Goal: Contribute content: Contribute content

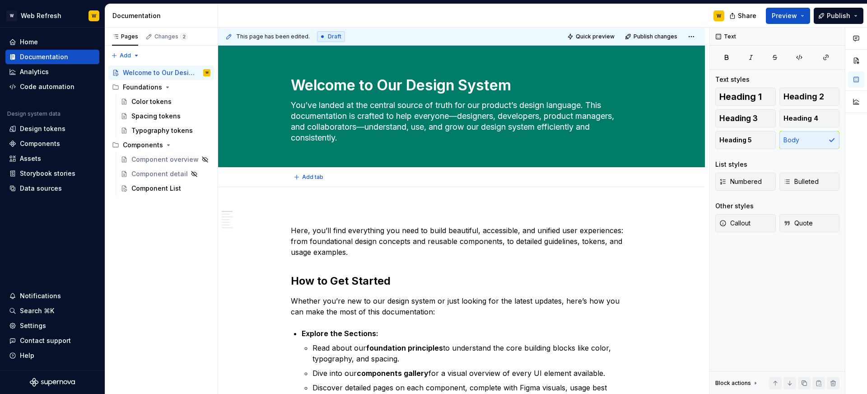
type textarea "*"
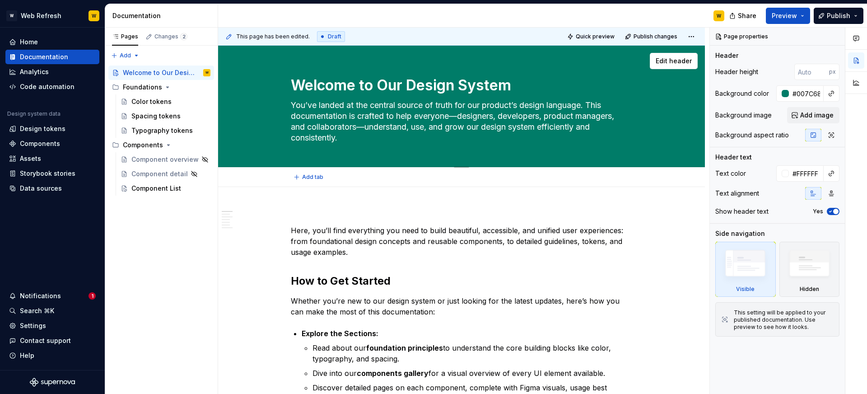
click at [417, 89] on textarea "Welcome to Our Design System" at bounding box center [459, 86] width 341 height 22
click at [383, 86] on textarea "Welcome to Our Design System" at bounding box center [459, 86] width 341 height 22
type textarea "*"
type textarea "Welcome to POur Design System"
type textarea "*"
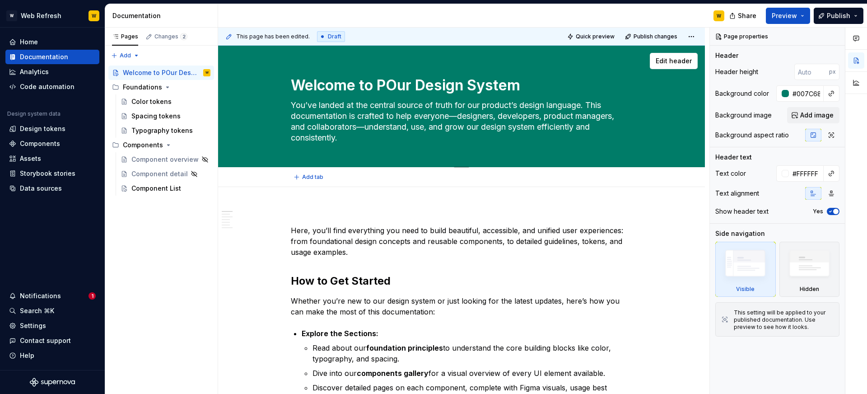
type textarea "Welcome to PUOur Design System"
type textarea "*"
type textarea "Welcome to PULOur Design System"
type textarea "*"
type textarea "Welcome to PUOur Design System"
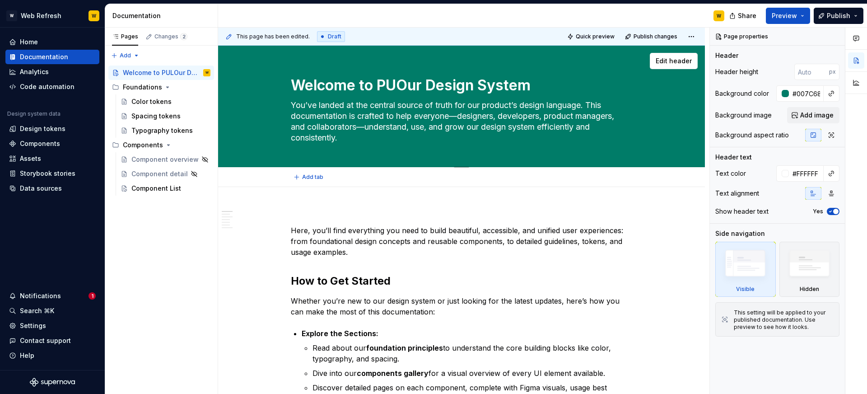
type textarea "*"
type textarea "Welcome to POur Design System"
type textarea "*"
type textarea "Welcome to PuOur Design System"
type textarea "*"
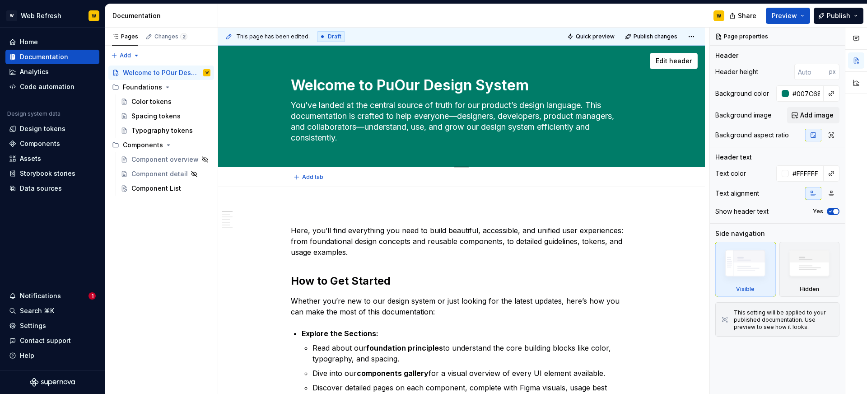
type textarea "Welcome to PulOur Design System"
type textarea "*"
type textarea "Welcome to PulsOur Design System"
type textarea "*"
type textarea "Welcome to PulseOur Design System"
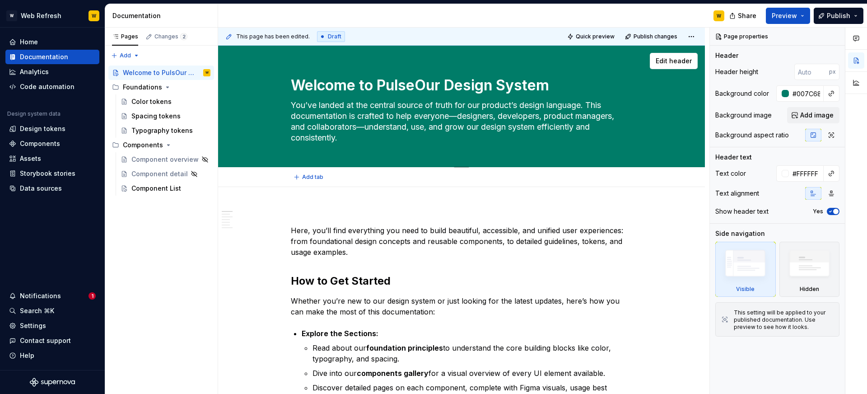
type textarea "*"
type textarea "Welcome to Pulse Our Design System"
drag, startPoint x: 557, startPoint y: 87, endPoint x: 421, endPoint y: 84, distance: 136.9
click at [421, 84] on textarea "Welcome to Pulse Our Design System" at bounding box center [459, 86] width 341 height 22
type textarea "*"
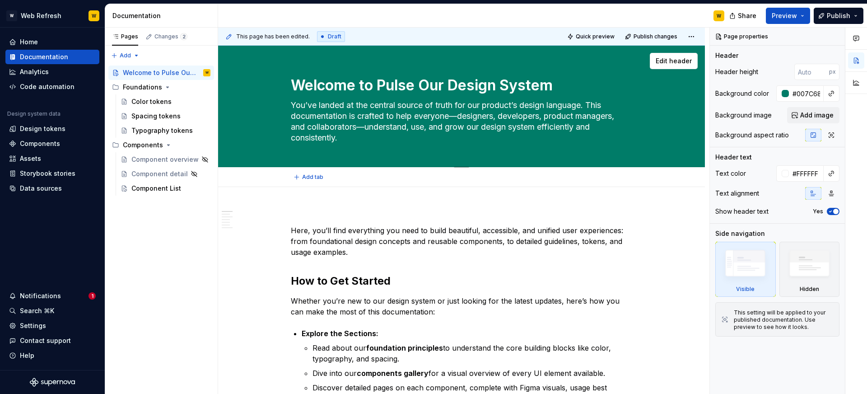
type textarea "Welcome to Pulse ur Design System"
type textarea "*"
type textarea "Welcome to Pulseur Design System"
type textarea "*"
type textarea "Welcome to Pulse,ur Design System"
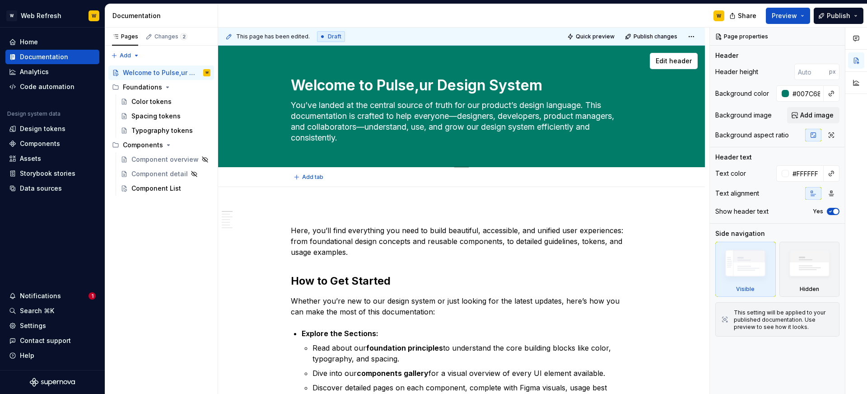
type textarea "*"
type textarea "Welcome to Pulse, ur Design System"
type textarea "*"
type textarea "Welcome to Pulse, our Design System"
click at [560, 87] on textarea "Welcome to Pulse, our Design System" at bounding box center [459, 86] width 341 height 22
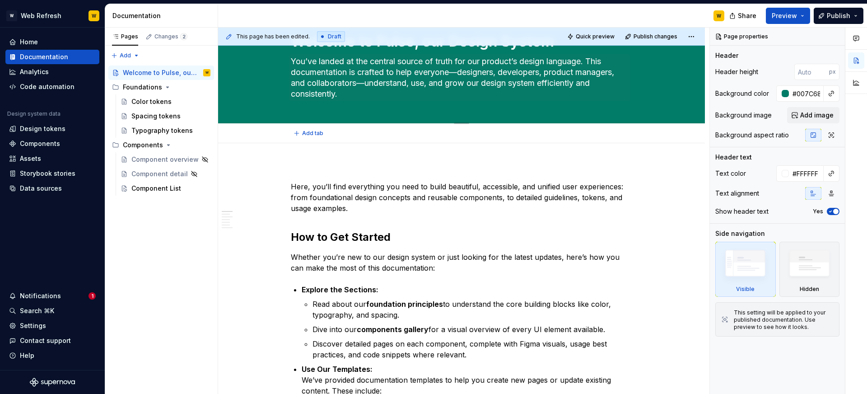
scroll to position [47, 0]
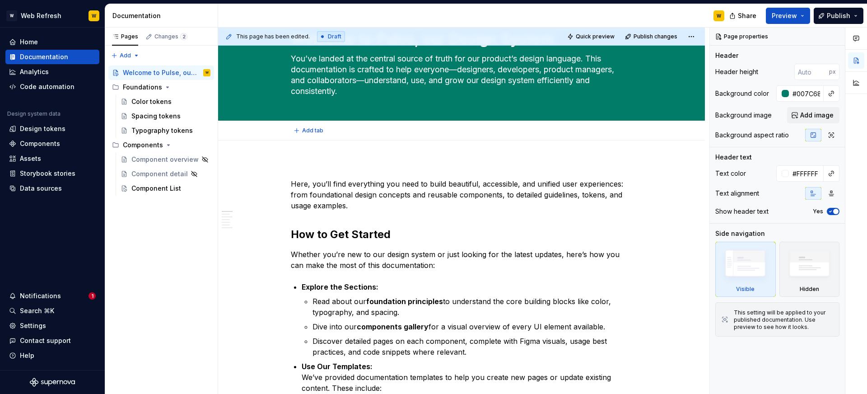
type textarea "*"
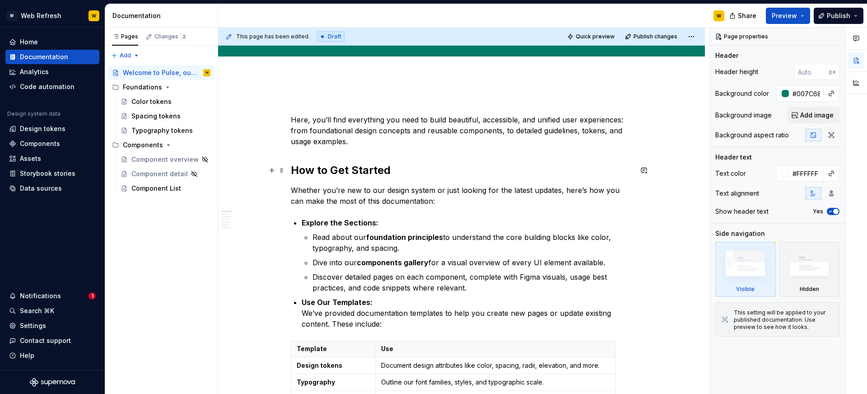
scroll to position [137, 0]
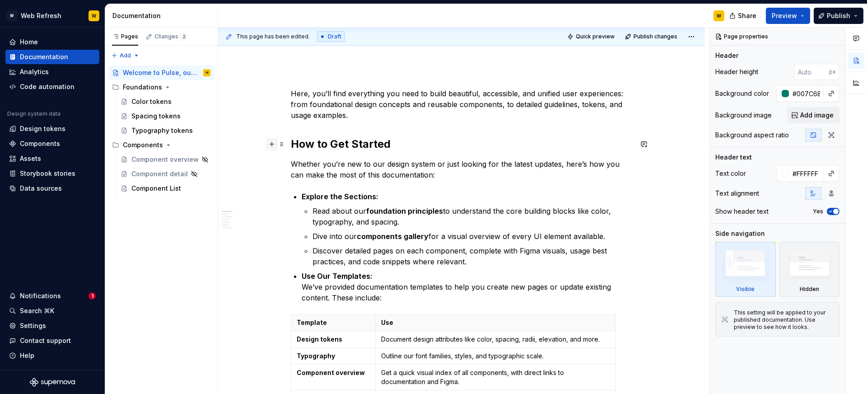
type textarea "Welcome to Pulse, our Design System"
click at [271, 144] on button "button" at bounding box center [272, 144] width 13 height 13
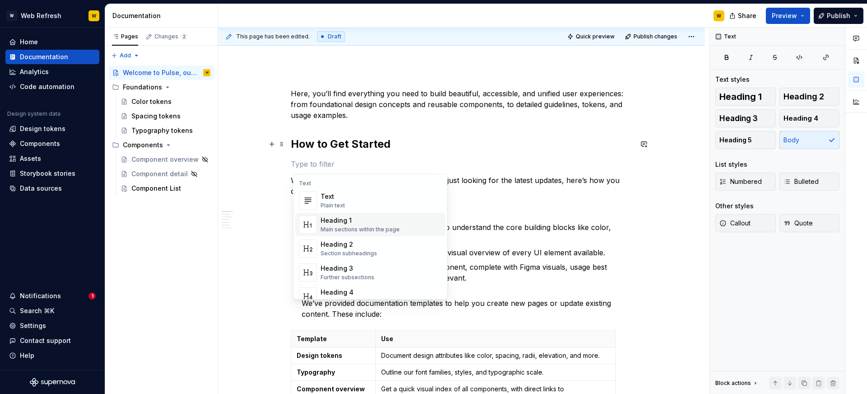
click at [335, 218] on div "Heading 1" at bounding box center [360, 220] width 79 height 9
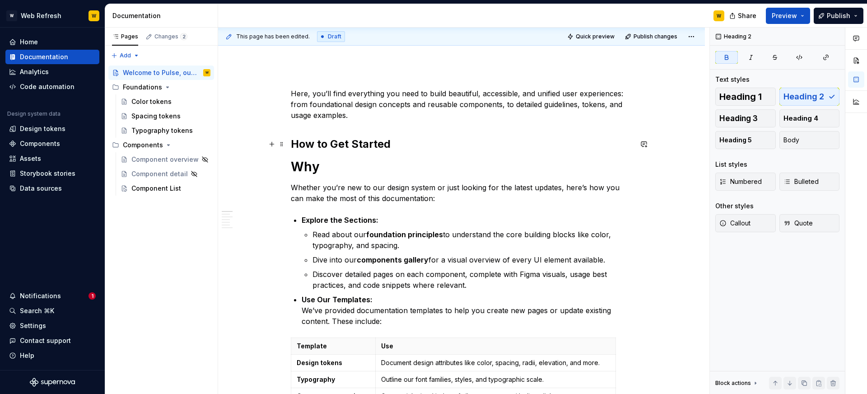
click at [353, 147] on strong "How to Get Started" at bounding box center [341, 143] width 100 height 13
click at [353, 143] on strong "How to Get Started" at bounding box center [341, 143] width 100 height 13
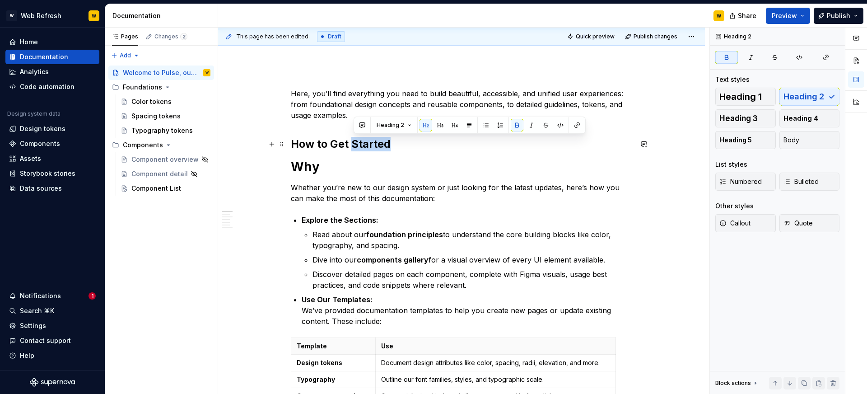
type textarea "*******"
click at [353, 143] on strong "How to Get Started" at bounding box center [341, 143] width 100 height 13
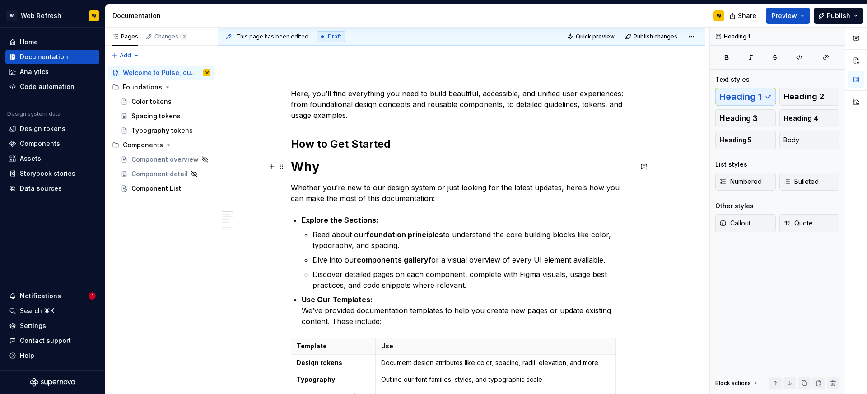
click at [303, 167] on h1 "Why" at bounding box center [461, 167] width 341 height 16
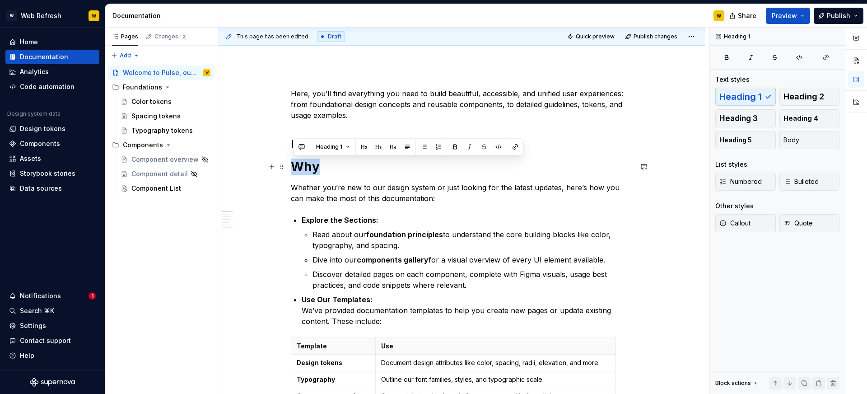
click at [304, 167] on h1 "Why" at bounding box center [461, 167] width 341 height 16
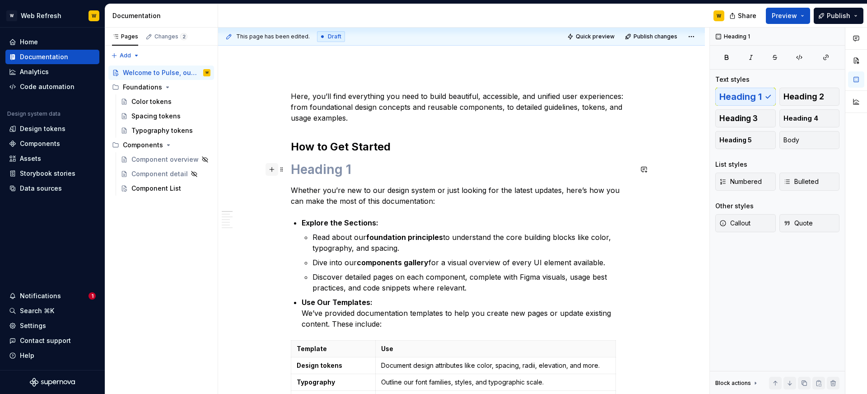
click at [278, 168] on button "button" at bounding box center [272, 169] width 13 height 13
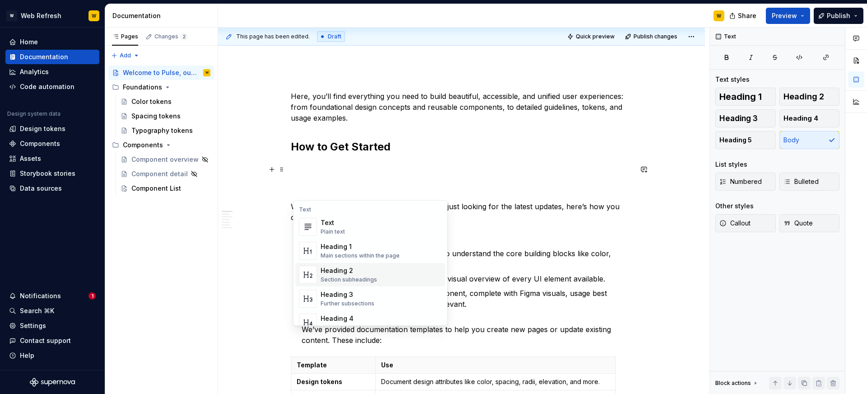
click at [337, 267] on div "Heading 2" at bounding box center [349, 270] width 56 height 9
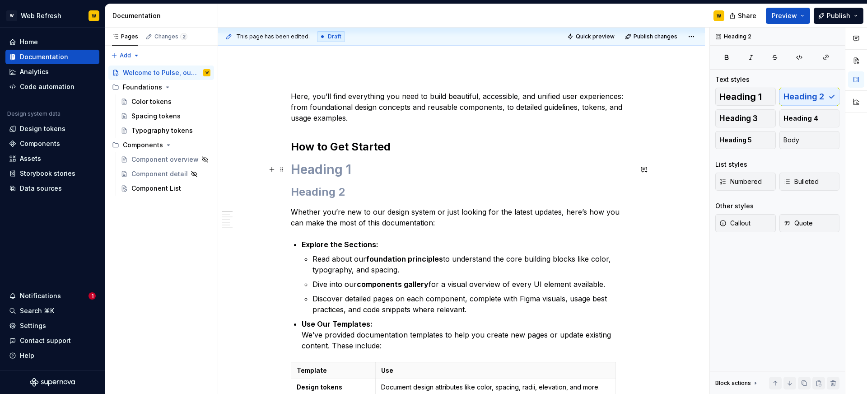
click at [359, 172] on h1 at bounding box center [461, 169] width 341 height 16
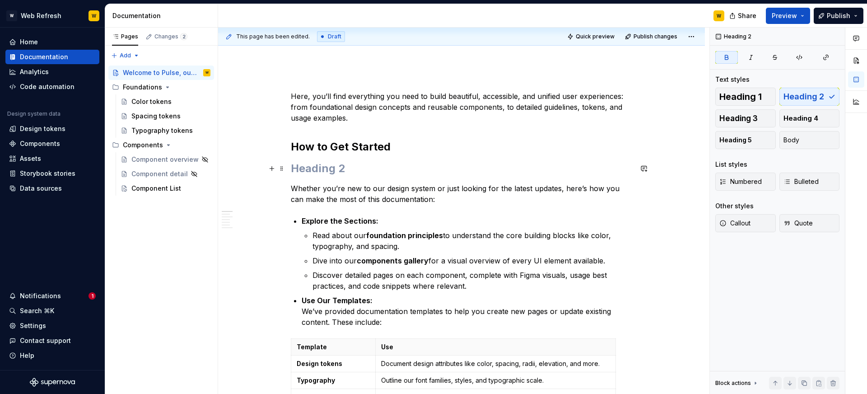
click at [335, 173] on h2 at bounding box center [461, 168] width 341 height 14
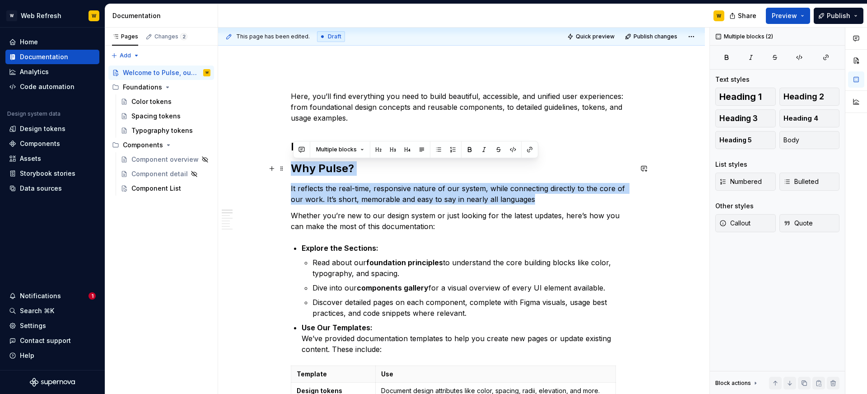
drag, startPoint x: 537, startPoint y: 199, endPoint x: 294, endPoint y: 168, distance: 245.1
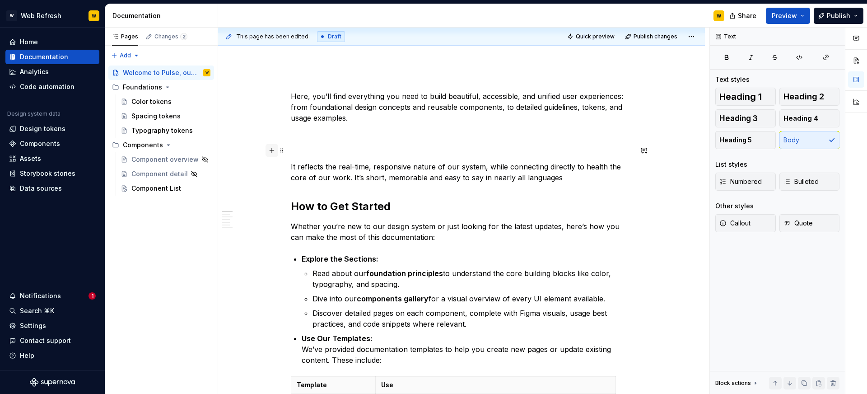
click at [272, 149] on button "button" at bounding box center [272, 150] width 13 height 13
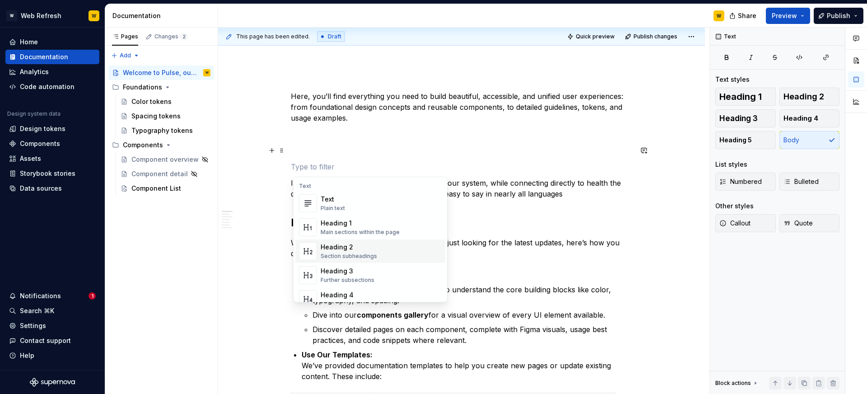
click at [335, 243] on div "Heading 2" at bounding box center [349, 247] width 56 height 9
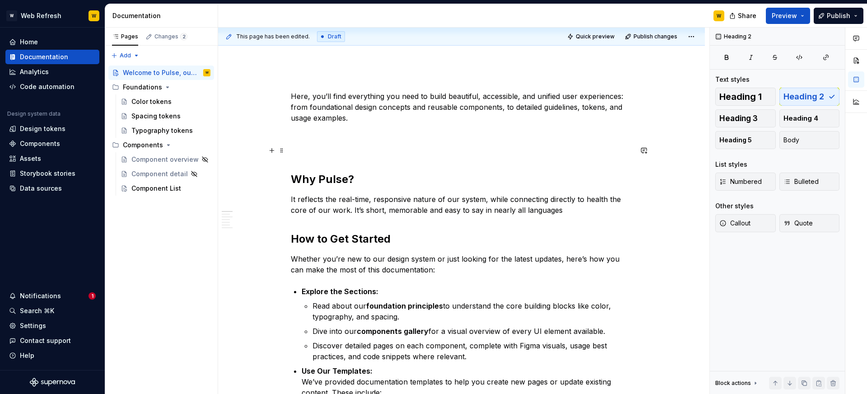
click at [336, 145] on p at bounding box center [461, 150] width 341 height 11
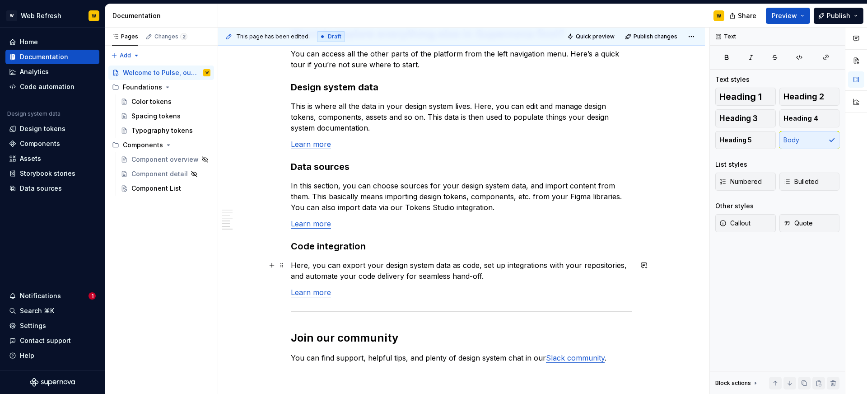
scroll to position [815, 0]
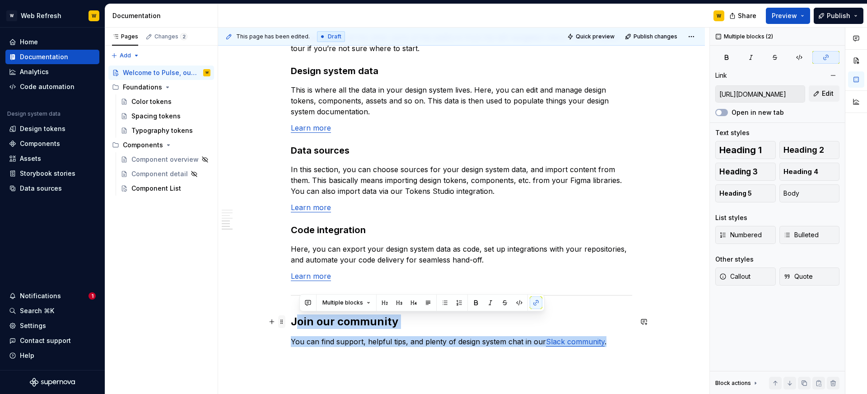
drag, startPoint x: 622, startPoint y: 340, endPoint x: 283, endPoint y: 316, distance: 340.5
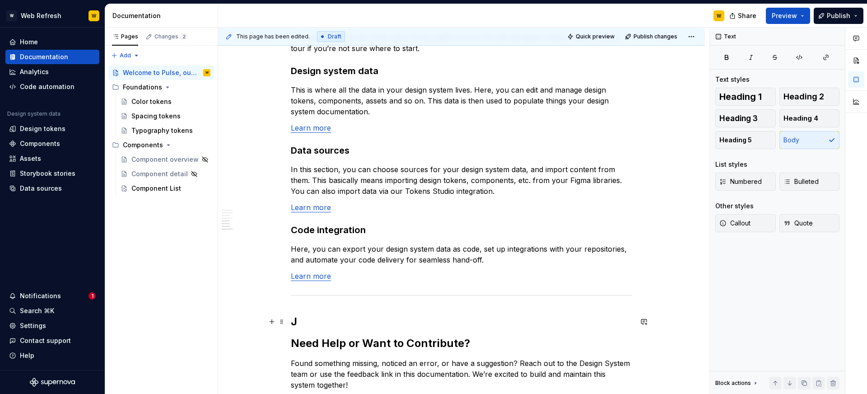
click at [299, 321] on h2 "J" at bounding box center [461, 321] width 341 height 14
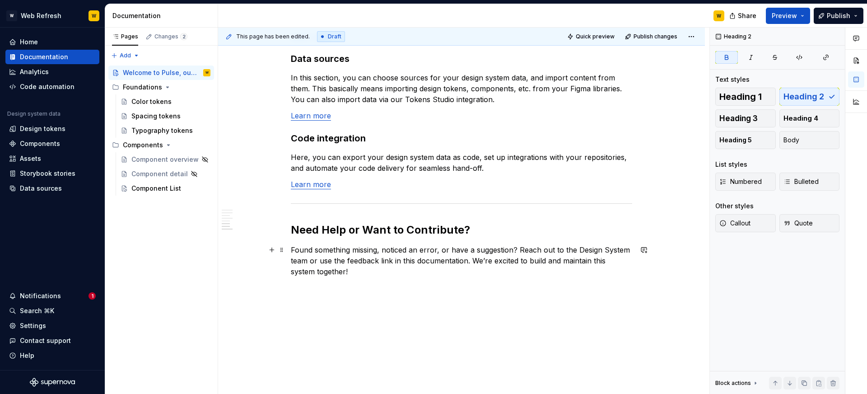
scroll to position [929, 0]
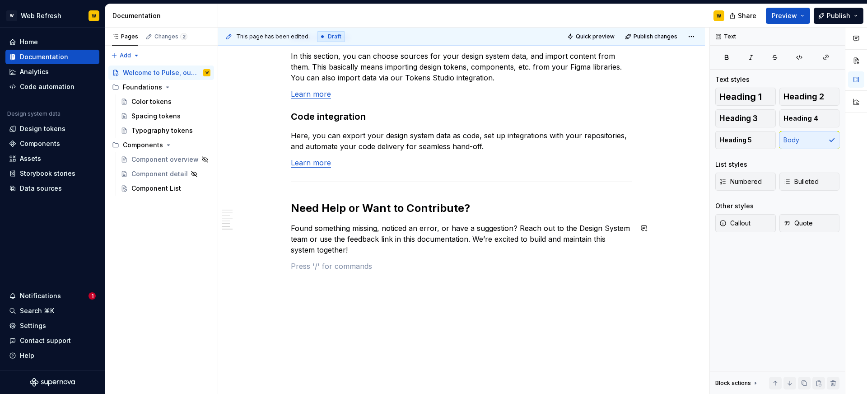
click at [352, 182] on hr at bounding box center [461, 182] width 341 height 0
click at [270, 265] on button "button" at bounding box center [272, 266] width 13 height 13
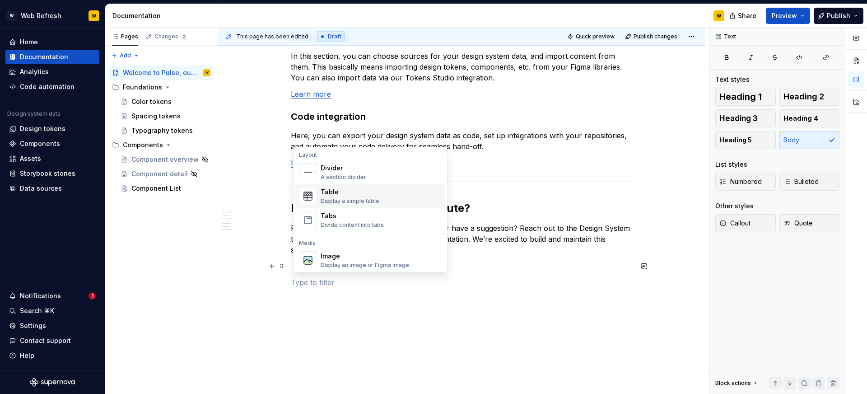
scroll to position [304, 0]
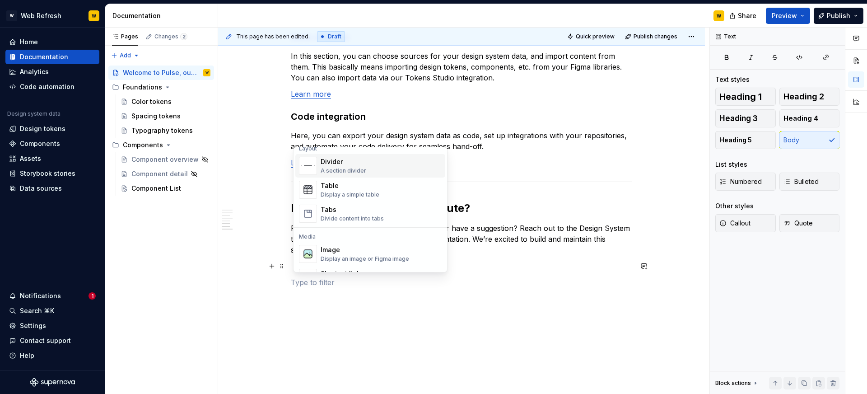
click at [356, 168] on div "A section divider" at bounding box center [344, 170] width 46 height 7
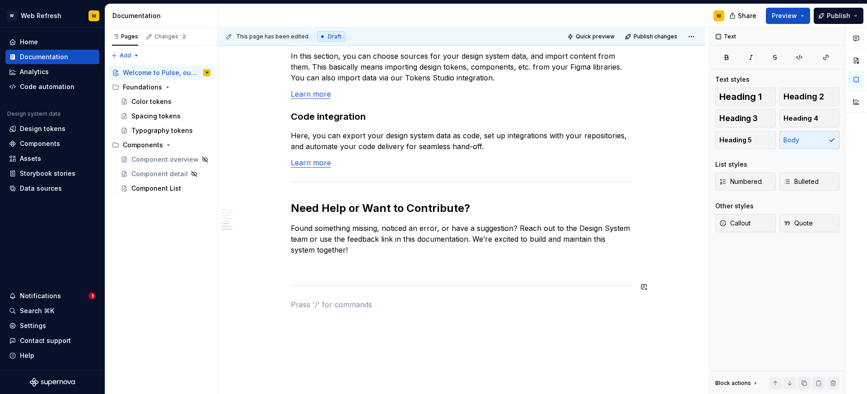
type textarea "*"
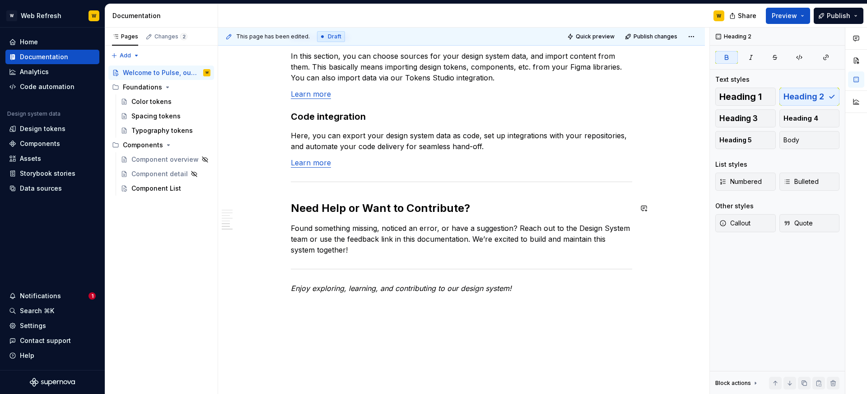
click at [365, 251] on p "Found something missing, noticed an error, or have a suggestion? Reach out to t…" at bounding box center [461, 239] width 341 height 33
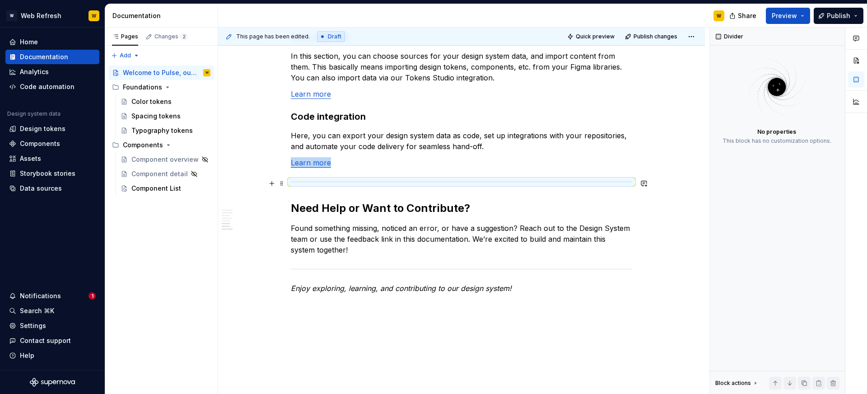
click at [403, 183] on div at bounding box center [461, 182] width 341 height 6
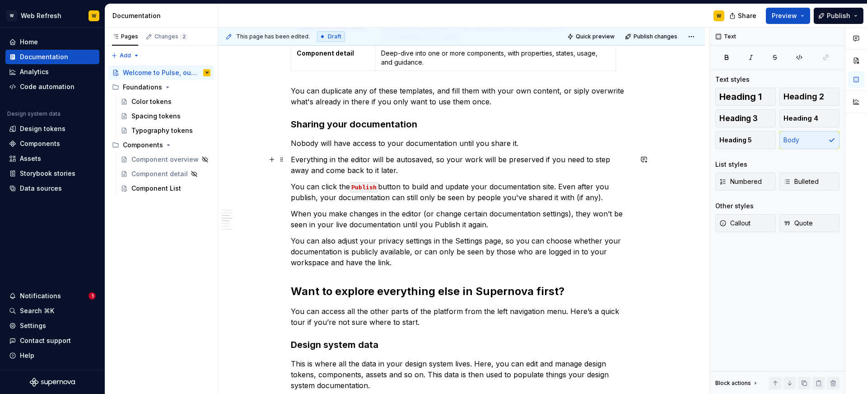
scroll to position [529, 0]
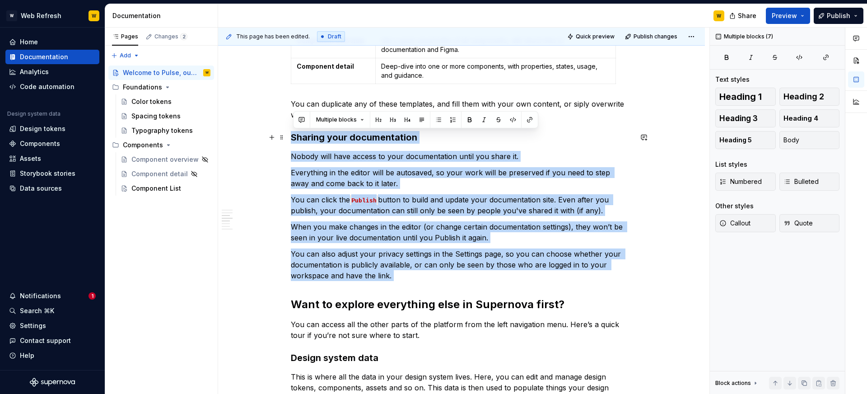
drag, startPoint x: 417, startPoint y: 274, endPoint x: 296, endPoint y: 140, distance: 180.0
click at [296, 140] on div "Here, you’ll find everything you need to build beautiful, accessible, and unifi…" at bounding box center [461, 195] width 341 height 1030
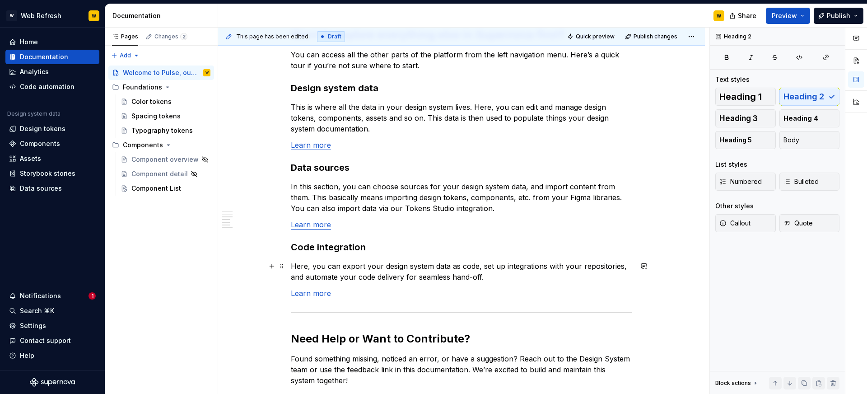
scroll to position [641, 0]
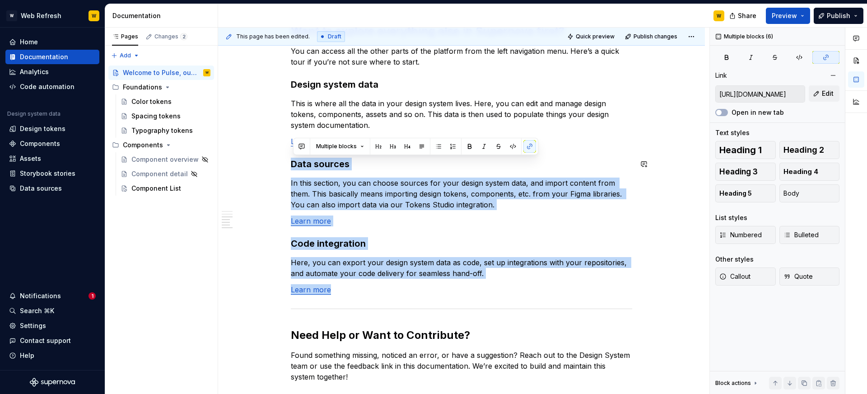
type input "https://learn.supernova.io/latest/design-systems/guide-to-design-systems.html"
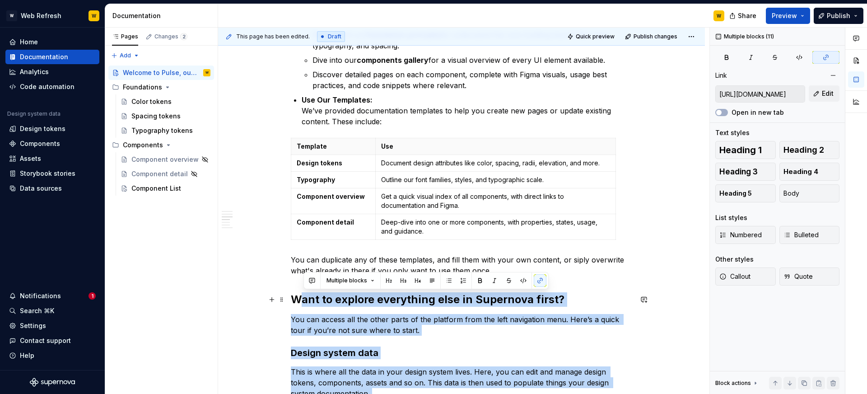
drag, startPoint x: 370, startPoint y: 297, endPoint x: 330, endPoint y: 249, distance: 61.9
click at [304, 303] on div "Here, you’ll find everything you need to build beautiful, accessible, and unifi…" at bounding box center [461, 270] width 341 height 869
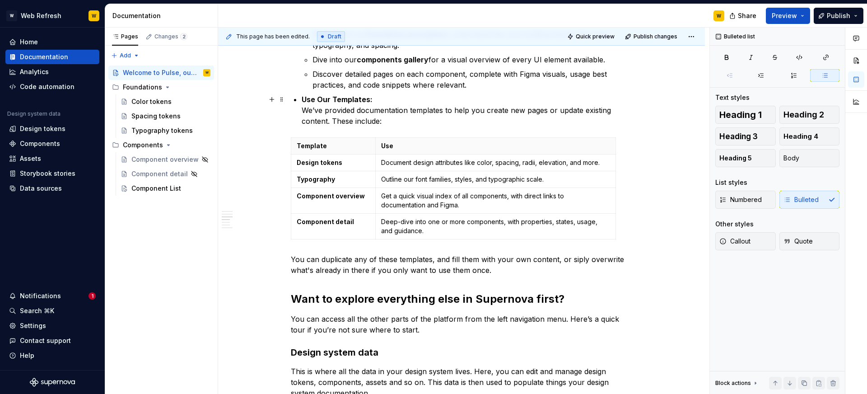
click at [428, 122] on p "Use Our Templates: We’ve provided documentation templates to help you create ne…" at bounding box center [467, 110] width 331 height 33
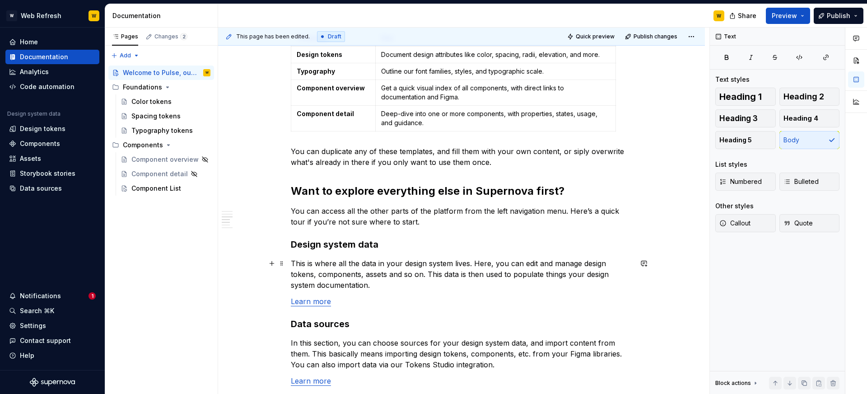
scroll to position [485, 0]
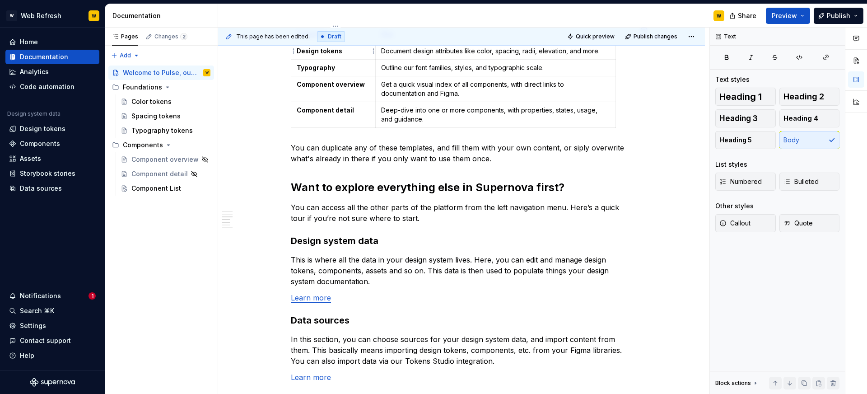
type textarea "*"
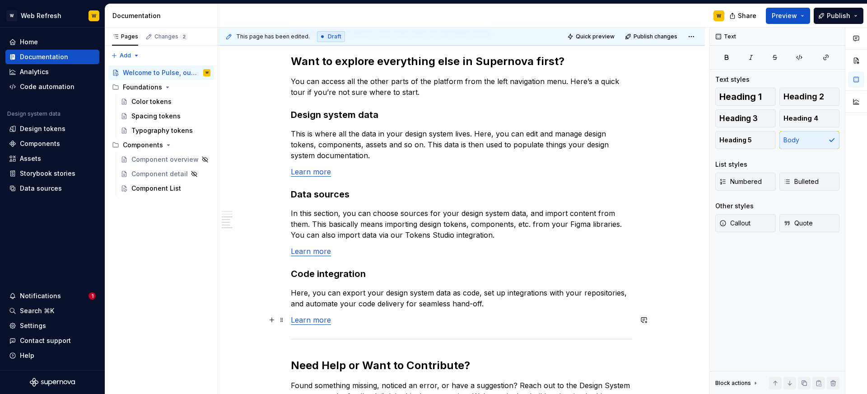
scroll to position [610, 0]
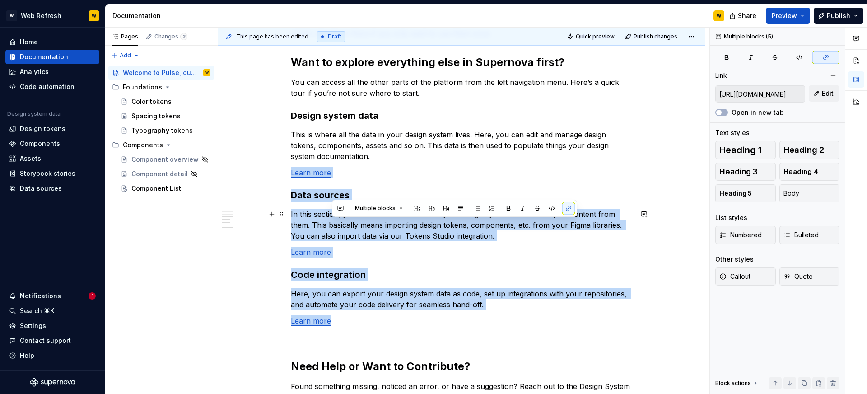
type input "https://learn.supernova.io/latest/design-systems/guide-to-design-systems.html"
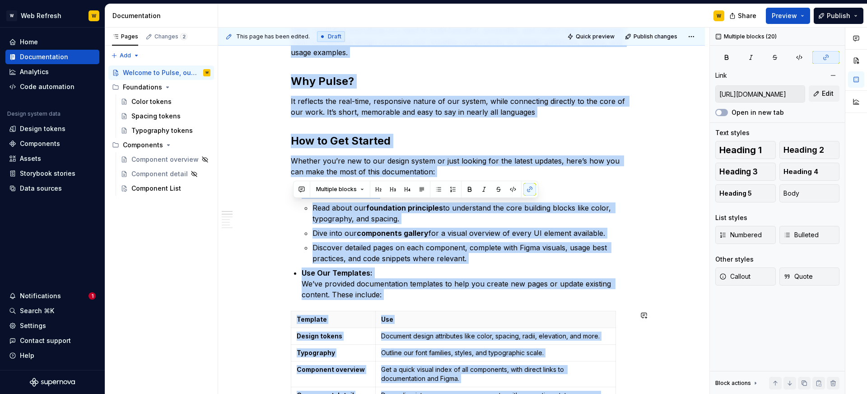
scroll to position [0, 0]
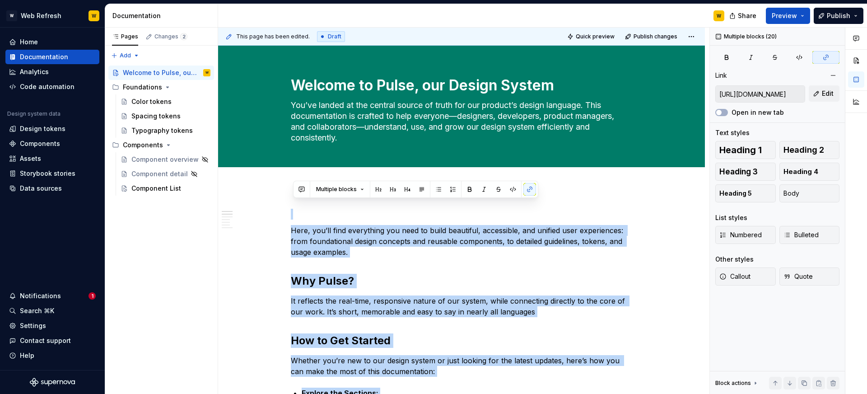
type textarea "*"
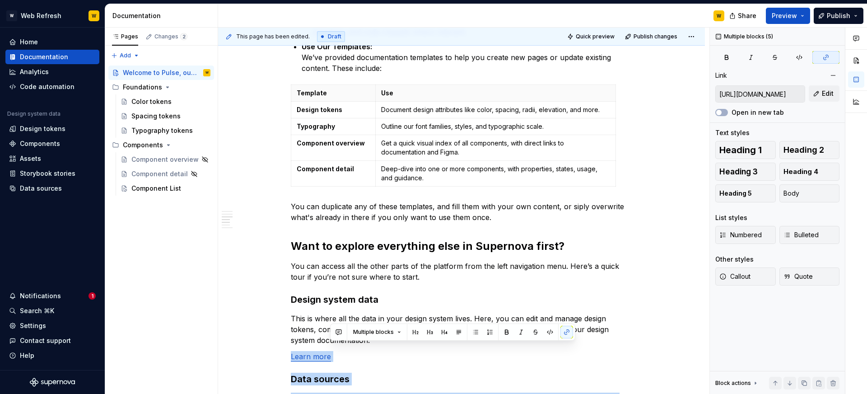
scroll to position [486, 0]
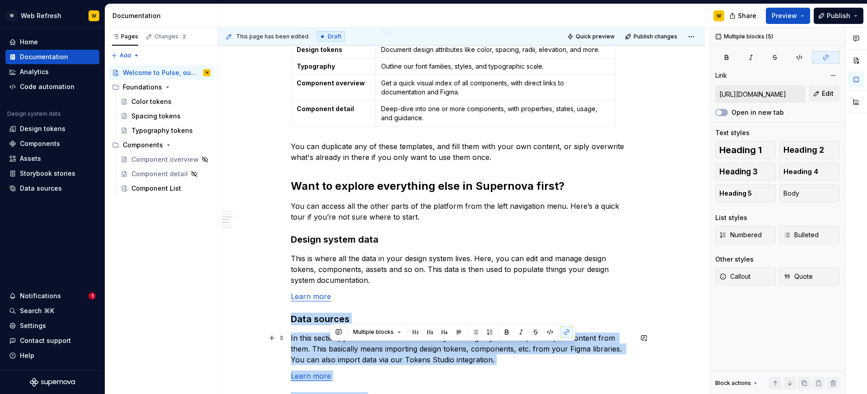
type input "https://learn.supernova.io/latest/design-systems/guide-to-design-systems.html"
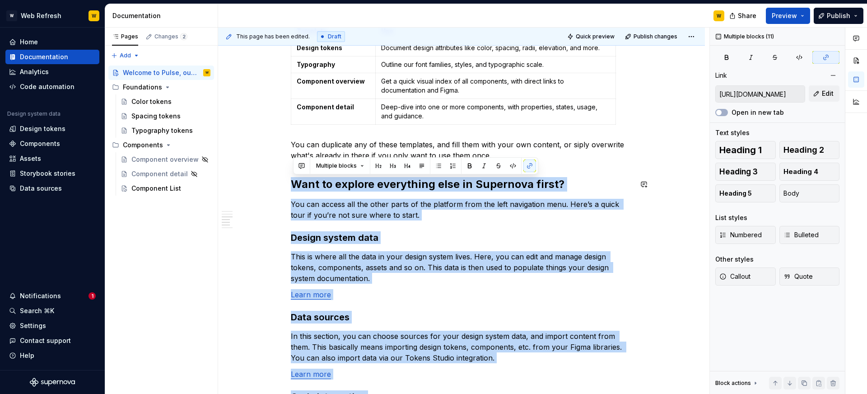
drag, startPoint x: 486, startPoint y: 318, endPoint x: 292, endPoint y: 177, distance: 240.5
click at [292, 177] on div "Here, you’ll find everything you need to build beautiful, accessible, and unifi…" at bounding box center [461, 209] width 487 height 1020
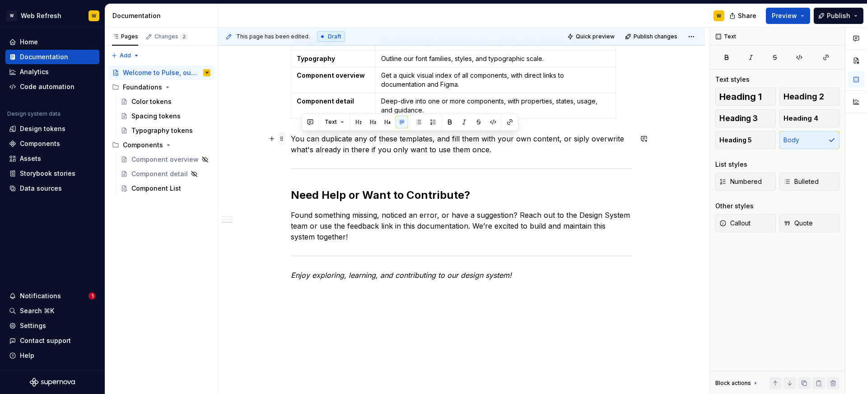
drag, startPoint x: 506, startPoint y: 147, endPoint x: 282, endPoint y: 134, distance: 224.4
click at [291, 134] on div "Here, you’ll find everything you need to build beautiful, accessible, and unifi…" at bounding box center [461, 11] width 341 height 593
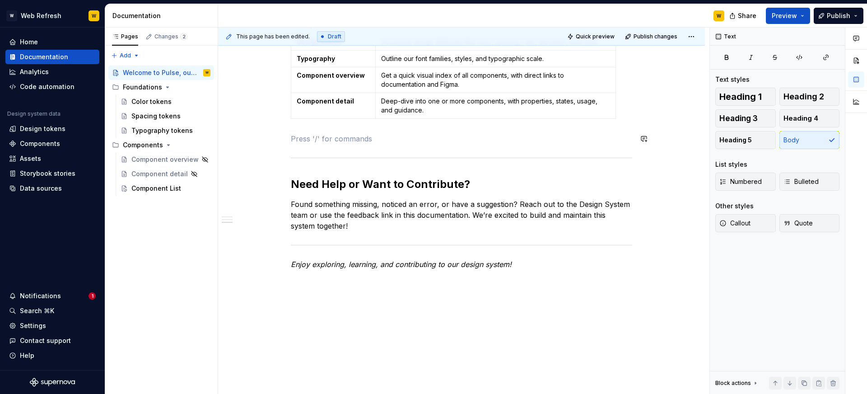
scroll to position [493, 0]
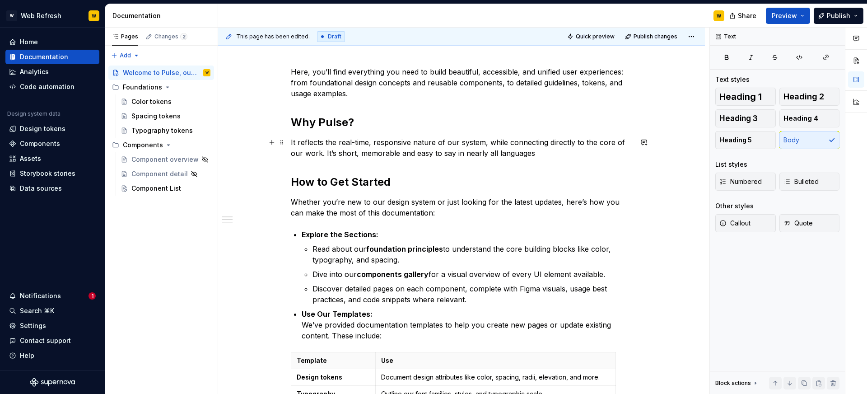
click at [547, 156] on p "It reflects the real-time, responsive nature of our system, while connecting di…" at bounding box center [461, 148] width 341 height 22
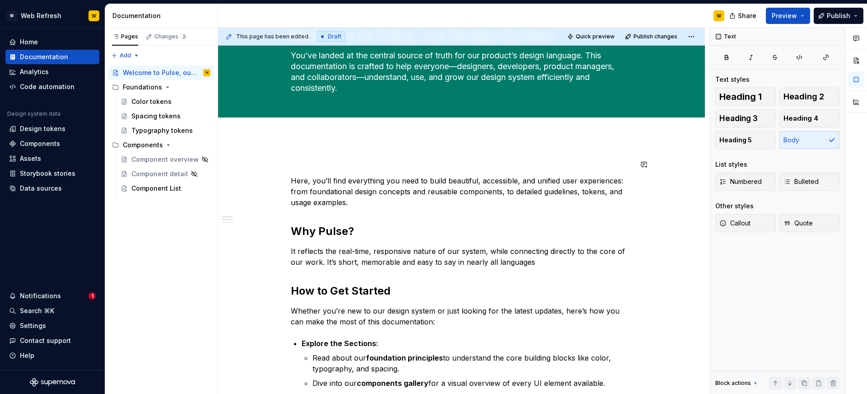
scroll to position [48, 0]
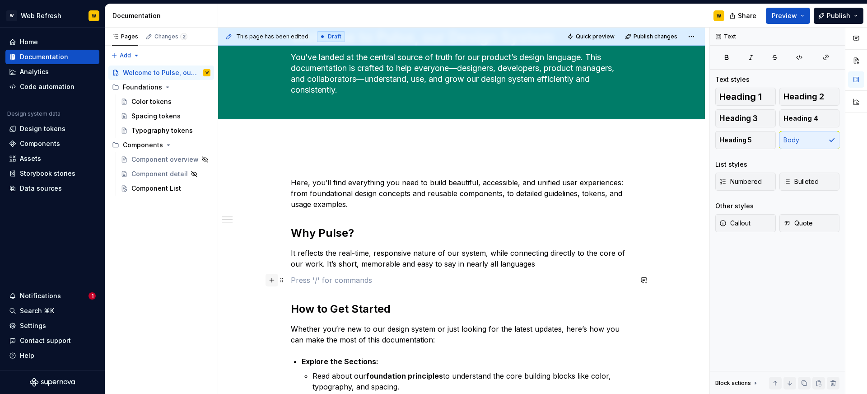
click at [276, 282] on button "button" at bounding box center [272, 280] width 13 height 13
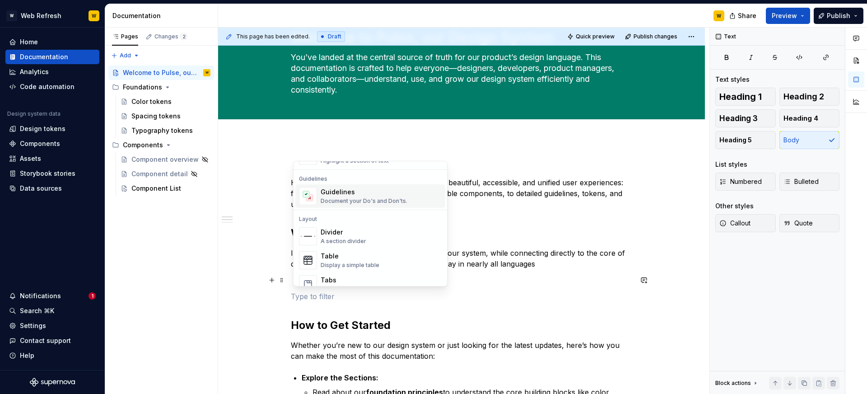
scroll to position [253, 0]
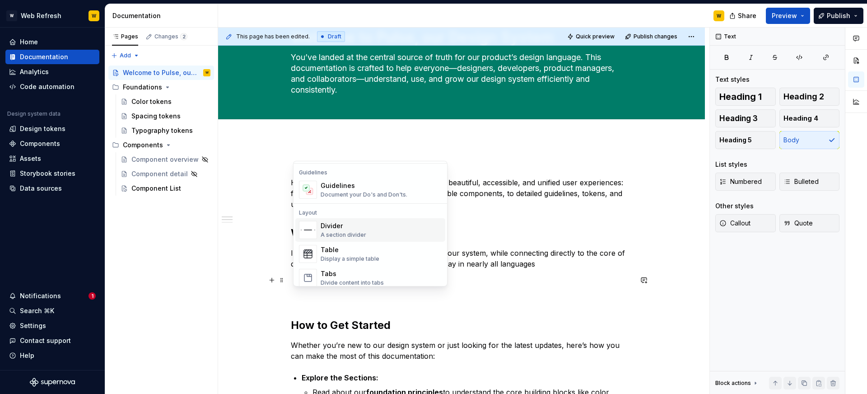
click at [372, 225] on div "Divider A section divider" at bounding box center [381, 230] width 121 height 18
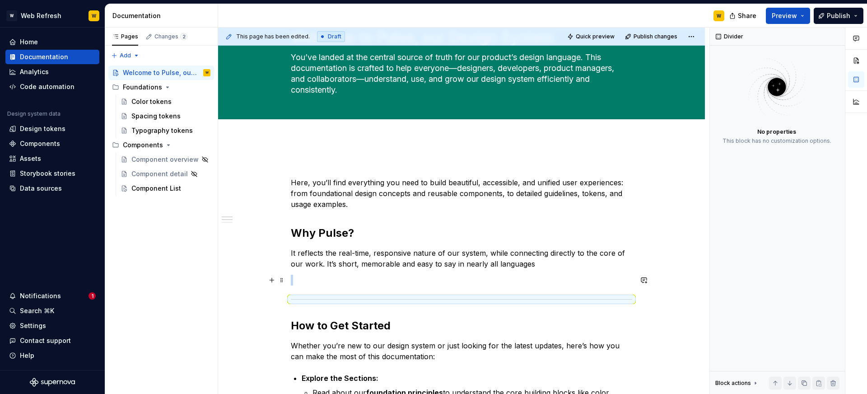
click at [373, 277] on p at bounding box center [461, 280] width 341 height 11
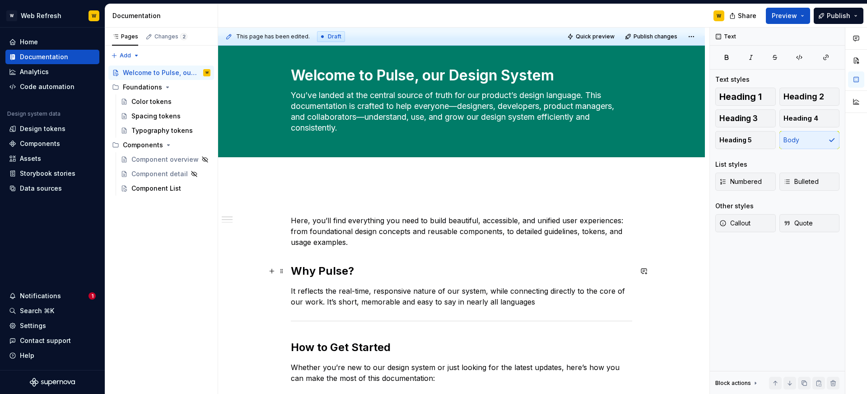
scroll to position [0, 0]
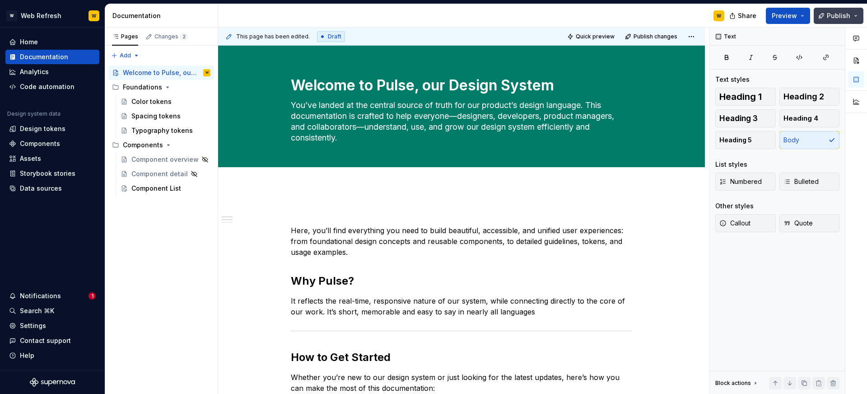
click at [828, 18] on span "Publish" at bounding box center [838, 15] width 23 height 9
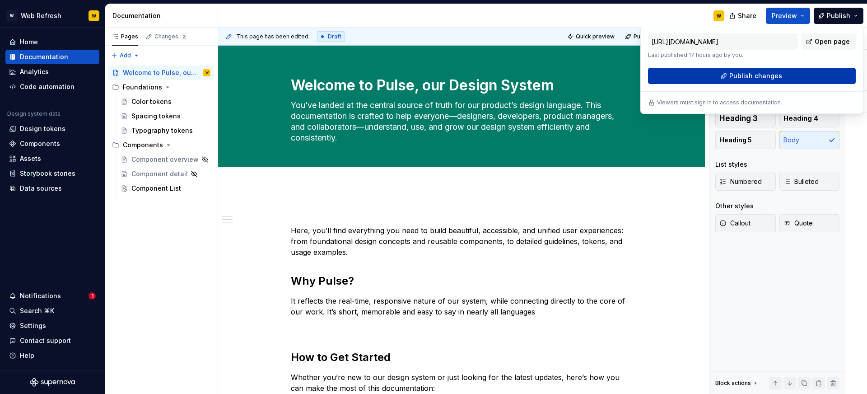
click at [752, 76] on span "Publish changes" at bounding box center [756, 75] width 53 height 9
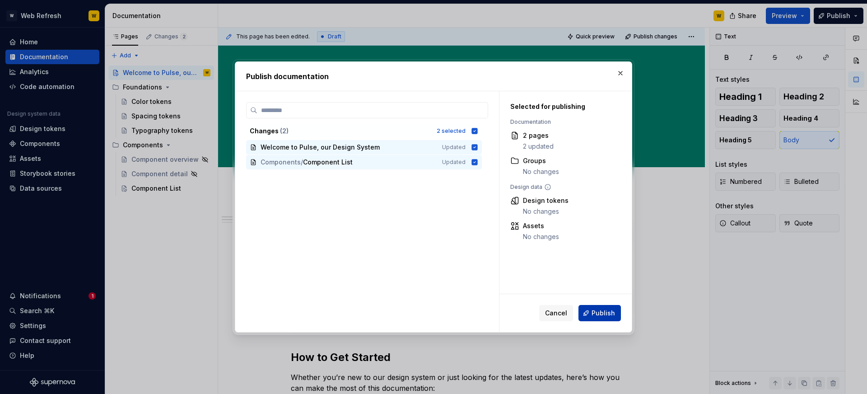
click at [603, 310] on span "Publish" at bounding box center [603, 313] width 23 height 9
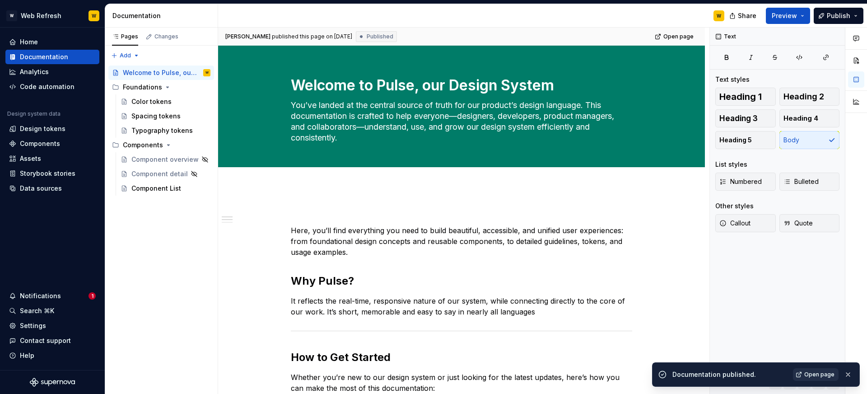
click at [815, 373] on span "Open page" at bounding box center [820, 374] width 30 height 7
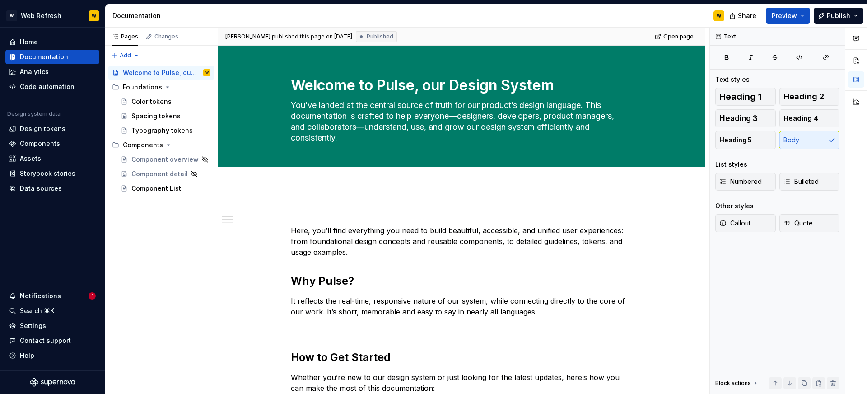
type textarea "*"
click at [36, 325] on div "Settings" at bounding box center [33, 325] width 26 height 9
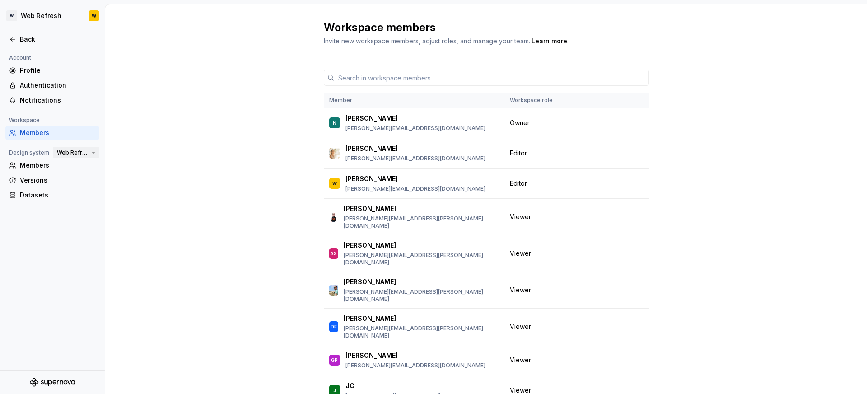
click at [71, 155] on span "Web Refresh" at bounding box center [72, 152] width 31 height 7
click at [150, 128] on div "Member Workspace role N Nikki nikki.plyem@docplanner.com Owner Marisa Recuenco …" at bounding box center [486, 257] width 762 height 390
click at [43, 163] on div "Members" at bounding box center [58, 165] width 76 height 9
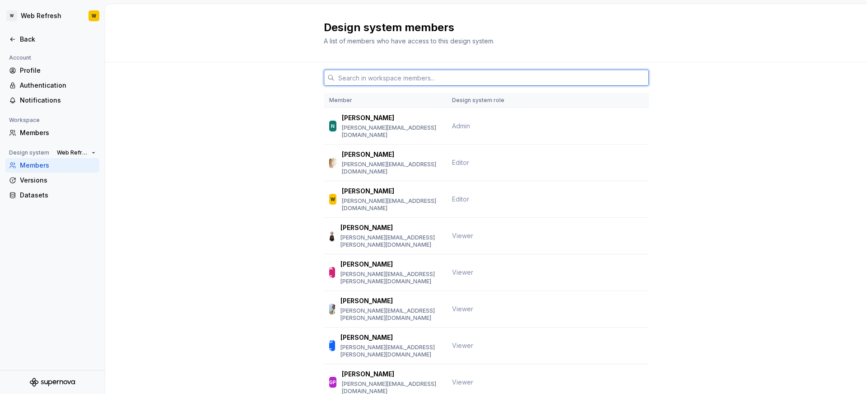
click at [362, 74] on input "text" at bounding box center [492, 78] width 314 height 16
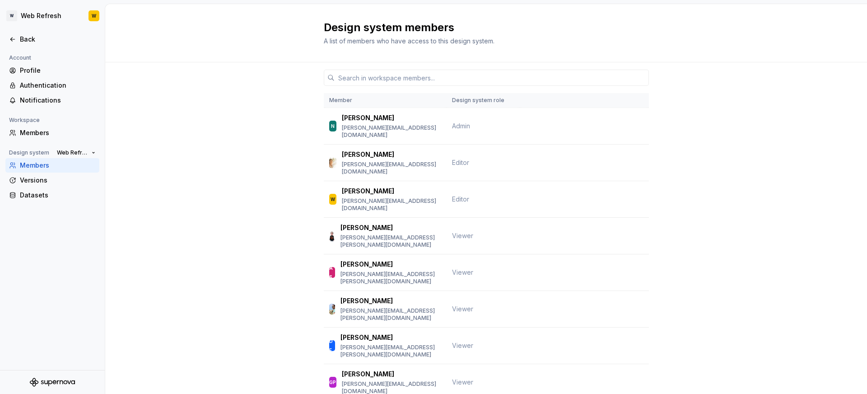
click at [244, 125] on div "Member Design system role N Nikki nikki.plyem@docplanner.com Admin Marisa Recue…" at bounding box center [486, 315] width 762 height 506
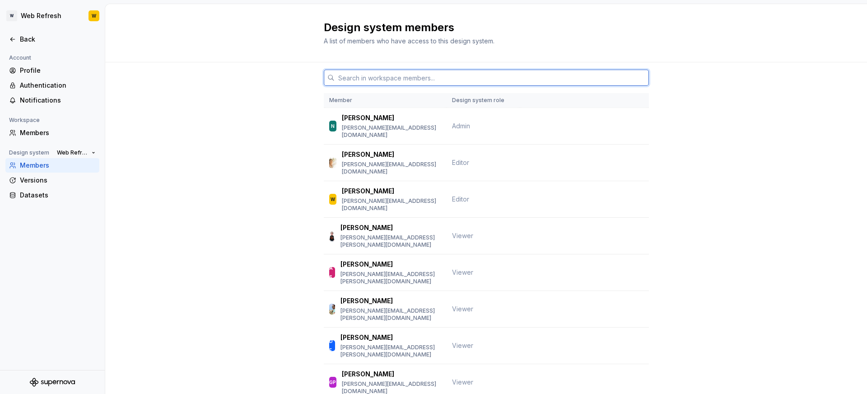
click at [358, 73] on input "text" at bounding box center [492, 78] width 314 height 16
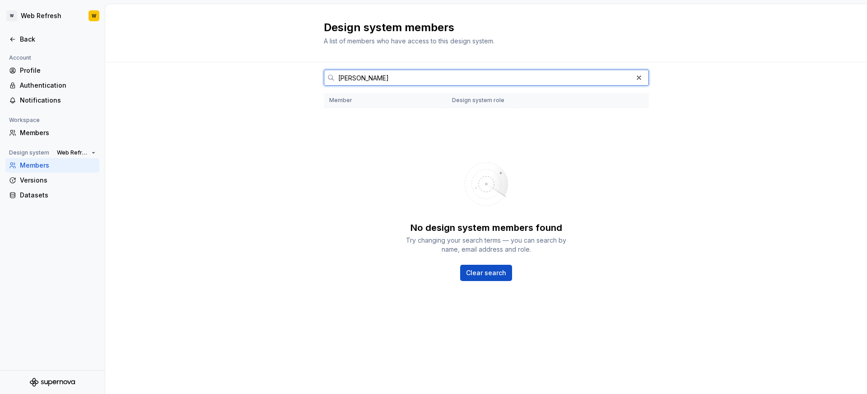
type input "borja."
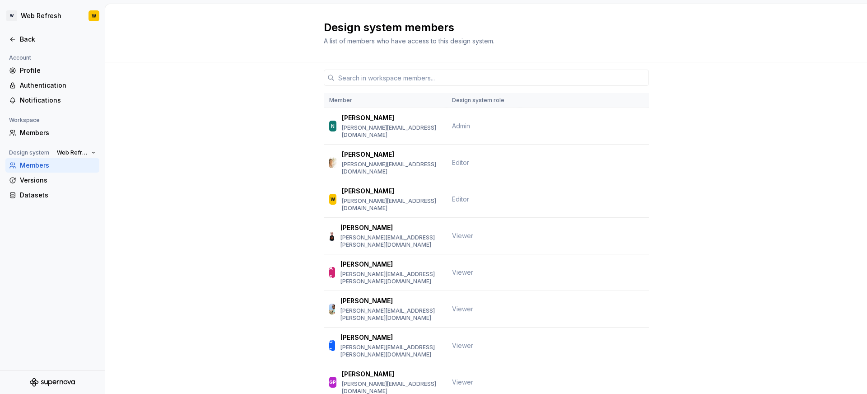
drag, startPoint x: 242, startPoint y: 80, endPoint x: 217, endPoint y: 82, distance: 24.9
click at [242, 80] on div "Member Design system role N Nikki nikki.plyem@docplanner.com Admin Marisa Recue…" at bounding box center [486, 315] width 762 height 506
click at [57, 71] on div "Profile" at bounding box center [58, 70] width 76 height 9
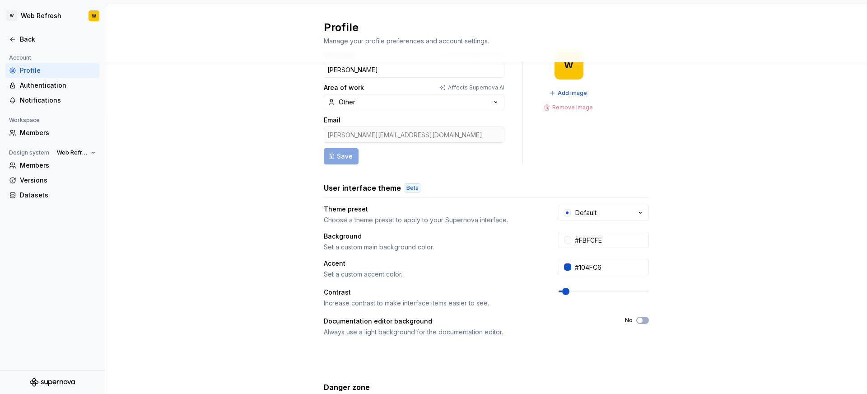
scroll to position [124, 0]
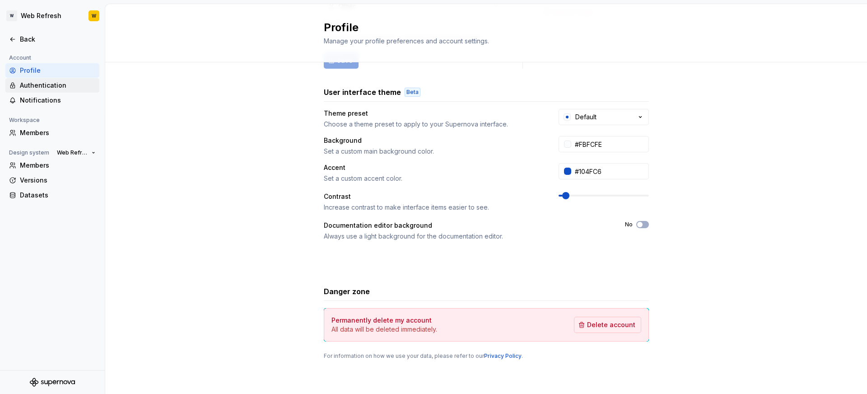
click at [52, 84] on div "Authentication" at bounding box center [58, 85] width 76 height 9
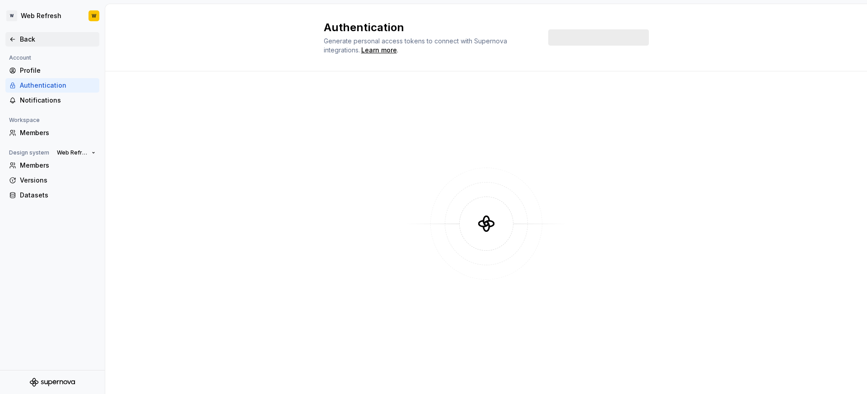
click at [23, 36] on div "Back" at bounding box center [58, 39] width 76 height 9
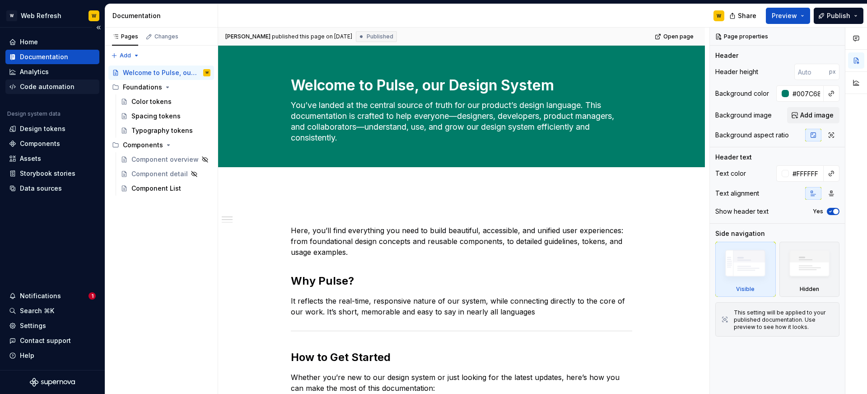
click at [35, 85] on div "Code automation" at bounding box center [47, 86] width 55 height 9
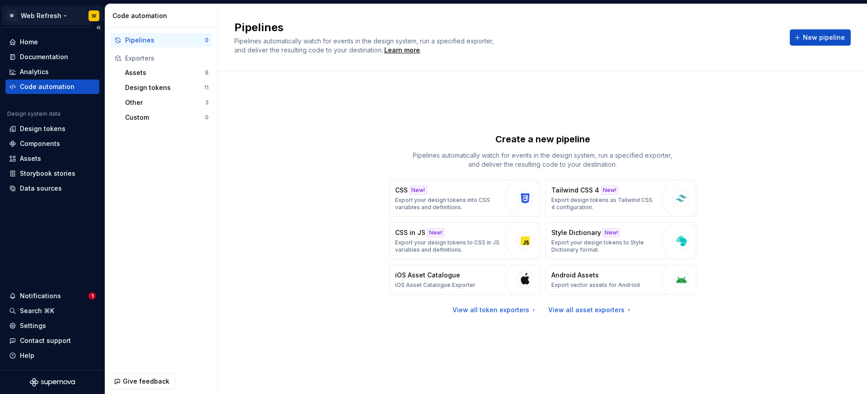
click at [54, 18] on html "W Web Refresh W Home Documentation Analytics Code automation Design system data…" at bounding box center [433, 197] width 867 height 394
click at [184, 159] on html "W Web Refresh W Home Documentation Analytics Code automation Design system data…" at bounding box center [433, 197] width 867 height 394
click at [149, 75] on div "Assets" at bounding box center [165, 72] width 80 height 9
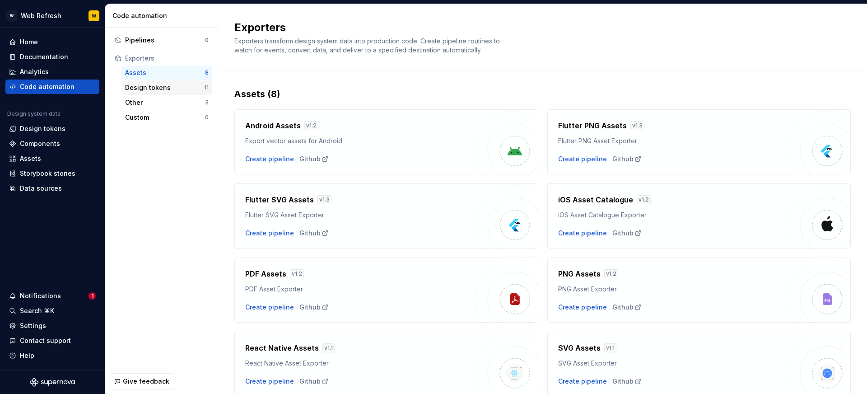
click at [150, 85] on div "Design tokens" at bounding box center [164, 87] width 79 height 9
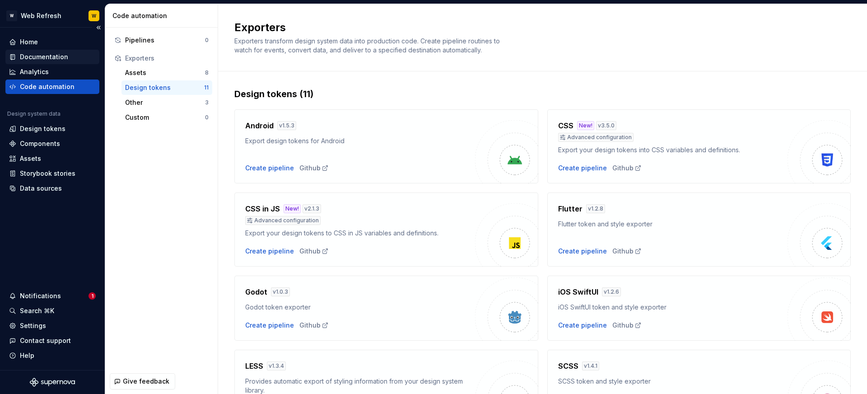
click at [45, 54] on div "Documentation" at bounding box center [44, 56] width 48 height 9
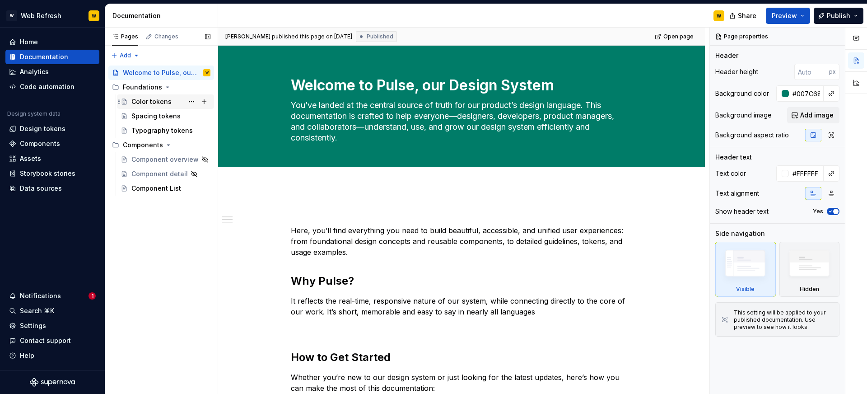
click at [153, 100] on div "Color tokens" at bounding box center [151, 101] width 40 height 9
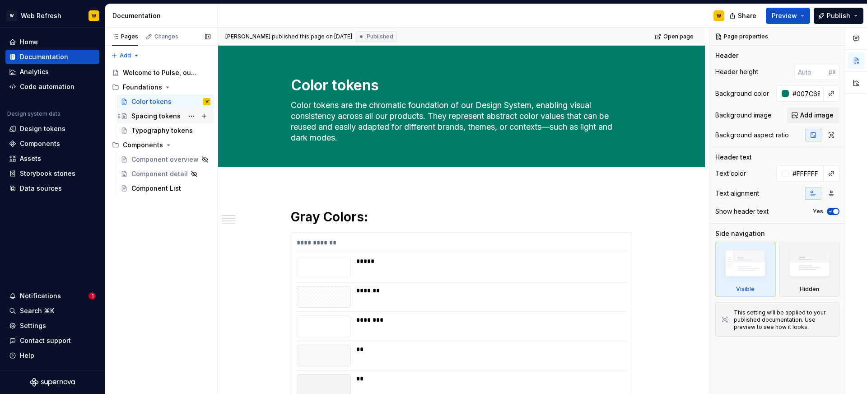
click at [151, 113] on div "Spacing tokens" at bounding box center [155, 116] width 49 height 9
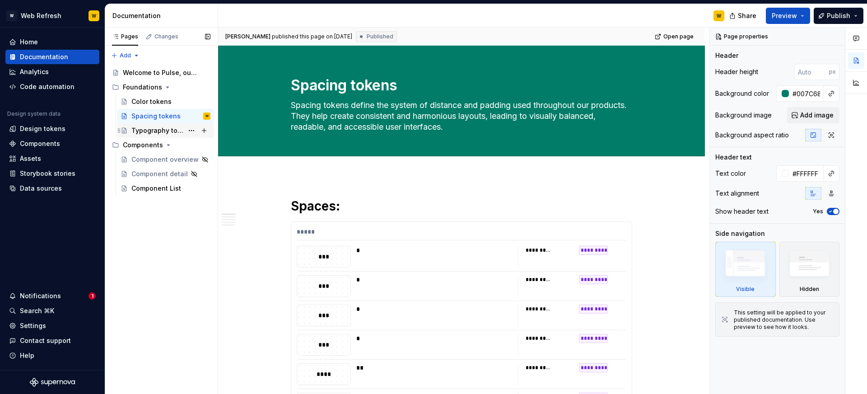
click at [150, 126] on div "Typography tokens" at bounding box center [157, 130] width 52 height 9
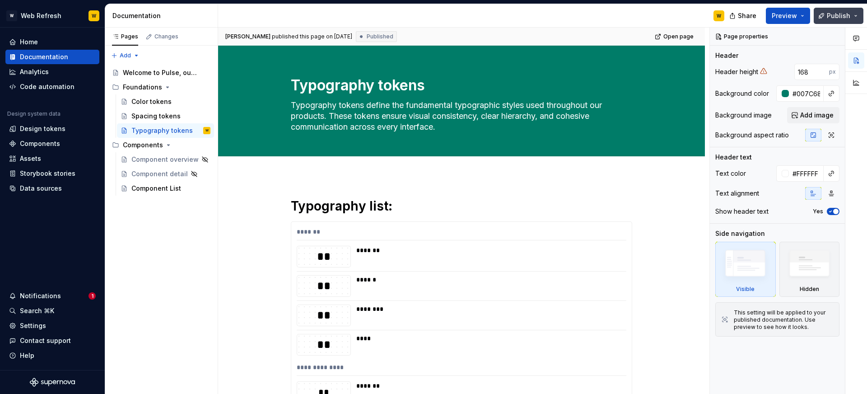
click at [850, 16] on span "Publish" at bounding box center [838, 15] width 23 height 9
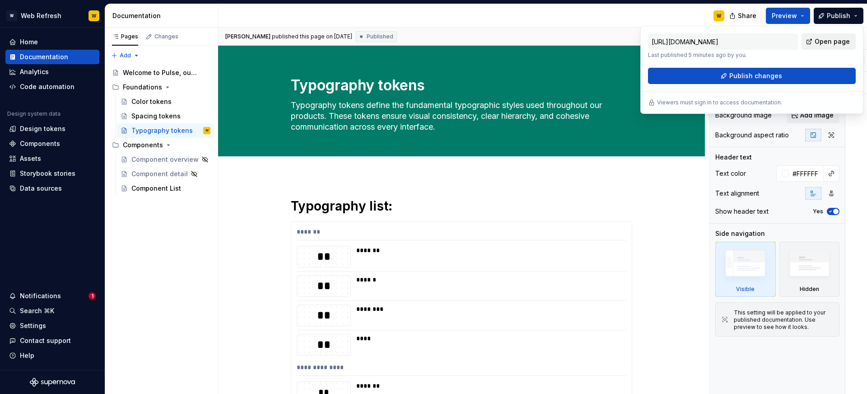
click at [824, 37] on span "Open page" at bounding box center [832, 41] width 35 height 9
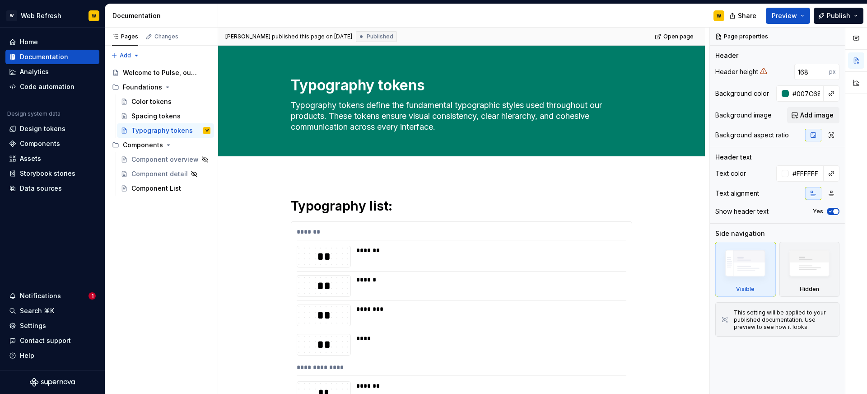
click at [594, 26] on div "W" at bounding box center [475, 15] width 514 height 23
click at [142, 184] on div "Component List" at bounding box center [156, 188] width 50 height 9
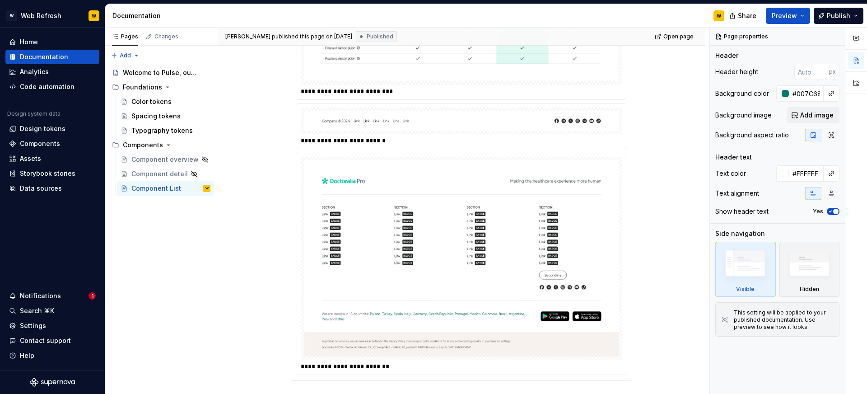
scroll to position [6114, 0]
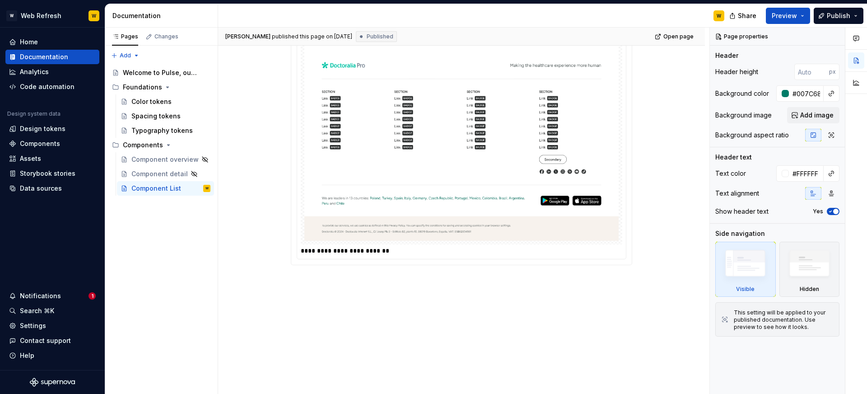
type textarea "*"
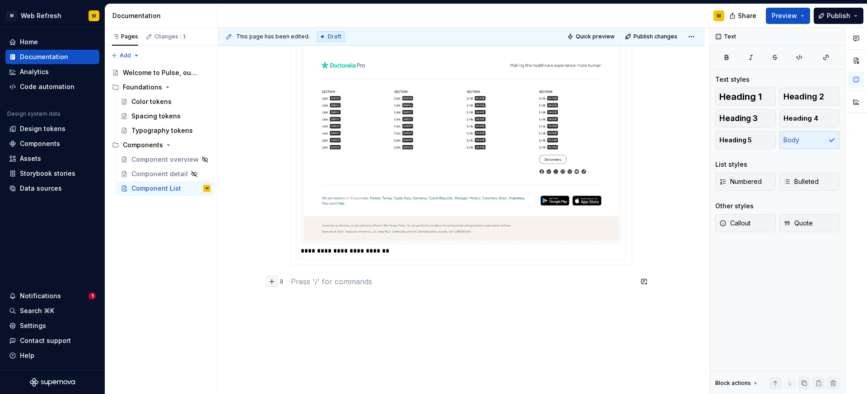
click at [275, 281] on button "button" at bounding box center [272, 281] width 13 height 13
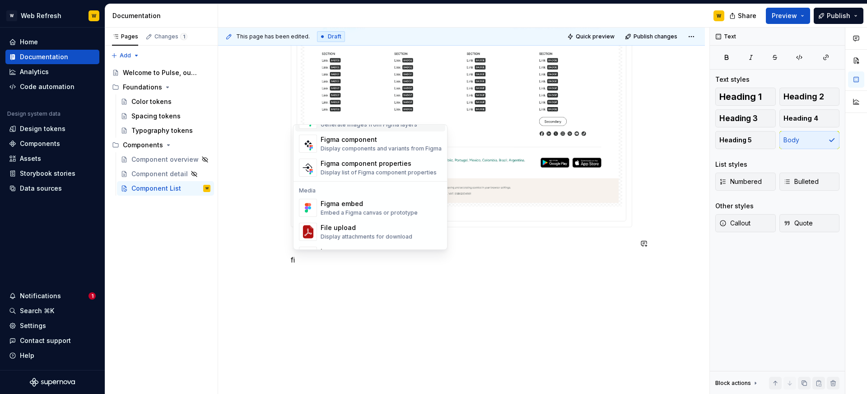
scroll to position [7, 0]
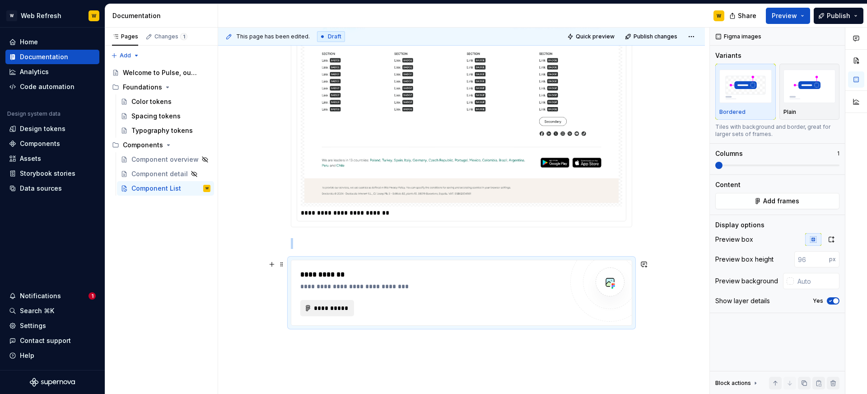
click at [324, 301] on button "**********" at bounding box center [327, 308] width 54 height 16
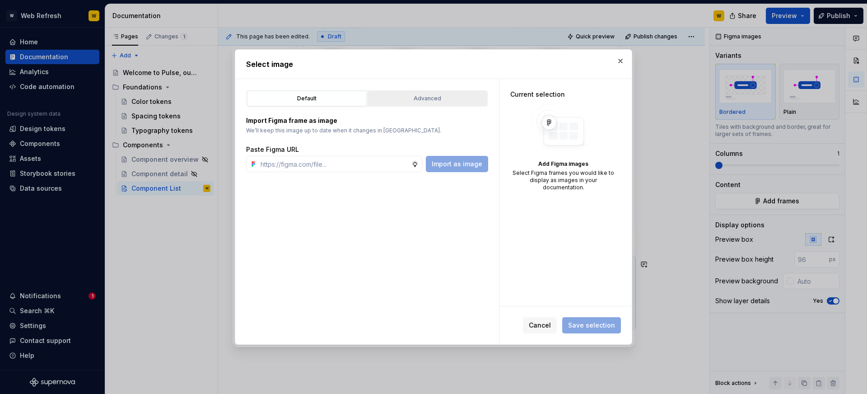
click at [423, 101] on div "Advanced" at bounding box center [427, 98] width 113 height 9
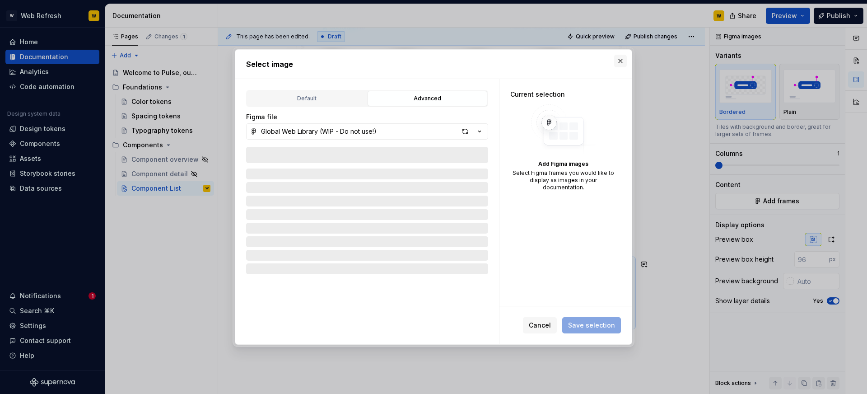
click at [619, 63] on button "button" at bounding box center [620, 61] width 13 height 13
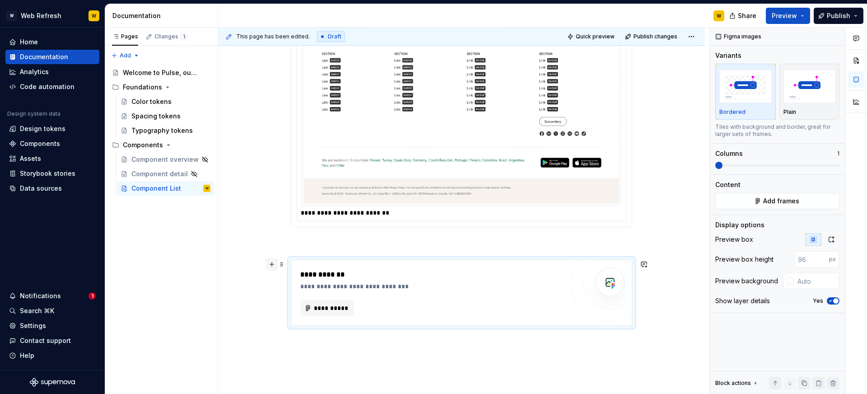
click at [275, 266] on button "button" at bounding box center [272, 264] width 13 height 13
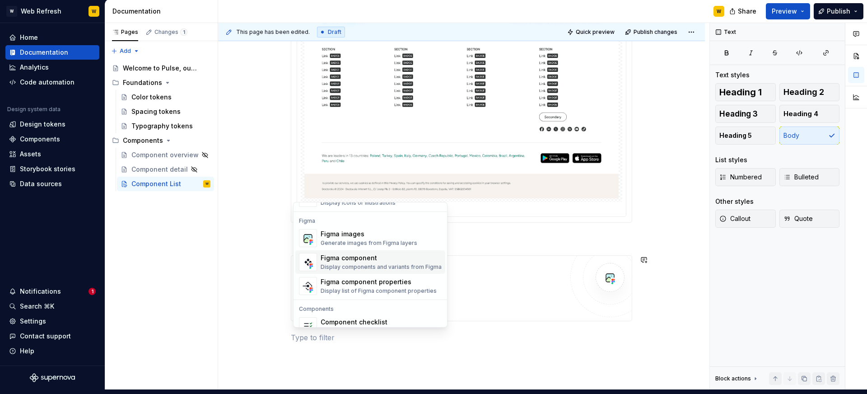
scroll to position [832, 0]
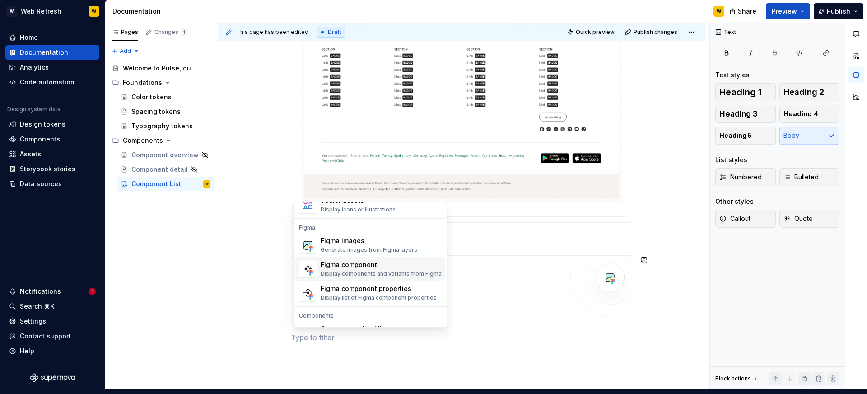
click at [367, 271] on div "Display components and variants from Figma" at bounding box center [381, 273] width 121 height 7
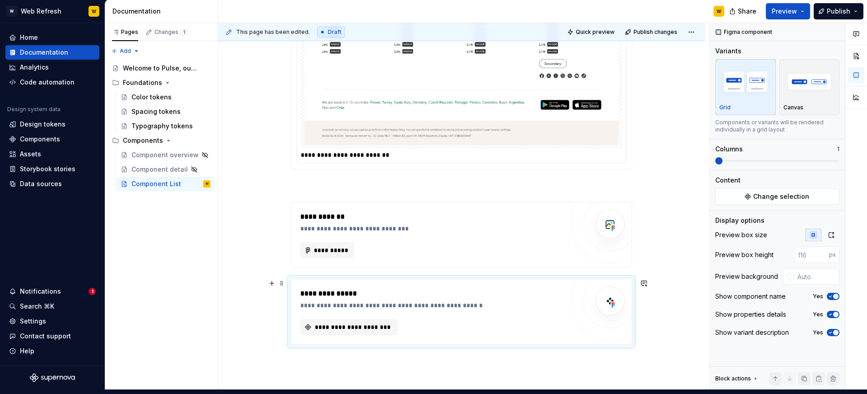
scroll to position [6236, 0]
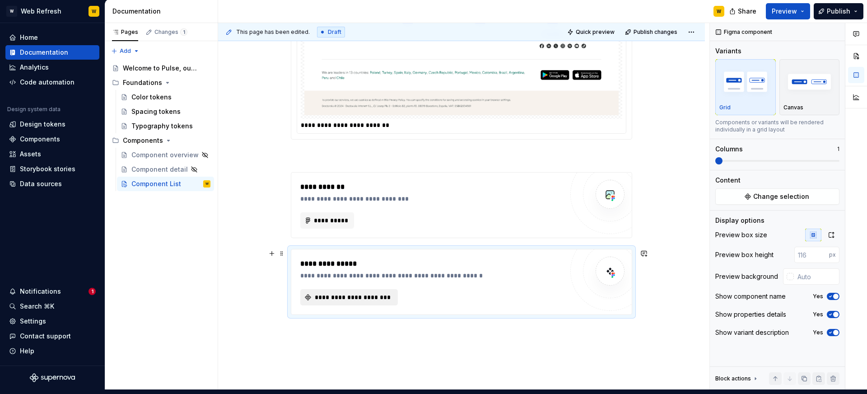
click at [355, 291] on button "**********" at bounding box center [349, 297] width 98 height 16
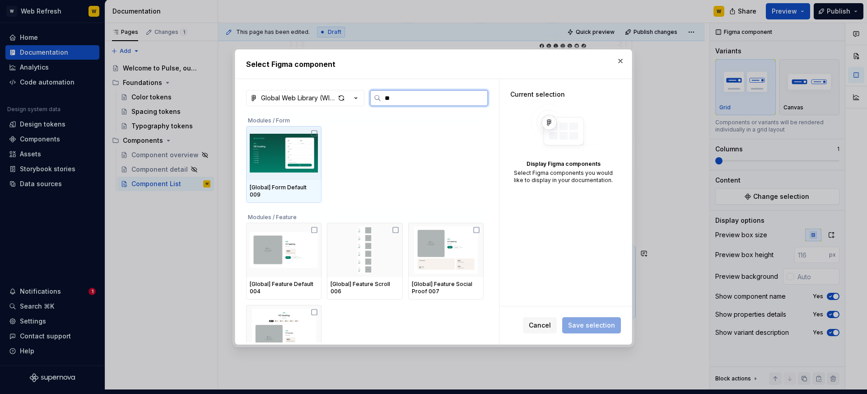
type input "***"
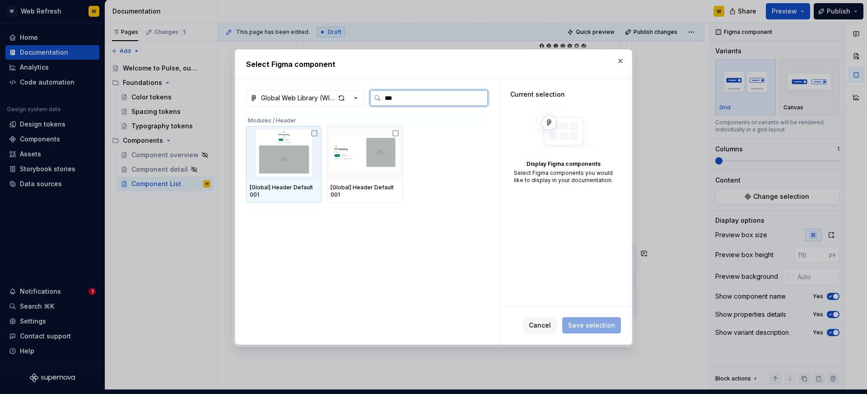
click at [316, 133] on icon at bounding box center [314, 133] width 7 height 7
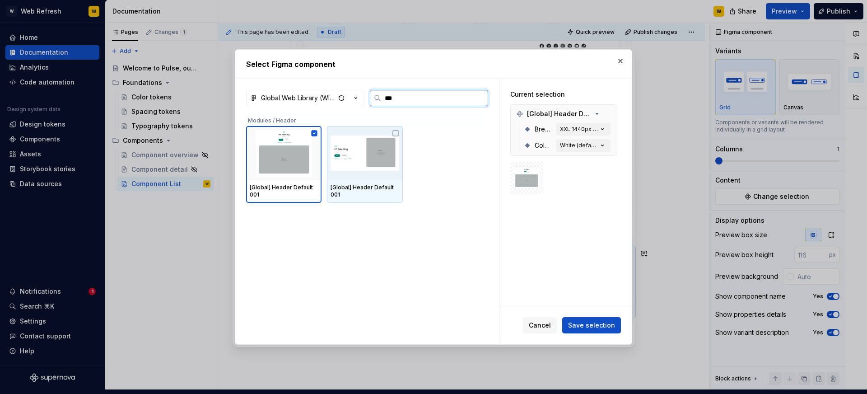
click at [398, 134] on icon at bounding box center [395, 133] width 7 height 7
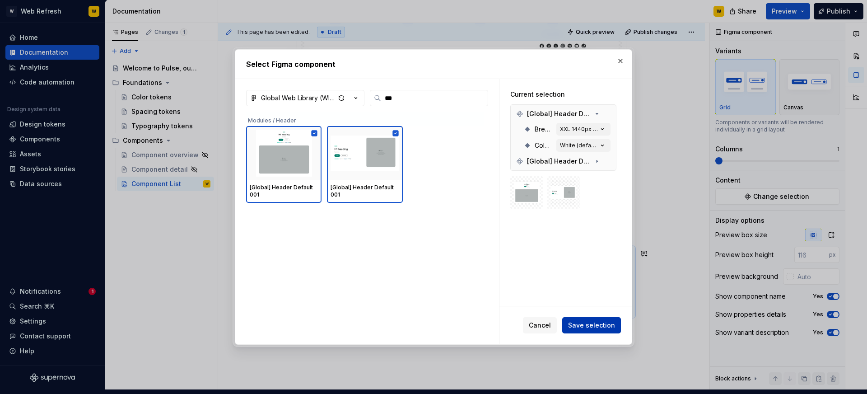
click at [594, 319] on button "Save selection" at bounding box center [591, 325] width 59 height 16
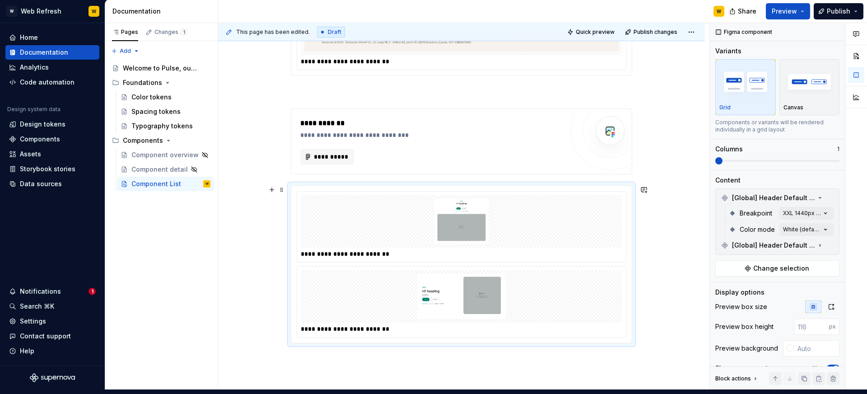
scroll to position [6321, 0]
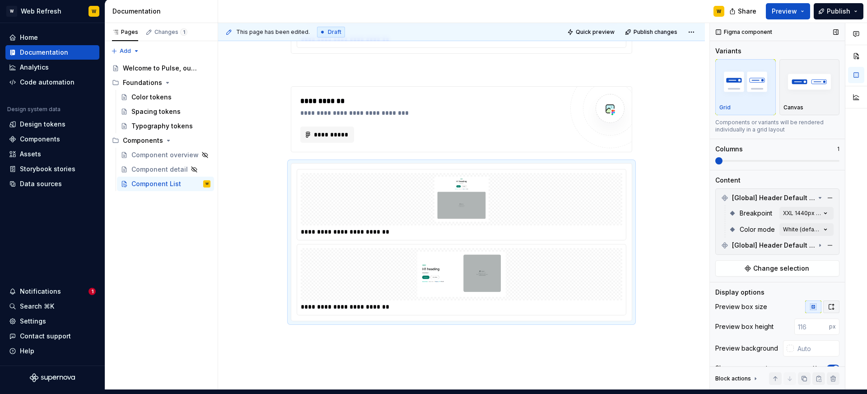
click at [830, 305] on icon "button" at bounding box center [831, 306] width 7 height 7
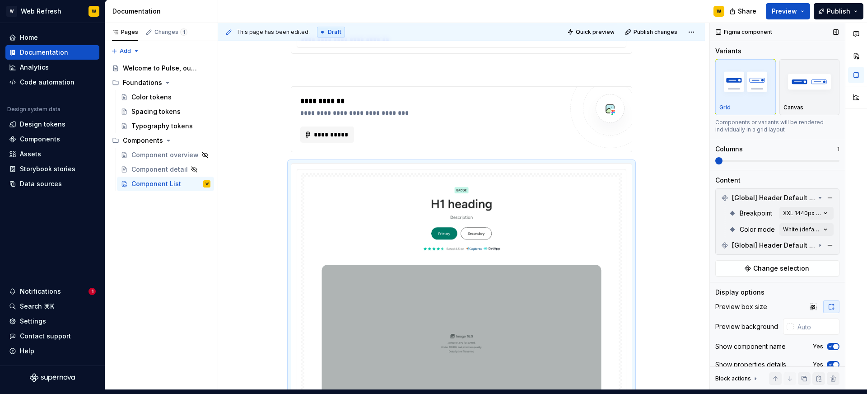
scroll to position [28, 0]
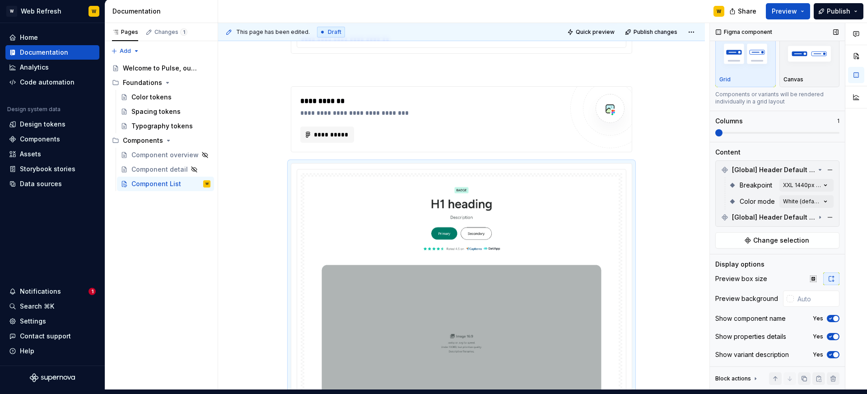
click at [833, 320] on icon "button" at bounding box center [830, 318] width 7 height 5
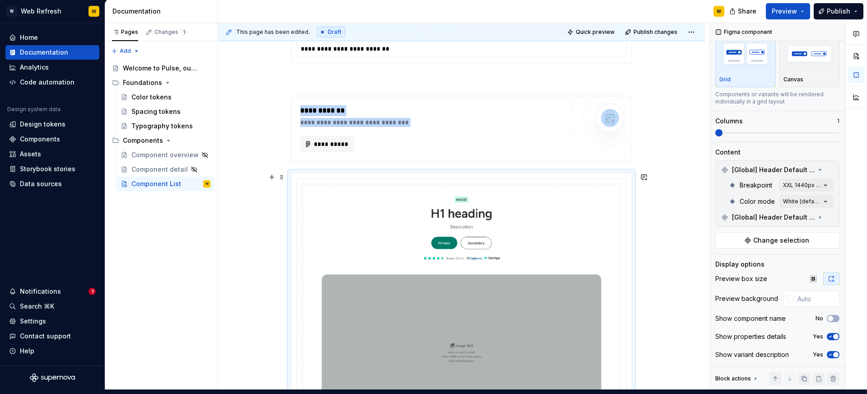
scroll to position [6310, 0]
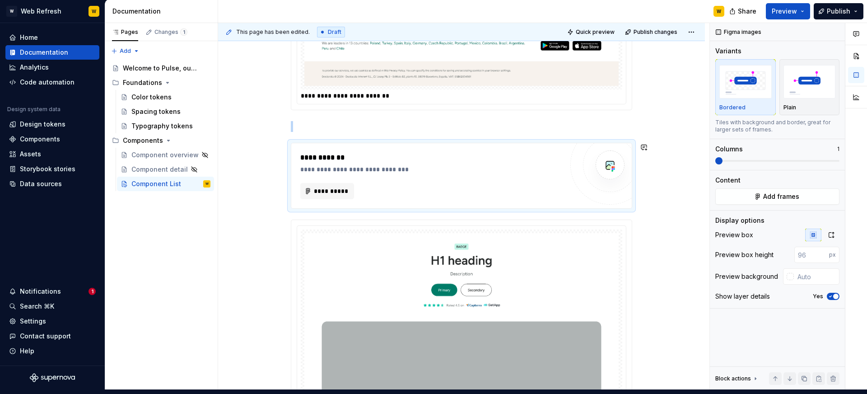
scroll to position [0, 0]
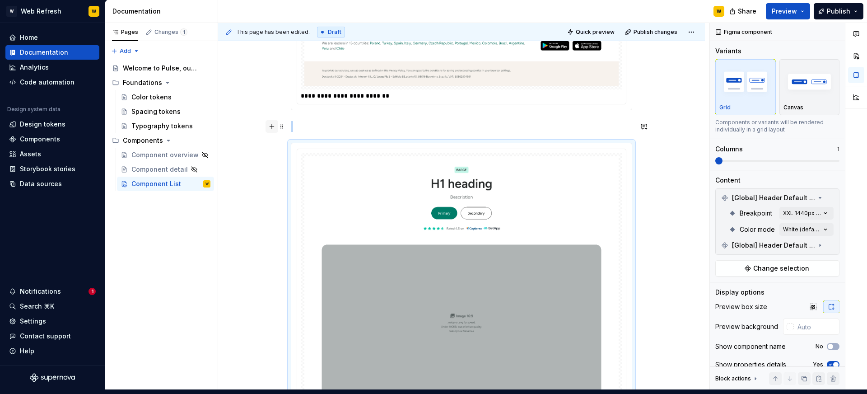
click at [274, 127] on button "button" at bounding box center [272, 126] width 13 height 13
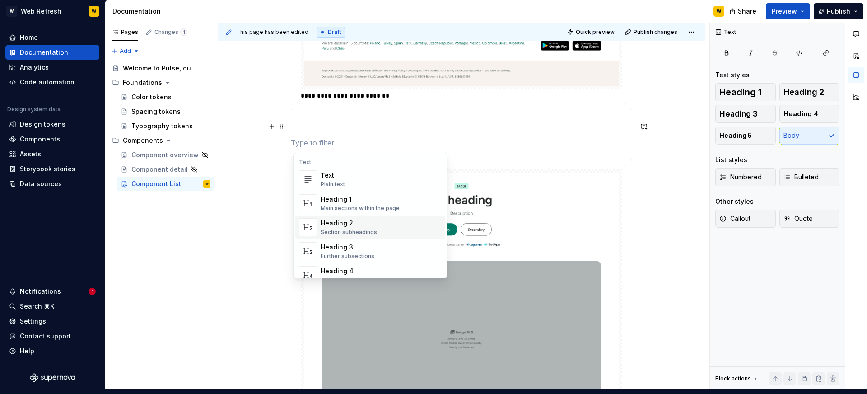
click at [338, 229] on div "Section subheadings" at bounding box center [349, 232] width 56 height 7
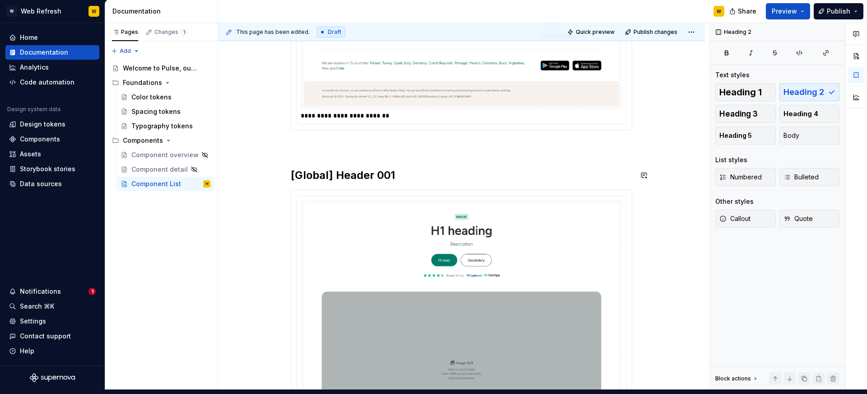
scroll to position [6241, 0]
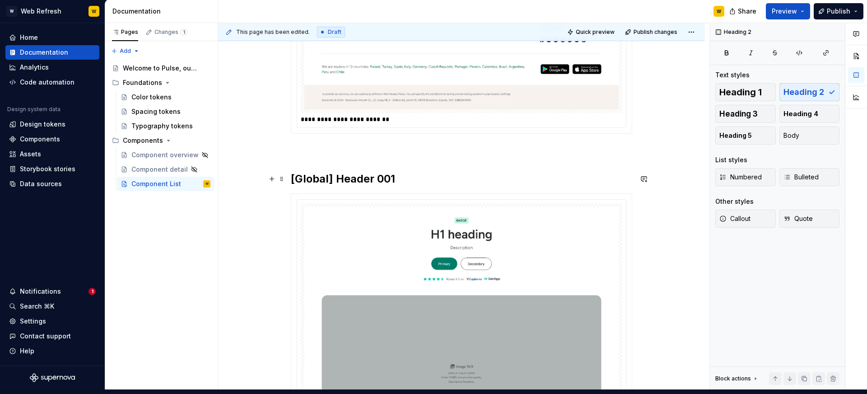
click at [380, 177] on h2 "[Global] Header 001" at bounding box center [461, 179] width 341 height 14
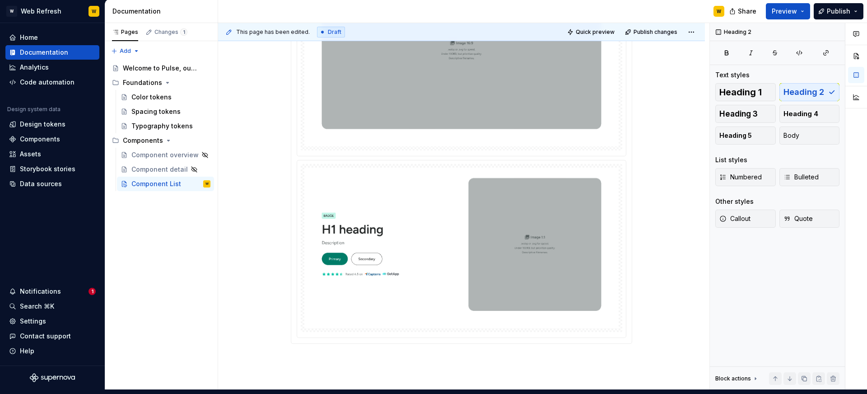
scroll to position [6647, 0]
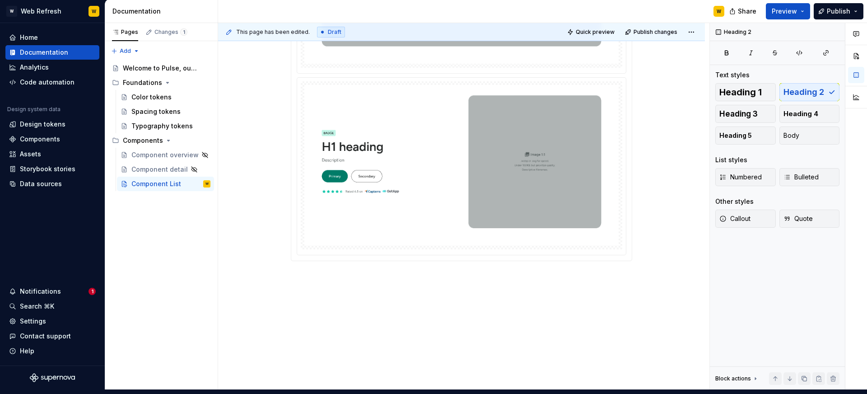
click at [276, 295] on button "button" at bounding box center [272, 293] width 13 height 13
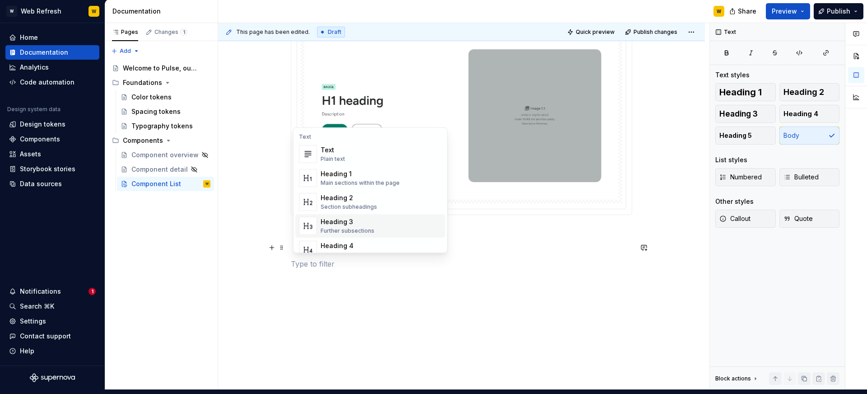
scroll to position [6695, 0]
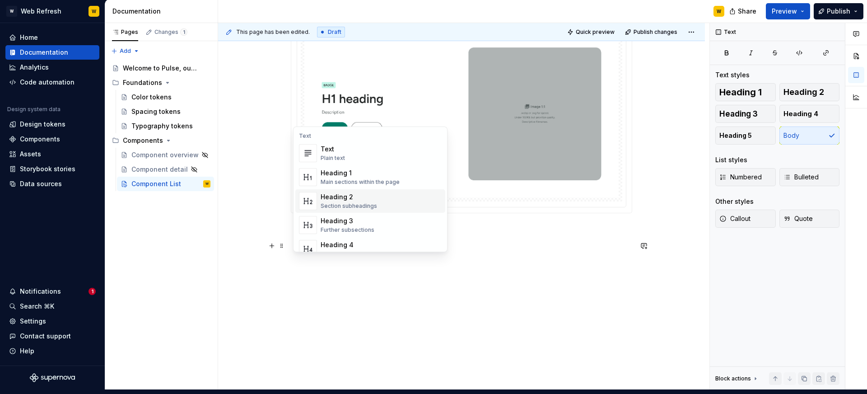
click at [341, 198] on div "Heading 2" at bounding box center [349, 196] width 56 height 9
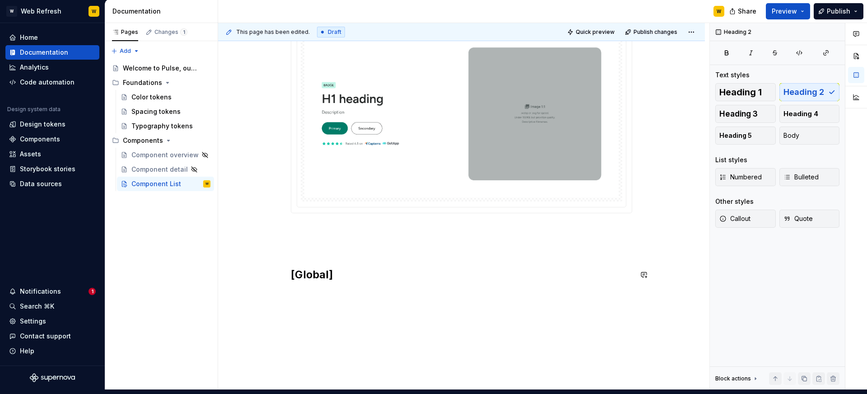
click at [393, 278] on h2 "[Global]" at bounding box center [461, 274] width 341 height 14
click at [276, 294] on button "button" at bounding box center [272, 294] width 13 height 13
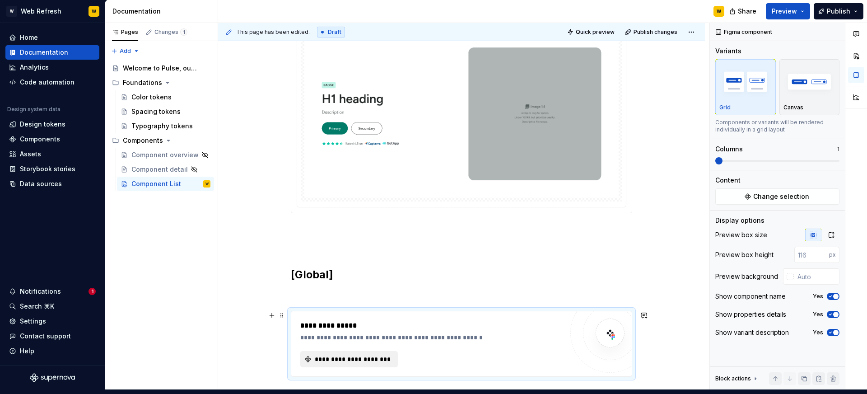
click at [382, 360] on span "**********" at bounding box center [352, 359] width 79 height 9
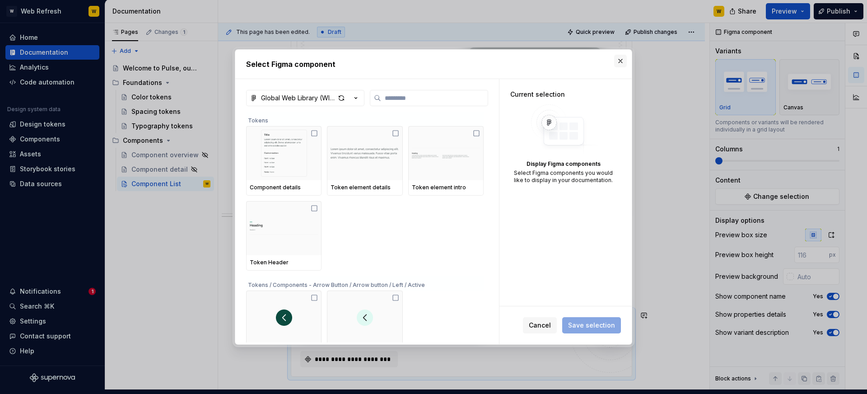
click at [622, 63] on button "button" at bounding box center [620, 61] width 13 height 13
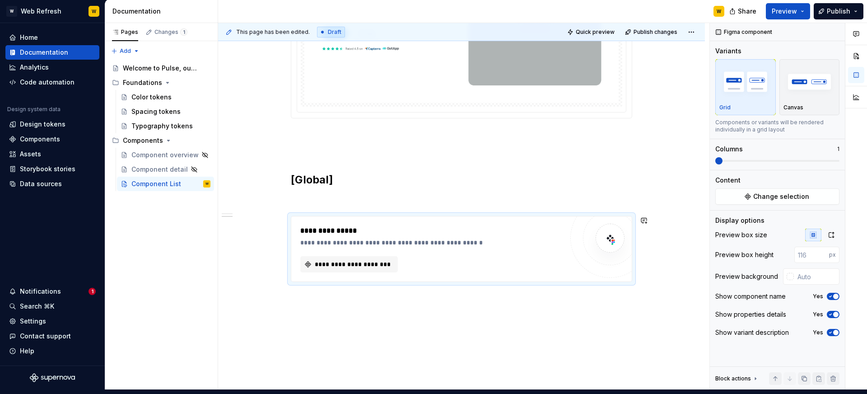
scroll to position [6805, 0]
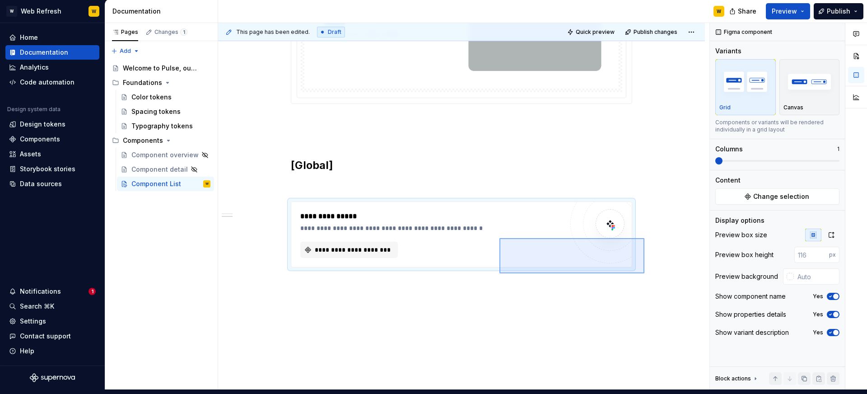
type textarea "*"
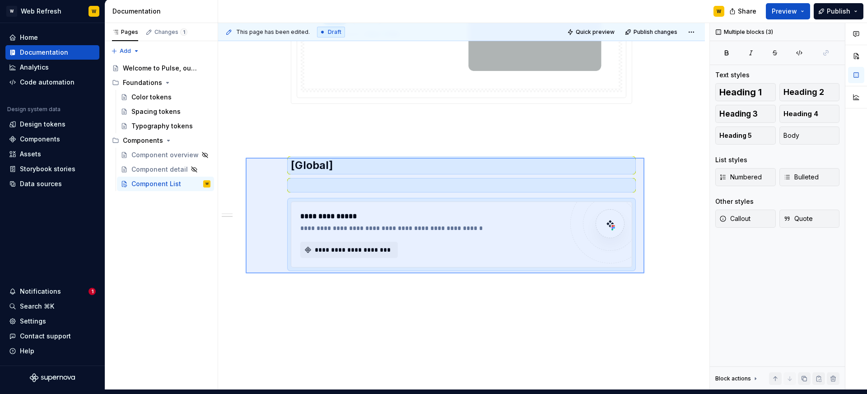
drag, startPoint x: 645, startPoint y: 273, endPoint x: 252, endPoint y: 156, distance: 410.2
click at [252, 156] on div "**********" at bounding box center [463, 206] width 491 height 367
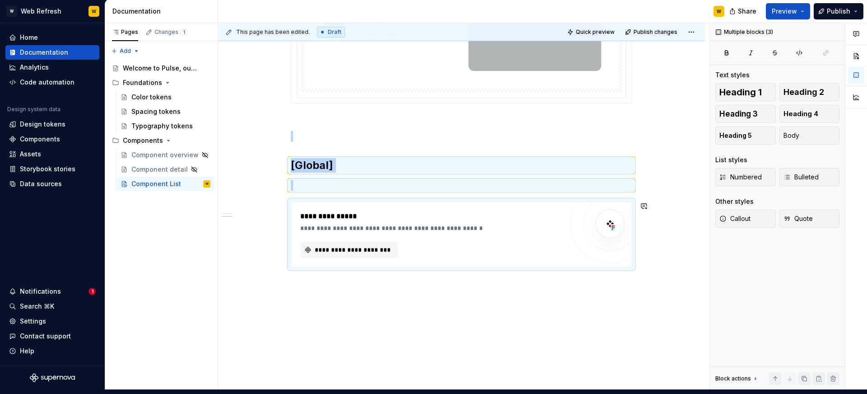
copy div "[Global]"
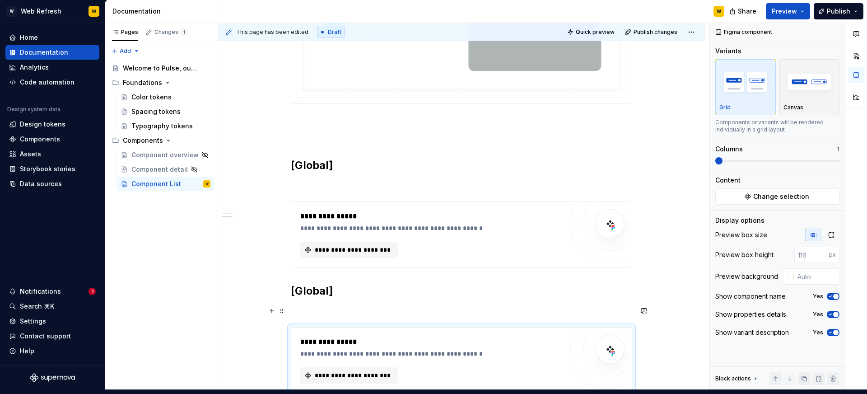
scroll to position [6922, 0]
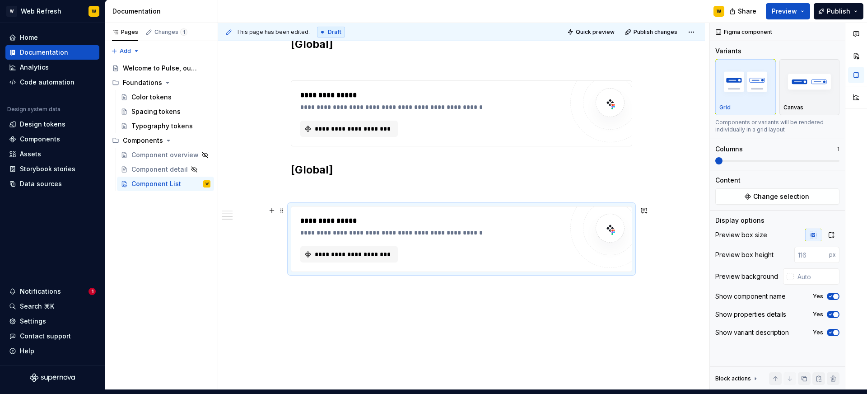
scroll to position [7062, 0]
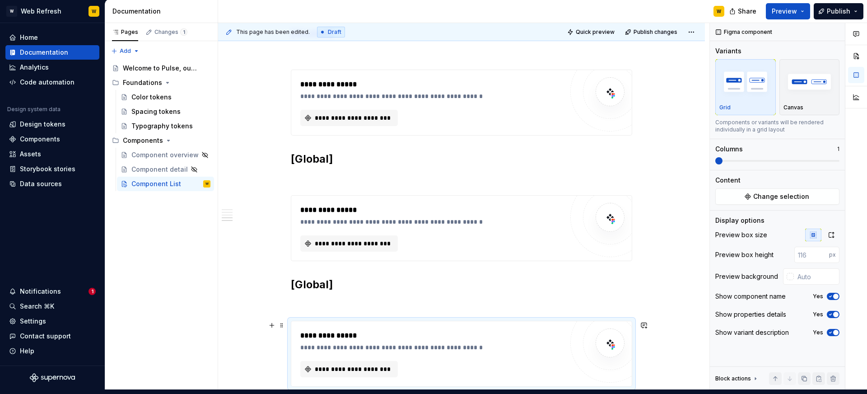
scroll to position [7188, 0]
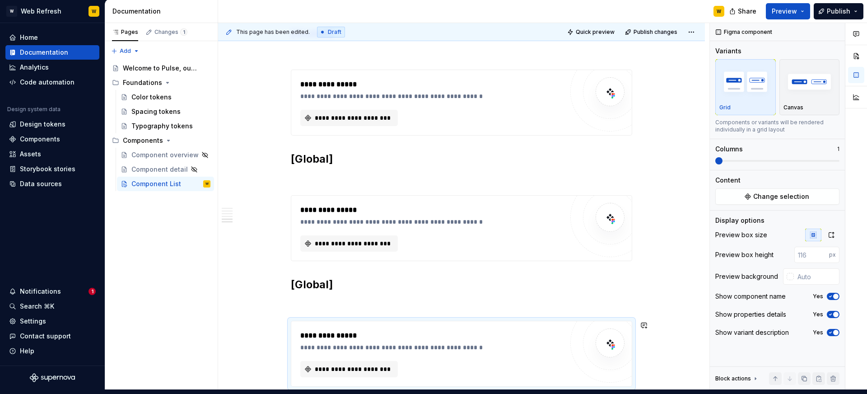
scroll to position [7313, 0]
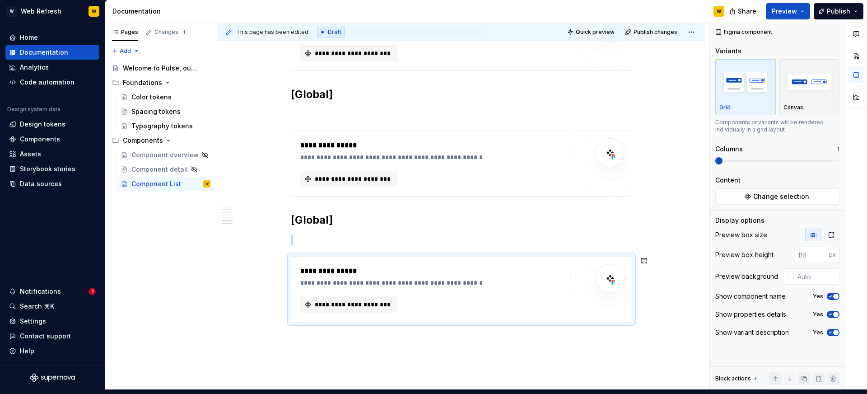
scroll to position [7439, 0]
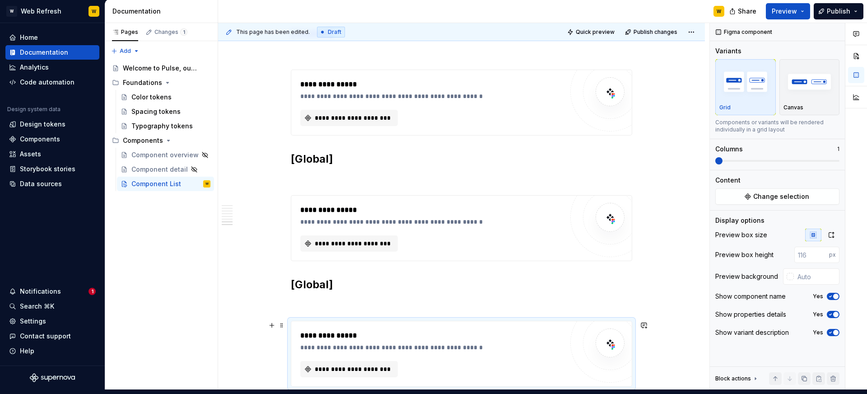
scroll to position [7564, 0]
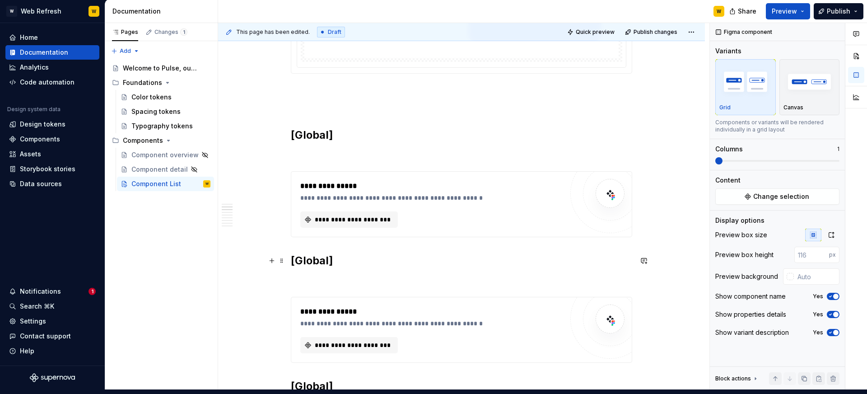
scroll to position [6825, 0]
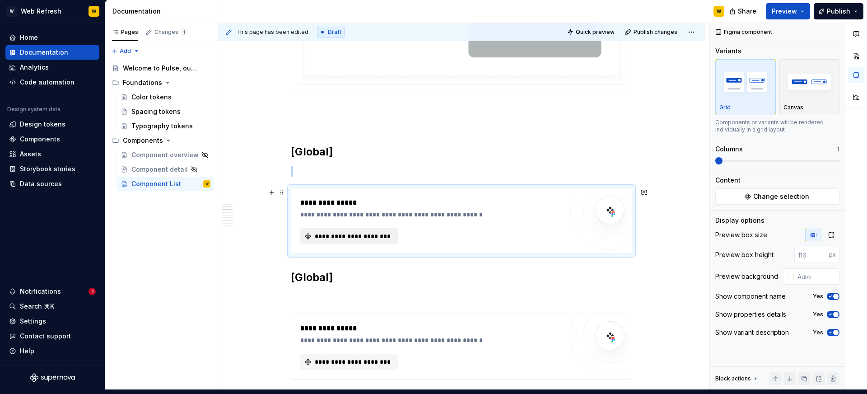
click at [359, 239] on span "**********" at bounding box center [352, 236] width 79 height 9
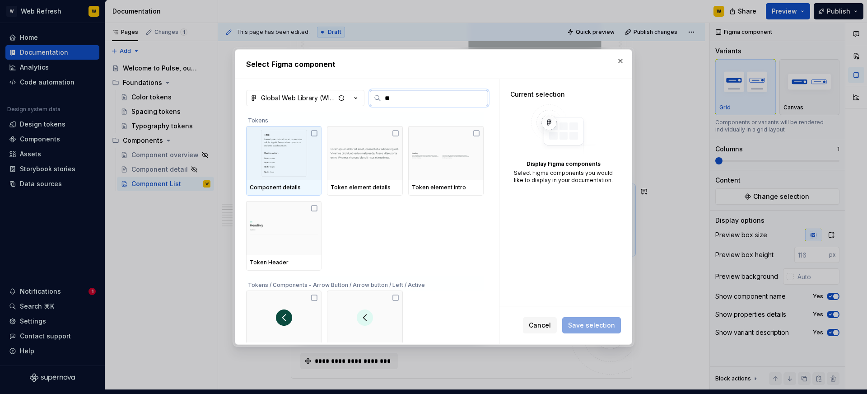
type input "***"
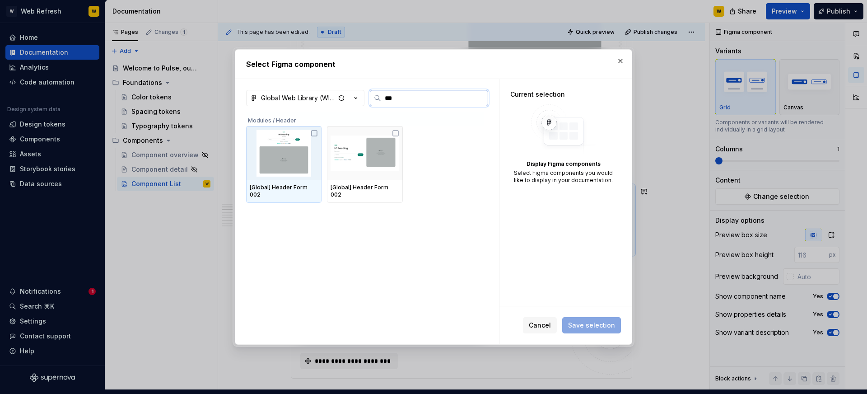
click at [314, 133] on icon at bounding box center [314, 133] width 7 height 7
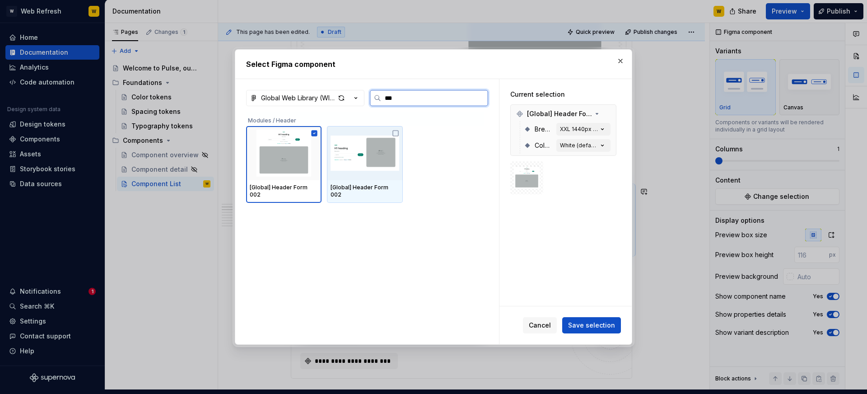
click at [399, 137] on img at bounding box center [365, 153] width 68 height 47
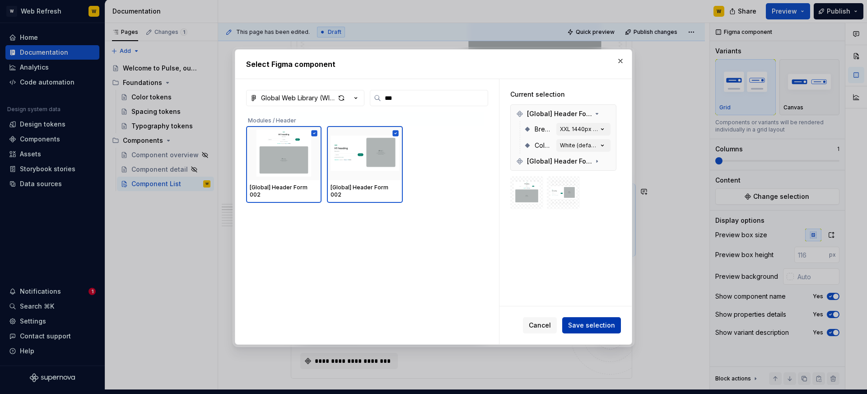
click at [597, 323] on span "Save selection" at bounding box center [591, 325] width 47 height 9
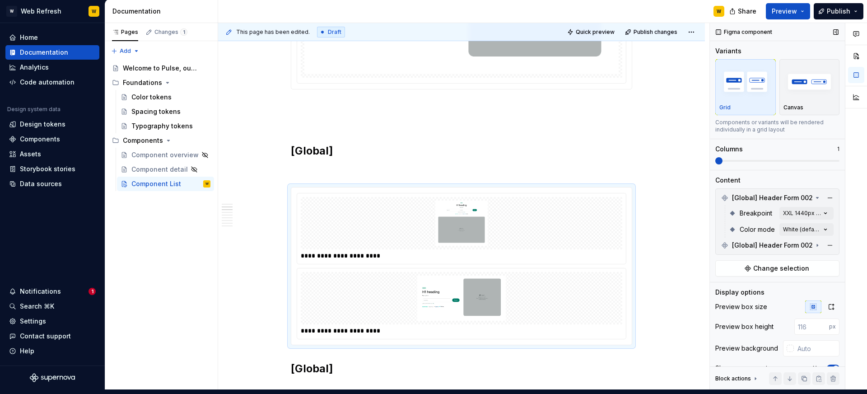
scroll to position [41, 0]
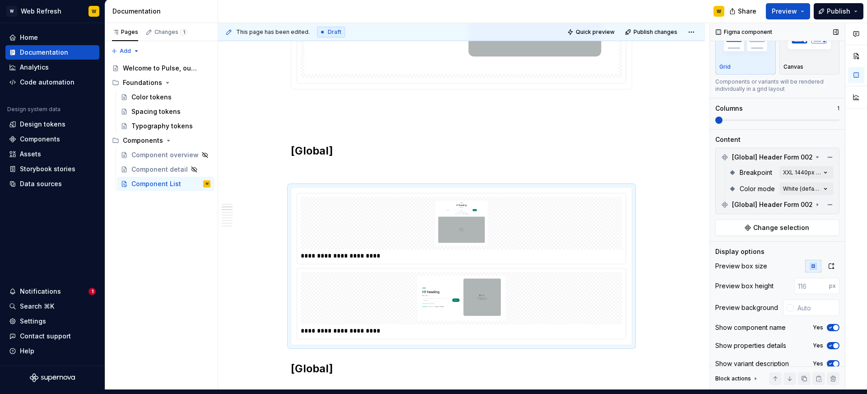
click at [830, 273] on div "Preview box size Preview box height px Preview background Show component name Y…" at bounding box center [778, 318] width 124 height 116
click at [830, 270] on button "button" at bounding box center [831, 266] width 16 height 13
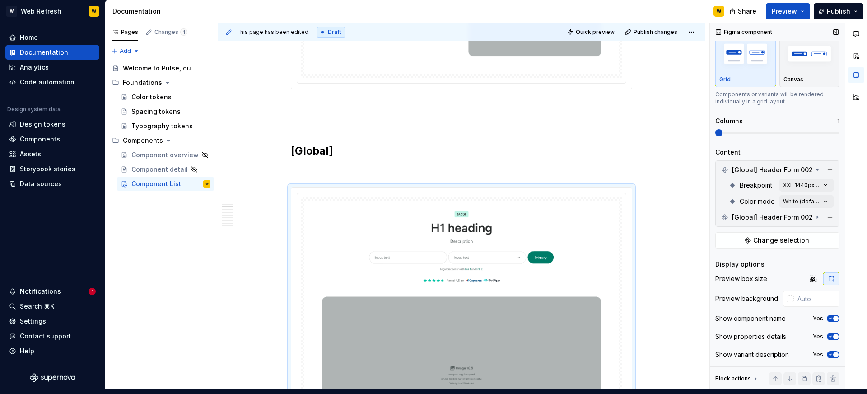
click at [835, 317] on span "button" at bounding box center [835, 318] width 5 height 5
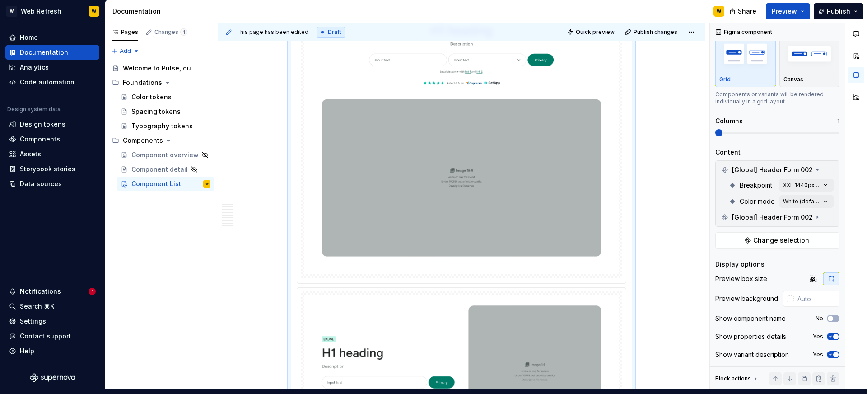
scroll to position [7030, 0]
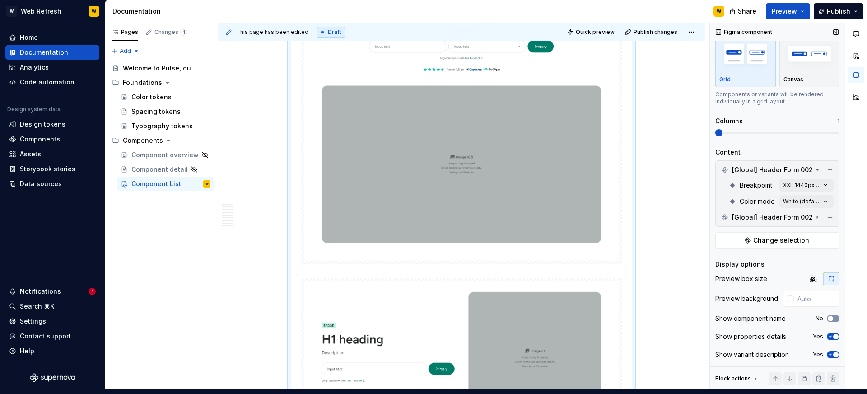
click at [836, 318] on button "No" at bounding box center [833, 318] width 13 height 7
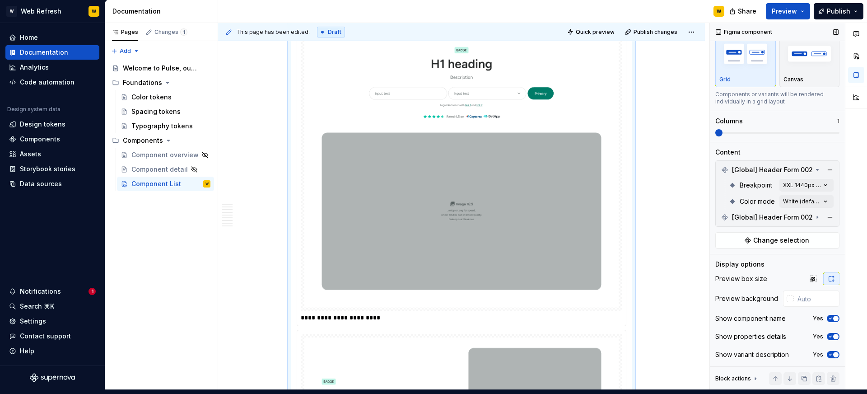
click at [836, 318] on span "button" at bounding box center [835, 318] width 5 height 5
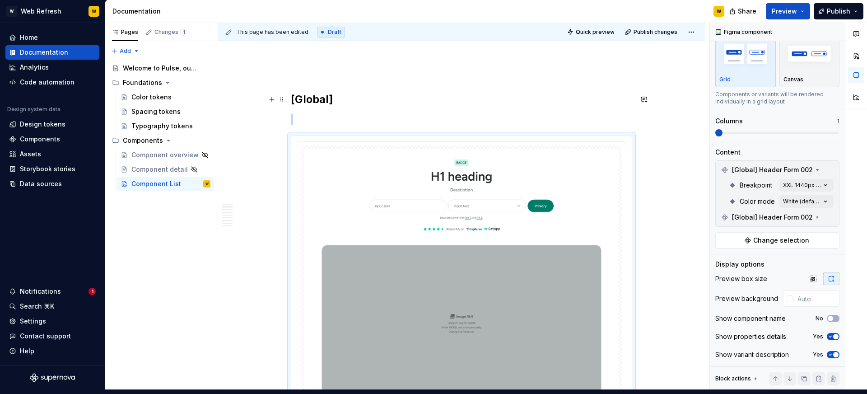
scroll to position [6840, 0]
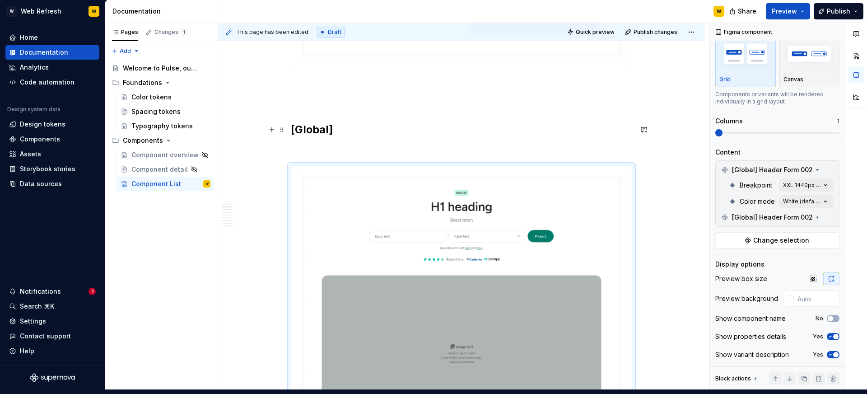
click at [382, 127] on h2 "[Global]" at bounding box center [461, 129] width 341 height 14
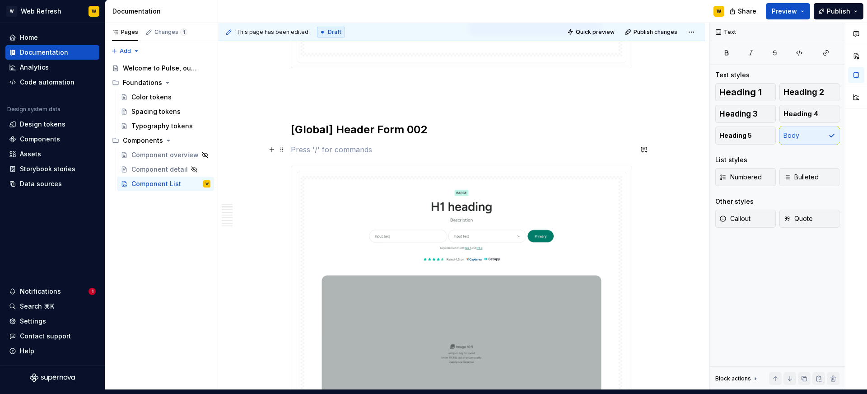
click at [392, 147] on p at bounding box center [461, 149] width 341 height 11
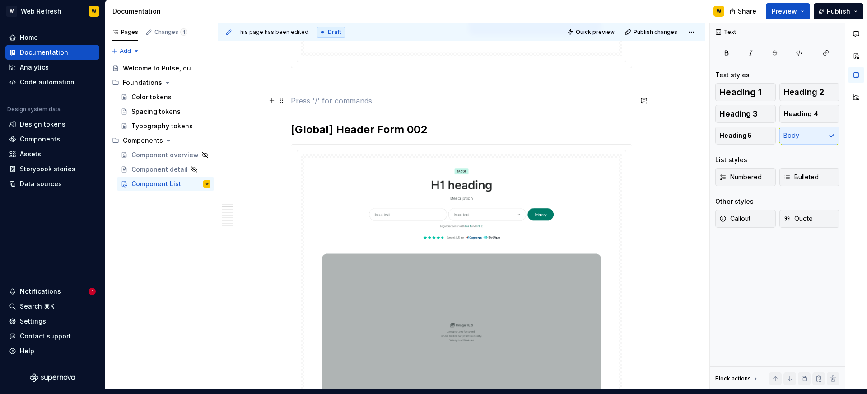
click at [395, 98] on p at bounding box center [461, 100] width 341 height 11
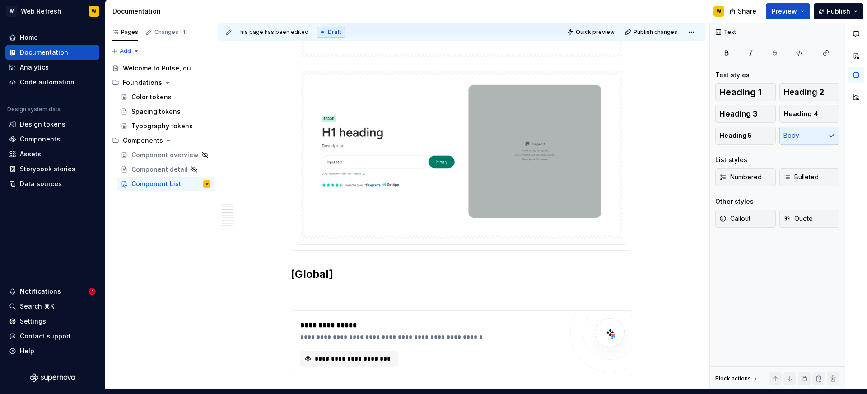
scroll to position [7271, 0]
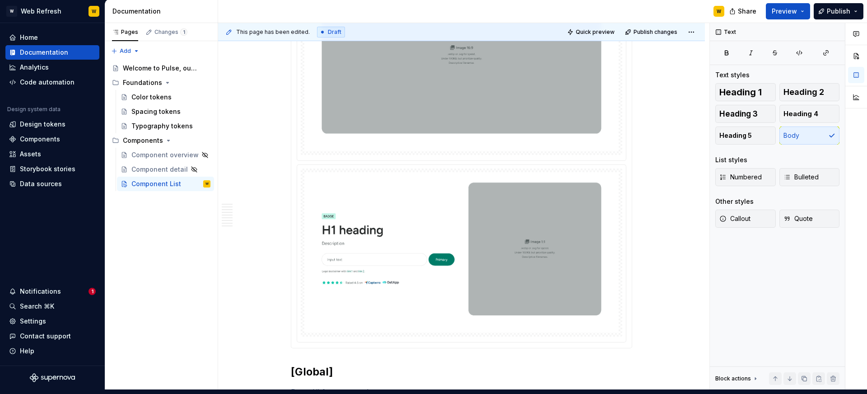
scroll to position [7134, 0]
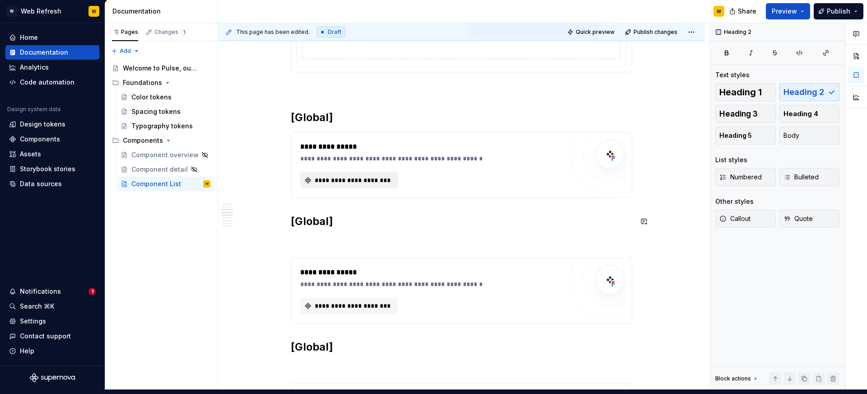
scroll to position [7391, 0]
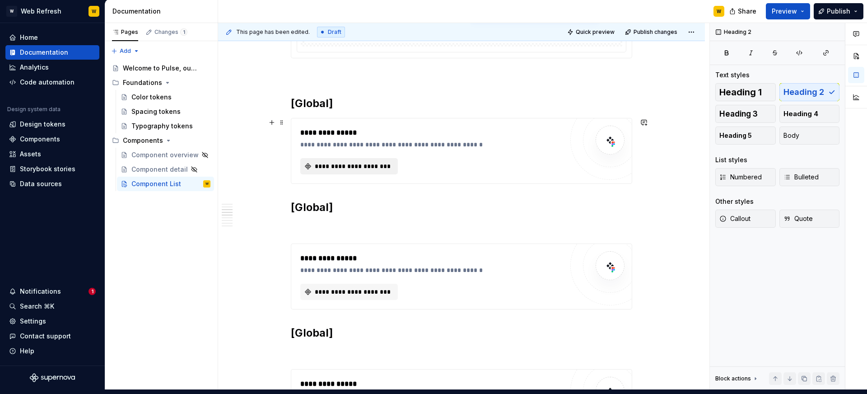
click at [354, 162] on span "**********" at bounding box center [352, 166] width 79 height 9
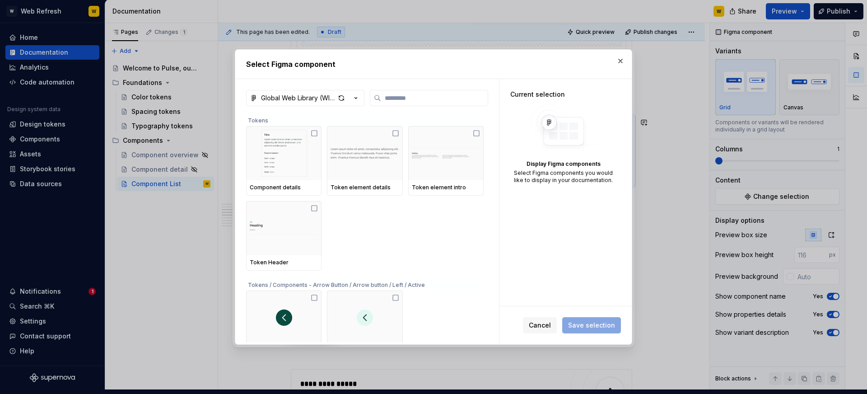
type textarea "*"
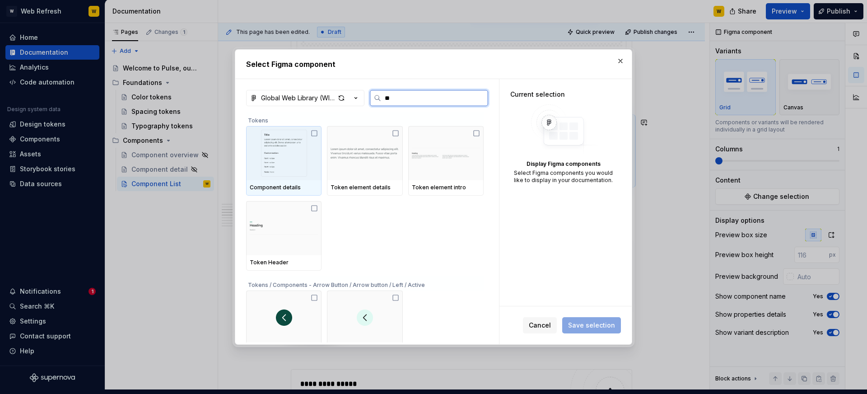
type input "***"
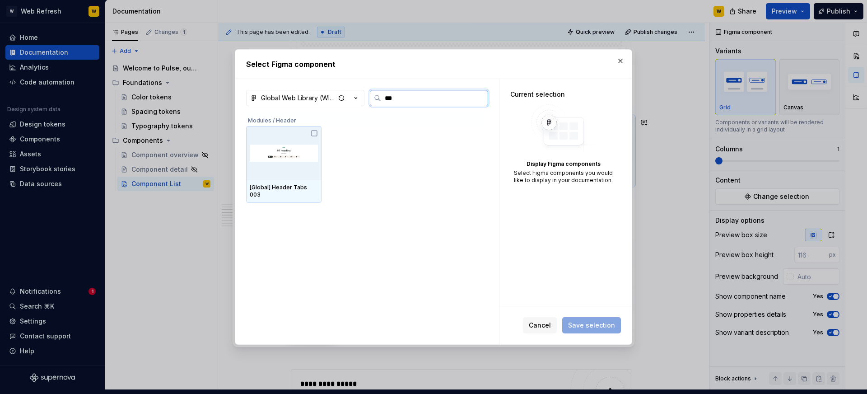
click at [295, 170] on img at bounding box center [284, 153] width 68 height 47
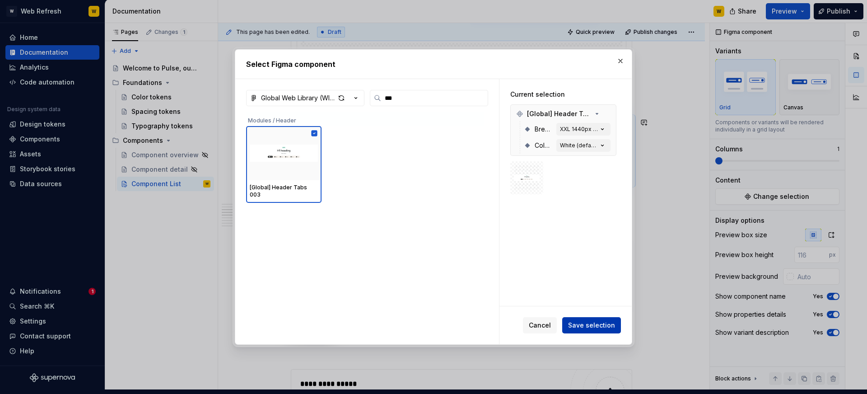
click at [595, 323] on span "Save selection" at bounding box center [591, 325] width 47 height 9
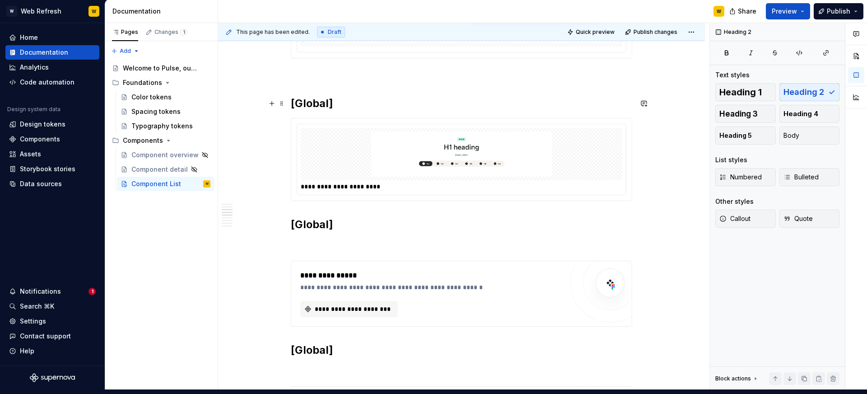
click at [346, 102] on h2 "[Global]" at bounding box center [461, 103] width 341 height 14
click at [390, 219] on h2 "[Global]" at bounding box center [461, 224] width 341 height 14
click at [491, 157] on img at bounding box center [461, 153] width 314 height 45
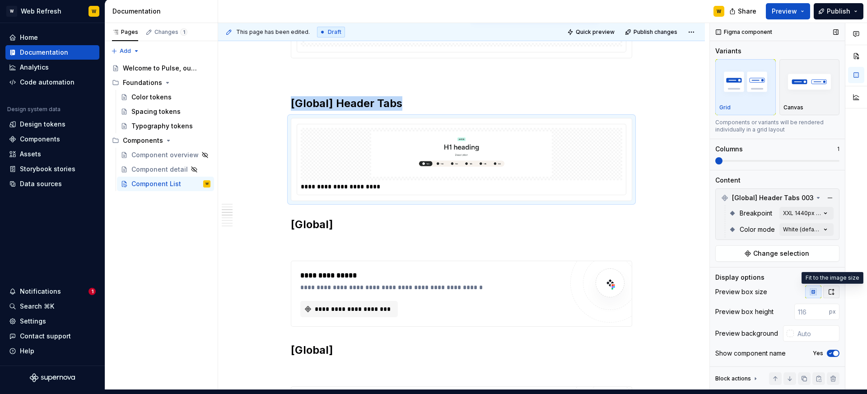
click at [835, 288] on icon "button" at bounding box center [831, 291] width 7 height 7
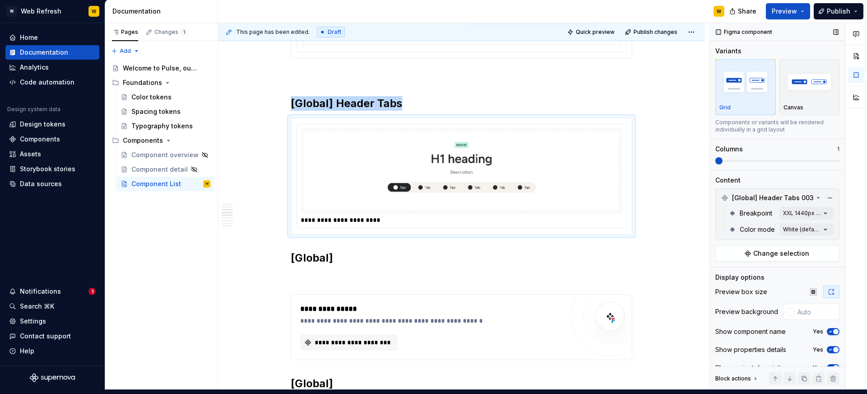
scroll to position [13, 0]
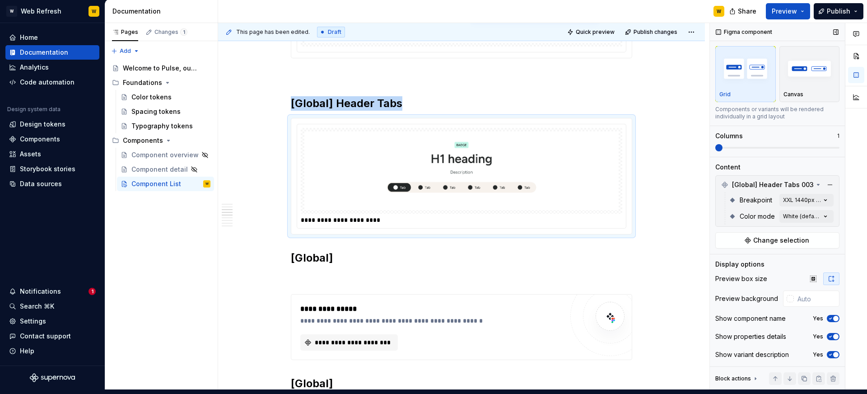
click at [834, 321] on button "Yes" at bounding box center [833, 318] width 13 height 7
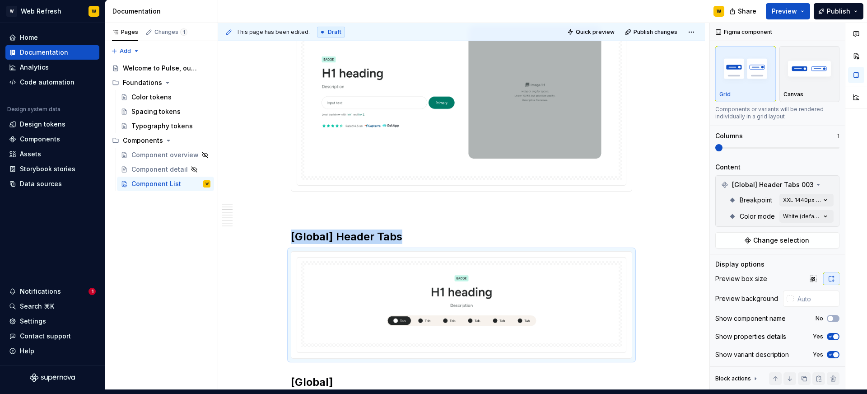
scroll to position [7325, 0]
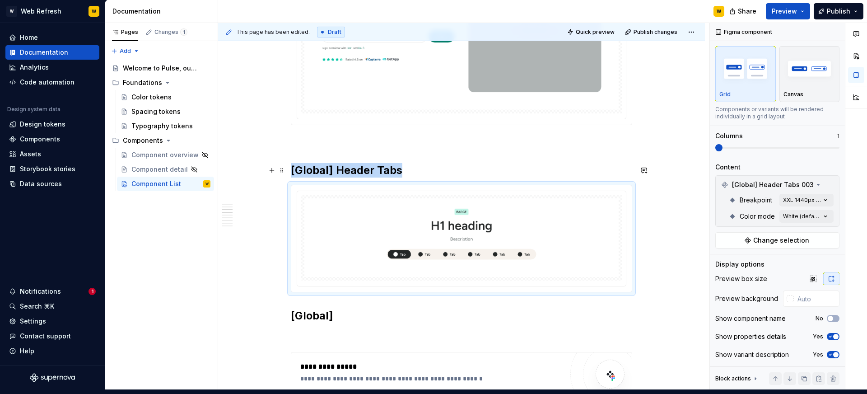
click at [426, 171] on h2 "[Global] Header Tabs" at bounding box center [461, 170] width 341 height 14
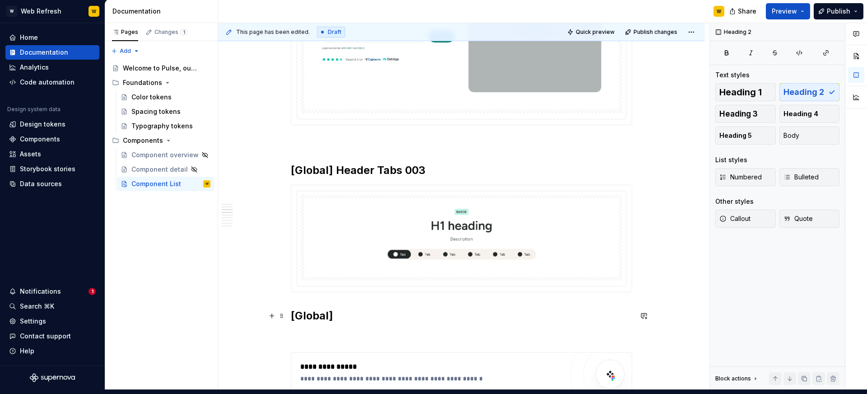
click at [364, 310] on h2 "[Global]" at bounding box center [461, 316] width 341 height 14
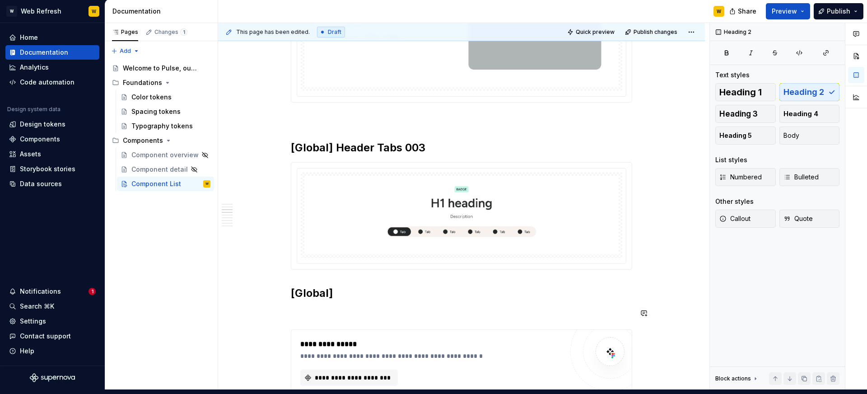
scroll to position [7362, 0]
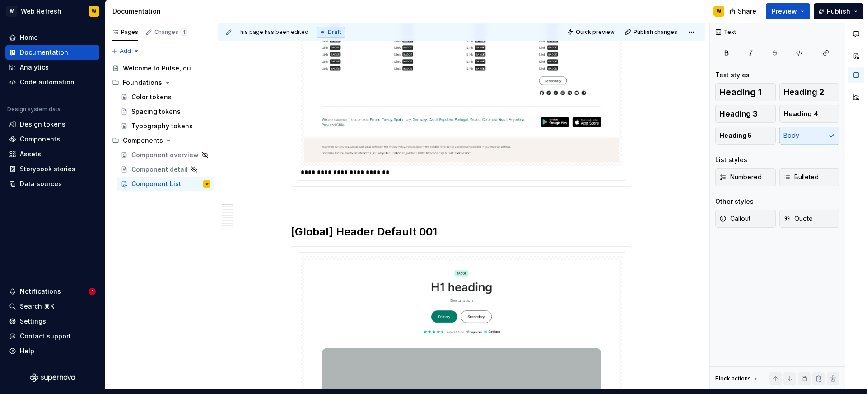
scroll to position [6188, 0]
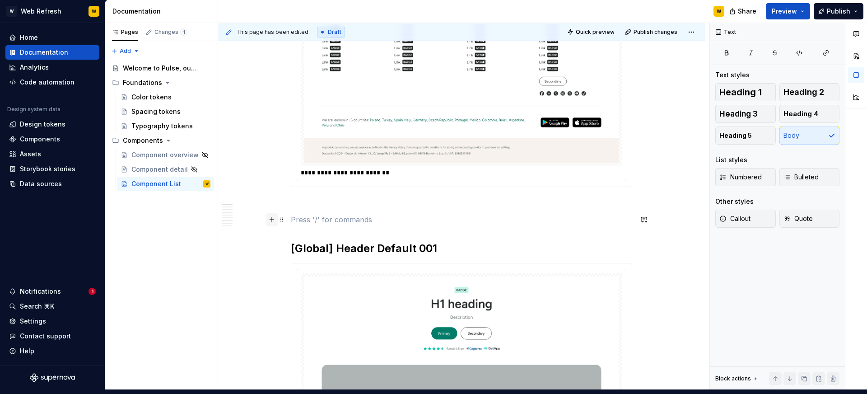
click at [270, 216] on button "button" at bounding box center [272, 219] width 13 height 13
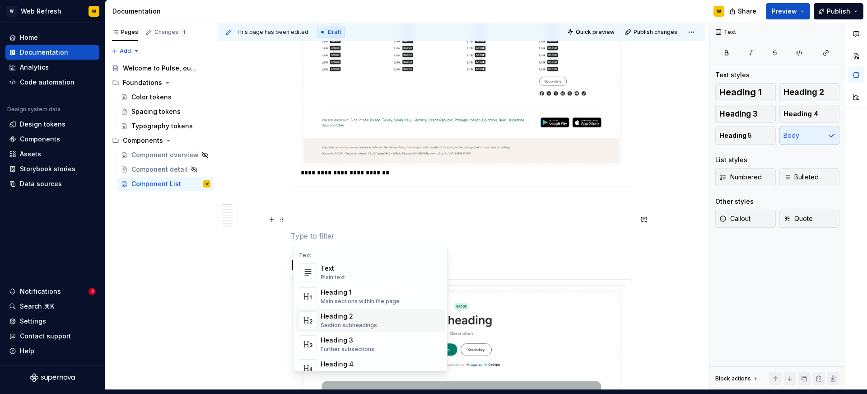
click at [332, 313] on div "Heading 2" at bounding box center [349, 316] width 56 height 9
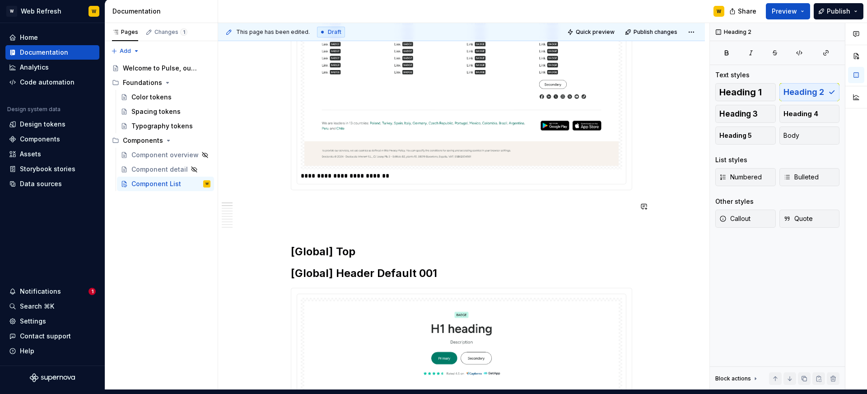
scroll to position [6182, 0]
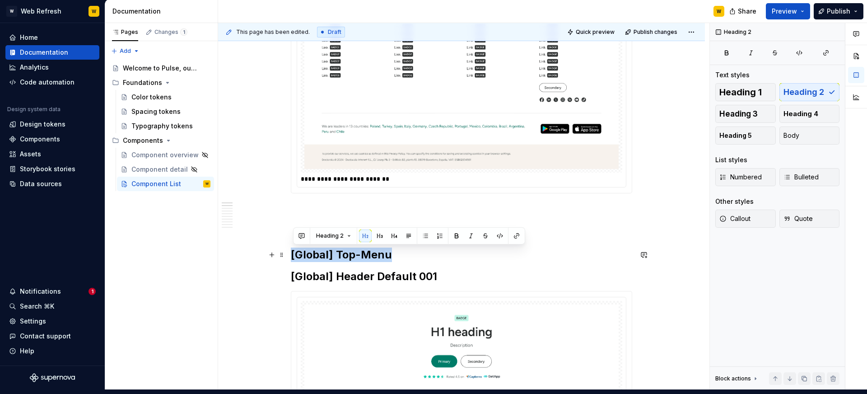
drag, startPoint x: 393, startPoint y: 253, endPoint x: 305, endPoint y: 254, distance: 87.6
click at [293, 254] on h2 "[Global] Top-Menu" at bounding box center [461, 255] width 341 height 14
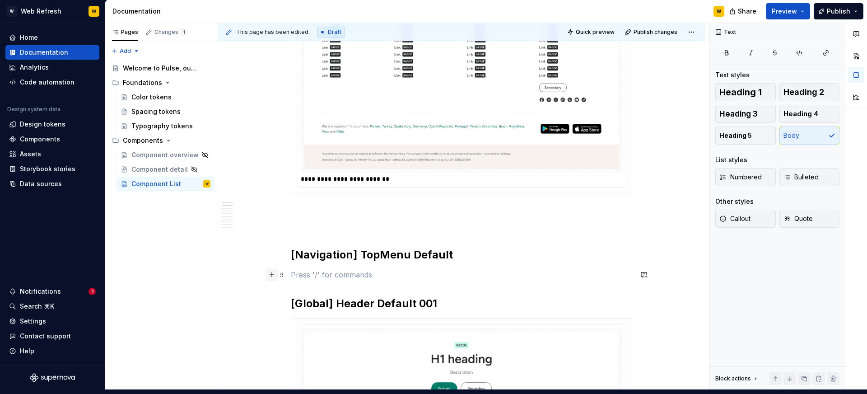
click at [274, 276] on button "button" at bounding box center [272, 274] width 13 height 13
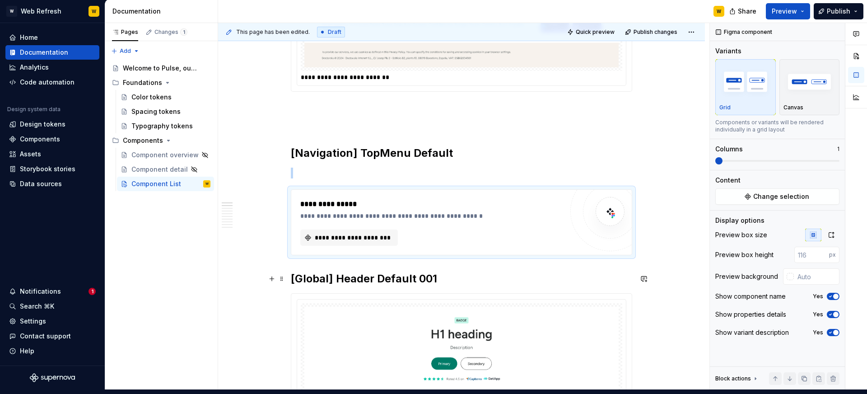
scroll to position [6286, 0]
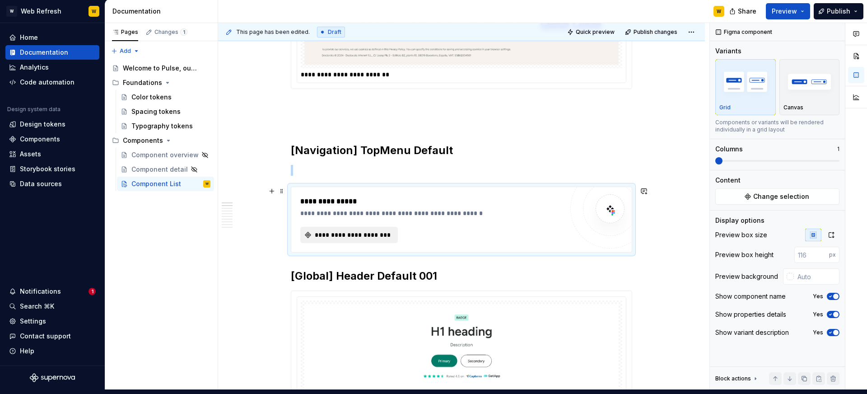
click at [375, 234] on span "**********" at bounding box center [352, 234] width 79 height 9
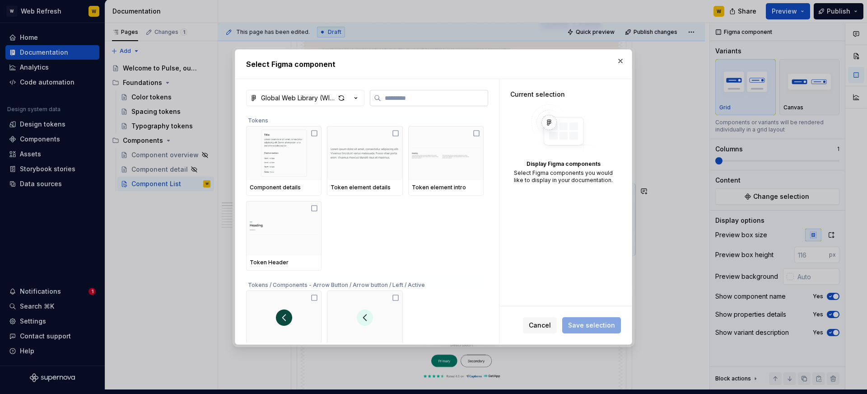
type textarea "*"
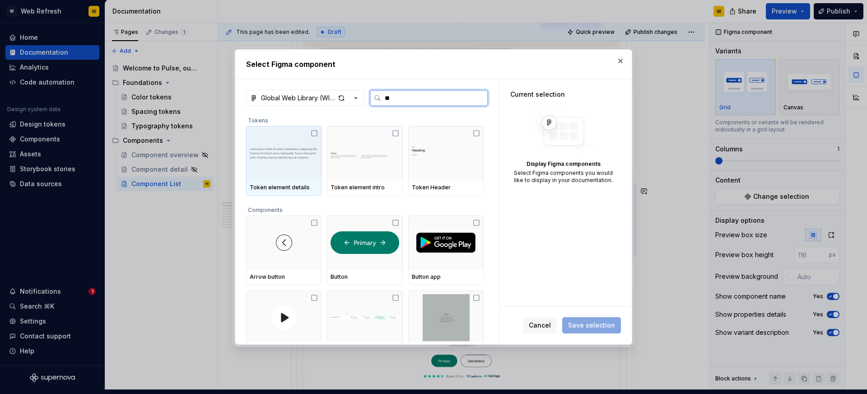
type input "***"
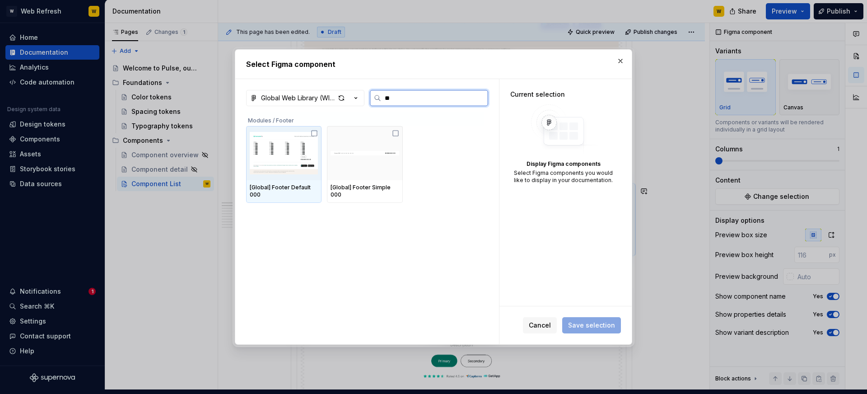
type input "*"
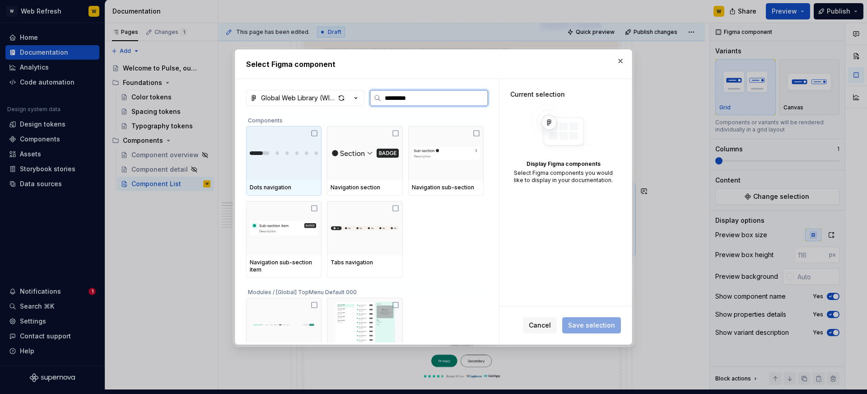
type input "**********"
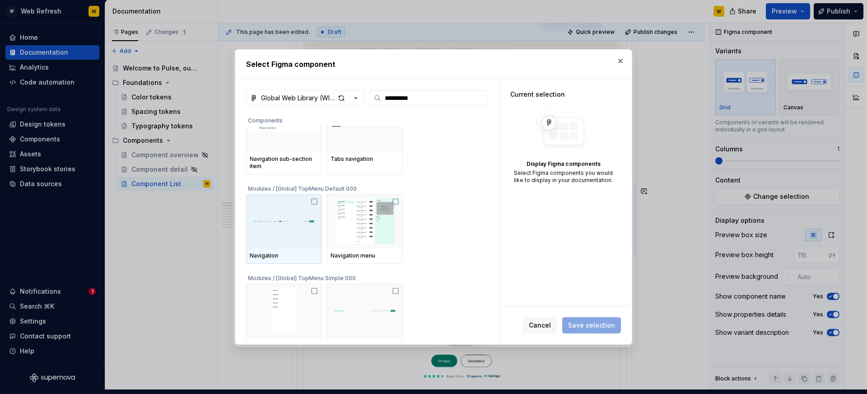
scroll to position [104, 0]
click at [280, 205] on img at bounding box center [284, 221] width 68 height 36
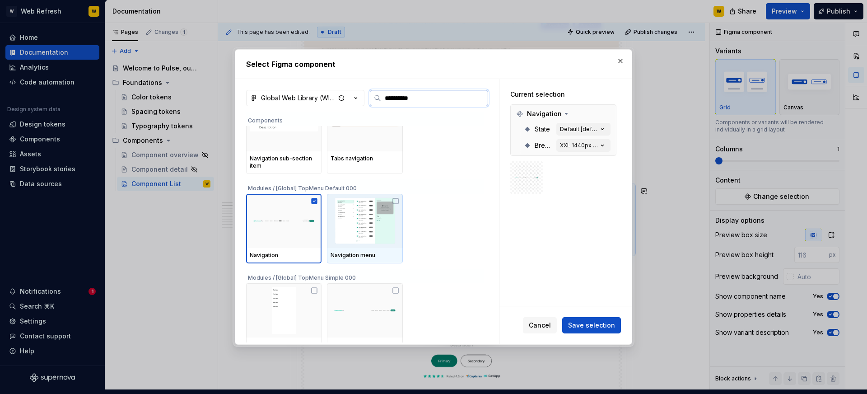
click at [389, 206] on img at bounding box center [365, 220] width 68 height 47
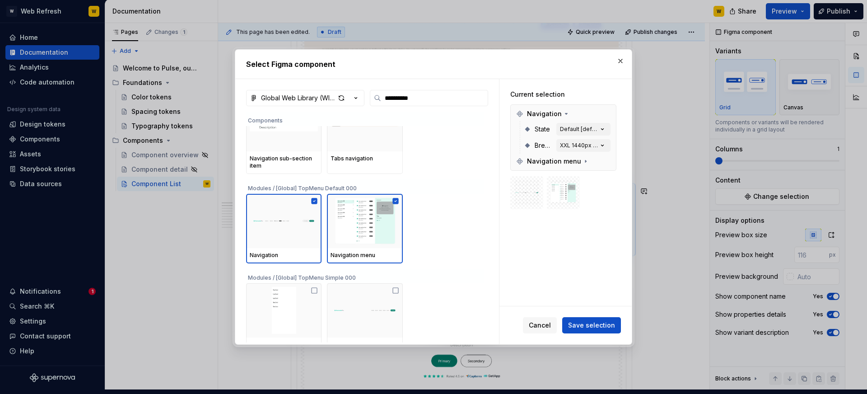
type textarea "*"
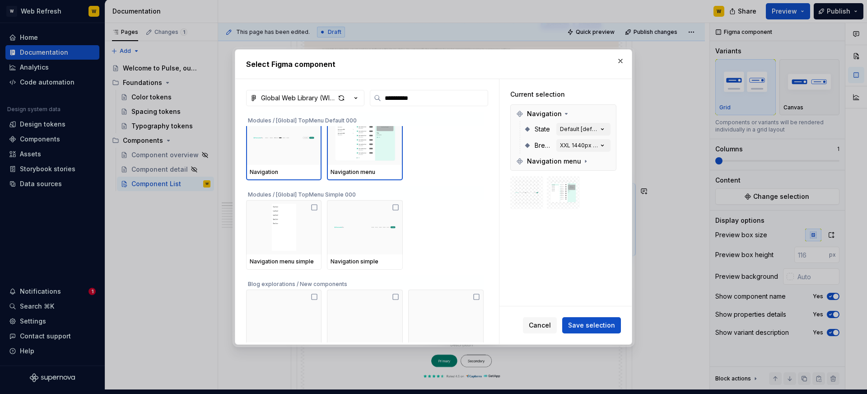
scroll to position [191, 0]
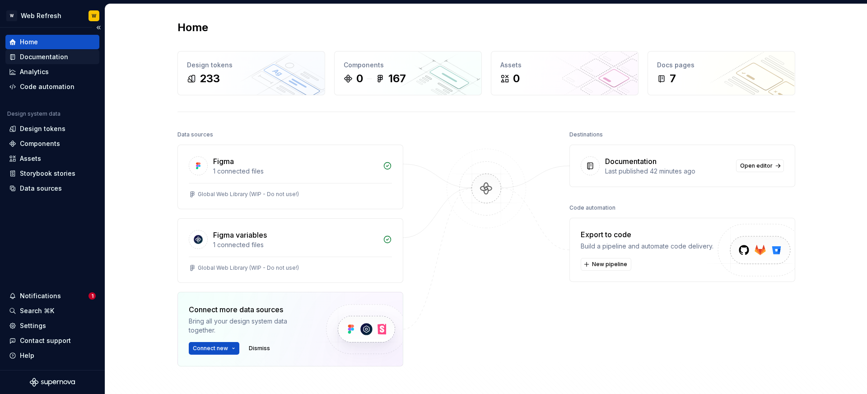
click at [51, 61] on div "Documentation" at bounding box center [44, 56] width 48 height 9
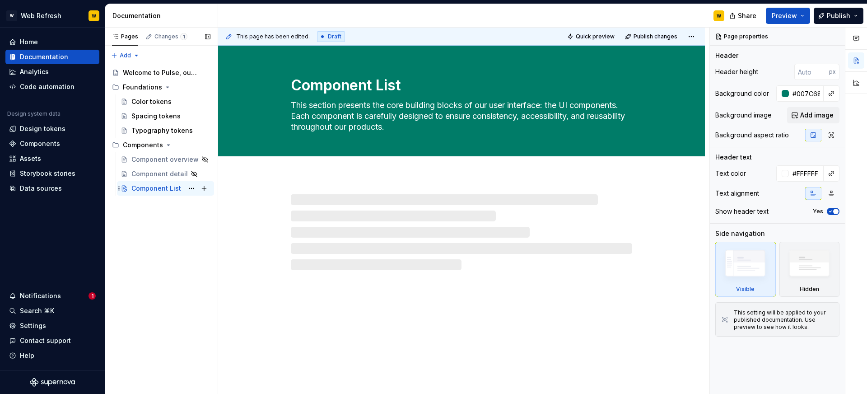
type textarea "*"
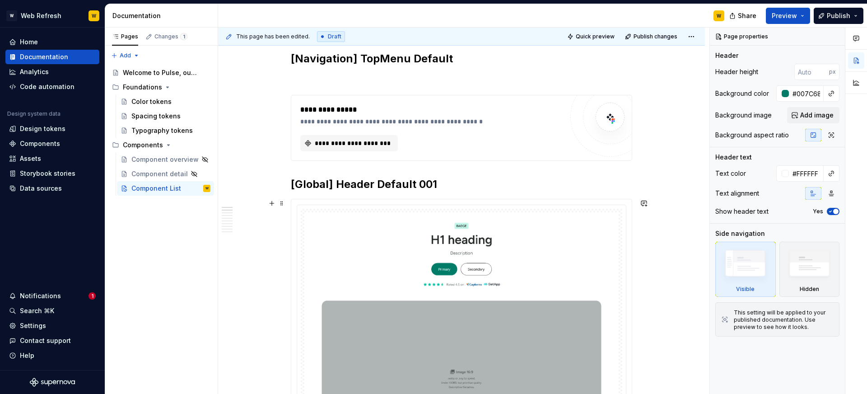
scroll to position [6316, 0]
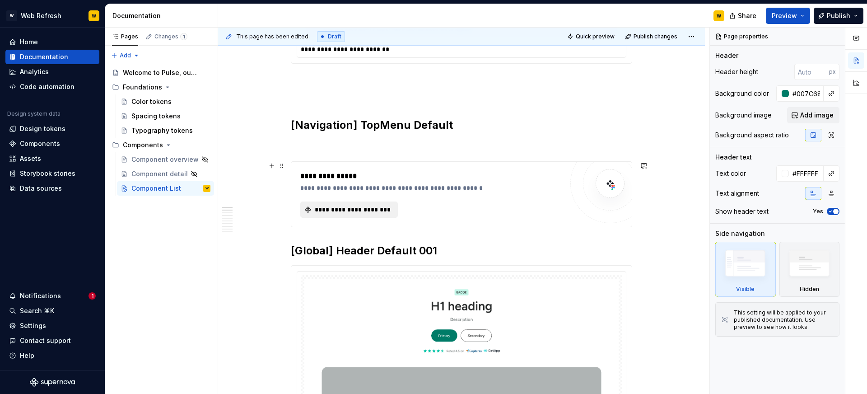
click at [336, 206] on span "**********" at bounding box center [352, 209] width 79 height 9
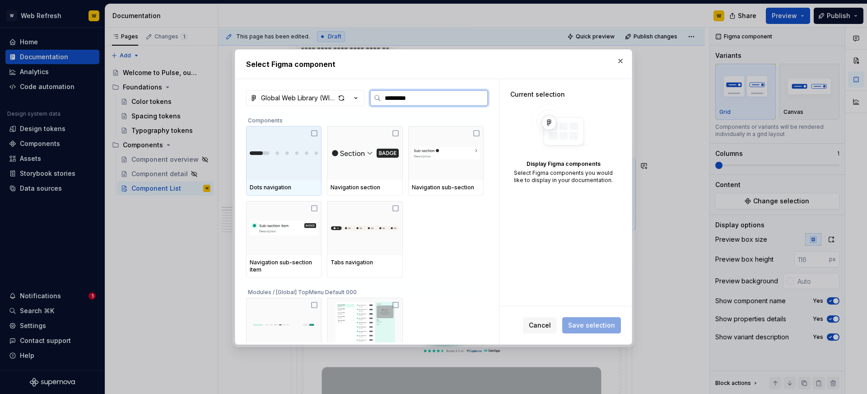
type input "**********"
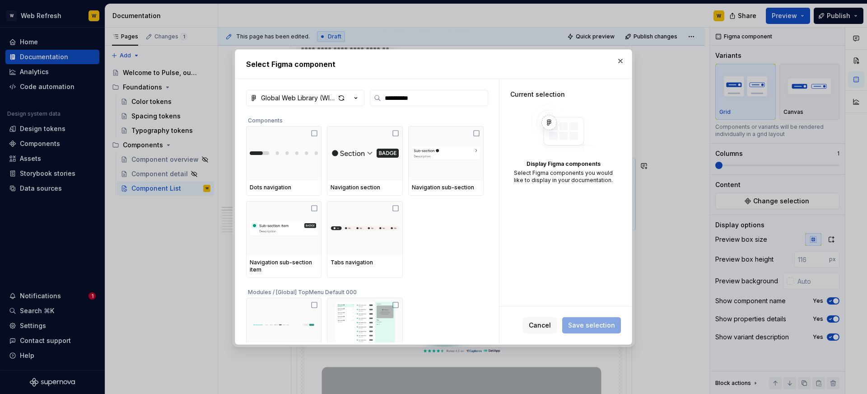
scroll to position [130, 0]
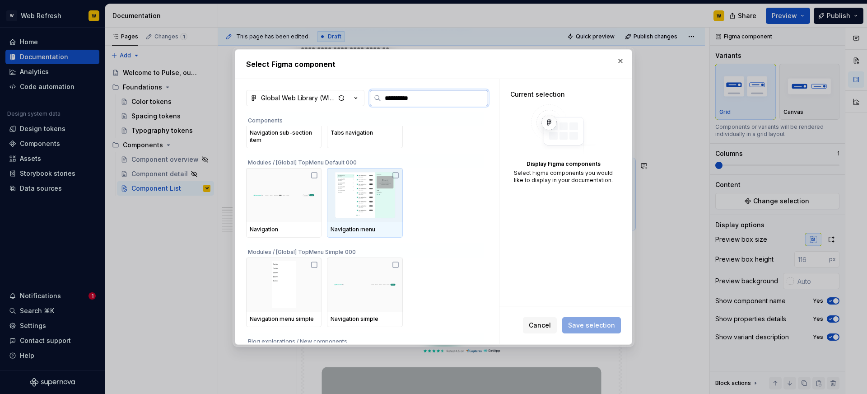
click at [376, 195] on img at bounding box center [365, 195] width 68 height 47
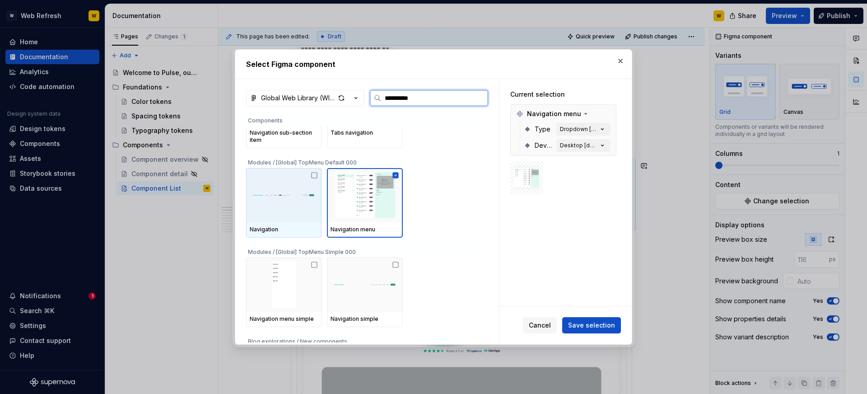
click at [314, 188] on img at bounding box center [284, 195] width 68 height 36
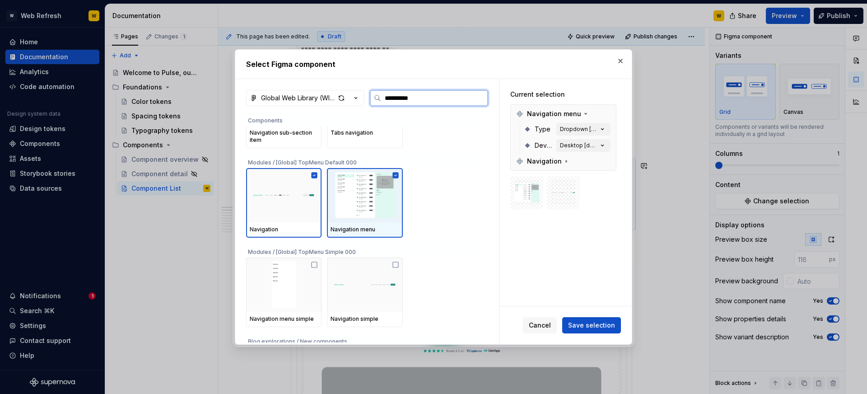
click at [369, 197] on img at bounding box center [365, 195] width 68 height 47
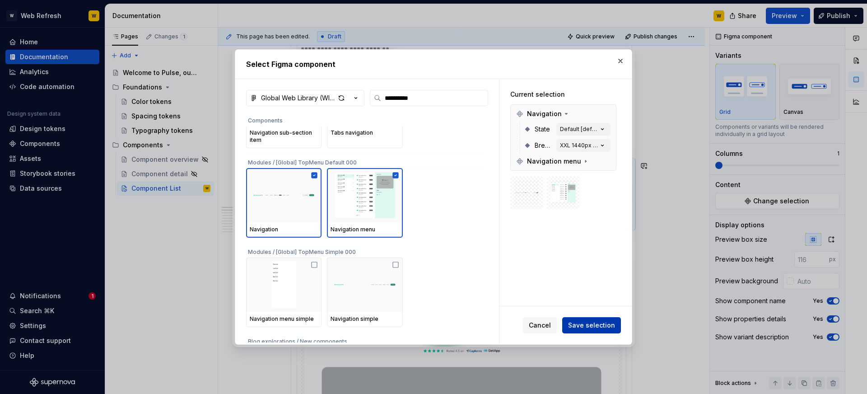
click at [594, 328] on span "Save selection" at bounding box center [591, 325] width 47 height 9
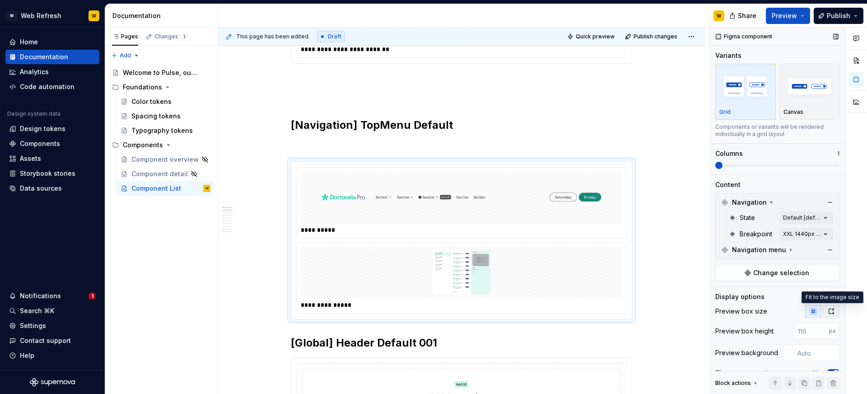
click at [831, 308] on icon "button" at bounding box center [831, 311] width 7 height 7
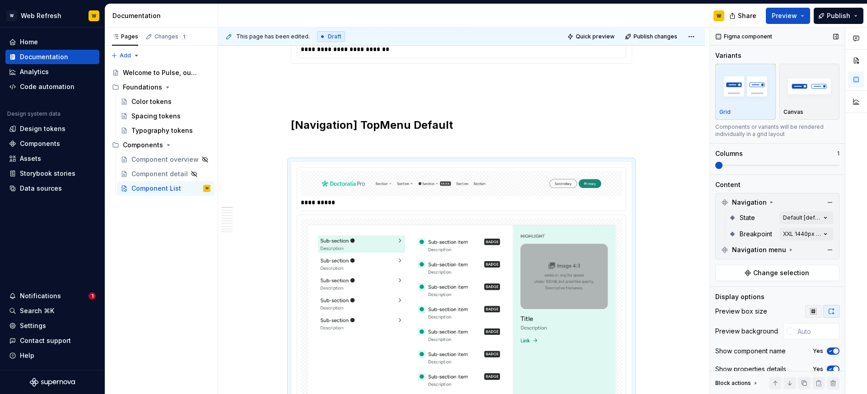
scroll to position [28, 0]
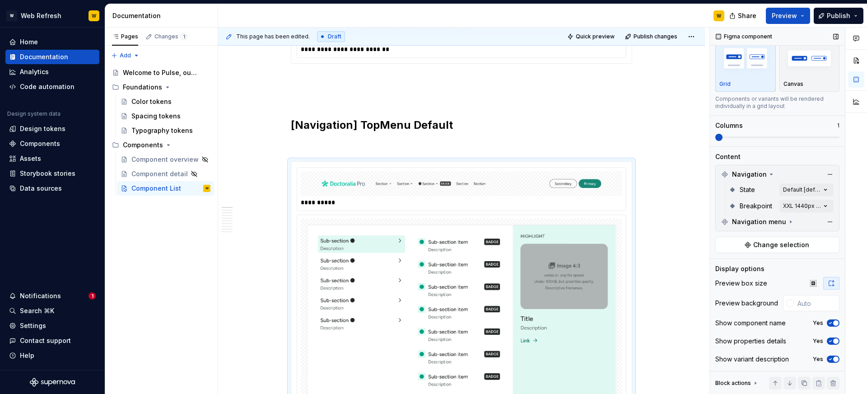
click at [827, 322] on icon "button" at bounding box center [830, 322] width 7 height 5
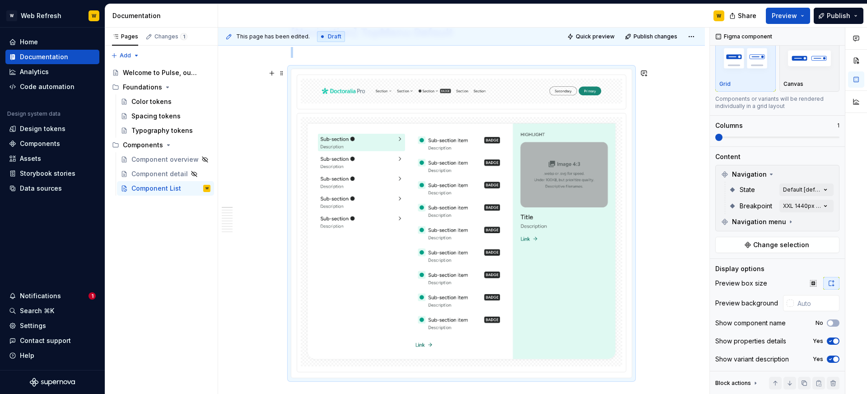
scroll to position [6334, 0]
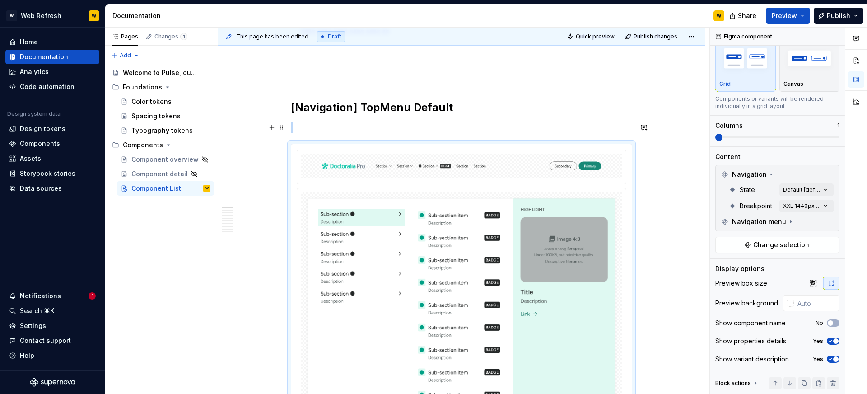
click at [463, 127] on p at bounding box center [461, 127] width 341 height 11
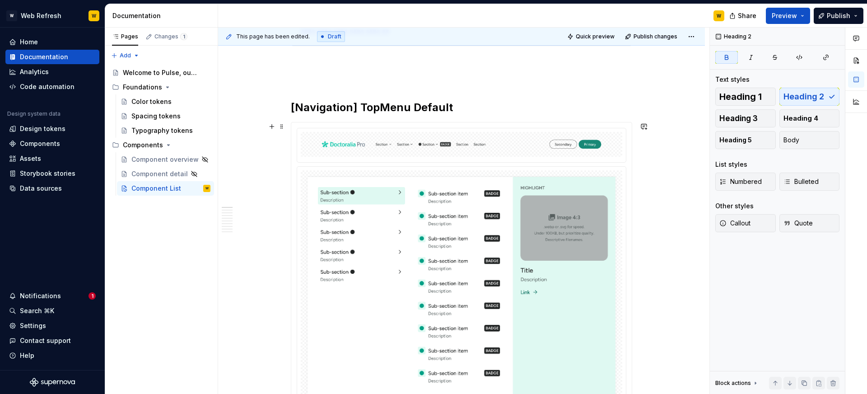
scroll to position [6457, 0]
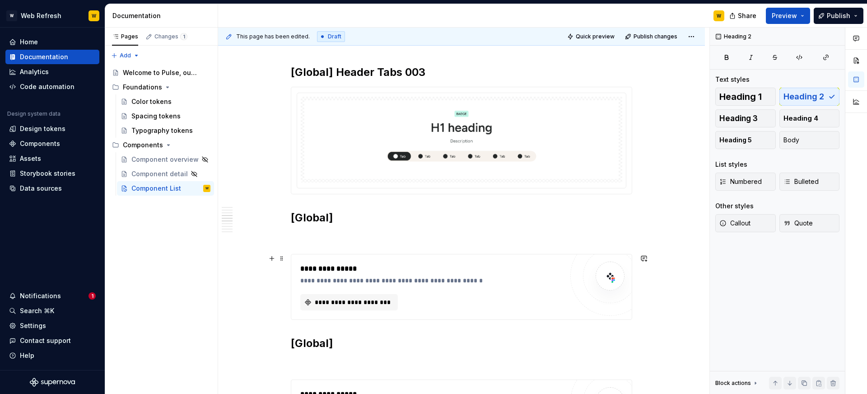
scroll to position [7813, 0]
click at [348, 232] on p at bounding box center [461, 236] width 341 height 11
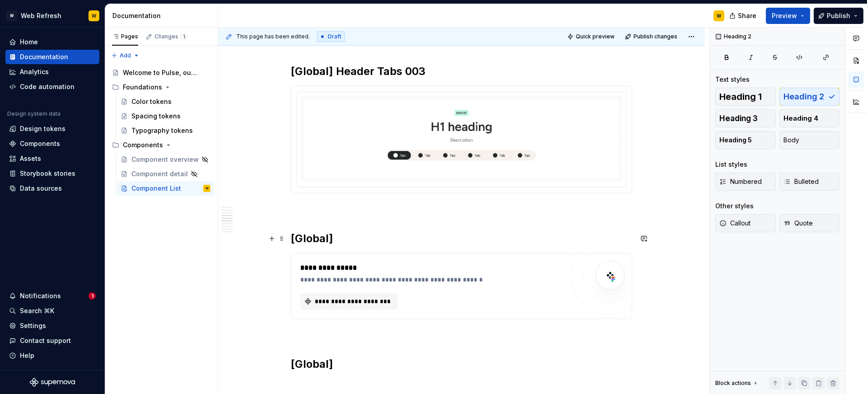
click at [412, 232] on h2 "[Global]" at bounding box center [461, 238] width 341 height 14
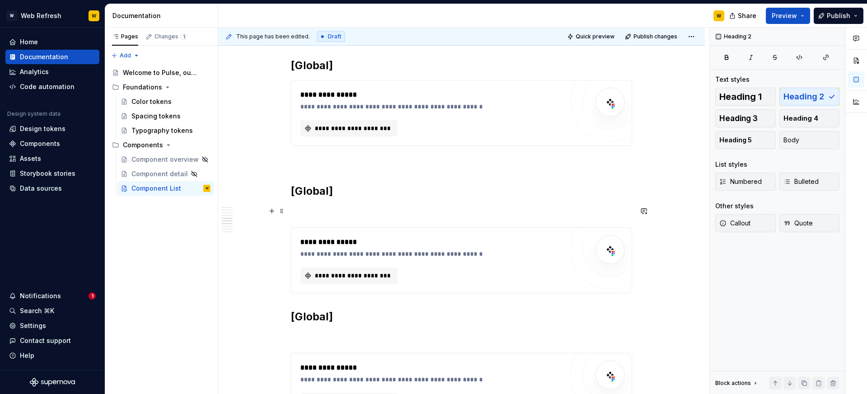
click at [354, 215] on p at bounding box center [461, 211] width 341 height 11
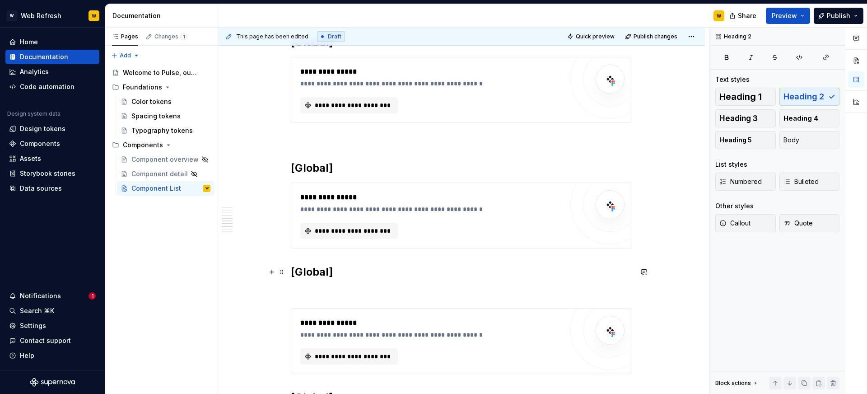
scroll to position [8020, 0]
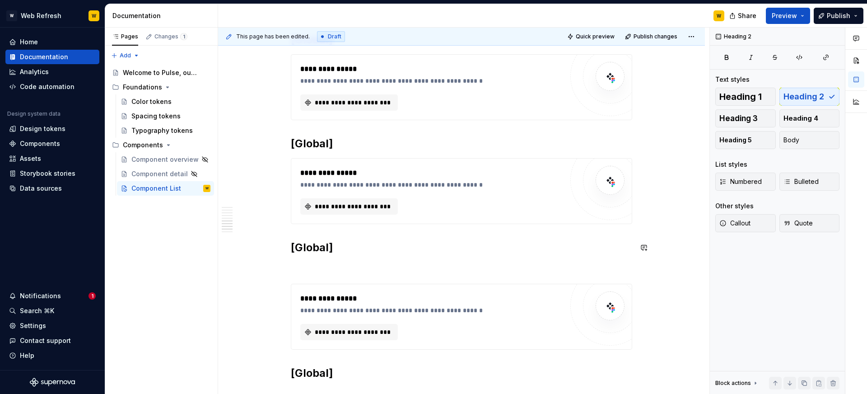
scroll to position [8141, 0]
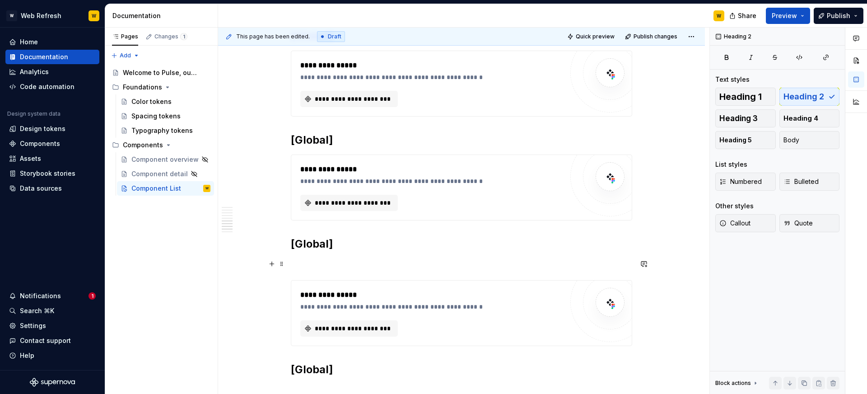
click at [345, 260] on p at bounding box center [461, 263] width 341 height 11
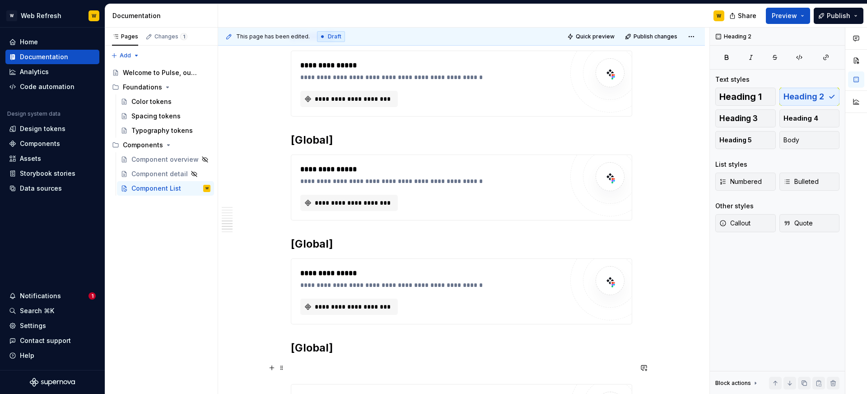
click at [322, 372] on p at bounding box center [461, 367] width 341 height 11
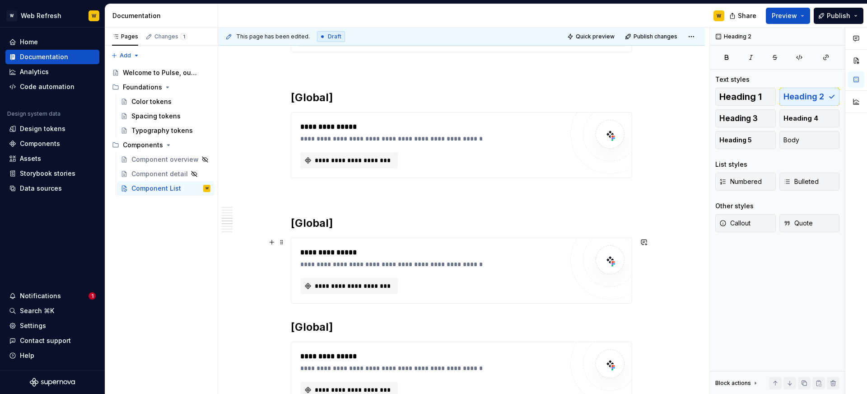
scroll to position [7952, 0]
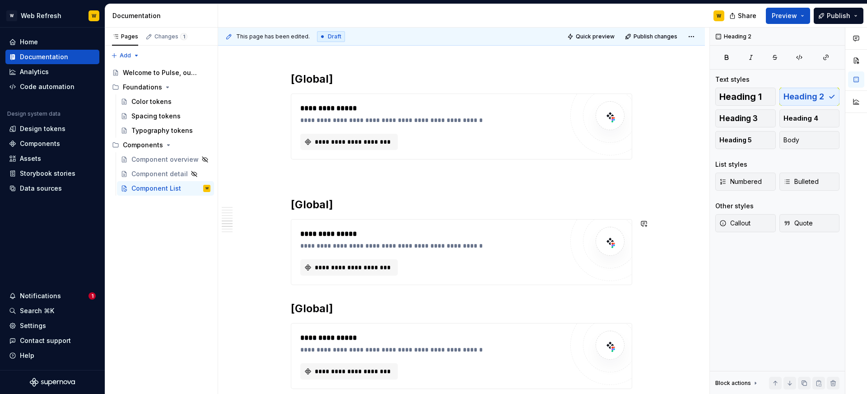
scroll to position [8100, 0]
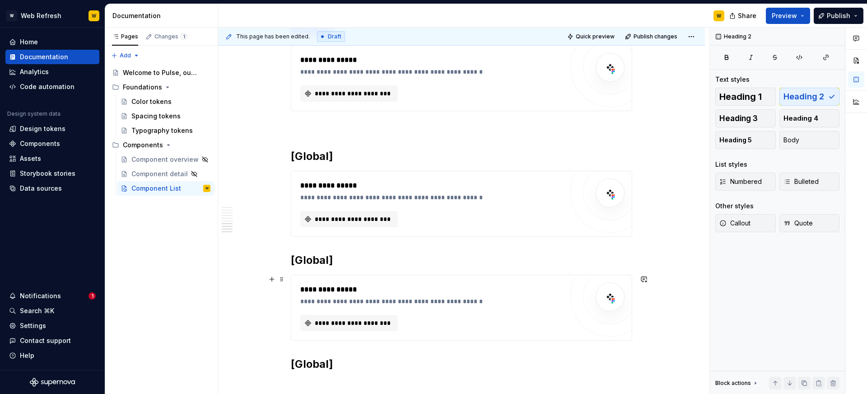
scroll to position [8293, 0]
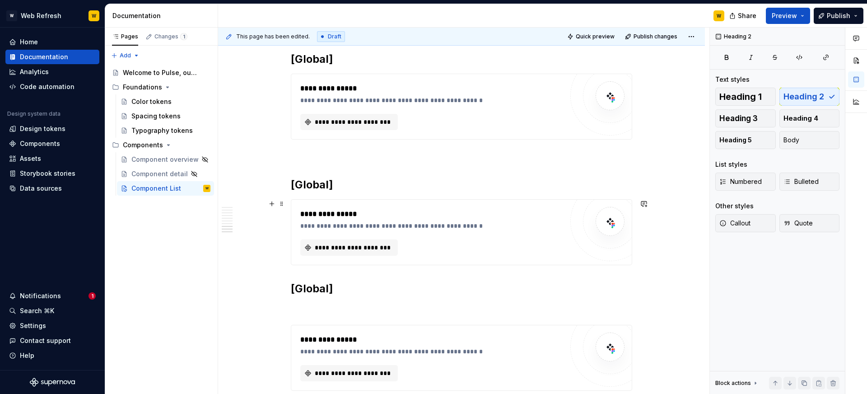
scroll to position [8383, 0]
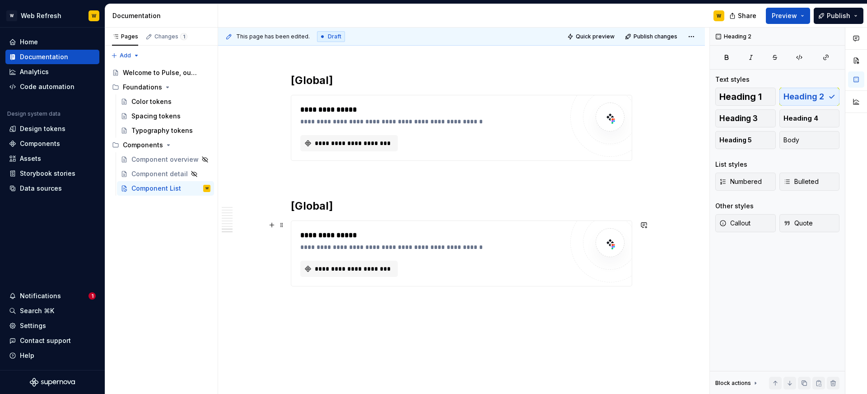
scroll to position [8495, 0]
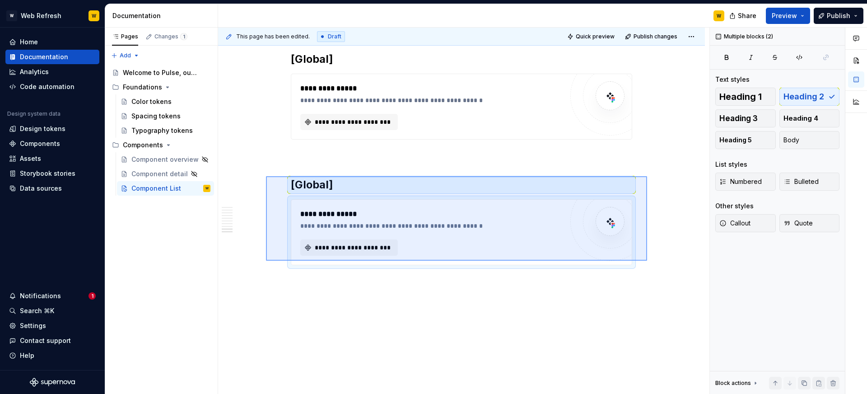
drag, startPoint x: 647, startPoint y: 261, endPoint x: 266, endPoint y: 176, distance: 390.5
click at [266, 176] on div "**********" at bounding box center [463, 211] width 491 height 367
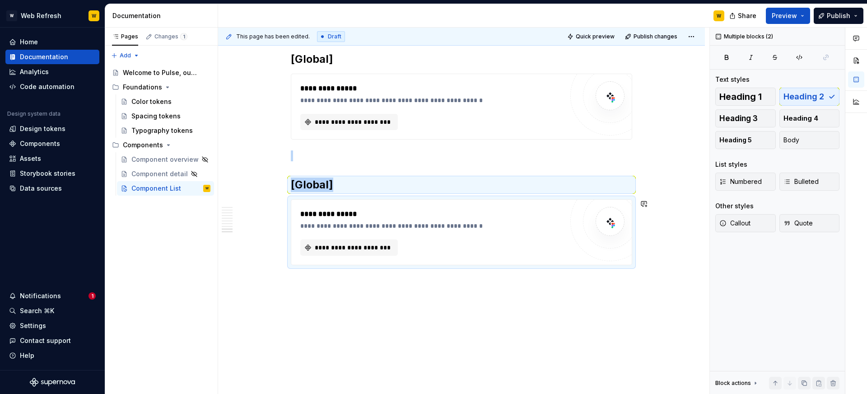
copy div "[Global]"
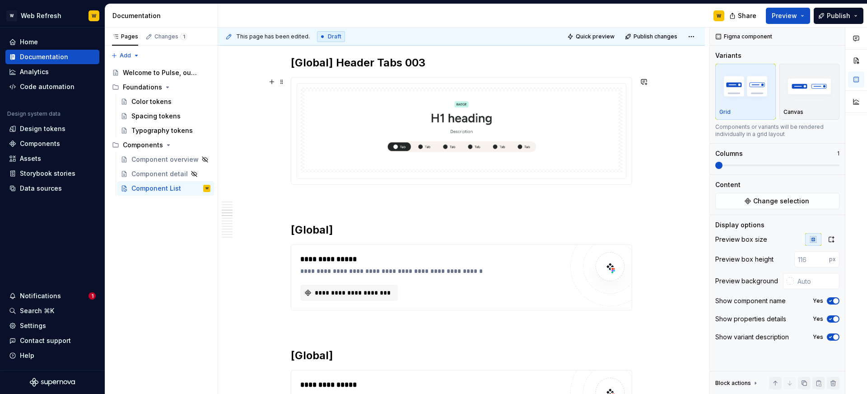
scroll to position [7821, 0]
click at [364, 295] on span "**********" at bounding box center [352, 293] width 79 height 9
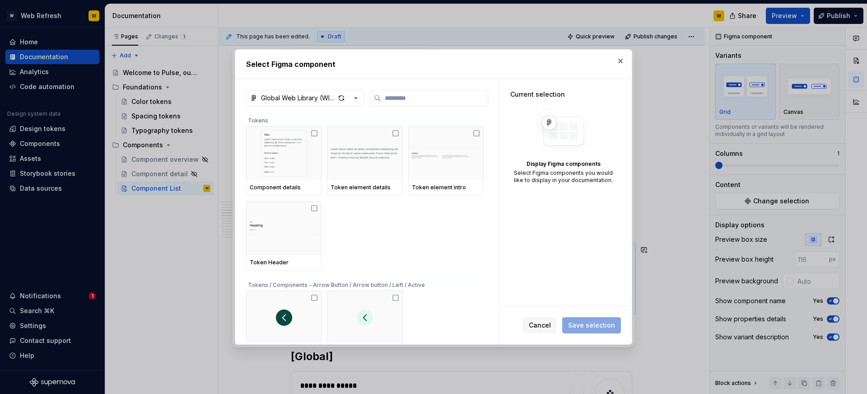
type textarea "*"
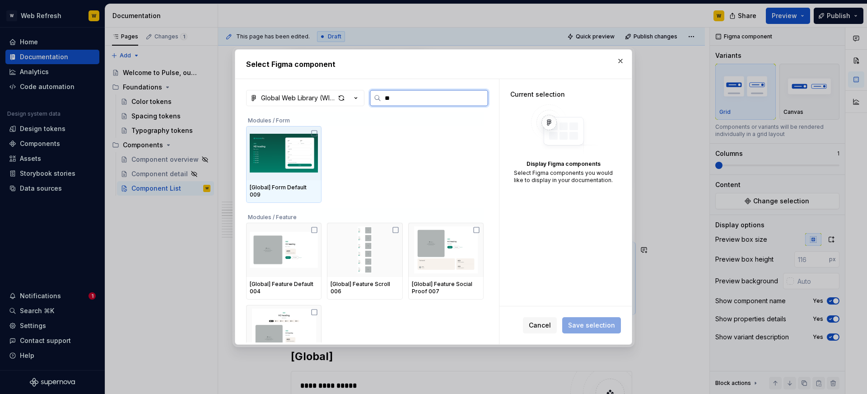
type input "***"
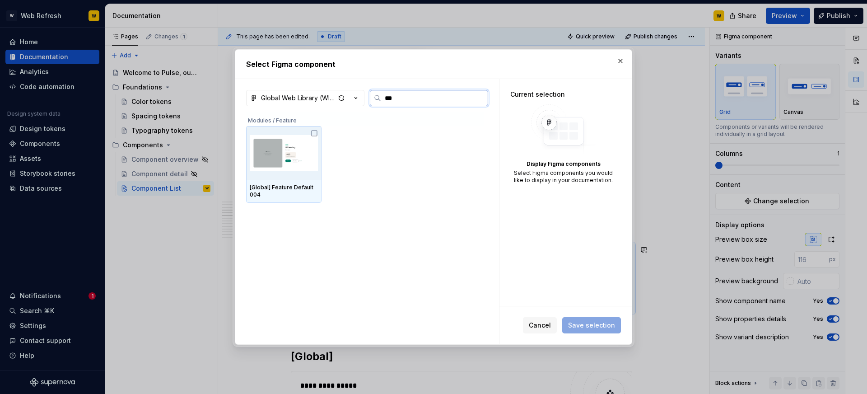
click at [308, 142] on img at bounding box center [284, 153] width 68 height 47
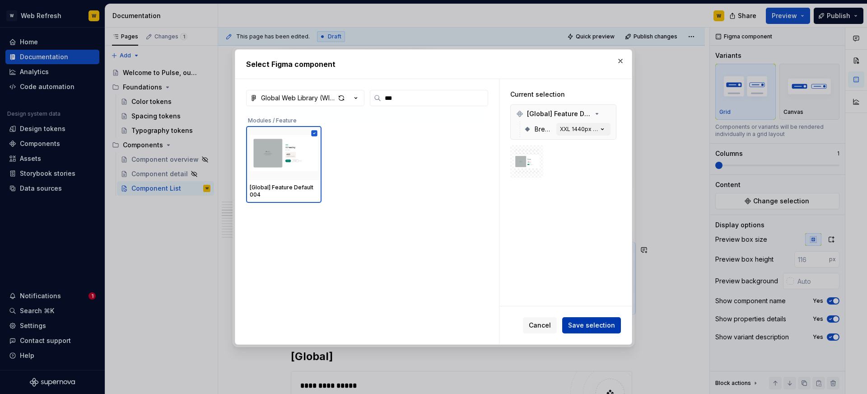
click at [587, 329] on span "Save selection" at bounding box center [591, 325] width 47 height 9
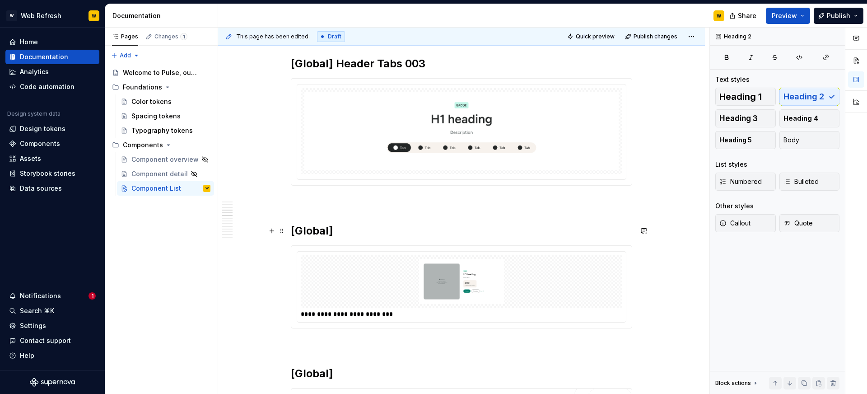
click at [346, 231] on h2 "[Global]" at bounding box center [461, 231] width 341 height 14
click at [385, 281] on img at bounding box center [461, 281] width 314 height 45
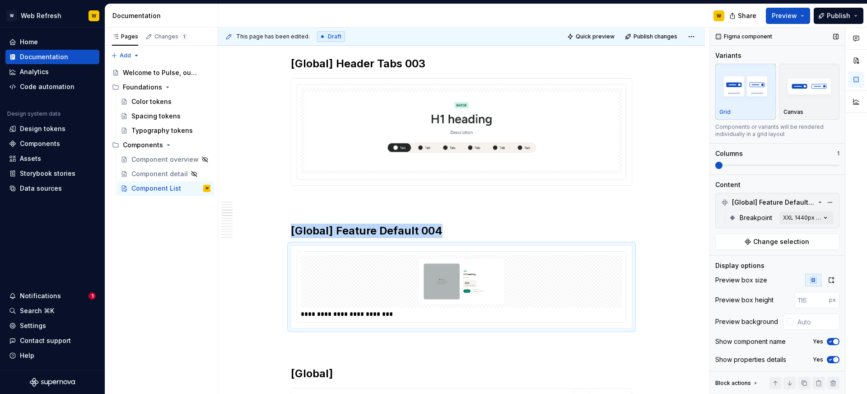
click at [833, 341] on span "button" at bounding box center [835, 341] width 5 height 5
click at [832, 357] on icon "button" at bounding box center [830, 359] width 7 height 5
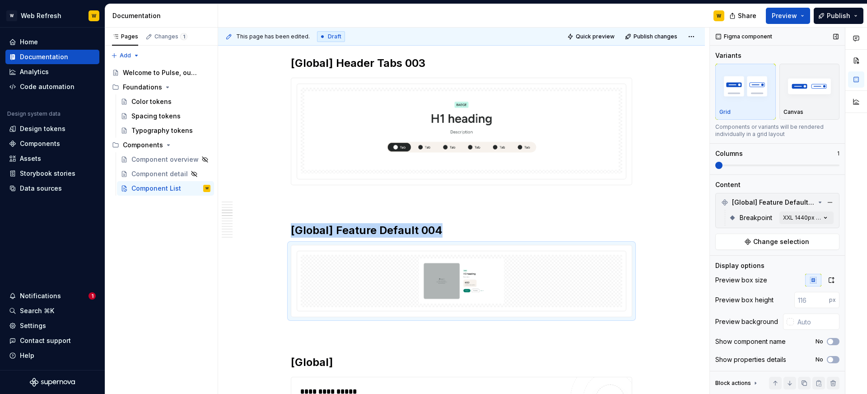
scroll to position [19, 0]
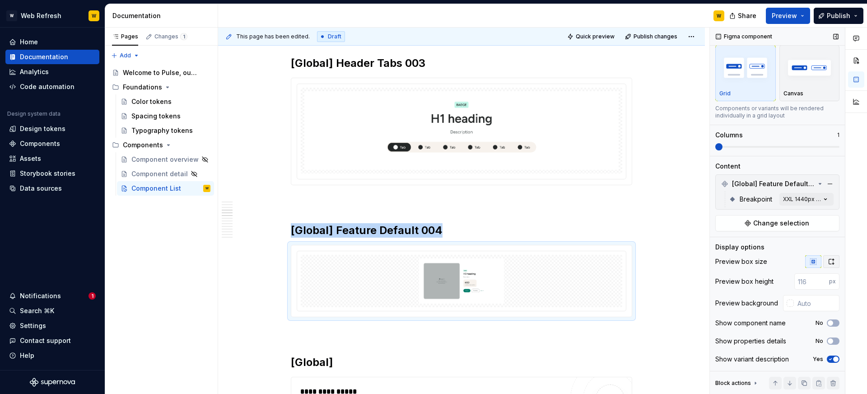
click at [835, 262] on icon "button" at bounding box center [831, 261] width 7 height 7
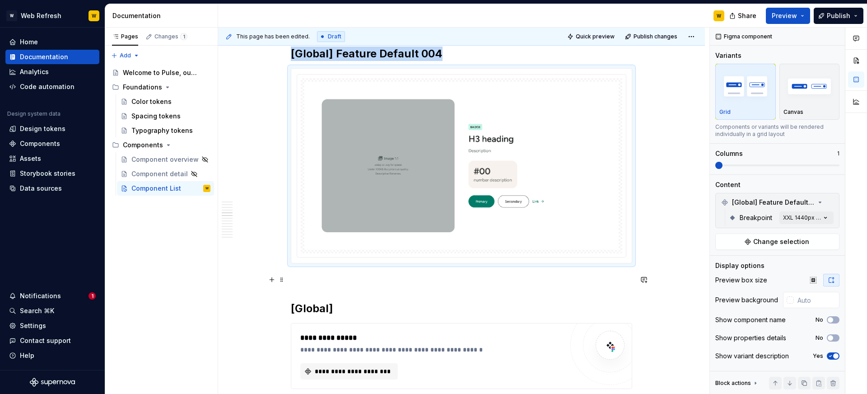
scroll to position [8011, 0]
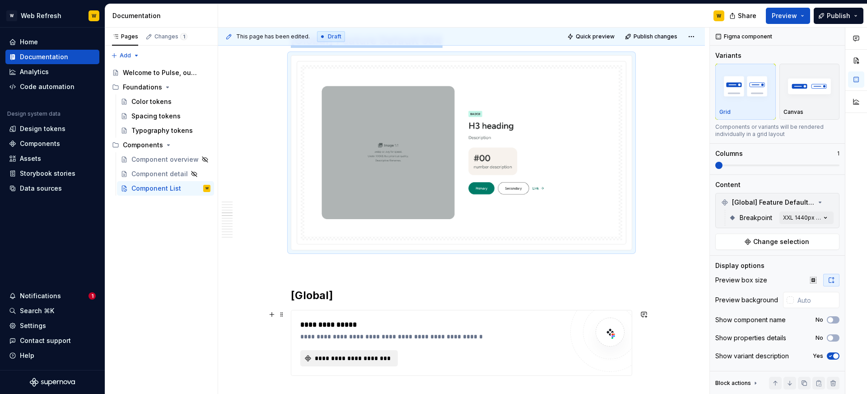
click at [370, 362] on span "**********" at bounding box center [352, 358] width 79 height 9
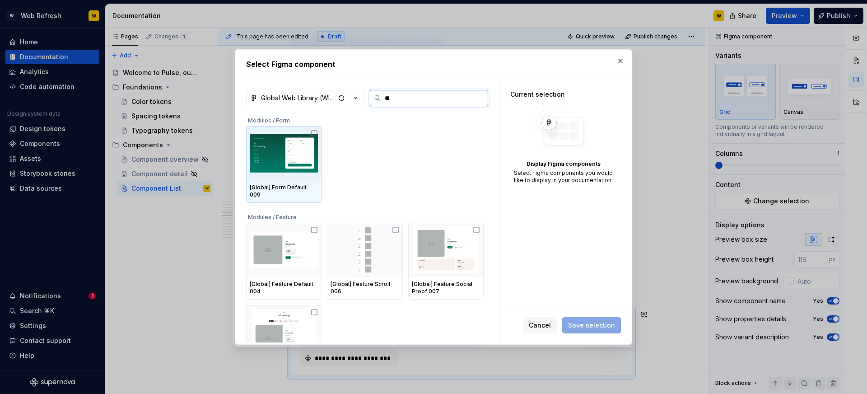
type input "***"
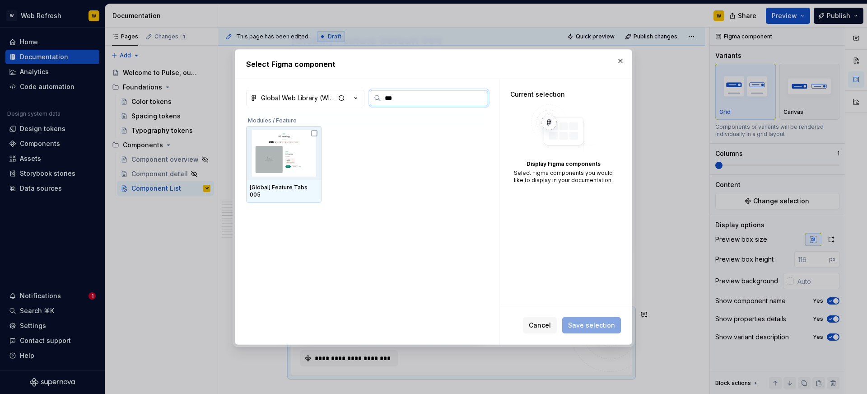
click at [303, 164] on img at bounding box center [284, 153] width 68 height 47
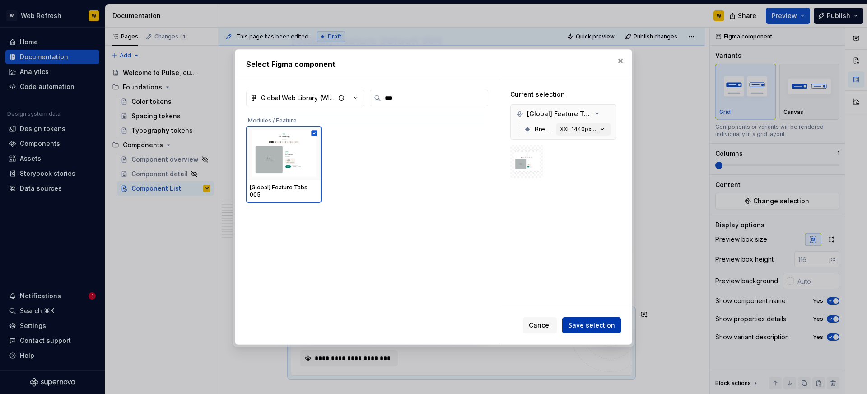
click at [610, 325] on span "Save selection" at bounding box center [591, 325] width 47 height 9
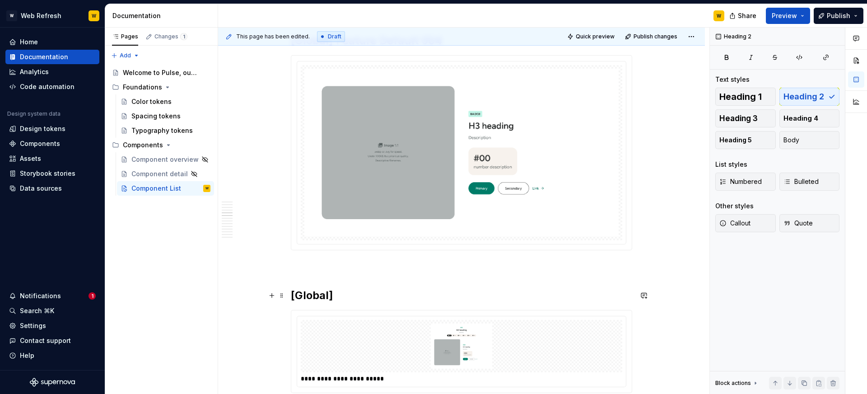
click at [420, 295] on h2 "[Global]" at bounding box center [461, 295] width 341 height 14
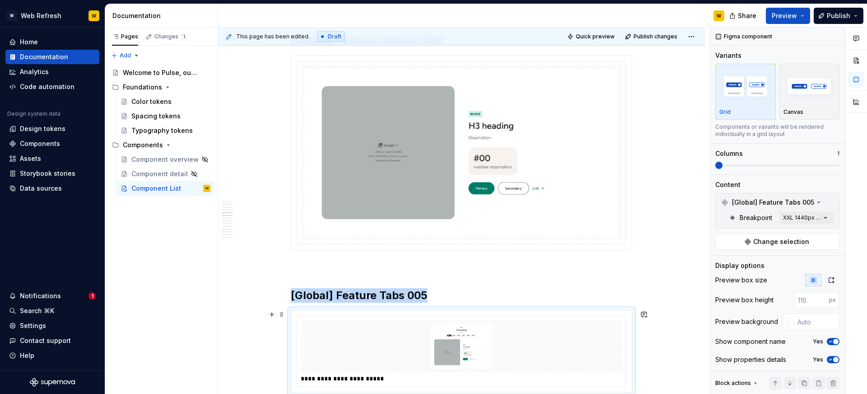
click at [539, 352] on img at bounding box center [461, 345] width 314 height 45
click at [832, 276] on icon "button" at bounding box center [831, 279] width 7 height 7
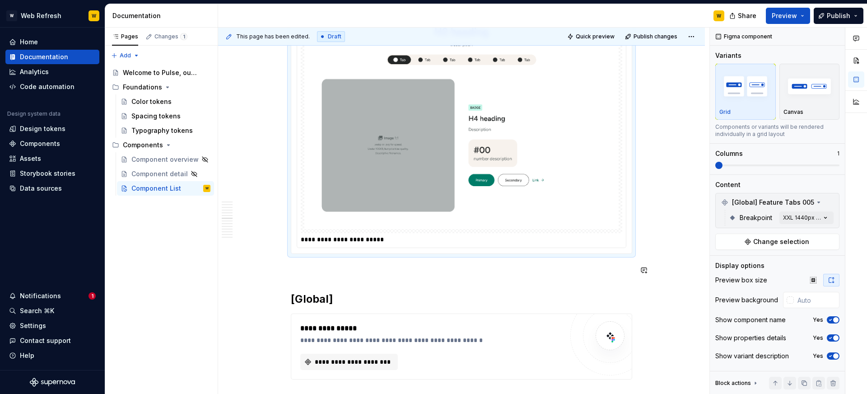
scroll to position [8366, 0]
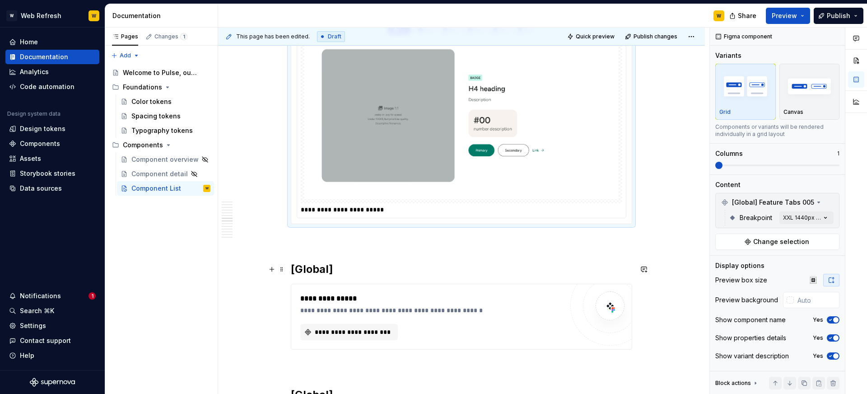
click at [421, 271] on h2 "[Global]" at bounding box center [461, 269] width 341 height 14
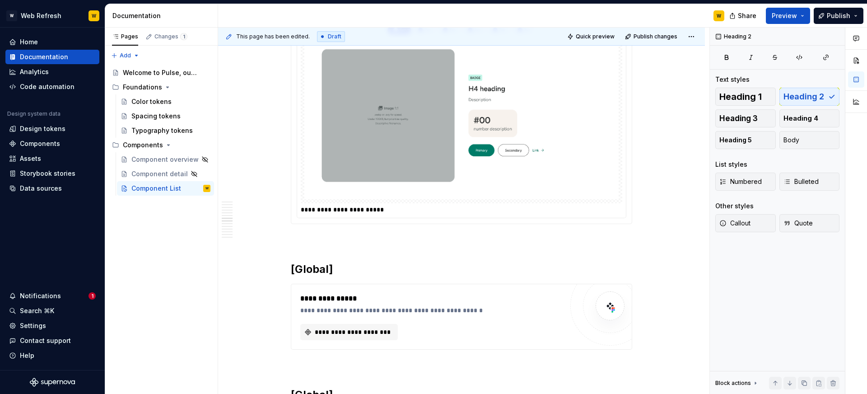
click at [531, 164] on img at bounding box center [461, 84] width 314 height 231
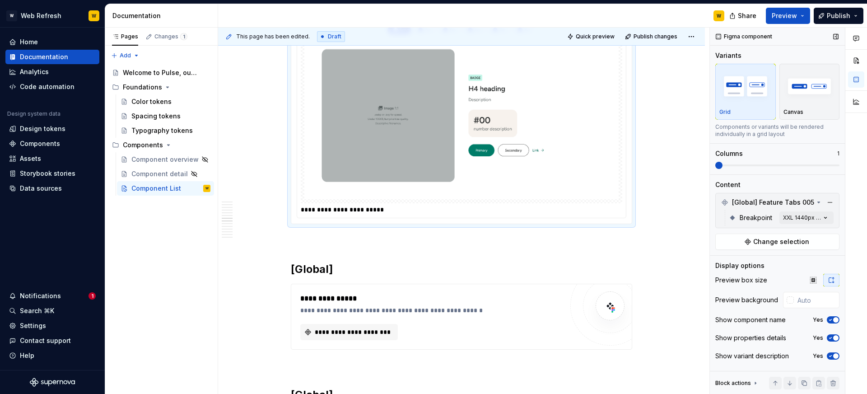
click at [829, 319] on icon "button" at bounding box center [830, 319] width 7 height 5
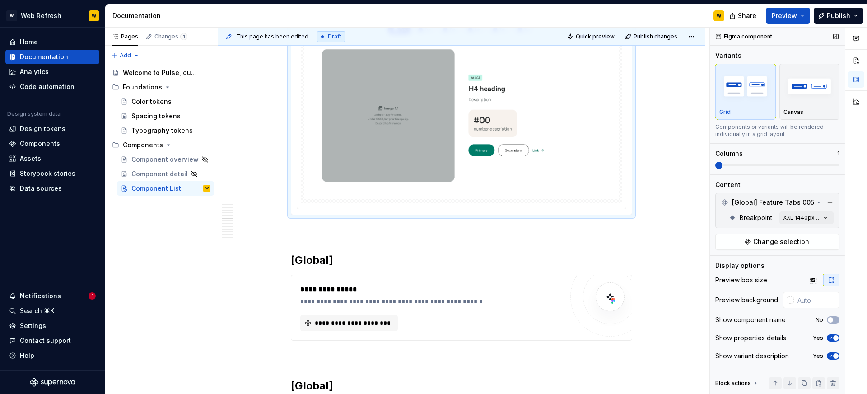
scroll to position [8294, 0]
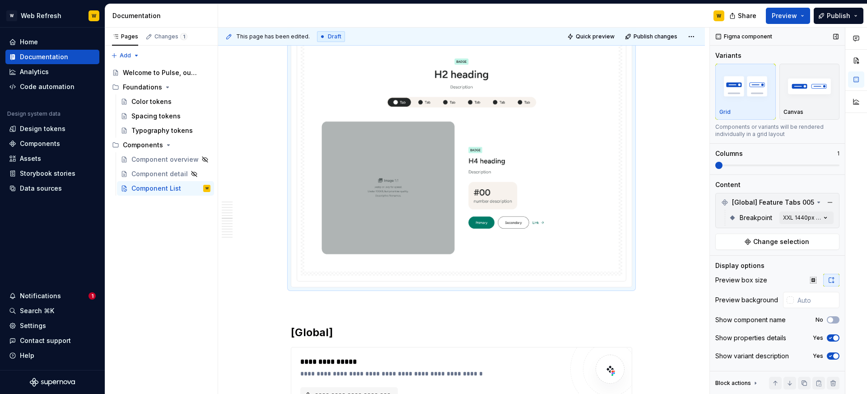
click at [833, 338] on icon "button" at bounding box center [830, 337] width 7 height 5
click at [833, 338] on span "button" at bounding box center [830, 337] width 5 height 5
click at [833, 338] on icon "button" at bounding box center [830, 337] width 7 height 5
click at [833, 338] on span "button" at bounding box center [830, 337] width 5 height 5
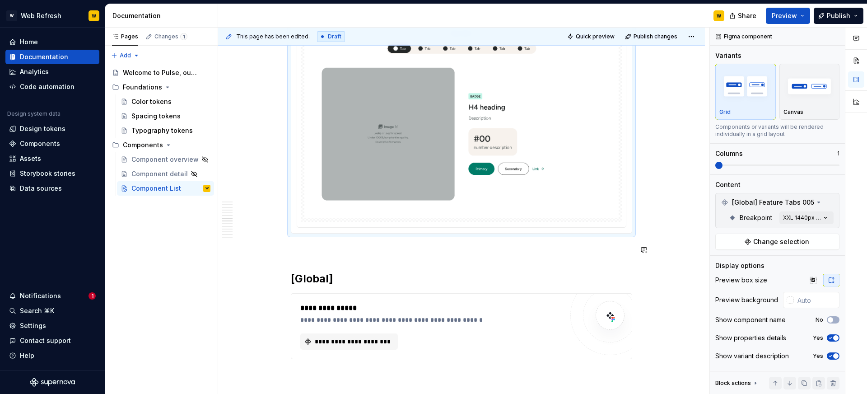
scroll to position [8393, 0]
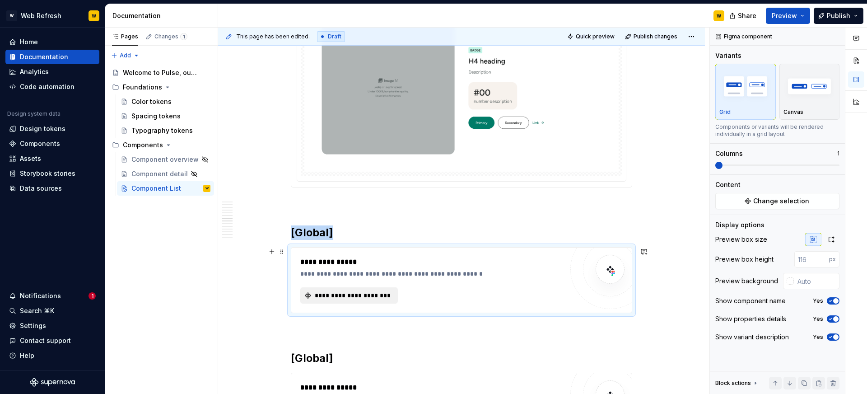
click at [376, 291] on span "**********" at bounding box center [352, 295] width 79 height 9
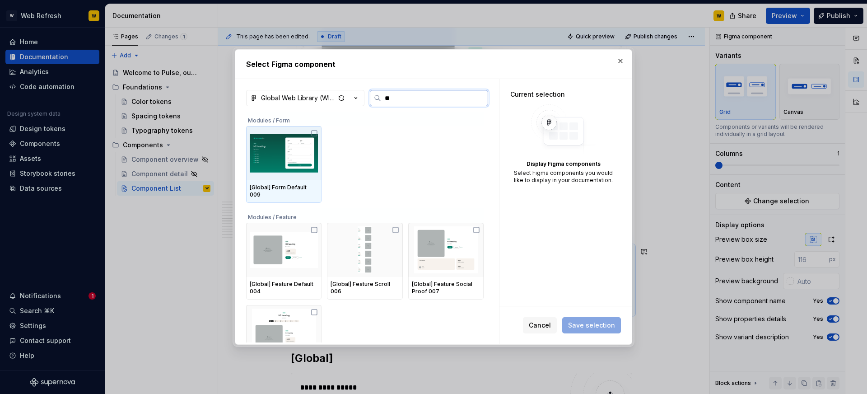
type input "***"
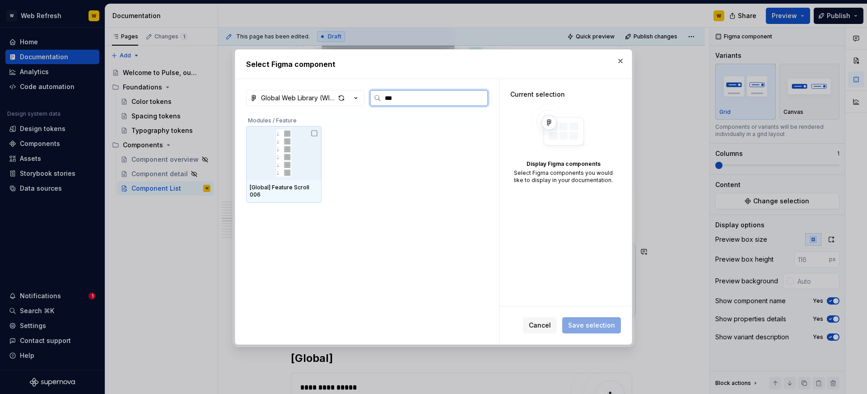
click at [306, 144] on img at bounding box center [284, 153] width 68 height 47
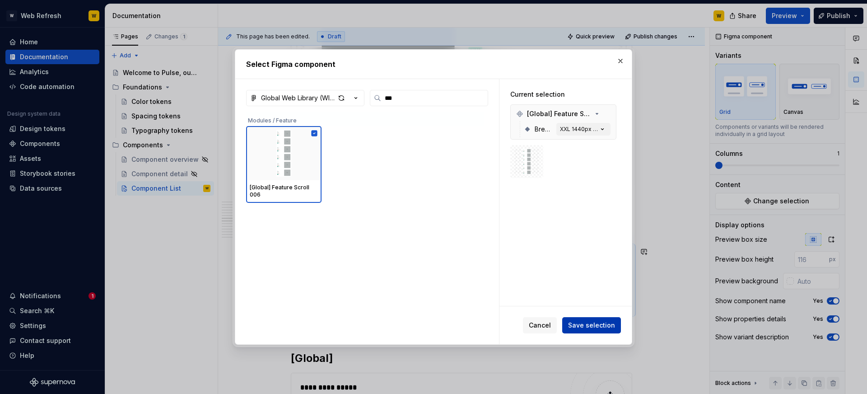
click at [597, 330] on button "Save selection" at bounding box center [591, 325] width 59 height 16
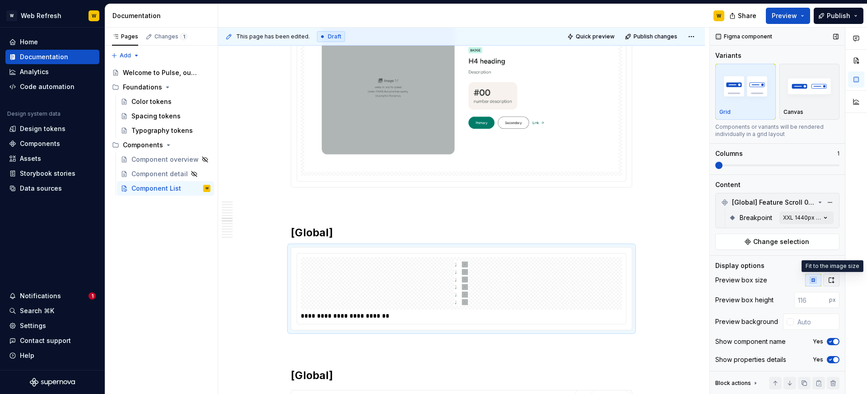
click at [832, 279] on icon "button" at bounding box center [831, 279] width 7 height 7
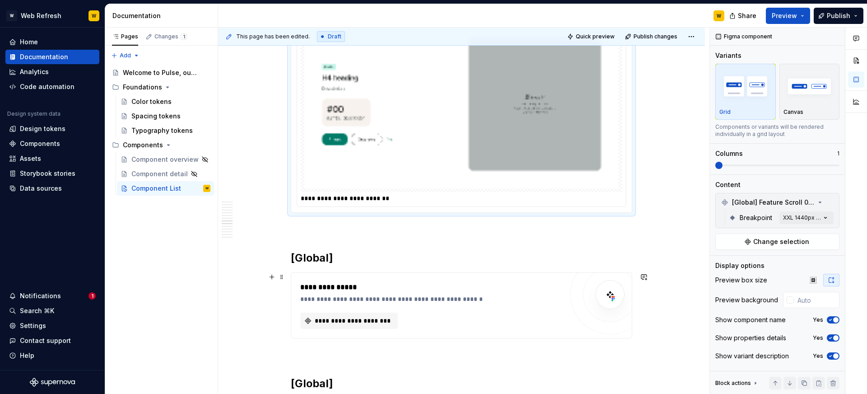
scroll to position [9449, 0]
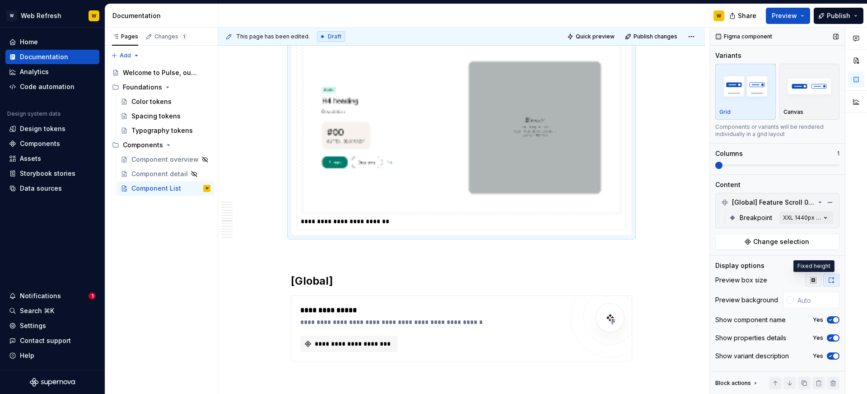
click at [809, 278] on button "button" at bounding box center [813, 280] width 16 height 13
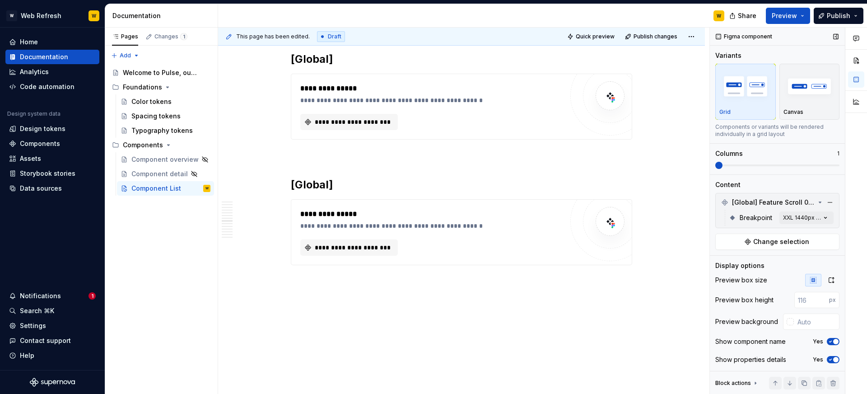
scroll to position [9337, 0]
click at [810, 300] on input "number" at bounding box center [812, 300] width 35 height 16
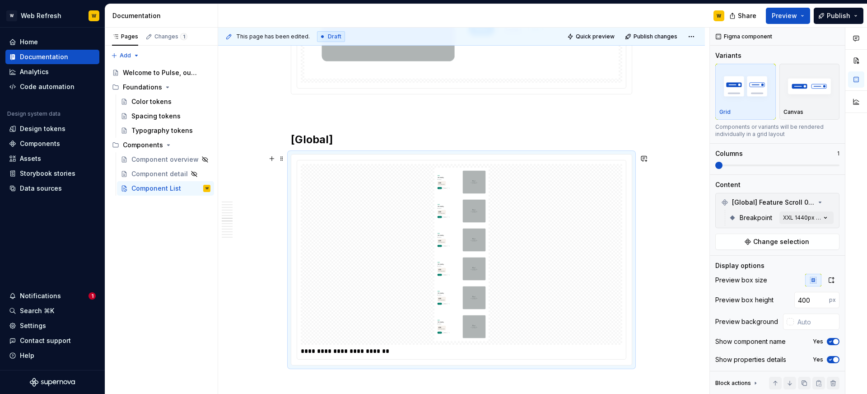
scroll to position [8511, 0]
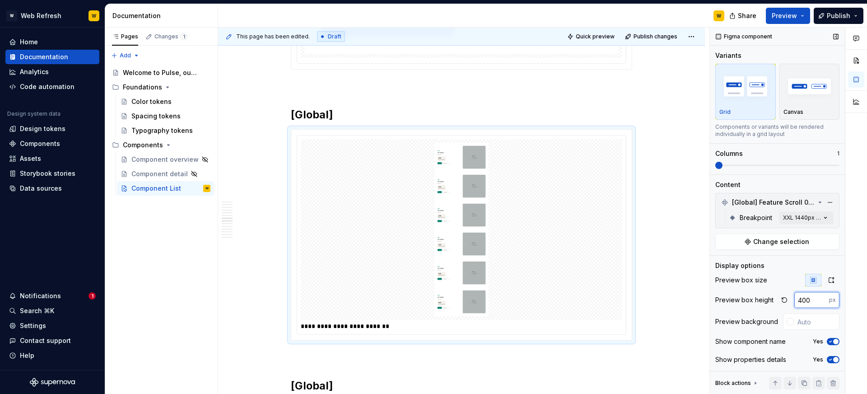
click at [801, 299] on input "400" at bounding box center [812, 300] width 35 height 16
type input "00"
type textarea "*"
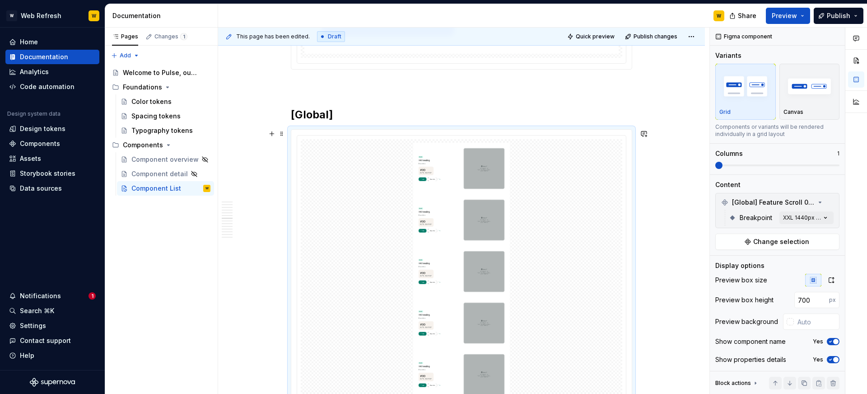
scroll to position [8562, 0]
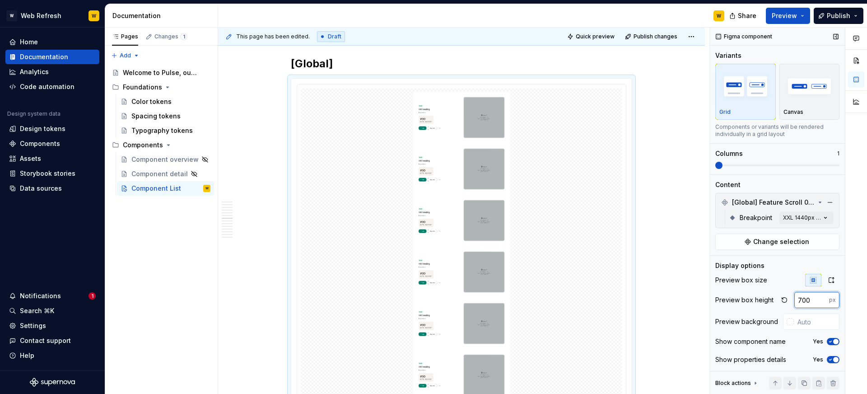
click at [802, 296] on input "700" at bounding box center [812, 300] width 35 height 16
type input "500"
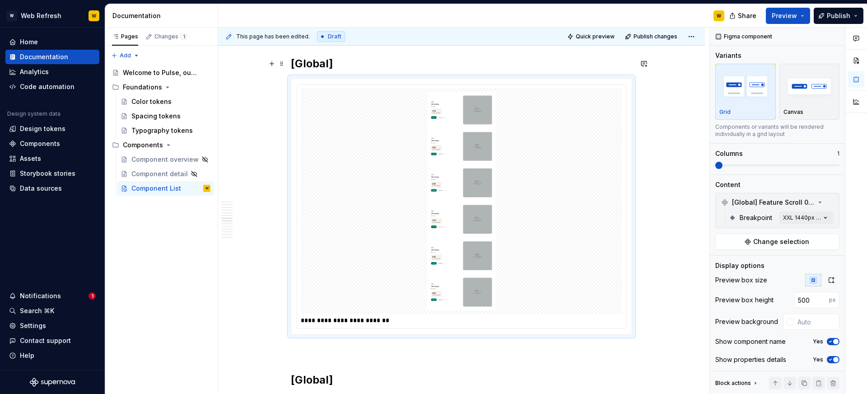
click at [414, 63] on h2 "[Global]" at bounding box center [461, 63] width 341 height 14
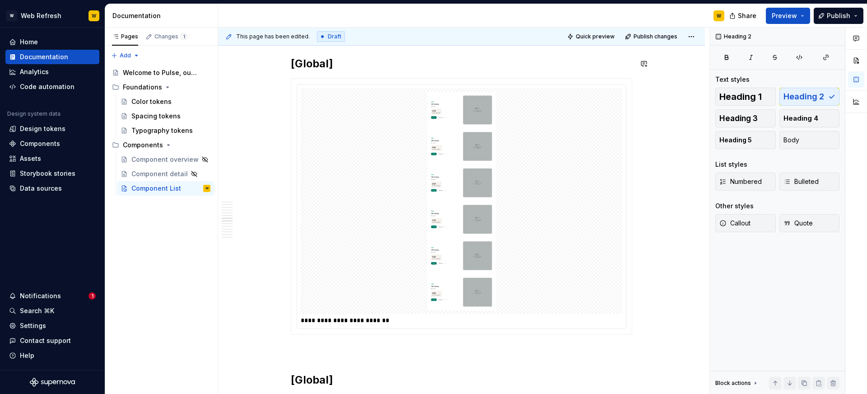
scroll to position [8546, 0]
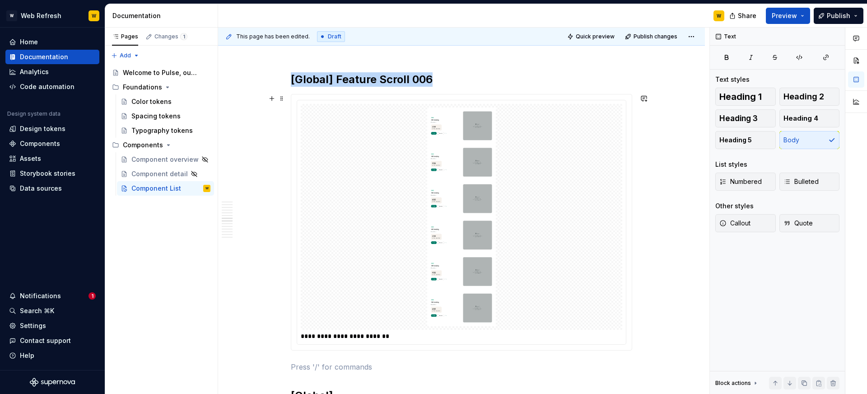
click at [576, 238] on img at bounding box center [461, 217] width 314 height 219
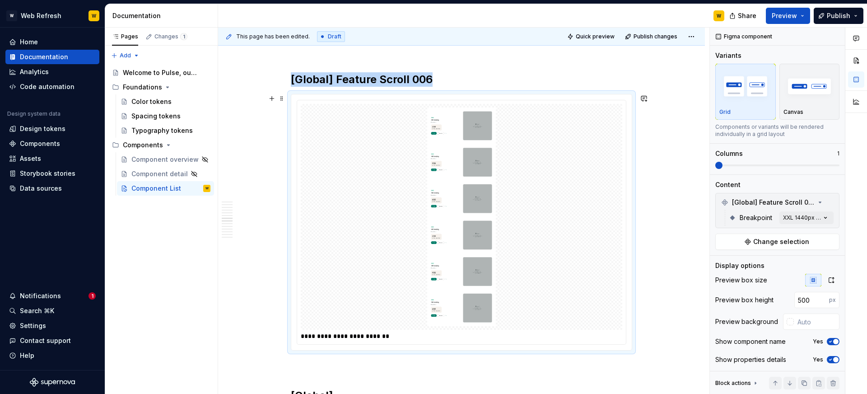
type textarea "*"
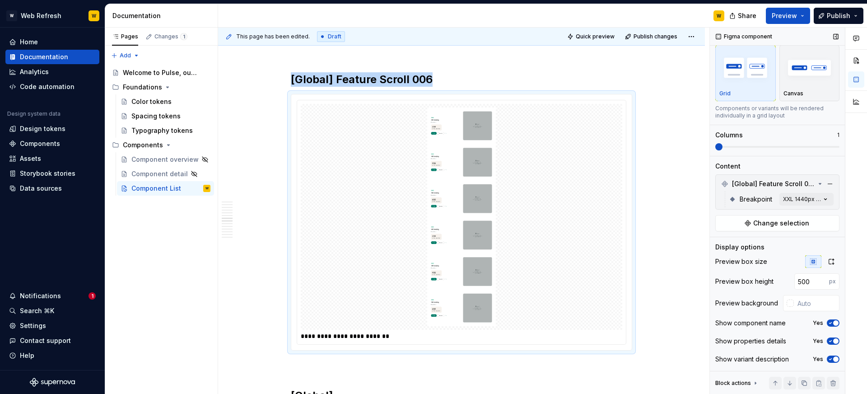
click at [832, 322] on icon "button" at bounding box center [830, 322] width 7 height 5
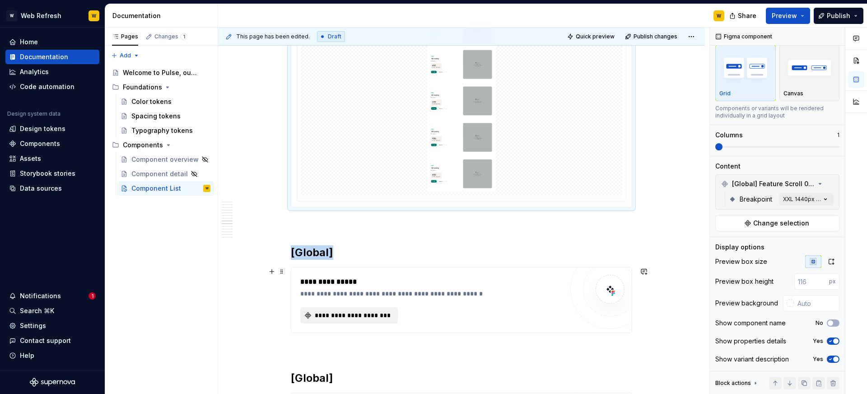
scroll to position [0, 0]
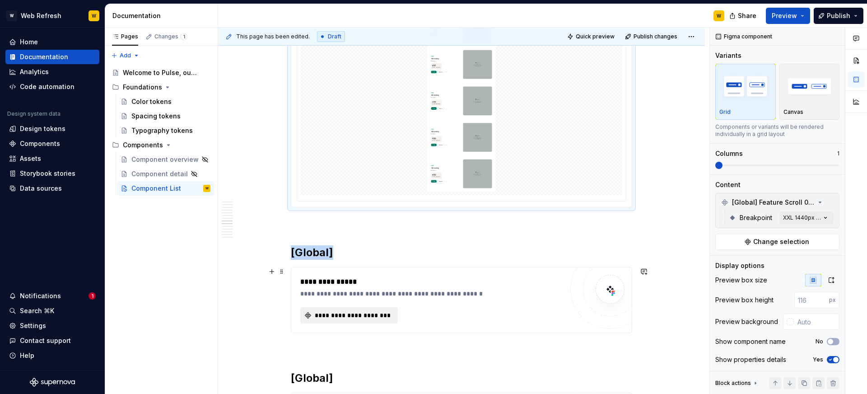
click at [374, 313] on span "**********" at bounding box center [352, 315] width 79 height 9
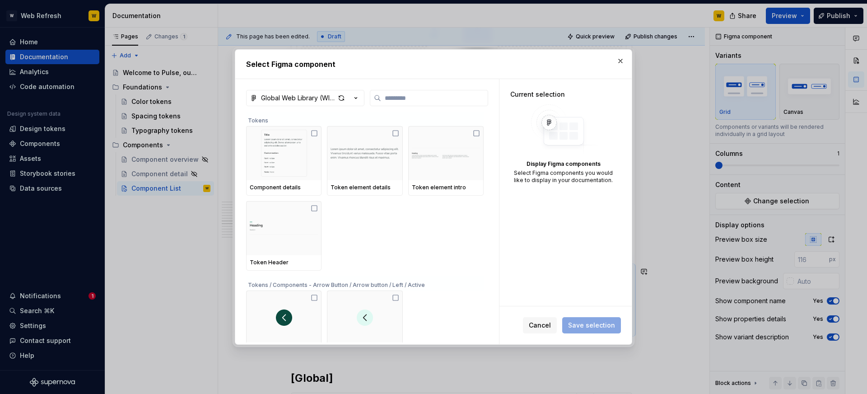
type textarea "*"
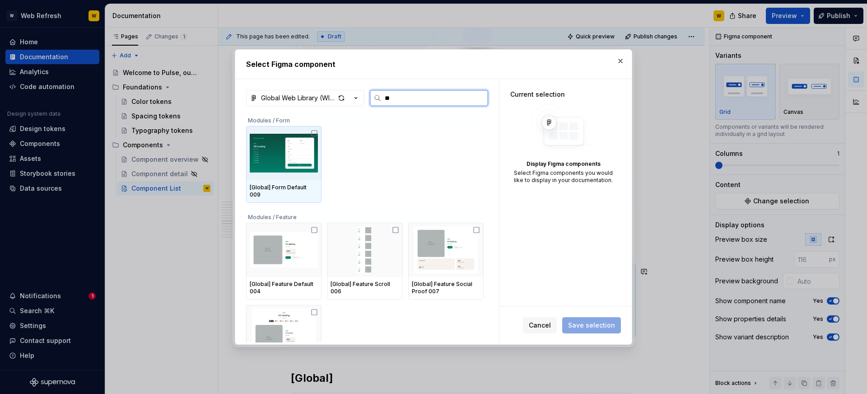
type input "***"
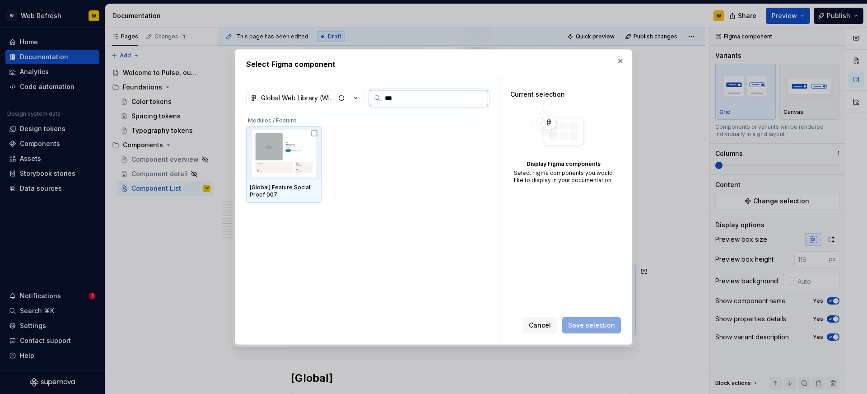
type textarea "*"
click at [285, 152] on img at bounding box center [284, 153] width 68 height 47
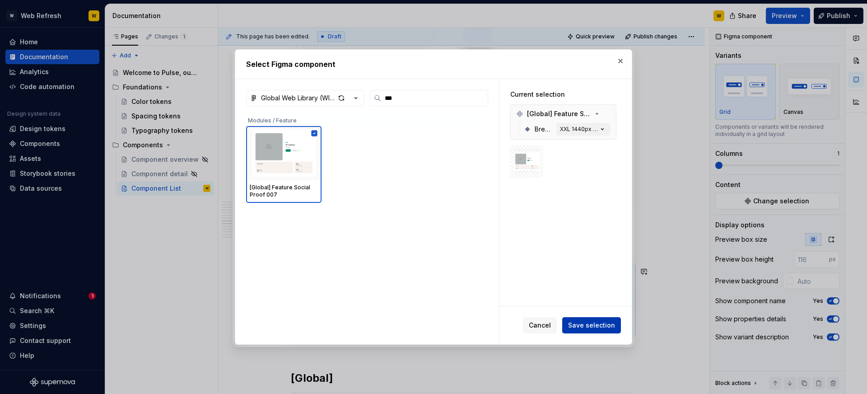
click at [586, 318] on button "Save selection" at bounding box center [591, 325] width 59 height 16
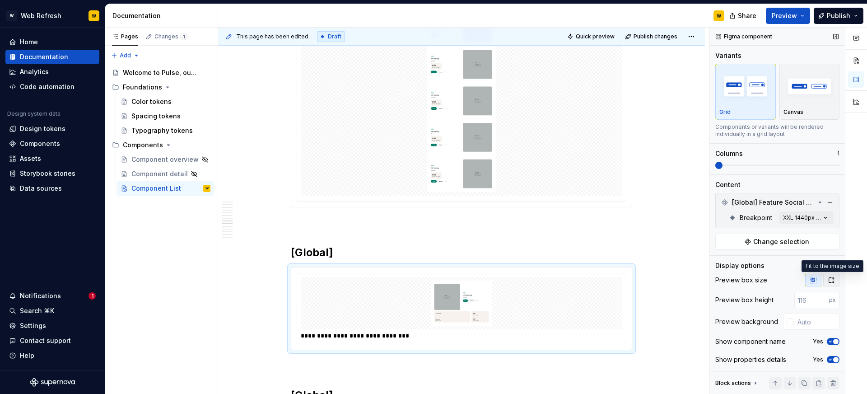
click at [837, 275] on button "button" at bounding box center [831, 280] width 16 height 13
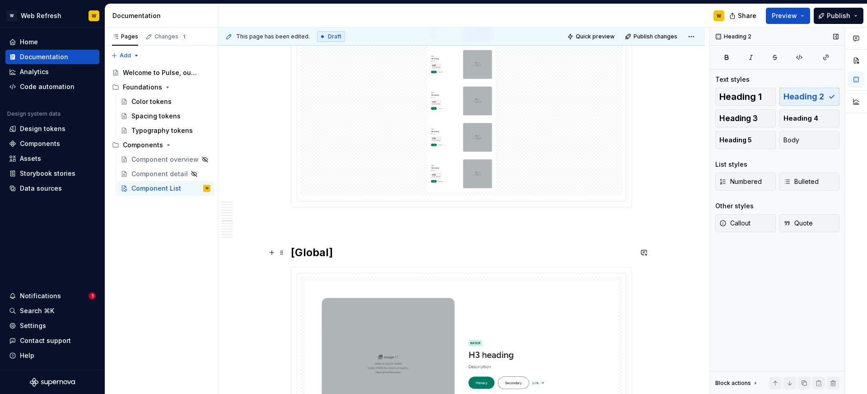
click at [407, 249] on h2 "[Global]" at bounding box center [461, 252] width 341 height 14
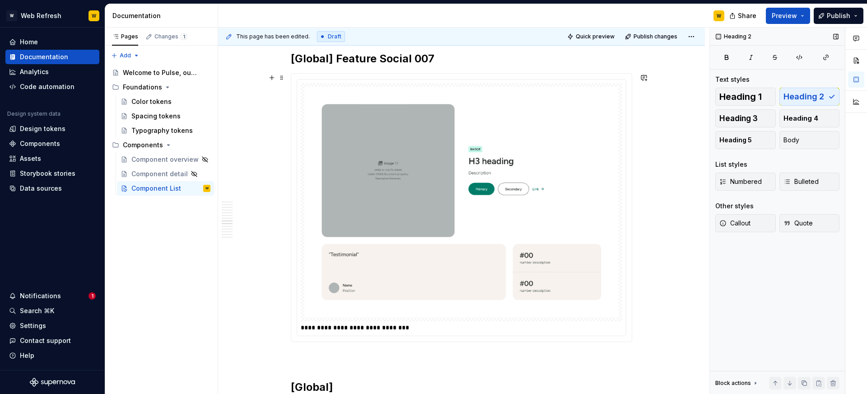
scroll to position [8850, 0]
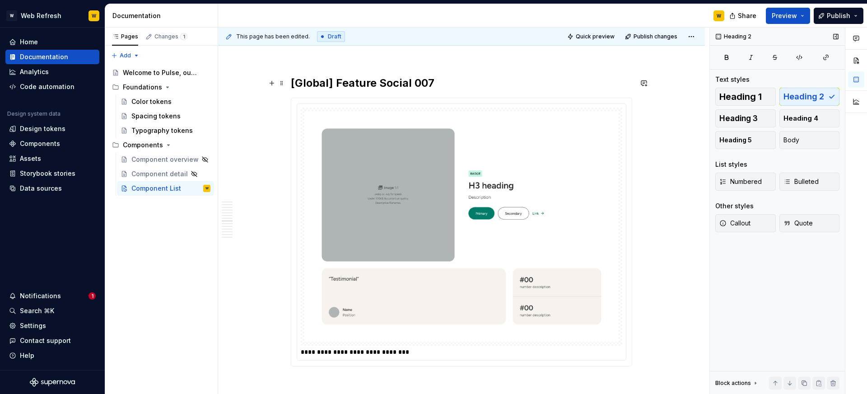
click at [414, 88] on h2 "[Global] Feature Social 007" at bounding box center [461, 83] width 341 height 14
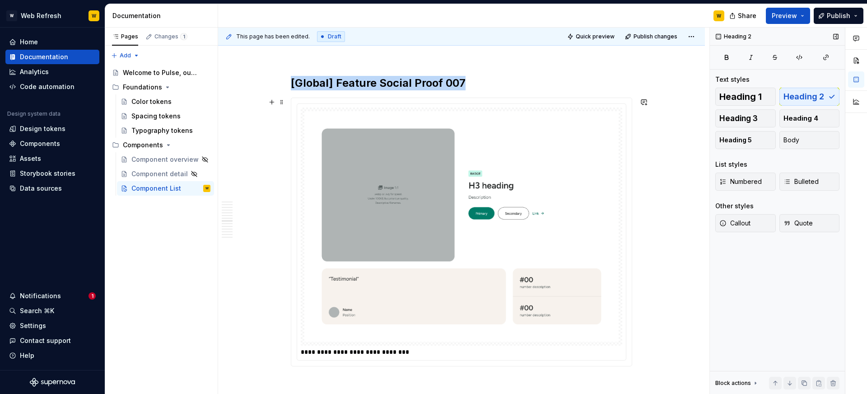
click at [436, 154] on img at bounding box center [461, 226] width 314 height 231
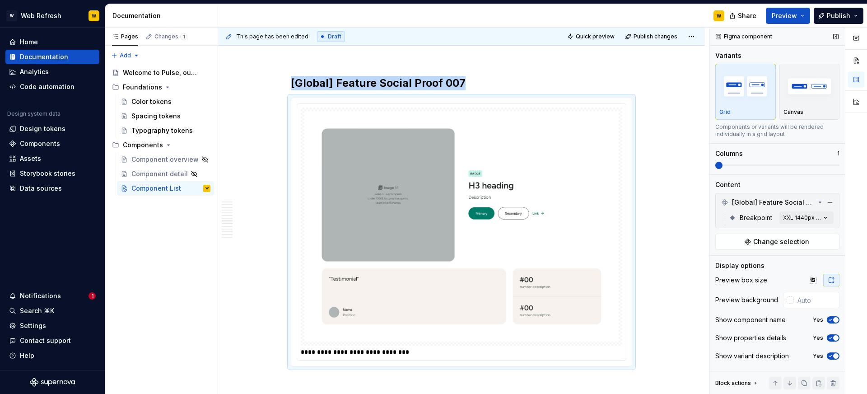
click at [832, 321] on icon "button" at bounding box center [830, 319] width 7 height 5
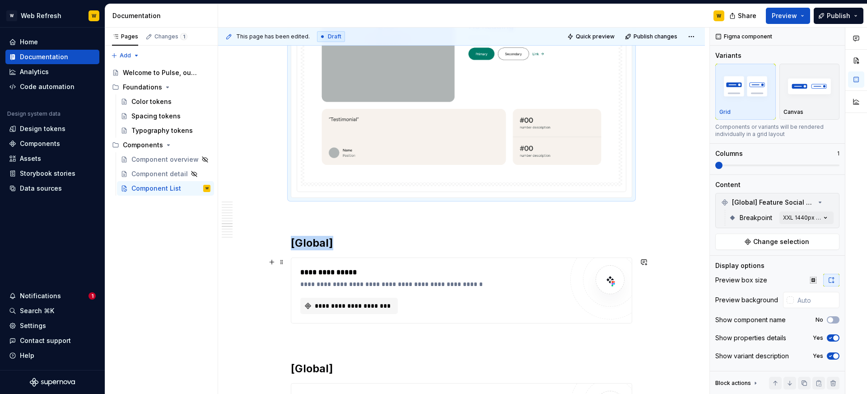
click at [388, 292] on div "**********" at bounding box center [431, 290] width 263 height 47
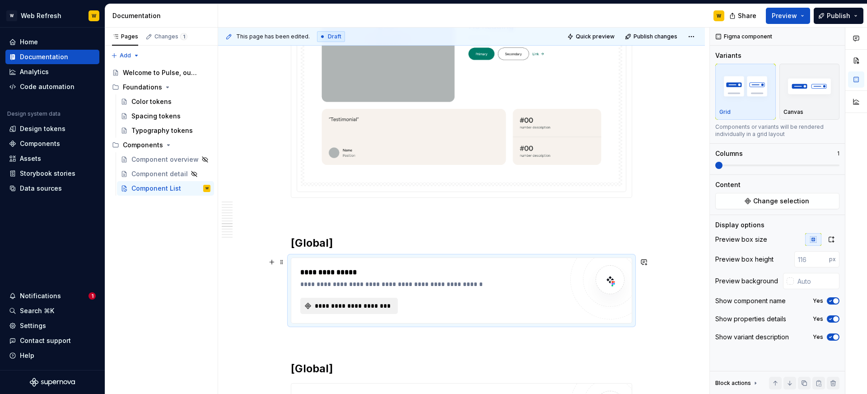
click at [382, 303] on span "**********" at bounding box center [352, 305] width 79 height 9
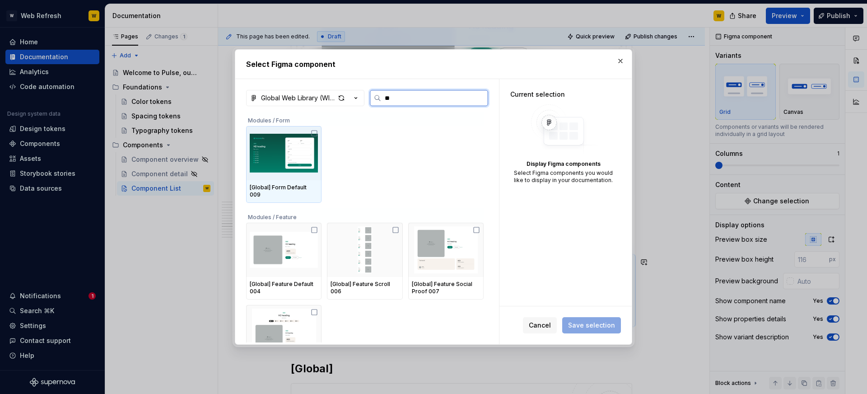
type input "***"
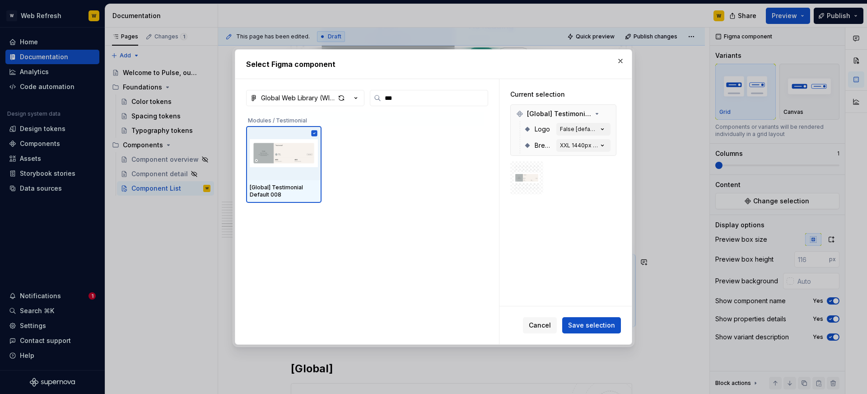
click at [561, 326] on div "Cancel Save selection" at bounding box center [572, 325] width 98 height 16
click at [574, 325] on span "Save selection" at bounding box center [591, 325] width 47 height 9
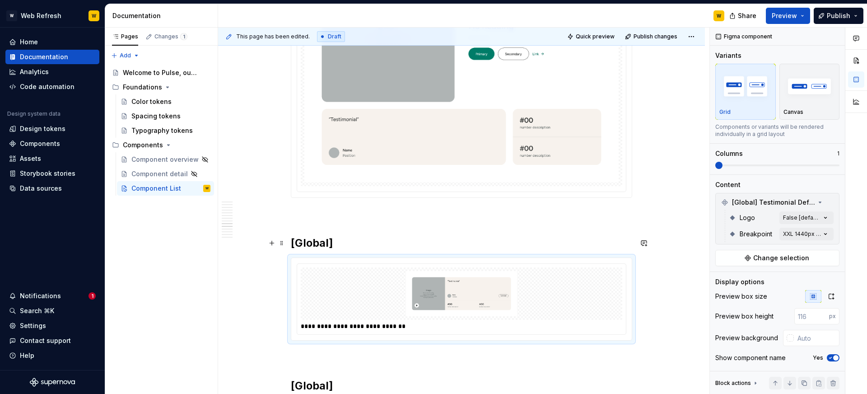
click at [359, 237] on h2 "[Global]" at bounding box center [461, 243] width 341 height 14
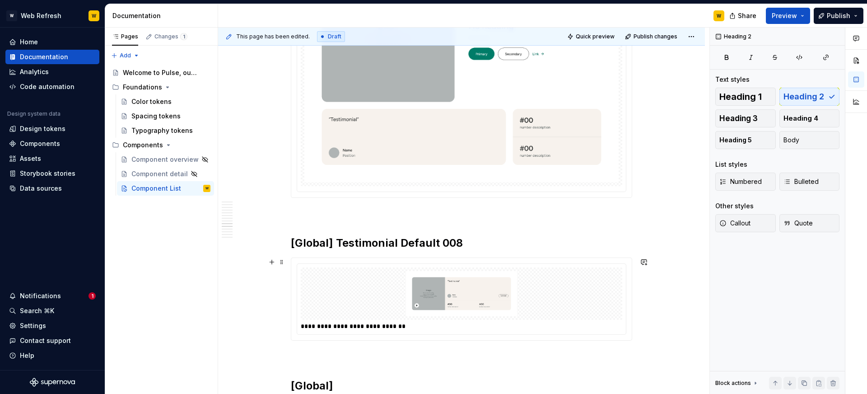
click at [487, 293] on img at bounding box center [461, 293] width 314 height 45
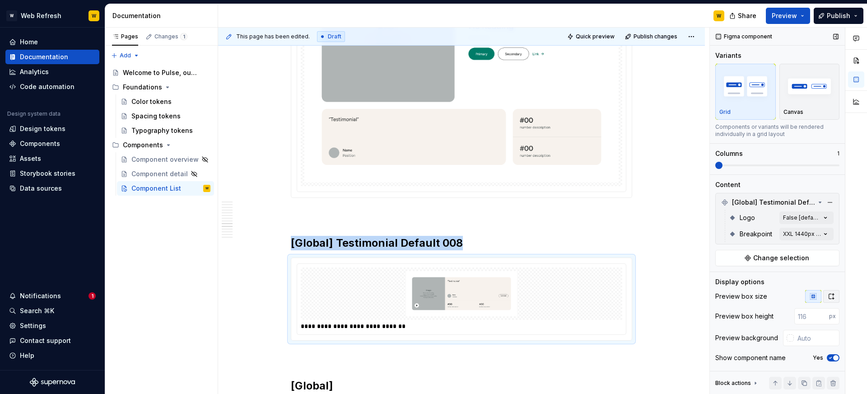
click at [828, 295] on icon "button" at bounding box center [831, 296] width 7 height 7
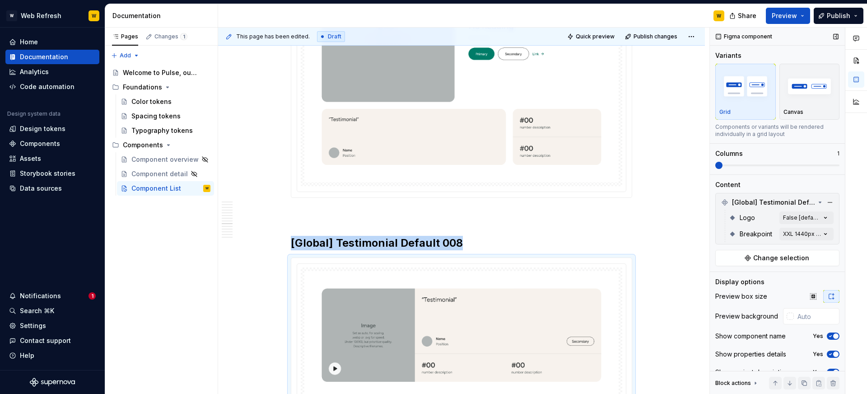
click at [837, 339] on button "Yes" at bounding box center [833, 335] width 13 height 7
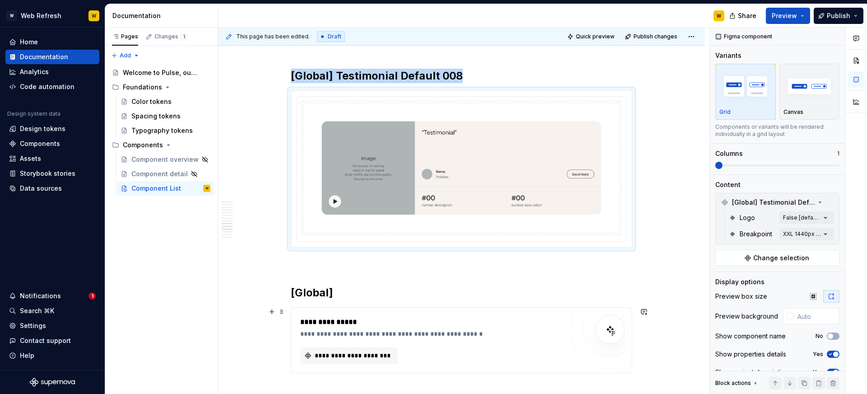
scroll to position [9202, 0]
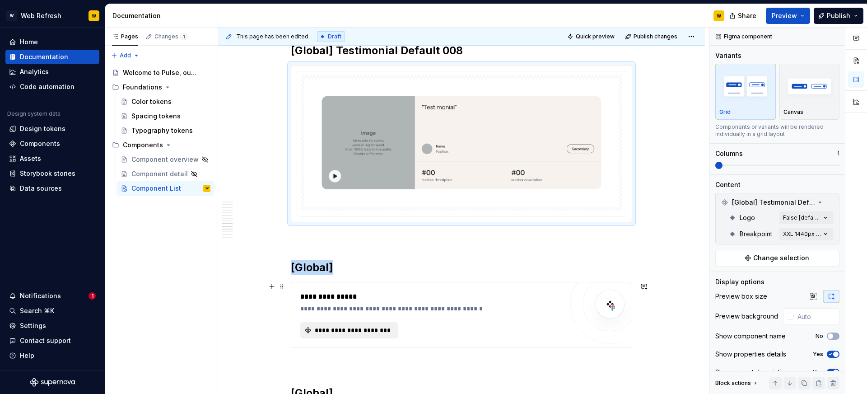
click at [380, 324] on button "**********" at bounding box center [349, 330] width 98 height 16
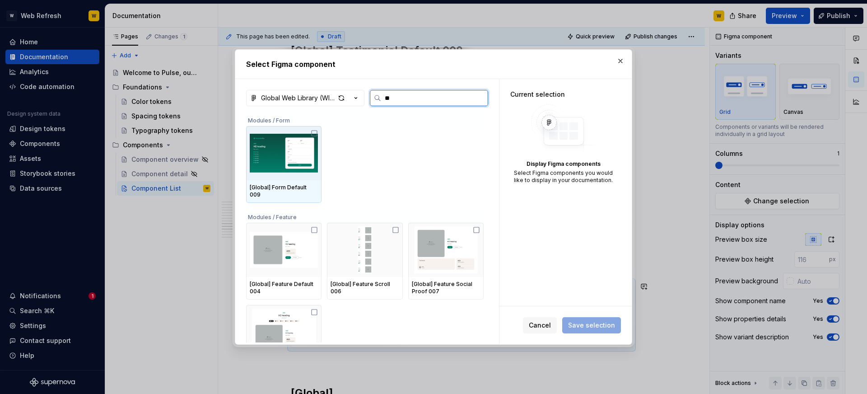
type input "***"
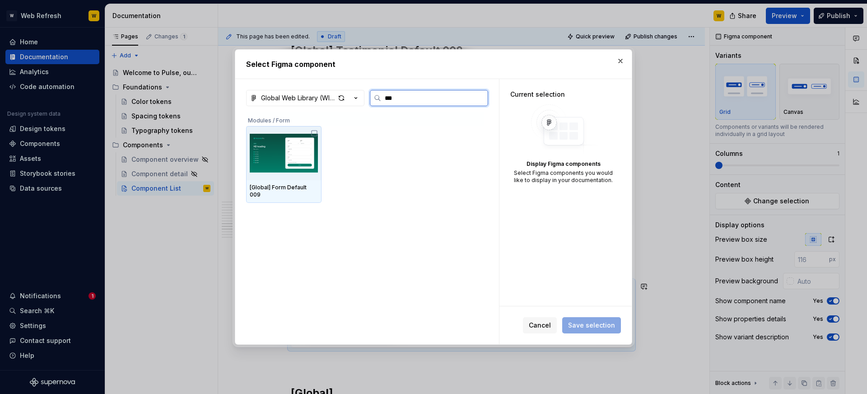
click at [282, 149] on img at bounding box center [284, 153] width 68 height 47
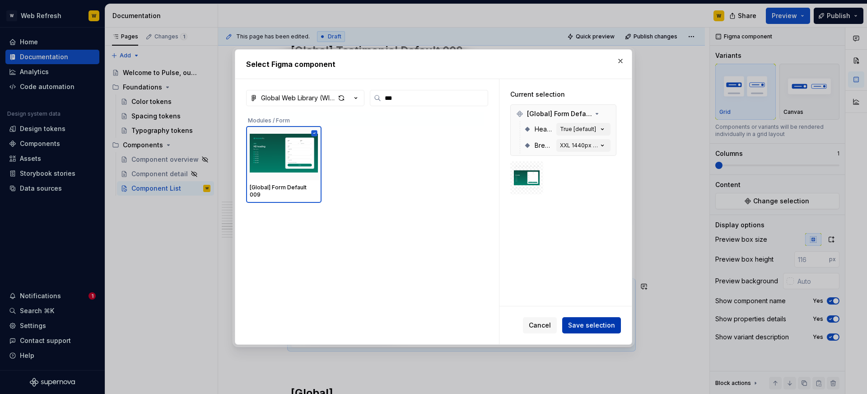
click at [570, 323] on button "Save selection" at bounding box center [591, 325] width 59 height 16
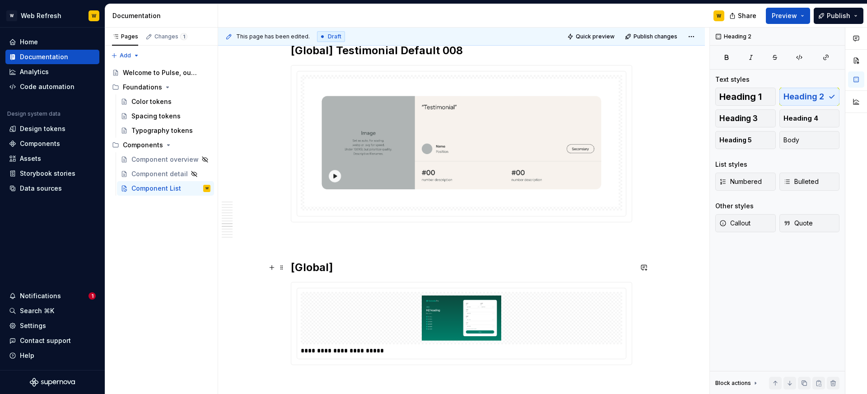
click at [387, 269] on h2 "[Global]" at bounding box center [461, 267] width 341 height 14
click at [402, 267] on h2 "[Global] Form Defaul 009" at bounding box center [461, 267] width 341 height 14
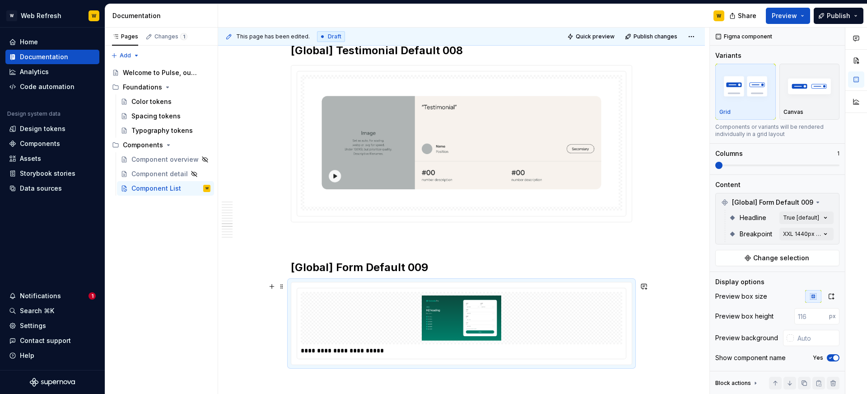
click at [584, 321] on img at bounding box center [461, 317] width 314 height 45
click at [826, 296] on button "button" at bounding box center [831, 296] width 16 height 13
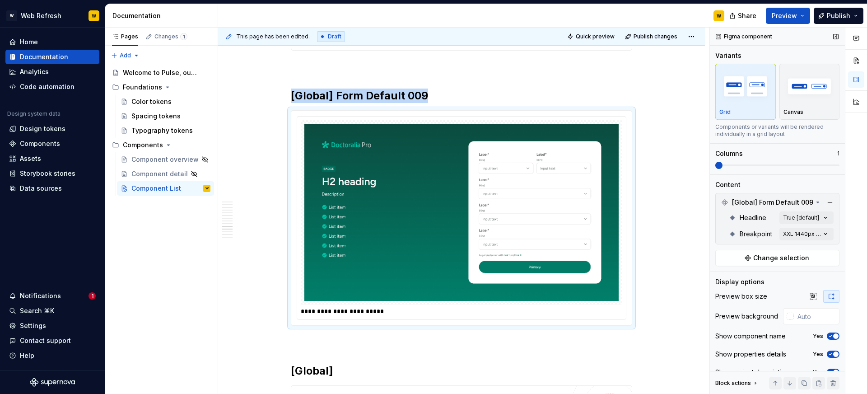
scroll to position [9378, 0]
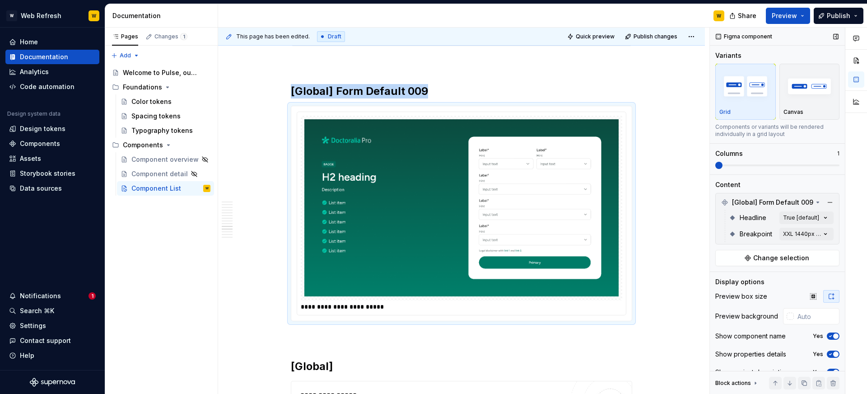
click at [833, 335] on span "button" at bounding box center [835, 335] width 5 height 5
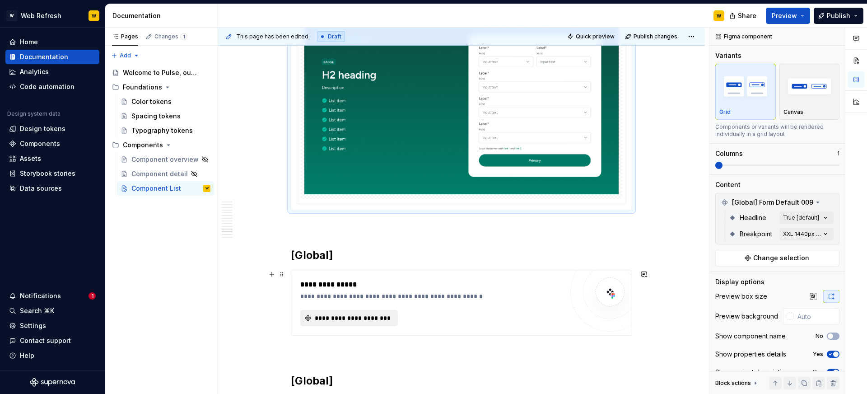
scroll to position [9483, 0]
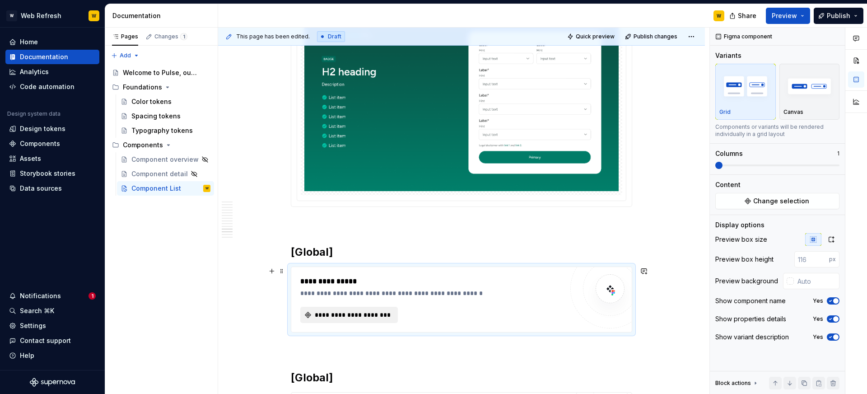
click at [323, 316] on span "**********" at bounding box center [352, 314] width 79 height 9
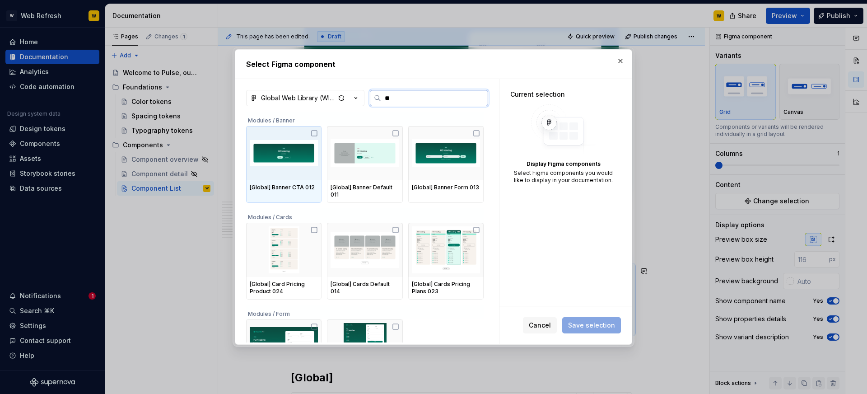
type input "***"
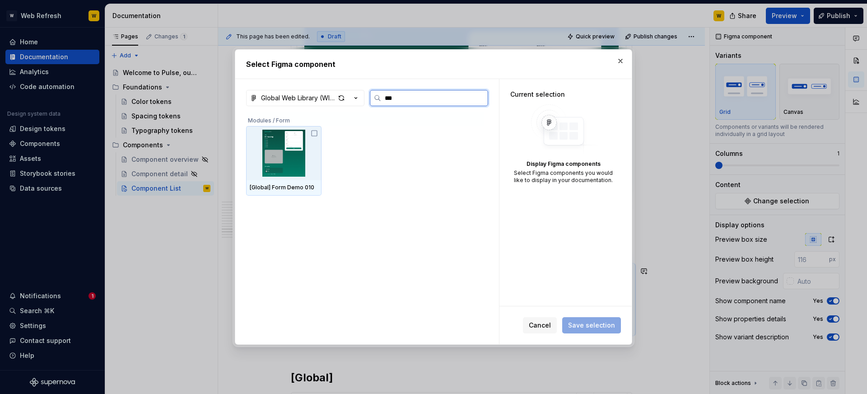
click at [264, 158] on img at bounding box center [284, 153] width 68 height 47
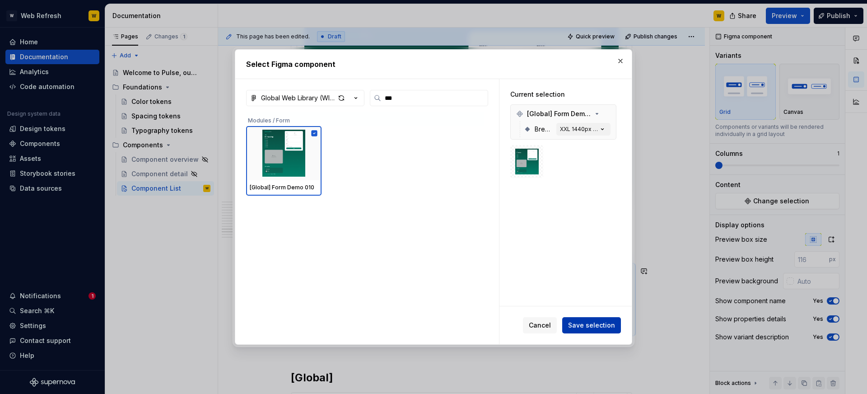
click at [602, 332] on button "Save selection" at bounding box center [591, 325] width 59 height 16
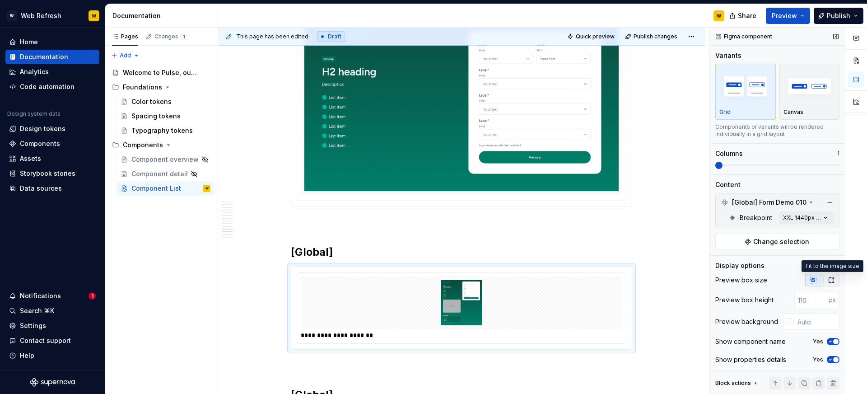
click at [833, 278] on icon "button" at bounding box center [831, 279] width 7 height 7
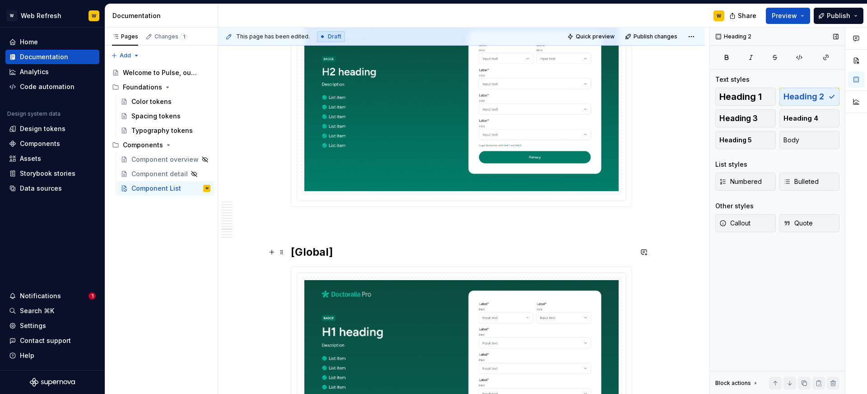
click at [440, 251] on h2 "[Global]" at bounding box center [461, 252] width 341 height 14
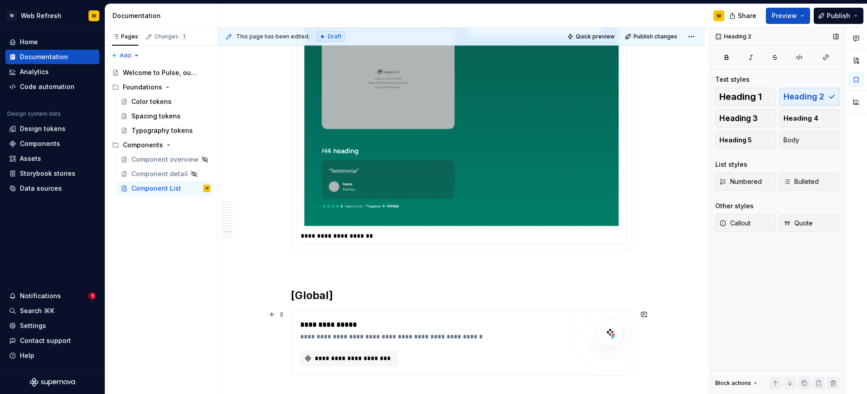
scroll to position [9884, 0]
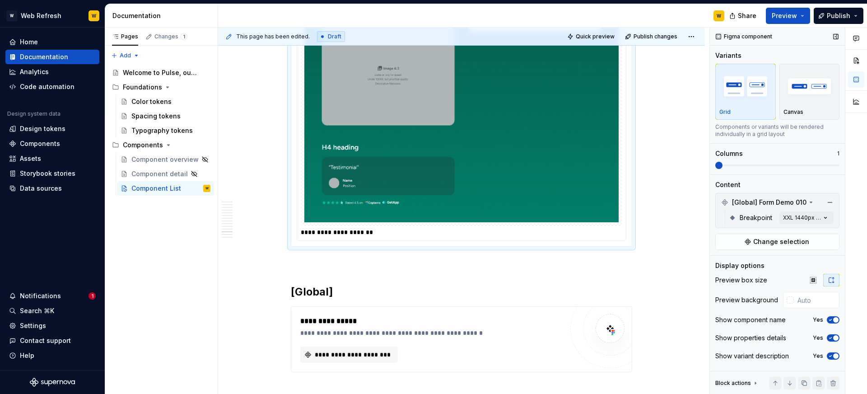
click at [563, 159] on img at bounding box center [461, 50] width 314 height 343
click at [831, 318] on icon "button" at bounding box center [830, 319] width 7 height 5
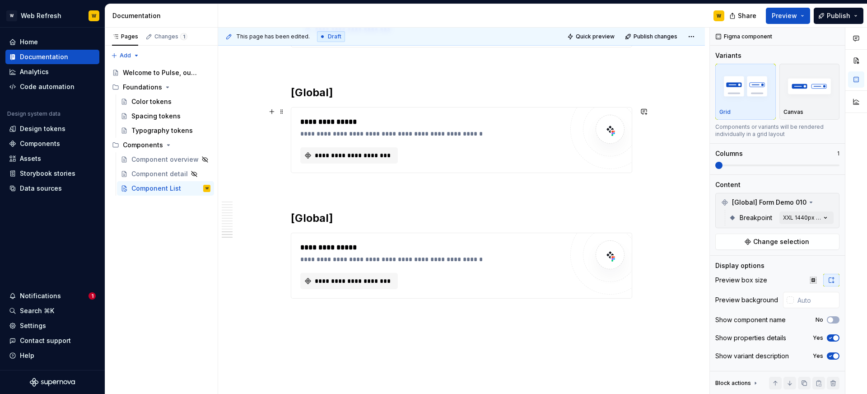
scroll to position [10233, 0]
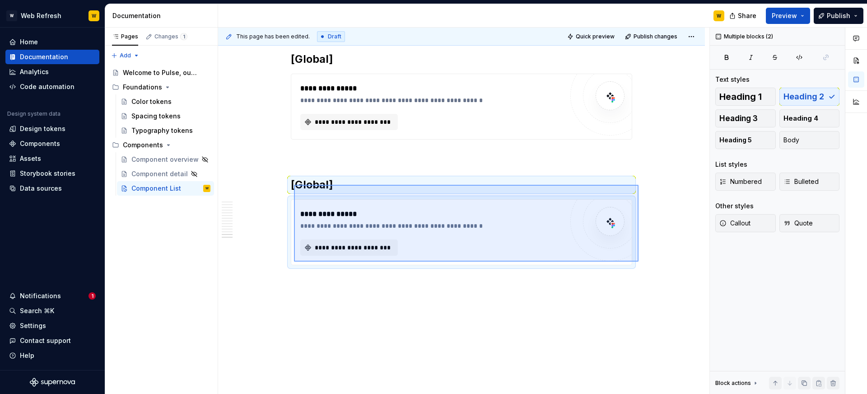
drag, startPoint x: 639, startPoint y: 262, endPoint x: 294, endPoint y: 185, distance: 353.1
click at [294, 185] on div "**********" at bounding box center [463, 211] width 491 height 367
copy div "[Global]"
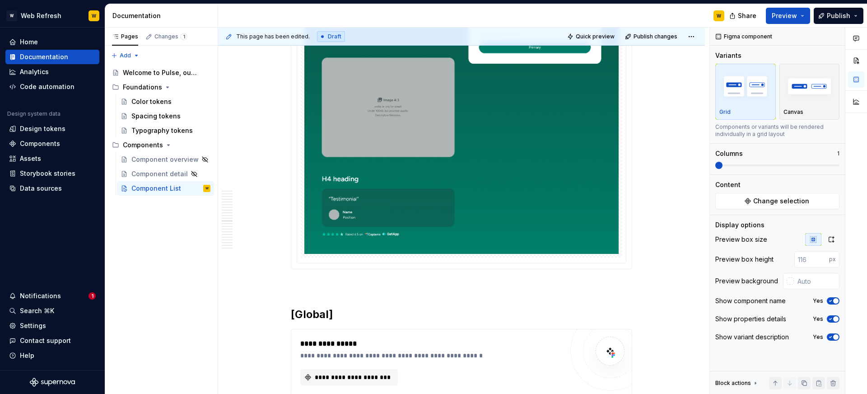
scroll to position [9957, 0]
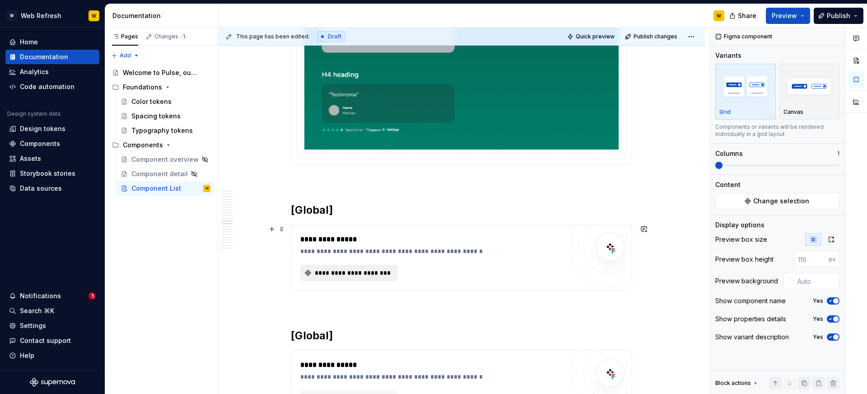
click at [351, 278] on button "**********" at bounding box center [349, 273] width 98 height 16
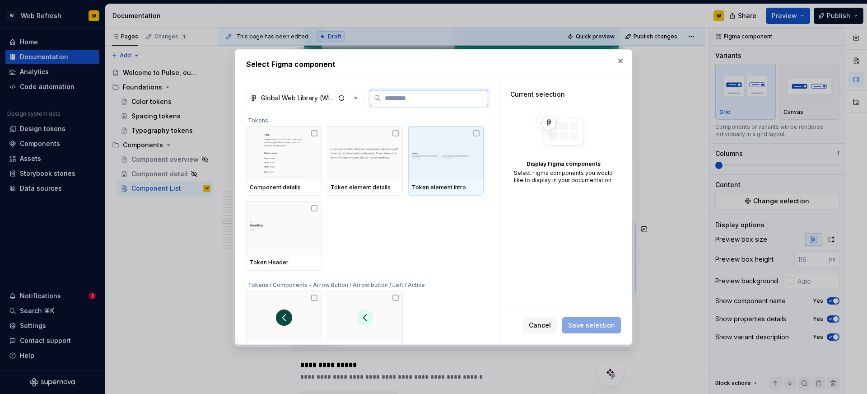
type textarea "*"
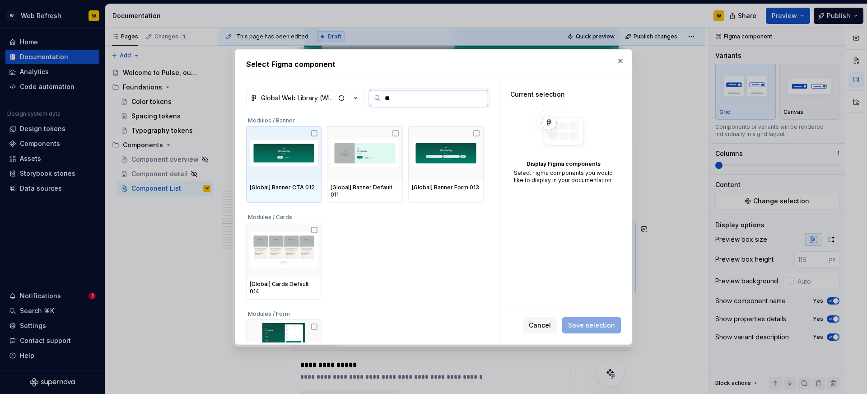
type input "***"
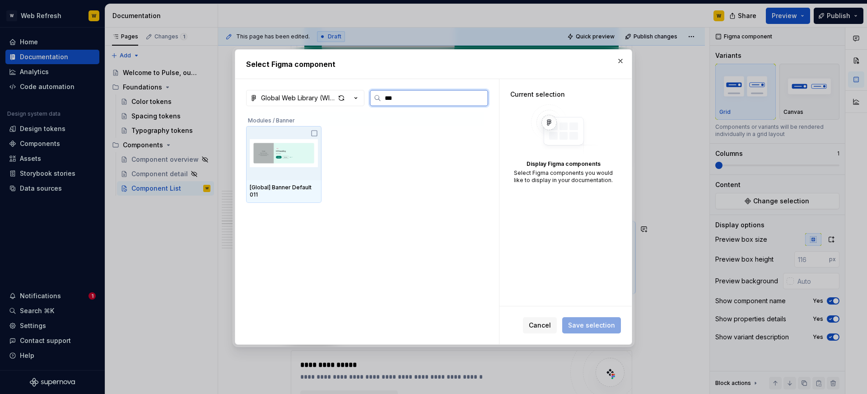
click at [307, 176] on img at bounding box center [284, 153] width 68 height 47
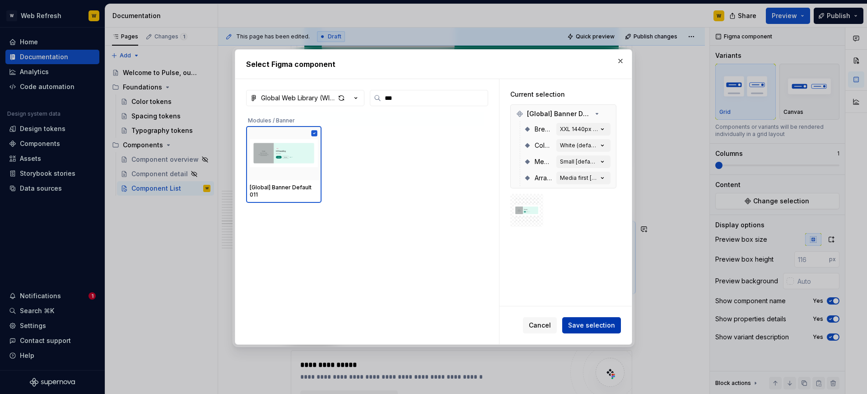
click at [589, 321] on span "Save selection" at bounding box center [591, 325] width 47 height 9
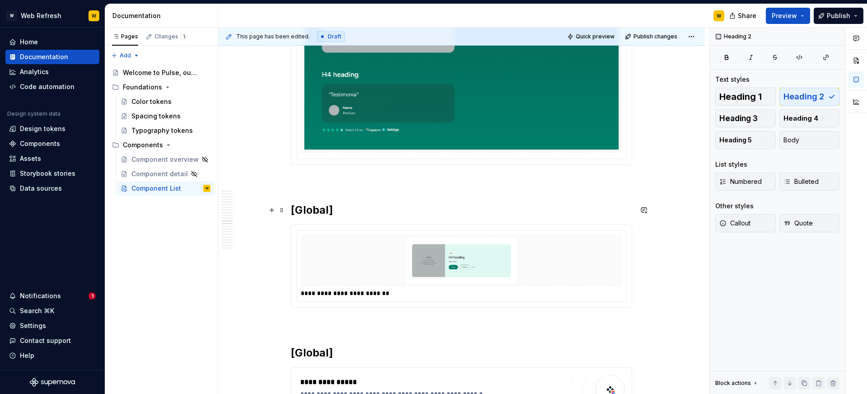
click at [370, 209] on h2 "[Global]" at bounding box center [461, 210] width 341 height 14
click at [412, 211] on h2 "[Global] Banner Defaul 011" at bounding box center [461, 210] width 341 height 14
click at [452, 245] on img at bounding box center [461, 260] width 314 height 45
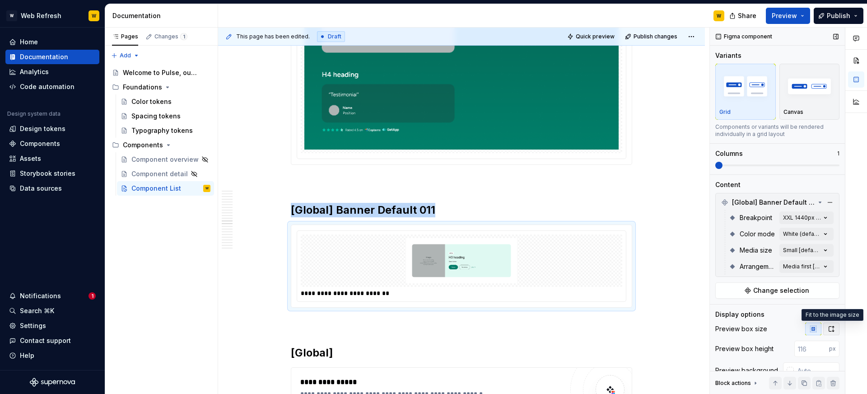
click at [834, 331] on icon "button" at bounding box center [831, 328] width 7 height 7
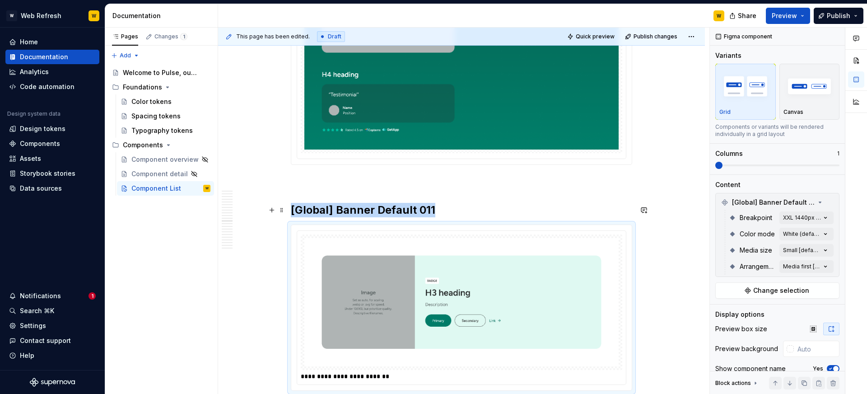
click at [440, 208] on h2 "[Global] Banner Default 011" at bounding box center [461, 210] width 341 height 14
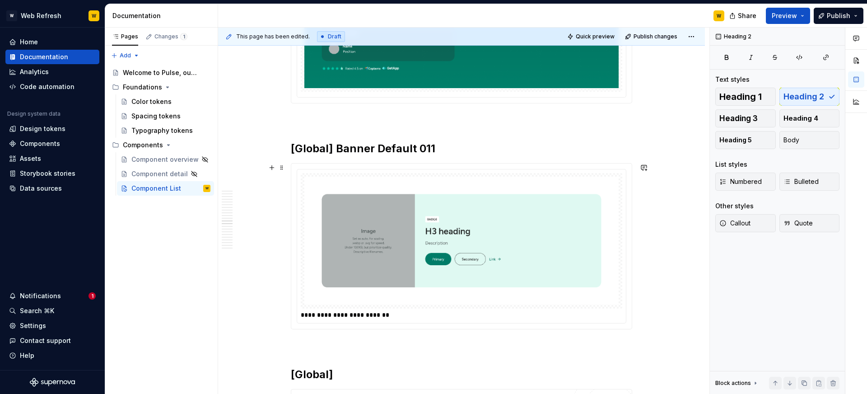
scroll to position [10059, 0]
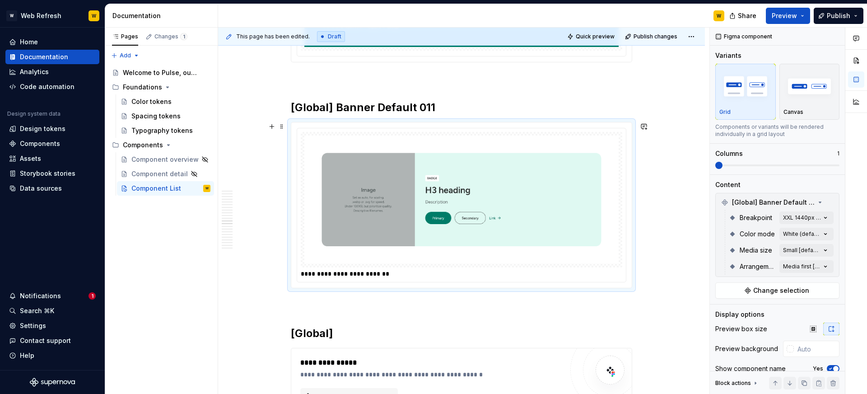
click at [414, 270] on div "**********" at bounding box center [462, 273] width 322 height 9
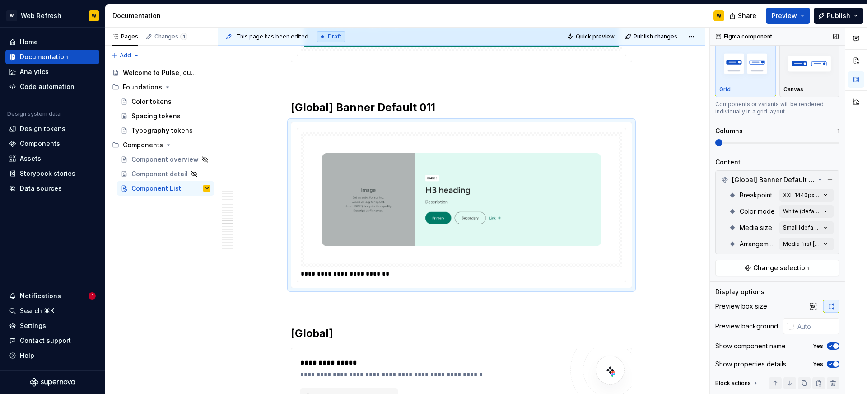
scroll to position [46, 0]
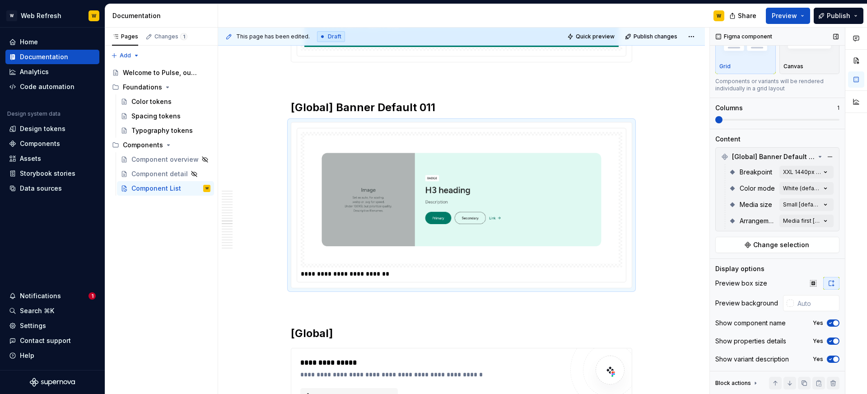
click at [832, 324] on icon "button" at bounding box center [830, 322] width 7 height 5
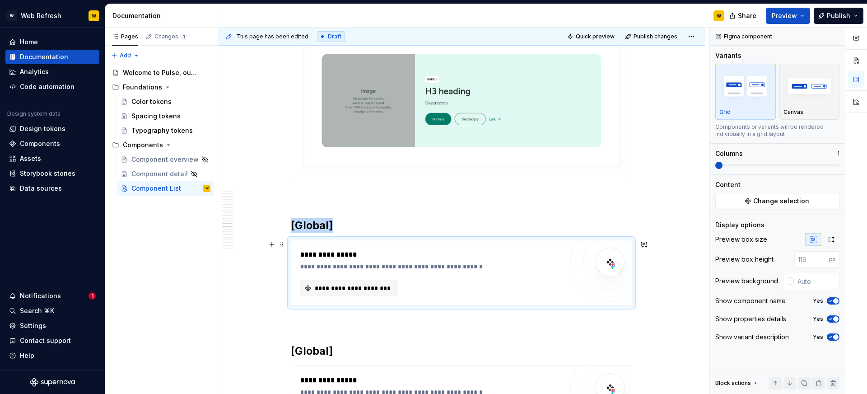
scroll to position [0, 0]
click at [442, 253] on div "**********" at bounding box center [431, 254] width 263 height 11
click at [366, 282] on button "**********" at bounding box center [349, 288] width 98 height 16
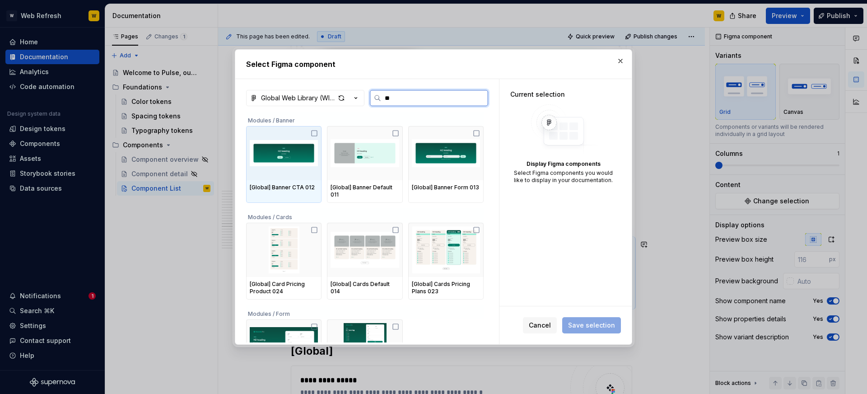
type input "***"
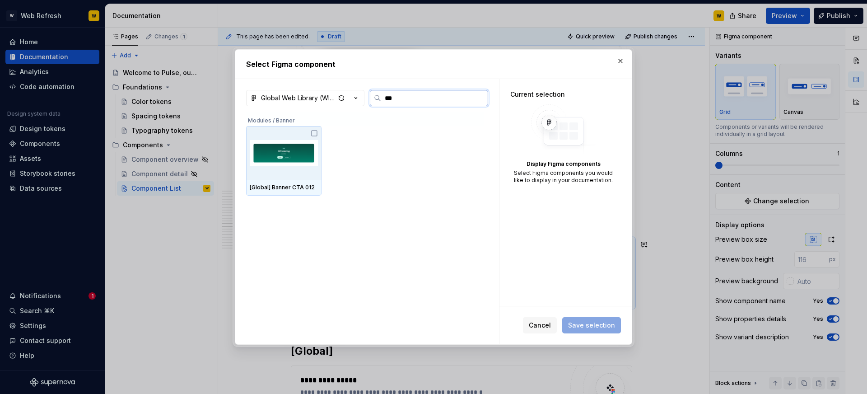
click at [299, 153] on img at bounding box center [284, 153] width 68 height 47
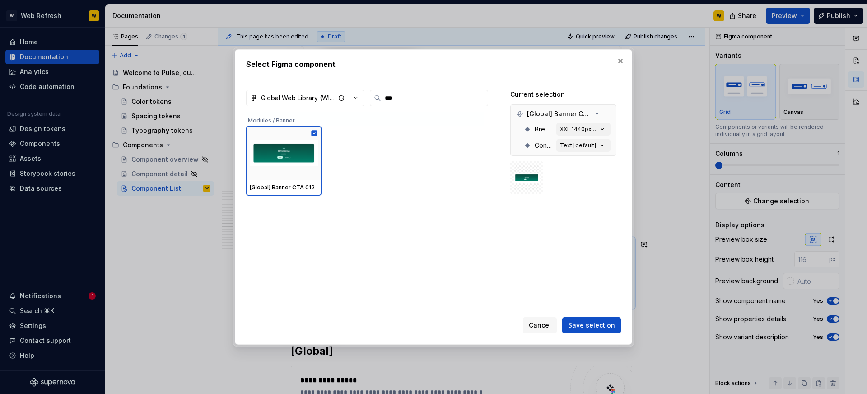
click at [591, 324] on span "Save selection" at bounding box center [591, 325] width 47 height 9
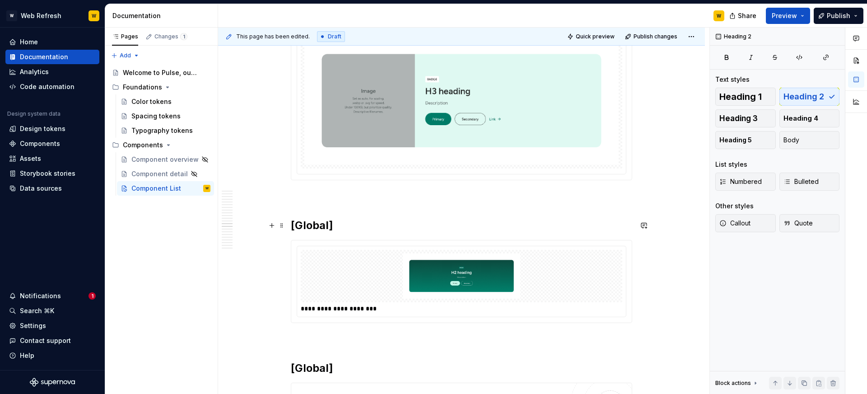
click at [355, 221] on h2 "[Global]" at bounding box center [461, 225] width 341 height 14
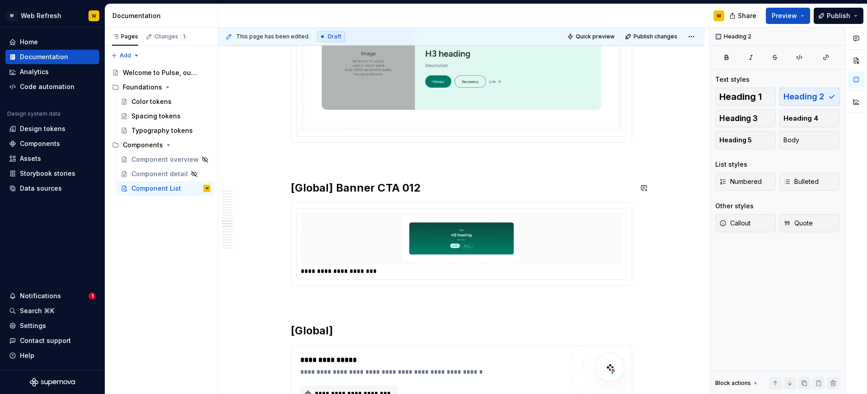
scroll to position [10212, 0]
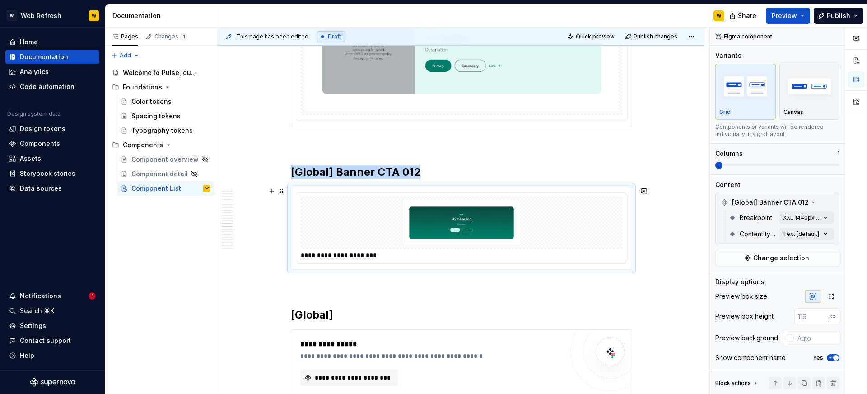
drag, startPoint x: 490, startPoint y: 269, endPoint x: 493, endPoint y: 252, distance: 17.8
click at [490, 269] on div "**********" at bounding box center [461, 228] width 341 height 83
type textarea "*"
click at [493, 239] on img at bounding box center [461, 222] width 314 height 45
click at [833, 356] on span "button" at bounding box center [835, 357] width 5 height 5
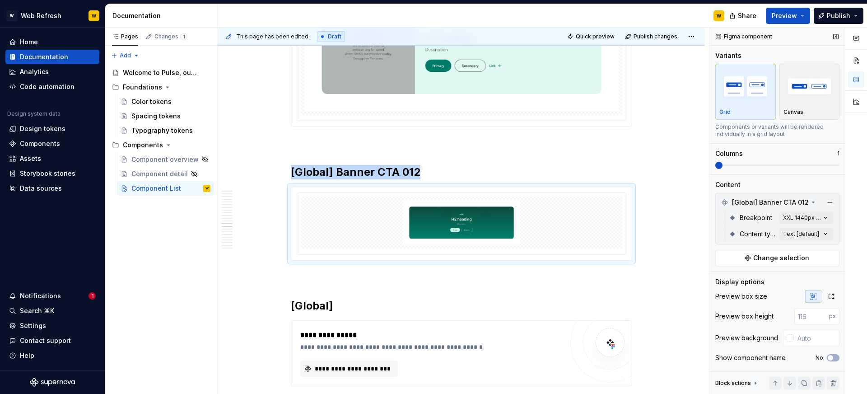
scroll to position [35, 0]
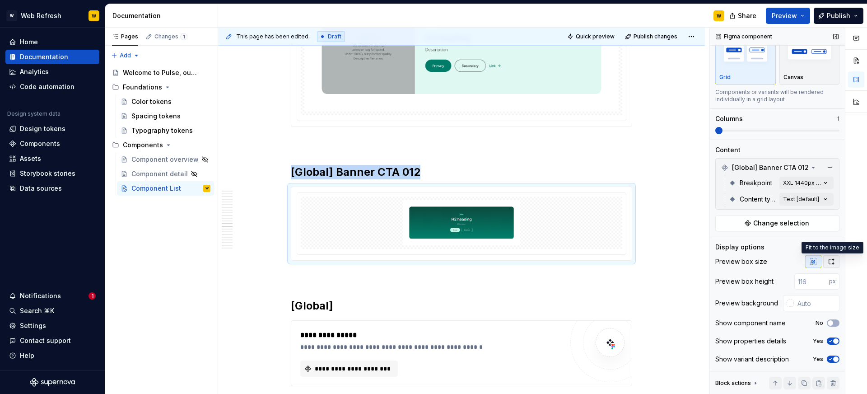
click at [832, 256] on button "button" at bounding box center [831, 261] width 16 height 13
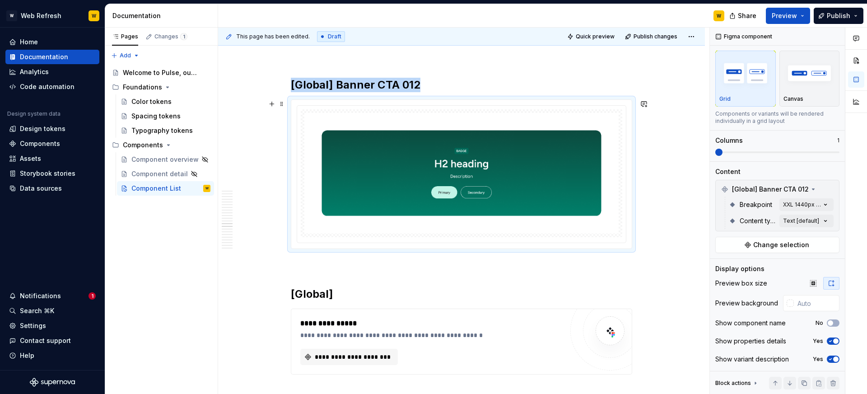
scroll to position [10315, 0]
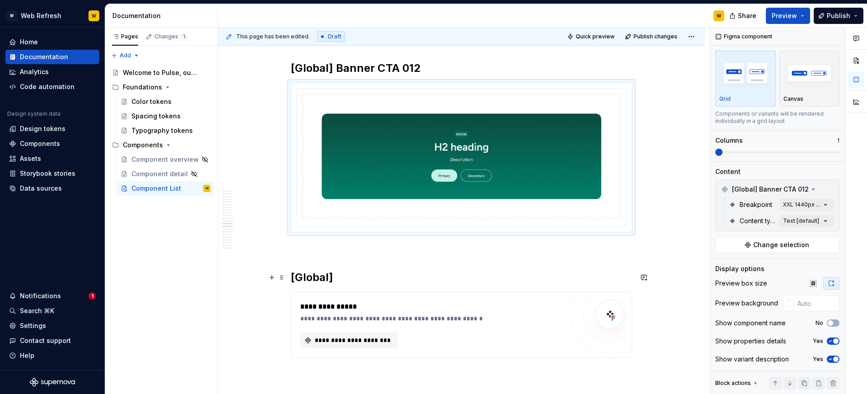
click at [393, 271] on h2 "[Global]" at bounding box center [461, 277] width 341 height 14
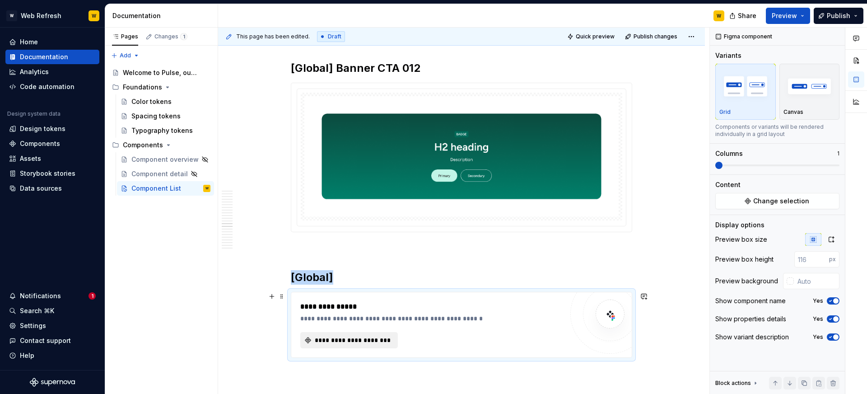
click at [355, 340] on span "**********" at bounding box center [352, 340] width 79 height 9
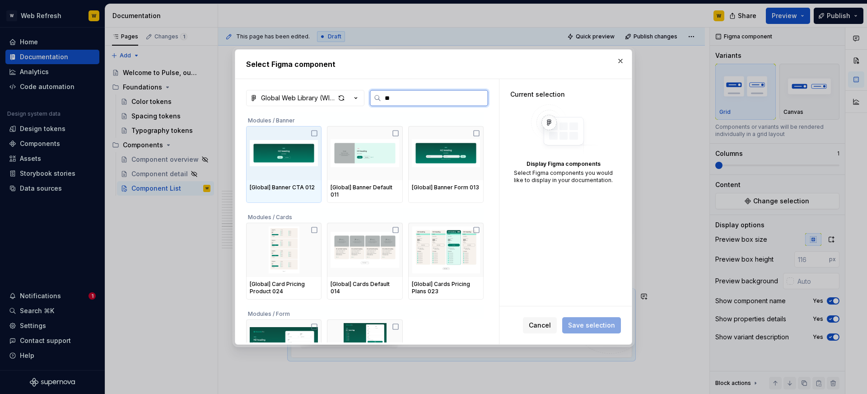
type input "***"
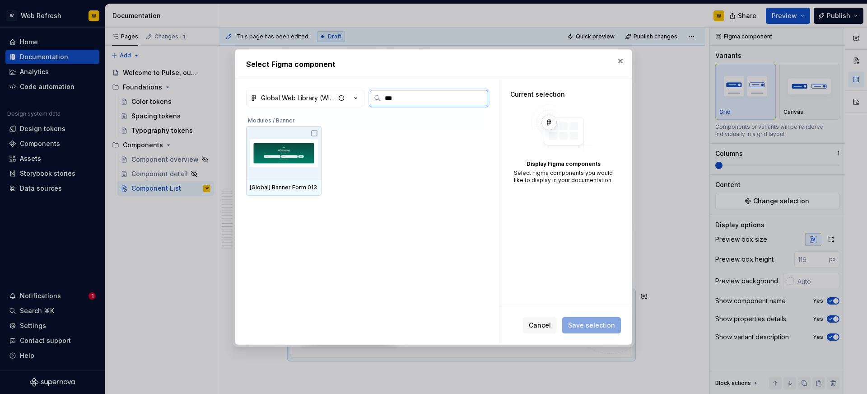
click at [307, 156] on img at bounding box center [284, 153] width 68 height 47
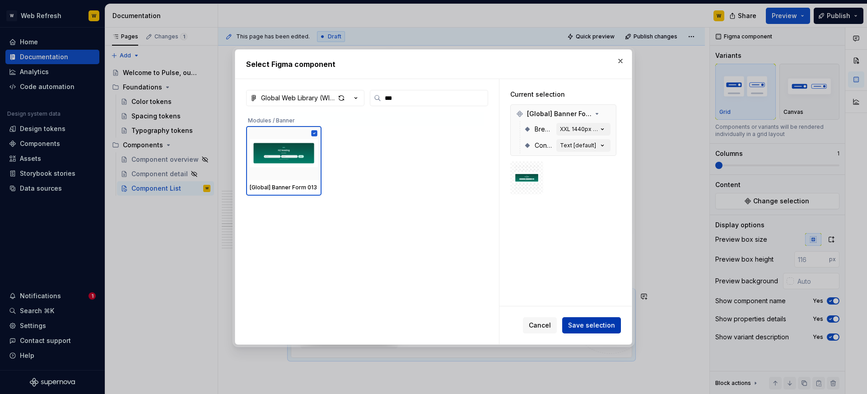
click at [583, 325] on span "Save selection" at bounding box center [591, 325] width 47 height 9
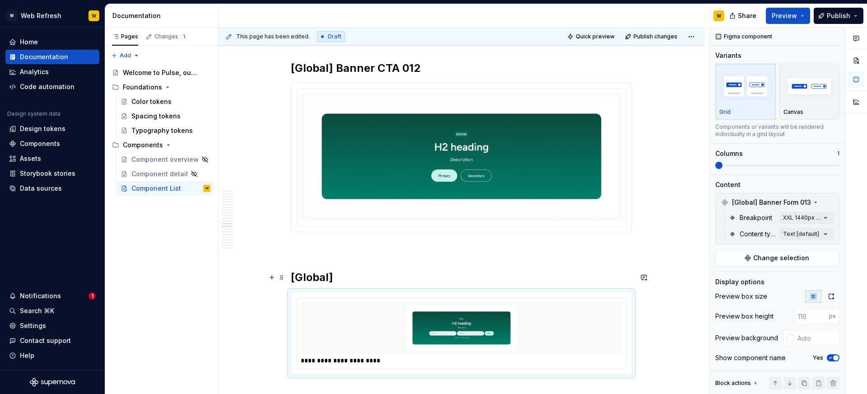
click at [399, 276] on h2 "[Global]" at bounding box center [461, 277] width 341 height 14
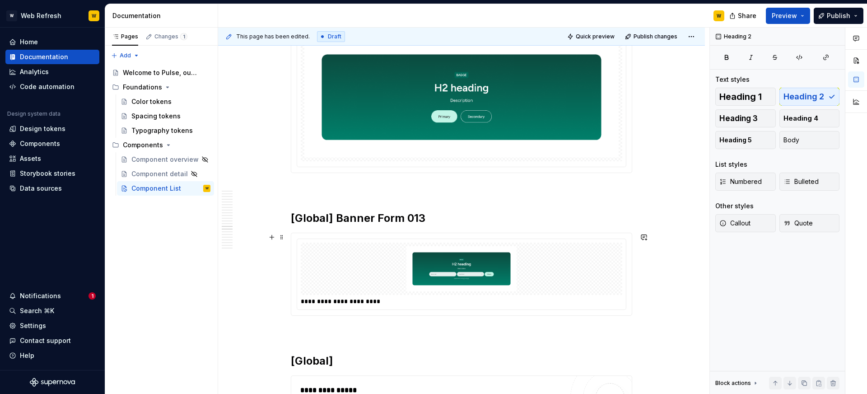
scroll to position [10389, 0]
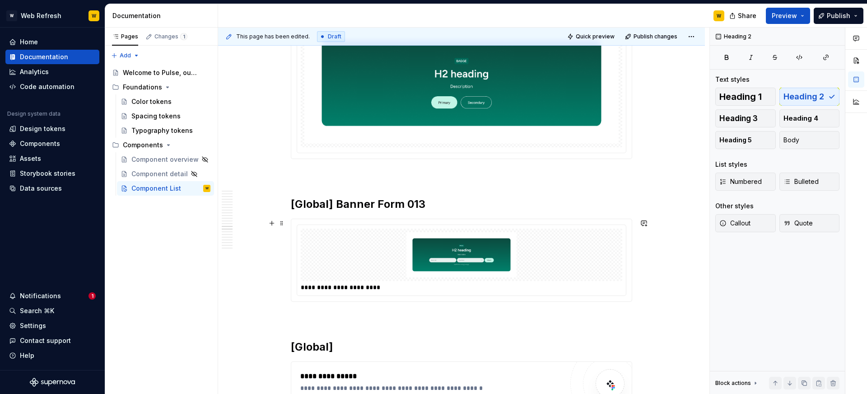
click at [468, 278] on div at bounding box center [462, 255] width 322 height 52
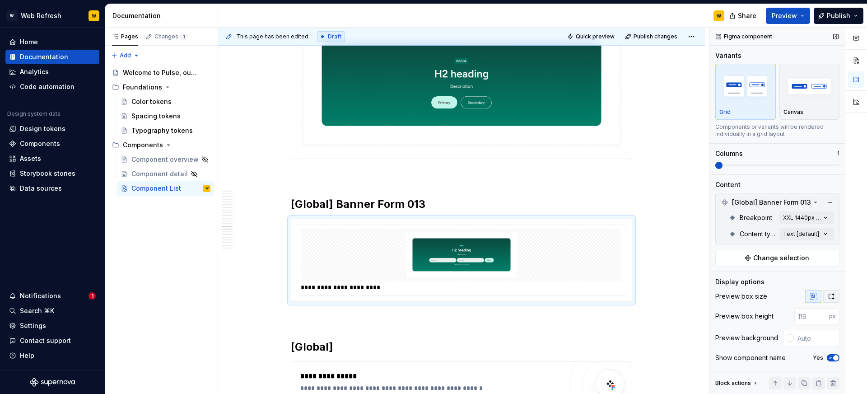
click at [831, 297] on icon "button" at bounding box center [831, 296] width 7 height 7
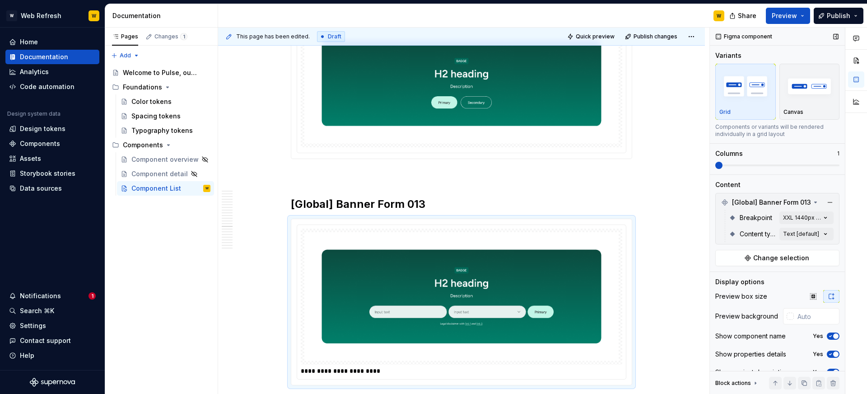
click at [831, 340] on div "Show component name Yes" at bounding box center [778, 336] width 124 height 13
click at [832, 338] on icon "button" at bounding box center [830, 335] width 7 height 5
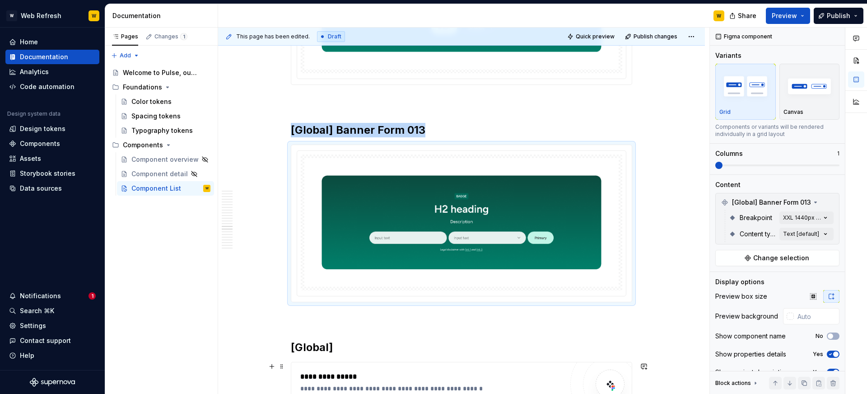
scroll to position [10559, 0]
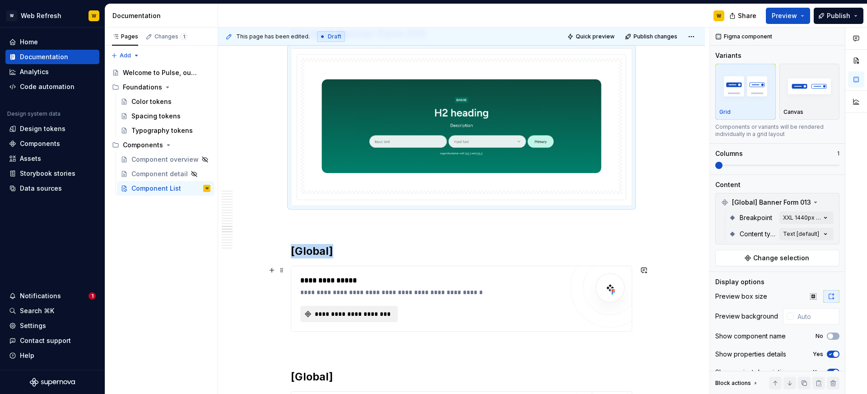
click at [361, 312] on span "**********" at bounding box center [352, 313] width 79 height 9
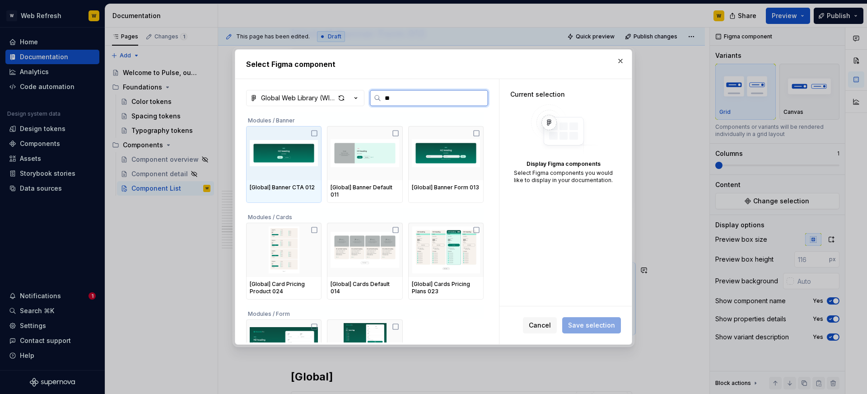
type input "***"
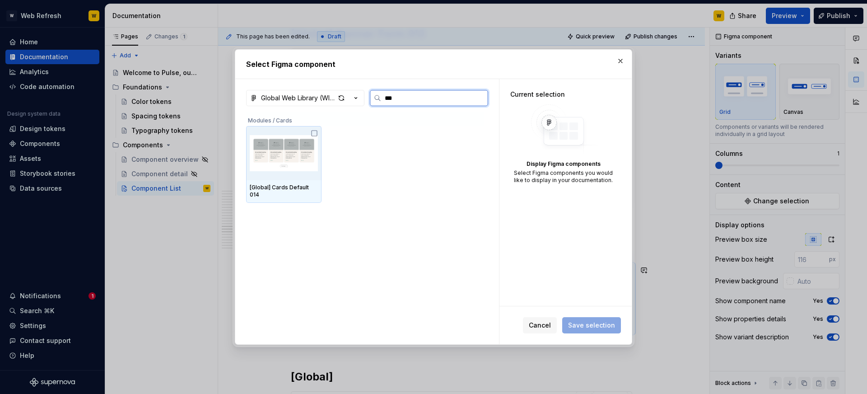
click at [285, 159] on img at bounding box center [284, 153] width 68 height 47
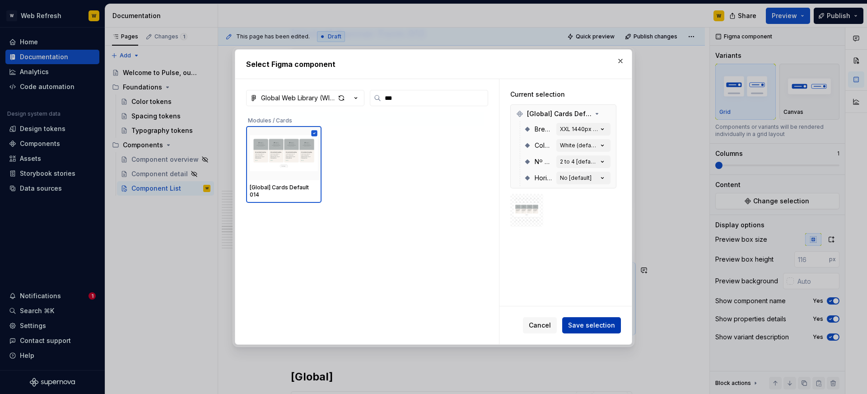
click at [580, 328] on span "Save selection" at bounding box center [591, 325] width 47 height 9
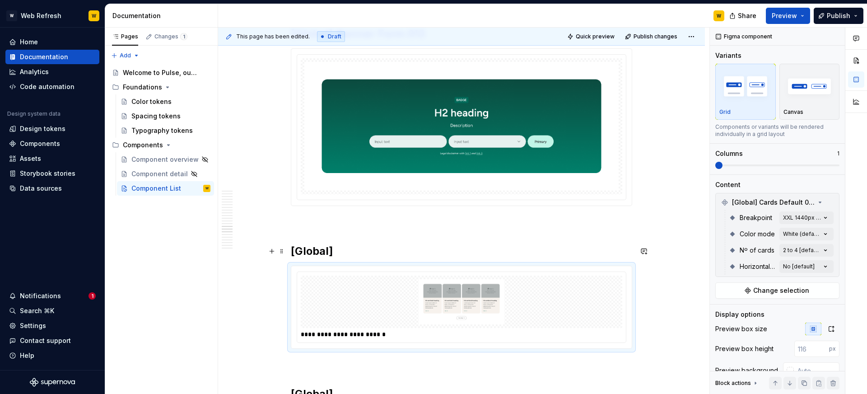
click at [396, 252] on h2 "[Global]" at bounding box center [461, 251] width 341 height 14
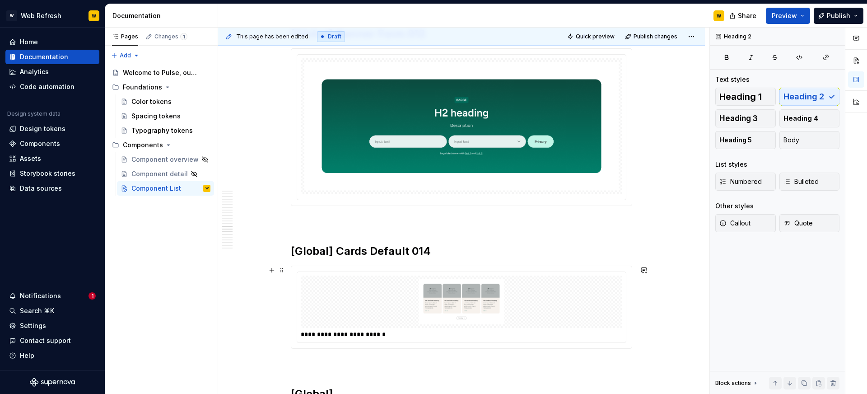
click at [486, 332] on div "**********" at bounding box center [462, 334] width 322 height 9
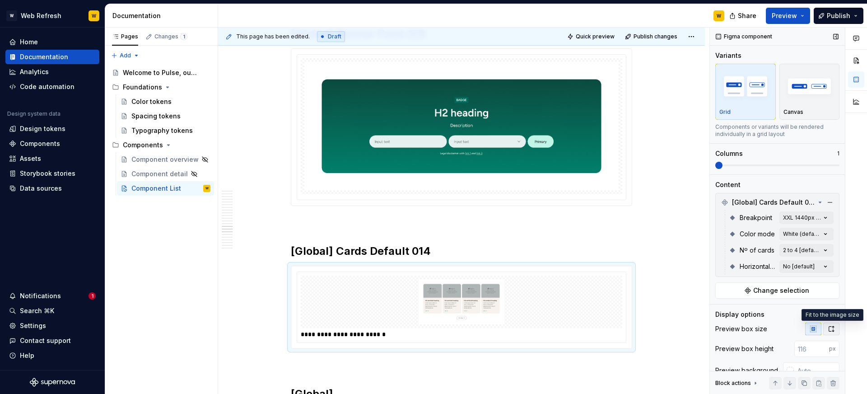
click at [831, 332] on button "button" at bounding box center [831, 329] width 16 height 13
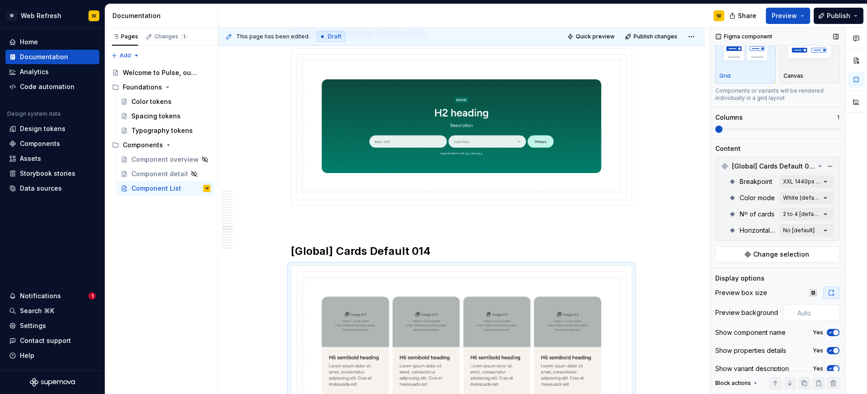
scroll to position [46, 0]
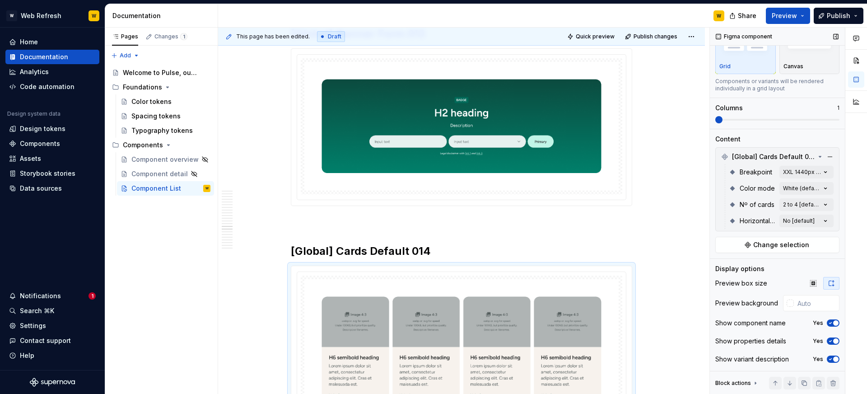
click at [834, 322] on span "button" at bounding box center [835, 322] width 5 height 5
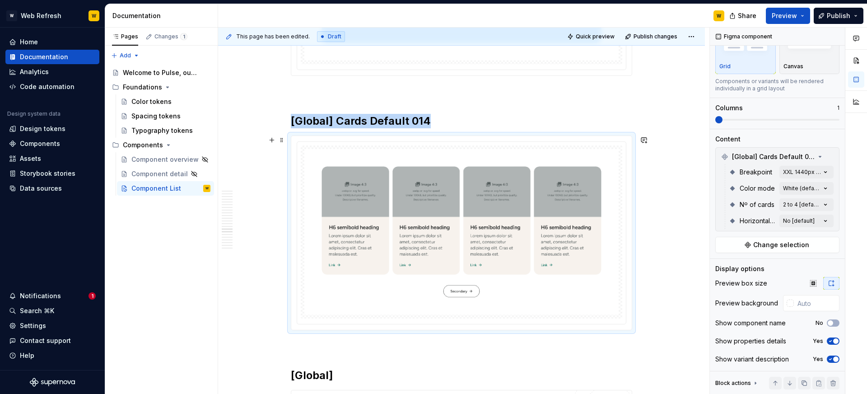
scroll to position [10789, 0]
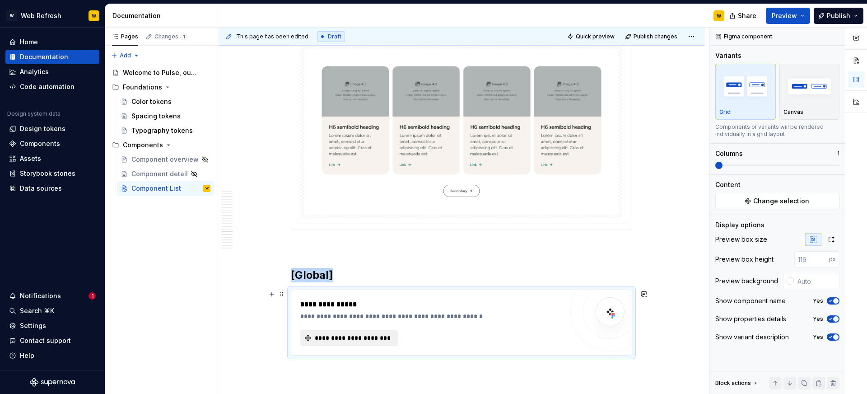
click at [360, 340] on span "**********" at bounding box center [352, 337] width 79 height 9
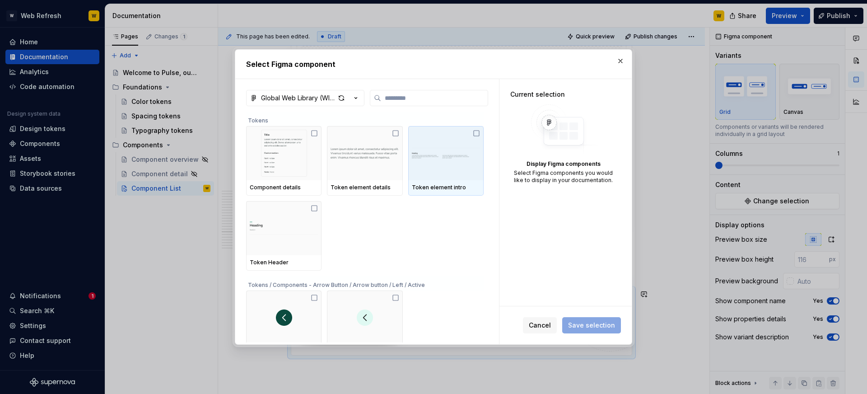
type textarea "*"
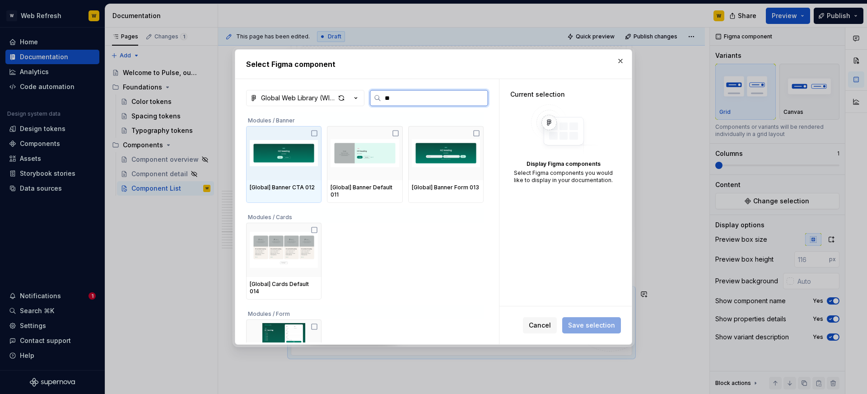
type input "***"
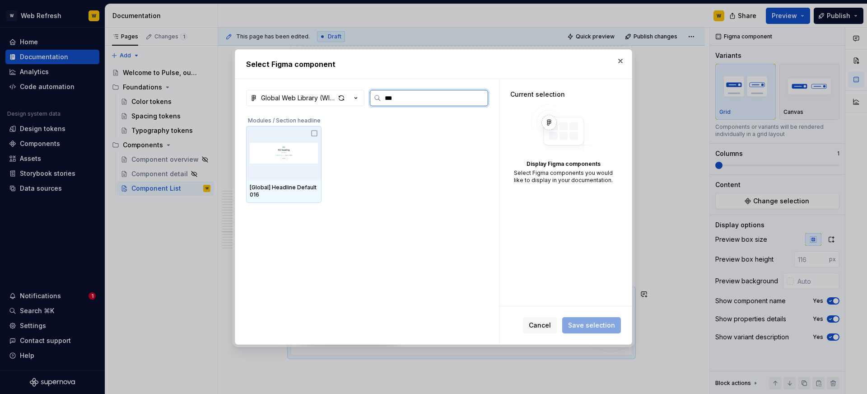
click at [286, 144] on img at bounding box center [284, 153] width 68 height 47
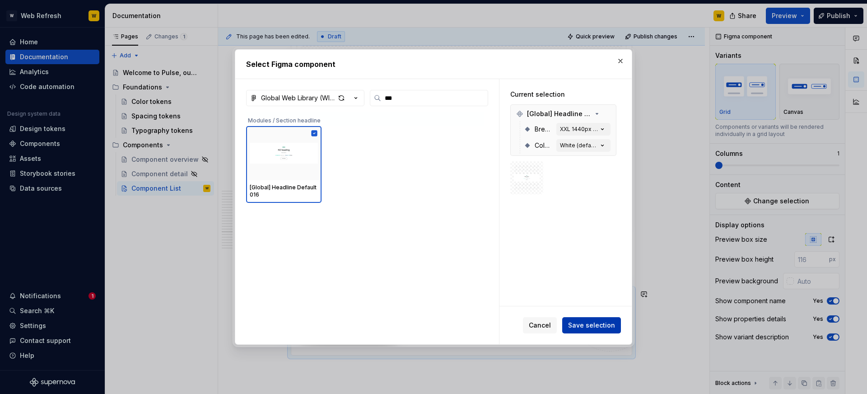
click at [577, 321] on span "Save selection" at bounding box center [591, 325] width 47 height 9
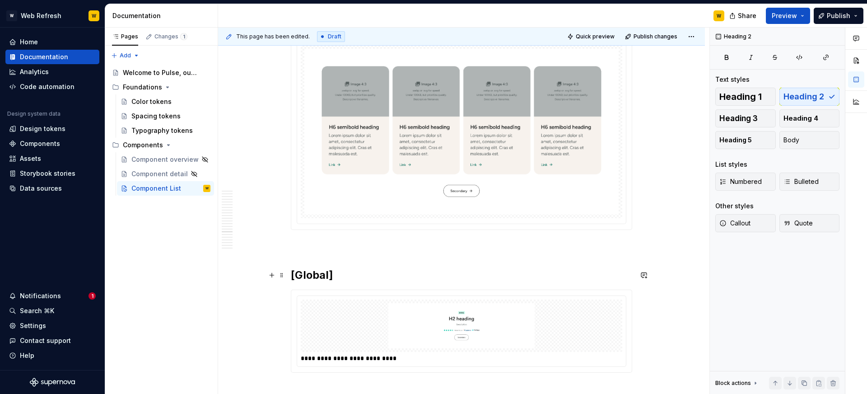
click at [388, 278] on h2 "[Global]" at bounding box center [461, 275] width 341 height 14
click at [420, 322] on img at bounding box center [461, 325] width 314 height 45
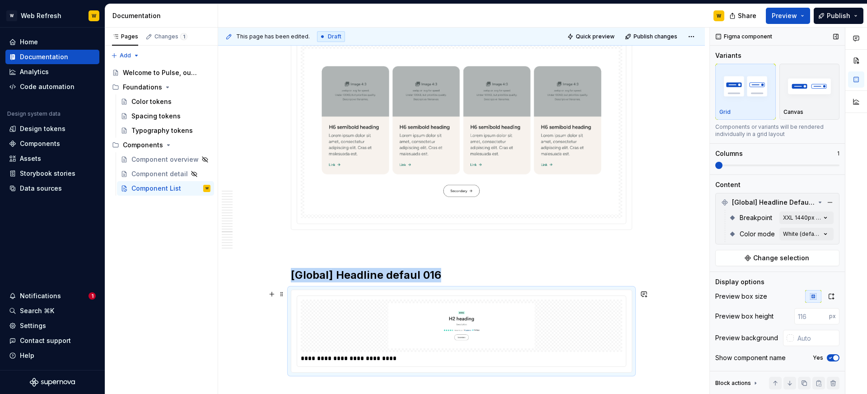
type textarea "*"
click at [831, 295] on icon "button" at bounding box center [831, 296] width 7 height 7
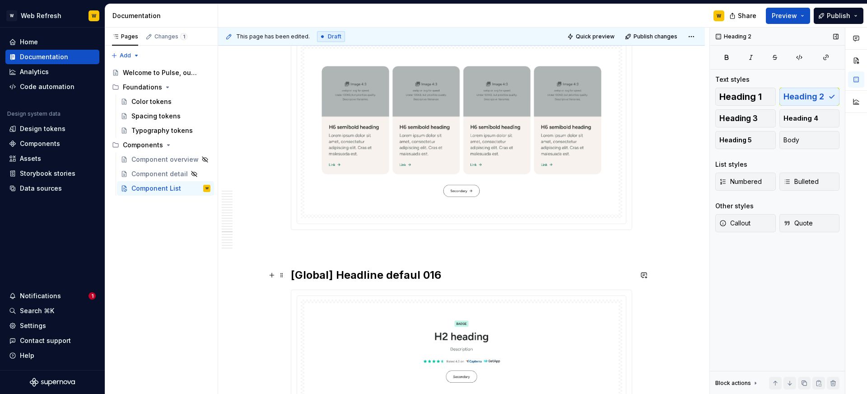
click at [418, 275] on h2 "[Global] Headline defaul 016" at bounding box center [461, 275] width 341 height 14
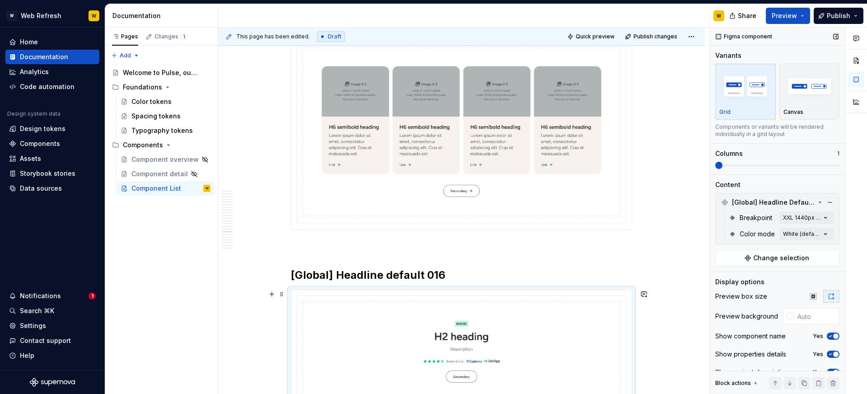
click at [493, 307] on img at bounding box center [461, 351] width 314 height 97
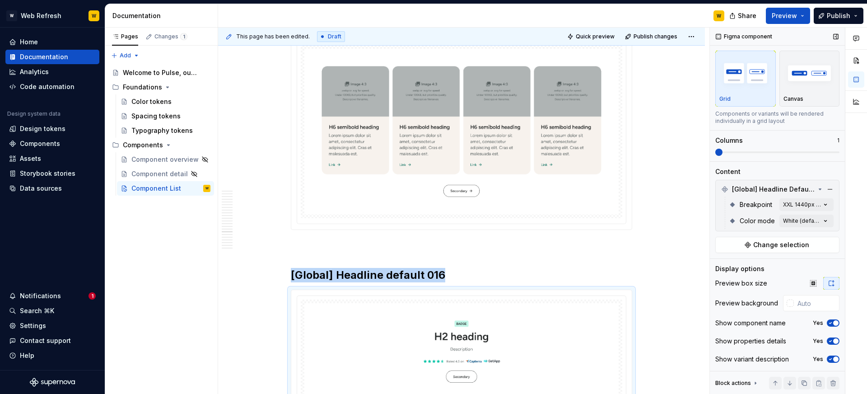
click at [828, 323] on icon "button" at bounding box center [830, 322] width 7 height 5
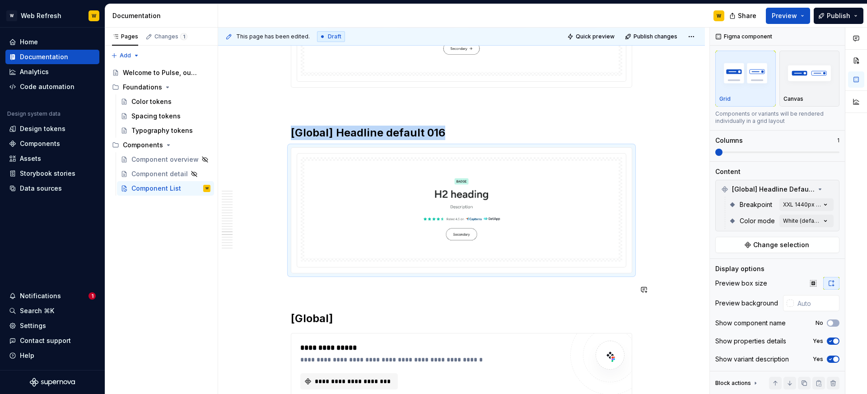
scroll to position [10979, 0]
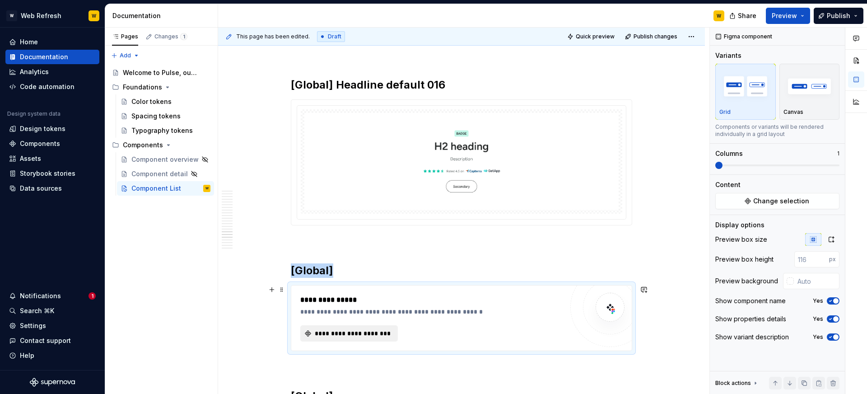
click at [342, 331] on span "**********" at bounding box center [352, 333] width 79 height 9
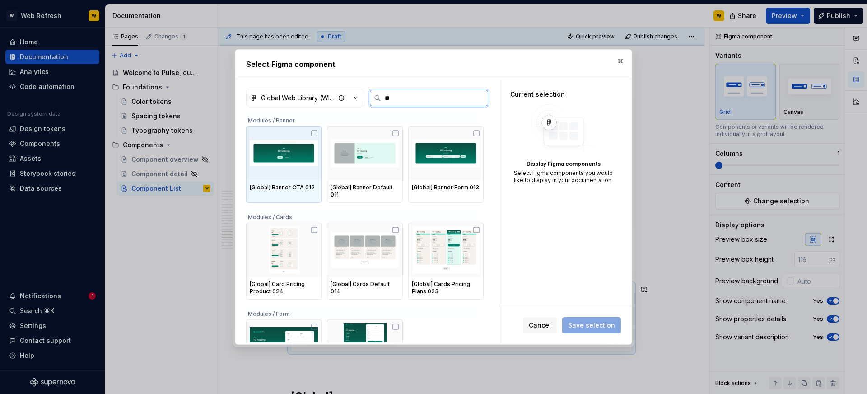
type input "***"
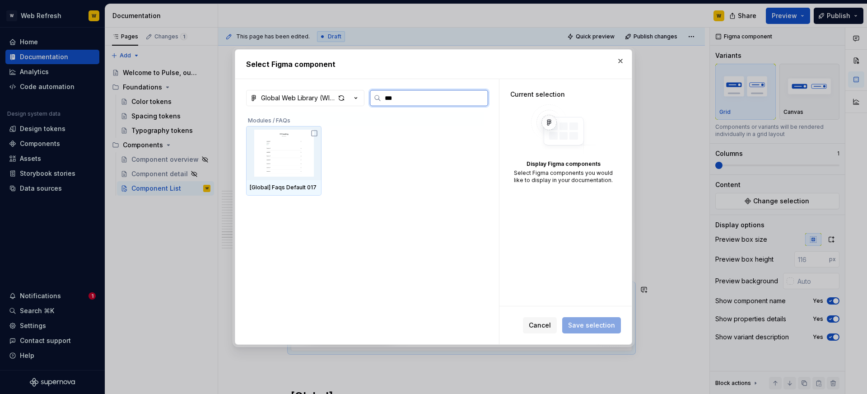
click at [316, 150] on img at bounding box center [284, 153] width 68 height 47
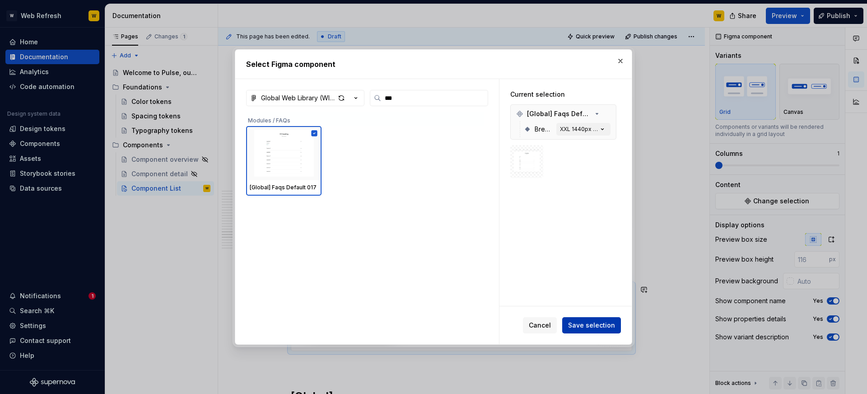
click at [568, 323] on button "Save selection" at bounding box center [591, 325] width 59 height 16
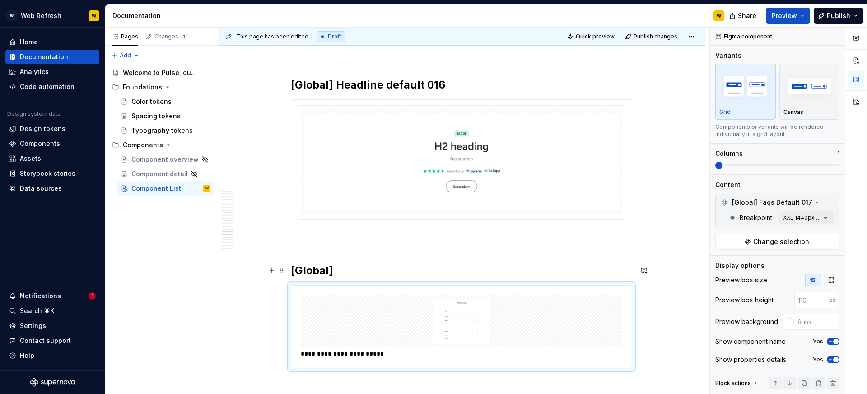
click at [360, 267] on h2 "[Global]" at bounding box center [461, 270] width 341 height 14
click at [463, 308] on img at bounding box center [461, 321] width 314 height 45
click at [829, 283] on icon "button" at bounding box center [831, 279] width 7 height 7
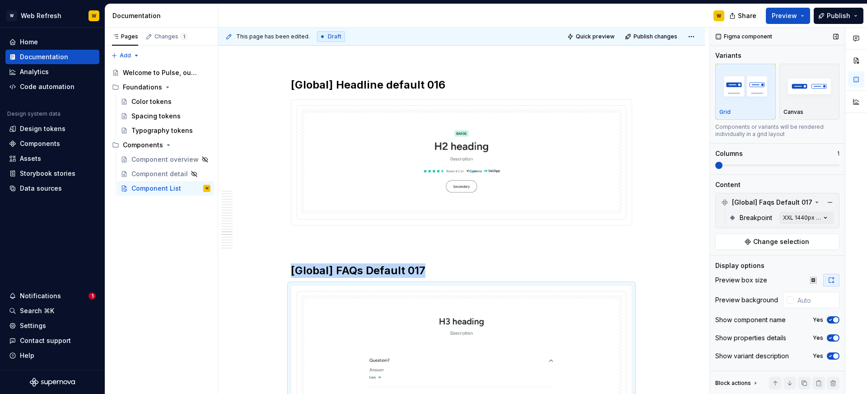
drag, startPoint x: 835, startPoint y: 322, endPoint x: 826, endPoint y: 320, distance: 9.3
click at [835, 322] on span "button" at bounding box center [835, 319] width 5 height 5
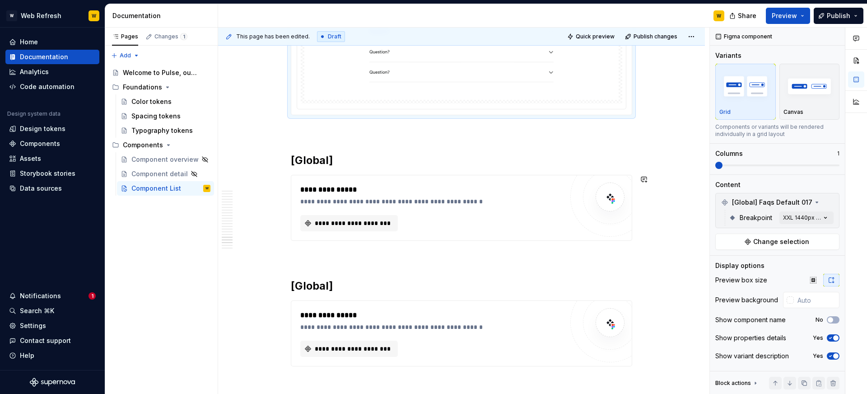
scroll to position [11446, 0]
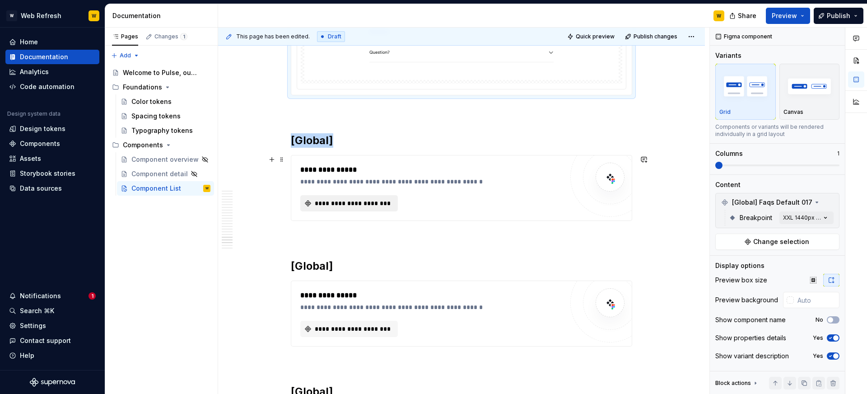
click at [369, 204] on span "**********" at bounding box center [352, 203] width 79 height 9
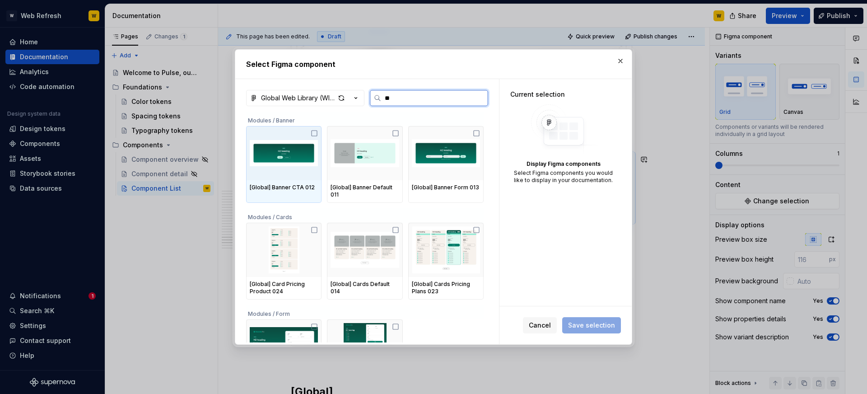
type input "***"
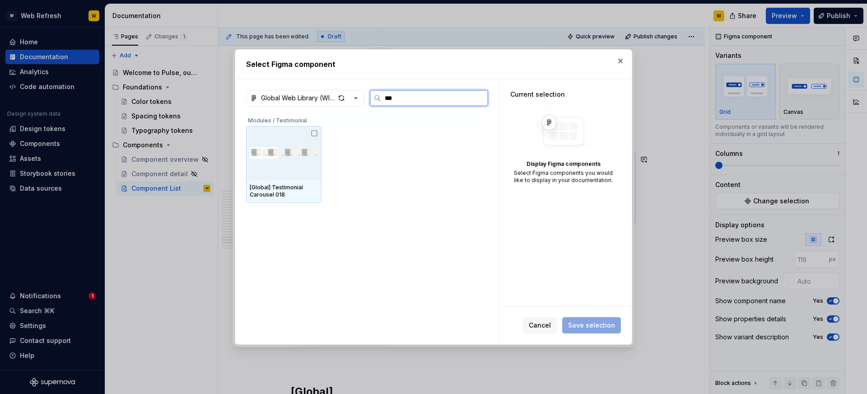
click at [307, 155] on img at bounding box center [284, 153] width 68 height 47
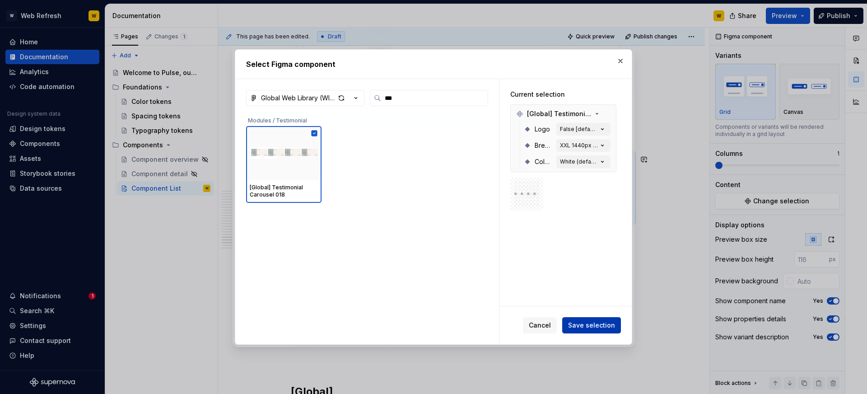
click at [595, 326] on span "Save selection" at bounding box center [591, 325] width 47 height 9
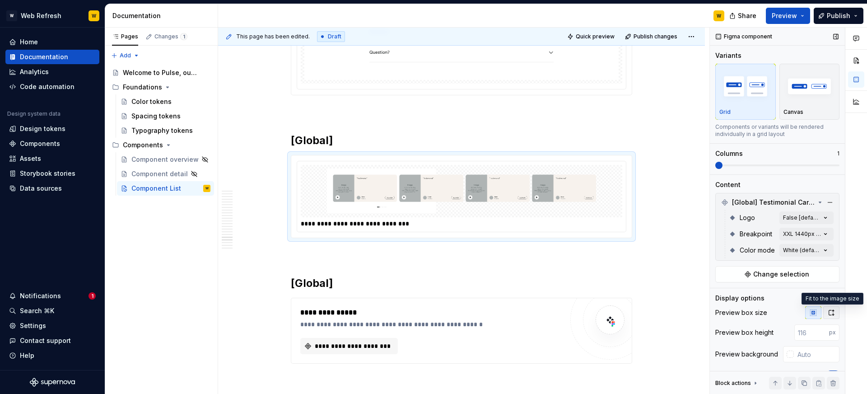
click at [832, 312] on icon "button" at bounding box center [831, 312] width 7 height 7
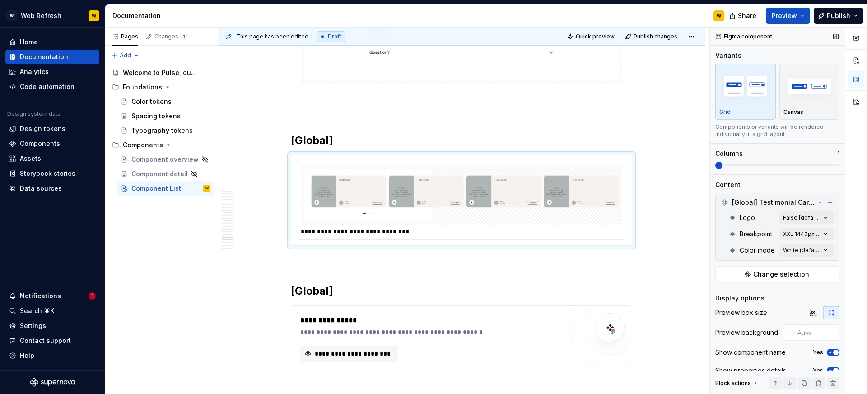
drag, startPoint x: 815, startPoint y: 314, endPoint x: 809, endPoint y: 321, distance: 9.0
click at [814, 314] on icon "button" at bounding box center [813, 312] width 6 height 6
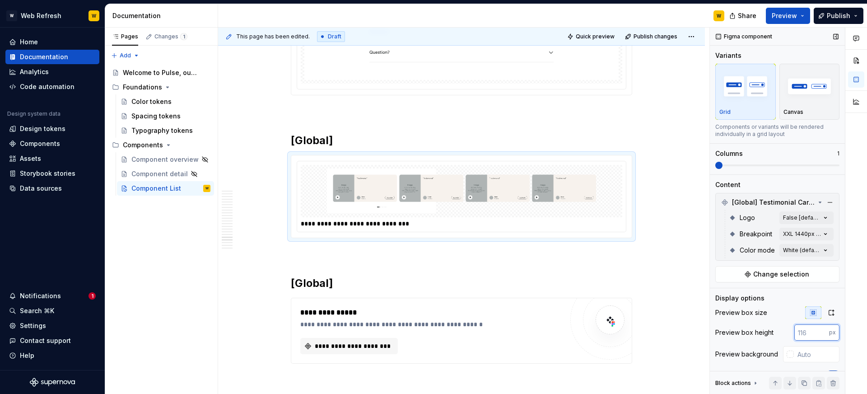
click at [807, 330] on input "number" at bounding box center [812, 332] width 35 height 16
type input "400"
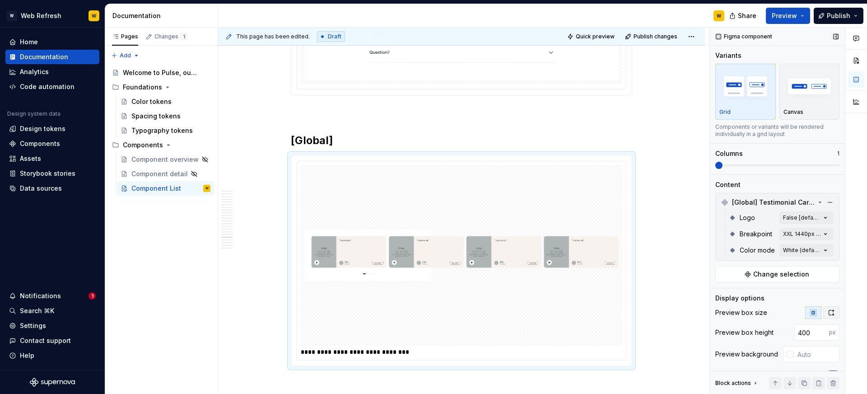
click at [831, 314] on icon "button" at bounding box center [831, 312] width 7 height 7
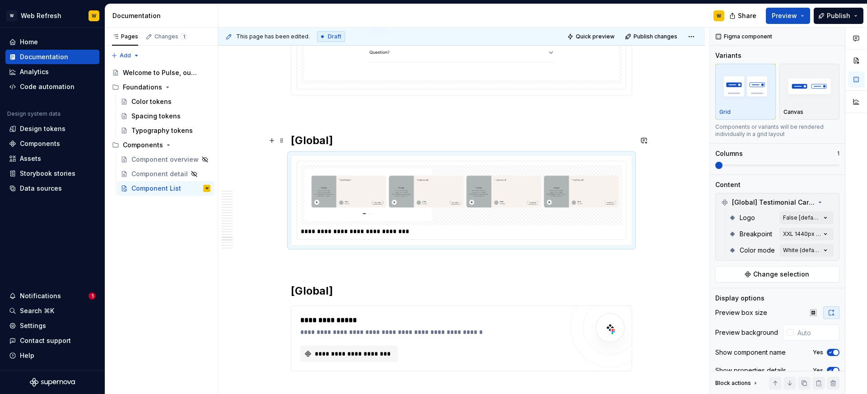
click at [387, 139] on h2 "[Global]" at bounding box center [461, 140] width 341 height 14
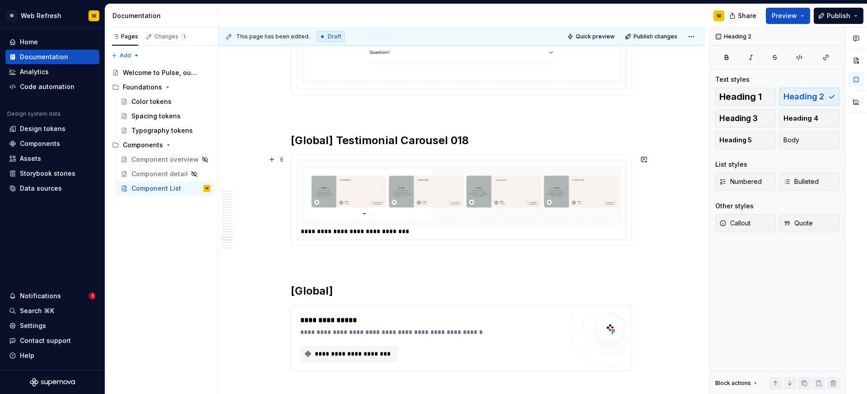
click at [566, 183] on img at bounding box center [461, 194] width 314 height 53
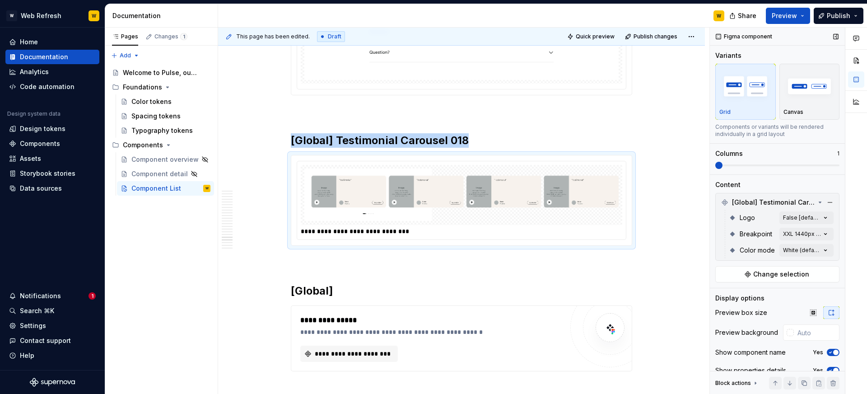
click at [835, 355] on span "button" at bounding box center [835, 352] width 5 height 5
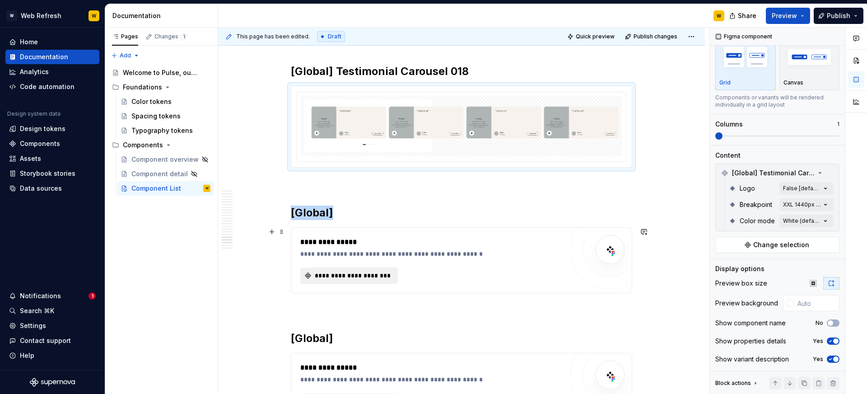
scroll to position [0, 0]
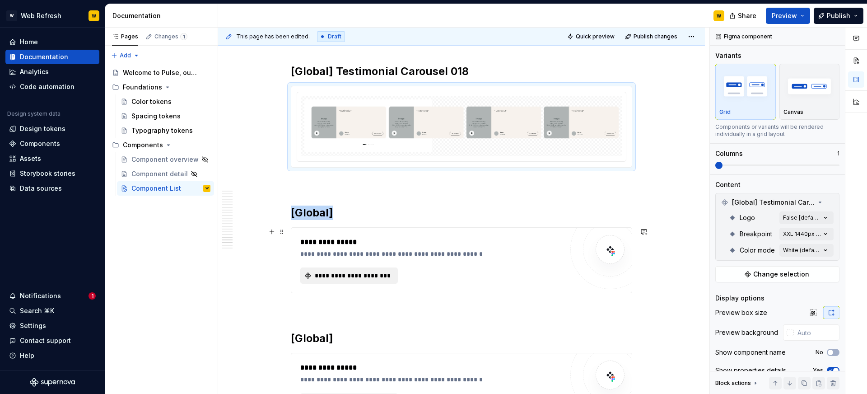
click at [379, 269] on button "**********" at bounding box center [349, 275] width 98 height 16
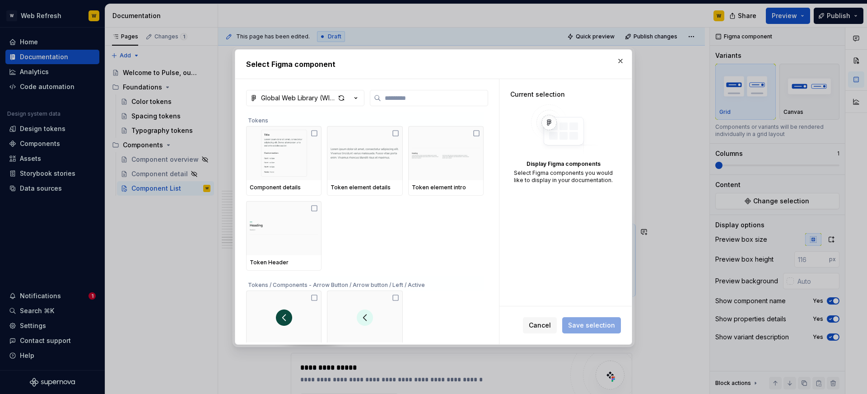
type textarea "*"
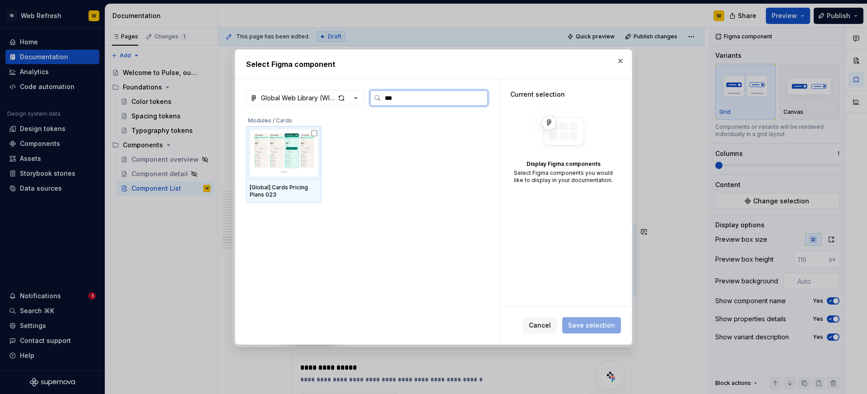
type input "**"
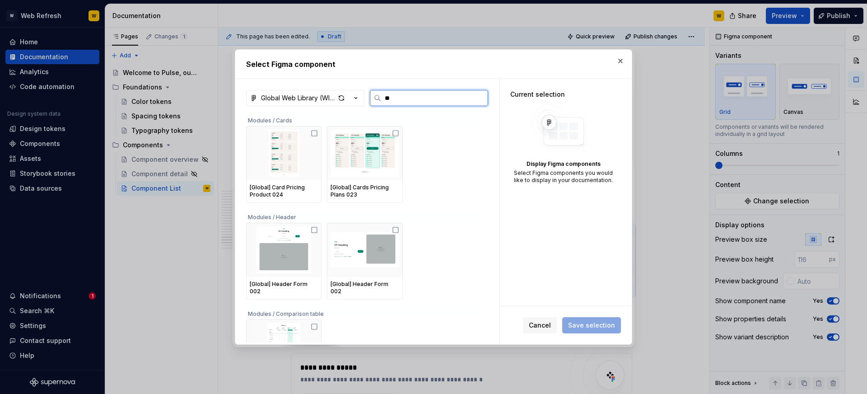
type textarea "*"
type input "***"
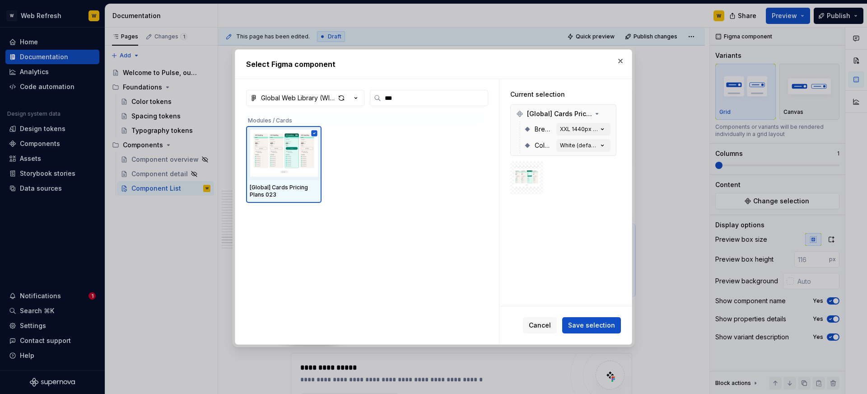
click at [602, 319] on button "Save selection" at bounding box center [591, 325] width 59 height 16
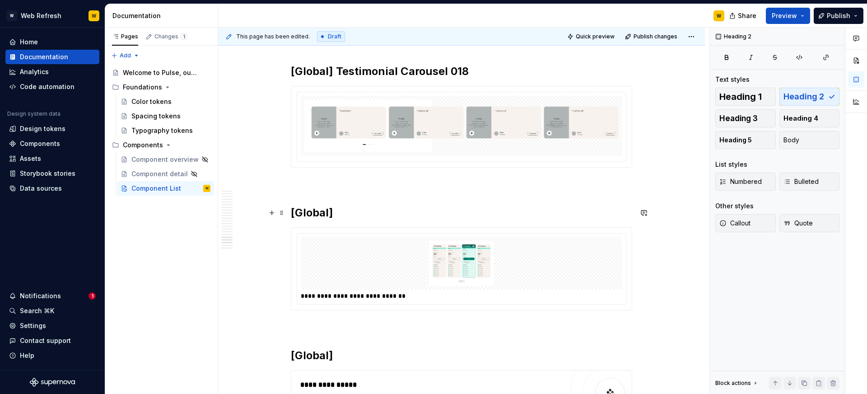
click at [371, 209] on h2 "[Global]" at bounding box center [461, 213] width 341 height 14
click at [445, 267] on img at bounding box center [461, 263] width 314 height 45
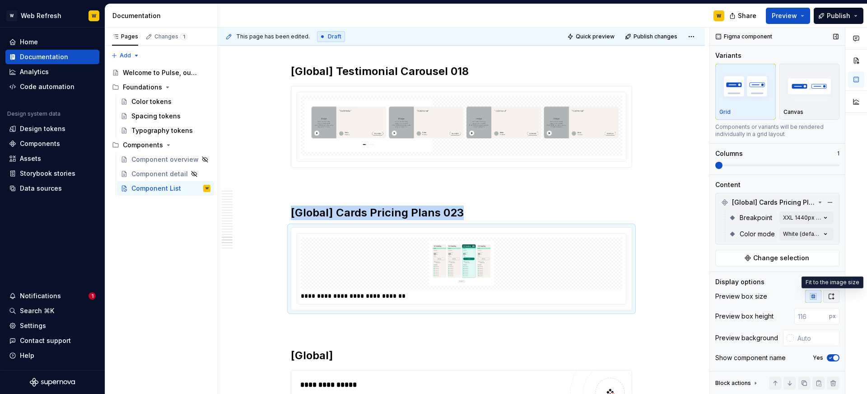
click at [830, 297] on icon "button" at bounding box center [831, 296] width 7 height 7
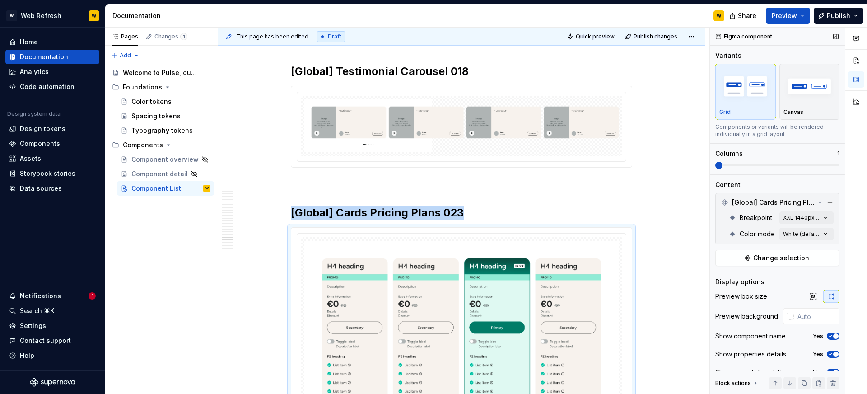
click at [833, 337] on icon "button" at bounding box center [830, 335] width 7 height 5
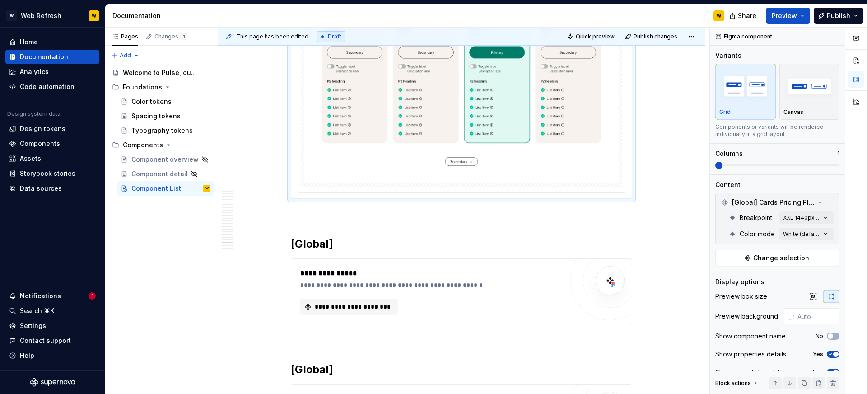
scroll to position [11812, 0]
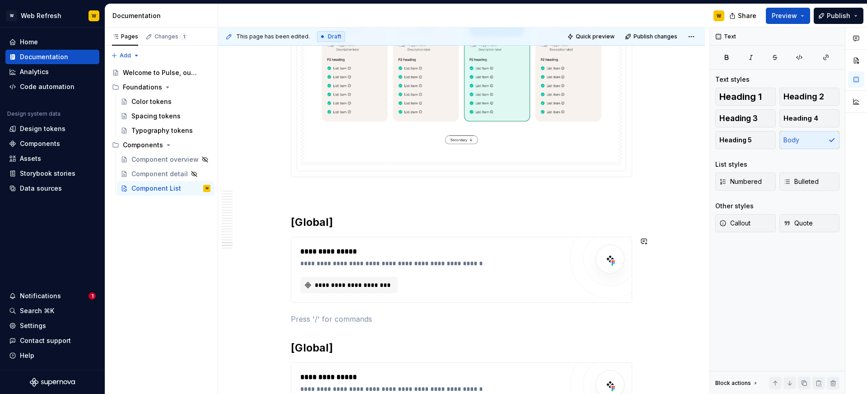
click at [483, 219] on h2 "[Global]" at bounding box center [461, 222] width 341 height 14
click at [346, 288] on span "**********" at bounding box center [352, 285] width 79 height 9
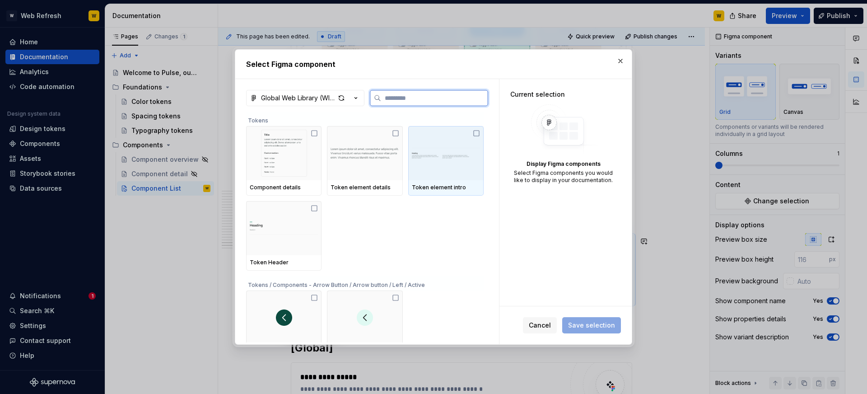
type textarea "*"
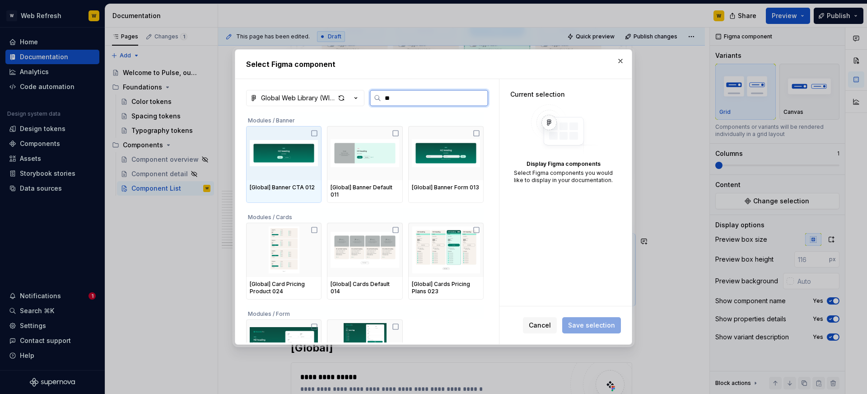
type input "***"
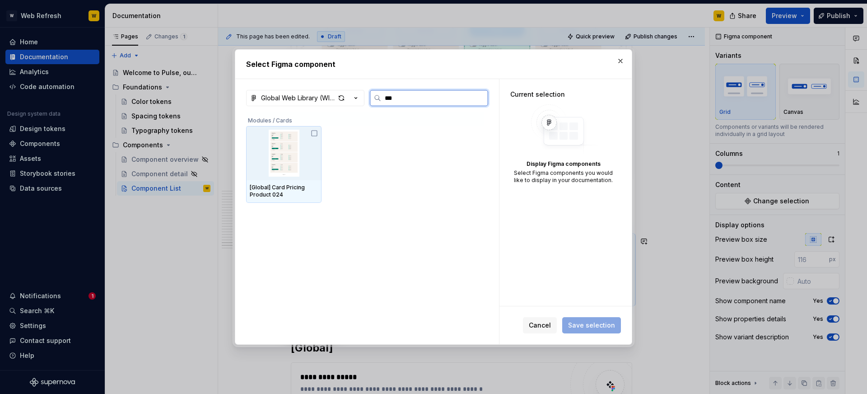
drag, startPoint x: 284, startPoint y: 150, endPoint x: 295, endPoint y: 154, distance: 12.0
click at [284, 150] on img at bounding box center [284, 153] width 68 height 47
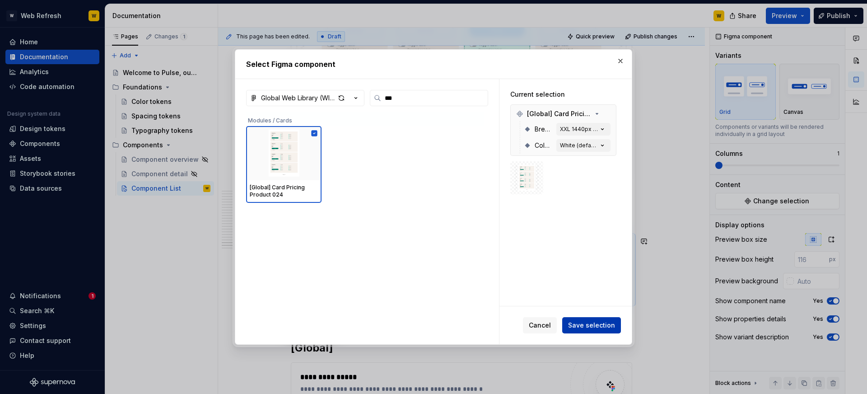
click at [585, 327] on span "Save selection" at bounding box center [591, 325] width 47 height 9
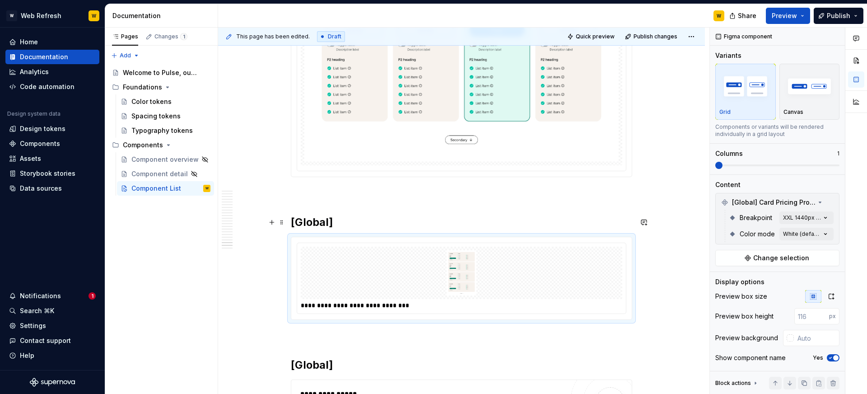
click at [378, 224] on h2 "[Global]" at bounding box center [461, 222] width 341 height 14
click at [418, 244] on div "**********" at bounding box center [461, 278] width 329 height 70
click at [836, 293] on button "button" at bounding box center [831, 296] width 16 height 13
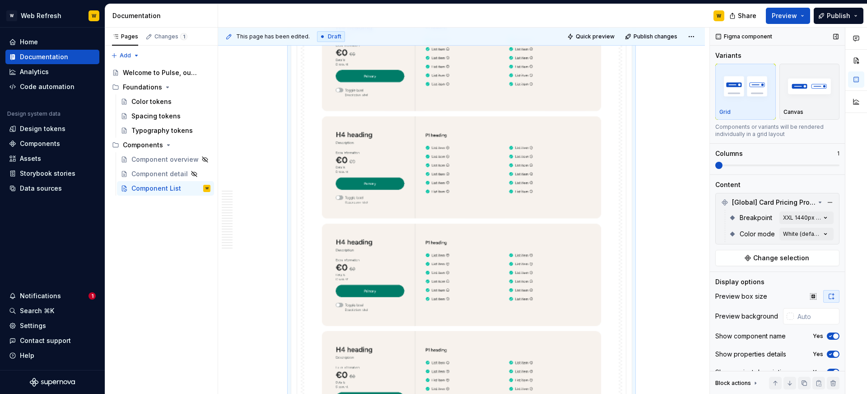
click at [833, 337] on icon "button" at bounding box center [830, 335] width 7 height 5
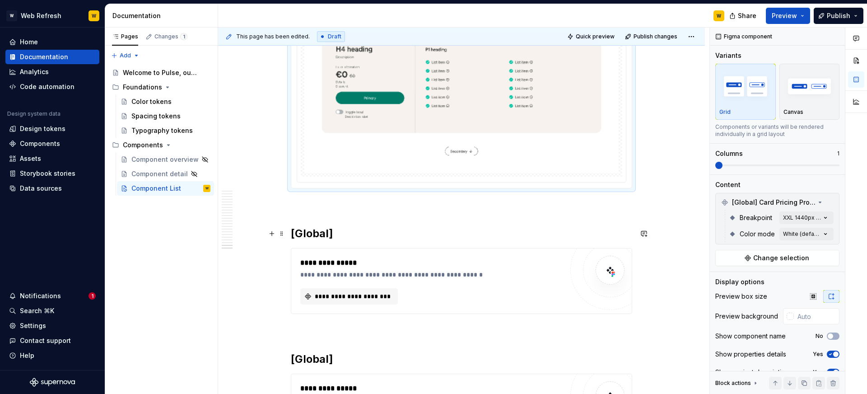
scroll to position [12400, 0]
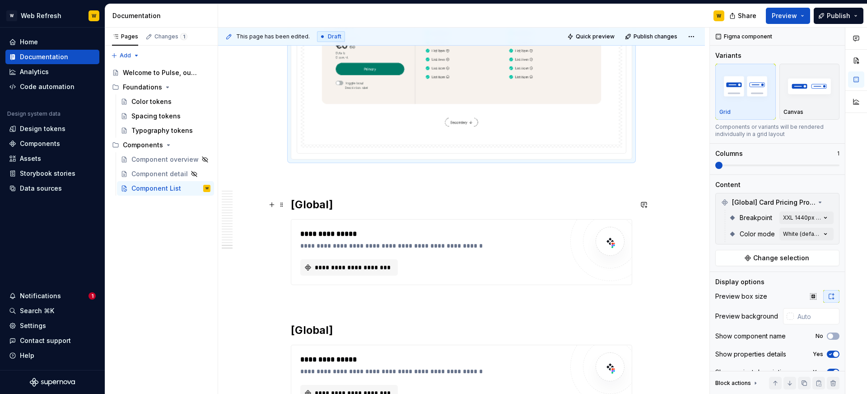
click at [480, 201] on h2 "[Global]" at bounding box center [461, 204] width 341 height 14
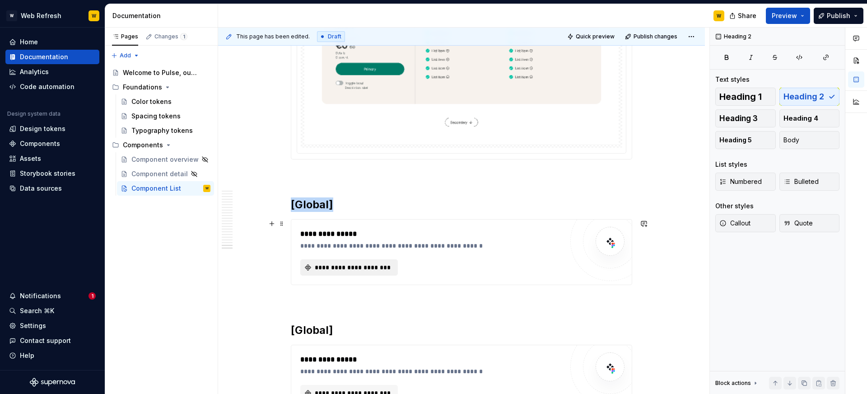
click at [361, 267] on span "**********" at bounding box center [352, 267] width 79 height 9
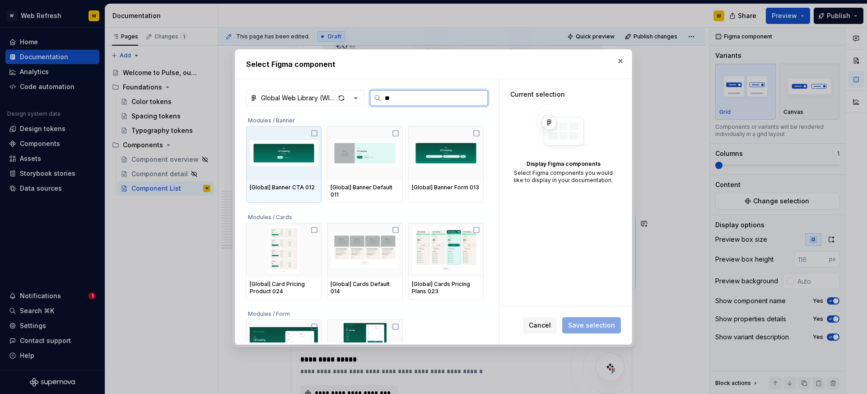
type input "***"
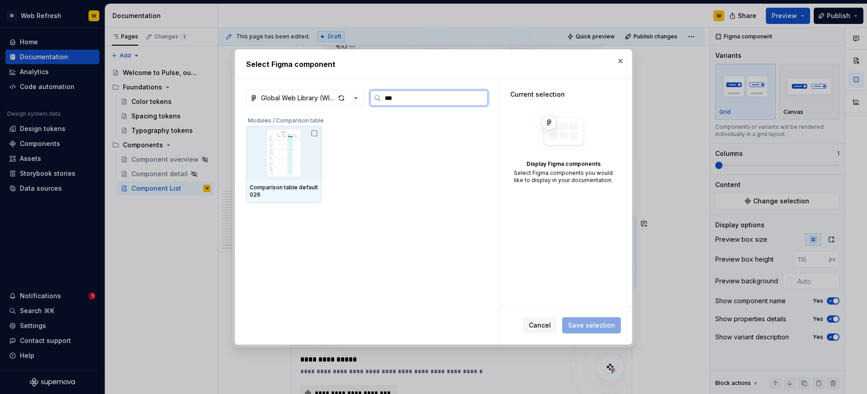
click at [311, 141] on img at bounding box center [284, 153] width 68 height 47
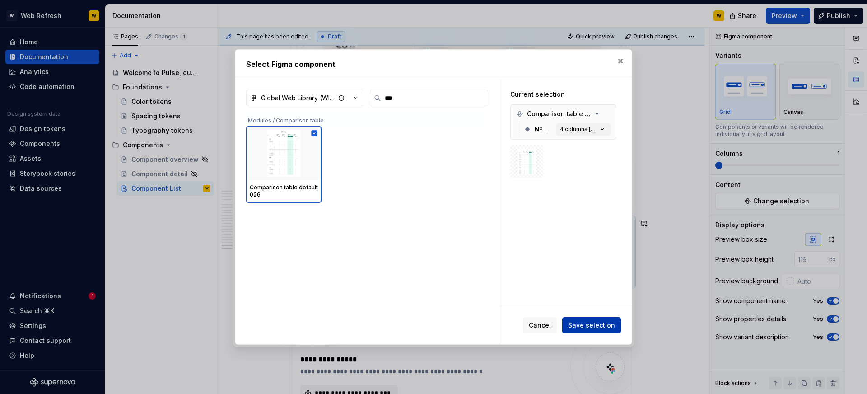
click at [596, 325] on span "Save selection" at bounding box center [591, 325] width 47 height 9
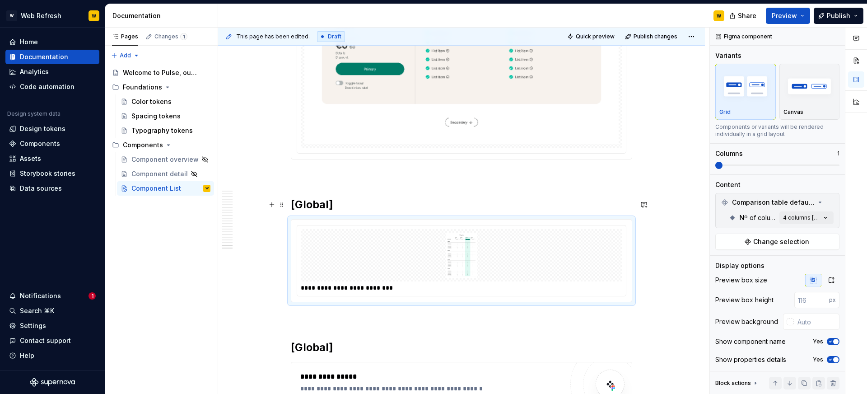
click at [359, 207] on h2 "[Global]" at bounding box center [461, 204] width 341 height 14
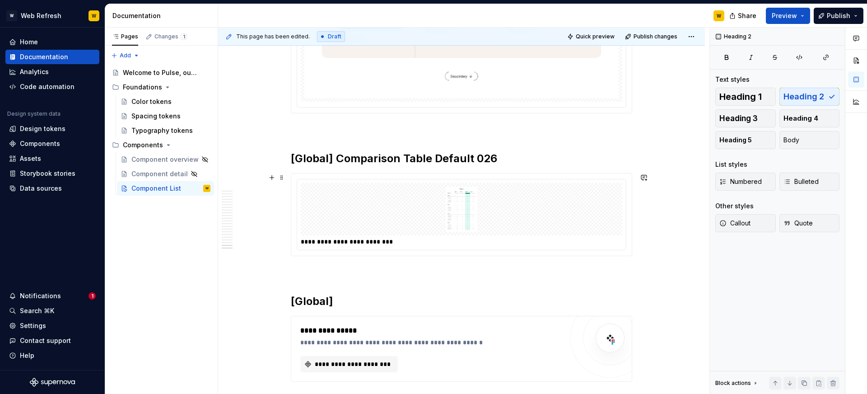
scroll to position [12478, 0]
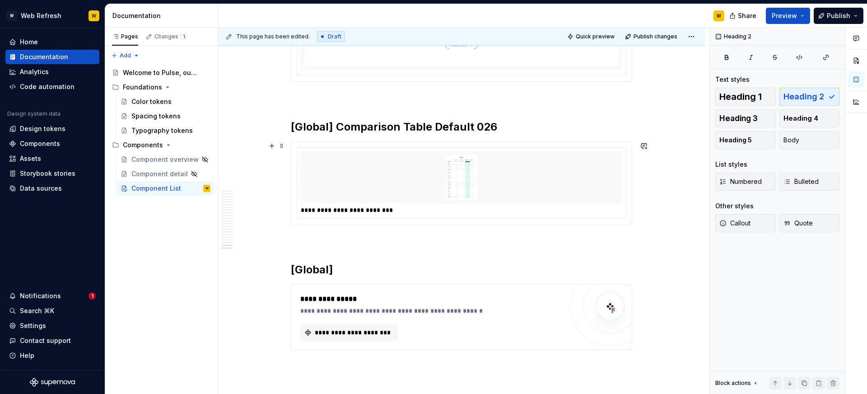
click at [493, 192] on img at bounding box center [461, 177] width 314 height 45
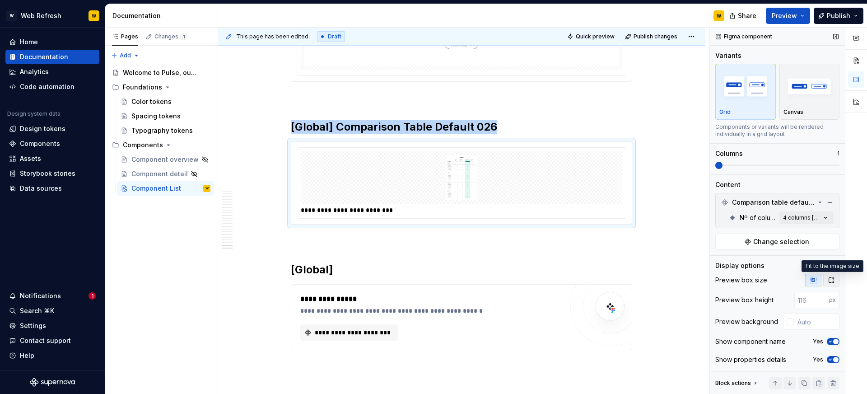
click at [829, 279] on icon "button" at bounding box center [831, 279] width 5 height 5
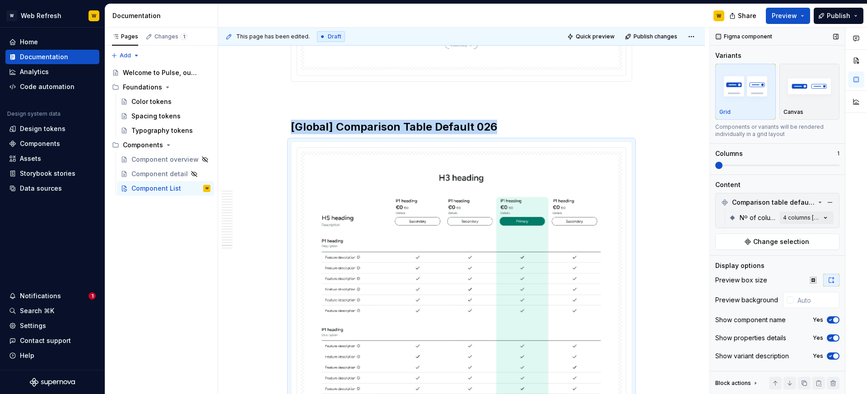
click at [829, 321] on icon "button" at bounding box center [830, 319] width 7 height 5
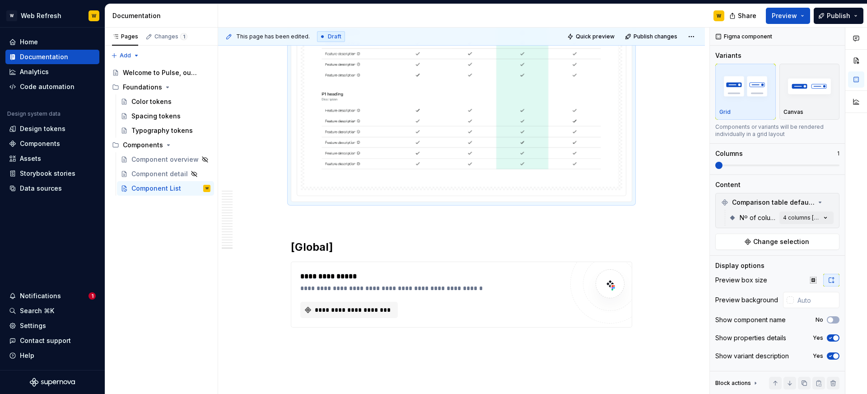
scroll to position [12899, 0]
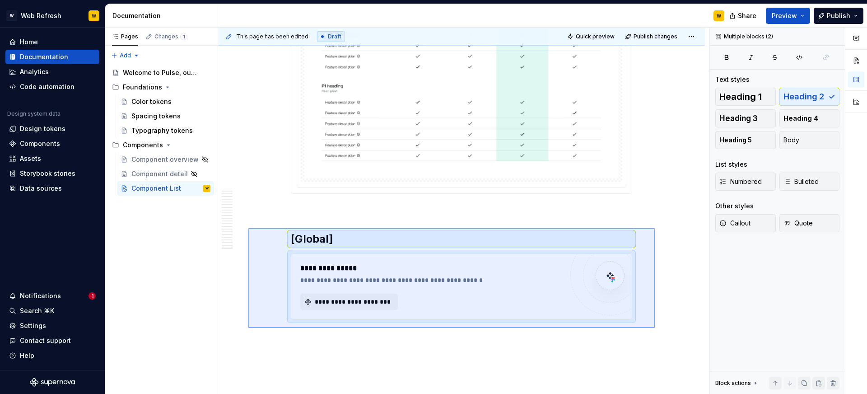
drag, startPoint x: 639, startPoint y: 323, endPoint x: 288, endPoint y: 238, distance: 361.1
click at [248, 228] on div "**********" at bounding box center [463, 211] width 491 height 367
copy div "[Global]"
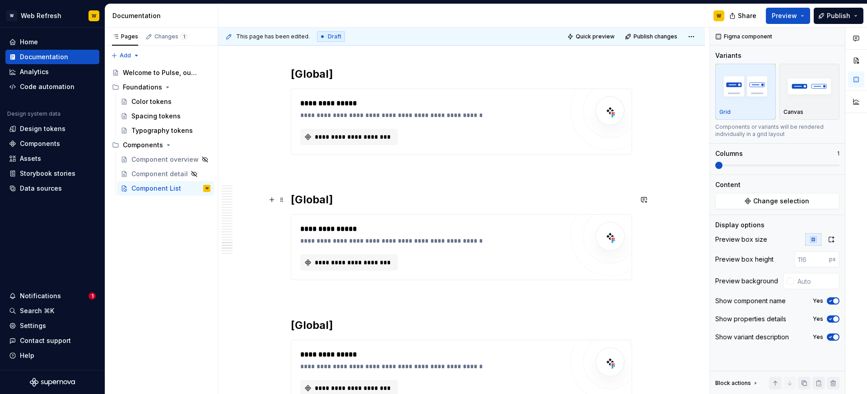
scroll to position [12992, 0]
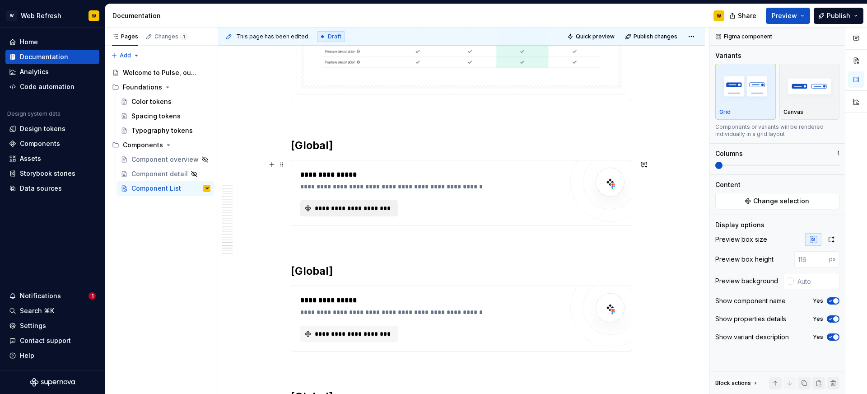
click at [359, 215] on button "**********" at bounding box center [349, 208] width 98 height 16
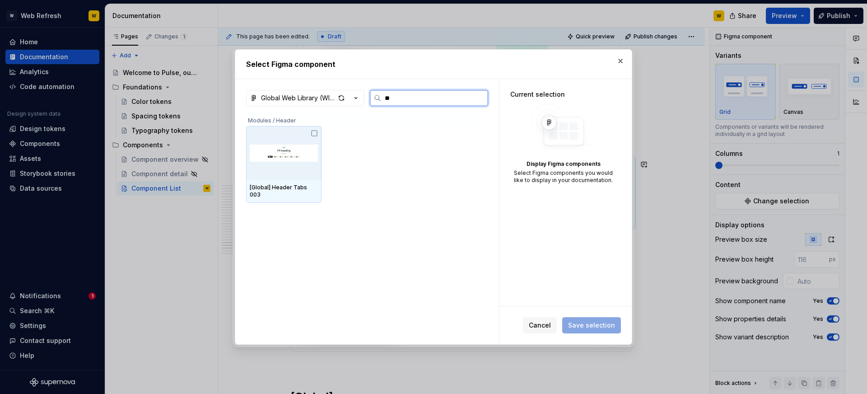
type input "*"
type textarea "*"
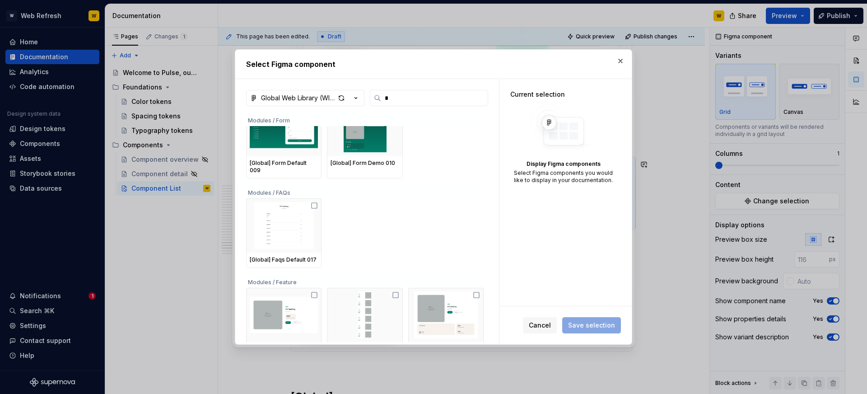
scroll to position [0, 0]
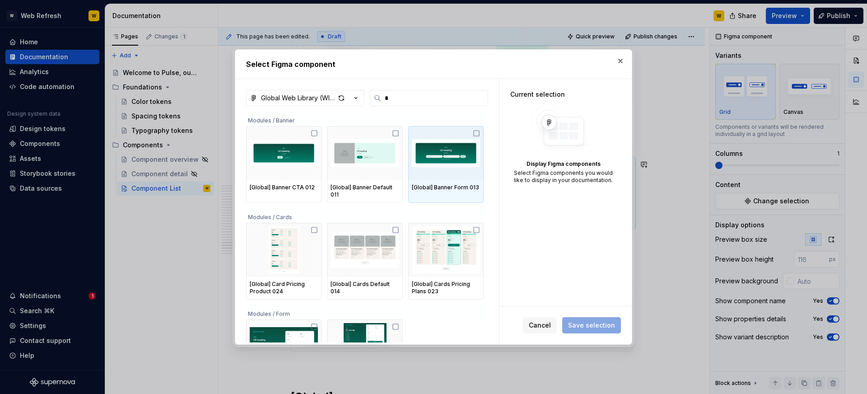
type input "**"
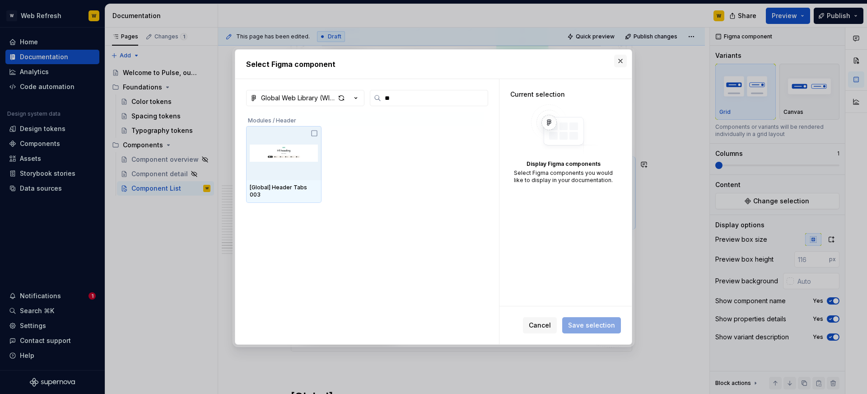
click at [623, 61] on button "button" at bounding box center [620, 61] width 13 height 13
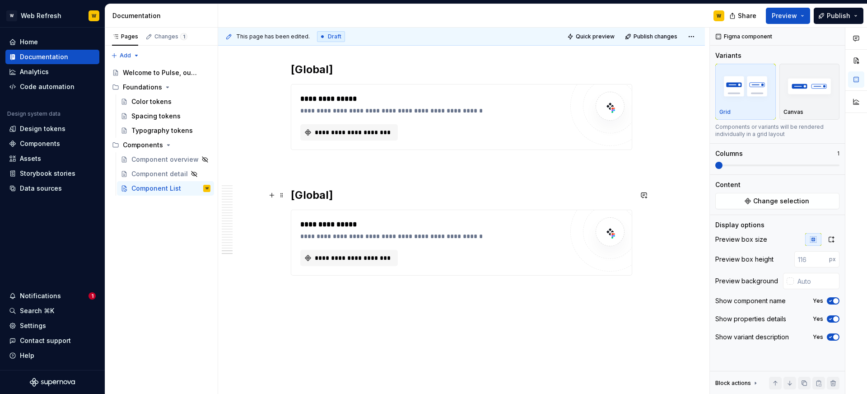
scroll to position [13455, 0]
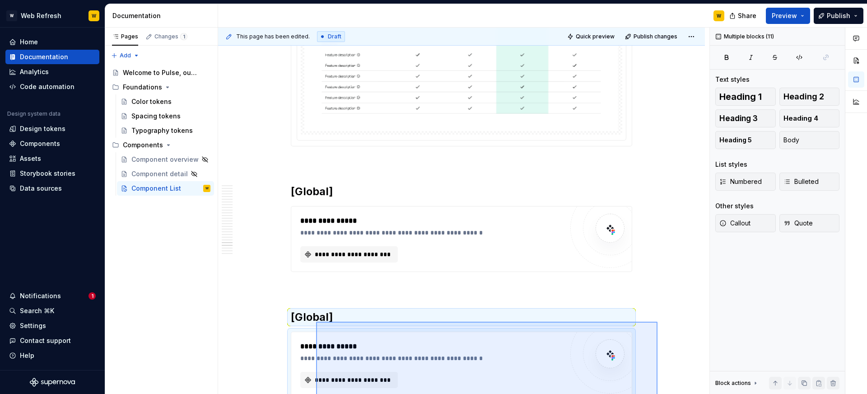
drag, startPoint x: 658, startPoint y: 285, endPoint x: 316, endPoint y: 322, distance: 344.0
click at [316, 322] on div "**********" at bounding box center [463, 211] width 491 height 367
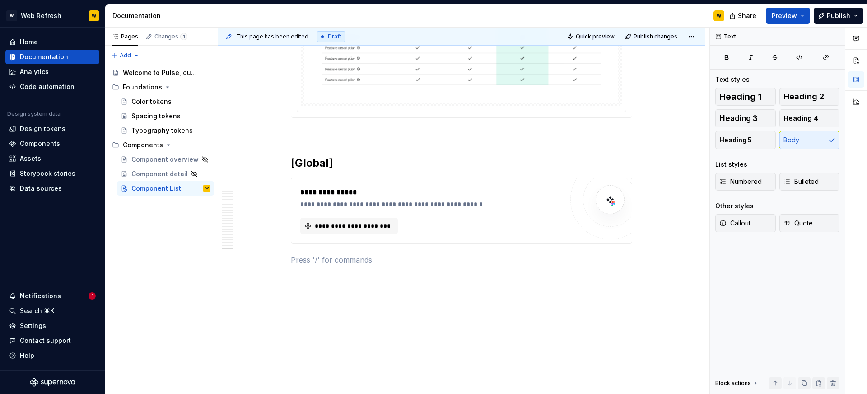
scroll to position [12975, 0]
click at [363, 163] on h2 "[Global]" at bounding box center [461, 163] width 341 height 14
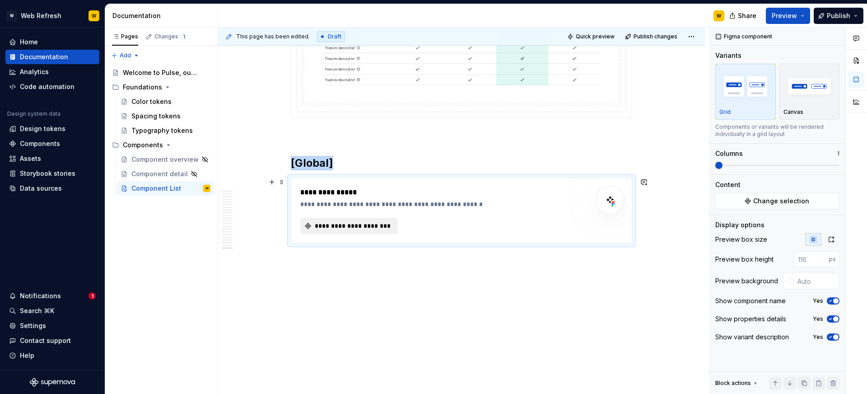
click at [362, 219] on button "**********" at bounding box center [349, 226] width 98 height 16
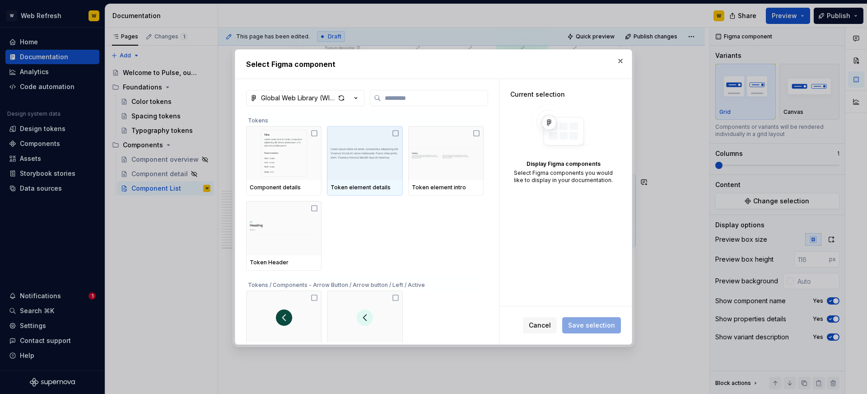
type textarea "*"
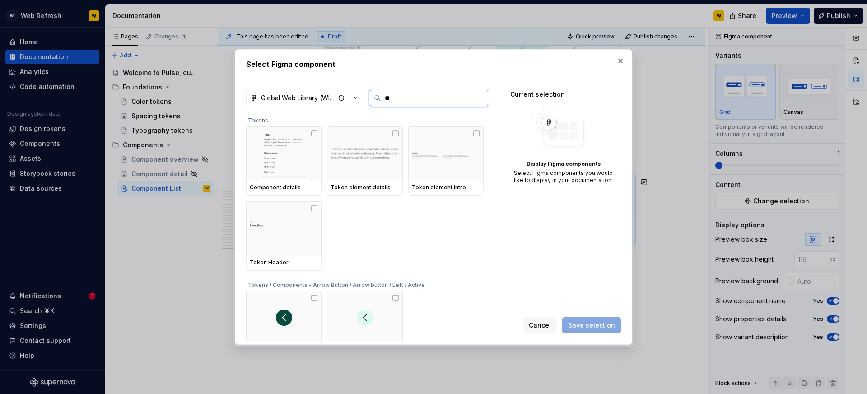
type input "***"
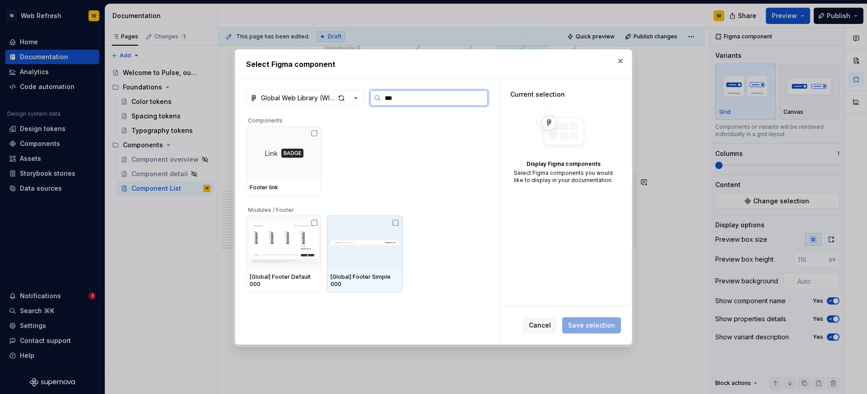
click at [388, 234] on img at bounding box center [365, 243] width 68 height 40
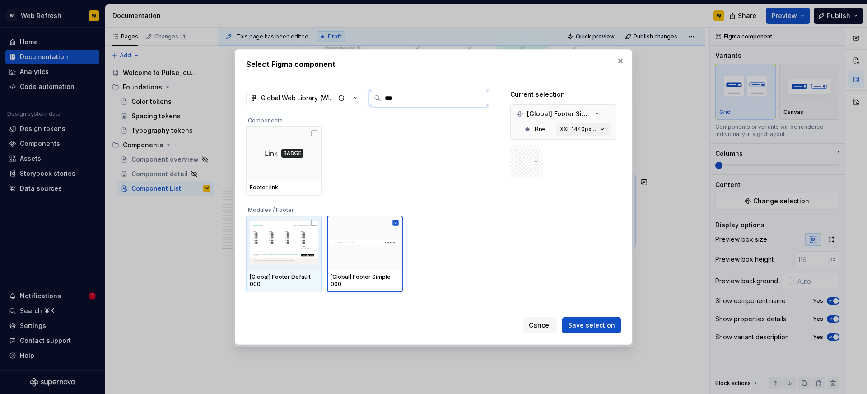
click at [288, 238] on img at bounding box center [284, 242] width 68 height 47
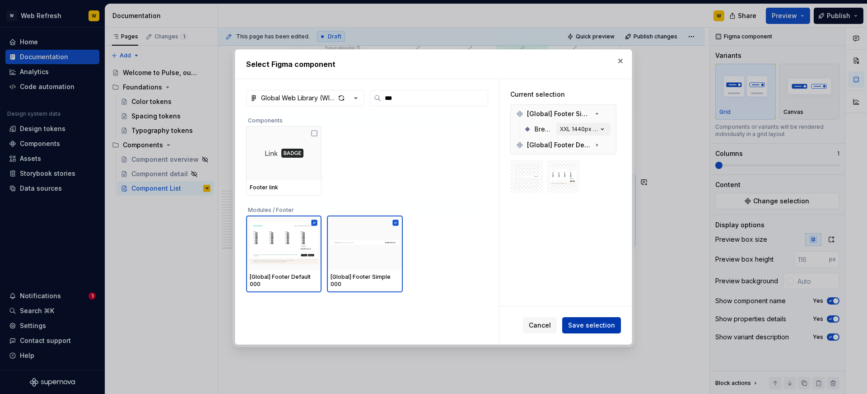
click at [578, 329] on span "Save selection" at bounding box center [591, 325] width 47 height 9
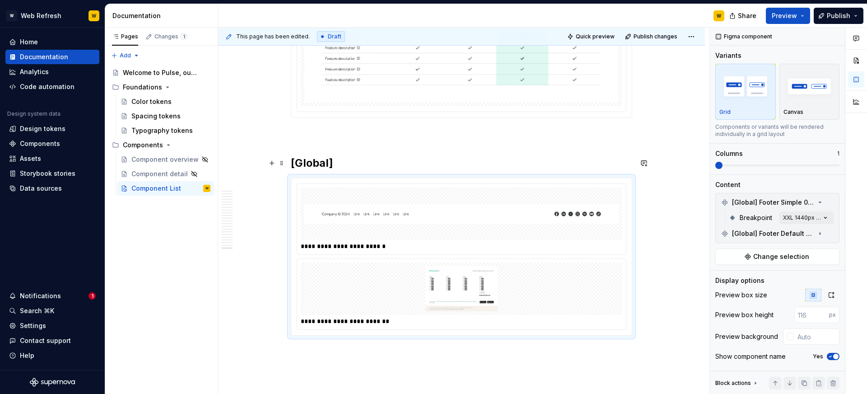
click at [360, 158] on h2 "[Global]" at bounding box center [461, 163] width 341 height 14
click at [502, 227] on img at bounding box center [461, 213] width 314 height 45
click at [827, 232] on button "button" at bounding box center [830, 233] width 13 height 13
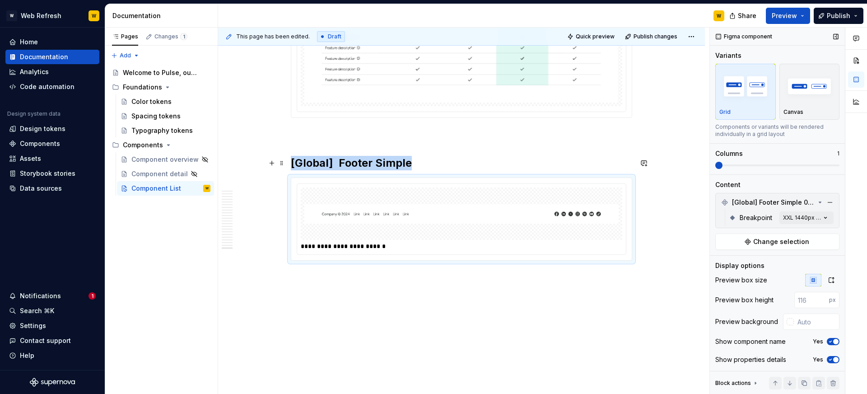
click at [437, 168] on h2 "[Global] Footer Simple" at bounding box center [461, 163] width 341 height 14
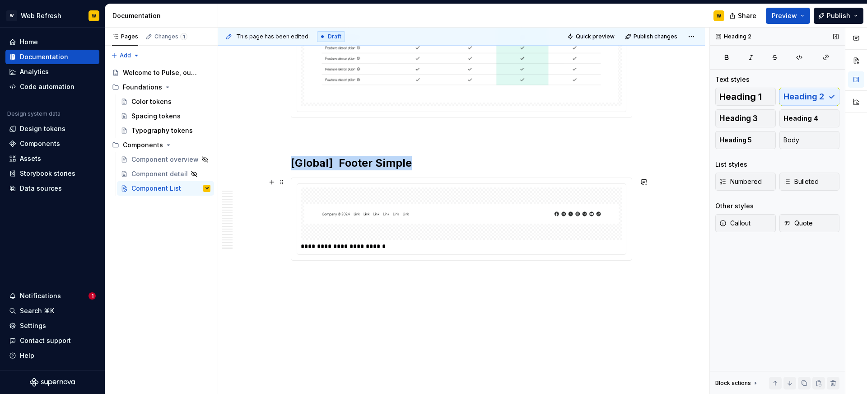
click at [393, 228] on img at bounding box center [461, 213] width 314 height 45
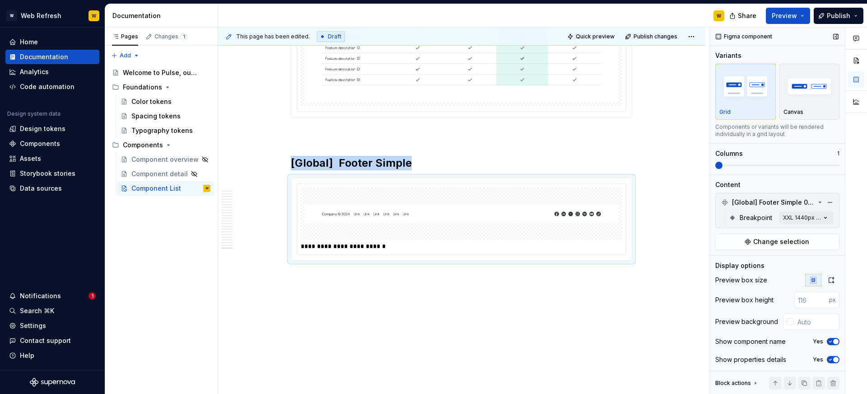
click at [834, 342] on span "button" at bounding box center [835, 341] width 5 height 5
click at [833, 286] on button "button" at bounding box center [831, 280] width 16 height 13
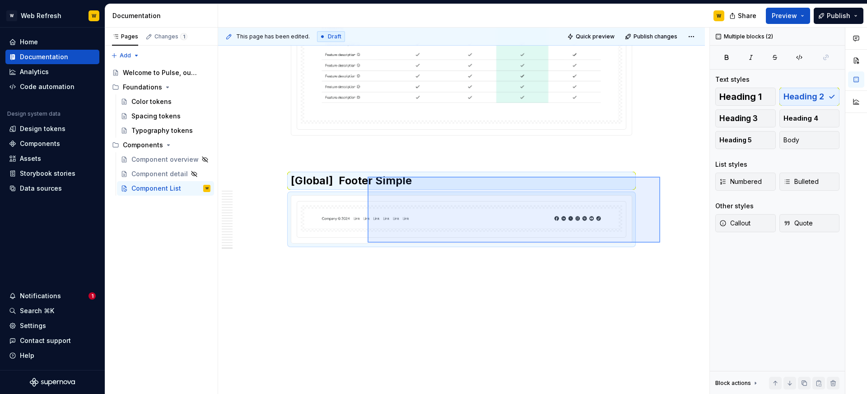
drag, startPoint x: 660, startPoint y: 243, endPoint x: 368, endPoint y: 176, distance: 299.7
click at [368, 176] on div "**********" at bounding box center [463, 211] width 491 height 367
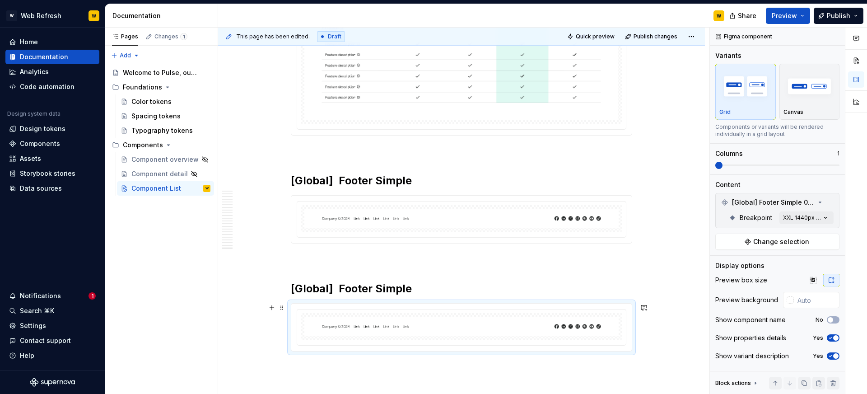
click at [598, 337] on div at bounding box center [462, 326] width 322 height 27
click at [795, 238] on span "Change selection" at bounding box center [781, 241] width 56 height 9
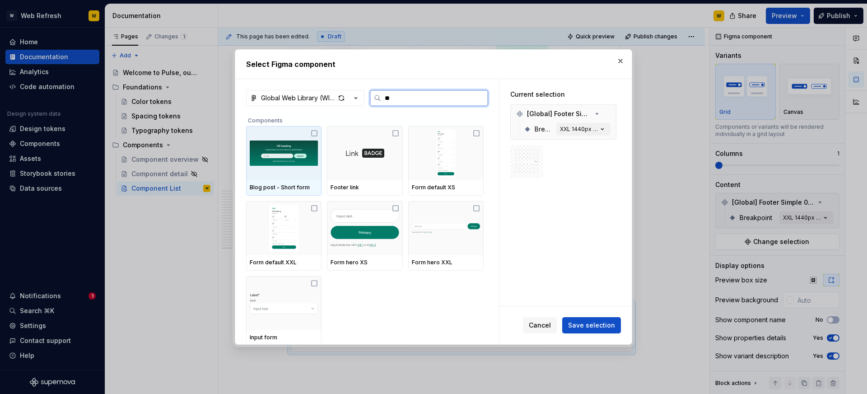
type input "***"
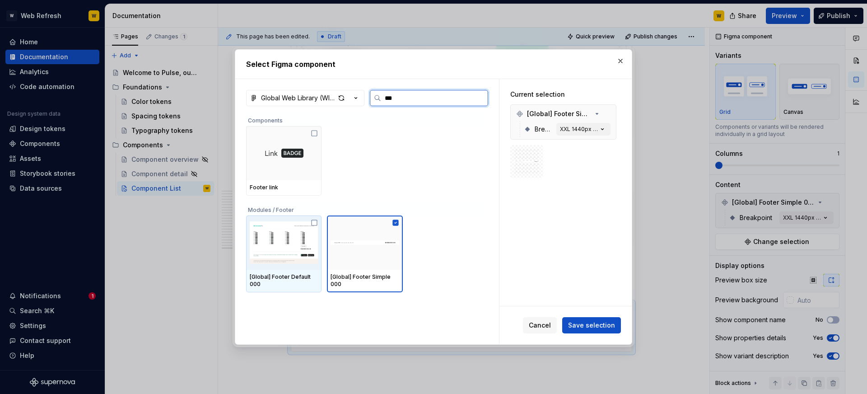
click at [293, 270] on div "[Global] Footer Default 000" at bounding box center [283, 281] width 75 height 23
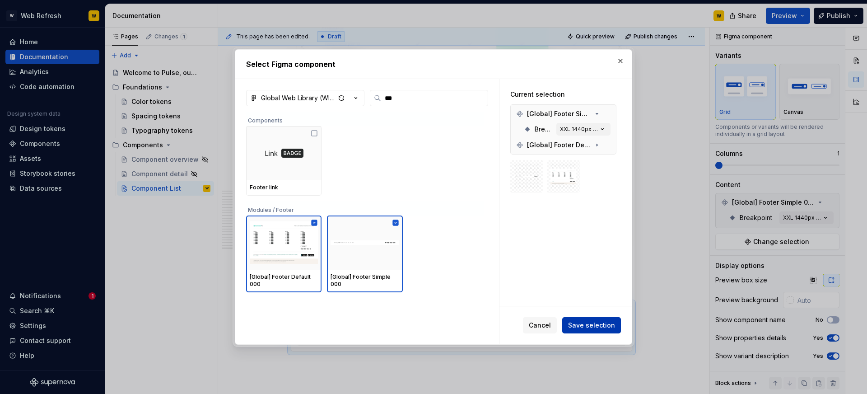
click at [591, 322] on span "Save selection" at bounding box center [591, 325] width 47 height 9
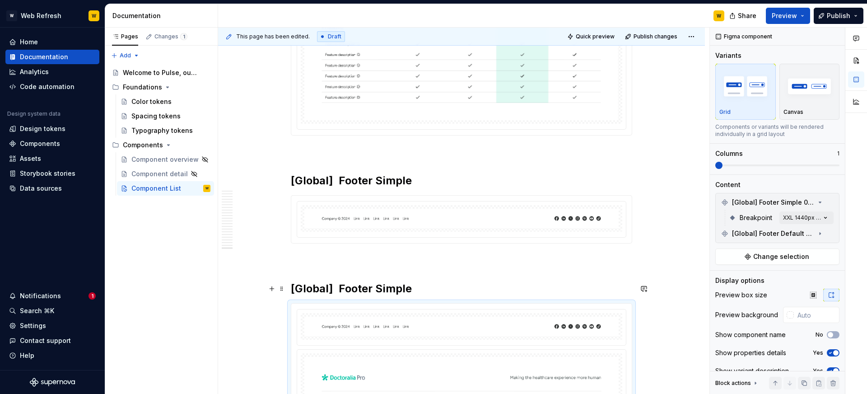
click at [439, 287] on h2 "[Global] Footer Simple" at bounding box center [461, 288] width 341 height 14
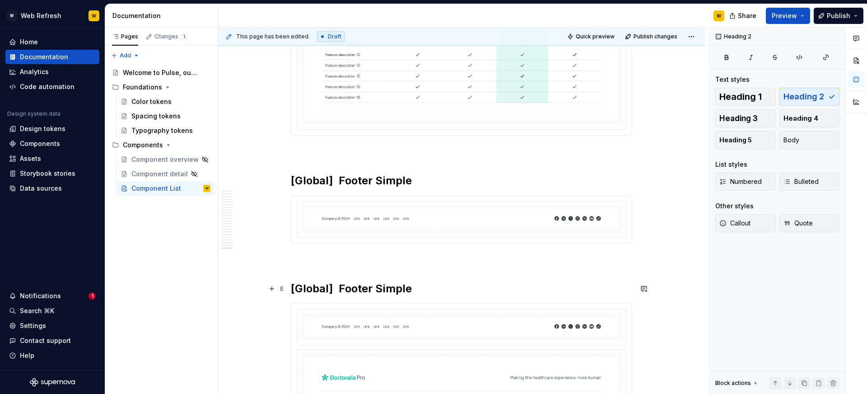
click at [390, 286] on h2 "[Global] Footer Simple" at bounding box center [461, 288] width 341 height 14
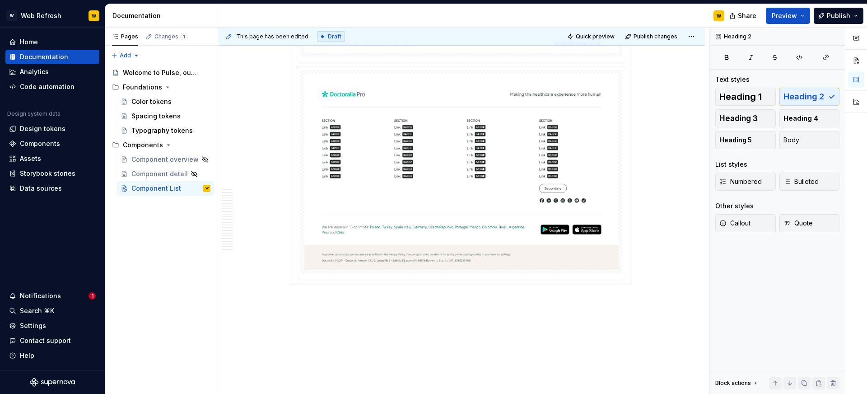
scroll to position [13251, 0]
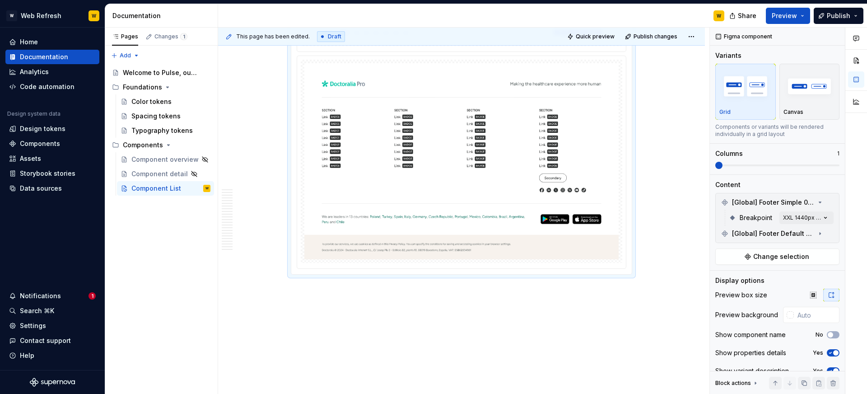
click at [359, 217] on img at bounding box center [461, 161] width 314 height 196
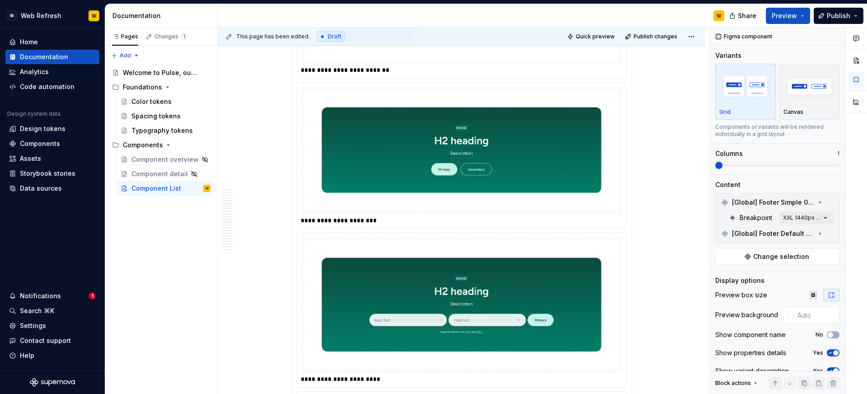
click at [546, 240] on img at bounding box center [461, 304] width 314 height 129
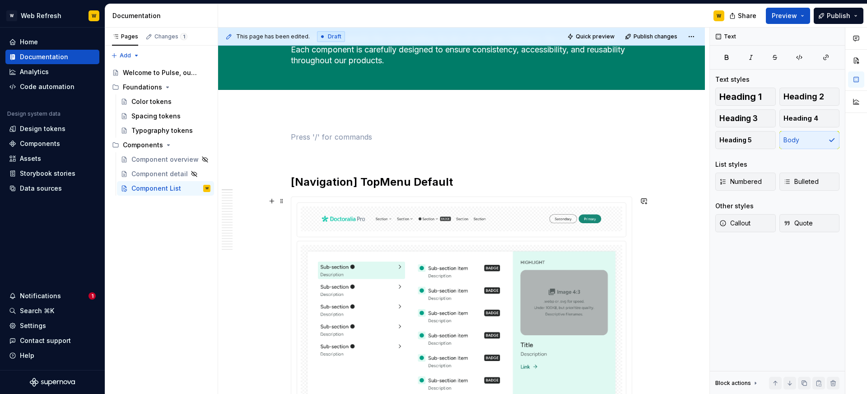
scroll to position [0, 0]
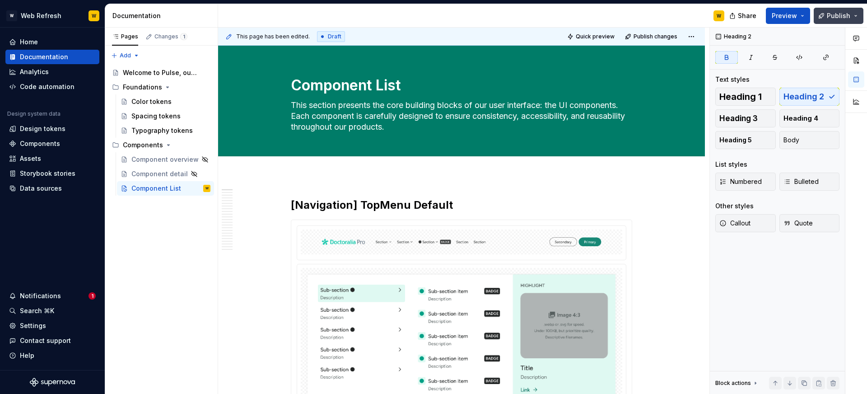
click at [827, 15] on button "Publish" at bounding box center [839, 16] width 50 height 16
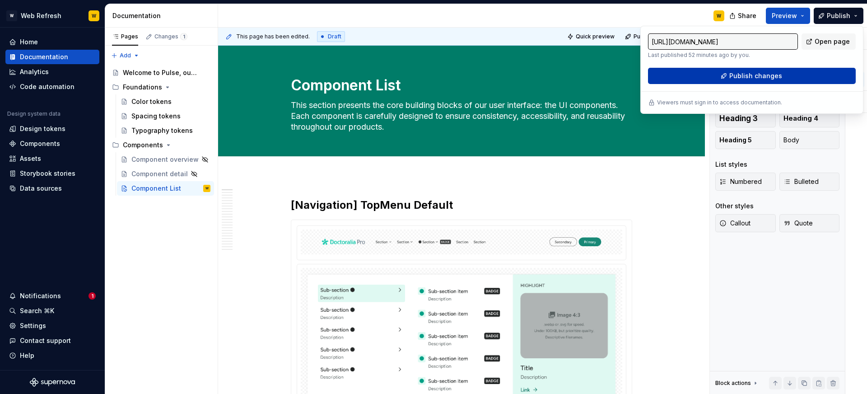
click at [758, 77] on span "Publish changes" at bounding box center [756, 75] width 53 height 9
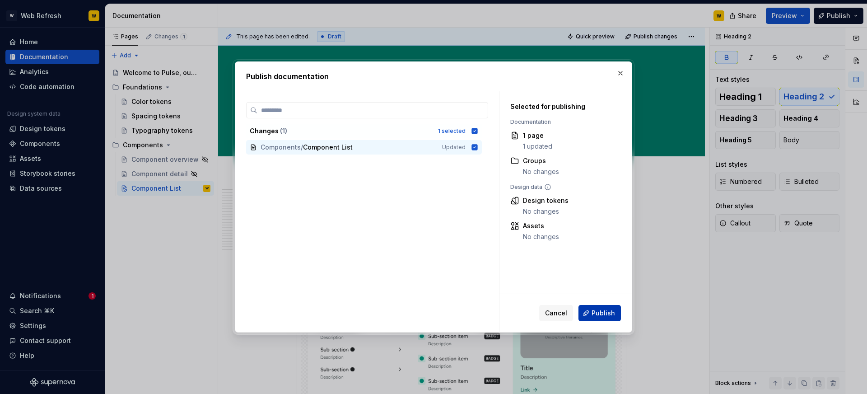
click at [602, 311] on span "Publish" at bounding box center [603, 313] width 23 height 9
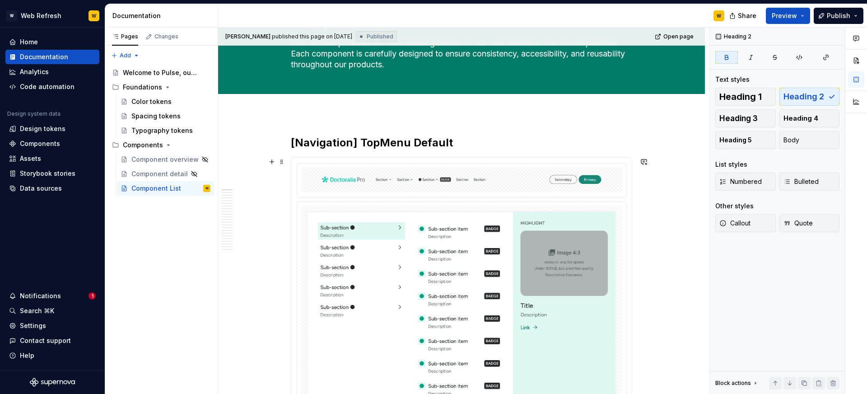
scroll to position [77, 0]
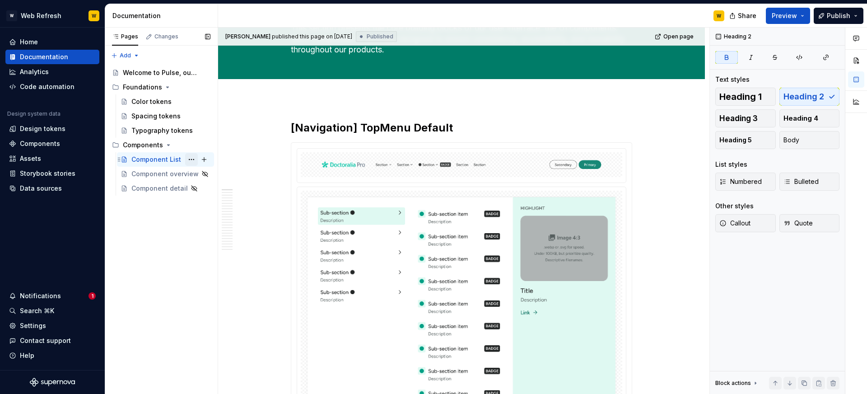
click at [195, 160] on button "Page tree" at bounding box center [191, 159] width 13 height 13
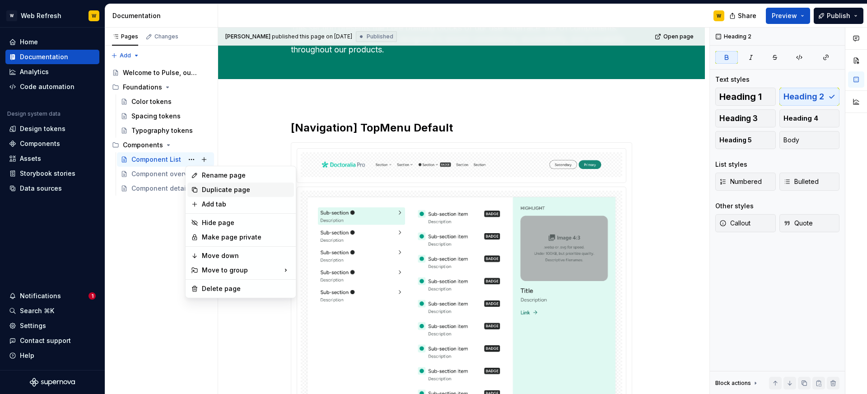
click at [215, 190] on div "Duplicate page" at bounding box center [246, 189] width 89 height 9
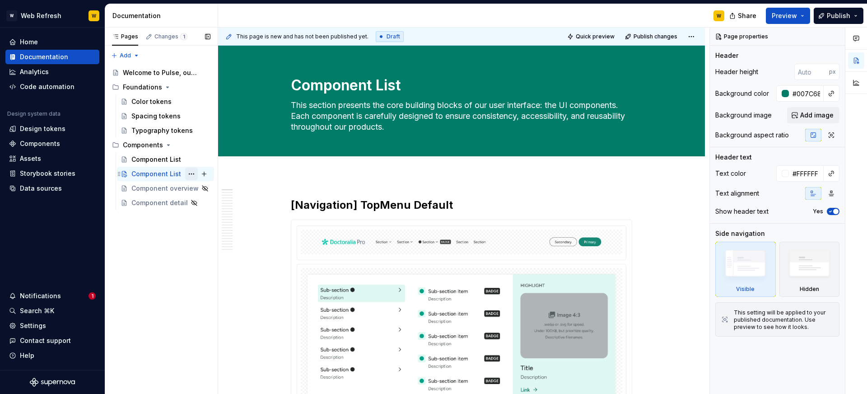
click at [192, 173] on button "Page tree" at bounding box center [191, 174] width 13 height 13
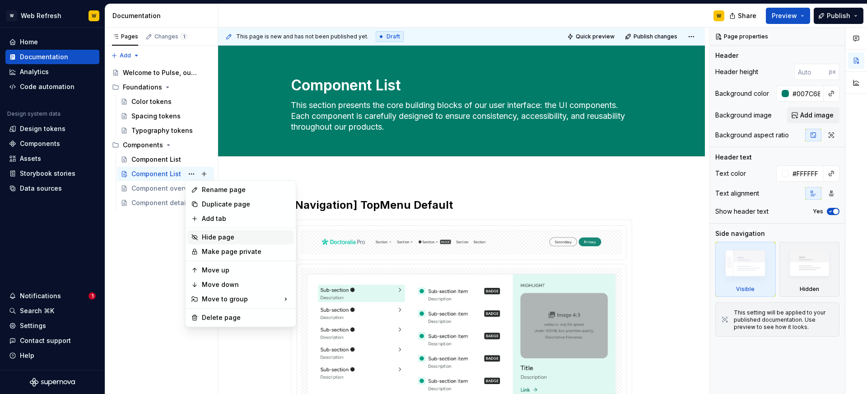
click at [215, 234] on div "Hide page" at bounding box center [246, 237] width 89 height 9
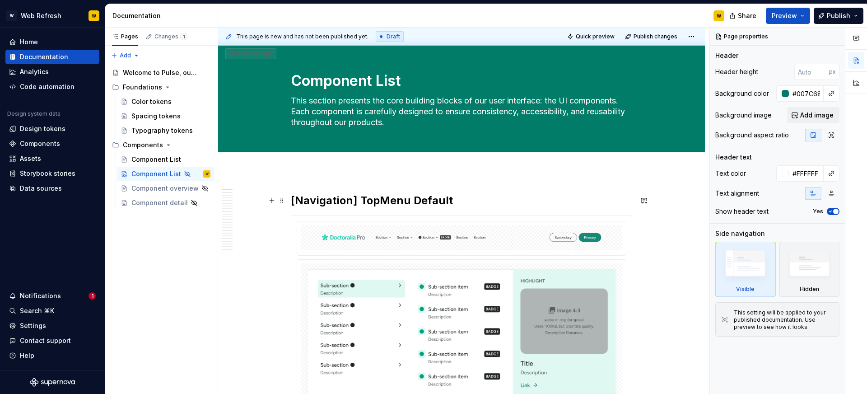
scroll to position [3, 0]
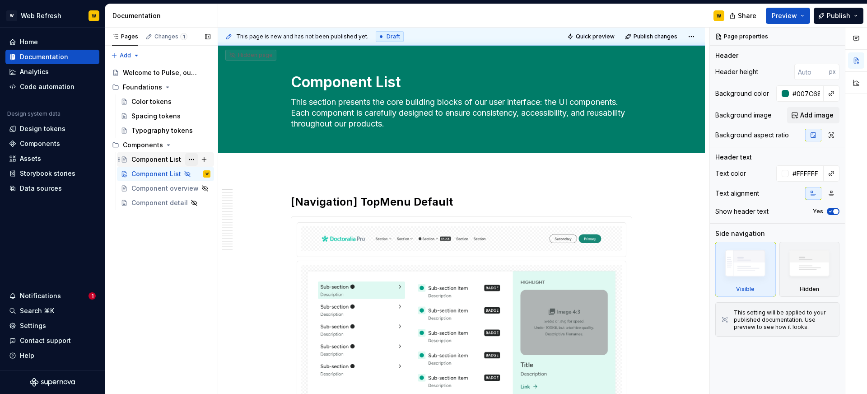
click at [193, 159] on button "Page tree" at bounding box center [191, 159] width 13 height 13
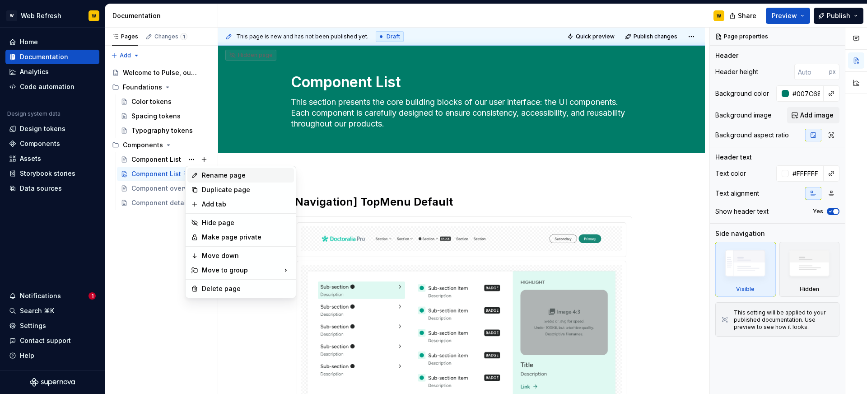
click at [215, 172] on div "Rename page" at bounding box center [246, 175] width 89 height 9
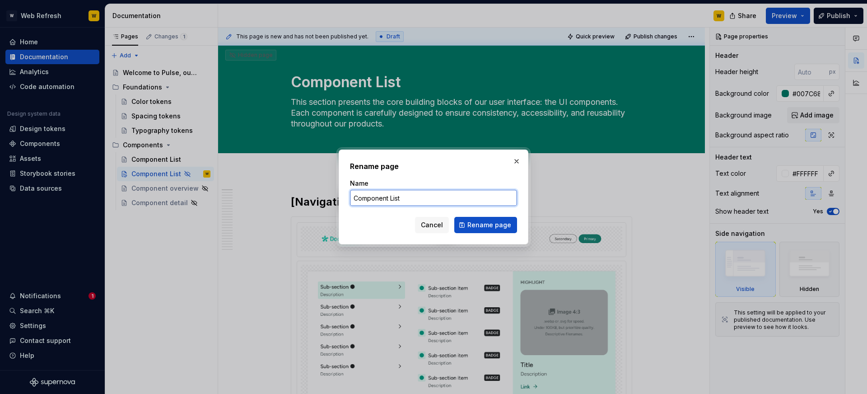
type textarea "*"
paste input "[Navigation] TopMenu Defaul"
type input "[Navigation] TopMenu Default"
click at [483, 226] on span "Rename page" at bounding box center [490, 224] width 44 height 9
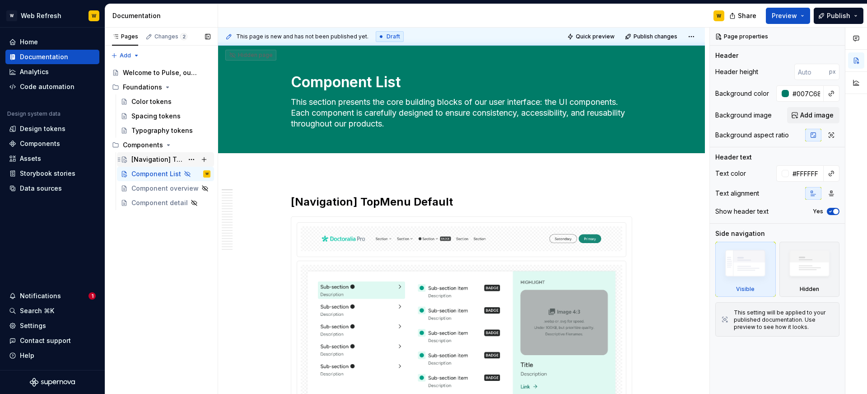
click at [178, 157] on div "[Navigation] TopMenu Default" at bounding box center [157, 159] width 52 height 9
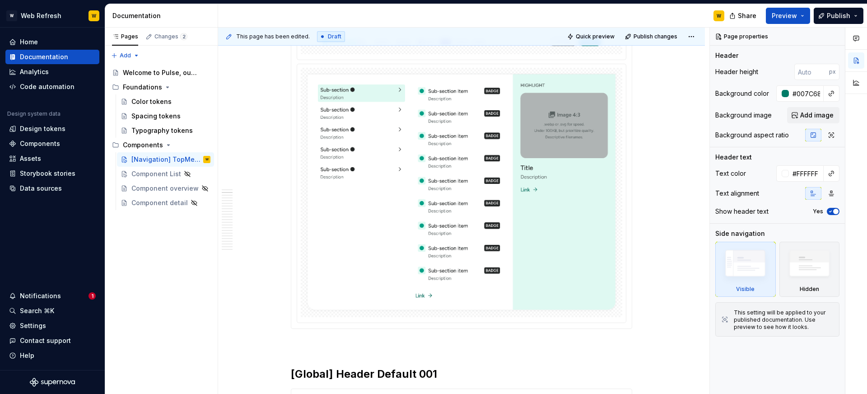
scroll to position [320, 0]
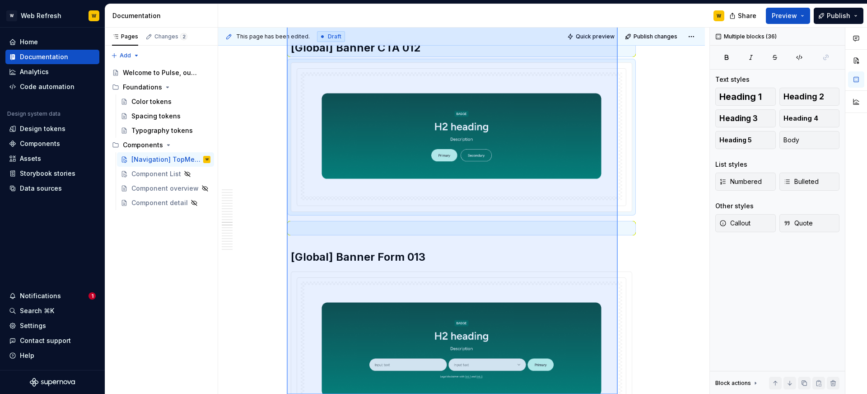
drag, startPoint x: 287, startPoint y: 233, endPoint x: 618, endPoint y: 437, distance: 389.0
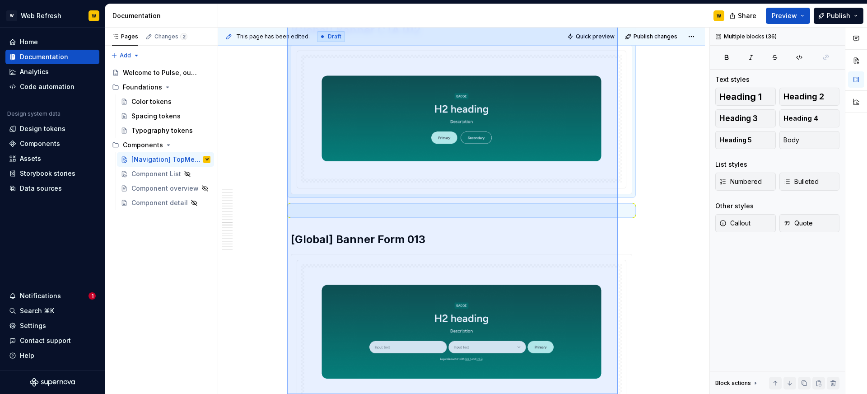
click at [618, 393] on html "W Web Refresh W Home Documentation Analytics Code automation Design system data…" at bounding box center [433, 197] width 867 height 394
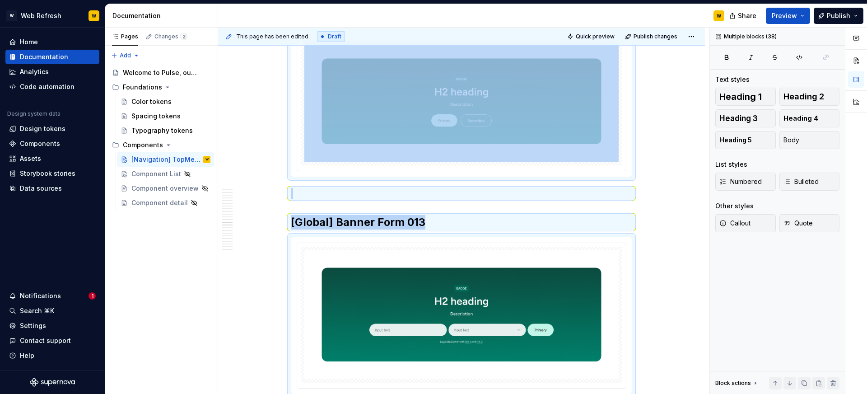
scroll to position [4135, 0]
click at [195, 159] on button "Page tree" at bounding box center [191, 159] width 13 height 13
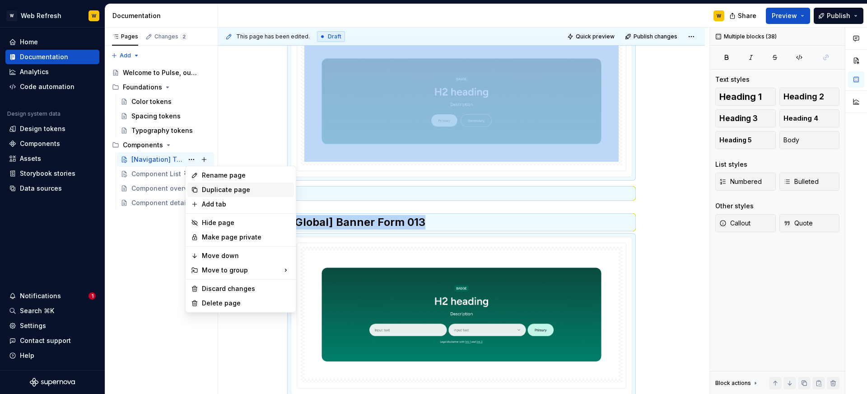
click at [208, 186] on div "Duplicate page" at bounding box center [246, 189] width 89 height 9
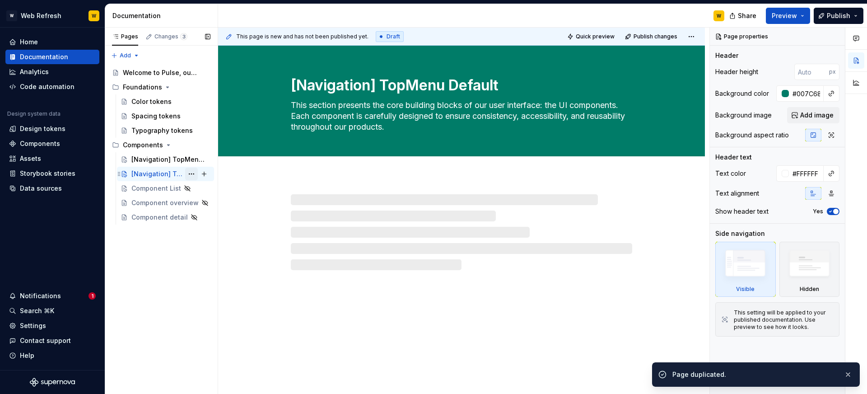
click at [194, 174] on button "Page tree" at bounding box center [191, 174] width 13 height 13
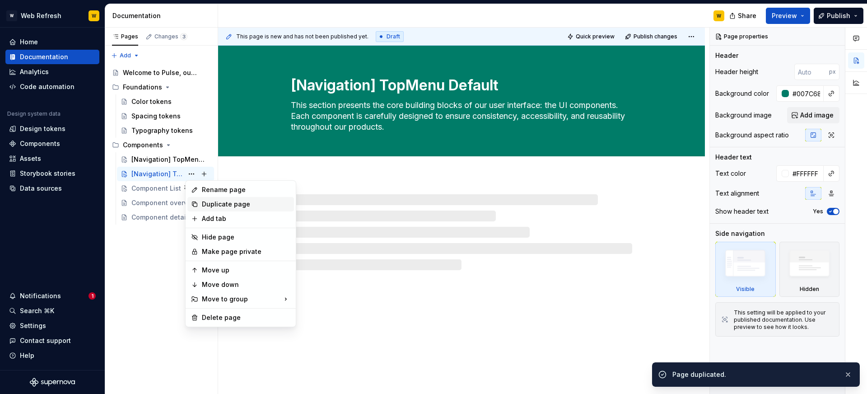
click at [208, 200] on div "Duplicate page" at bounding box center [246, 204] width 89 height 9
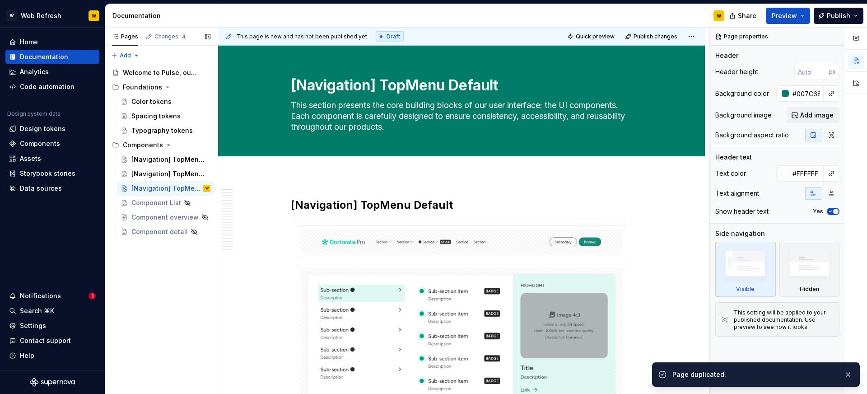
click at [0, 0] on button "Page tree" at bounding box center [0, 0] width 0 height 0
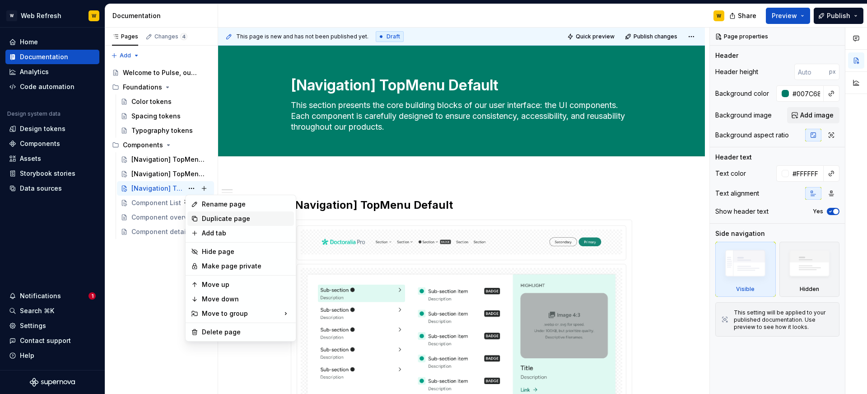
click at [207, 220] on div "Duplicate page" at bounding box center [246, 218] width 89 height 9
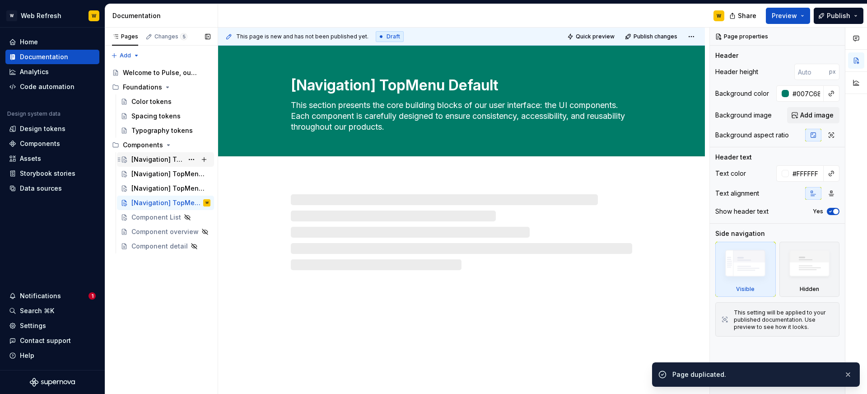
click at [168, 160] on div "[Navigation] TopMenu Default" at bounding box center [157, 159] width 52 height 9
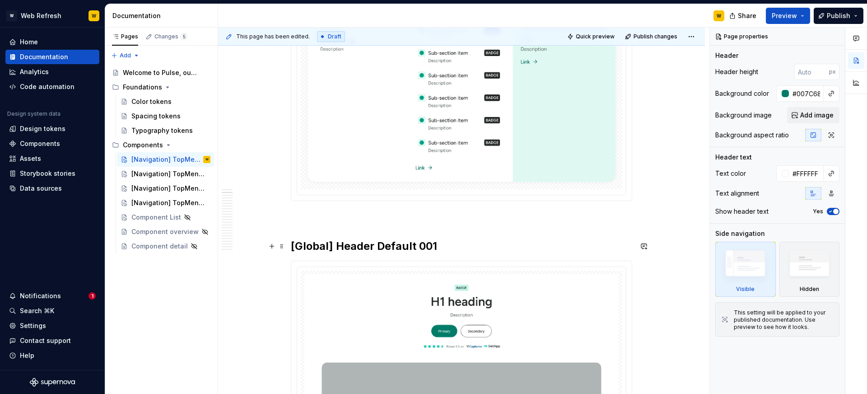
scroll to position [349, 0]
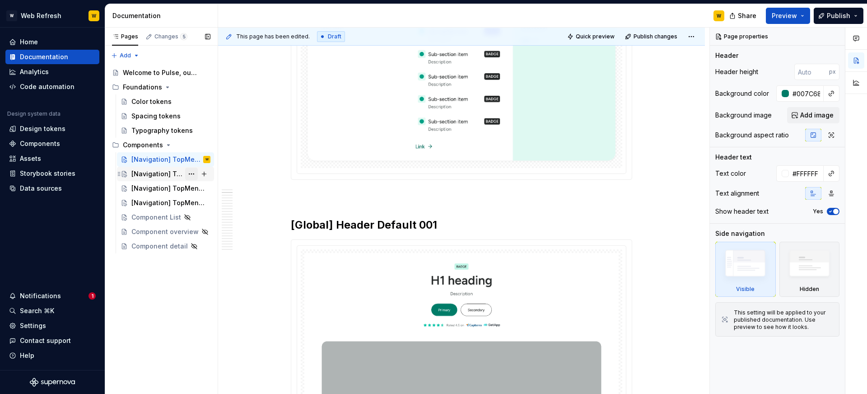
click at [192, 174] on button "Page tree" at bounding box center [191, 174] width 13 height 13
type textarea "*"
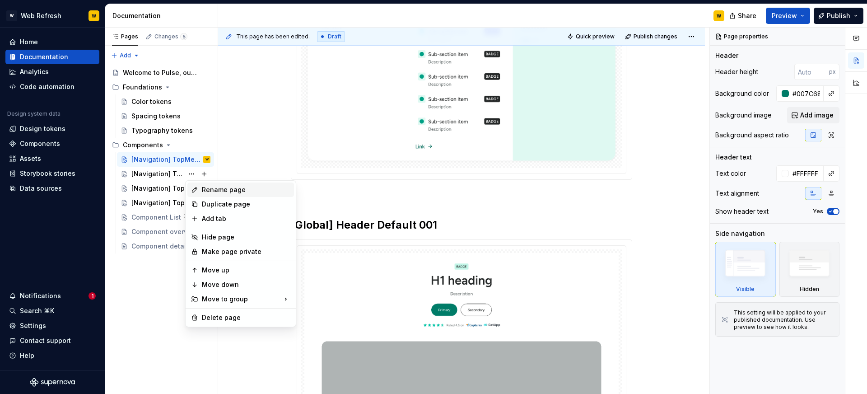
click at [211, 191] on div "Rename page" at bounding box center [246, 189] width 89 height 9
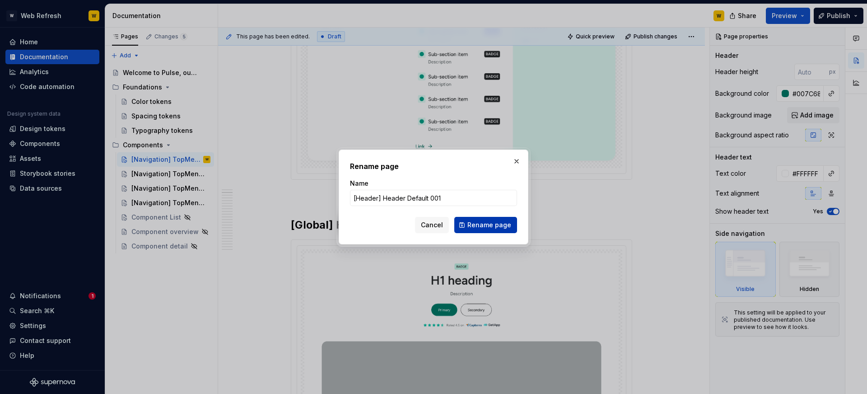
type input "[Header] Header Default 001"
click at [477, 228] on span "Rename page" at bounding box center [490, 224] width 44 height 9
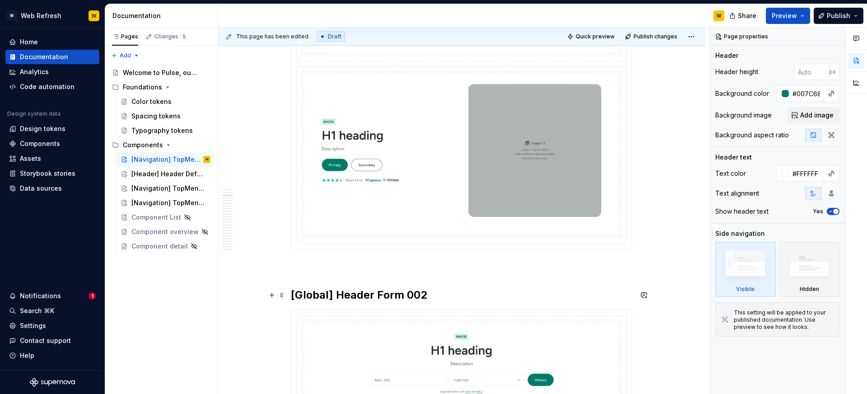
scroll to position [885, 0]
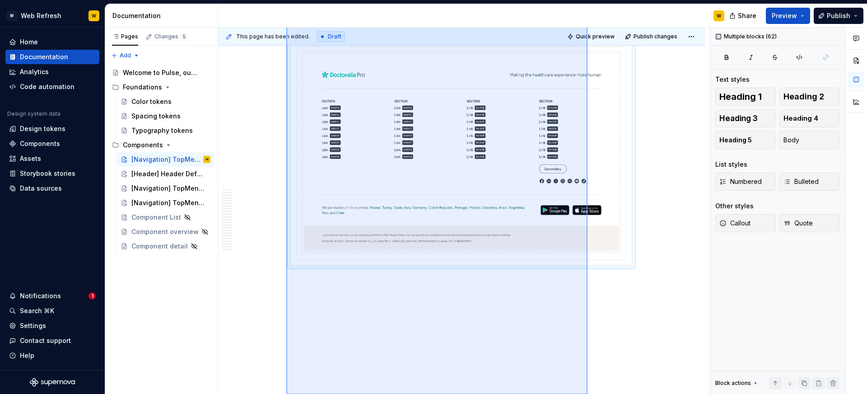
drag, startPoint x: 286, startPoint y: 203, endPoint x: 588, endPoint y: 437, distance: 381.2
click at [588, 393] on html "W Web Refresh W Home Documentation Analytics Code automation Design system data…" at bounding box center [433, 197] width 867 height 394
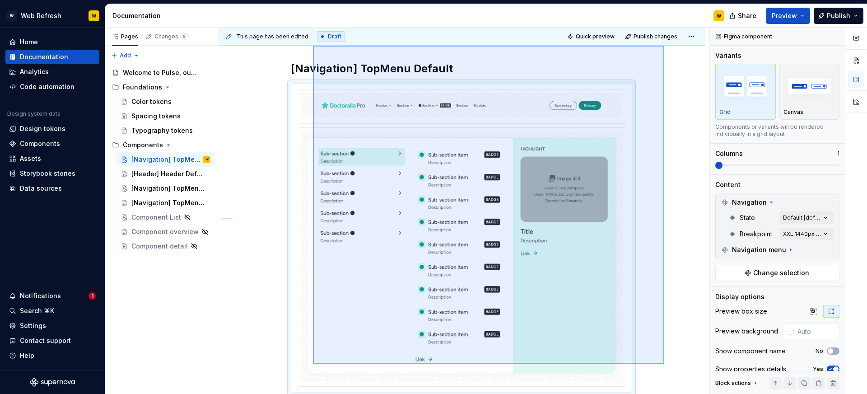
drag, startPoint x: 664, startPoint y: 359, endPoint x: 299, endPoint y: 40, distance: 484.7
click at [299, 40] on div "This page has been edited. Draft Quick preview Publish changes [Navigation] Top…" at bounding box center [463, 211] width 491 height 367
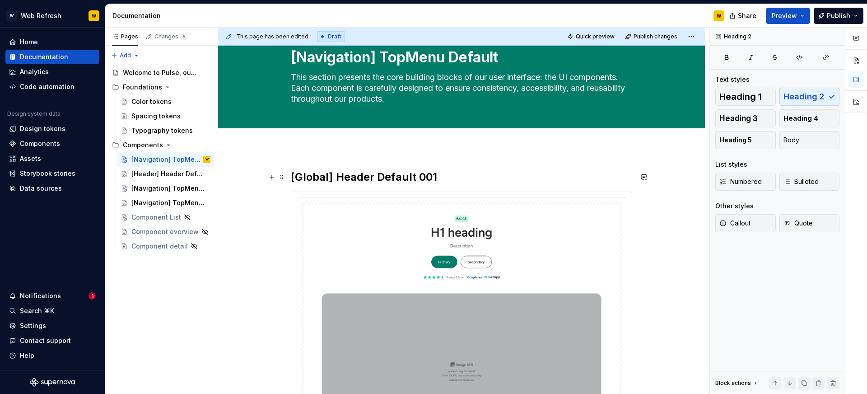
scroll to position [12, 0]
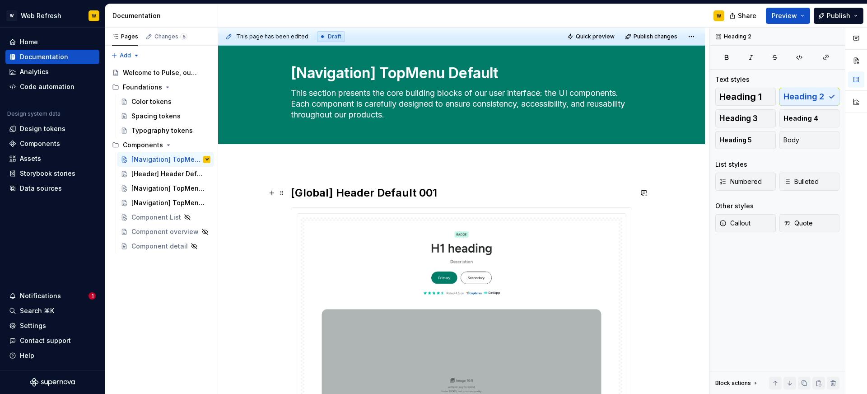
click at [353, 195] on h2 "[Global] Header Default 001" at bounding box center [461, 193] width 341 height 14
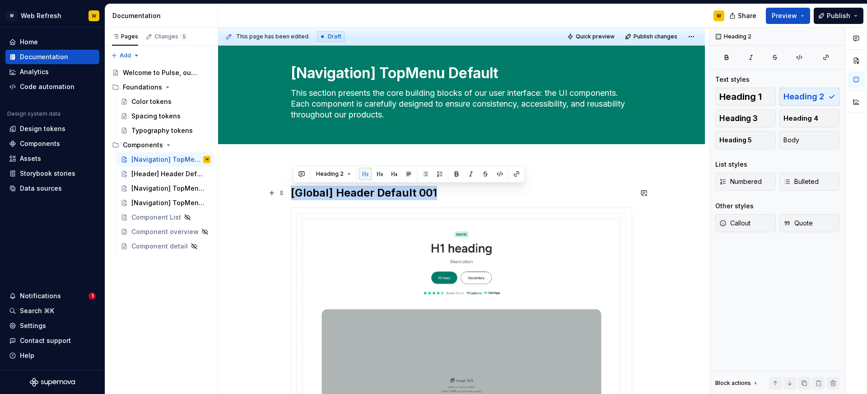
click at [353, 195] on h2 "[Global] Header Default 001" at bounding box center [461, 193] width 341 height 14
copy h2 "[Global] Header Default 001"
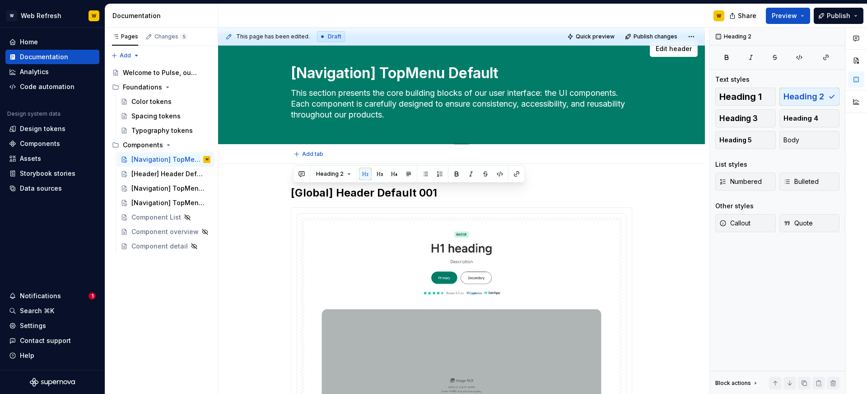
click at [365, 73] on textarea "[Navigation] TopMenu Default" at bounding box center [459, 73] width 341 height 22
paste textarea "Global] Header Default 001"
type textarea "*"
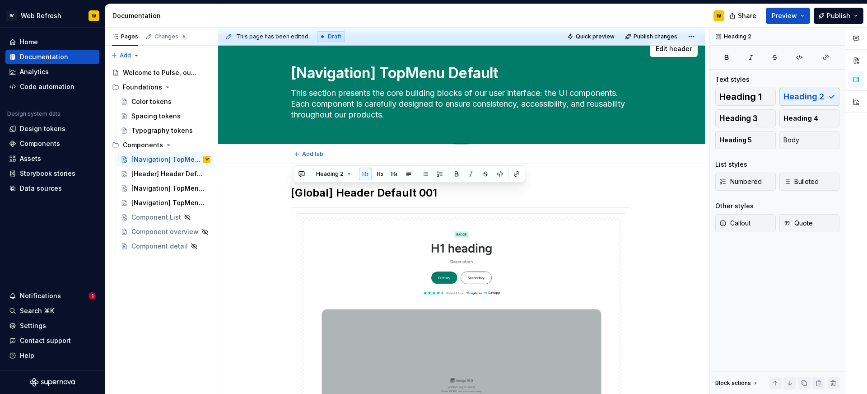
type textarea "[Global] Header Default 001"
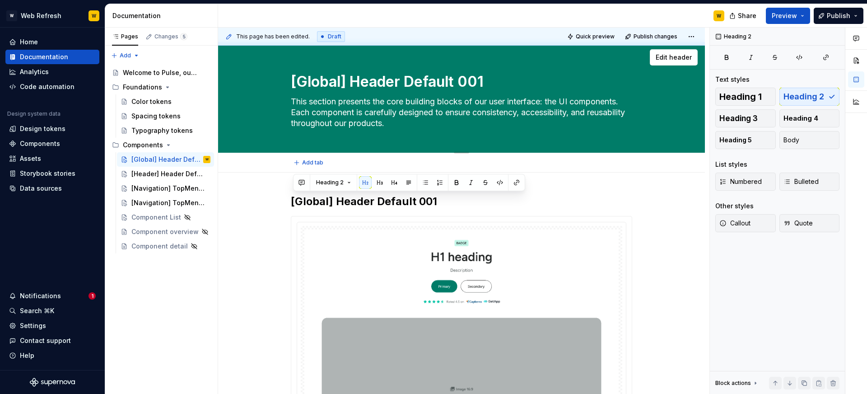
type textarea "*"
type textarea "[Global] Header Default 001"
click at [478, 137] on div "[Global] Header Default 001 This section presents the core building blocks of o…" at bounding box center [461, 97] width 341 height 110
click at [382, 66] on div "[Global] Header Default 001 This section presents the core building blocks of o…" at bounding box center [461, 97] width 341 height 110
click at [295, 81] on textarea "[Global] Header Default 001" at bounding box center [459, 82] width 341 height 22
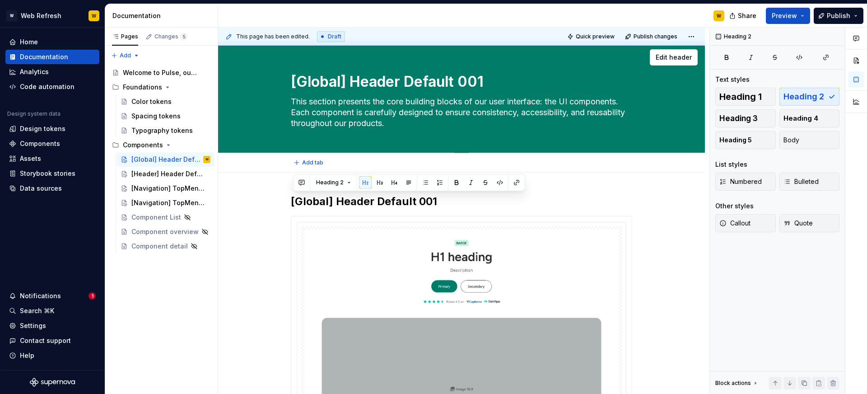
click at [314, 114] on textarea "This section presents the core building blocks of our user interface: the UI co…" at bounding box center [459, 112] width 341 height 36
click at [458, 124] on textarea "This section presents the core building blocks of our user interface: the UI co…" at bounding box center [459, 112] width 341 height 36
type textarea "*"
click at [517, 201] on h2 "[Global] Header Default 001" at bounding box center [461, 201] width 341 height 14
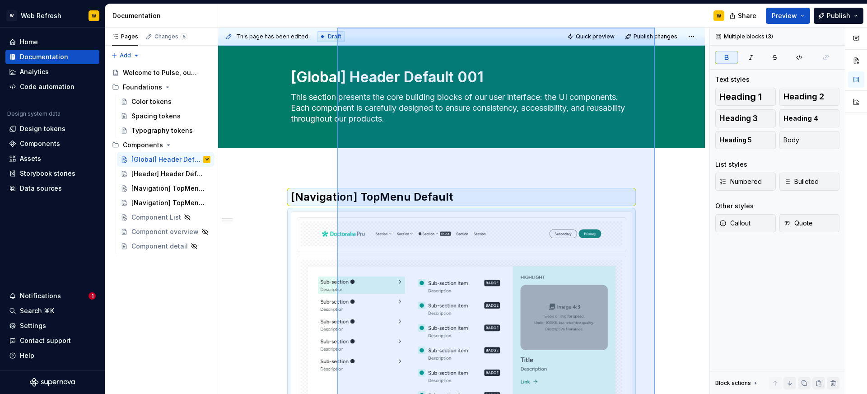
scroll to position [0, 0]
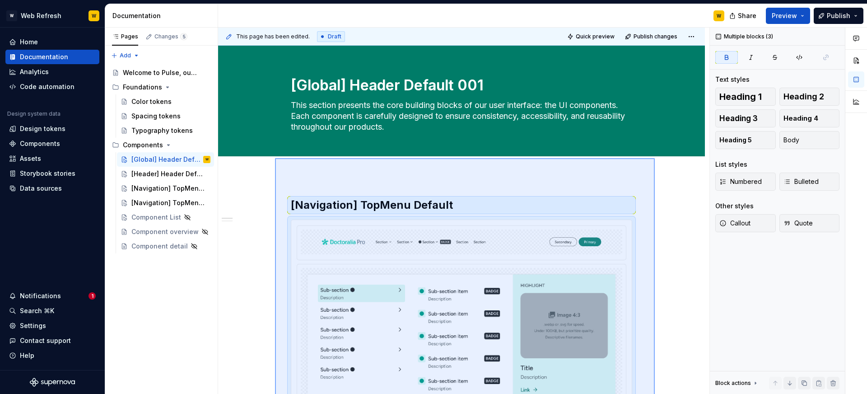
drag, startPoint x: 655, startPoint y: 274, endPoint x: 275, endPoint y: 170, distance: 394.3
click at [275, 170] on div "This page has been edited. Draft Quick preview Publish changes [Global] Header …" at bounding box center [463, 211] width 491 height 367
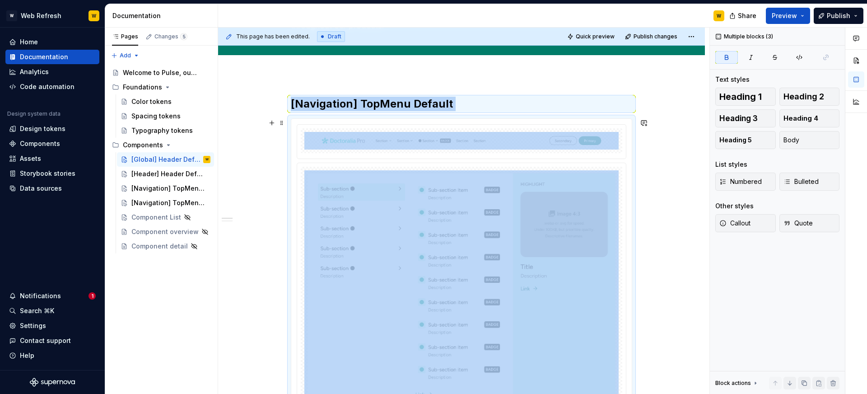
scroll to position [87, 0]
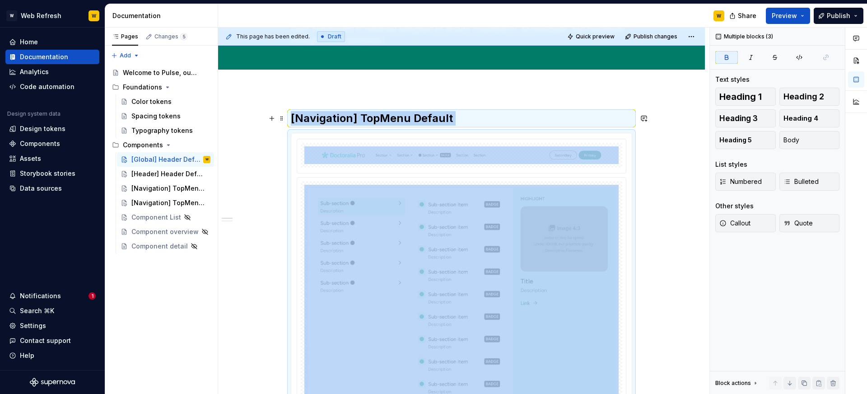
click at [362, 120] on strong "[Navigation] TopMenu Default" at bounding box center [372, 118] width 162 height 13
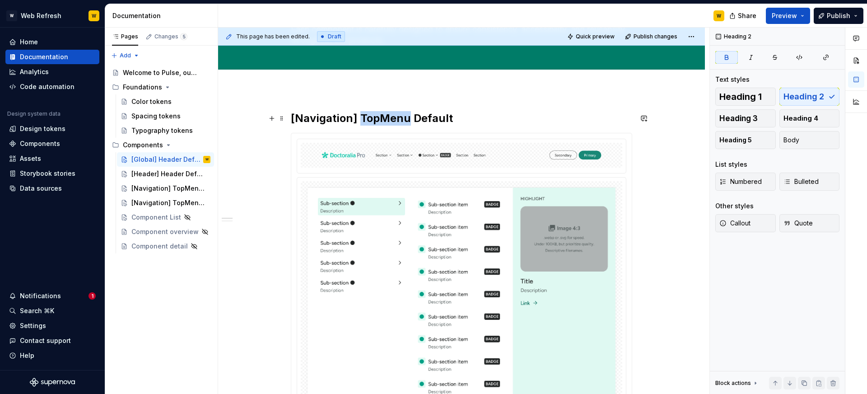
click at [362, 120] on strong "[Navigation] TopMenu Default" at bounding box center [372, 118] width 162 height 13
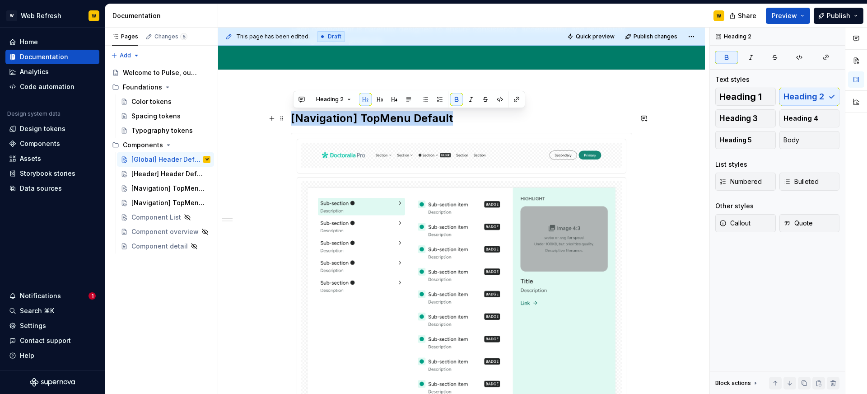
click at [362, 120] on strong "[Navigation] TopMenu Default" at bounding box center [372, 118] width 162 height 13
copy strong "[Navigation] TopMenu Default"
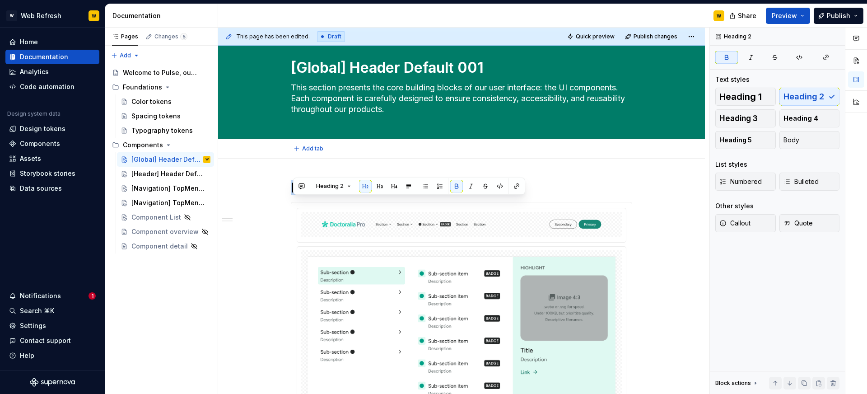
scroll to position [0, 0]
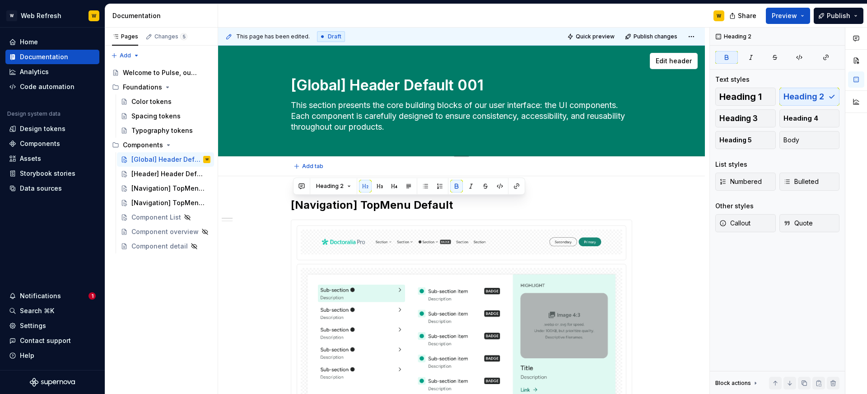
click at [356, 80] on textarea "[Global] Header Default 001" at bounding box center [459, 86] width 341 height 22
paste textarea "Navigation] TopMenu Default"
type textarea "*"
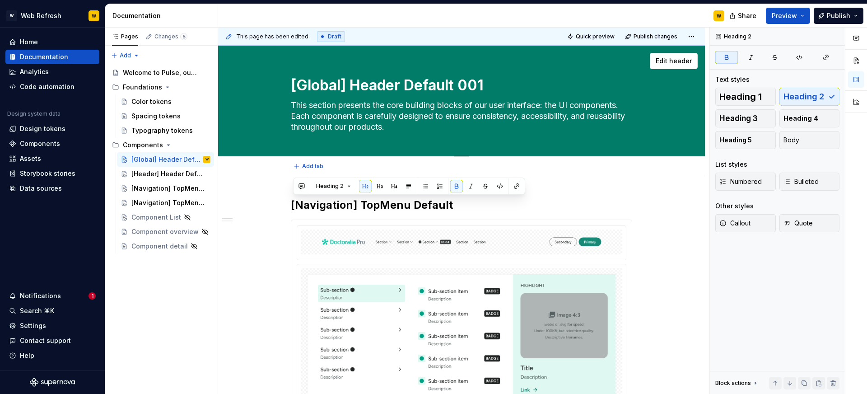
type textarea "[Navigation] TopMenu Default"
type textarea "*"
type textarea "[Global] Header Default 001"
click at [375, 87] on textarea "[Global] Header Default 001" at bounding box center [459, 86] width 341 height 22
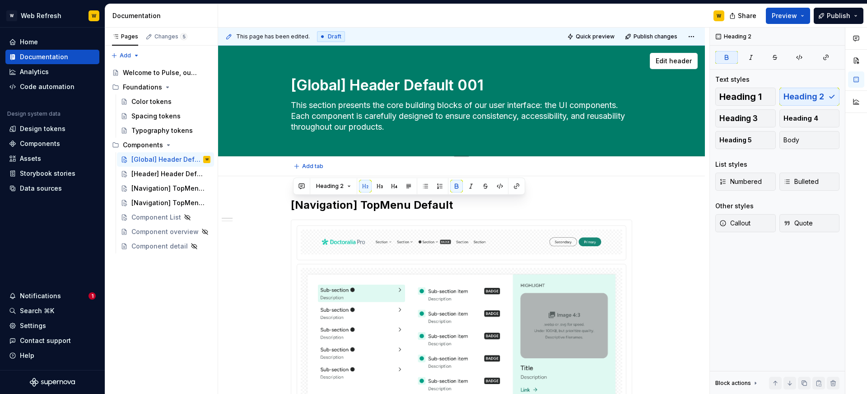
click at [375, 87] on textarea "[Global] Header Default 001" at bounding box center [459, 86] width 341 height 22
paste textarea "Navigation] TopMenu Default"
type textarea "*"
type textarea "[Navigation] TopMenu Default"
type textarea "*"
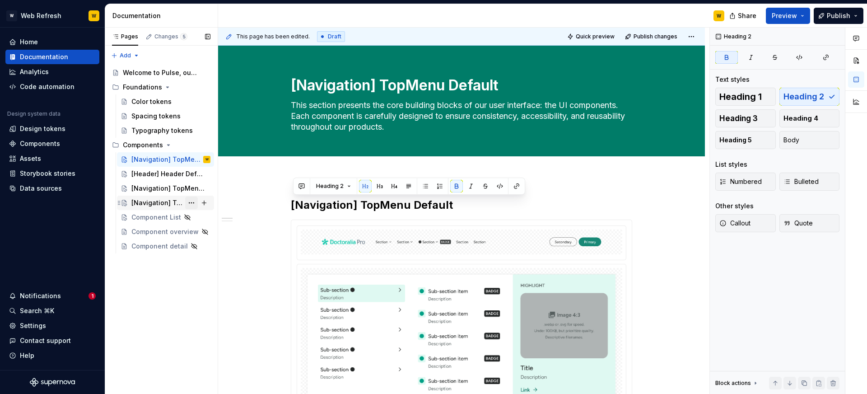
type textarea "[Navigation] TopMenu Default"
click at [190, 202] on button "Page tree" at bounding box center [191, 202] width 13 height 13
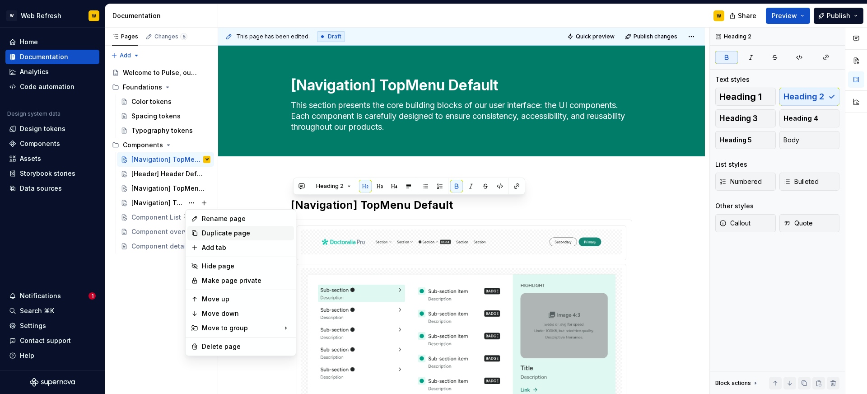
click at [209, 230] on div "Duplicate page" at bounding box center [246, 233] width 89 height 9
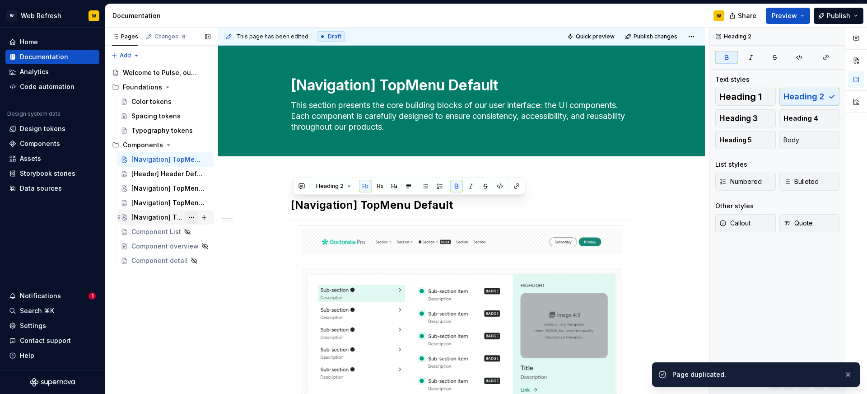
click at [192, 219] on button "Page tree" at bounding box center [191, 217] width 13 height 13
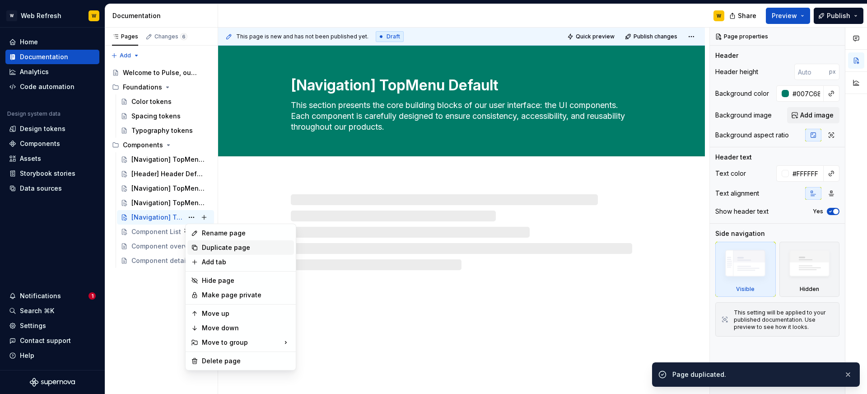
click at [215, 250] on div "Duplicate page" at bounding box center [246, 247] width 89 height 9
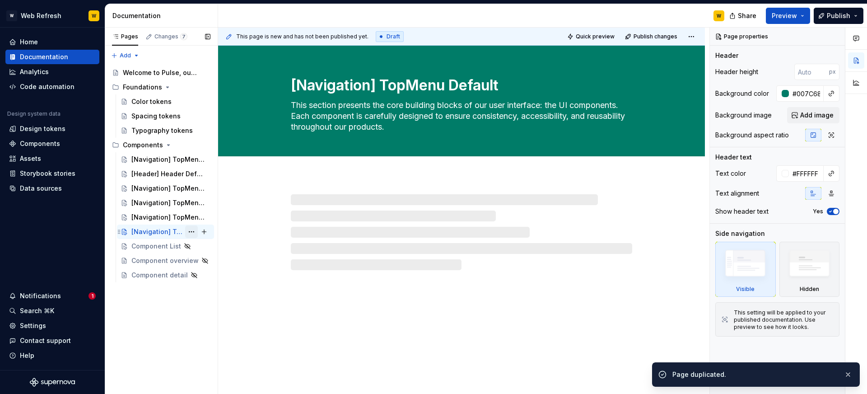
click at [192, 230] on button "Page tree" at bounding box center [191, 231] width 13 height 13
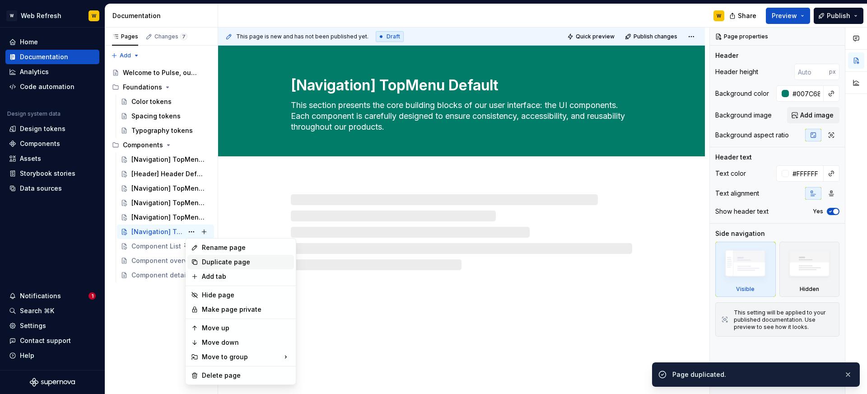
click at [212, 264] on div "Duplicate page" at bounding box center [246, 261] width 89 height 9
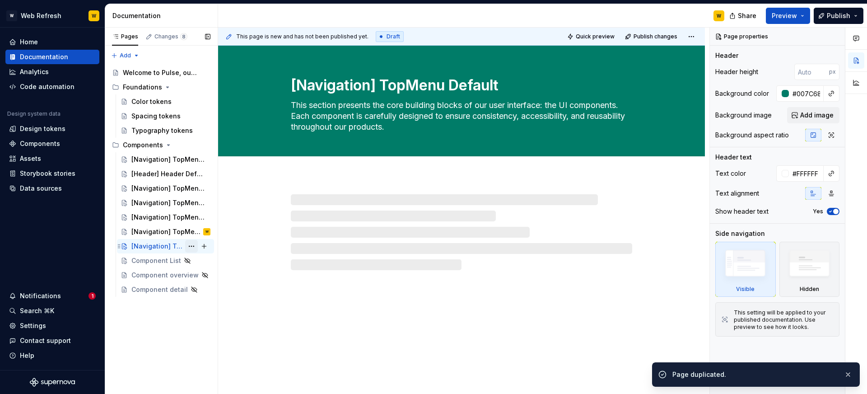
click at [193, 245] on button "Page tree" at bounding box center [191, 246] width 13 height 13
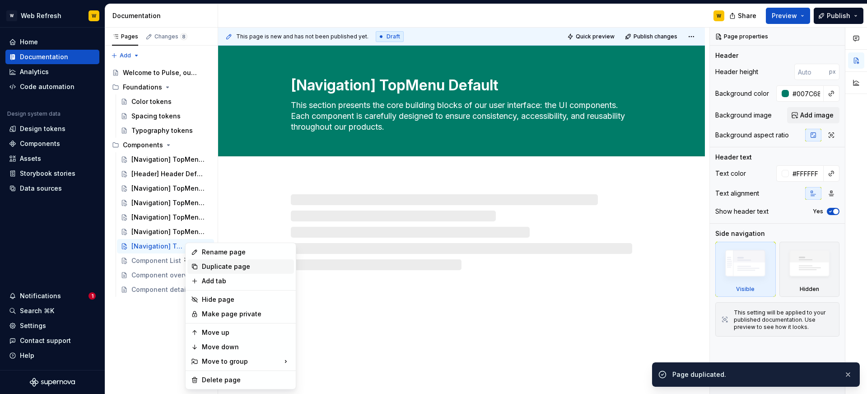
click at [217, 268] on div "Duplicate page" at bounding box center [246, 266] width 89 height 9
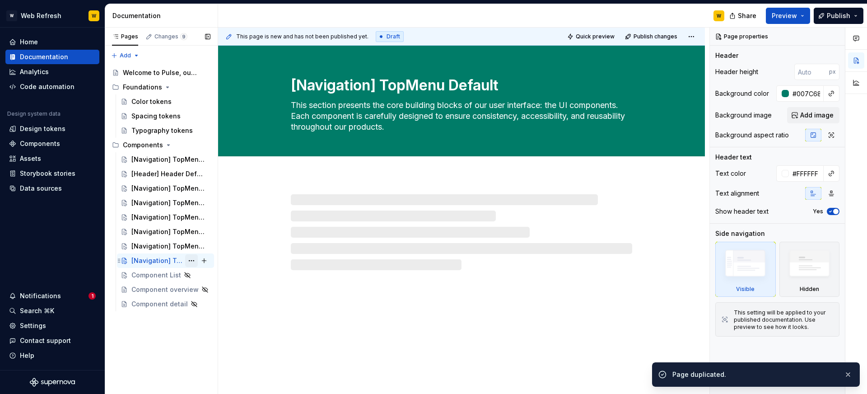
click at [194, 262] on button "Page tree" at bounding box center [191, 260] width 13 height 13
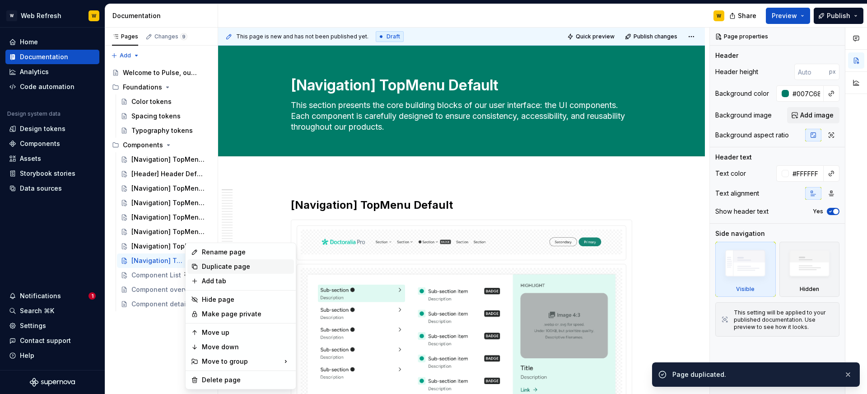
click at [217, 270] on div "Duplicate page" at bounding box center [246, 266] width 89 height 9
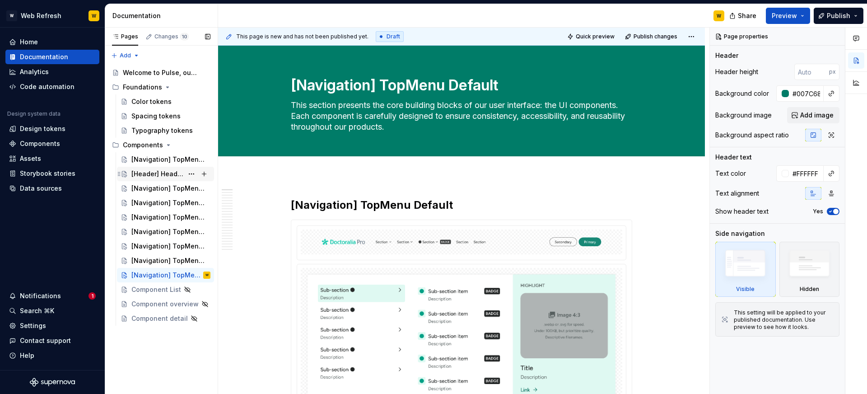
click at [154, 176] on div "[Header] Header Default 001" at bounding box center [157, 173] width 52 height 9
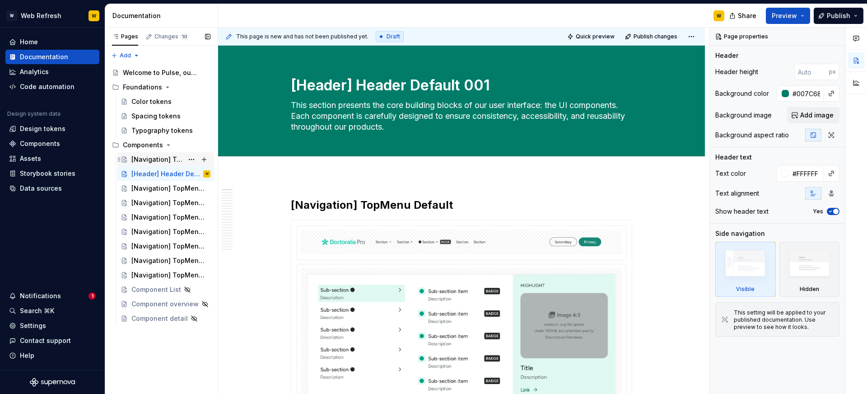
click at [172, 164] on div "[Navigation] TopMenu Default" at bounding box center [157, 159] width 52 height 9
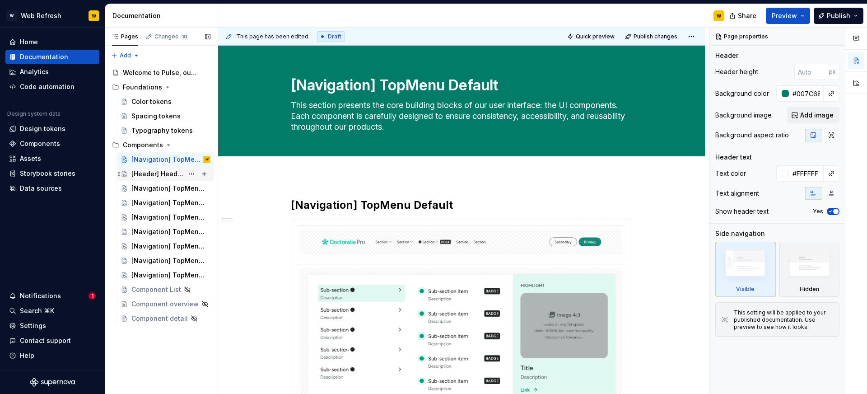
click at [167, 176] on div "[Header] Header Default 001" at bounding box center [157, 173] width 52 height 9
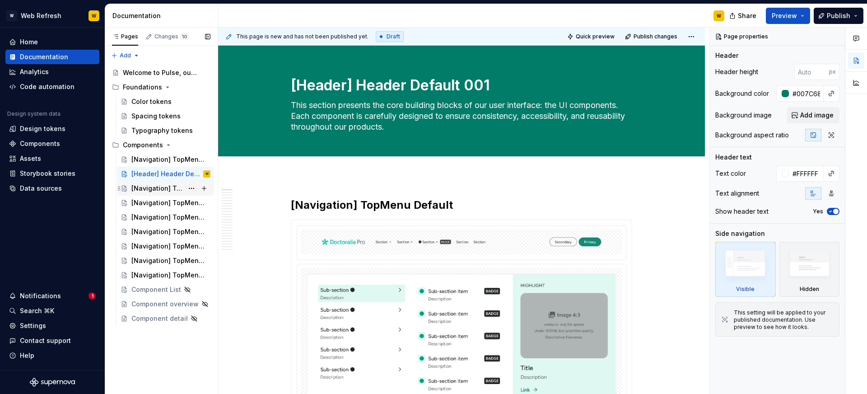
click at [174, 189] on div "[Navigation] TopMenu Default" at bounding box center [157, 188] width 52 height 9
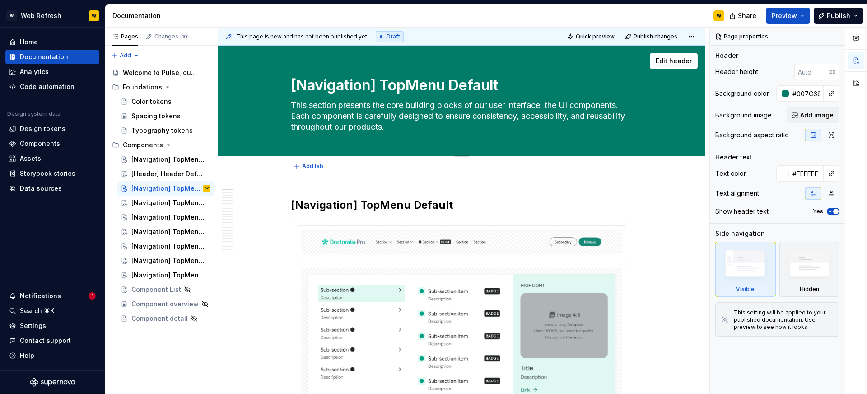
click at [375, 82] on textarea "[Navigation] TopMenu Default" at bounding box center [459, 86] width 341 height 22
click at [376, 82] on textarea "[Navigation] TopMenu Default" at bounding box center [459, 86] width 341 height 22
paste textarea "Header] Header Form 002"
type textarea "*"
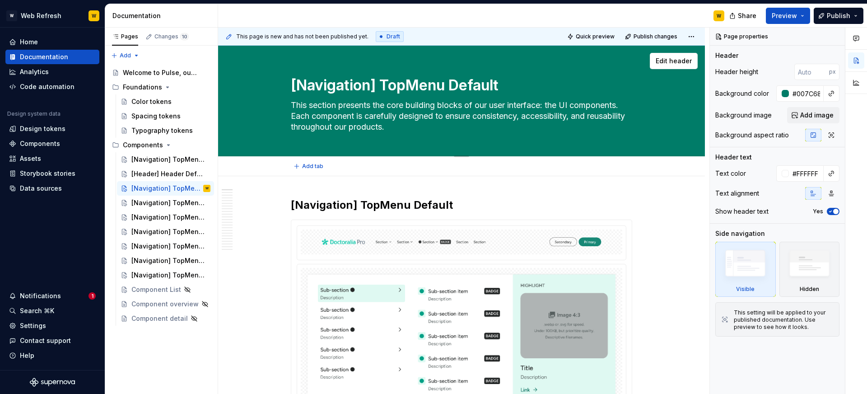
type textarea "[Header] Header Form 002"
type textarea "*"
type textarea "[Header] Header Form 002"
click at [364, 201] on strong "[Navigation] TopMenu Default" at bounding box center [372, 204] width 162 height 13
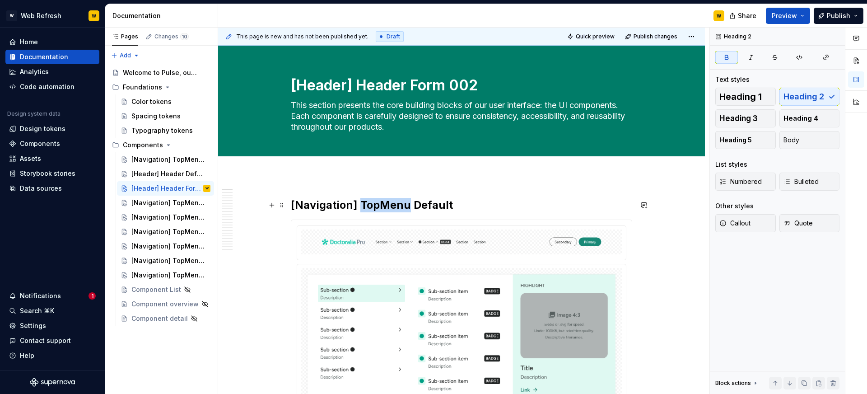
click at [364, 201] on strong "[Navigation] TopMenu Default" at bounding box center [372, 204] width 162 height 13
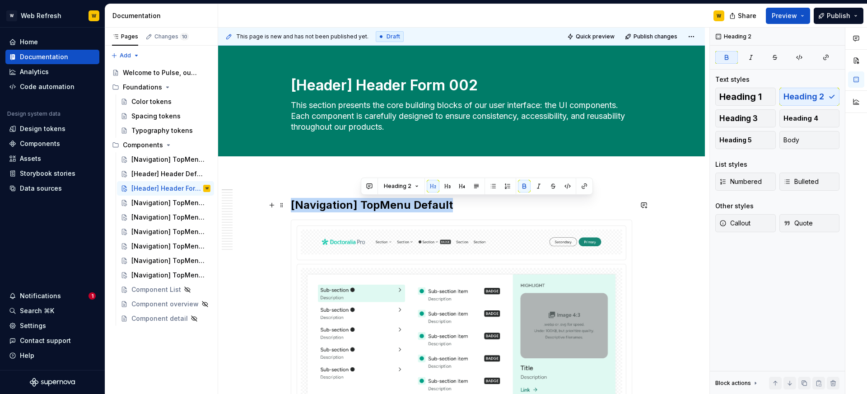
click at [364, 201] on strong "[Navigation] TopMenu Default" at bounding box center [372, 204] width 162 height 13
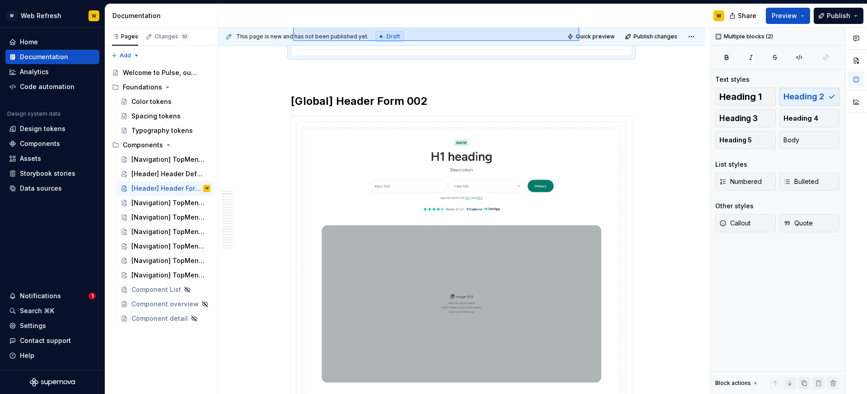
scroll to position [607, 0]
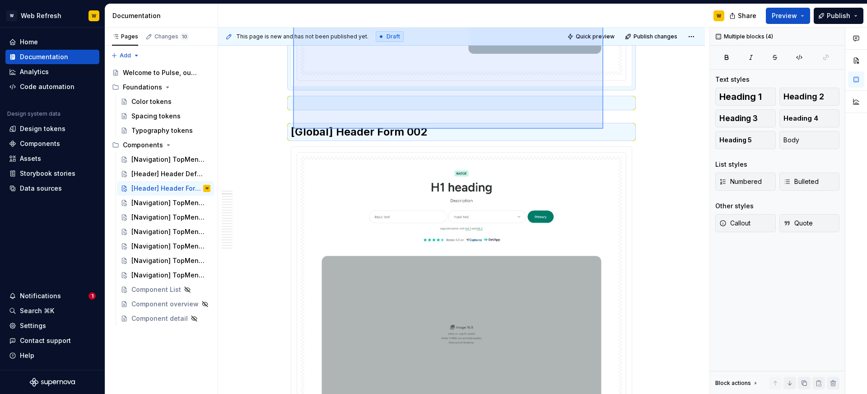
drag, startPoint x: 293, startPoint y: 95, endPoint x: 603, endPoint y: 129, distance: 312.2
click at [603, 129] on div "This page is new and has not been published yet. Draft Quick preview Publish ch…" at bounding box center [463, 211] width 491 height 367
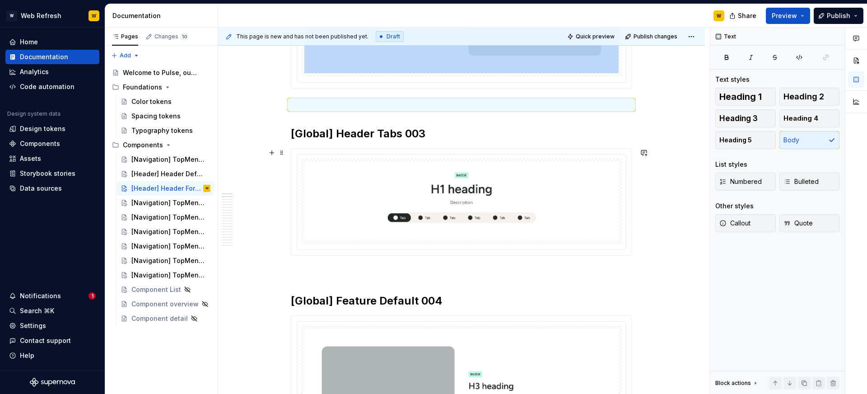
scroll to position [596, 0]
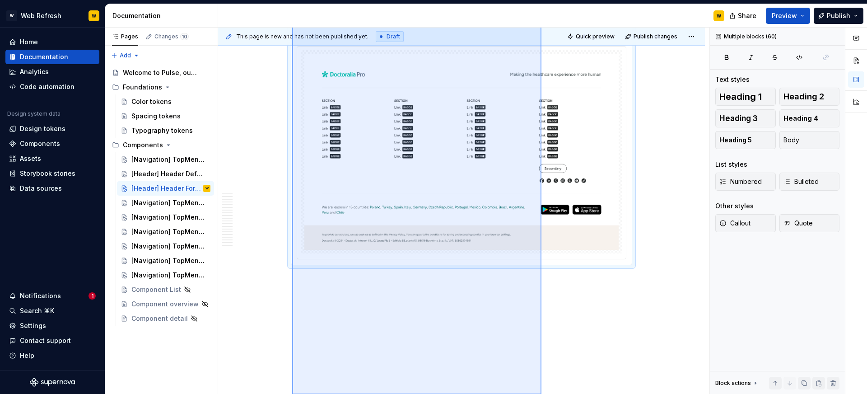
drag, startPoint x: 292, startPoint y: 91, endPoint x: 542, endPoint y: 437, distance: 426.1
click at [542, 393] on html "W Web Refresh W Home Documentation Analytics Code automation Design system data…" at bounding box center [433, 197] width 867 height 394
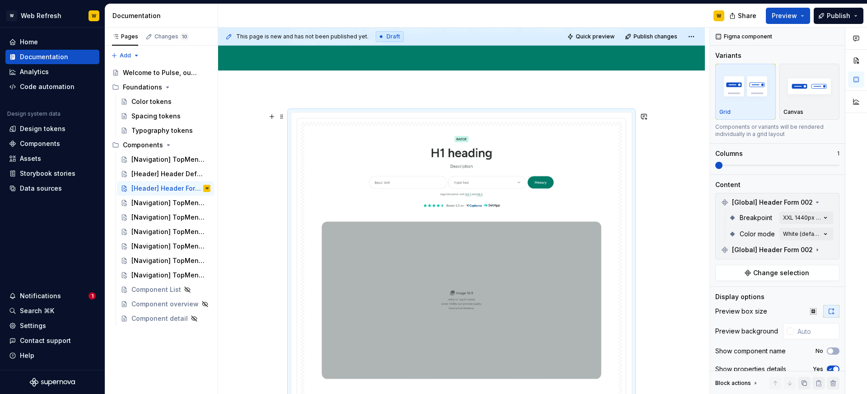
scroll to position [0, 0]
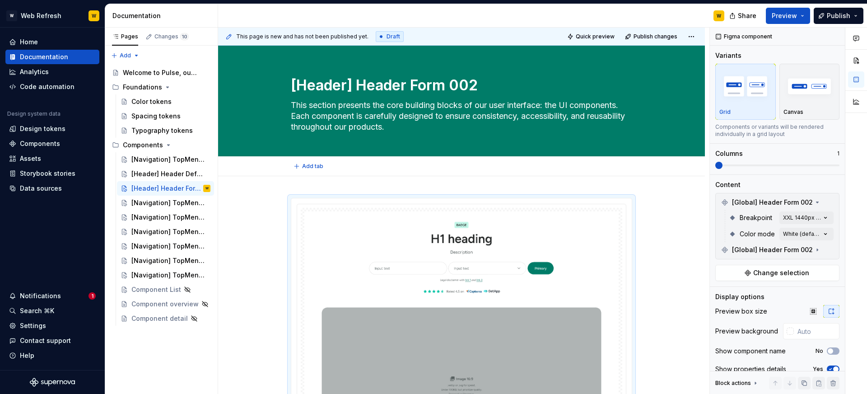
click at [462, 167] on div "Add tab" at bounding box center [461, 166] width 341 height 13
click at [163, 200] on div "[Navigation] TopMenu Default" at bounding box center [157, 202] width 52 height 9
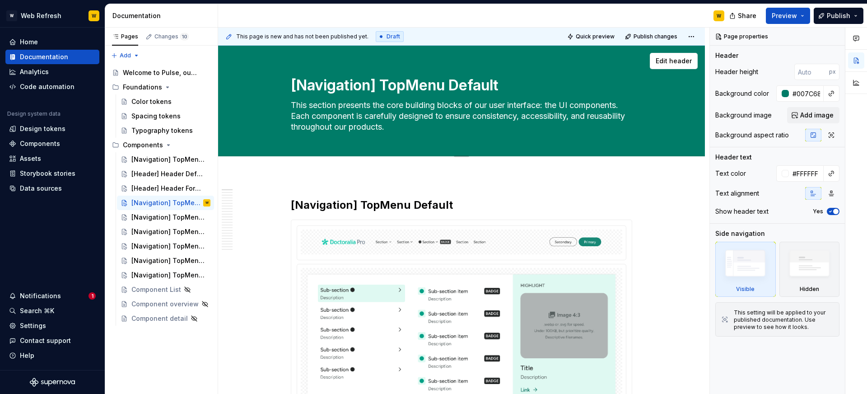
click at [368, 80] on textarea "[Navigation] TopMenu Default" at bounding box center [459, 86] width 341 height 22
paste textarea "Header] Header Tabs 003"
type textarea "*"
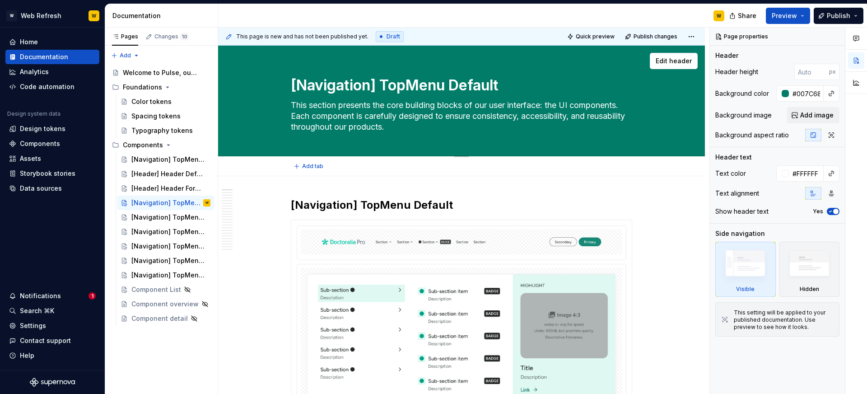
type textarea "[Header] Header Tabs 003n] TopMenu Default"
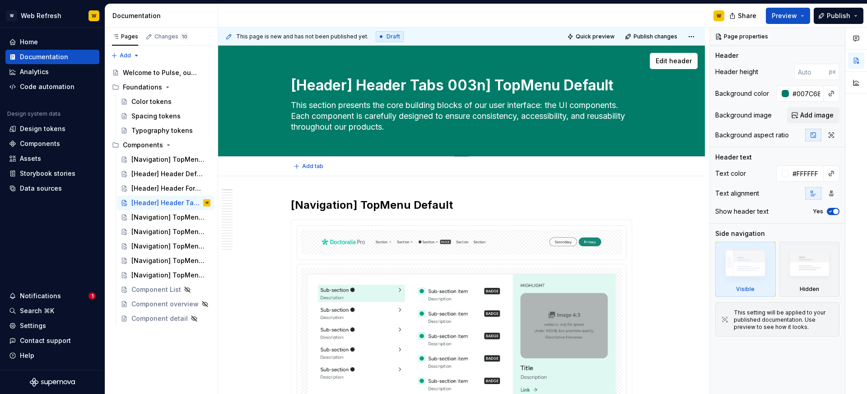
click at [368, 80] on textarea "[Header] Header Tabs 003n] TopMenu Default" at bounding box center [459, 86] width 341 height 22
paste textarea
type textarea "*"
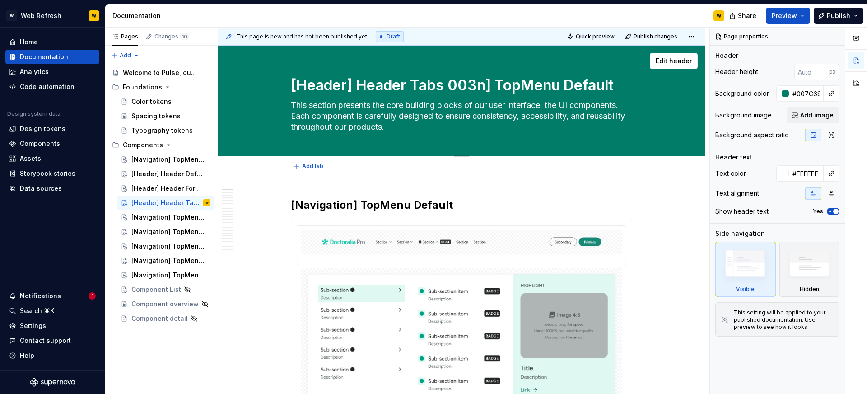
type textarea "[Header] Header Tabs 003"
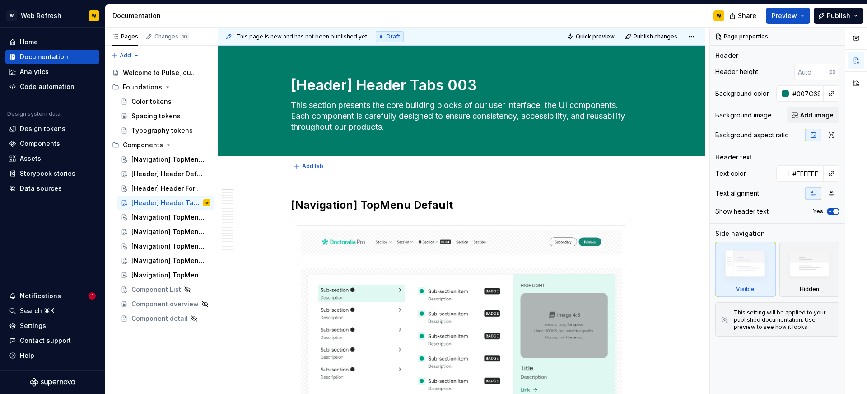
type textarea "*"
type textarea "[Header] Header Tabs 003"
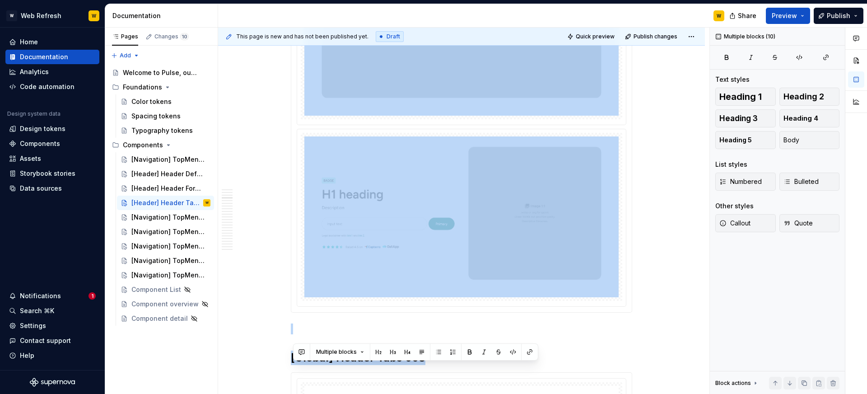
scroll to position [1374, 0]
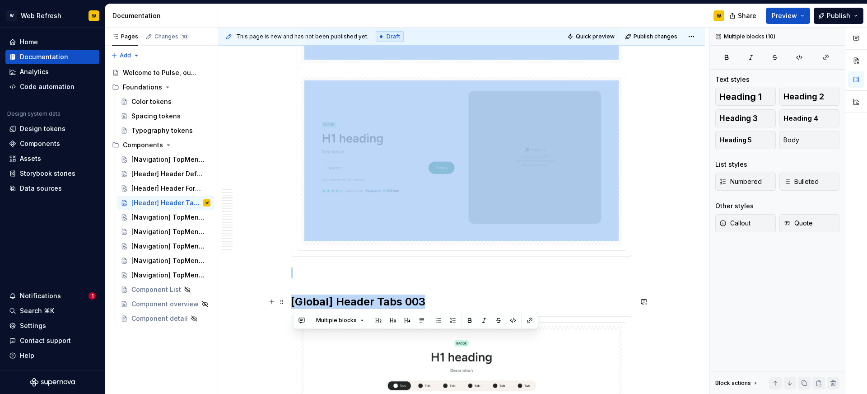
drag, startPoint x: 295, startPoint y: 185, endPoint x: 443, endPoint y: 296, distance: 184.8
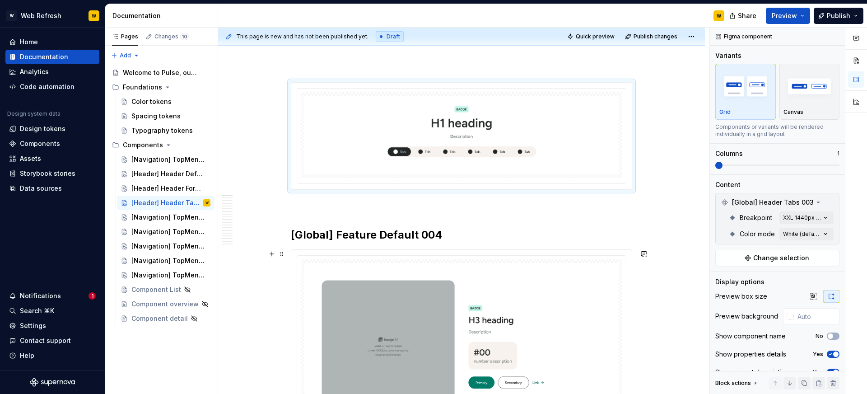
scroll to position [122, 0]
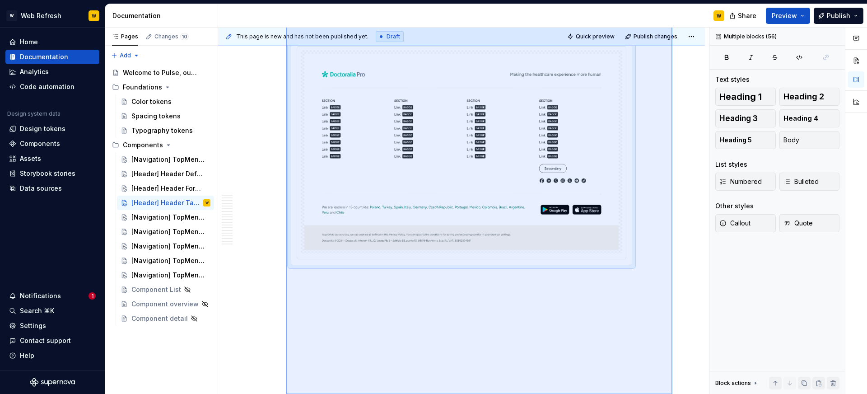
drag, startPoint x: 286, startPoint y: 221, endPoint x: 673, endPoint y: 437, distance: 442.5
click at [673, 393] on html "W Web Refresh W Home Documentation Analytics Code automation Design system data…" at bounding box center [433, 197] width 867 height 394
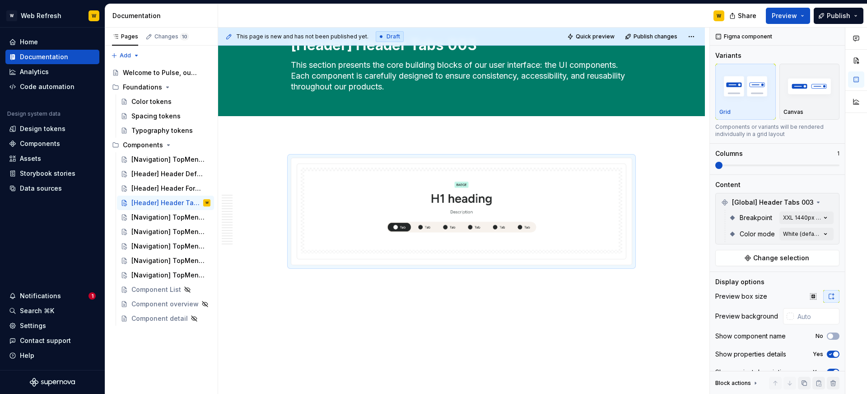
scroll to position [40, 0]
click at [172, 215] on div "[Navigation] TopMenu Default" at bounding box center [157, 217] width 52 height 9
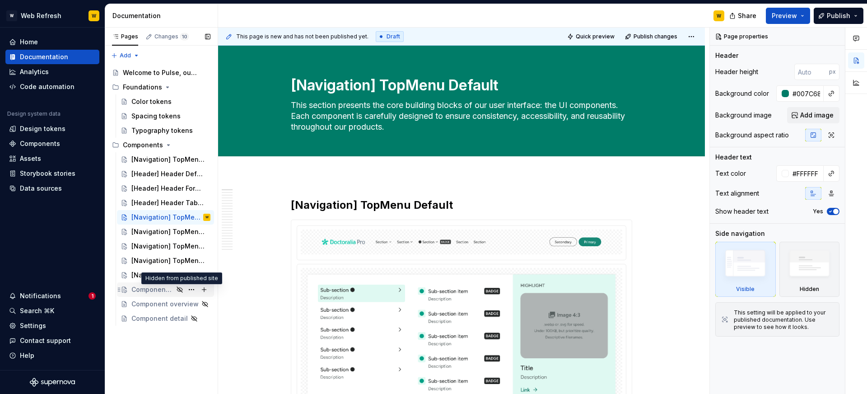
click at [180, 289] on icon "Page tree" at bounding box center [179, 289] width 7 height 7
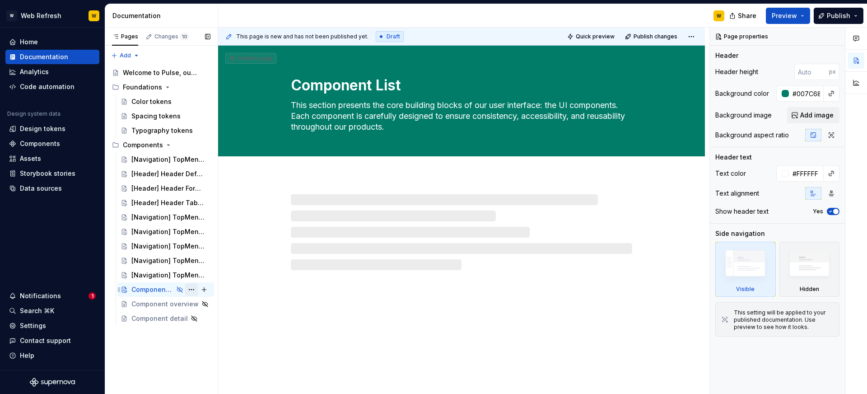
click at [192, 287] on button "Page tree" at bounding box center [191, 289] width 13 height 13
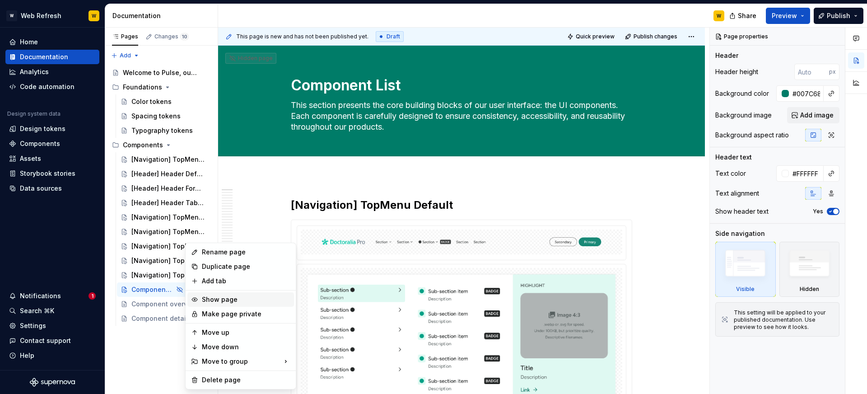
click at [200, 298] on div "Show page" at bounding box center [240, 299] width 107 height 14
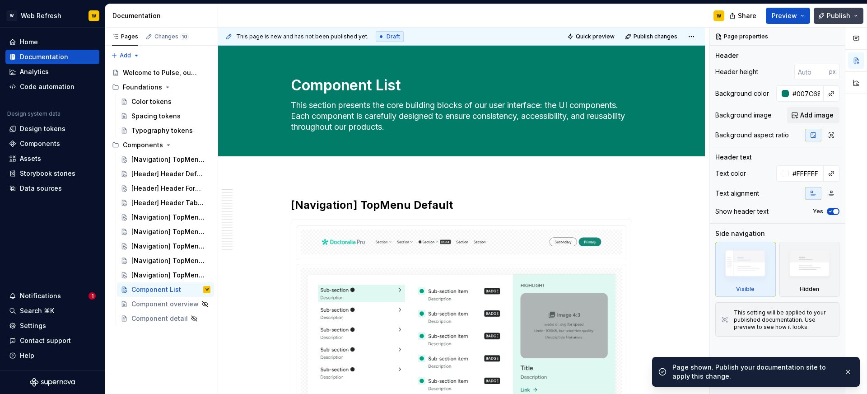
click at [825, 21] on button "Publish" at bounding box center [839, 16] width 50 height 16
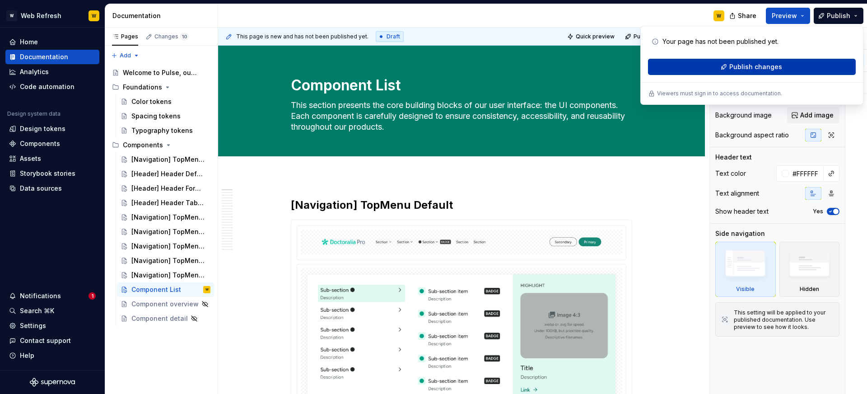
click at [768, 70] on span "Publish changes" at bounding box center [756, 66] width 53 height 9
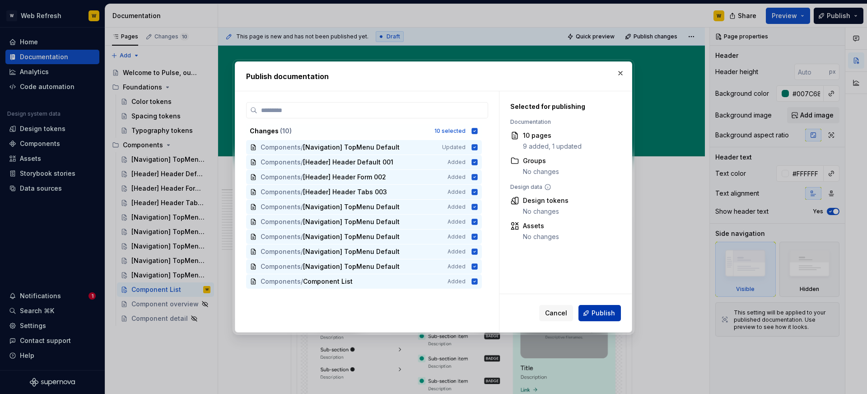
click at [605, 311] on span "Publish" at bounding box center [603, 313] width 23 height 9
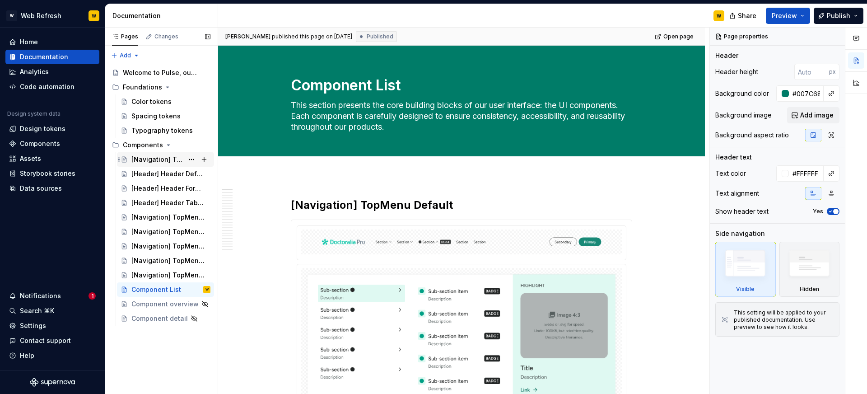
click at [163, 164] on div "[Navigation] TopMenu Default" at bounding box center [157, 159] width 52 height 9
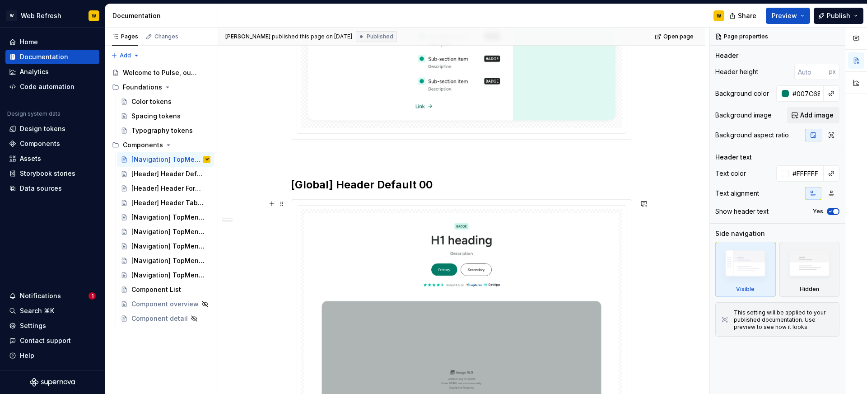
scroll to position [394, 0]
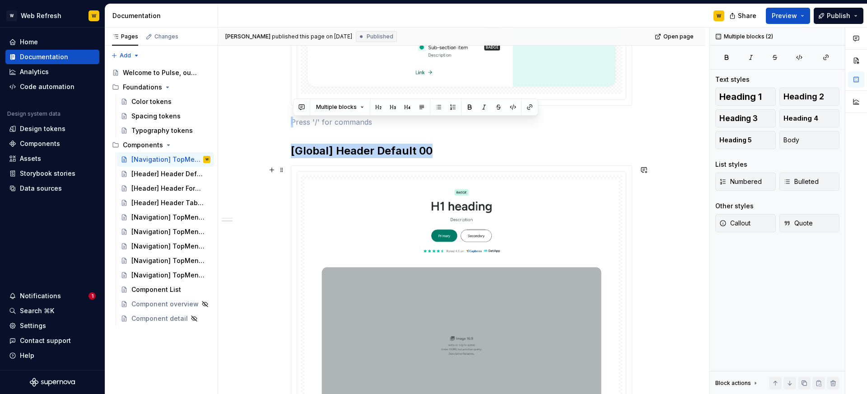
drag, startPoint x: 352, startPoint y: 156, endPoint x: 490, endPoint y: 349, distance: 237.0
click at [490, 349] on div "[Navigation] TopMenu Default [Global] Header Default 00" at bounding box center [461, 218] width 341 height 886
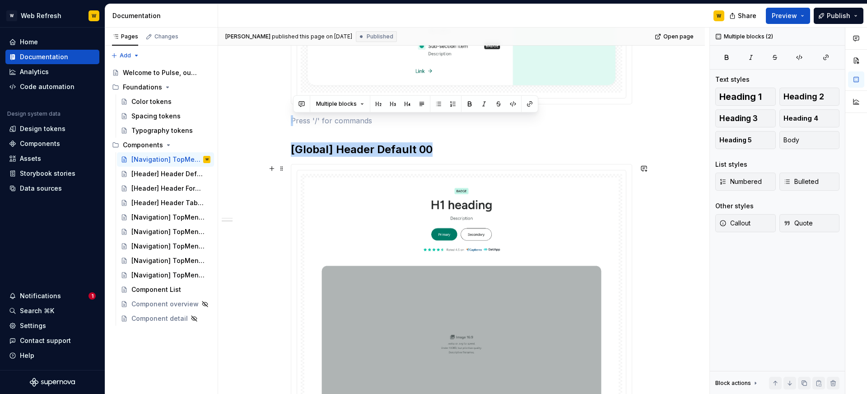
click at [652, 226] on div "[Navigation] TopMenu Default [Global] Header Default 00" at bounding box center [461, 270] width 487 height 1037
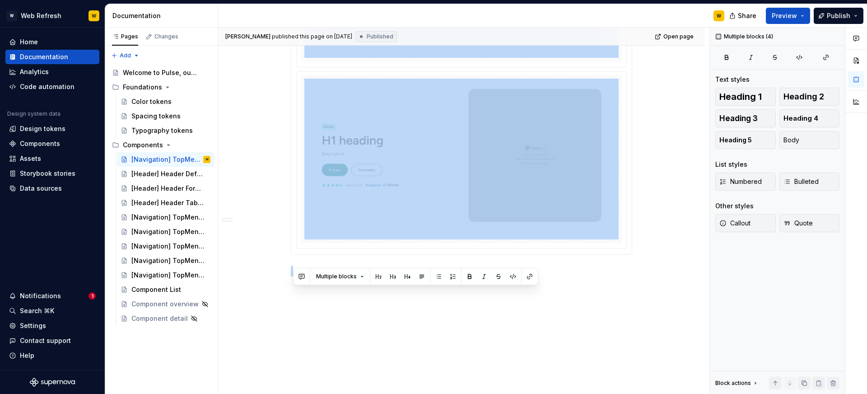
scroll to position [819, 0]
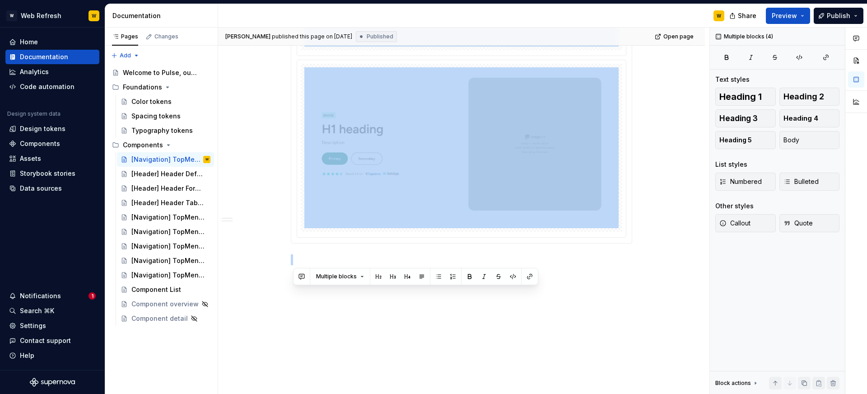
drag, startPoint x: 347, startPoint y: 211, endPoint x: 480, endPoint y: 385, distance: 219.8
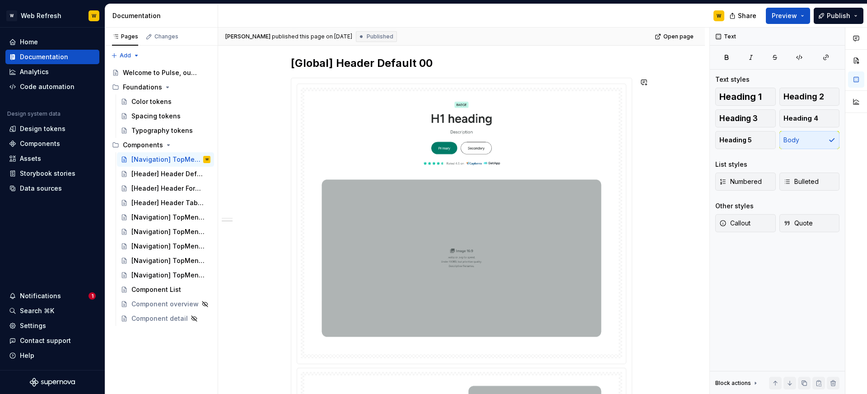
scroll to position [192, 0]
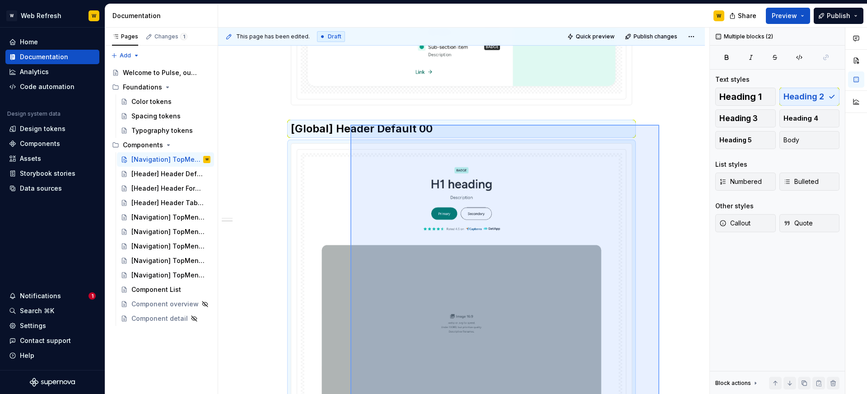
drag, startPoint x: 660, startPoint y: 370, endPoint x: 351, endPoint y: 125, distance: 394.2
click at [351, 125] on div "This page has been edited. Draft Quick preview Publish changes [Navigation] Top…" at bounding box center [463, 211] width 491 height 367
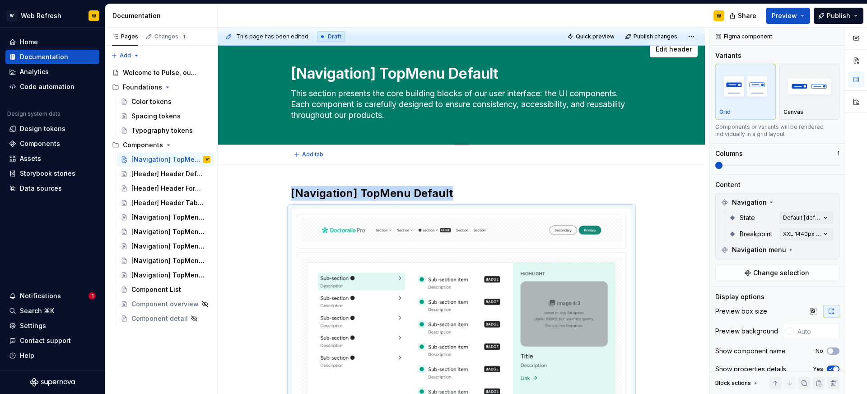
scroll to position [0, 0]
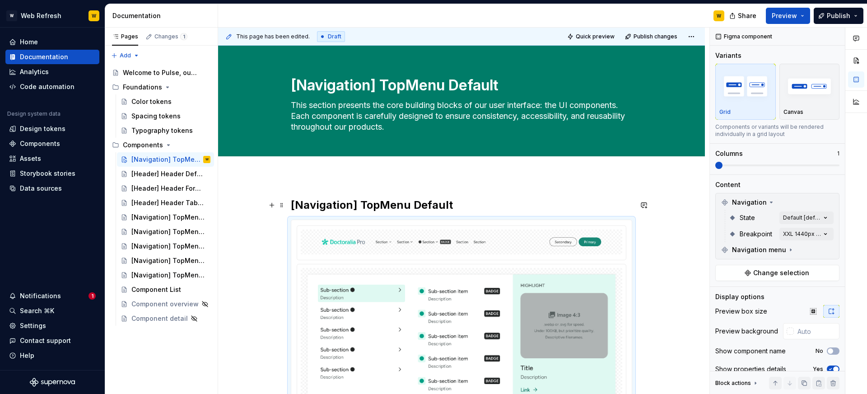
click at [362, 203] on strong "[Navigation] TopMenu Default" at bounding box center [372, 204] width 162 height 13
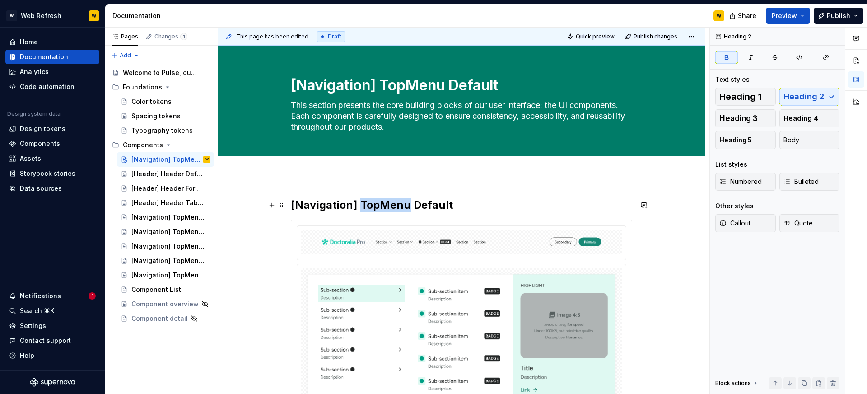
click at [362, 203] on strong "[Navigation] TopMenu Default" at bounding box center [372, 204] width 162 height 13
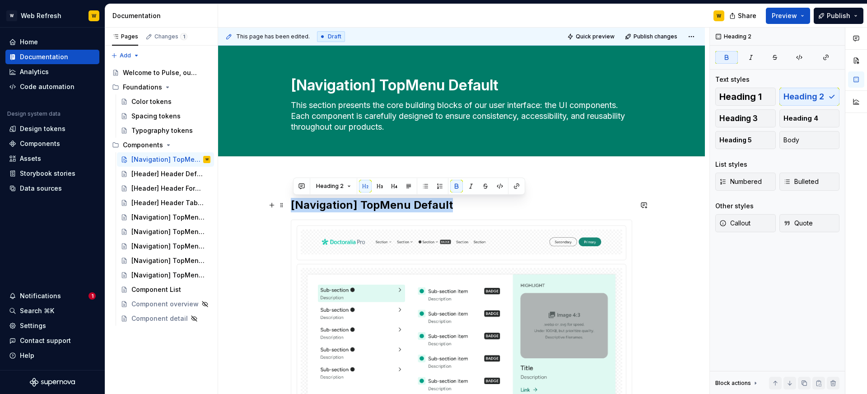
click at [362, 203] on strong "[Navigation] TopMenu Default" at bounding box center [372, 204] width 162 height 13
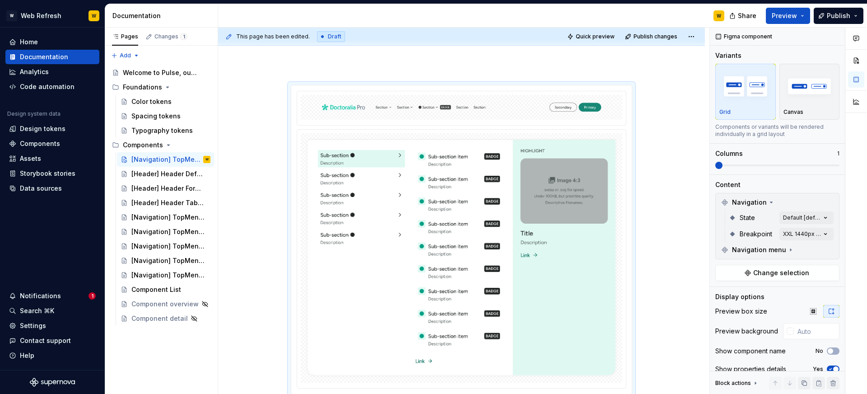
scroll to position [135, 0]
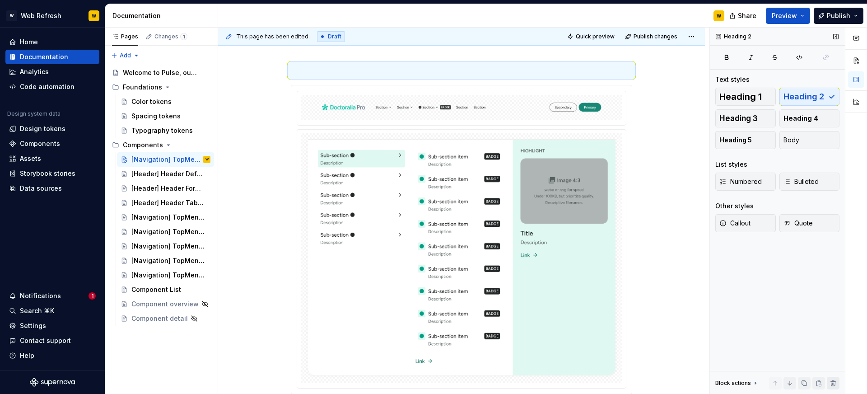
click at [831, 380] on button "button" at bounding box center [833, 383] width 13 height 13
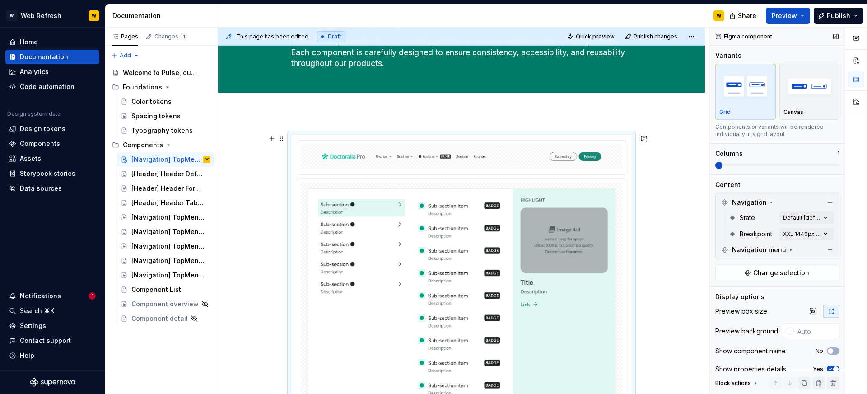
scroll to position [0, 0]
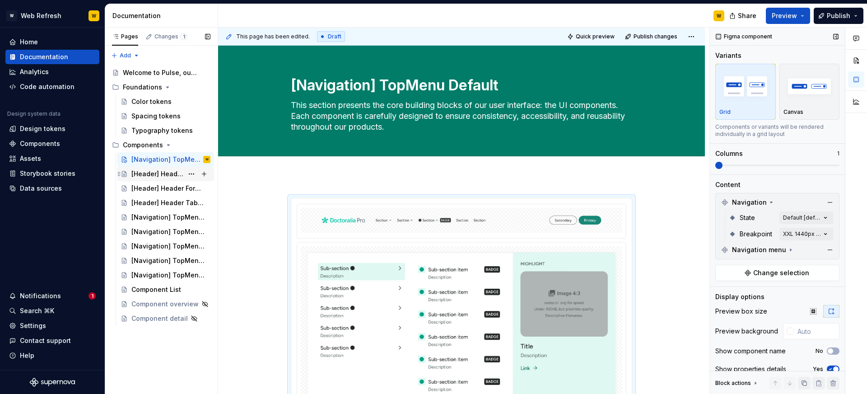
click at [167, 173] on div "[Header] Header Default 001" at bounding box center [157, 173] width 52 height 9
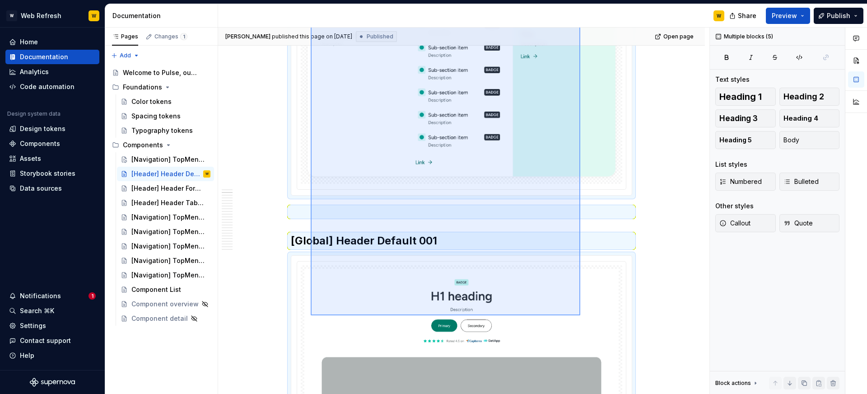
scroll to position [342, 0]
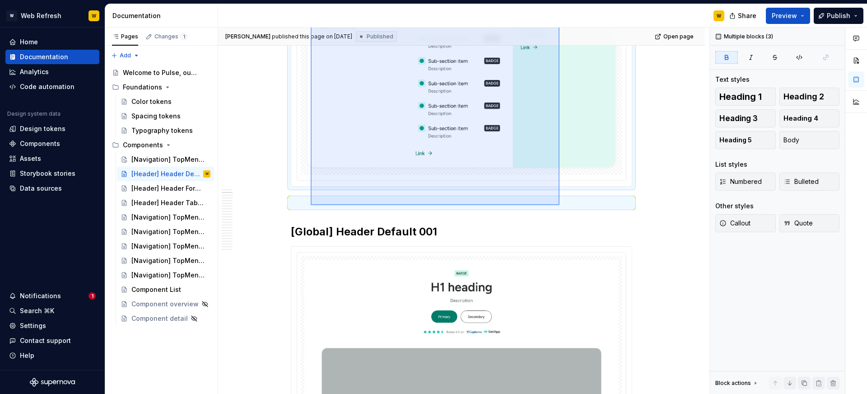
drag, startPoint x: 311, startPoint y: 127, endPoint x: 560, endPoint y: 205, distance: 260.7
click at [560, 205] on div "Watson published this page on September 11, 2025 Published Open page [Header] H…" at bounding box center [463, 211] width 491 height 367
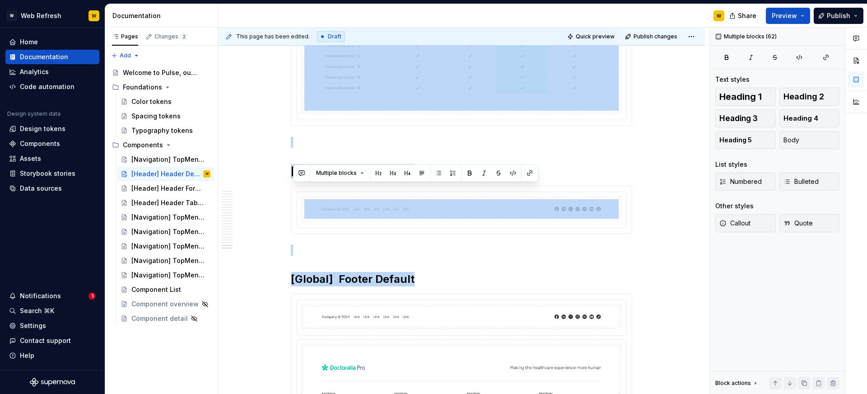
scroll to position [6655, 0]
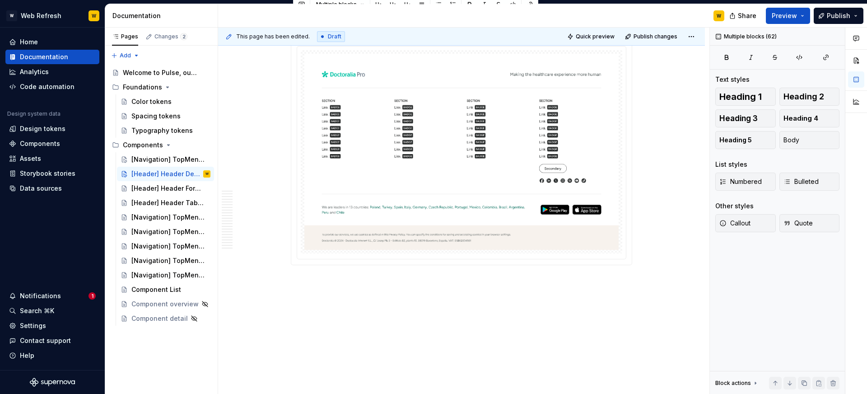
drag, startPoint x: 421, startPoint y: 133, endPoint x: 570, endPoint y: 257, distance: 193.4
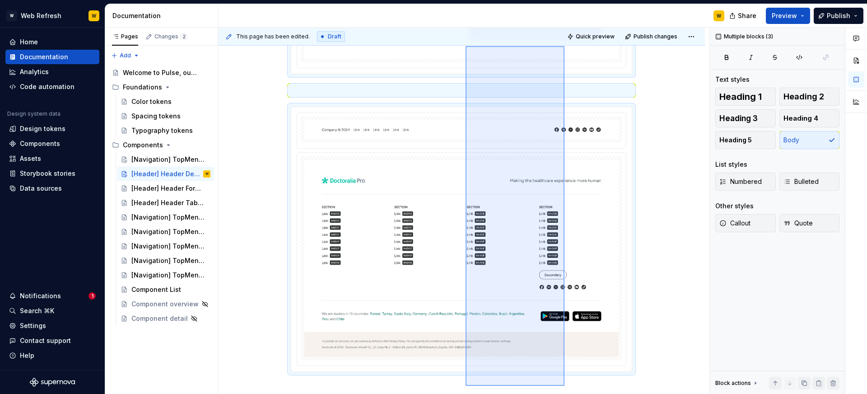
scroll to position [618, 0]
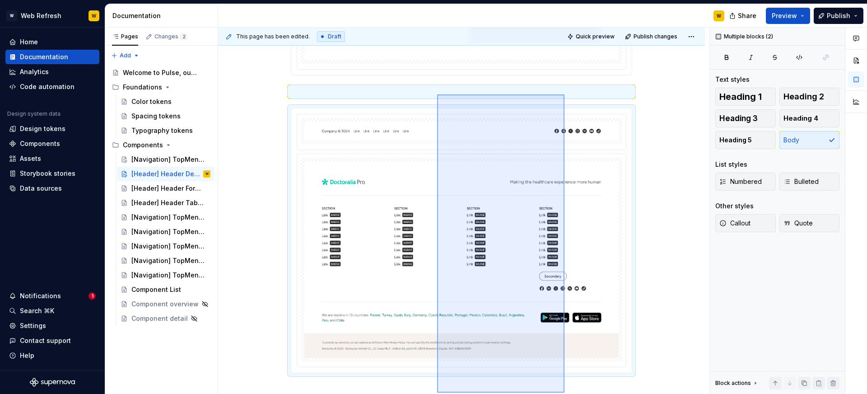
drag, startPoint x: 565, startPoint y: 285, endPoint x: 437, endPoint y: 94, distance: 229.5
click at [437, 94] on div "This page has been edited. Draft Quick preview Publish changes [Header] Header …" at bounding box center [463, 211] width 491 height 367
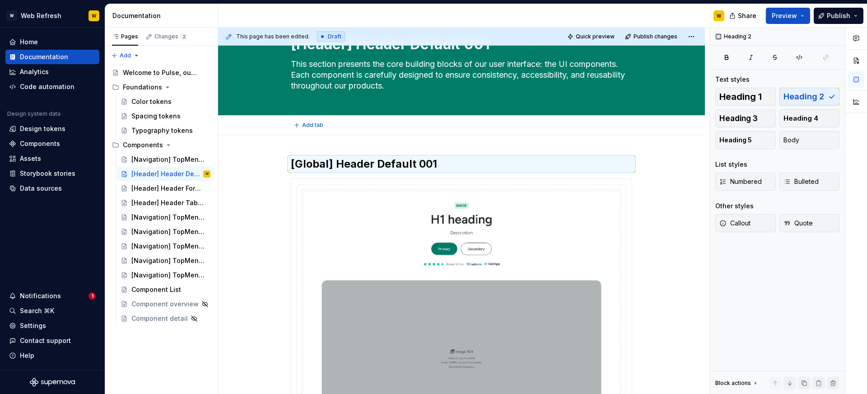
scroll to position [0, 0]
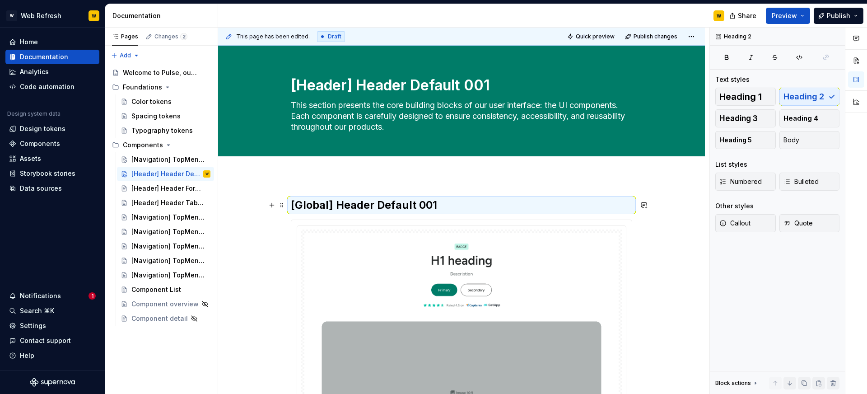
click at [382, 207] on h2 "[Global] Header Default 001" at bounding box center [461, 205] width 341 height 14
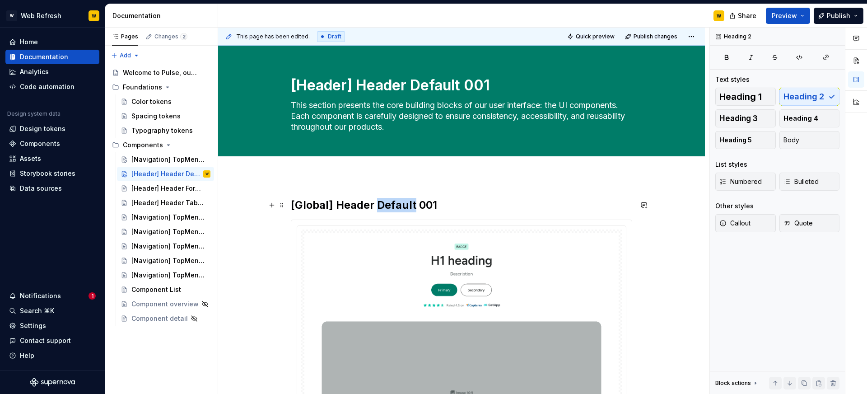
click at [382, 207] on h2 "[Global] Header Default 001" at bounding box center [461, 205] width 341 height 14
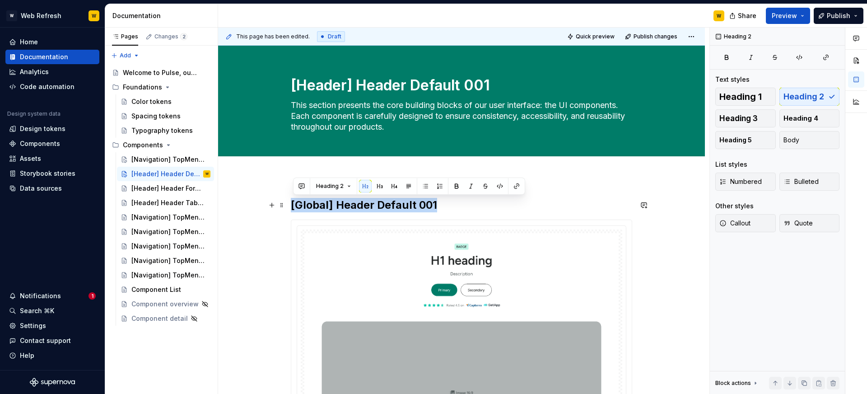
click at [382, 207] on h2 "[Global] Header Default 001" at bounding box center [461, 205] width 341 height 14
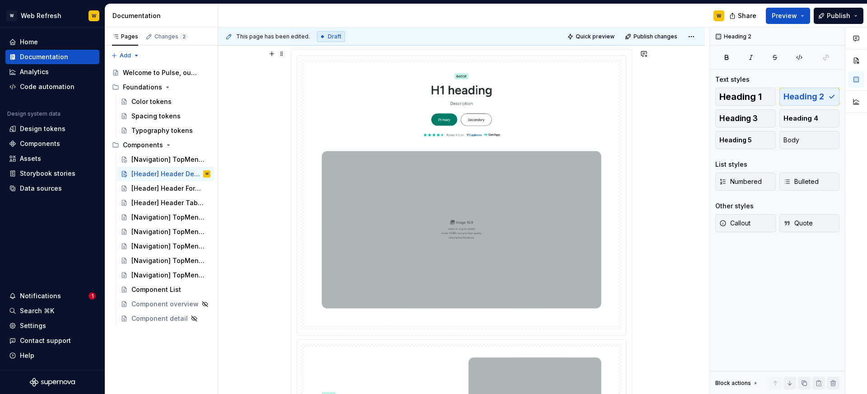
scroll to position [88, 0]
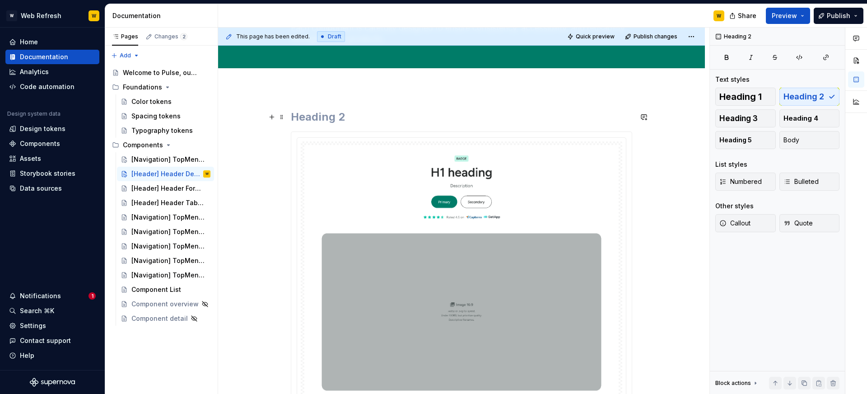
click at [416, 119] on h2 at bounding box center [461, 117] width 341 height 14
click at [832, 385] on button "button" at bounding box center [833, 383] width 13 height 13
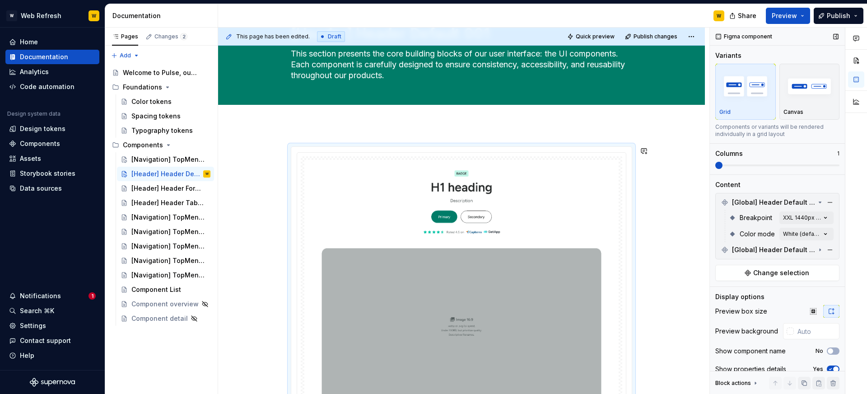
scroll to position [0, 0]
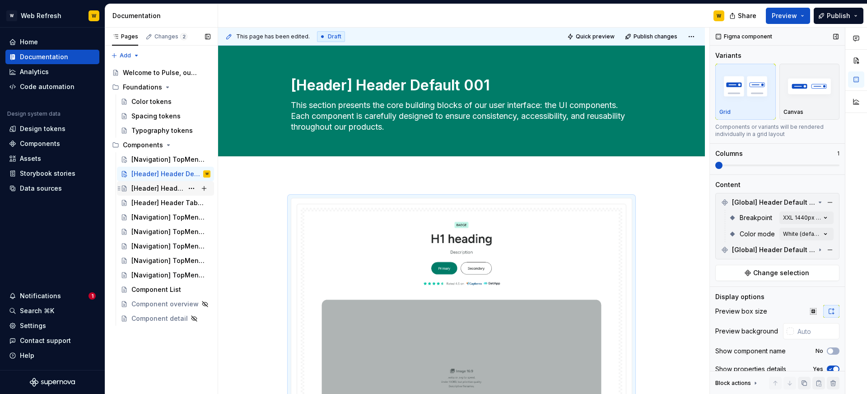
click at [165, 186] on div "[Header] Header Form 002" at bounding box center [157, 188] width 52 height 9
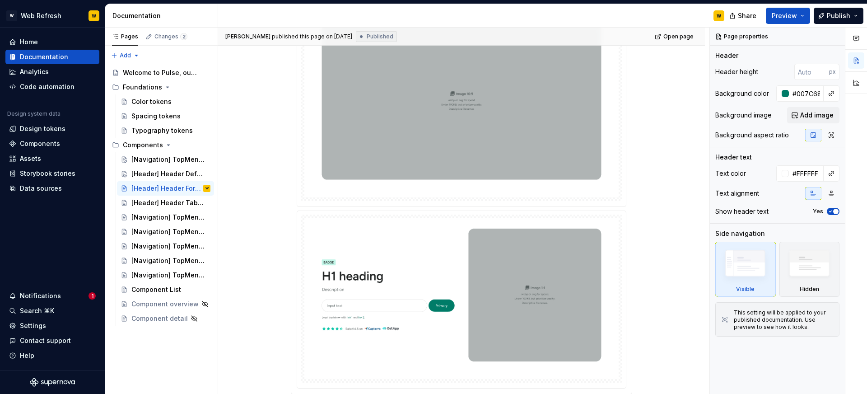
scroll to position [414, 0]
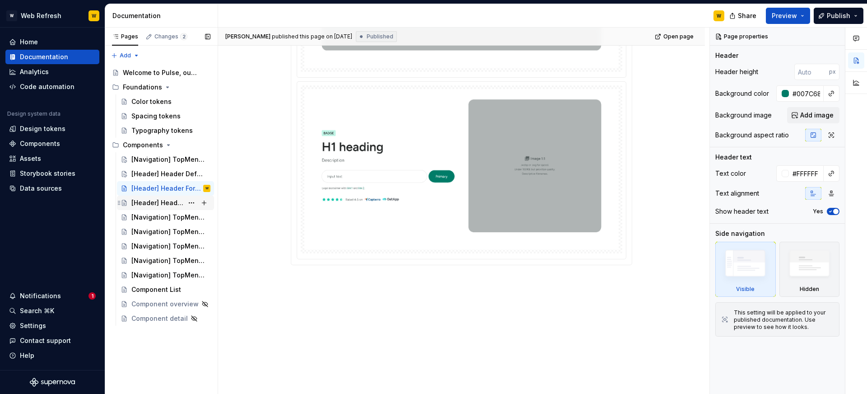
click at [162, 201] on div "[Header] Header Tabs 003" at bounding box center [157, 202] width 52 height 9
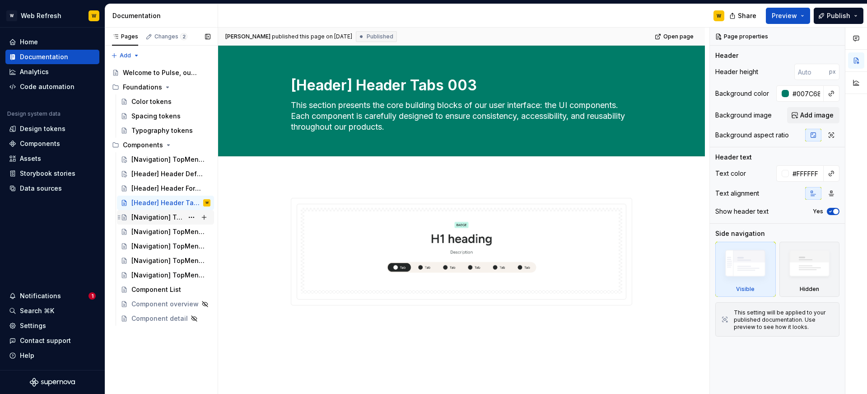
click at [164, 218] on div "[Navigation] TopMenu Default" at bounding box center [157, 217] width 52 height 9
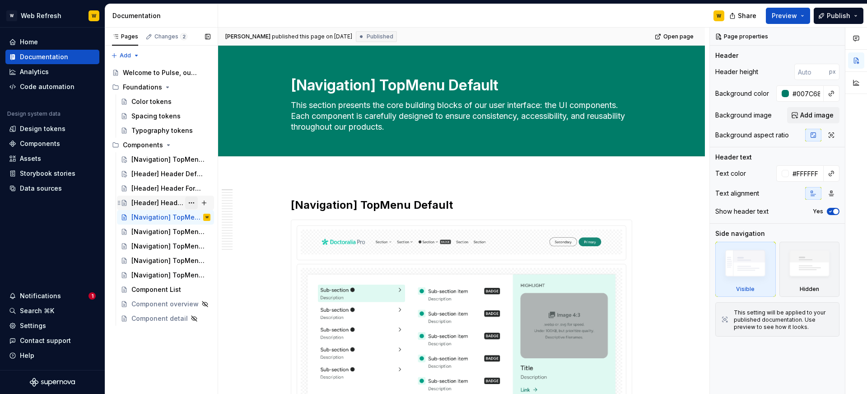
click at [195, 203] on button "Page tree" at bounding box center [191, 202] width 13 height 13
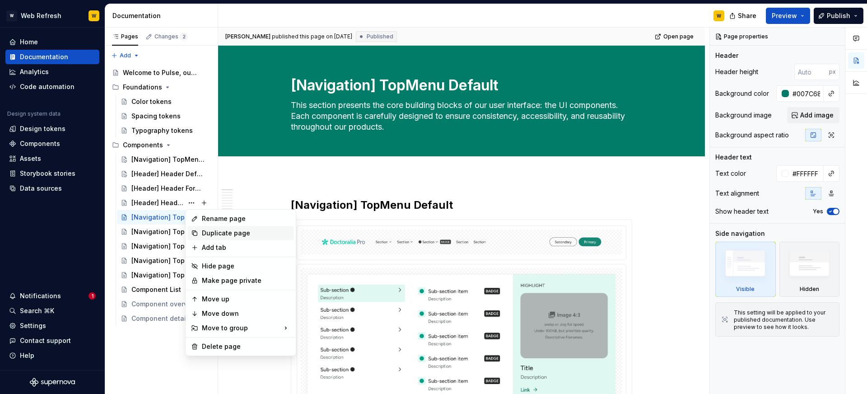
click at [206, 233] on div "Duplicate page" at bounding box center [246, 233] width 89 height 9
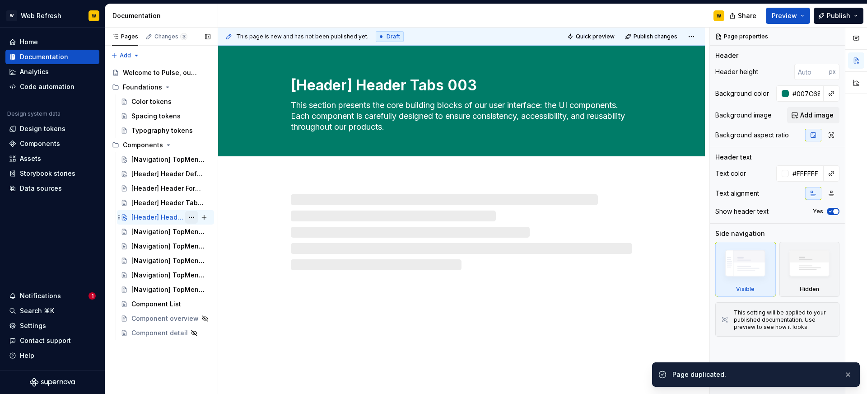
click at [192, 215] on button "Page tree" at bounding box center [191, 217] width 13 height 13
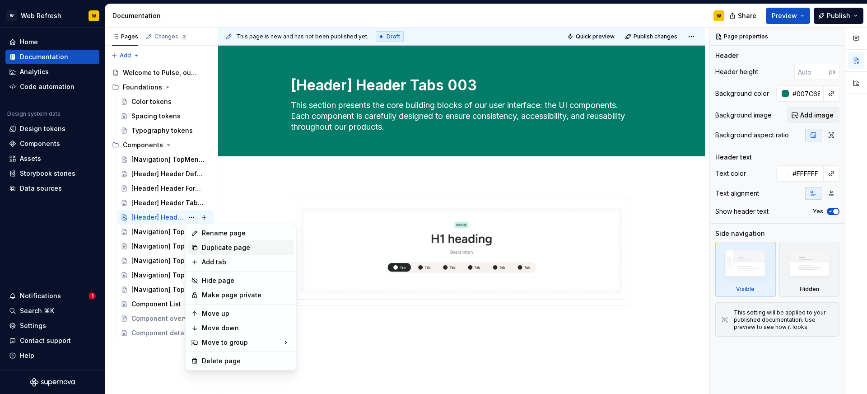
click at [211, 248] on div "Duplicate page" at bounding box center [246, 247] width 89 height 9
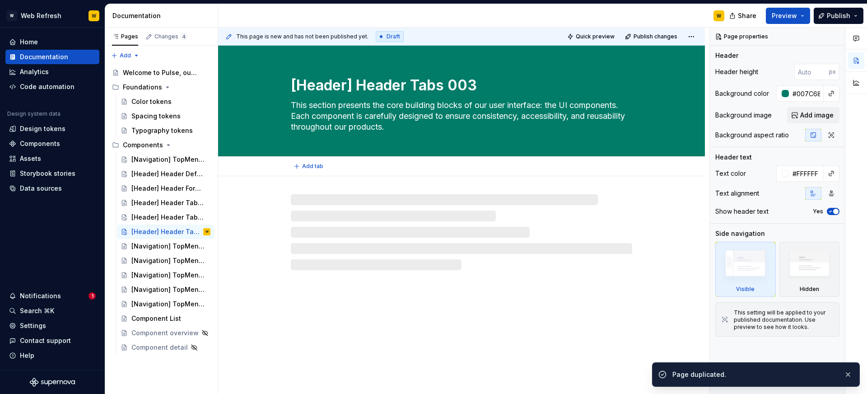
click at [373, 82] on textarea "[Header] Header Tabs 003" at bounding box center [459, 86] width 341 height 22
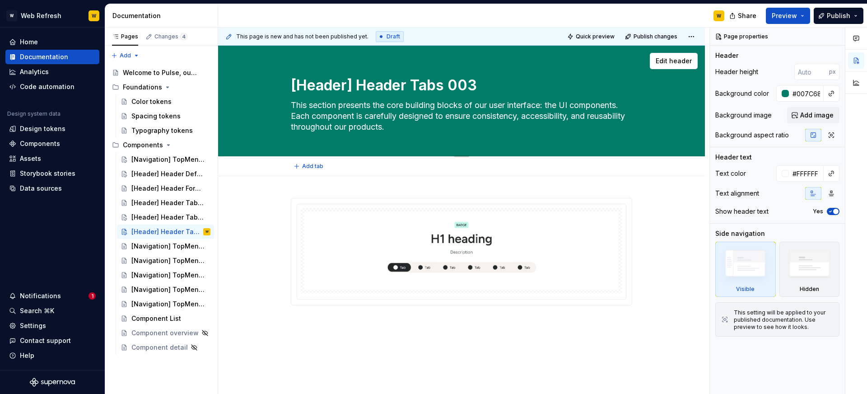
click at [373, 82] on textarea "[Header] Header Tabs 003" at bounding box center [459, 86] width 341 height 22
paste textarea "Content] Feature Default 004"
type textarea "*"
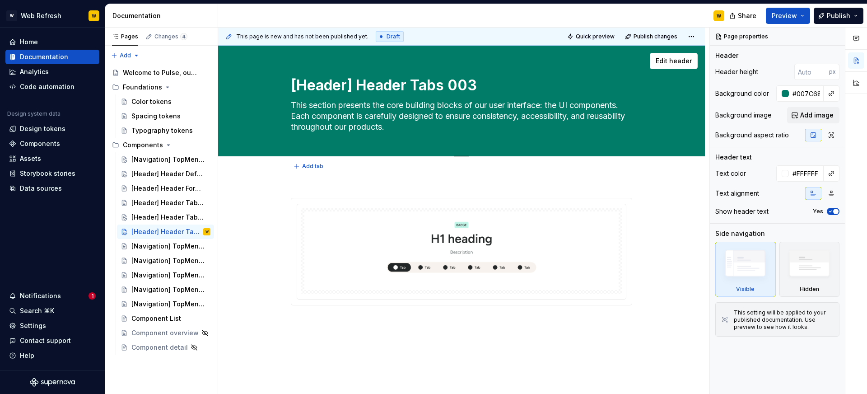
type textarea "[Content] Feature Default 004"
type textarea "*"
type textarea "[Content] Feature Default 004"
click at [405, 243] on img at bounding box center [461, 250] width 314 height 79
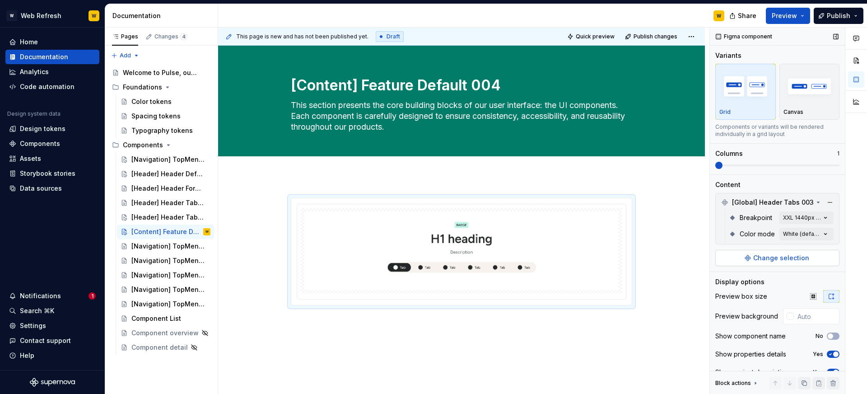
click at [787, 253] on span "Change selection" at bounding box center [781, 257] width 56 height 9
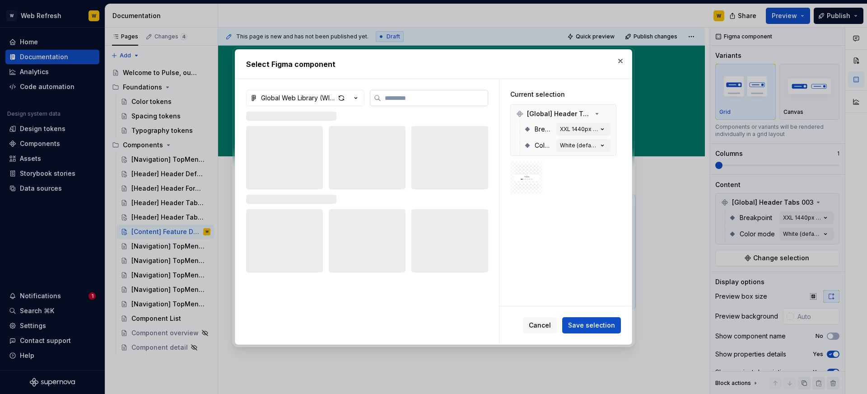
type textarea "*"
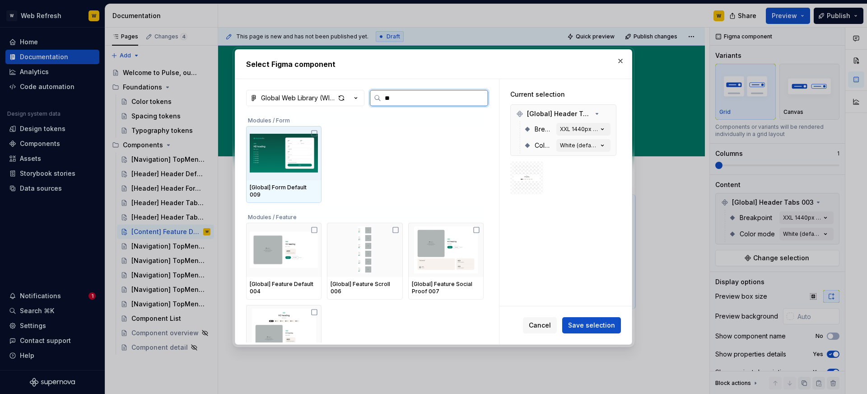
type input "***"
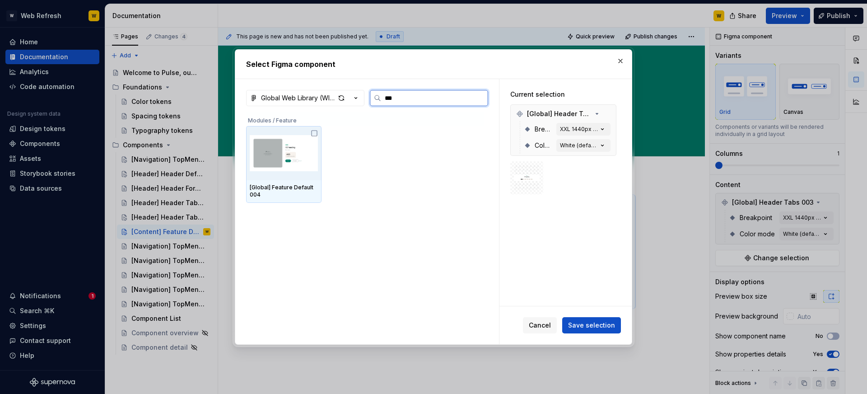
click at [291, 158] on img at bounding box center [284, 153] width 68 height 47
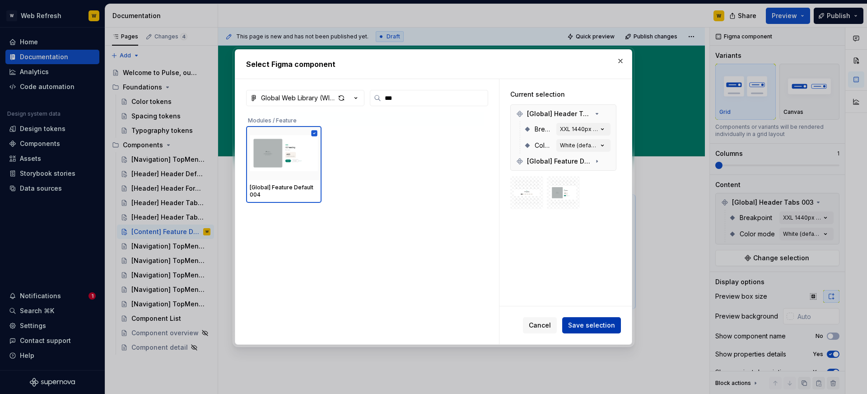
click at [583, 320] on button "Save selection" at bounding box center [591, 325] width 59 height 16
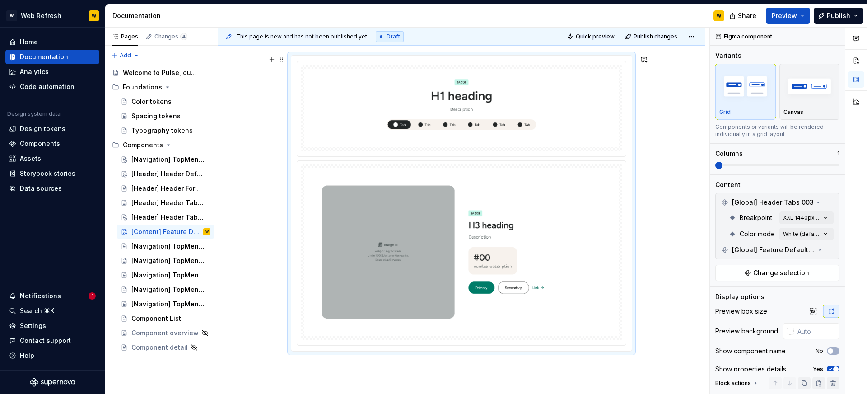
scroll to position [143, 0]
click at [833, 204] on button "button" at bounding box center [830, 202] width 13 height 13
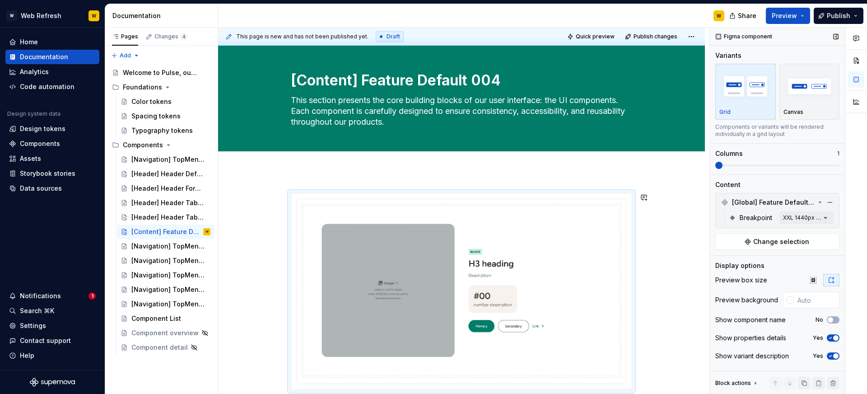
scroll to position [0, 0]
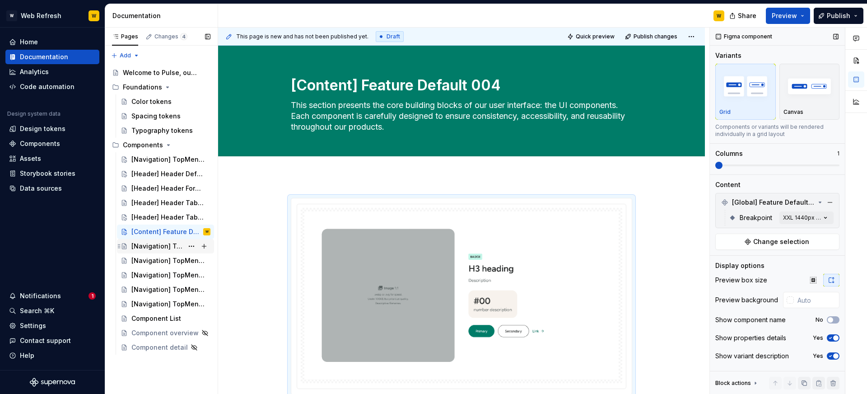
click at [165, 242] on div "[Navigation] TopMenu Default" at bounding box center [157, 246] width 52 height 9
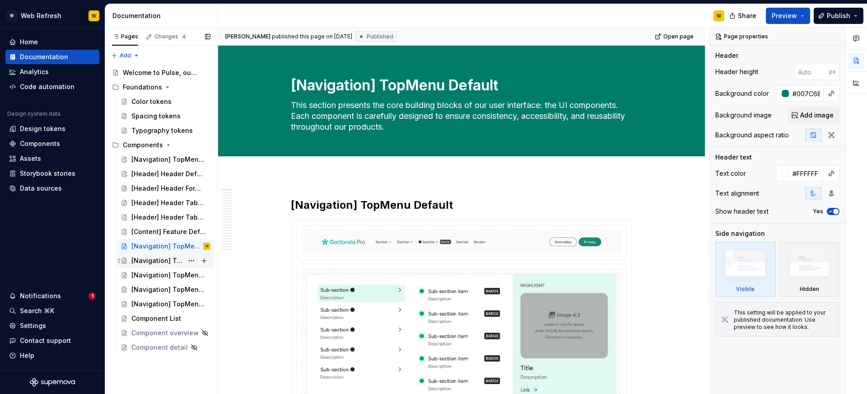
click at [175, 257] on div "[Navigation] TopMenu Default" at bounding box center [157, 260] width 52 height 9
drag, startPoint x: 215, startPoint y: 303, endPoint x: 171, endPoint y: 266, distance: 58.0
click at [171, 266] on div "Accessibility guide for tree Page tree. Navigate the tree with the arrow keys. …" at bounding box center [161, 209] width 113 height 295
click at [195, 262] on button "Page tree" at bounding box center [191, 260] width 13 height 13
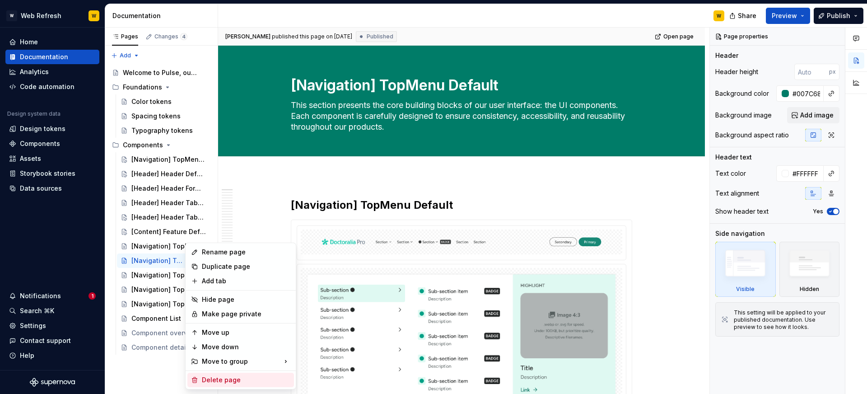
click at [226, 376] on div "Delete page" at bounding box center [246, 379] width 89 height 9
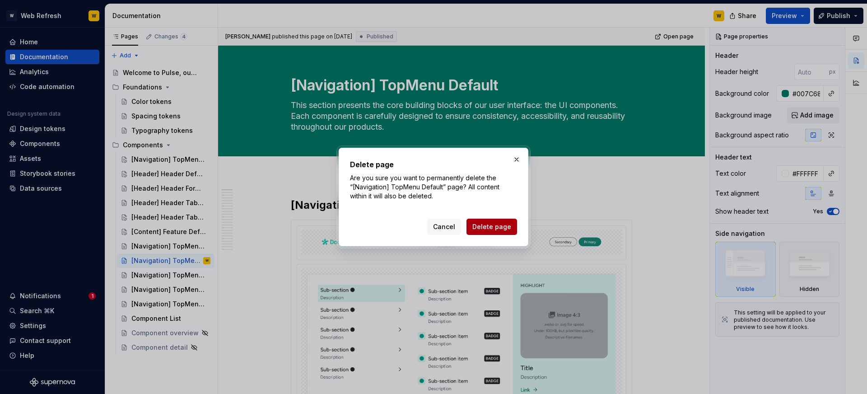
click at [482, 229] on span "Delete page" at bounding box center [491, 226] width 39 height 9
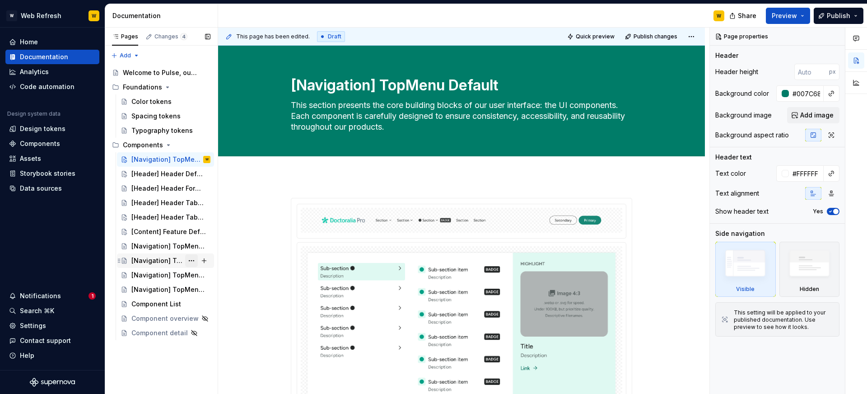
click at [190, 259] on button "Page tree" at bounding box center [191, 260] width 13 height 13
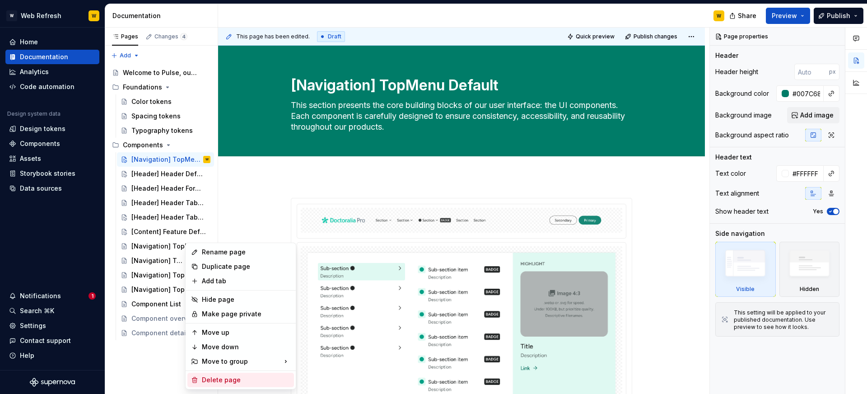
click at [227, 373] on div "Delete page" at bounding box center [240, 380] width 107 height 14
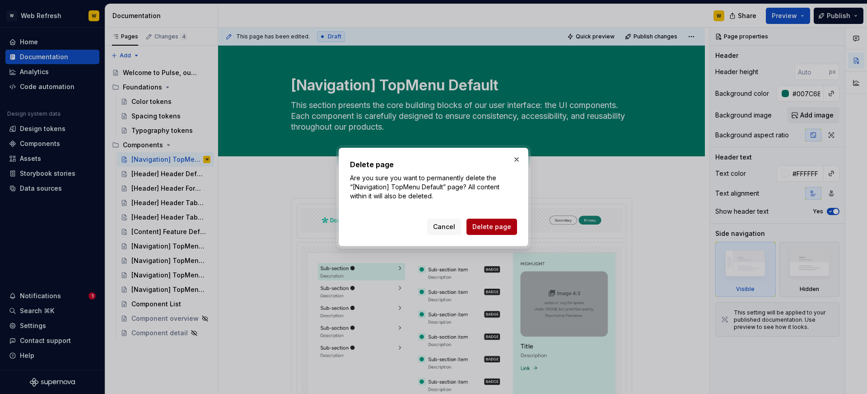
click at [490, 227] on span "Delete page" at bounding box center [491, 226] width 39 height 9
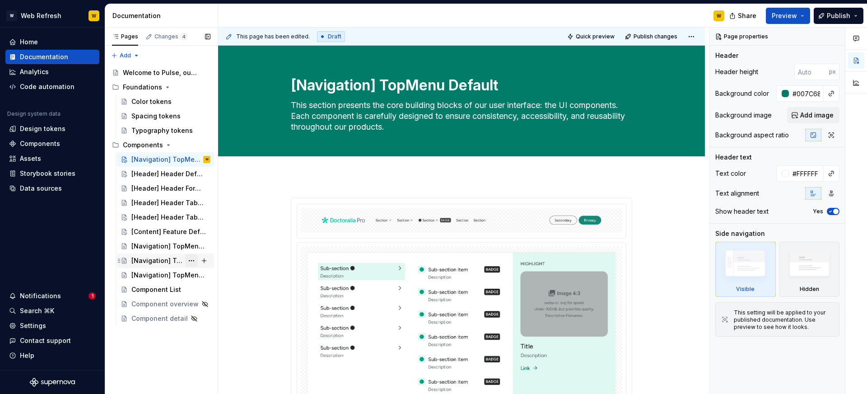
click at [194, 263] on button "Page tree" at bounding box center [191, 260] width 13 height 13
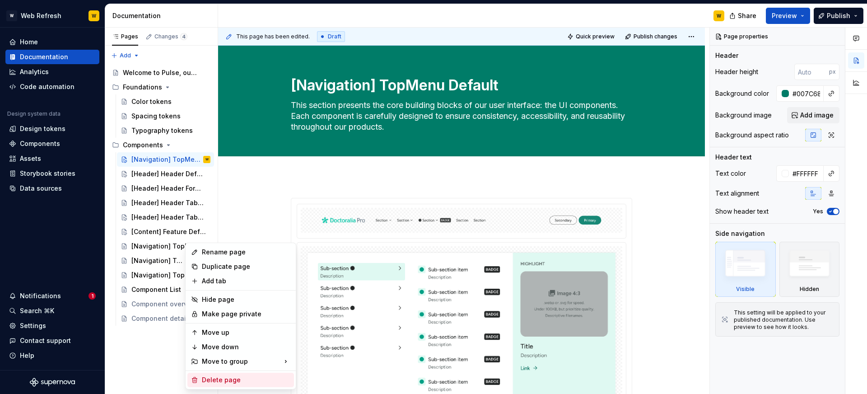
click at [221, 374] on div "Delete page" at bounding box center [240, 380] width 107 height 14
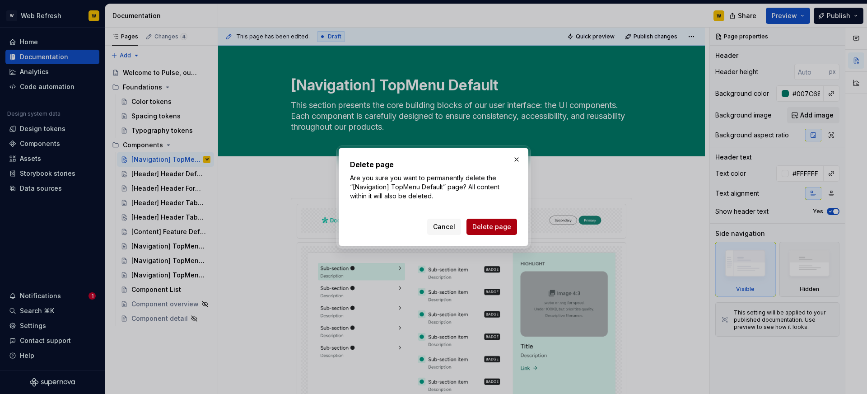
click at [477, 230] on span "Delete page" at bounding box center [491, 226] width 39 height 9
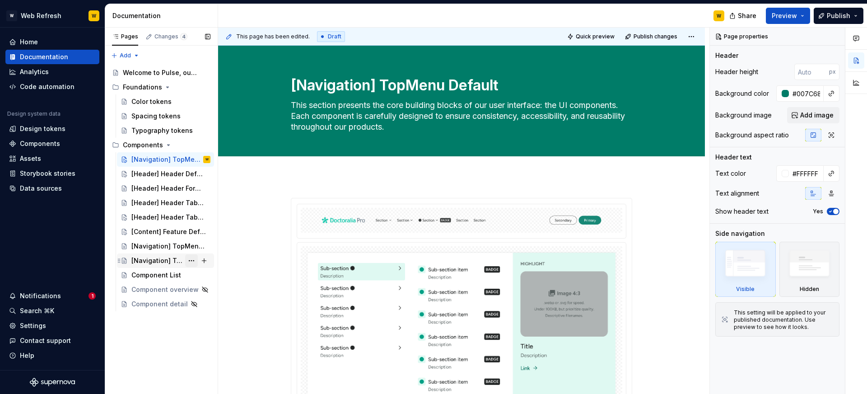
click at [192, 262] on button "Page tree" at bounding box center [191, 260] width 13 height 13
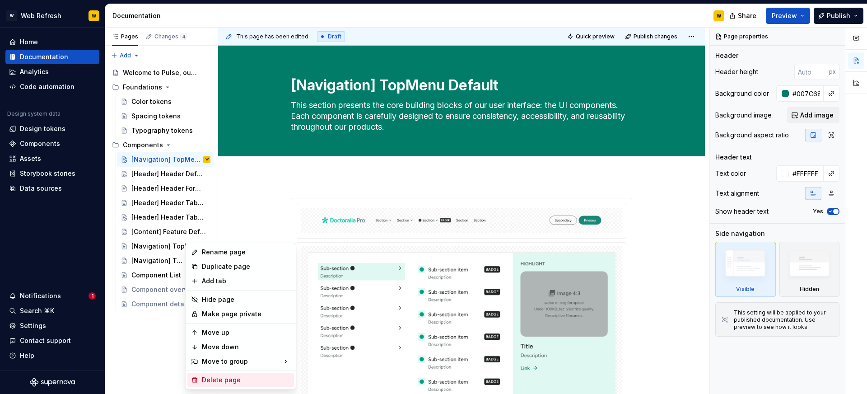
click at [224, 375] on div "Delete page" at bounding box center [246, 379] width 89 height 9
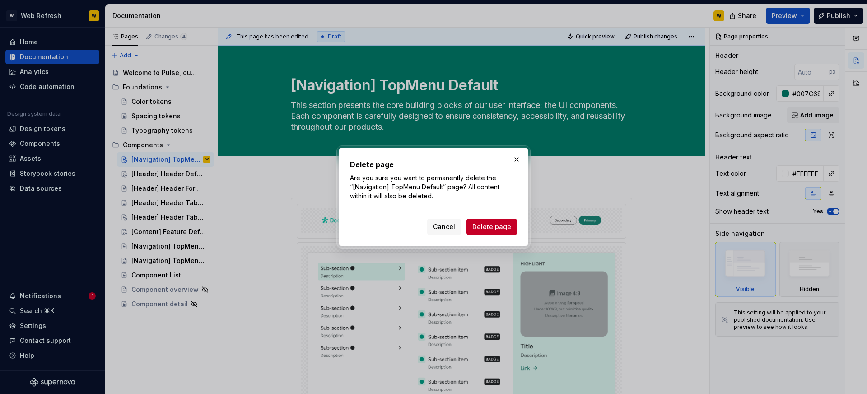
click at [490, 233] on button "Delete page" at bounding box center [492, 227] width 51 height 16
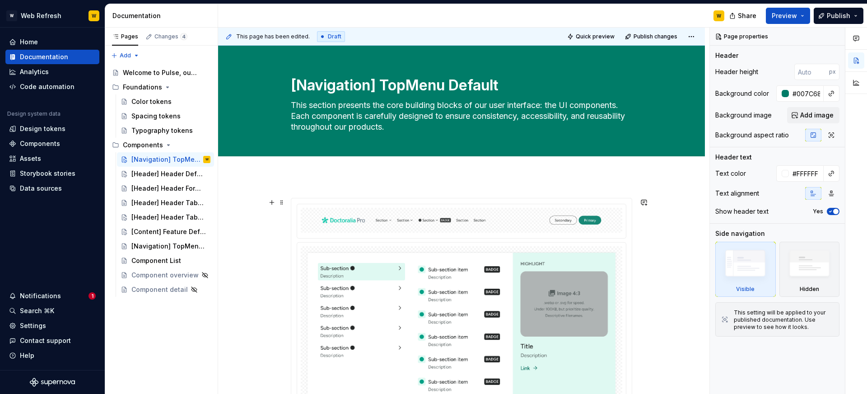
click at [457, 219] on img at bounding box center [461, 220] width 314 height 18
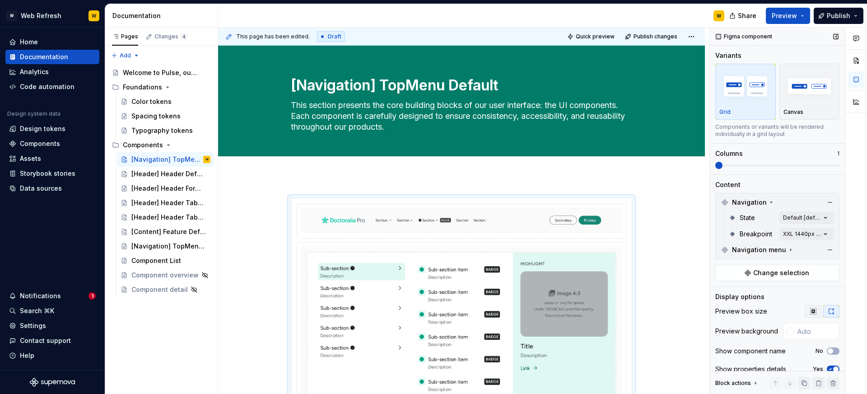
scroll to position [28, 0]
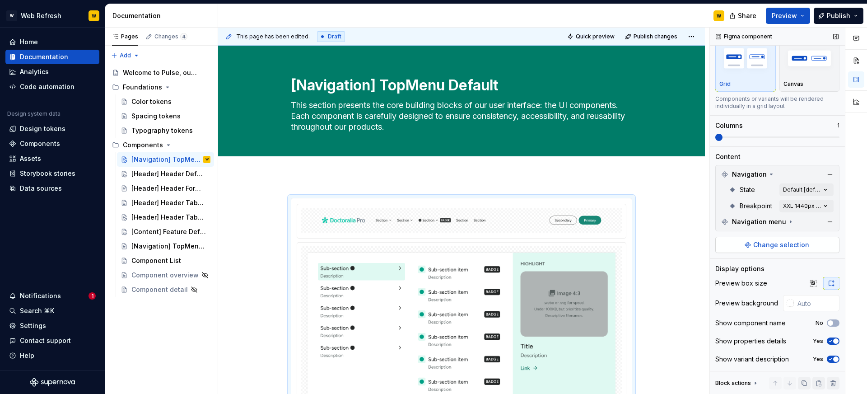
click at [766, 243] on span "Change selection" at bounding box center [781, 244] width 56 height 9
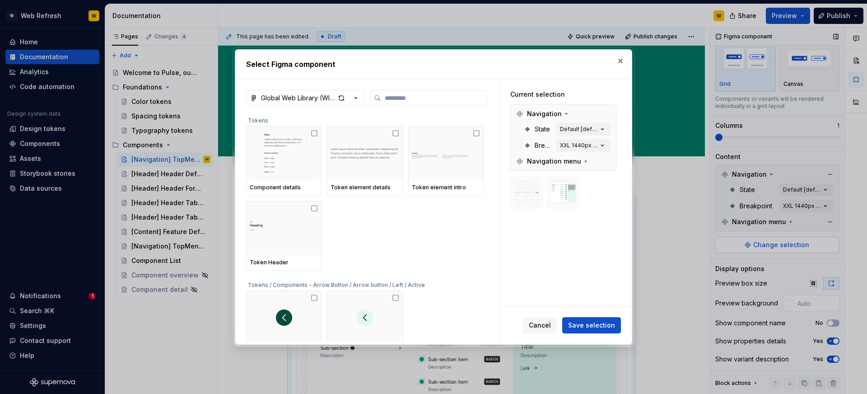
type textarea "*"
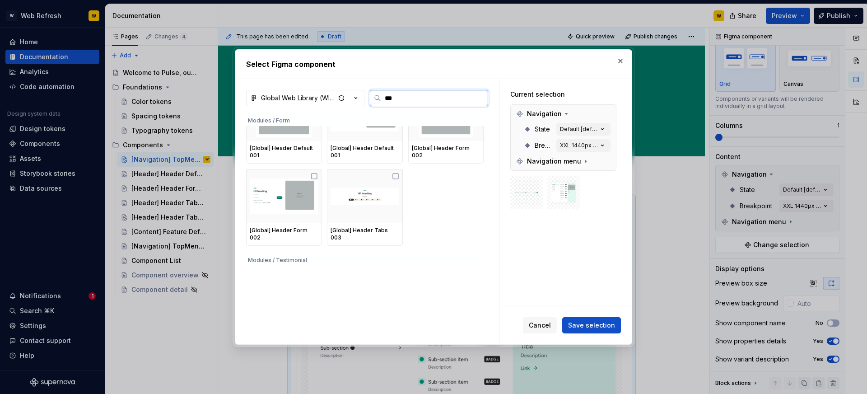
scroll to position [0, 0]
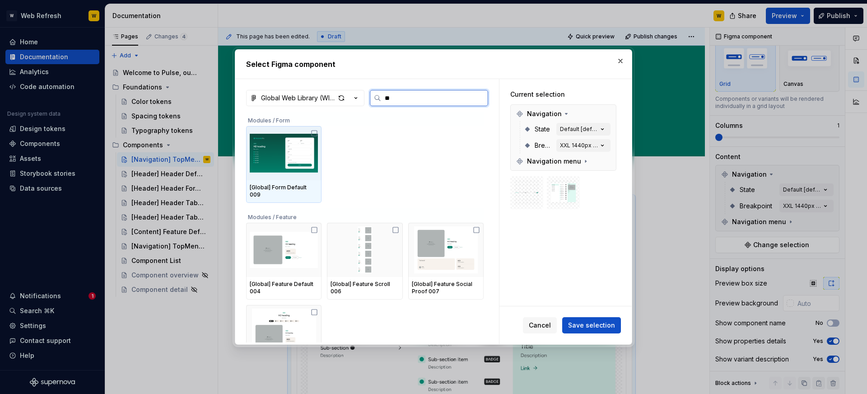
type input "***"
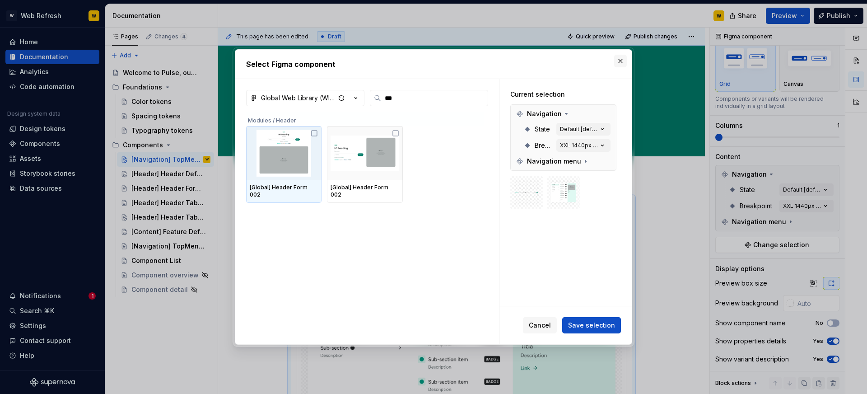
click at [624, 60] on button "button" at bounding box center [620, 61] width 13 height 13
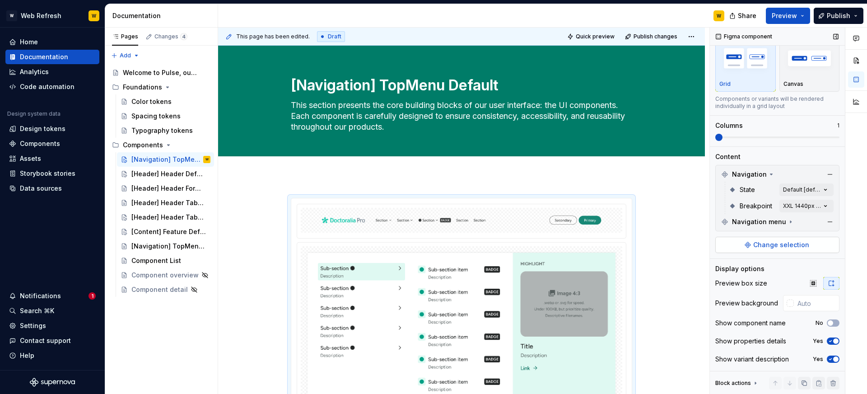
type textarea "*"
click at [788, 301] on div at bounding box center [790, 302] width 7 height 7
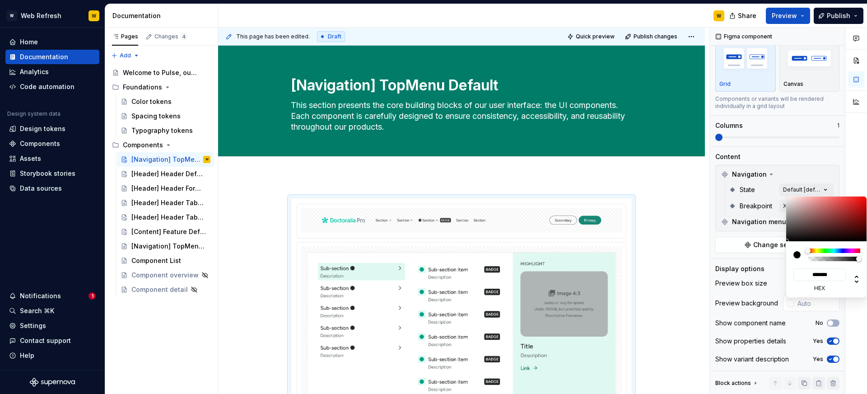
type input "#F7EBEB"
type input "*******"
type input "#FCFCFC"
type input "*******"
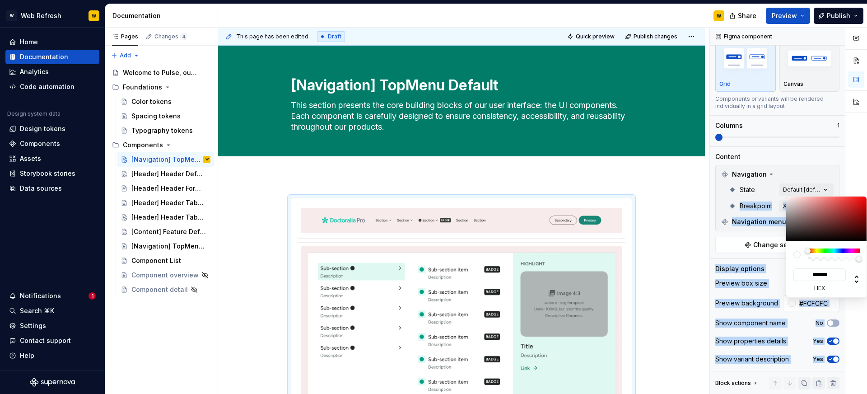
type input "#FFFFFF"
type input "*******"
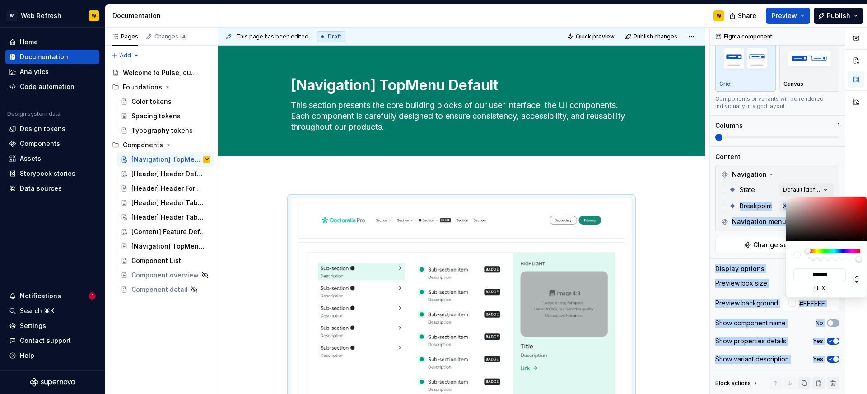
drag, startPoint x: 791, startPoint y: 198, endPoint x: 779, endPoint y: 196, distance: 12.0
click at [779, 196] on body "W Web Refresh W Home Documentation Analytics Code automation Design system data…" at bounding box center [433, 197] width 867 height 394
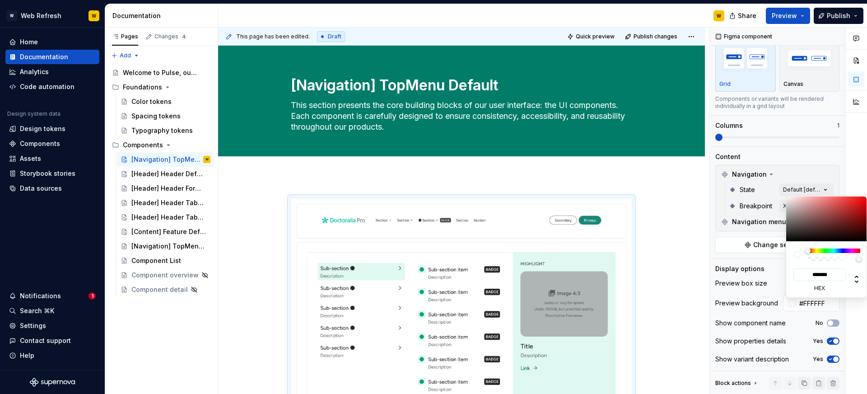
click at [656, 203] on html "W Web Refresh W Home Documentation Analytics Code automation Design system data…" at bounding box center [433, 197] width 867 height 394
click at [672, 273] on html "W Web Refresh W Home Documentation Analytics Code automation Design system data…" at bounding box center [433, 197] width 867 height 394
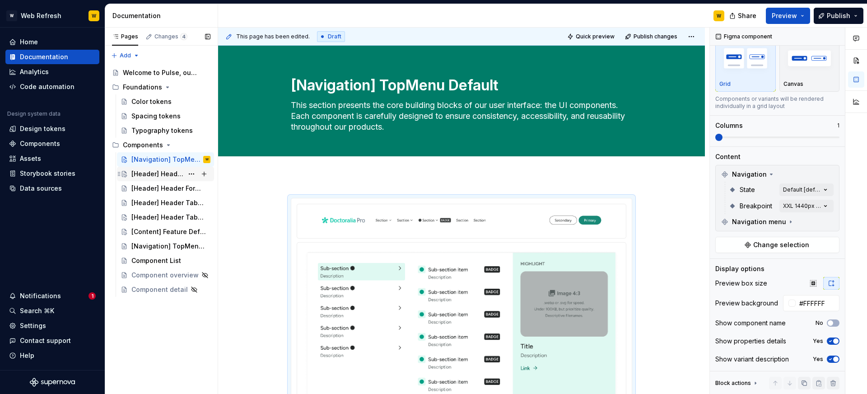
click at [177, 175] on div "[Header] Header Default 001" at bounding box center [157, 173] width 52 height 9
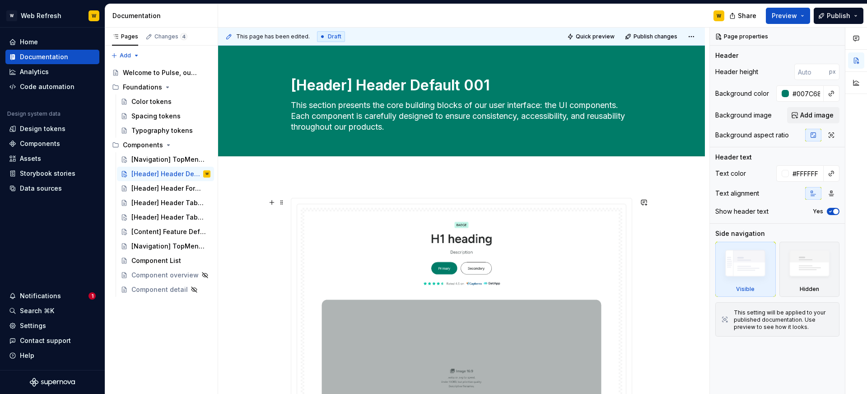
type textarea "*"
click at [607, 288] on img at bounding box center [461, 342] width 314 height 263
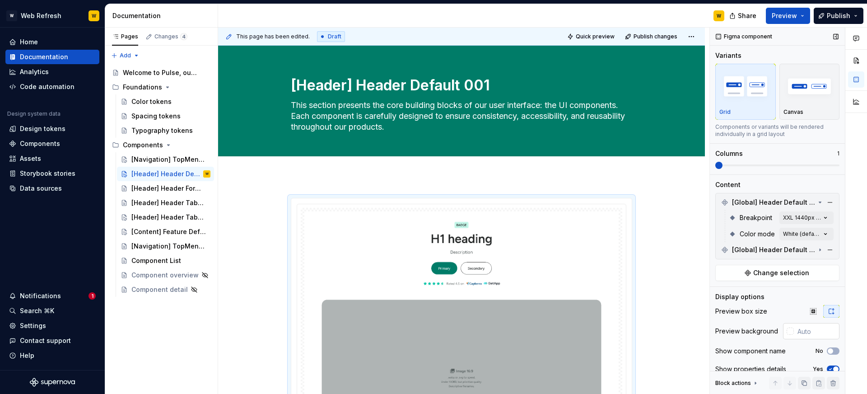
click at [790, 329] on div at bounding box center [790, 330] width 7 height 7
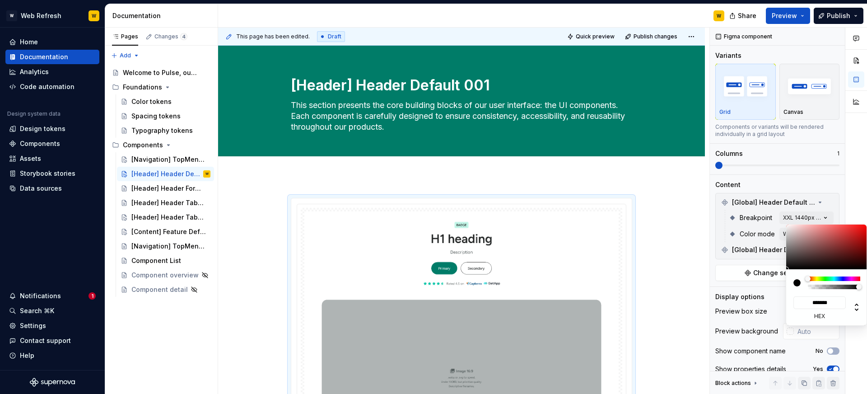
type input "#E3D9D9"
type input "*******"
type input "#E8DFDF"
type input "*******"
type input "#F2EBEB"
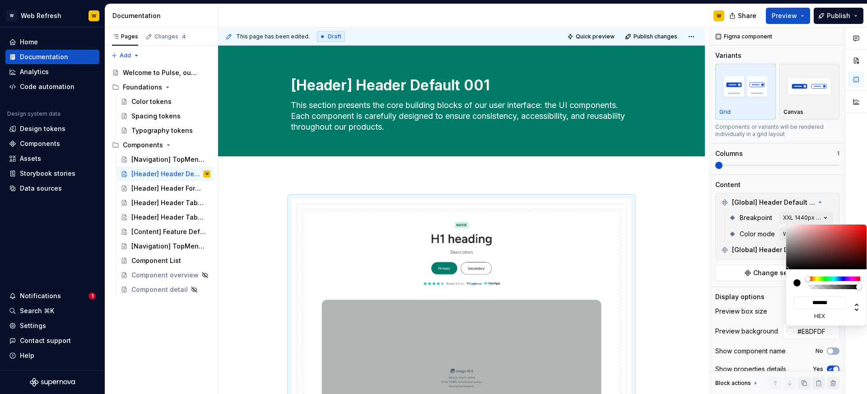
type input "*******"
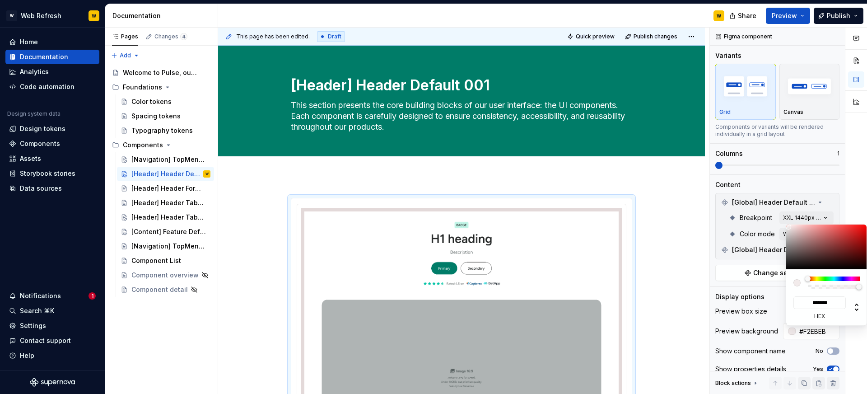
type input "#FCF8F8"
type input "*******"
type input "#FFFCFC"
type input "*******"
type input "#FFFFFF"
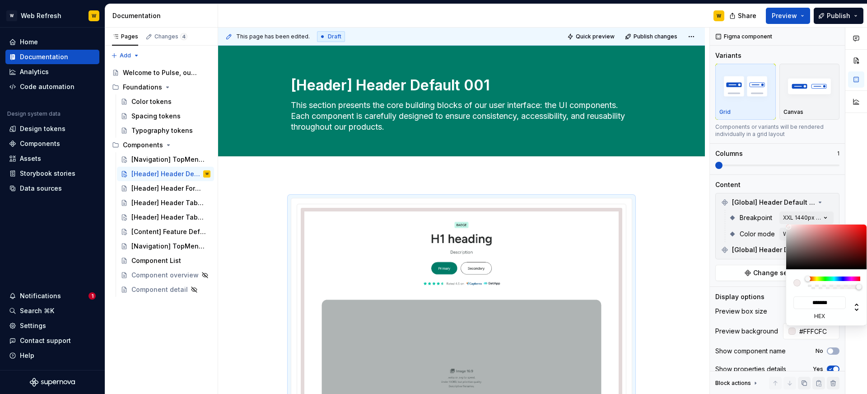
type input "*******"
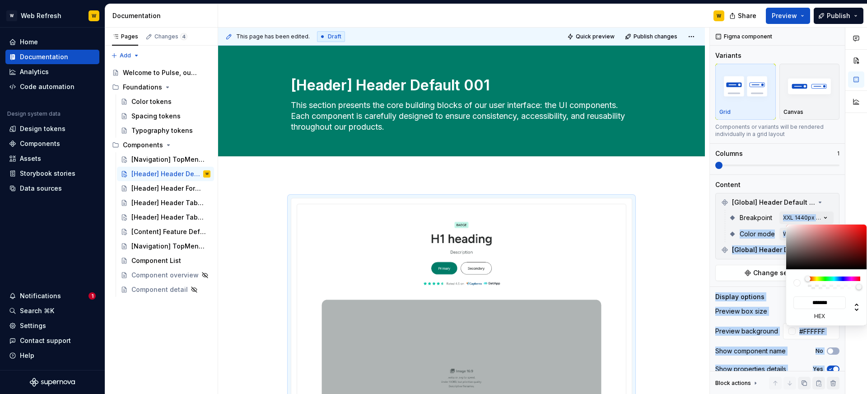
drag, startPoint x: 790, startPoint y: 229, endPoint x: 748, endPoint y: 224, distance: 42.0
click at [773, 223] on body "W Web Refresh W Home Documentation Analytics Code automation Design system data…" at bounding box center [433, 197] width 867 height 394
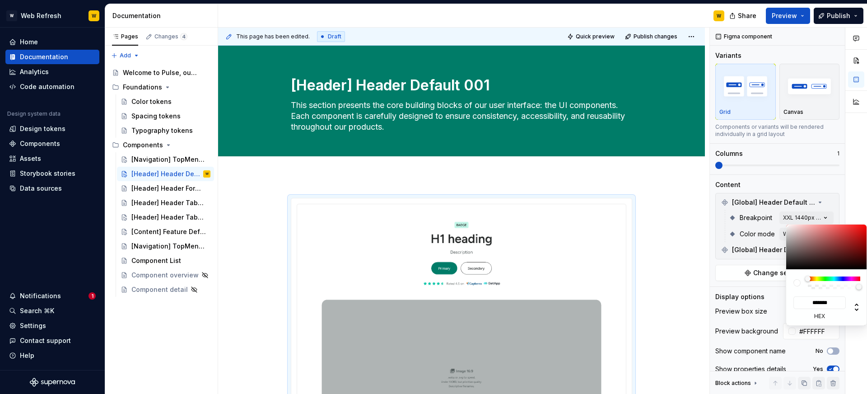
click at [525, 180] on html "W Web Refresh W Home Documentation Analytics Code automation Design system data…" at bounding box center [433, 197] width 867 height 394
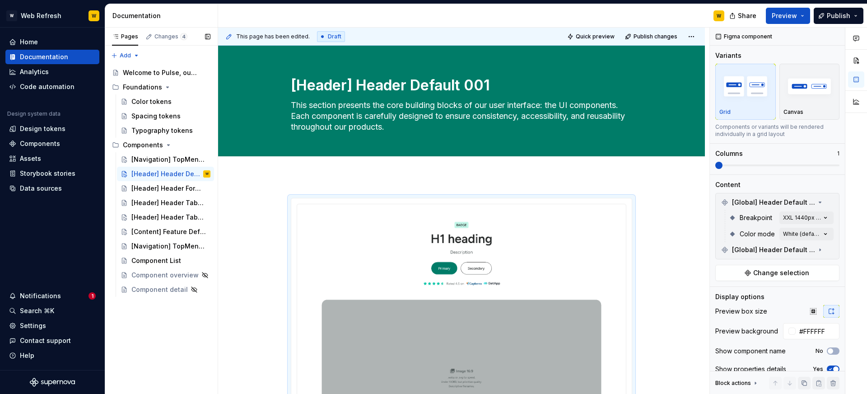
click at [168, 185] on div "Pages Changes 4 Add Accessibility guide for tree Page tree. Navigate the tree w…" at bounding box center [161, 211] width 113 height 367
click at [168, 185] on div "[Header] Header Form 002" at bounding box center [157, 188] width 52 height 9
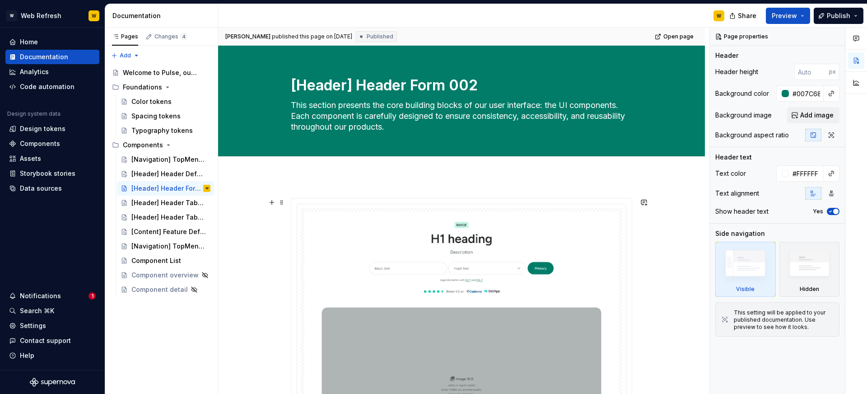
type textarea "*"
click at [535, 258] on img at bounding box center [461, 346] width 314 height 271
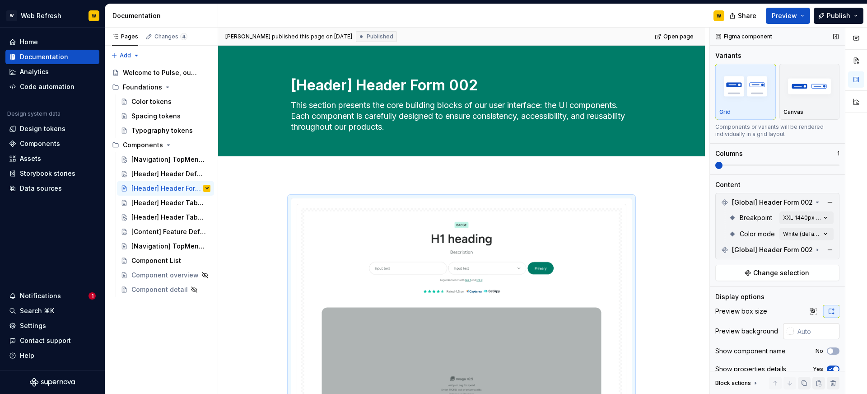
click at [784, 332] on div at bounding box center [788, 331] width 11 height 16
click at [788, 331] on div at bounding box center [790, 330] width 7 height 7
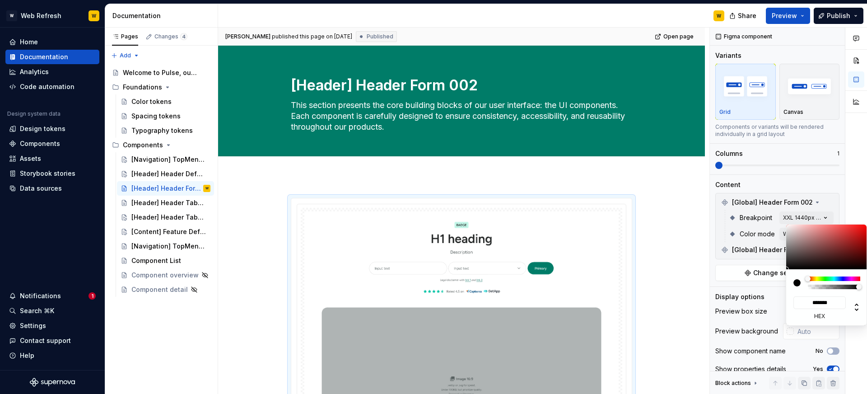
type input "#363535"
type input "*******"
type input "#6F6D6D"
type input "*******"
type input "#B4B4B4"
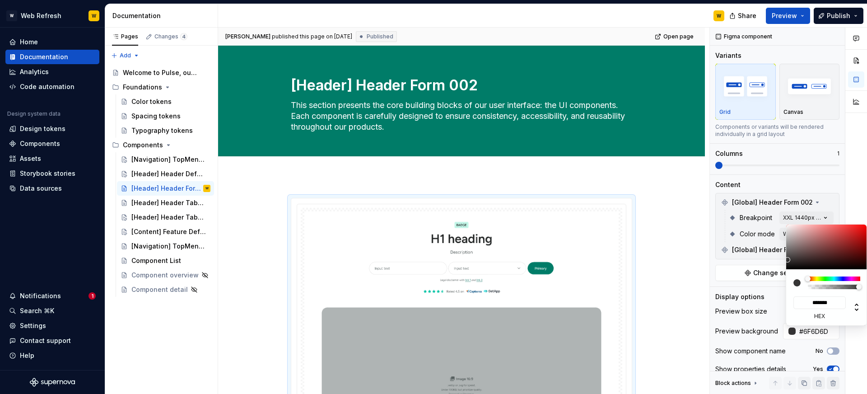
type input "*******"
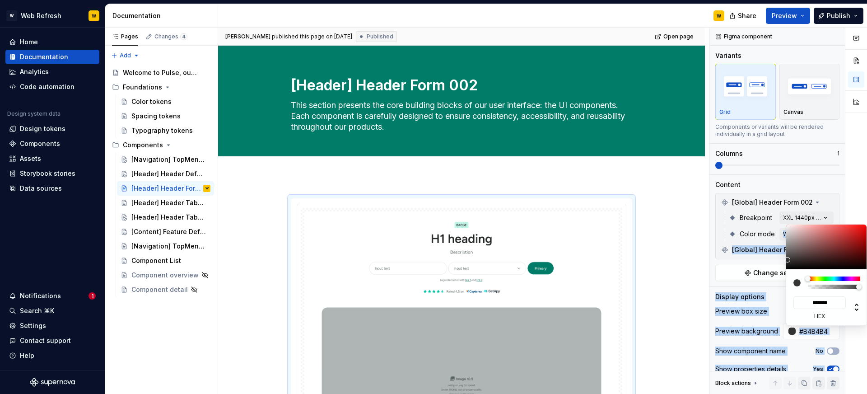
type input "#FFFFFF"
type input "*******"
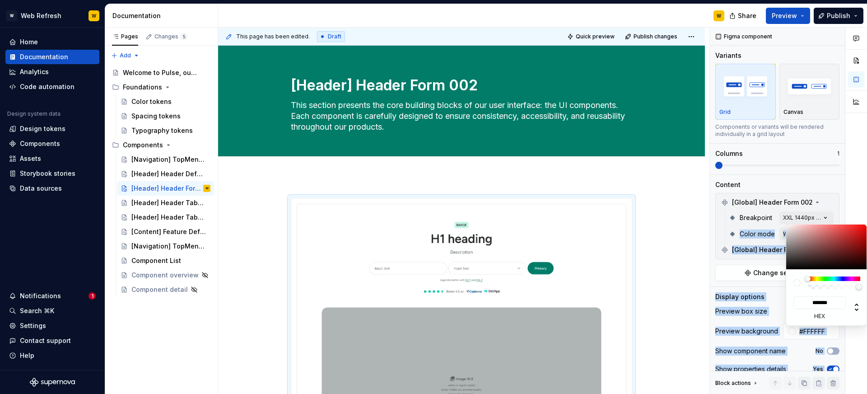
type input "#FCF5F5"
type input "*******"
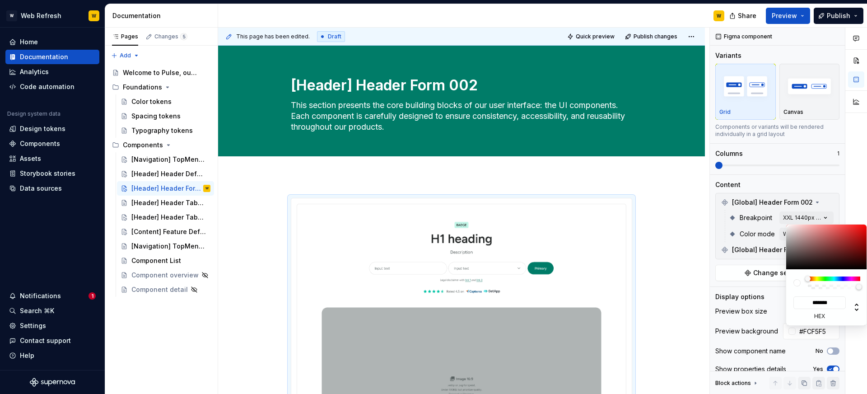
type input "#F2E7E7"
type input "*******"
type input "#F2E9E9"
type input "*******"
type input "#F7F3F3"
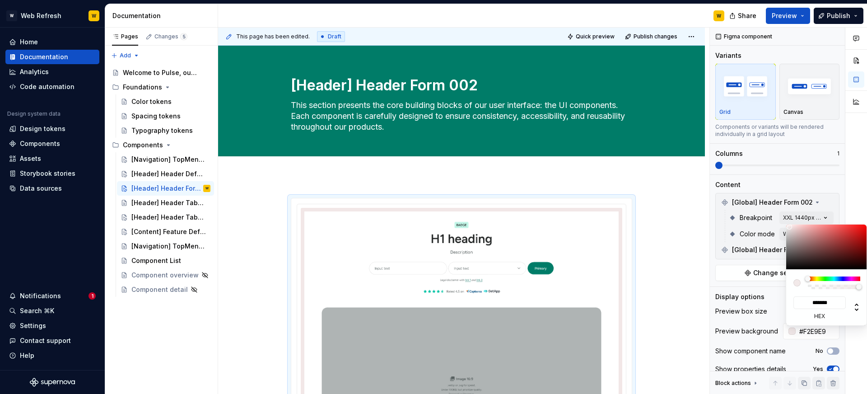
type input "*******"
type input "#FCFCFC"
type input "*******"
type input "#FFFFFF"
type input "*******"
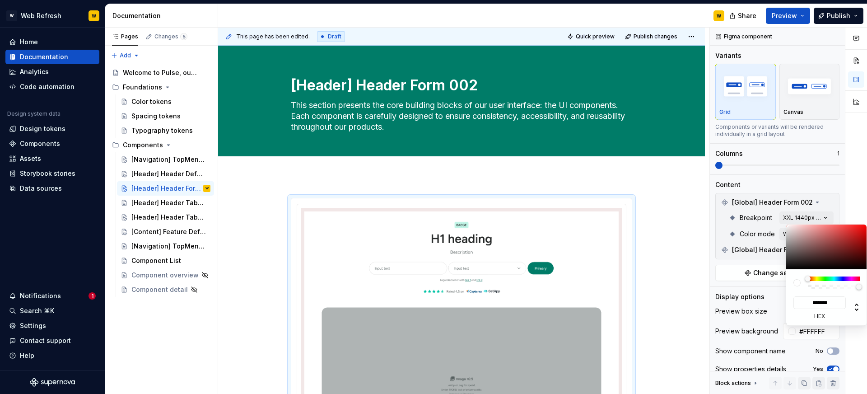
drag, startPoint x: 788, startPoint y: 260, endPoint x: 765, endPoint y: 217, distance: 48.3
click at [777, 216] on body "W Web Refresh W Home Documentation Analytics Code automation Design system data…" at bounding box center [433, 197] width 867 height 394
click at [176, 202] on div "Pages Changes 5 Add Accessibility guide for tree Page tree. Navigate the tree w…" at bounding box center [161, 211] width 113 height 367
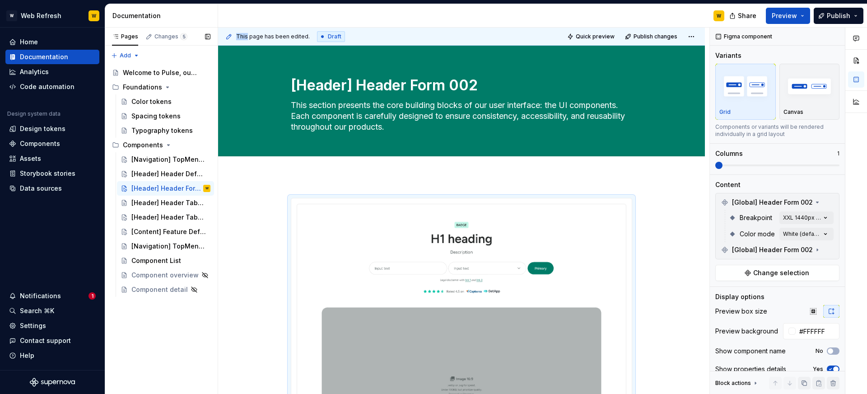
click at [176, 202] on div "[Header] Header Tabs 003" at bounding box center [168, 202] width 75 height 9
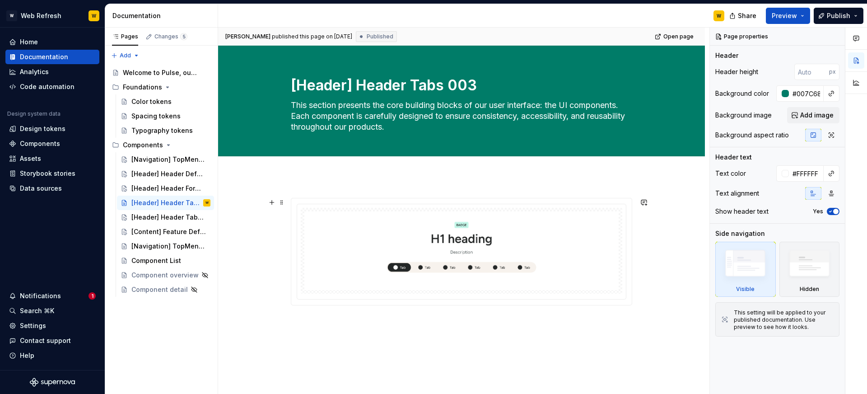
type textarea "*"
click at [552, 233] on img at bounding box center [461, 250] width 314 height 79
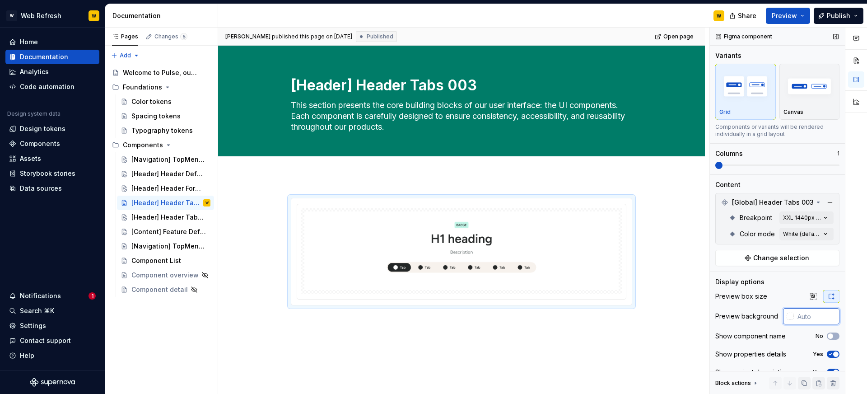
click at [794, 316] on input "text" at bounding box center [817, 316] width 46 height 16
click at [790, 316] on div at bounding box center [790, 316] width 7 height 7
click at [786, 214] on div "Comments Open comments No comments yet Select ‘Comment’ from the block context …" at bounding box center [788, 211] width 157 height 367
click at [794, 318] on input "text" at bounding box center [817, 316] width 46 height 16
click at [791, 315] on div at bounding box center [790, 316] width 7 height 7
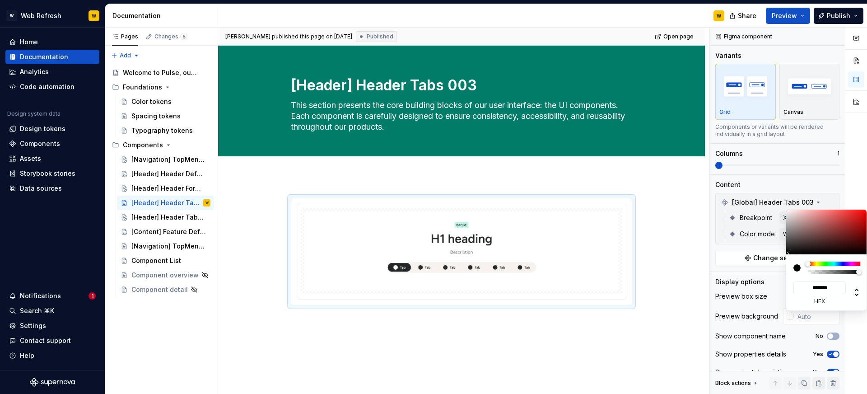
type input "#676060"
type input "*******"
type input "#8B8686"
type input "*******"
type input "#B9B6B6"
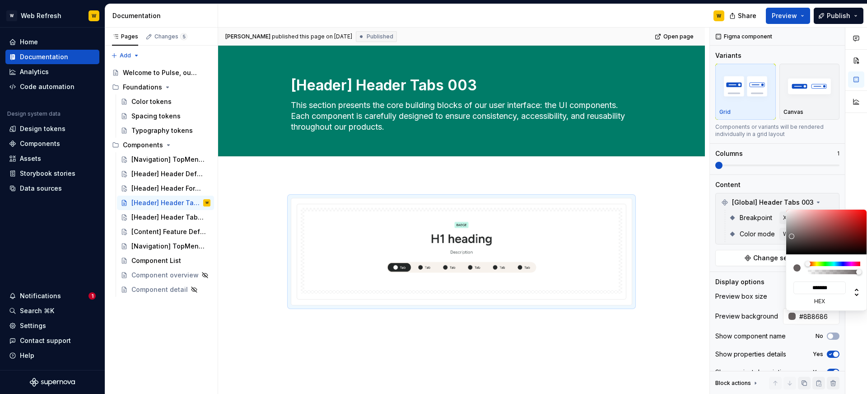
type input "*******"
type input "#CECDCD"
type input "*******"
type input "#E5E5E5"
type input "*******"
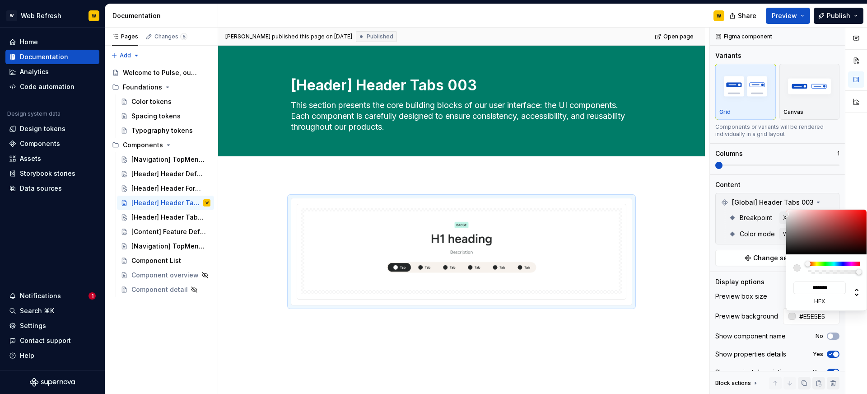
type input "#FFFFFF"
type input "*******"
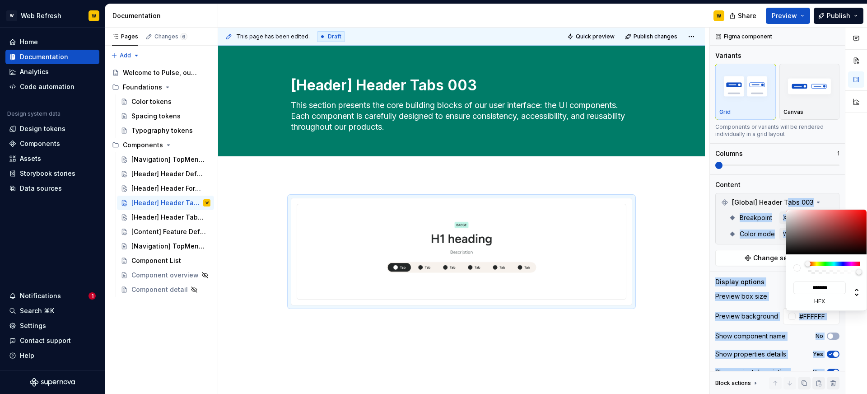
drag, startPoint x: 792, startPoint y: 236, endPoint x: 786, endPoint y: 203, distance: 34.0
click at [786, 203] on body "W Web Refresh W Home Documentation Analytics Code automation Design system data…" at bounding box center [433, 197] width 867 height 394
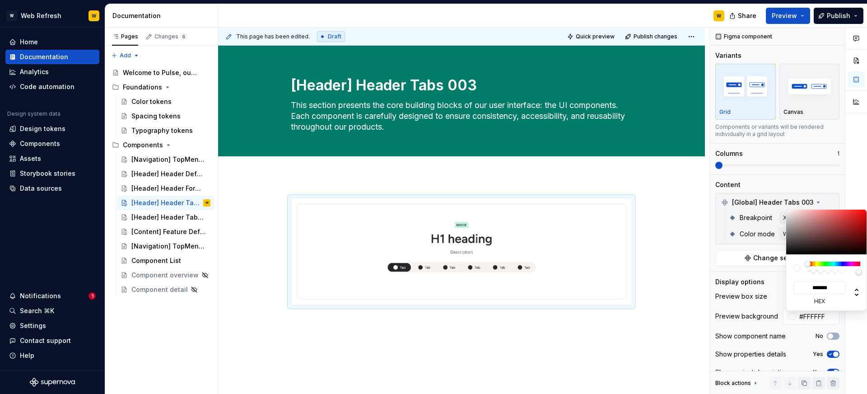
click at [675, 193] on html "W Web Refresh W Home Documentation Analytics Code automation Design system data…" at bounding box center [433, 197] width 867 height 394
click at [650, 318] on html "W Web Refresh W Home Documentation Analytics Code automation Design system data…" at bounding box center [433, 197] width 867 height 394
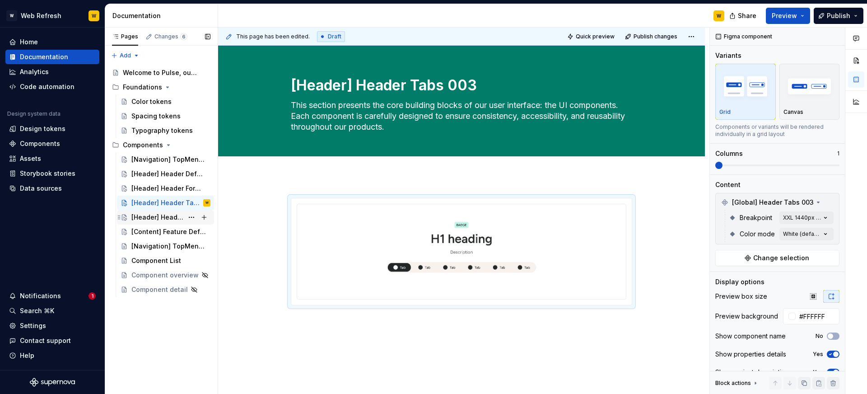
click at [168, 217] on div "[Header] Header Tabs 003" at bounding box center [157, 217] width 52 height 9
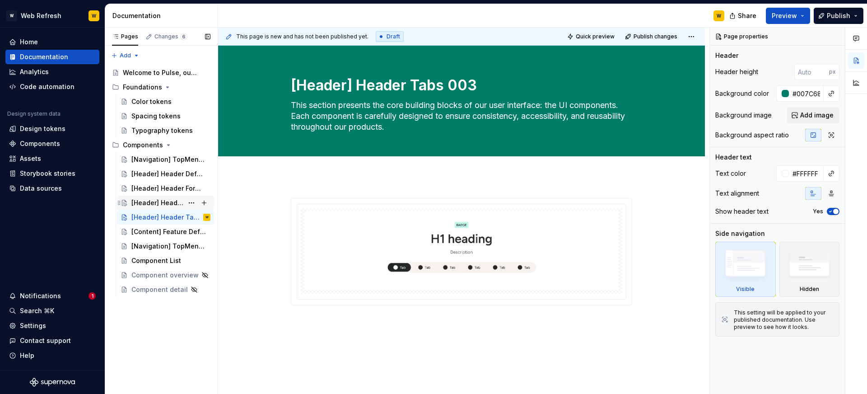
click at [173, 205] on div "[Header] Header Tabs 003" at bounding box center [157, 202] width 52 height 9
click at [168, 220] on div "[Header] Header Tabs 003" at bounding box center [157, 217] width 52 height 9
click at [190, 215] on button "Page tree" at bounding box center [191, 217] width 13 height 13
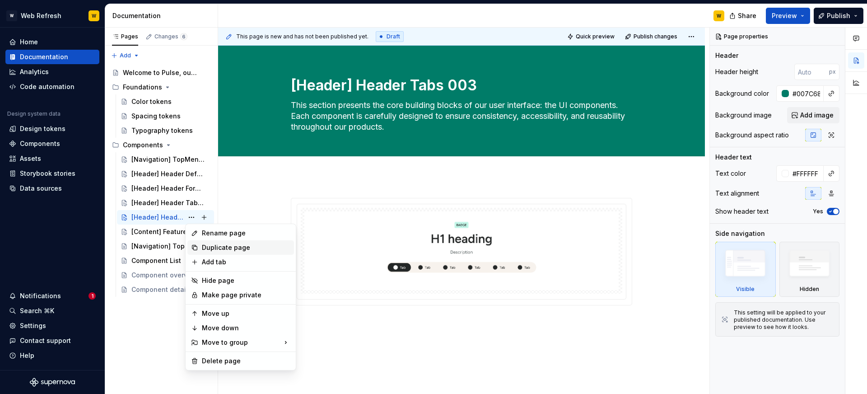
click at [219, 247] on div "Duplicate page" at bounding box center [246, 247] width 89 height 9
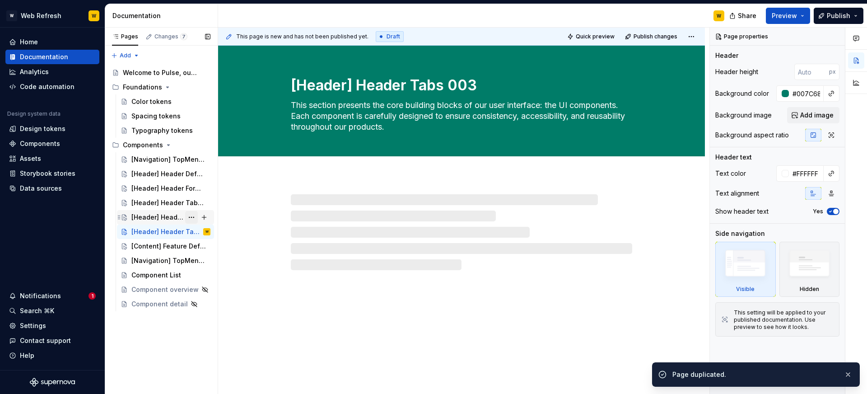
click at [193, 218] on button "Page tree" at bounding box center [191, 217] width 13 height 13
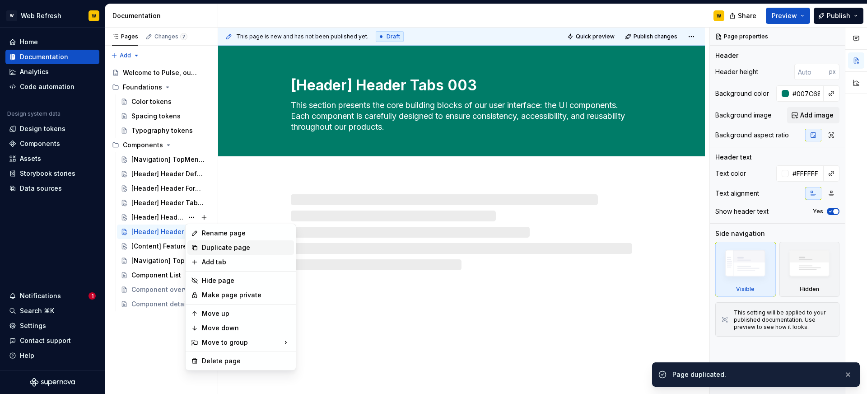
click at [204, 250] on div "Duplicate page" at bounding box center [246, 247] width 89 height 9
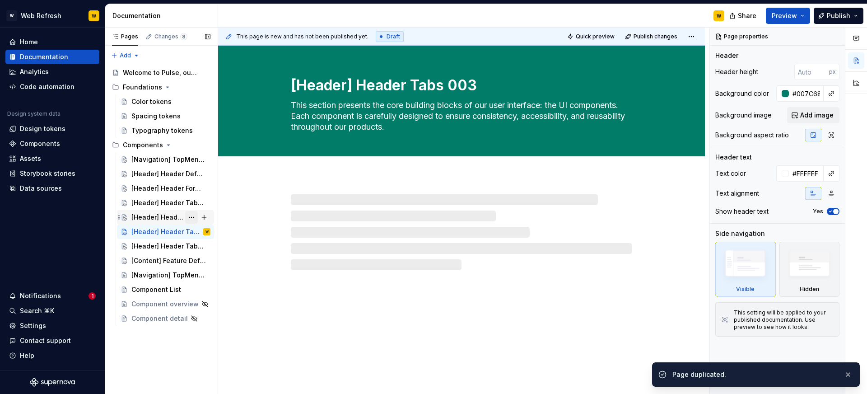
click at [192, 215] on button "Page tree" at bounding box center [191, 217] width 13 height 13
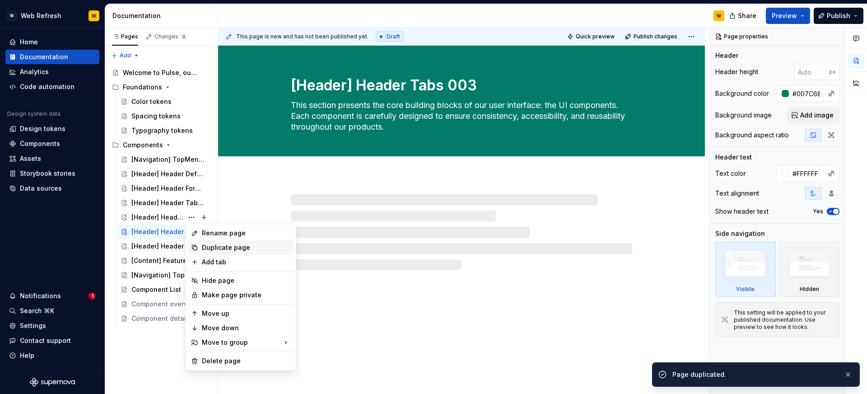
click at [205, 247] on div "Duplicate page" at bounding box center [246, 247] width 89 height 9
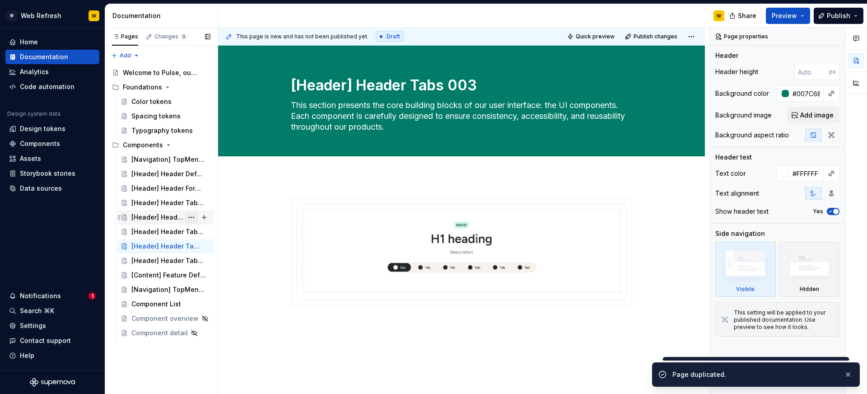
click at [192, 219] on button "Page tree" at bounding box center [191, 217] width 13 height 13
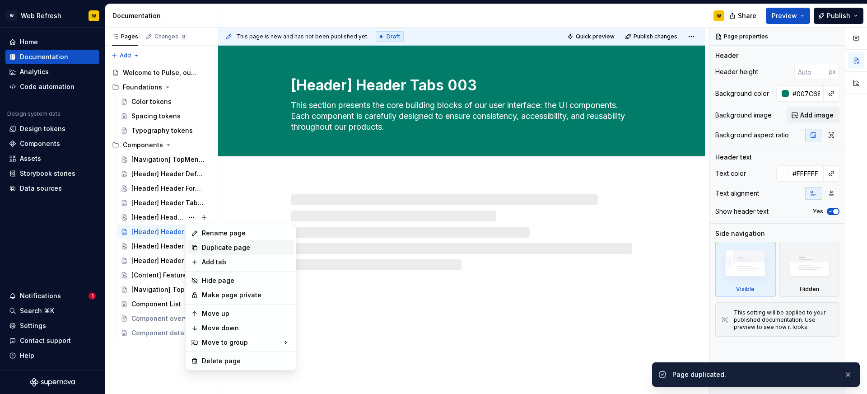
click at [205, 243] on div "Duplicate page" at bounding box center [246, 247] width 89 height 9
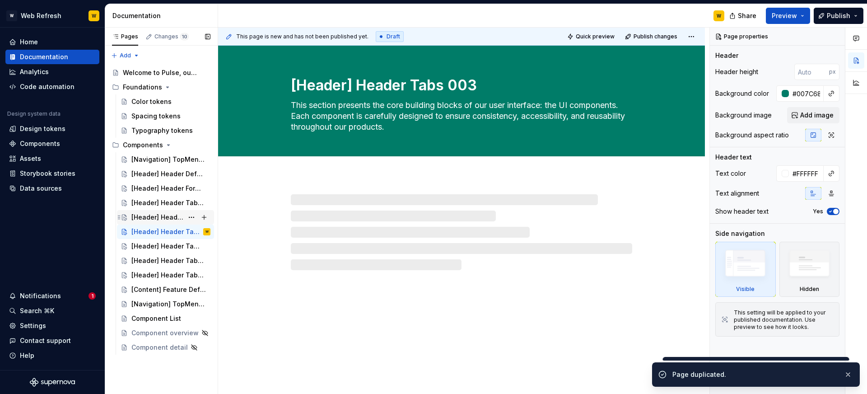
click at [167, 215] on div "[Header] Header Tabs 003" at bounding box center [157, 217] width 52 height 9
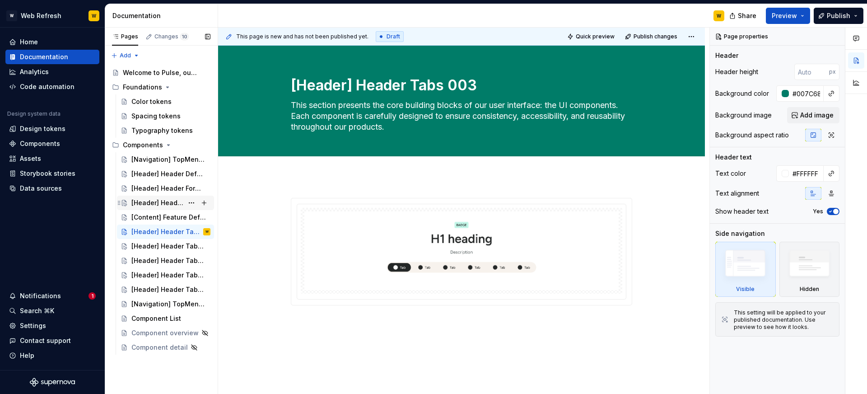
click at [170, 203] on div "[Header] Header Tabs 003" at bounding box center [157, 202] width 52 height 9
click at [168, 217] on div "[Content] Feature Default 004" at bounding box center [157, 217] width 52 height 9
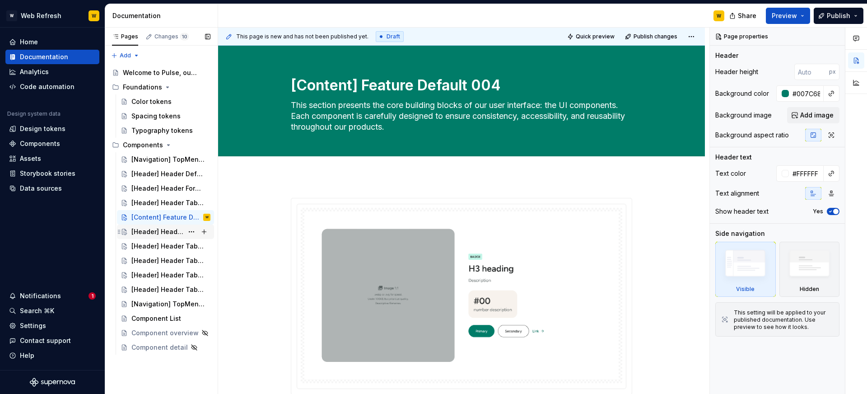
click at [170, 227] on div "[Header] Header Tabs 003" at bounding box center [157, 231] width 52 height 9
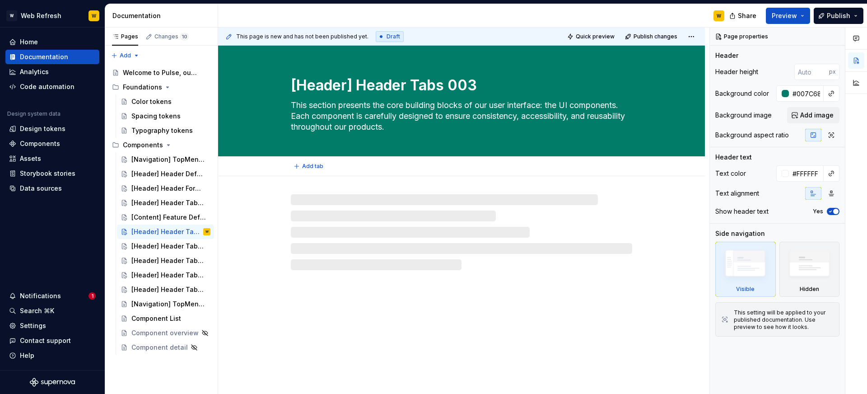
click at [400, 85] on textarea "[Header] Header Tabs 003" at bounding box center [459, 86] width 341 height 22
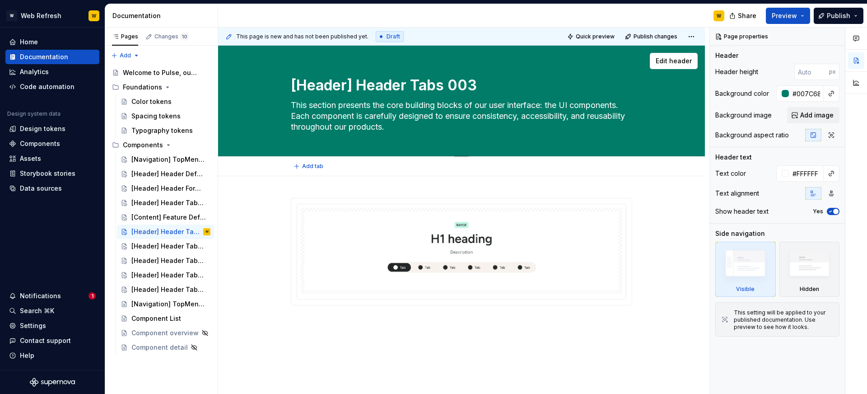
click at [400, 85] on textarea "[Header] Header Tabs 003" at bounding box center [459, 86] width 341 height 22
paste textarea "Content] Feature Tabs 005"
type textarea "*"
type textarea "[Content] Feature Tabs 005"
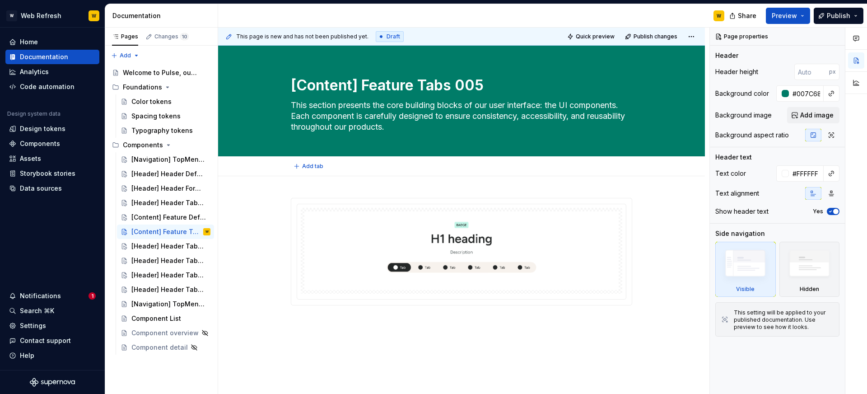
type textarea "*"
type textarea "[Content] Feature Tabs 005"
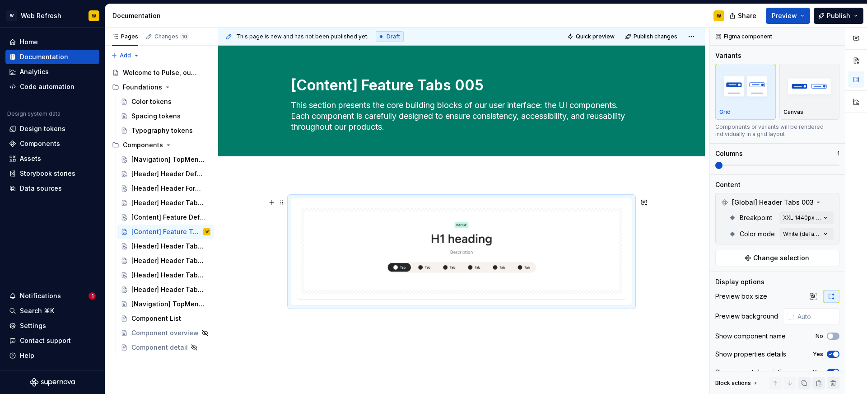
click at [452, 229] on img at bounding box center [461, 250] width 314 height 79
type textarea "*"
click at [790, 317] on div at bounding box center [790, 316] width 7 height 7
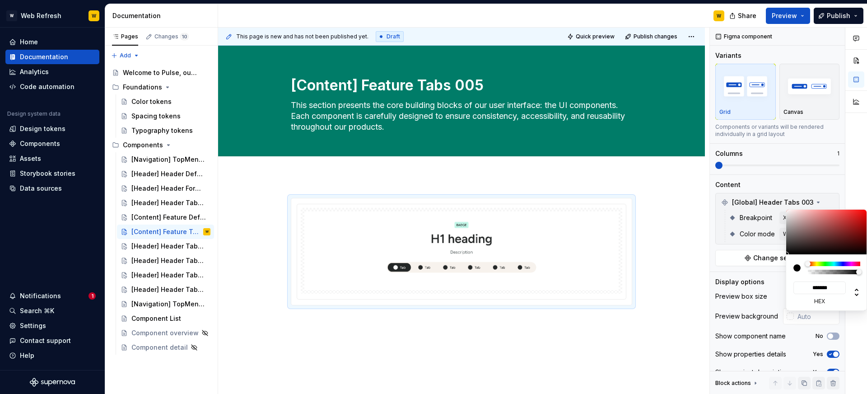
type input "#363535"
type input "*******"
type input "#6F6E6E"
type input "*******"
type input "#B4B2B2"
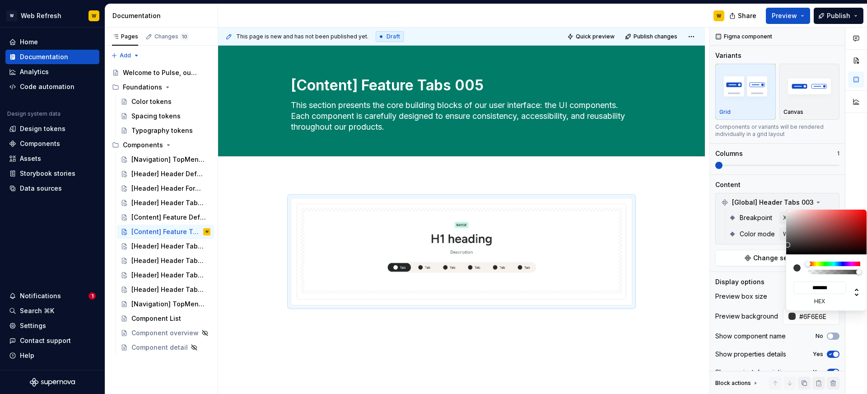
type input "*******"
type input "#E5E3E3"
type input "*******"
type input "#F7F5F5"
type input "*******"
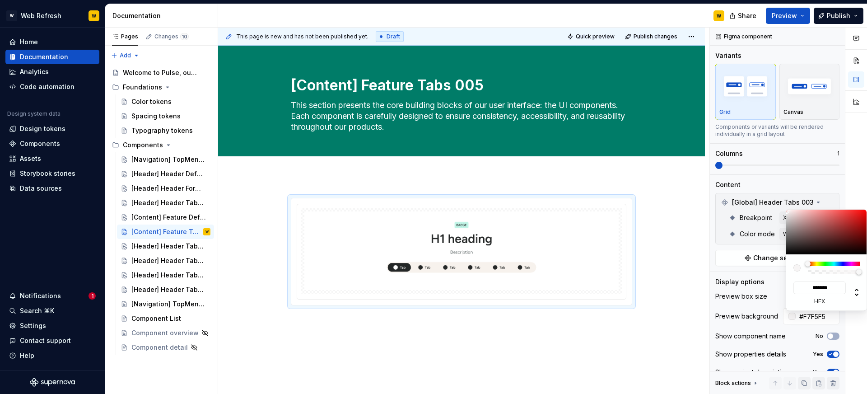
type input "#FFFEFE"
type input "*******"
drag, startPoint x: 787, startPoint y: 245, endPoint x: 763, endPoint y: 209, distance: 43.3
click at [787, 207] on body "W Web Refresh W Home Documentation Analytics Code automation Design system data…" at bounding box center [433, 197] width 867 height 394
drag, startPoint x: 690, startPoint y: 210, endPoint x: 704, endPoint y: 209, distance: 13.6
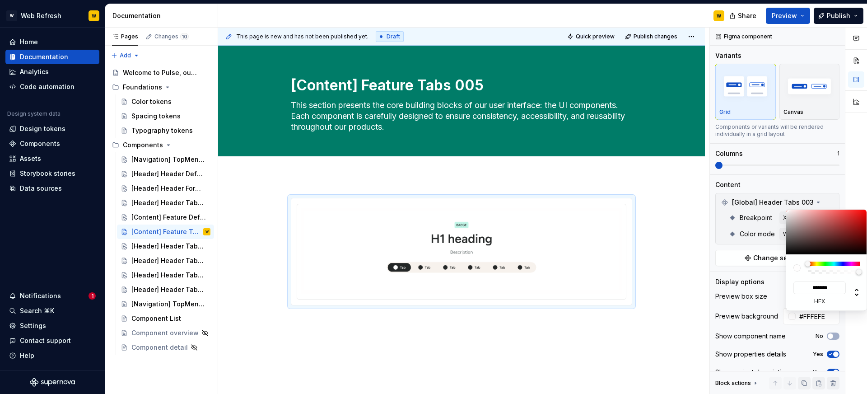
click at [690, 210] on html "W Web Refresh W Home Documentation Analytics Code automation Design system data…" at bounding box center [433, 197] width 867 height 394
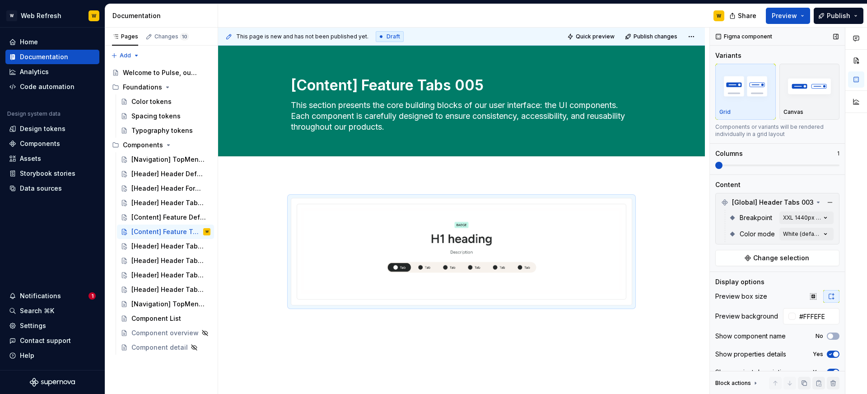
click at [812, 187] on div "Comments Open comments No comments yet Select ‘Comment’ from the block context …" at bounding box center [788, 211] width 157 height 367
click at [788, 261] on span "Change selection" at bounding box center [781, 257] width 56 height 9
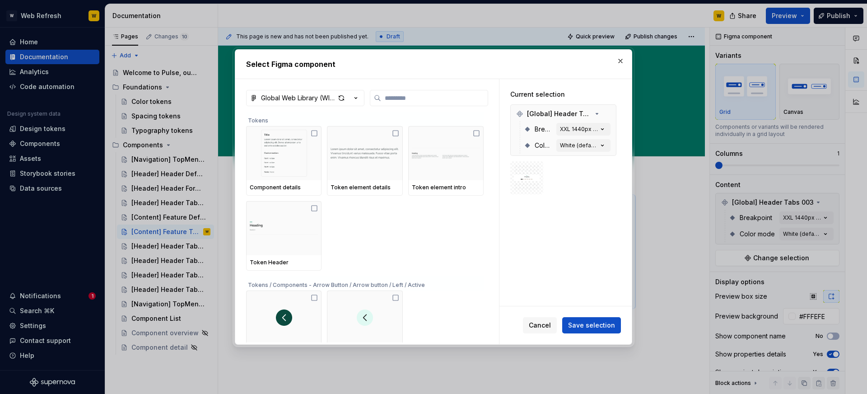
type textarea "*"
click at [608, 111] on button "button" at bounding box center [607, 114] width 13 height 13
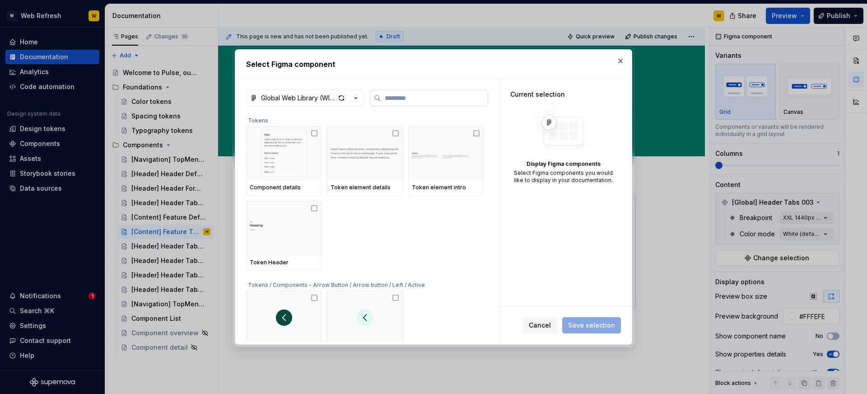
click at [416, 105] on label at bounding box center [429, 98] width 118 height 16
click at [416, 103] on input "search" at bounding box center [434, 98] width 107 height 9
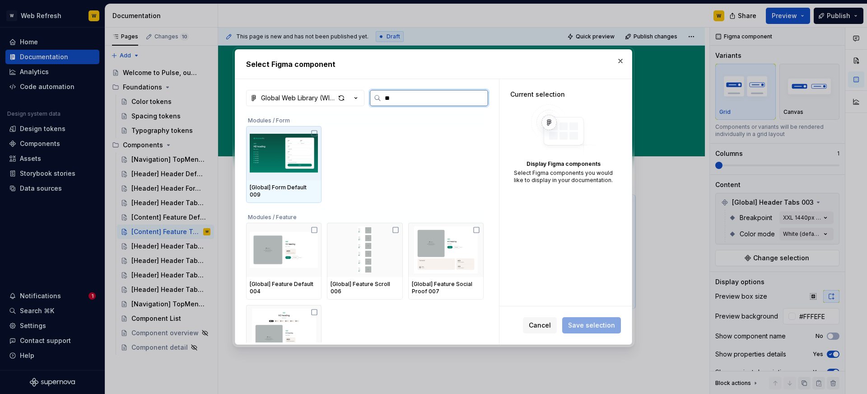
type input "***"
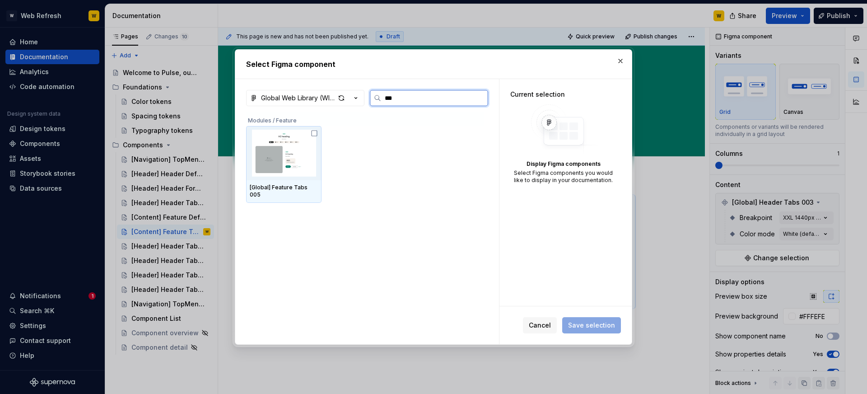
click at [267, 154] on img at bounding box center [284, 153] width 68 height 47
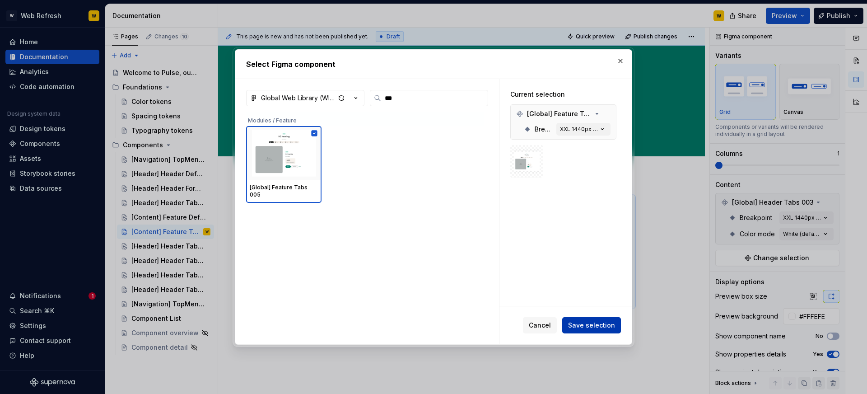
click at [589, 329] on span "Save selection" at bounding box center [591, 325] width 47 height 9
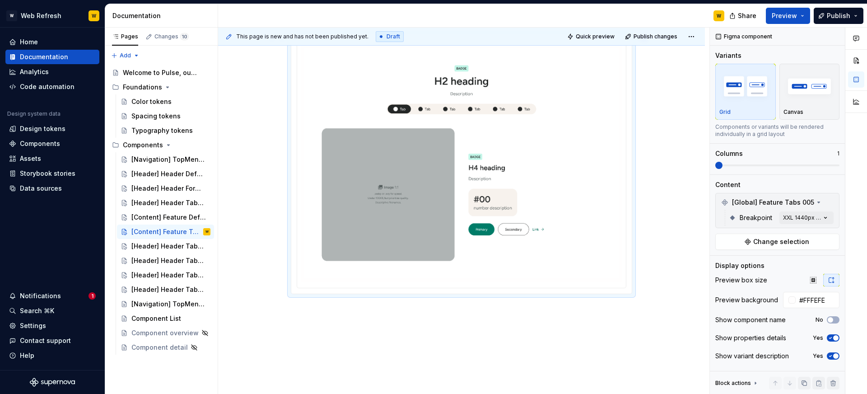
scroll to position [166, 0]
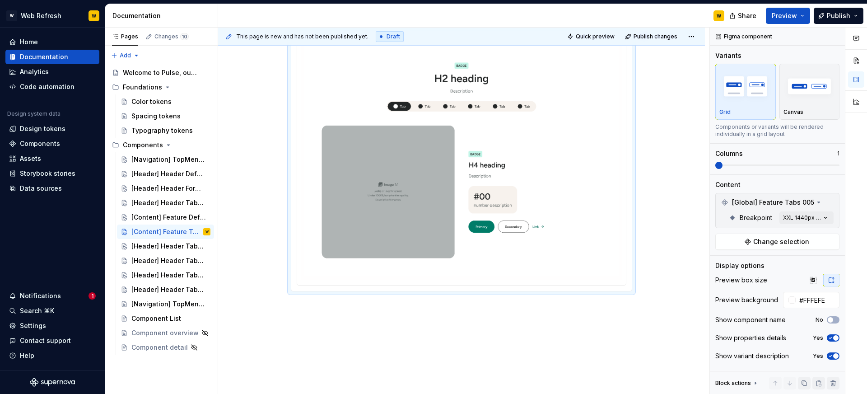
click at [618, 322] on div at bounding box center [461, 215] width 487 height 411
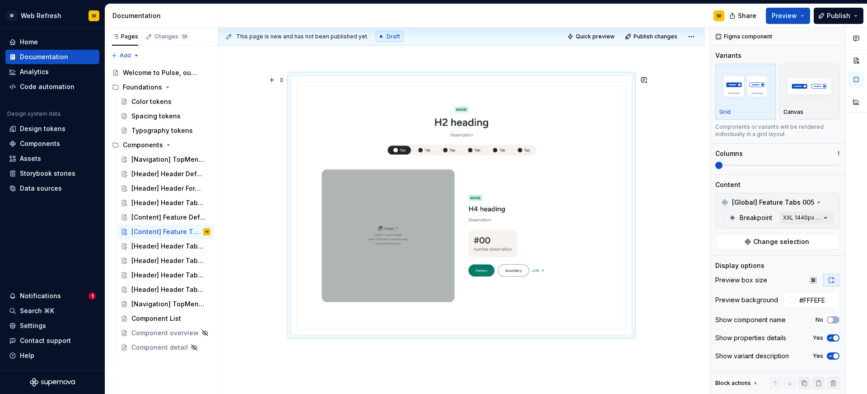
scroll to position [108, 0]
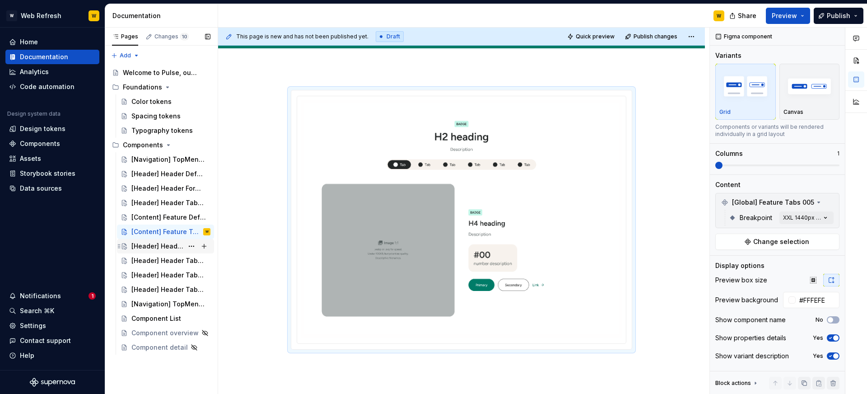
click at [174, 244] on div "[Header] Header Tabs 003" at bounding box center [157, 246] width 52 height 9
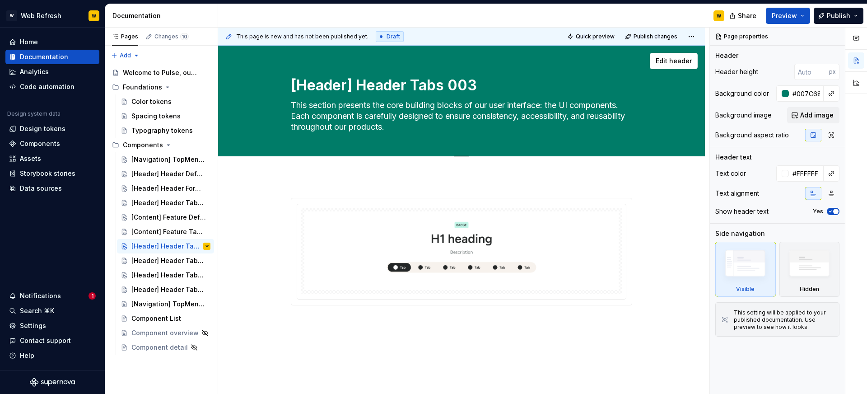
click at [381, 84] on textarea "[Header] Header Tabs 003" at bounding box center [459, 86] width 341 height 22
paste textarea "Content] Feature Scroll 006"
type textarea "*"
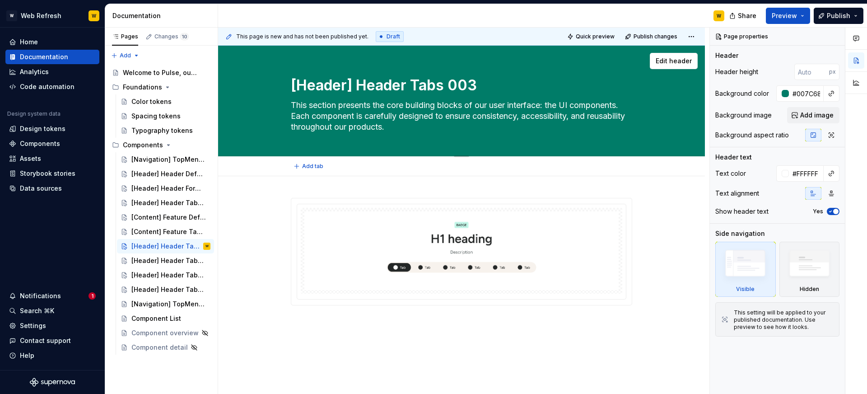
type textarea "[Content] Feature Scroll 006"
type textarea "*"
type textarea "[Content] Feature Scroll 006"
click at [381, 187] on div at bounding box center [461, 305] width 487 height 258
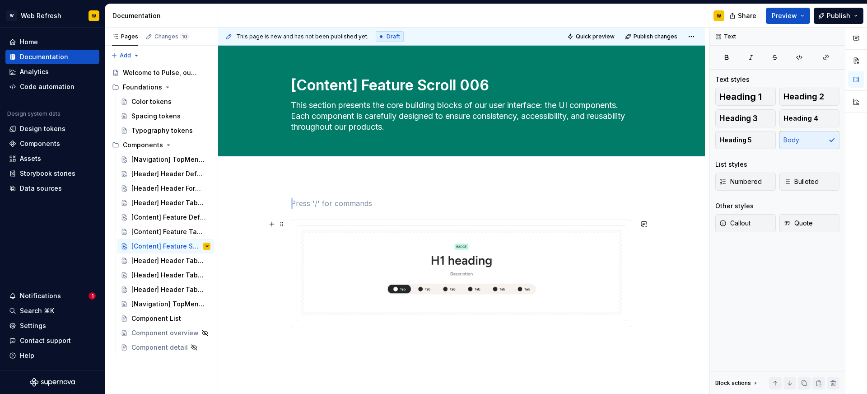
click at [424, 226] on div at bounding box center [461, 273] width 329 height 95
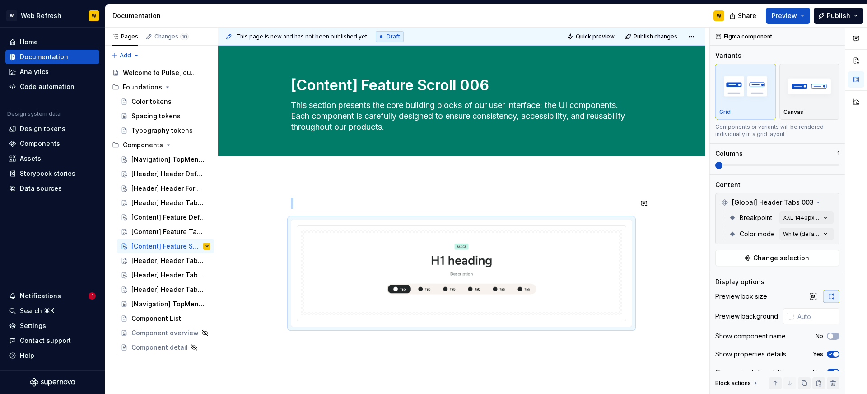
click at [384, 185] on div at bounding box center [461, 316] width 487 height 280
click at [343, 202] on p at bounding box center [461, 203] width 341 height 11
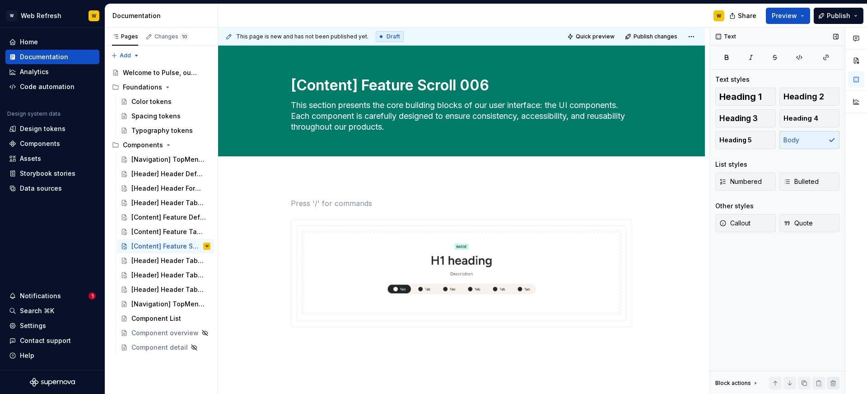
click at [829, 379] on button "button" at bounding box center [833, 383] width 13 height 13
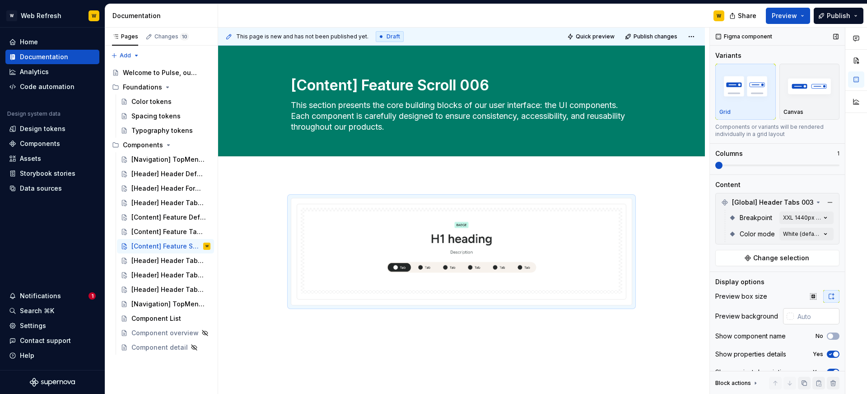
click at [790, 317] on div at bounding box center [790, 316] width 7 height 7
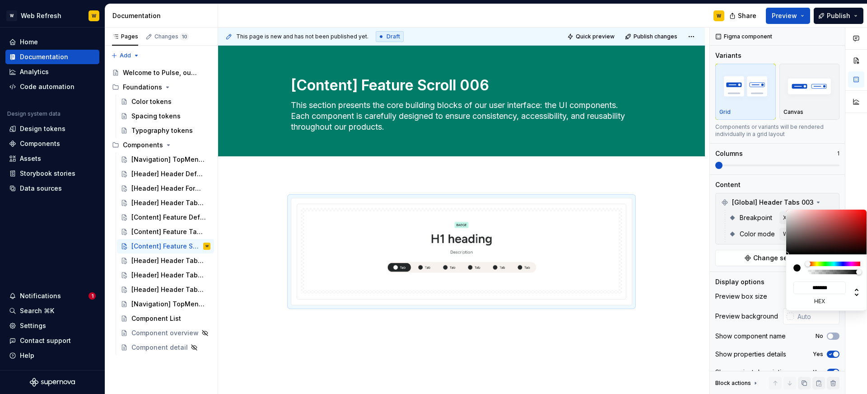
type input "#151414"
type input "*******"
type input "#171717"
type input "*******"
type input "#767676"
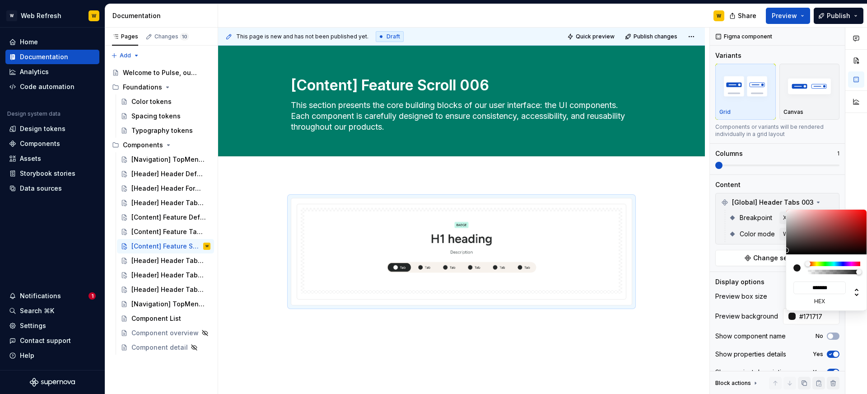
type input "*******"
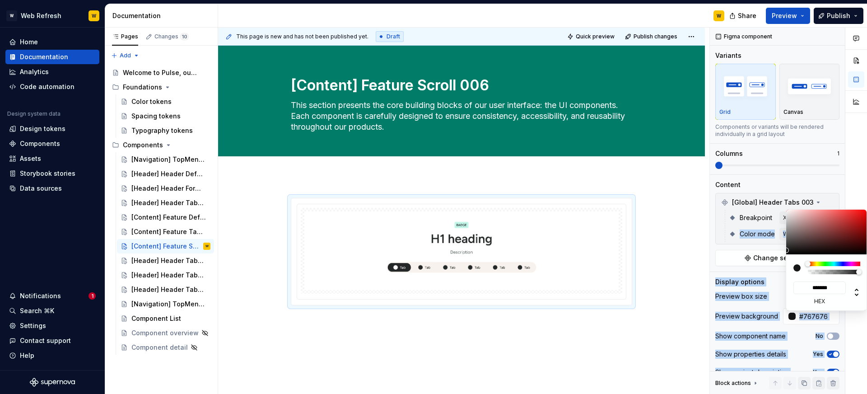
type input "#BCBCBC"
type input "*******"
type input "#E3E3E3"
type input "*******"
type input "#FCFCFC"
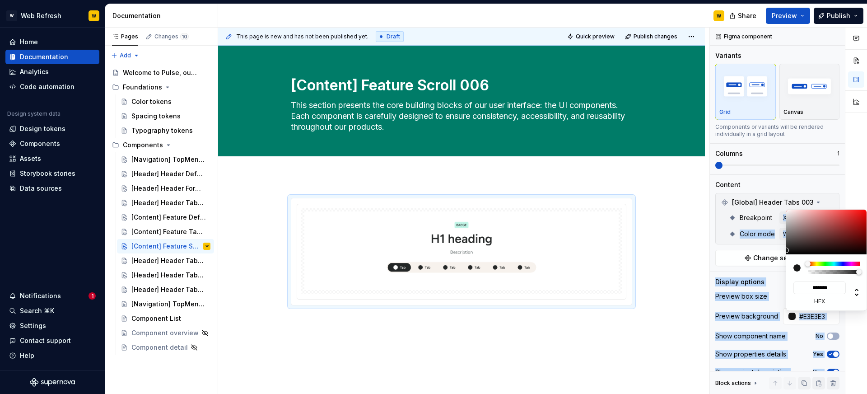
type input "*******"
type input "#FFFFFF"
type input "*******"
drag, startPoint x: 787, startPoint y: 239, endPoint x: 786, endPoint y: 211, distance: 27.1
click at [785, 208] on body "W Web Refresh W Home Documentation Analytics Code automation Design system data…" at bounding box center [433, 197] width 867 height 394
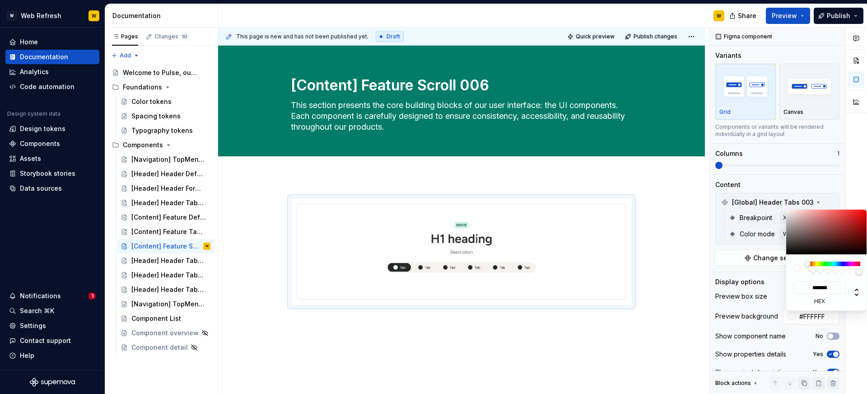
click at [650, 212] on html "W Web Refresh W Home Documentation Analytics Code automation Design system data…" at bounding box center [433, 197] width 867 height 394
click at [759, 259] on div "Comments Open comments No comments yet Select ‘Comment’ from the block context …" at bounding box center [788, 211] width 157 height 367
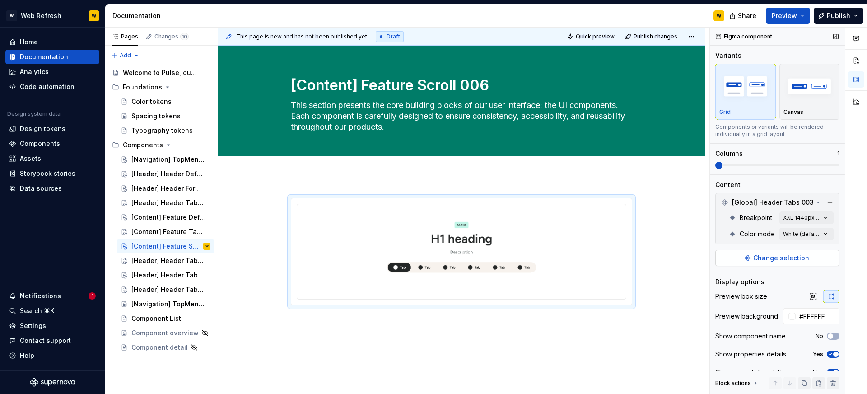
click at [759, 259] on span "Change selection" at bounding box center [781, 257] width 56 height 9
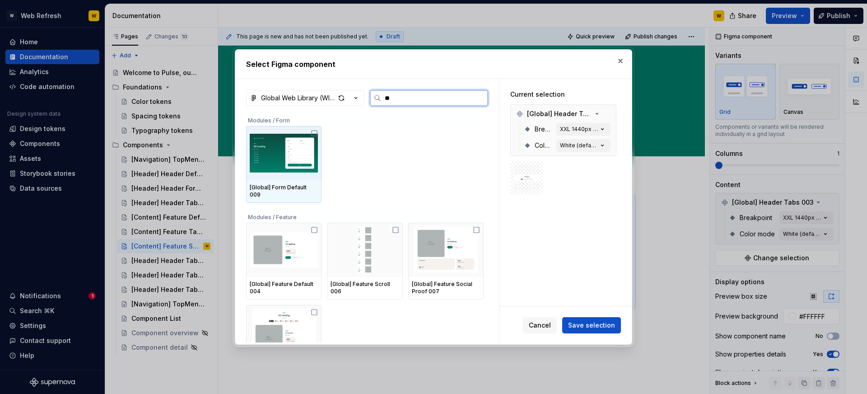
type input "***"
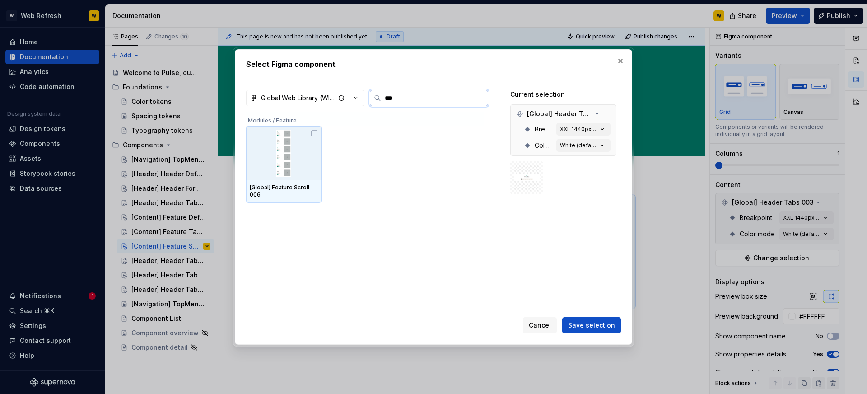
click at [273, 154] on img at bounding box center [284, 153] width 68 height 47
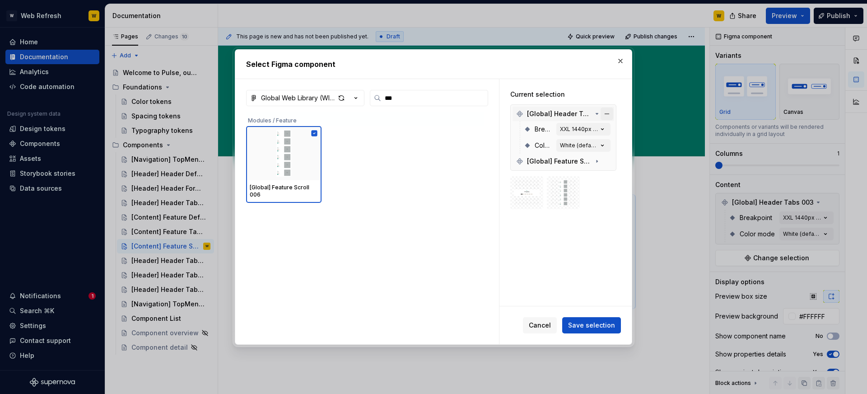
click at [609, 110] on button "button" at bounding box center [607, 114] width 13 height 13
click at [589, 319] on button "Save selection" at bounding box center [591, 325] width 59 height 16
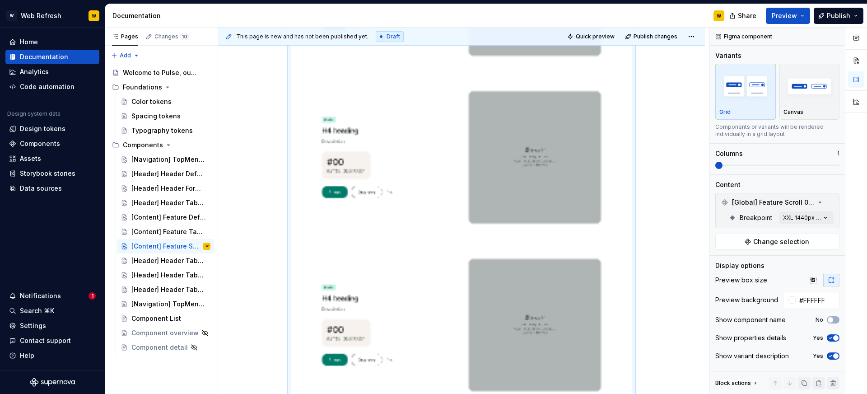
scroll to position [968, 0]
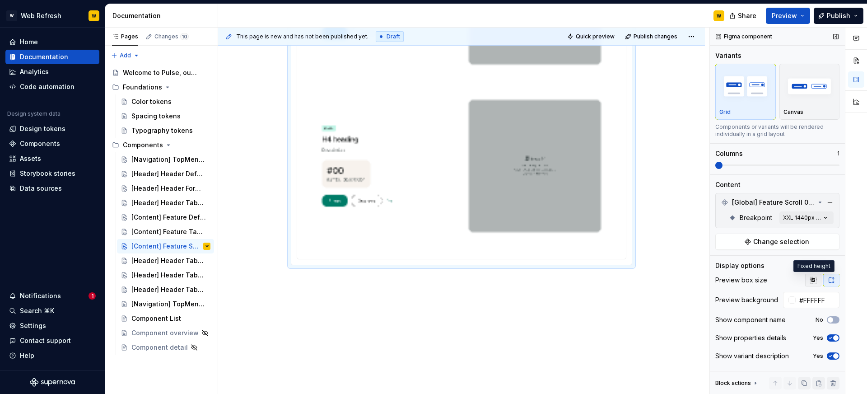
click at [810, 281] on icon "button" at bounding box center [813, 279] width 7 height 7
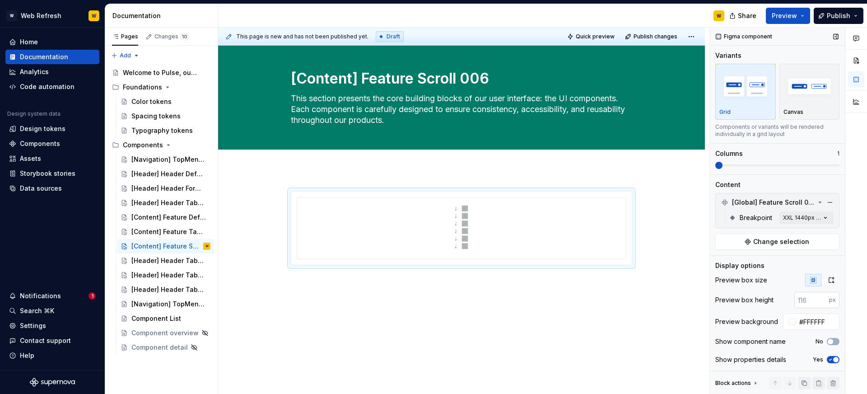
click at [809, 295] on input "number" at bounding box center [812, 300] width 35 height 16
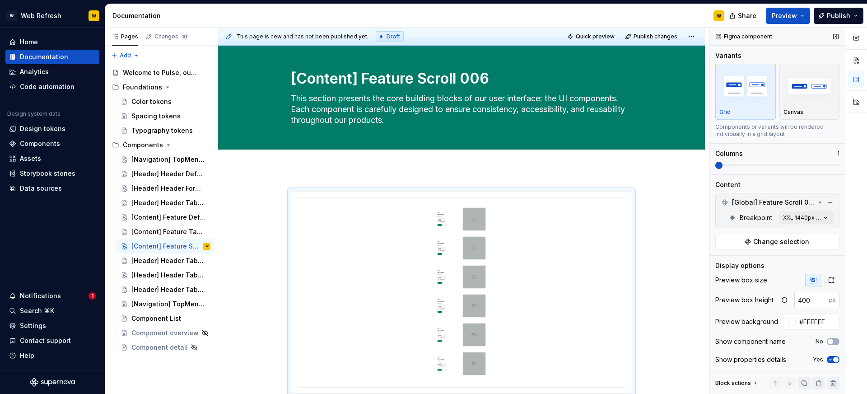
scroll to position [135, 0]
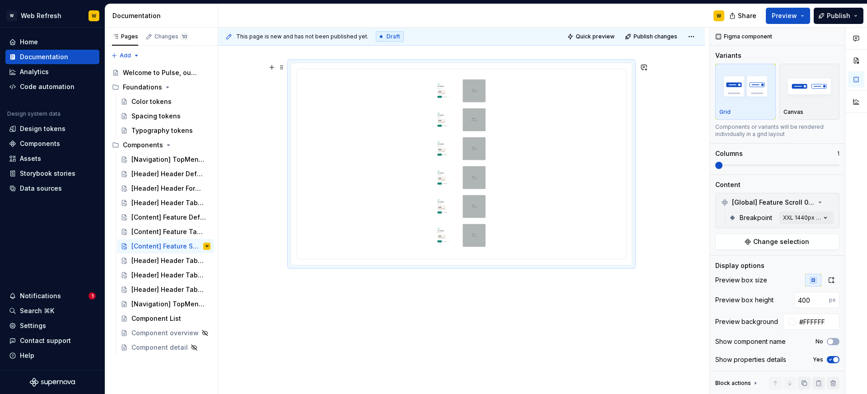
click at [683, 218] on div at bounding box center [461, 217] width 487 height 353
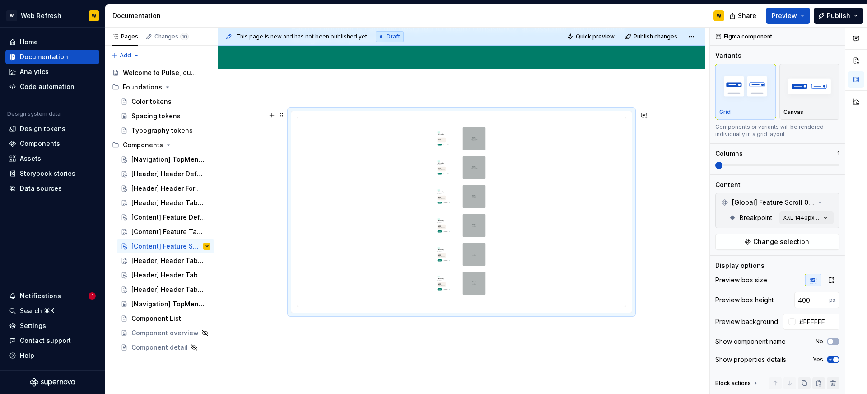
scroll to position [35, 0]
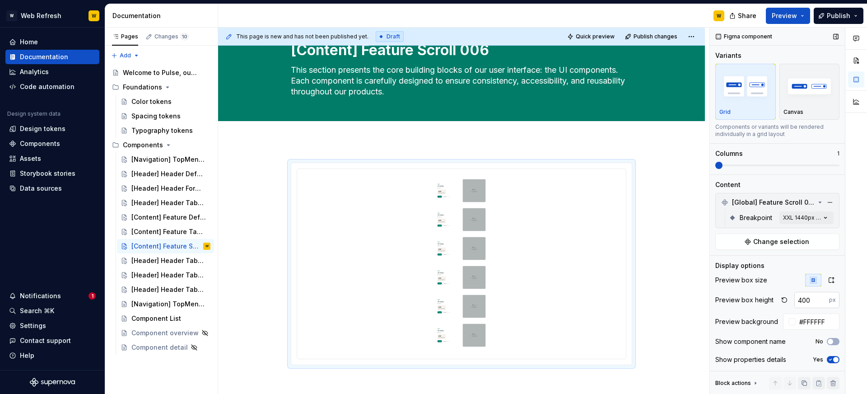
click at [802, 299] on input "400" at bounding box center [812, 300] width 35 height 16
type input "500"
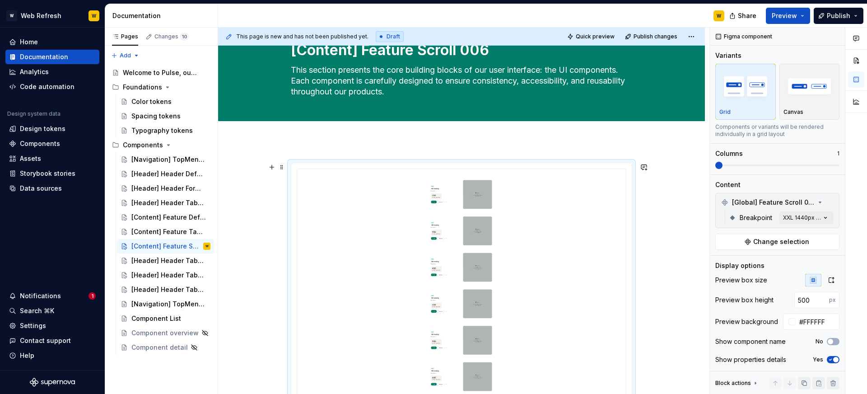
click at [670, 259] on div at bounding box center [461, 340] width 487 height 398
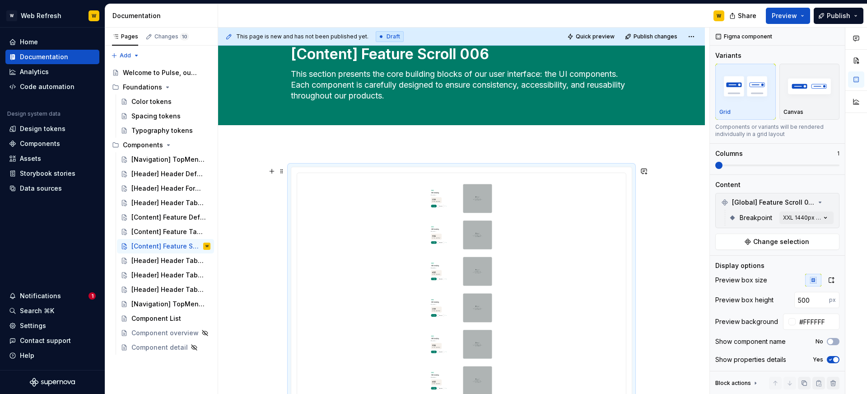
scroll to position [0, 0]
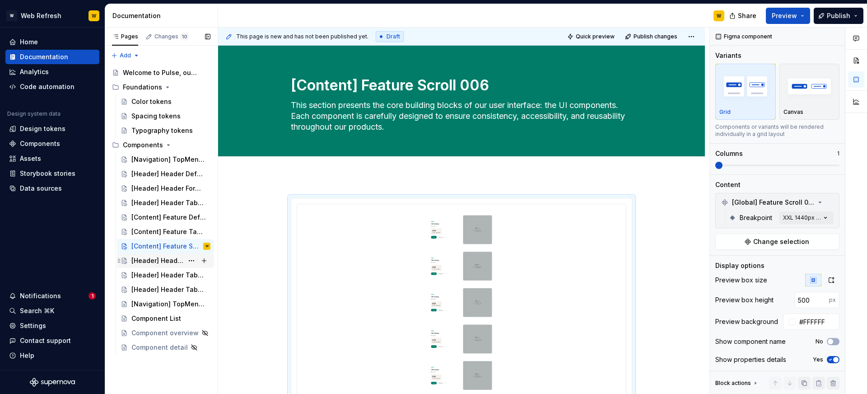
click at [168, 262] on div "[Header] Header Tabs 003" at bounding box center [157, 260] width 52 height 9
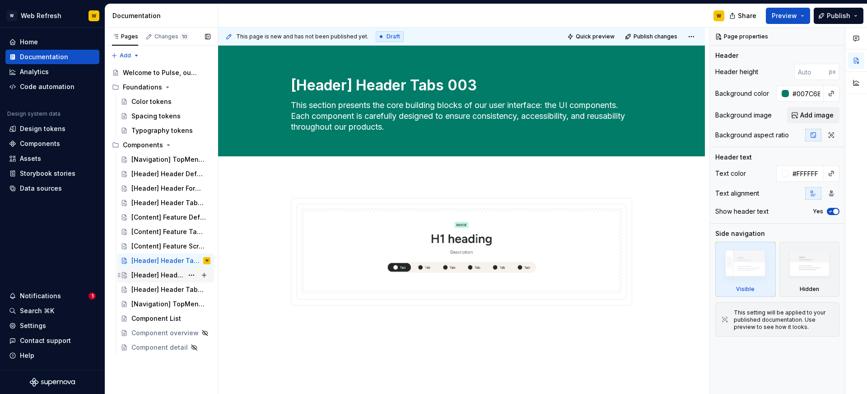
click at [175, 277] on div "[Header] Header Tabs 003" at bounding box center [157, 275] width 52 height 9
click at [189, 274] on button "Page tree" at bounding box center [191, 275] width 13 height 13
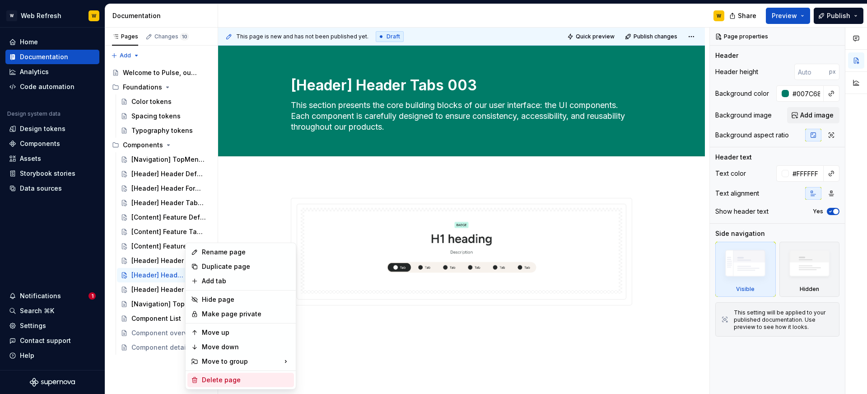
click at [228, 378] on div "Delete page" at bounding box center [246, 379] width 89 height 9
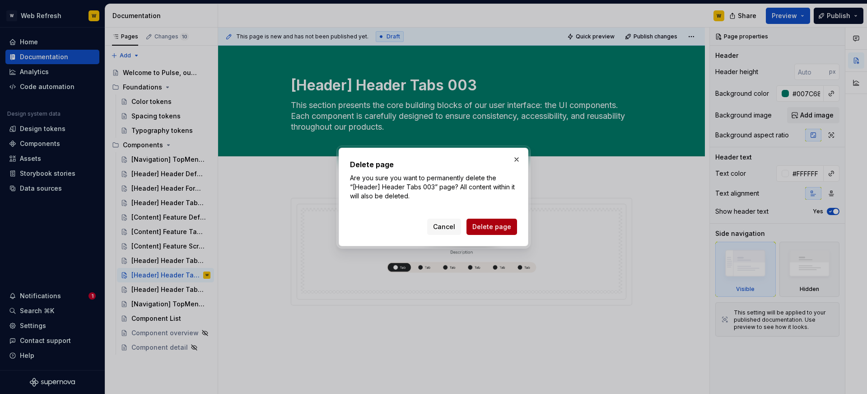
click at [493, 228] on span "Delete page" at bounding box center [491, 226] width 39 height 9
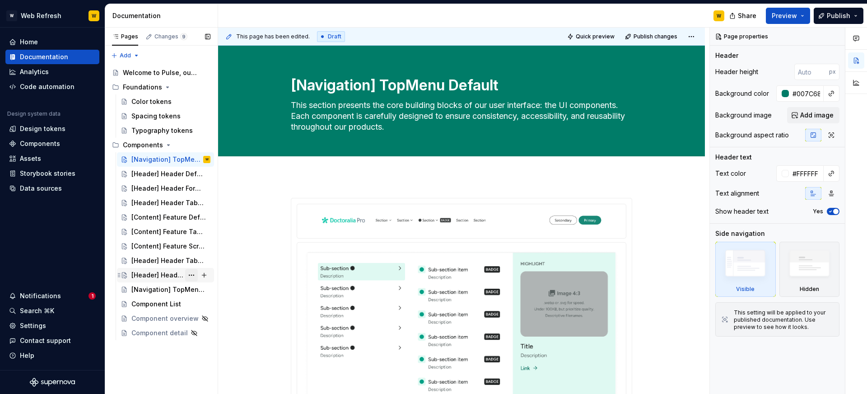
click at [194, 276] on button "Page tree" at bounding box center [191, 275] width 13 height 13
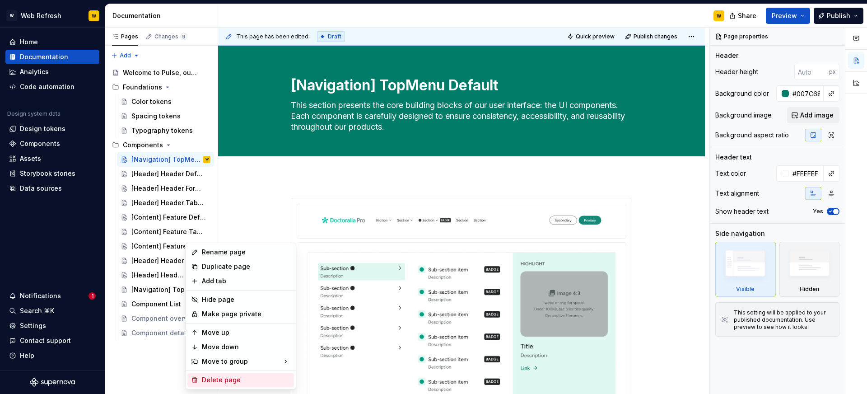
click at [229, 377] on div "Delete page" at bounding box center [246, 379] width 89 height 9
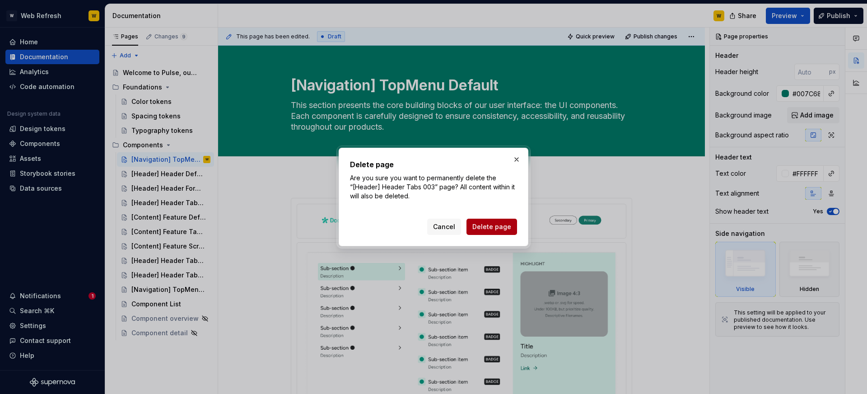
click at [477, 229] on span "Delete page" at bounding box center [491, 226] width 39 height 9
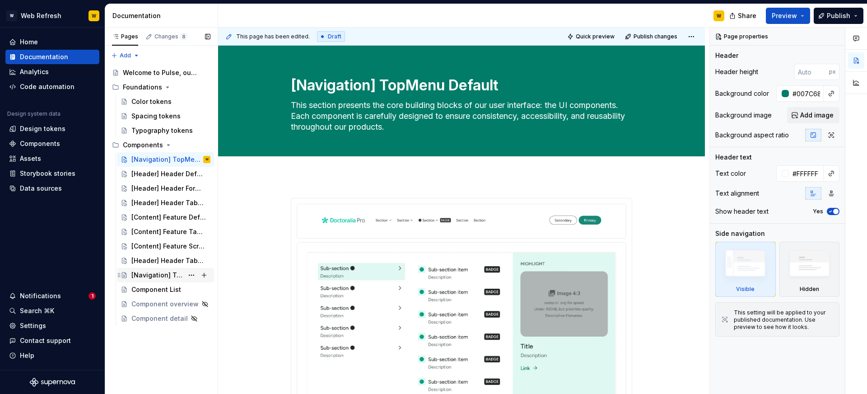
click at [176, 276] on div "[Navigation] TopMenu Default" at bounding box center [157, 275] width 52 height 9
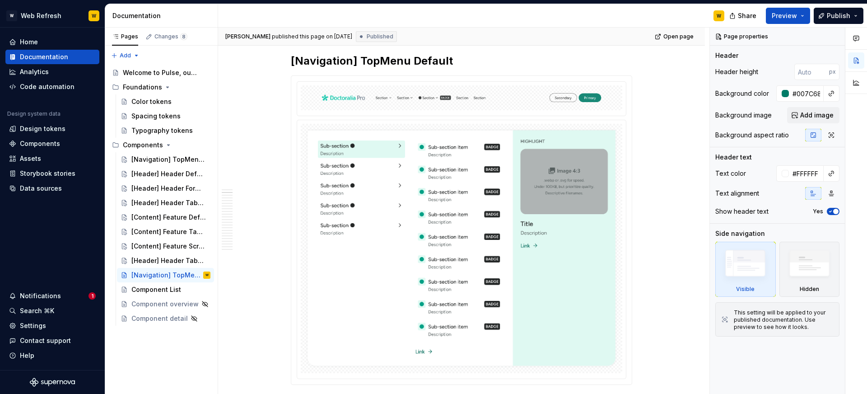
scroll to position [100, 0]
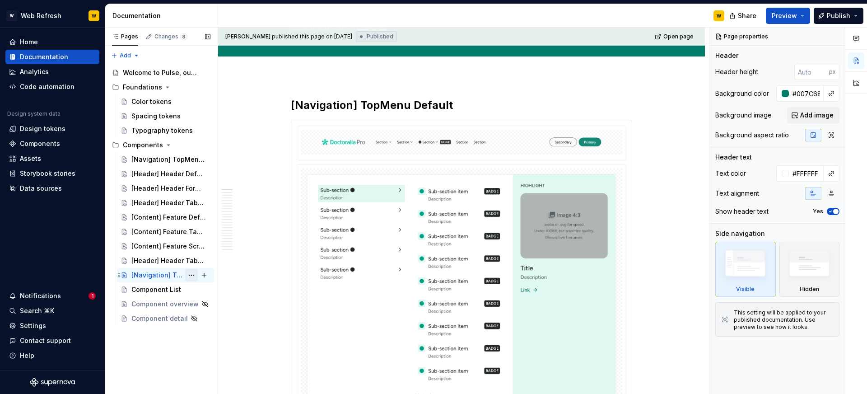
click at [193, 275] on button "Page tree" at bounding box center [191, 275] width 13 height 13
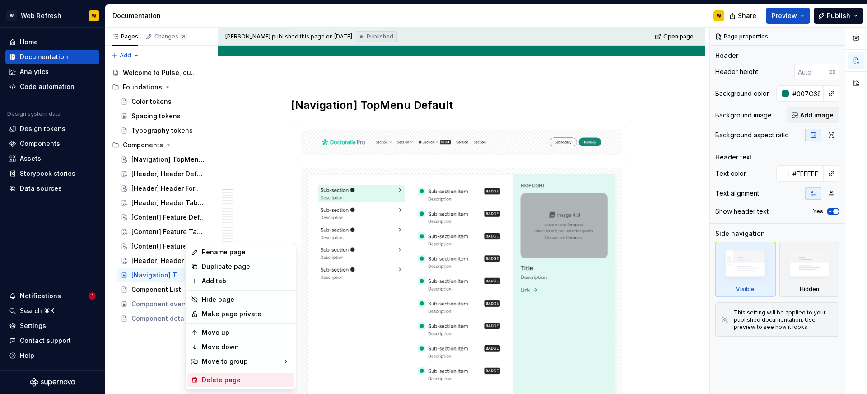
click at [220, 374] on div "Delete page" at bounding box center [240, 380] width 107 height 14
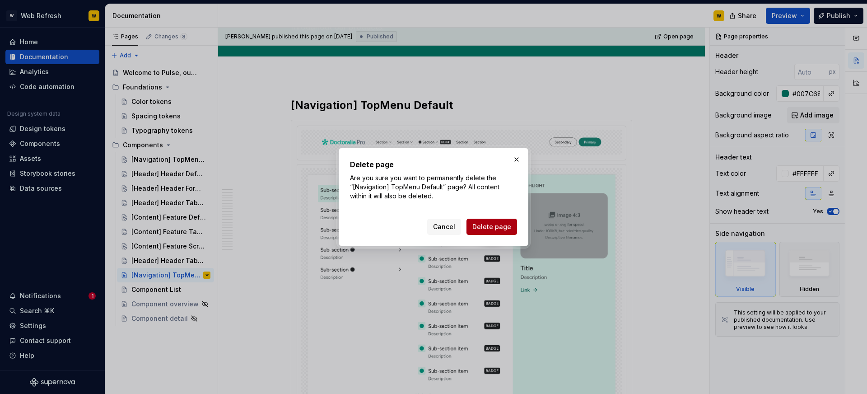
click at [499, 222] on span "Delete page" at bounding box center [491, 226] width 39 height 9
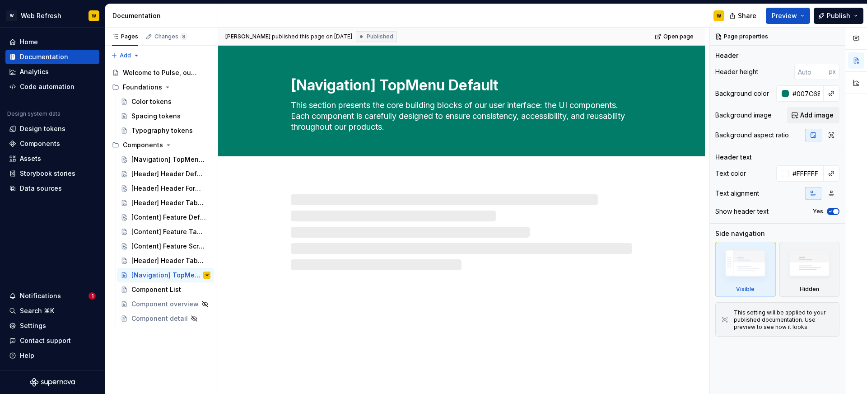
scroll to position [0, 0]
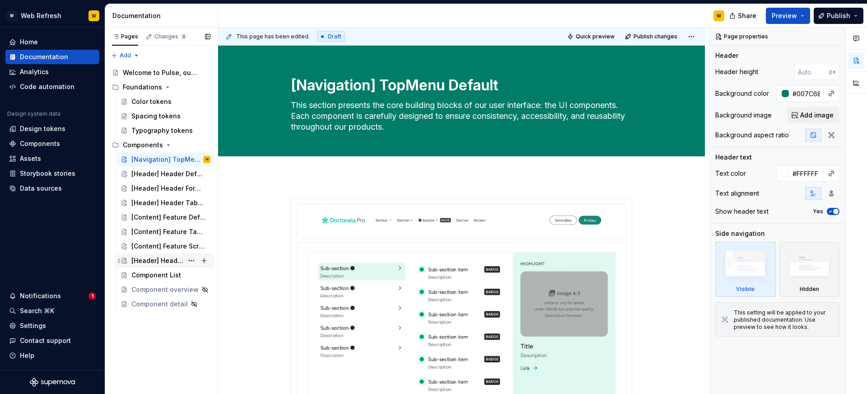
click at [178, 261] on div "[Header] Header Tabs 003" at bounding box center [157, 260] width 52 height 9
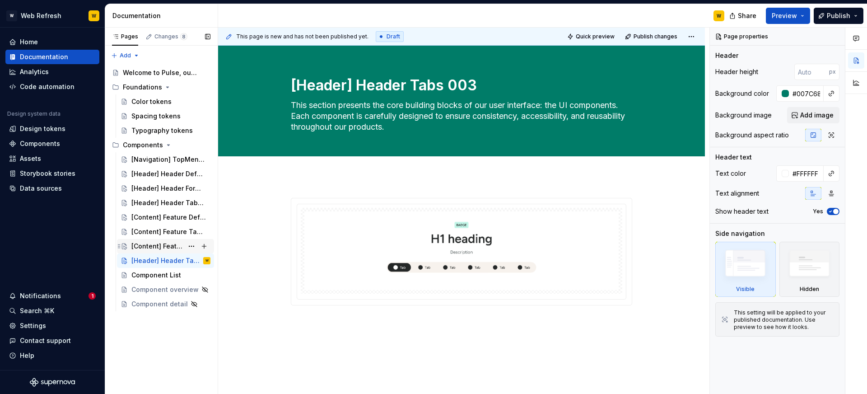
click at [167, 242] on div "[Content] Feature Scroll 006" at bounding box center [157, 246] width 52 height 9
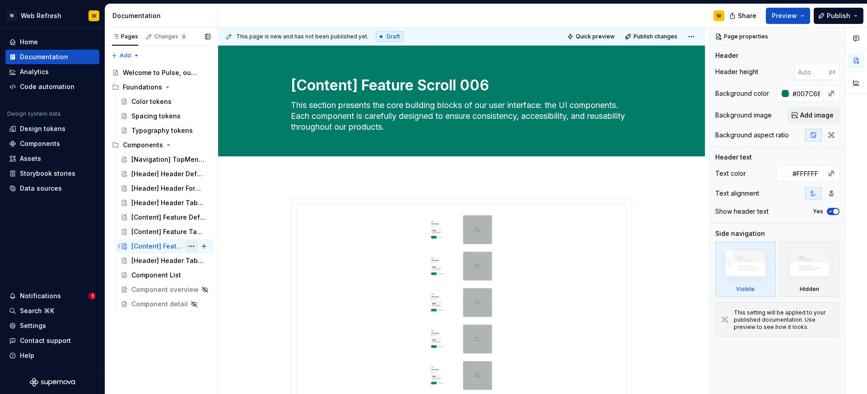
click at [196, 246] on button "Page tree" at bounding box center [191, 246] width 13 height 13
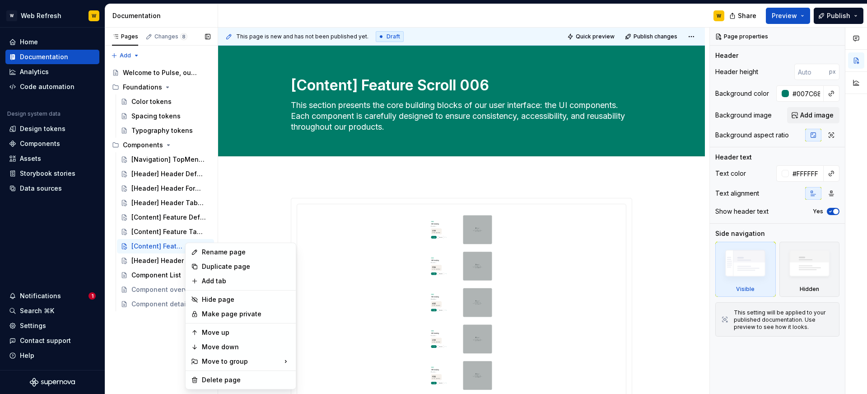
click at [165, 260] on div "Pages Changes 8 Add Accessibility guide for tree Page tree. Navigate the tree w…" at bounding box center [161, 211] width 113 height 367
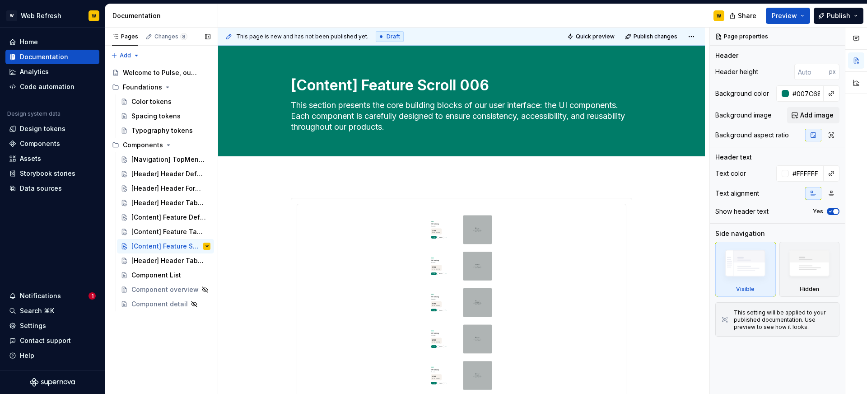
click at [165, 260] on div "[Header] Header Tabs 003" at bounding box center [168, 260] width 75 height 9
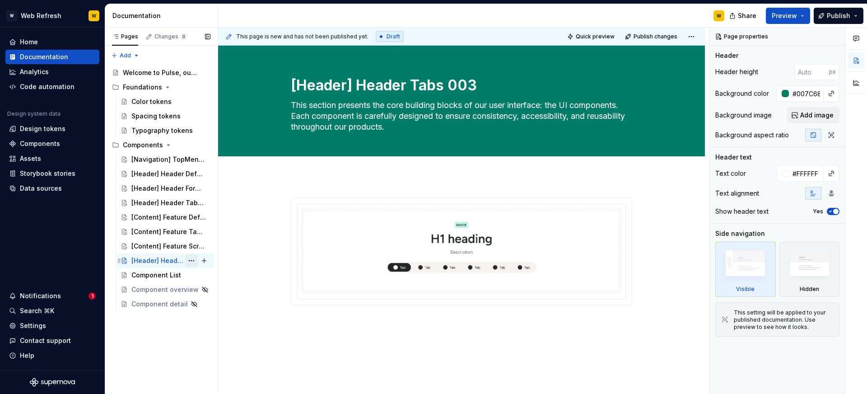
click at [192, 260] on button "Page tree" at bounding box center [191, 260] width 13 height 13
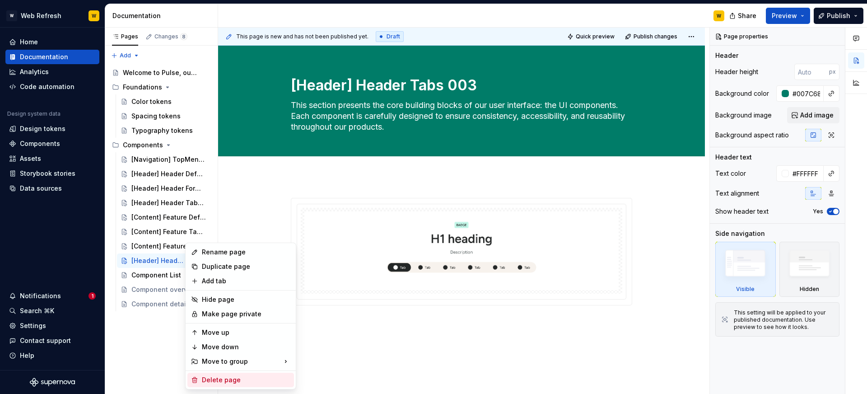
click at [222, 382] on div "Delete page" at bounding box center [246, 379] width 89 height 9
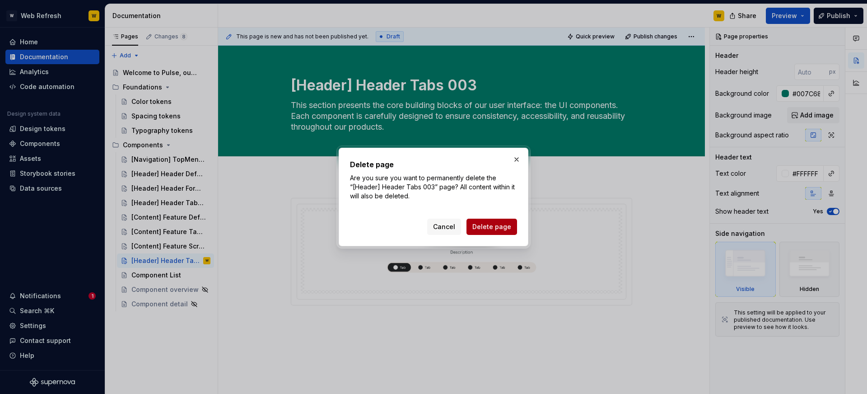
click at [504, 228] on span "Delete page" at bounding box center [491, 226] width 39 height 9
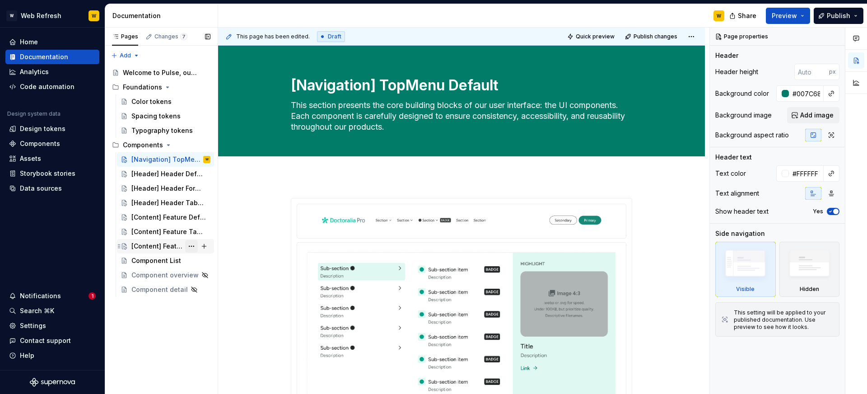
click at [193, 248] on button "Page tree" at bounding box center [191, 246] width 13 height 13
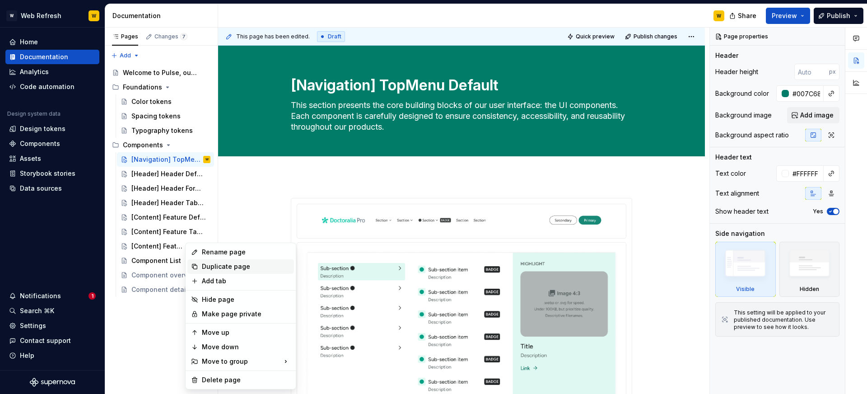
click at [230, 269] on div "Duplicate page" at bounding box center [246, 266] width 89 height 9
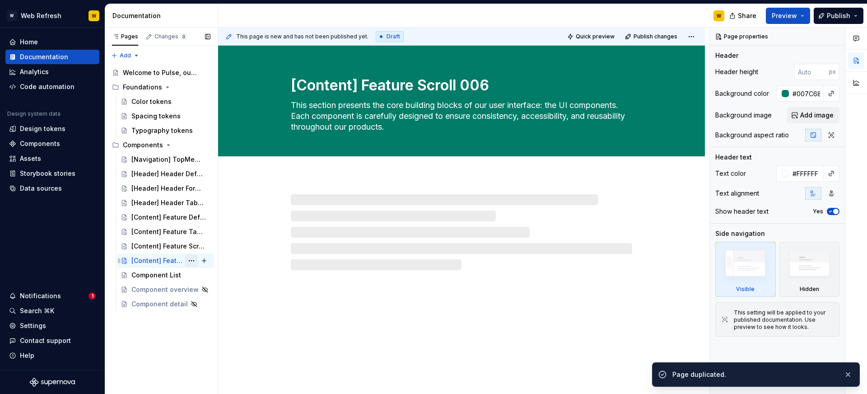
click at [191, 260] on button "Page tree" at bounding box center [191, 260] width 13 height 13
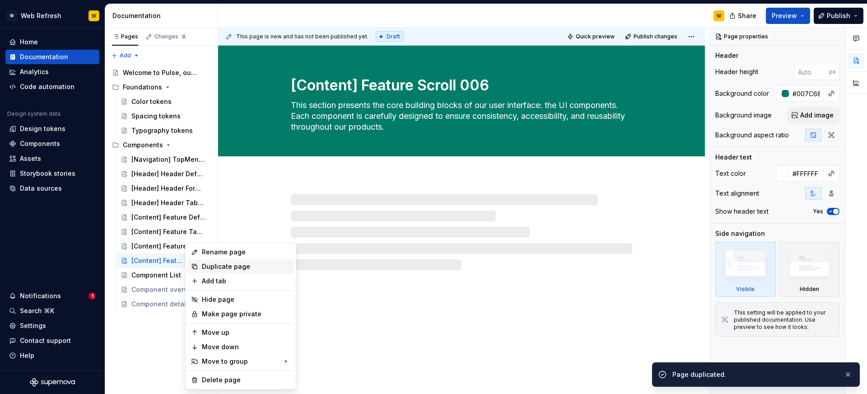
click at [202, 266] on div "Duplicate page" at bounding box center [246, 266] width 89 height 9
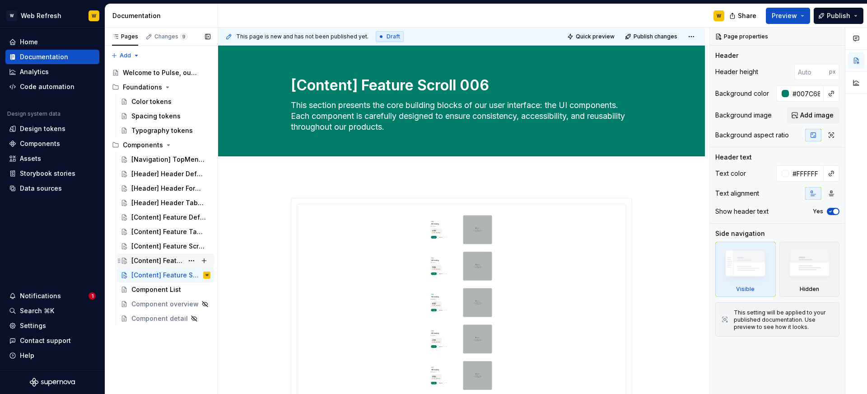
click at [167, 259] on div "[Content] Feature Scroll 006" at bounding box center [157, 260] width 52 height 9
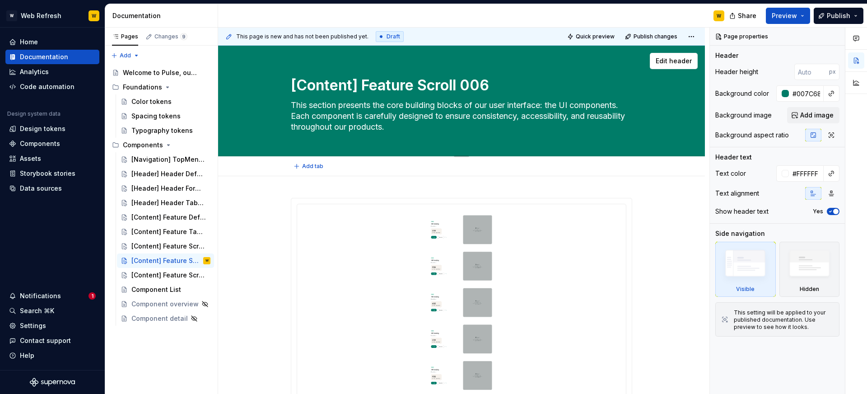
click at [362, 93] on textarea "[Content] Feature Scroll 006" at bounding box center [459, 86] width 341 height 22
paste textarea "ocial Proof 007"
type textarea "*"
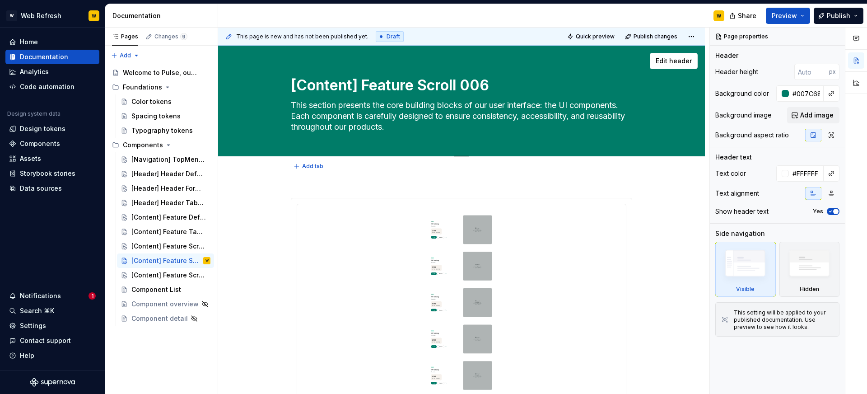
type textarea "[Content] Feature Social Proof 007"
type textarea "*"
type textarea "[Content] Feature Social Proof 007"
click at [482, 271] on img at bounding box center [461, 320] width 314 height 219
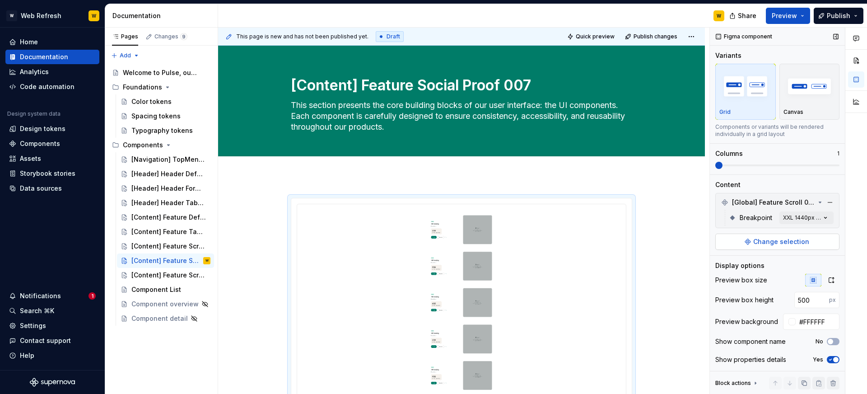
click at [750, 245] on button "Change selection" at bounding box center [778, 242] width 124 height 16
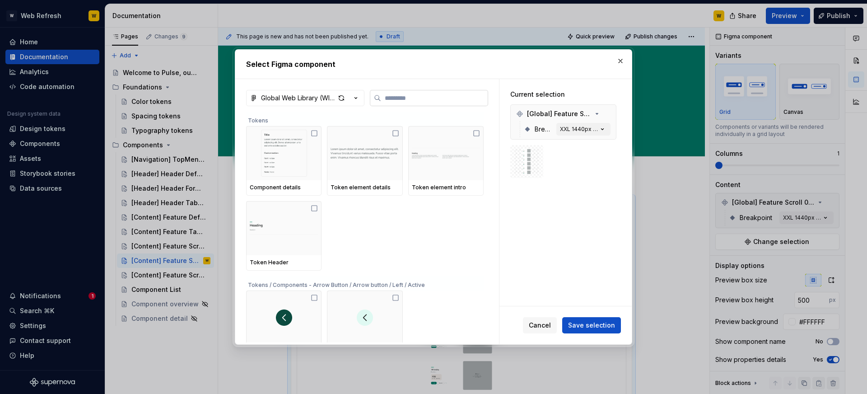
type textarea "*"
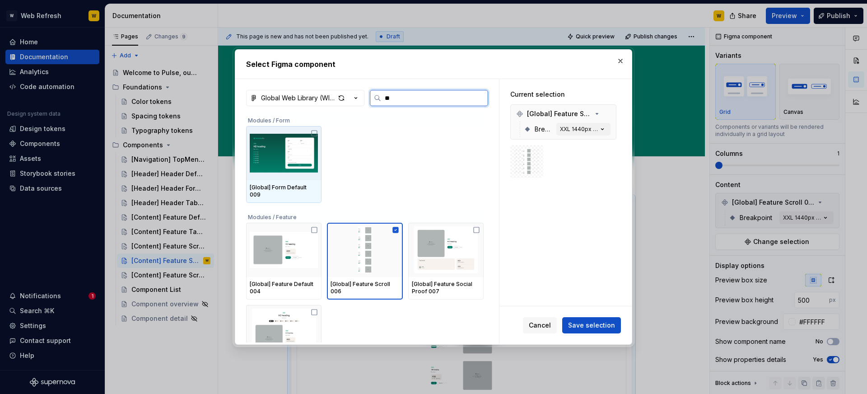
type input "***"
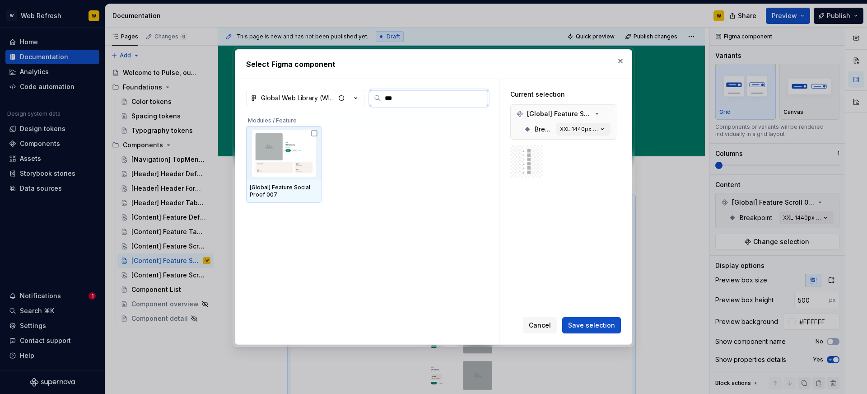
click at [312, 156] on img at bounding box center [284, 153] width 68 height 47
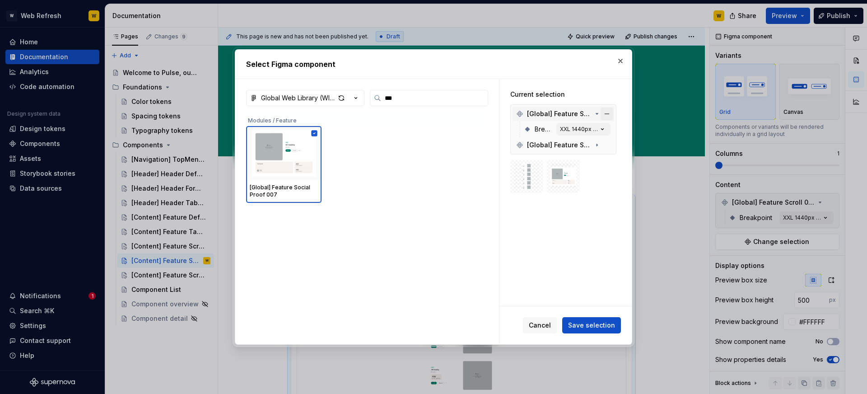
click at [613, 108] on button "button" at bounding box center [607, 114] width 13 height 13
click at [585, 330] on button "Save selection" at bounding box center [591, 325] width 59 height 16
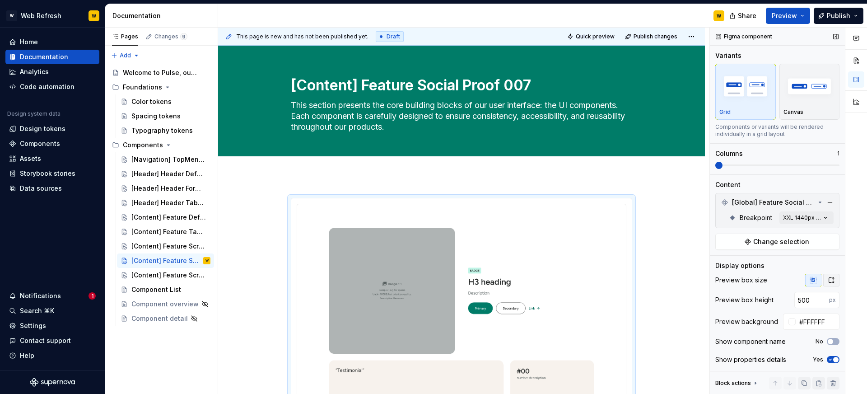
click at [835, 278] on button "button" at bounding box center [831, 280] width 16 height 13
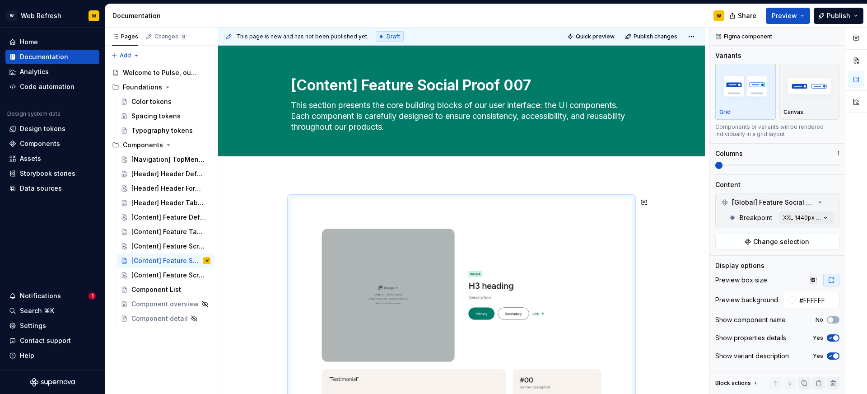
click at [466, 180] on div at bounding box center [461, 381] width 487 height 411
click at [164, 275] on div "[Content] Feature Scroll 006" at bounding box center [157, 275] width 52 height 9
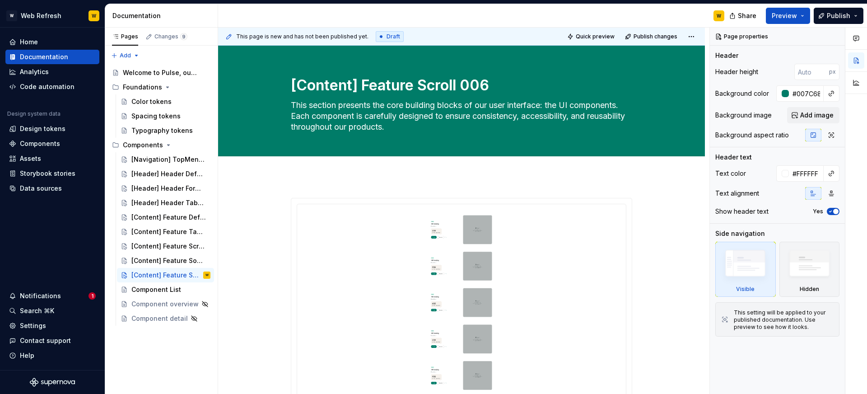
click at [406, 236] on img at bounding box center [461, 320] width 314 height 219
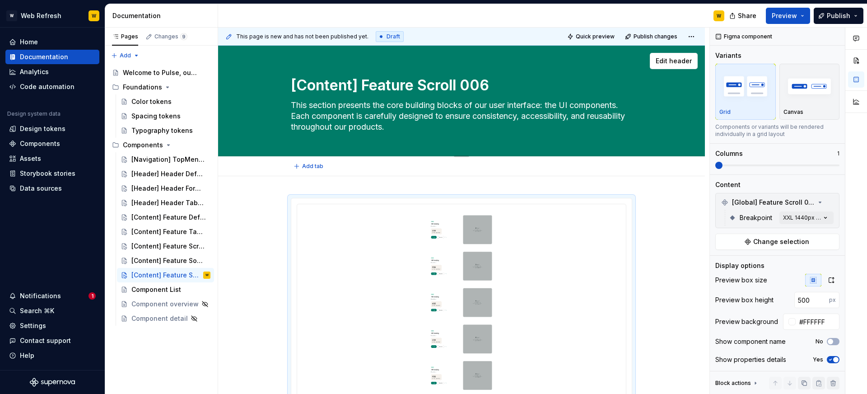
click at [396, 93] on textarea "[Content] Feature Scroll 006" at bounding box center [459, 86] width 341 height 22
paste textarea "Testimonial] Testimonial Default 008"
type textarea "*"
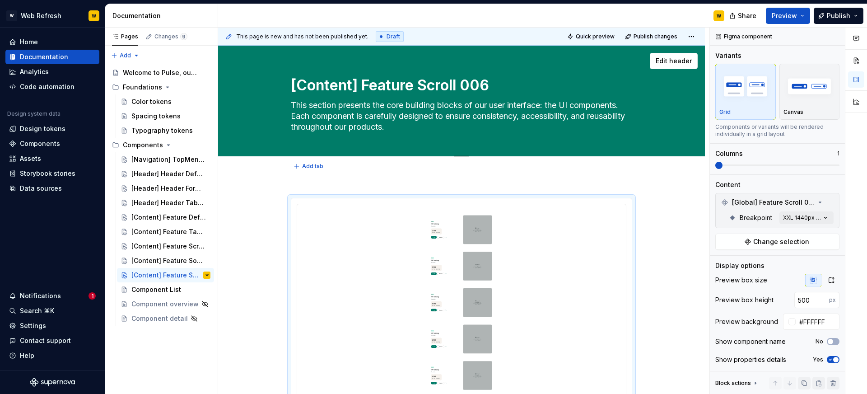
type textarea "[Testimonial] Testimonial Default 008"
type textarea "*"
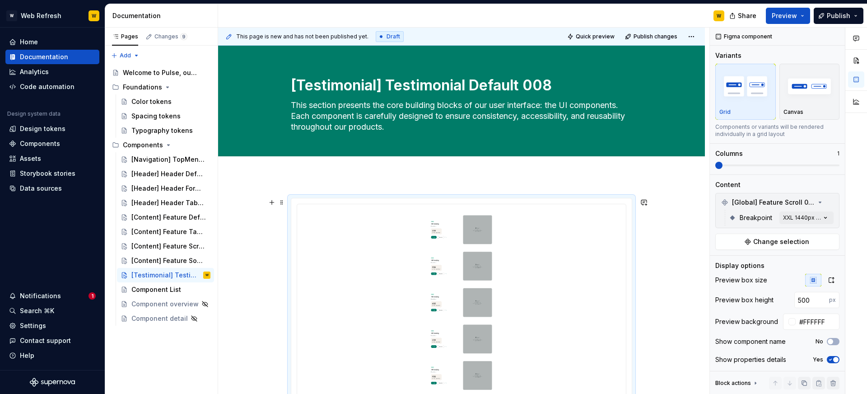
type textarea "[Testimonial] Testimonial Default 008"
click at [522, 274] on img at bounding box center [461, 320] width 314 height 219
type textarea "*"
click at [834, 282] on icon "button" at bounding box center [831, 279] width 7 height 7
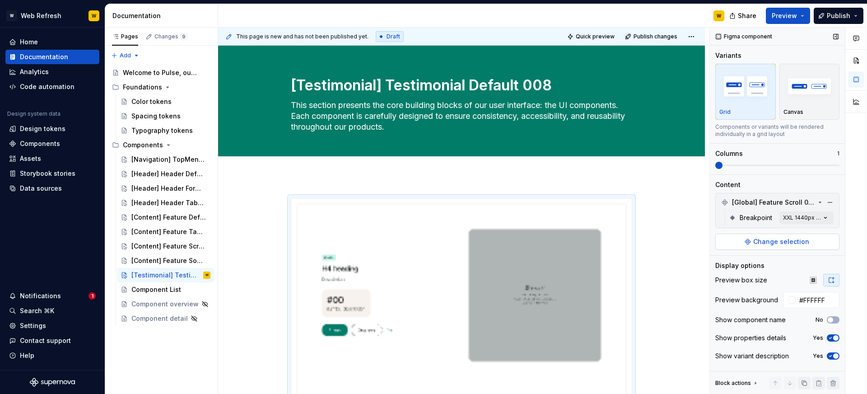
click at [772, 238] on span "Change selection" at bounding box center [781, 241] width 56 height 9
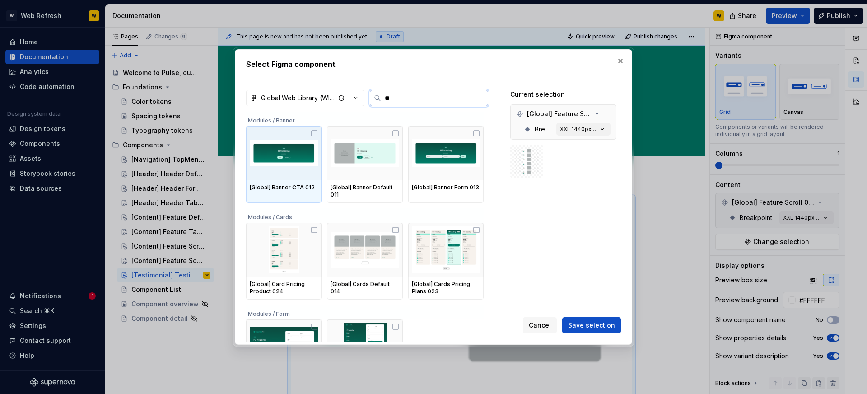
type input "***"
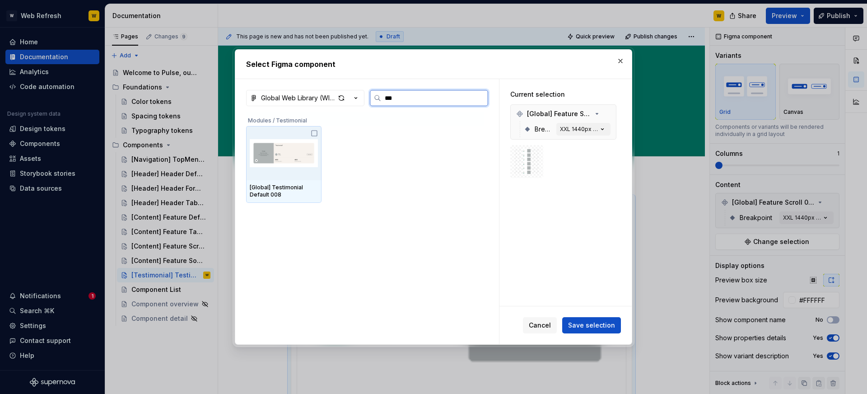
click at [277, 146] on img at bounding box center [284, 153] width 68 height 47
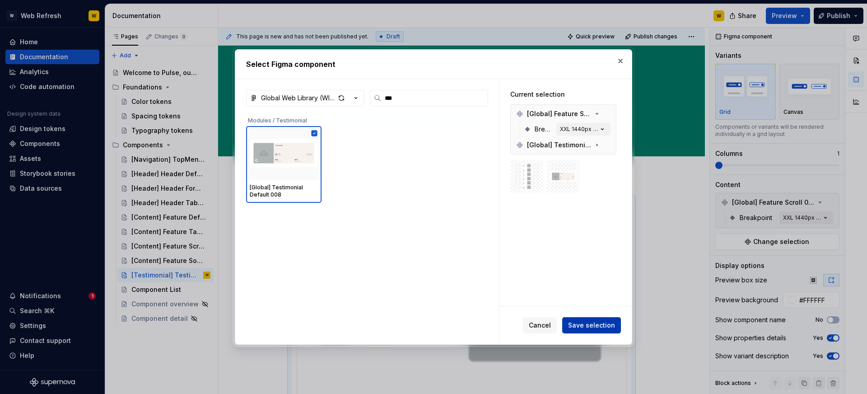
click at [585, 322] on span "Save selection" at bounding box center [591, 325] width 47 height 9
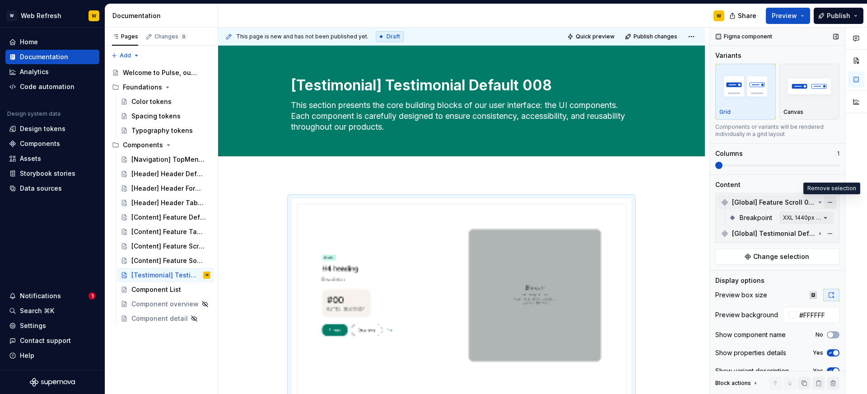
click at [831, 203] on button "button" at bounding box center [830, 202] width 13 height 13
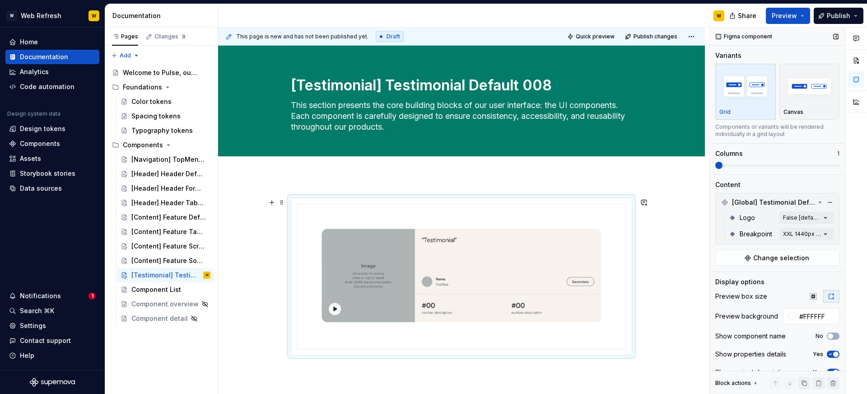
click at [682, 224] on div at bounding box center [461, 330] width 487 height 308
click at [193, 277] on button "Page tree" at bounding box center [191, 275] width 13 height 13
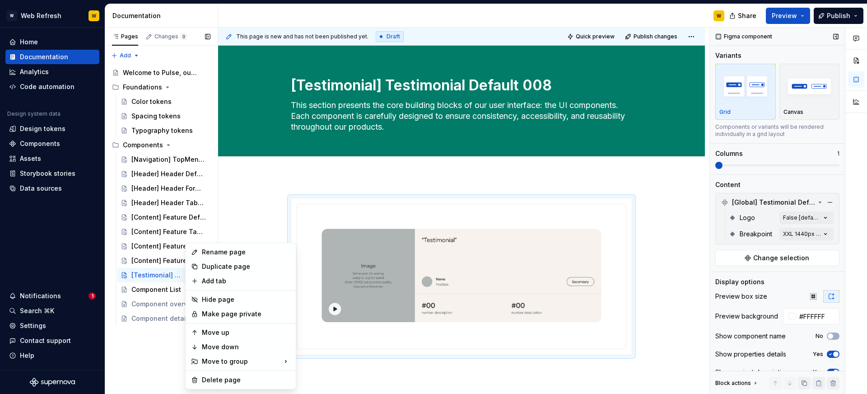
click at [163, 260] on div "Pages Changes 9 Add Accessibility guide for tree Page tree. Navigate the tree w…" at bounding box center [161, 211] width 113 height 367
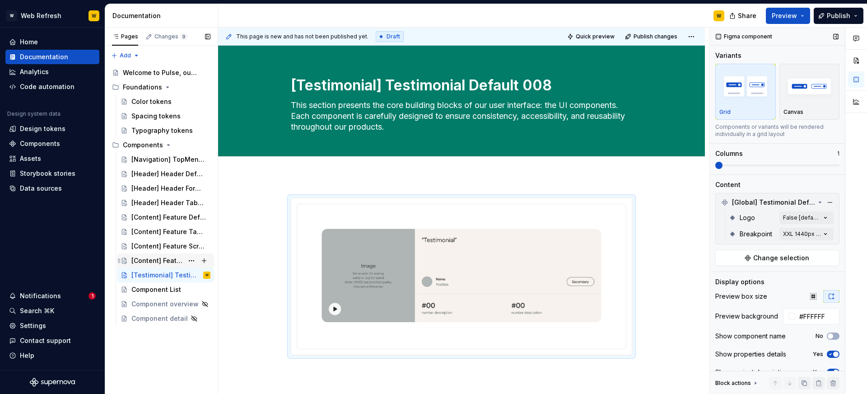
click at [166, 260] on div "[Content] Feature Social Proof 007" at bounding box center [157, 260] width 52 height 9
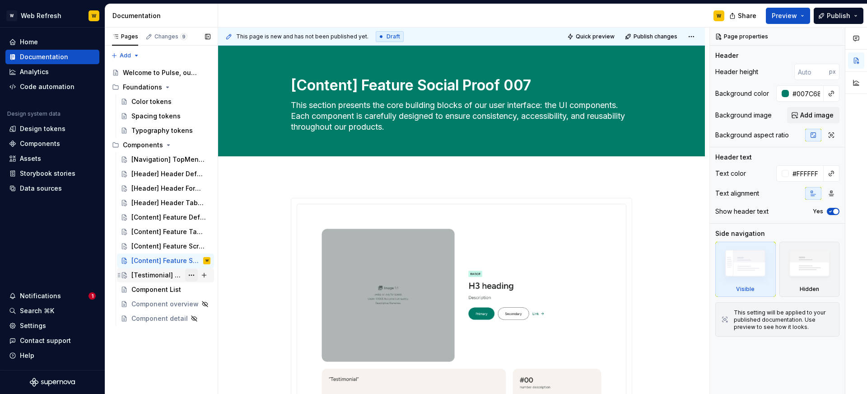
click at [194, 277] on button "Page tree" at bounding box center [191, 275] width 13 height 13
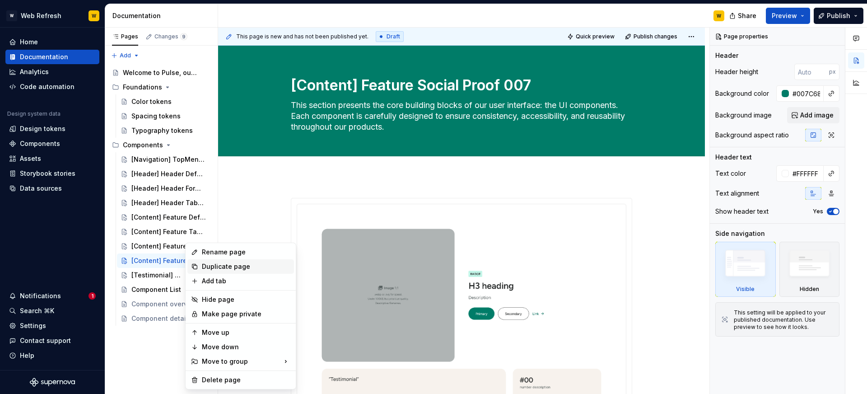
click at [208, 268] on div "Duplicate page" at bounding box center [246, 266] width 89 height 9
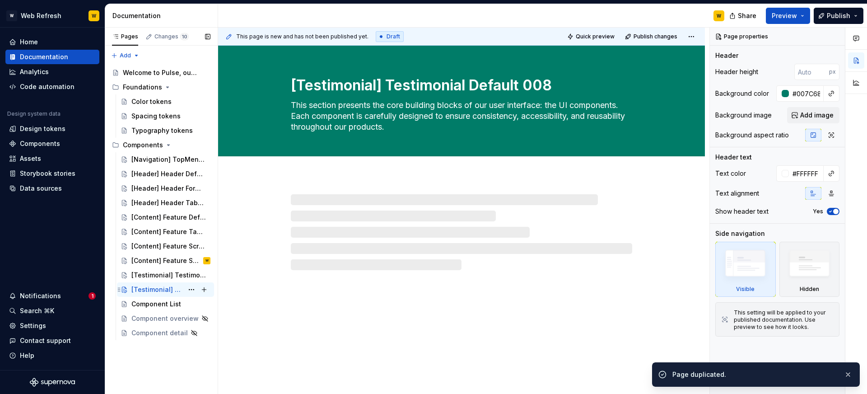
click at [168, 290] on div "[Testimonial] Testimonial Default 008" at bounding box center [157, 289] width 52 height 9
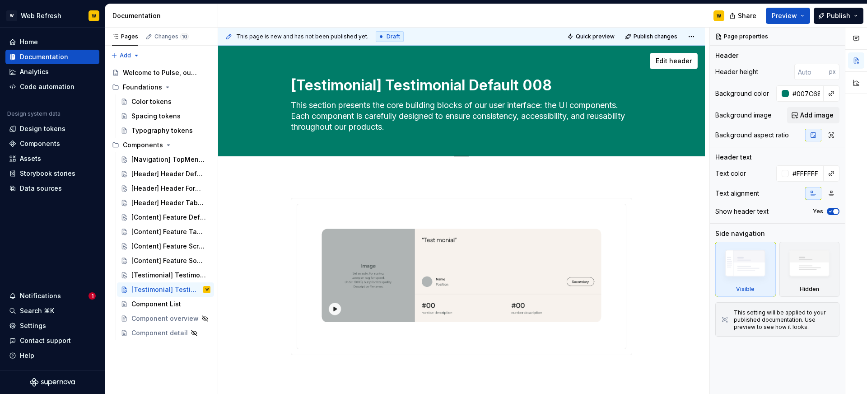
click at [387, 83] on textarea "[Testimonial] Testimonial Default 008" at bounding box center [459, 86] width 341 height 22
paste textarea "Form] Form Default 009"
type textarea "*"
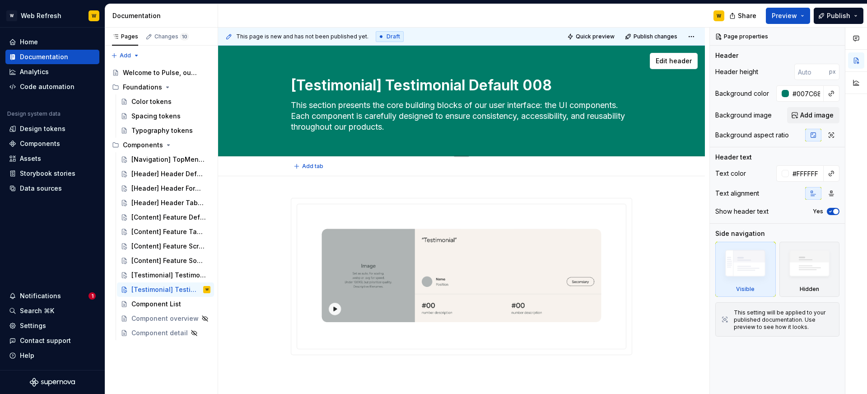
type textarea "[Form] Form Default 009"
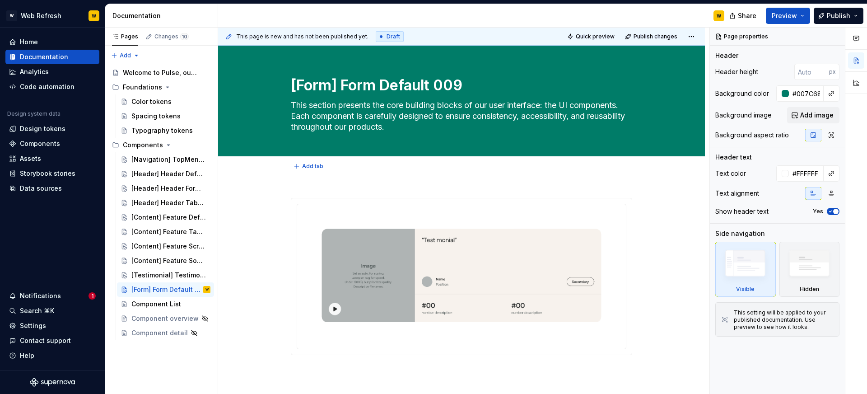
type textarea "*"
type textarea "[Form] Form Default 009"
click at [493, 249] on img at bounding box center [461, 275] width 314 height 128
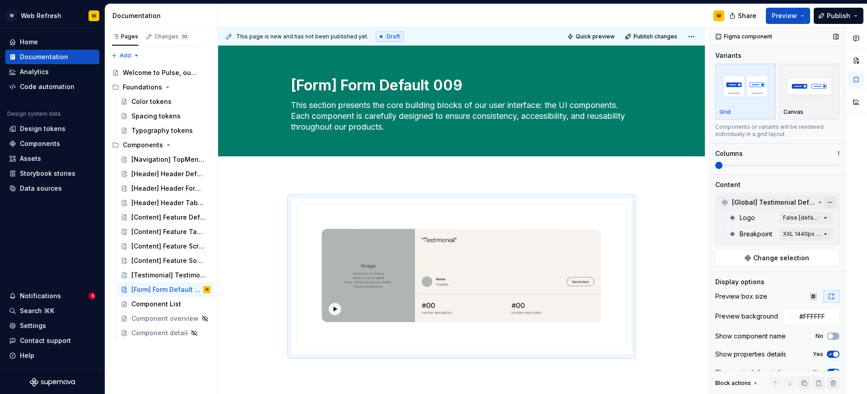
click at [829, 201] on button "button" at bounding box center [830, 202] width 13 height 13
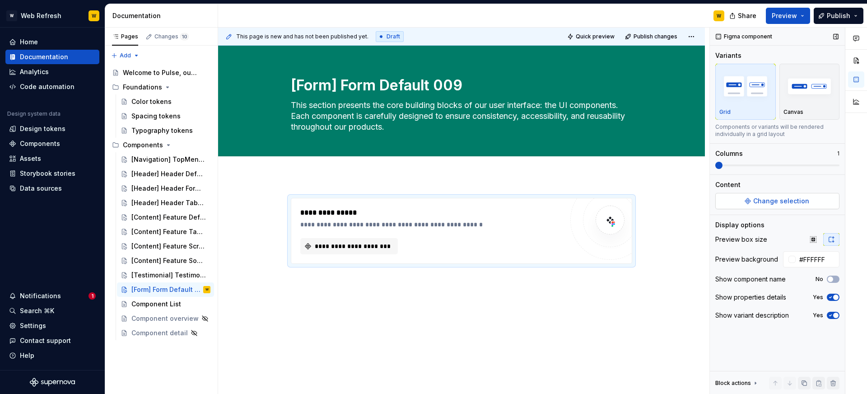
click at [774, 198] on span "Change selection" at bounding box center [781, 200] width 56 height 9
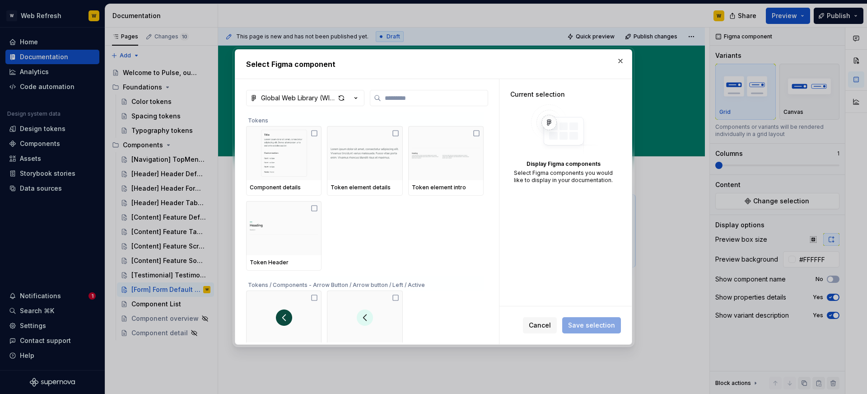
type textarea "*"
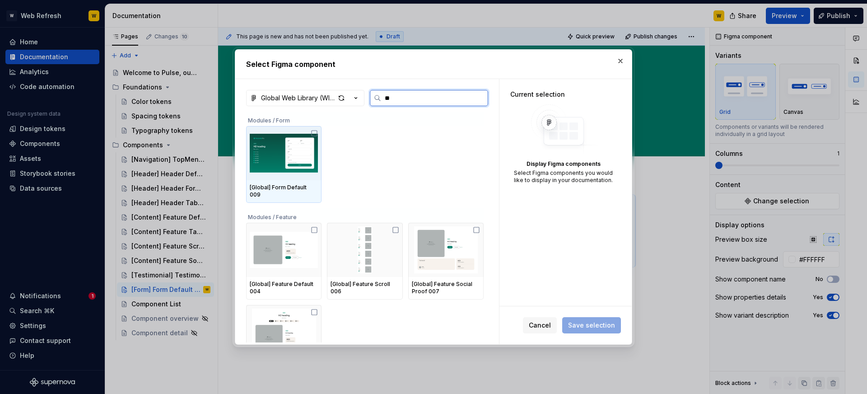
type input "***"
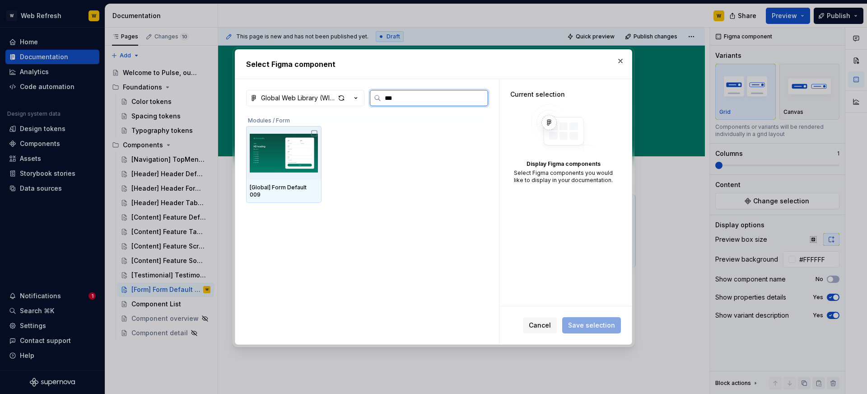
click at [318, 153] on img at bounding box center [284, 153] width 68 height 47
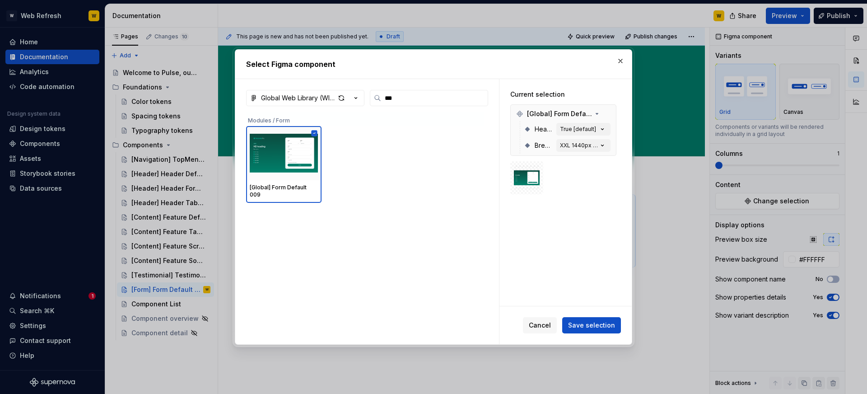
click at [590, 337] on div "Cancel Save selection" at bounding box center [566, 325] width 132 height 38
click at [589, 329] on span "Save selection" at bounding box center [591, 325] width 47 height 9
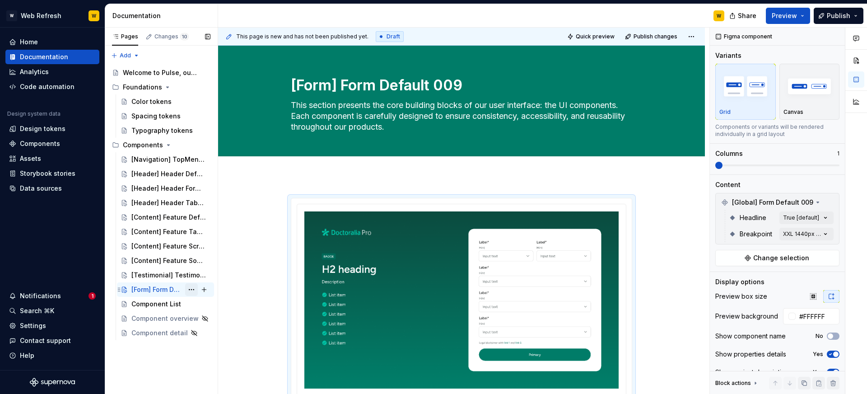
click at [190, 290] on button "Page tree" at bounding box center [191, 289] width 13 height 13
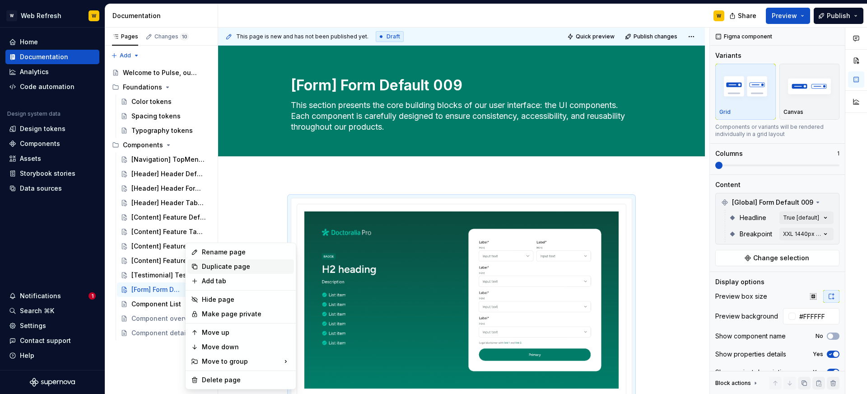
click at [226, 266] on div "Duplicate page" at bounding box center [246, 266] width 89 height 9
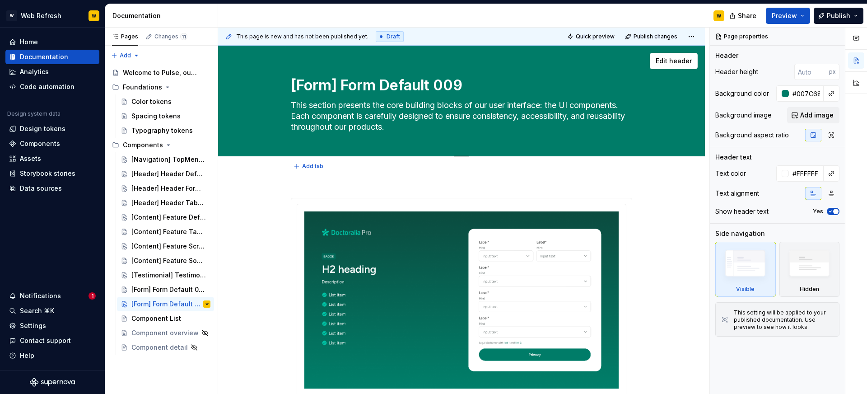
click at [352, 85] on textarea "[Form] Form Default 009" at bounding box center [459, 86] width 341 height 22
paste textarea "mo 010"
type textarea "*"
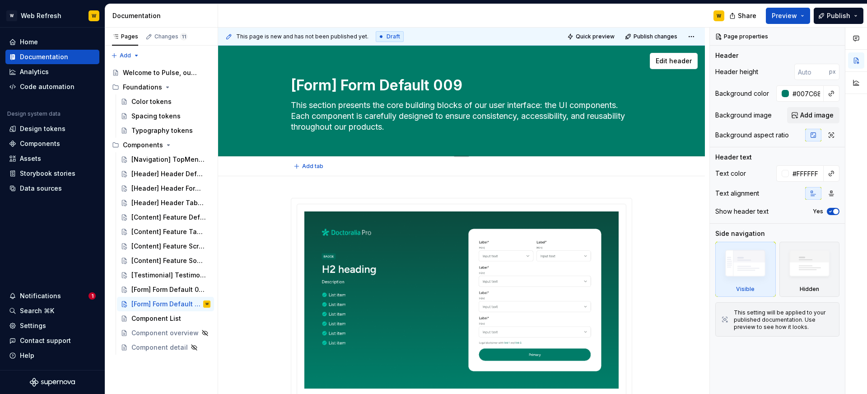
type textarea "[Form] Form Demo 010"
type textarea "*"
type textarea "[Form] Form Demo 010"
click at [529, 313] on img at bounding box center [461, 300] width 314 height 178
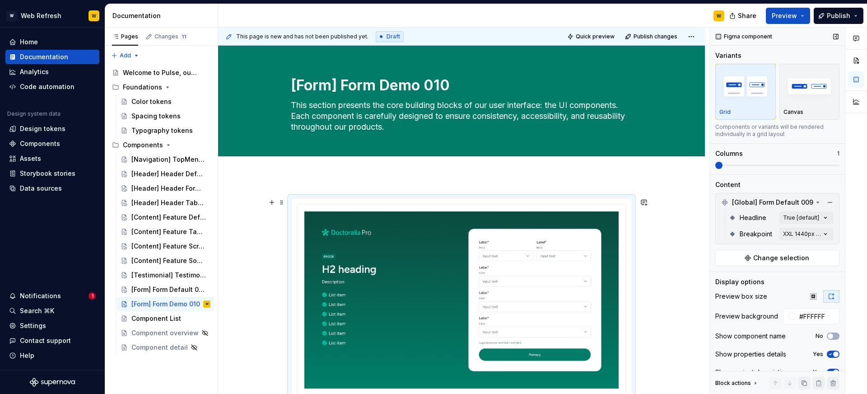
type textarea "*"
click at [780, 265] on button "Change selection" at bounding box center [778, 258] width 124 height 16
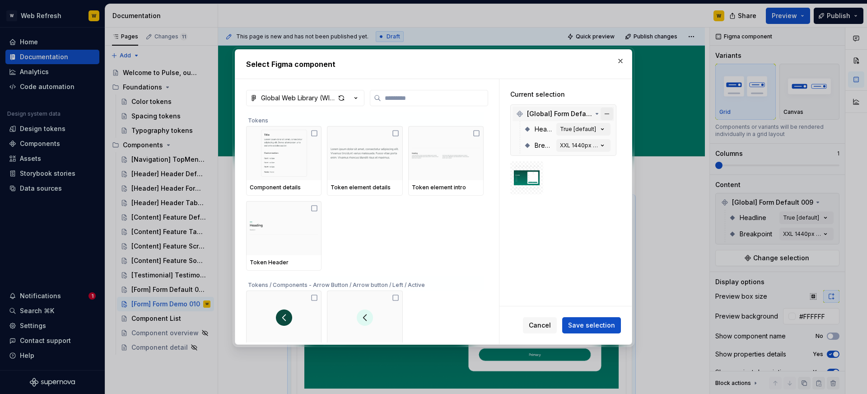
click at [613, 116] on button "button" at bounding box center [607, 114] width 13 height 13
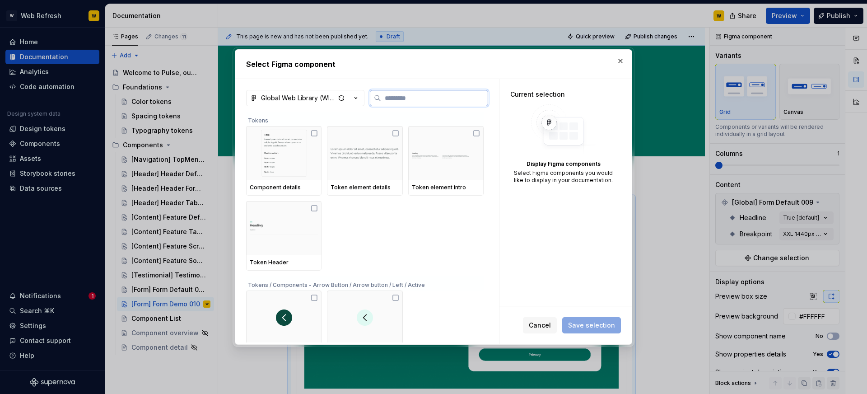
click at [465, 94] on input "search" at bounding box center [434, 98] width 107 height 9
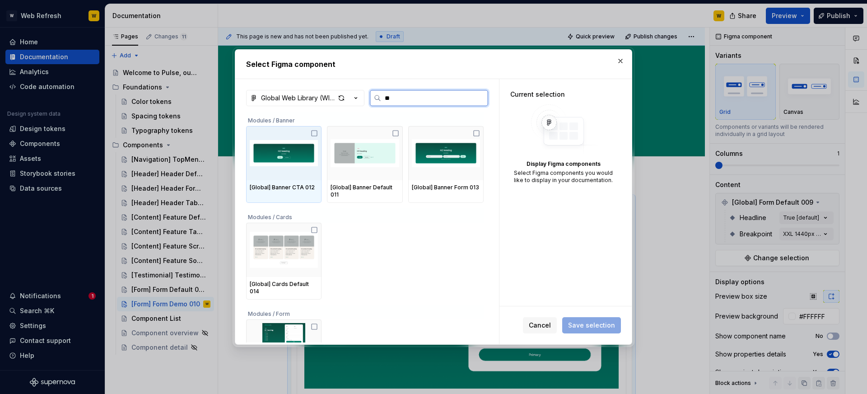
type input "***"
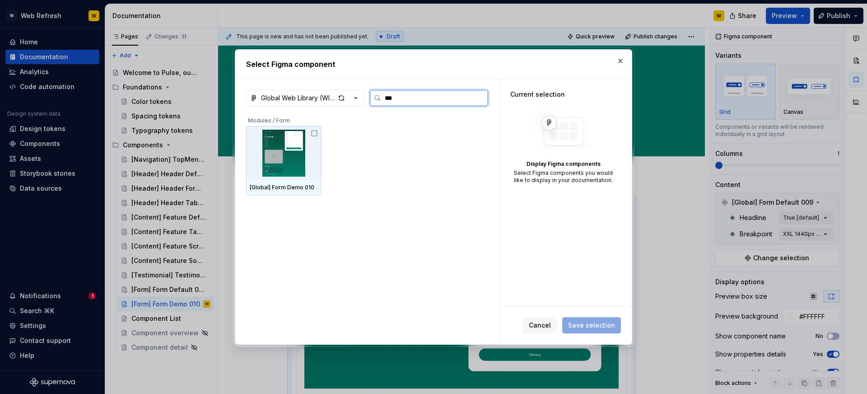
click at [308, 146] on img at bounding box center [284, 153] width 68 height 47
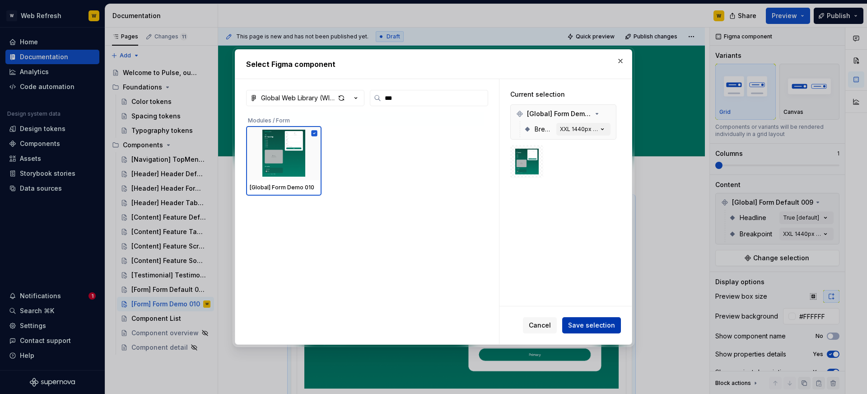
click at [583, 324] on span "Save selection" at bounding box center [591, 325] width 47 height 9
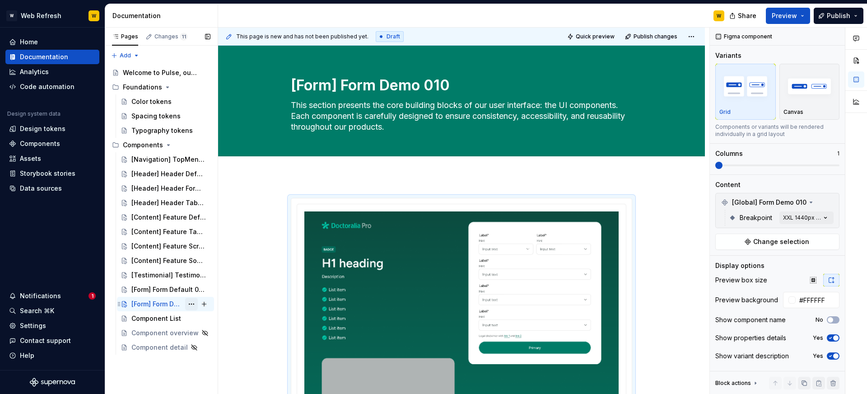
click at [194, 305] on button "Page tree" at bounding box center [191, 304] width 13 height 13
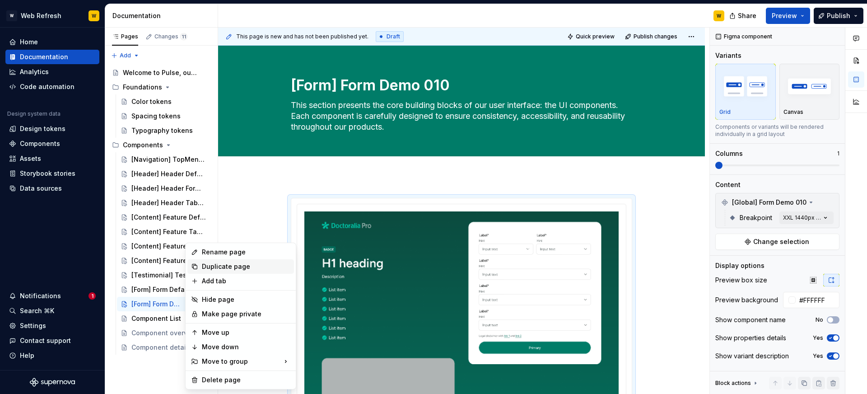
click at [232, 267] on div "Duplicate page" at bounding box center [246, 266] width 89 height 9
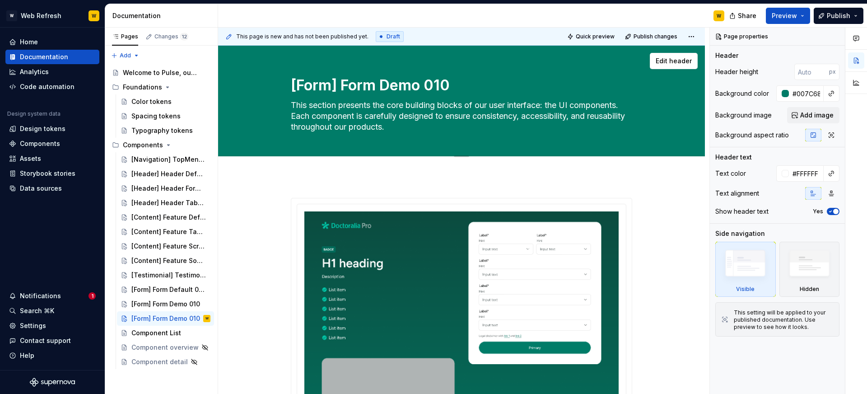
click at [321, 87] on textarea "[Form] Form Demo 010" at bounding box center [459, 86] width 341 height 22
paste textarea "Banner] Banner Default 011"
type textarea "*"
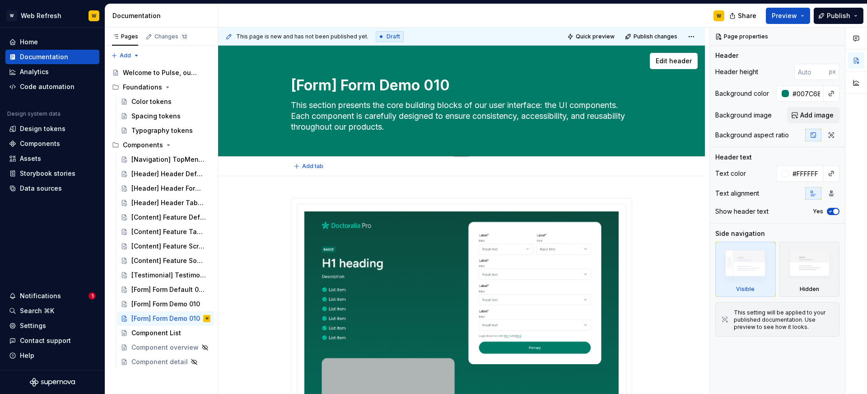
type textarea "[Banner] Banner Default 011"
type textarea "*"
type textarea "[Banner] Banner Default 011"
click at [548, 314] on img at bounding box center [461, 382] width 314 height 343
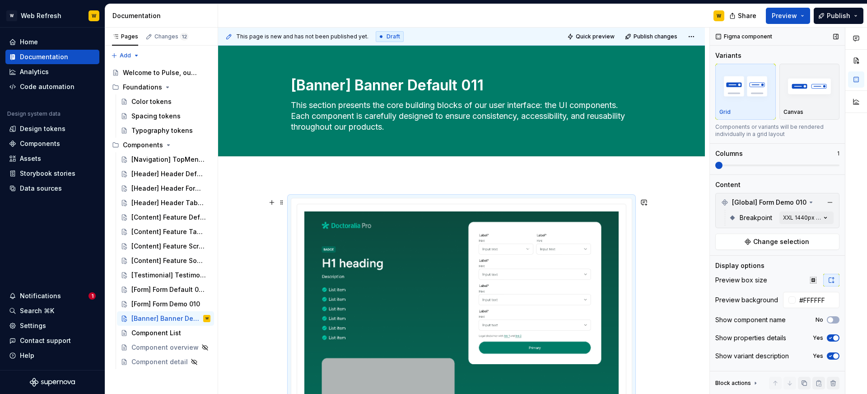
type textarea "*"
click at [785, 243] on span "Change selection" at bounding box center [781, 241] width 56 height 9
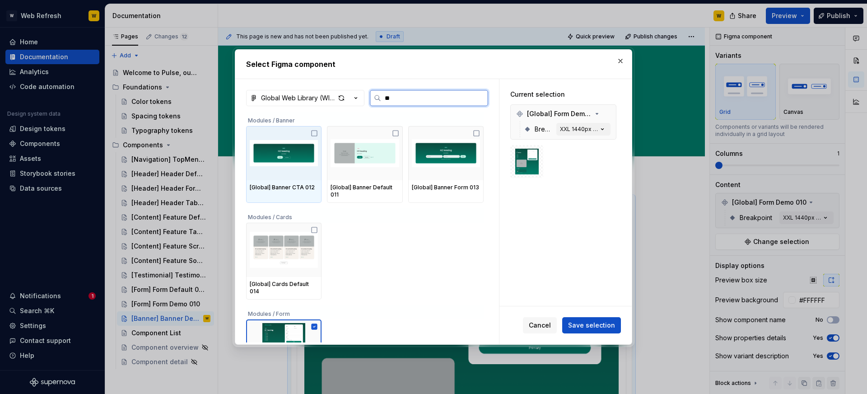
type input "***"
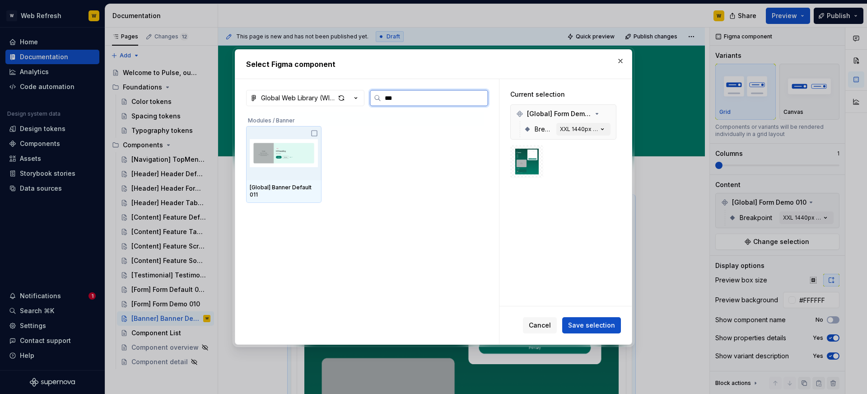
click at [300, 136] on img at bounding box center [284, 153] width 68 height 47
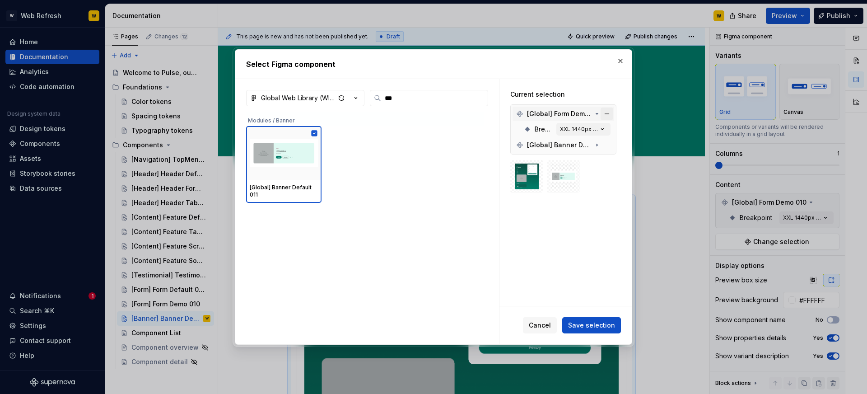
click at [608, 111] on button "button" at bounding box center [607, 114] width 13 height 13
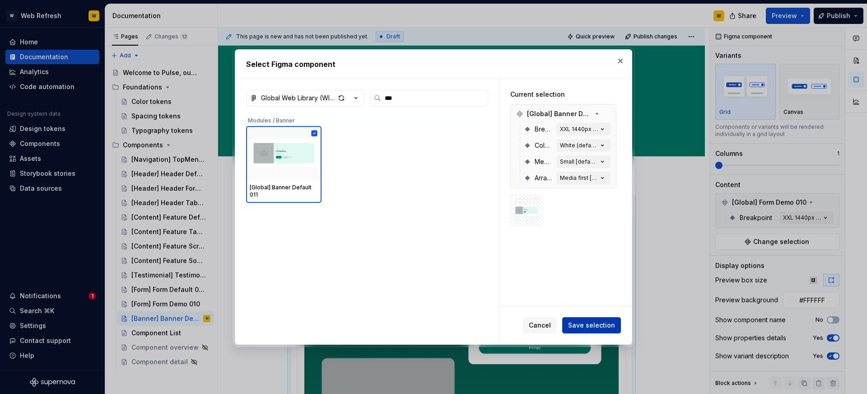
click at [603, 326] on span "Save selection" at bounding box center [591, 325] width 47 height 9
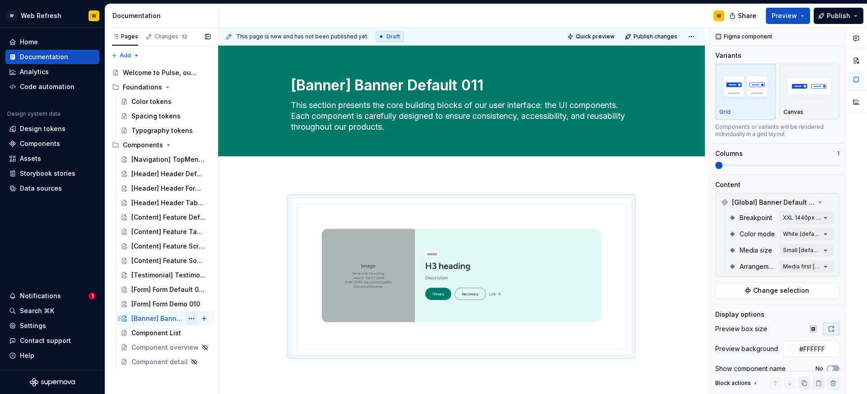
click at [193, 319] on button "Page tree" at bounding box center [191, 318] width 13 height 13
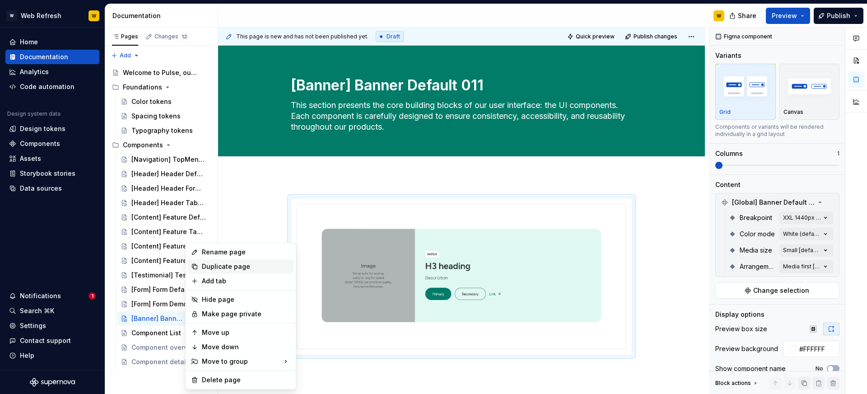
click at [219, 267] on div "Duplicate page" at bounding box center [246, 266] width 89 height 9
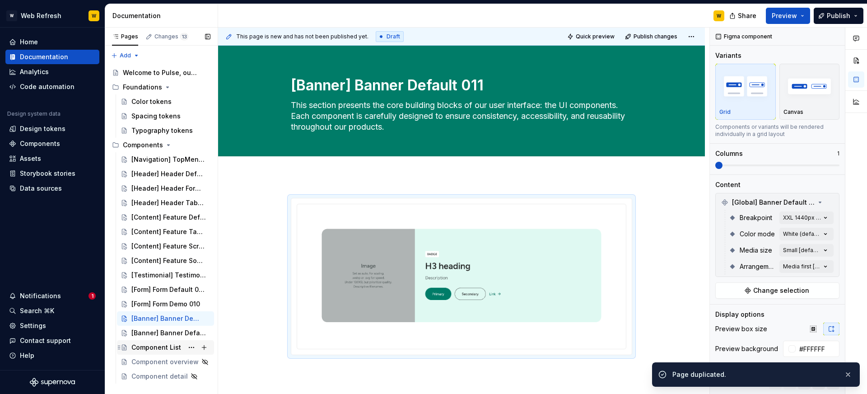
click at [166, 330] on div "[Banner] Banner Default 011" at bounding box center [168, 332] width 75 height 9
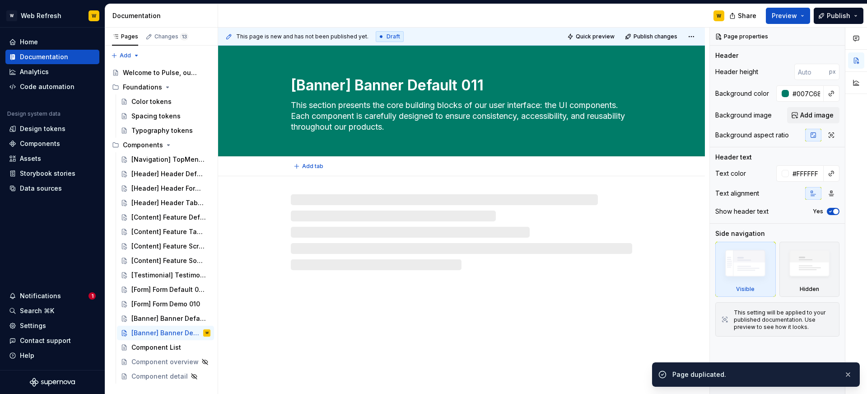
click at [391, 89] on textarea "[Banner] Banner Default 011" at bounding box center [459, 86] width 341 height 22
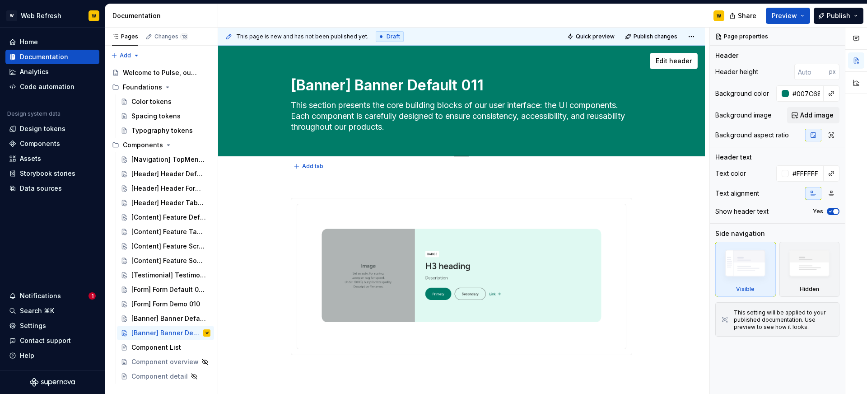
paste textarea "CTA 012"
type textarea "*"
type textarea "[Banner] Banner CTA 012"
type textarea "*"
type textarea "[Banner] Banner CTA 012"
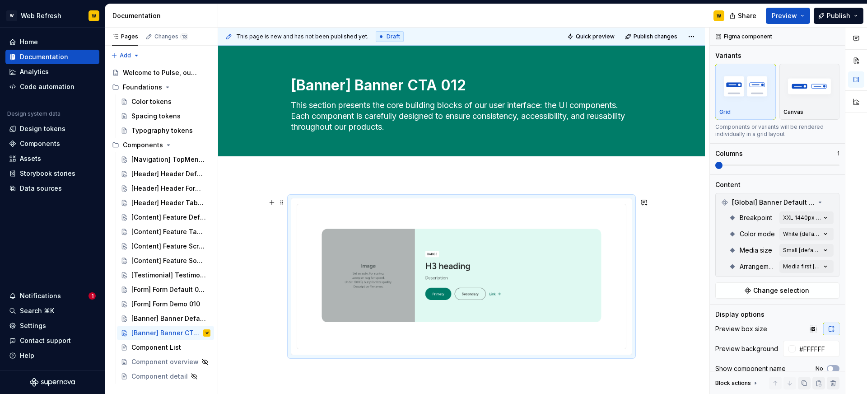
click at [480, 263] on img at bounding box center [461, 275] width 314 height 128
click at [192, 332] on button "Page tree" at bounding box center [191, 333] width 13 height 13
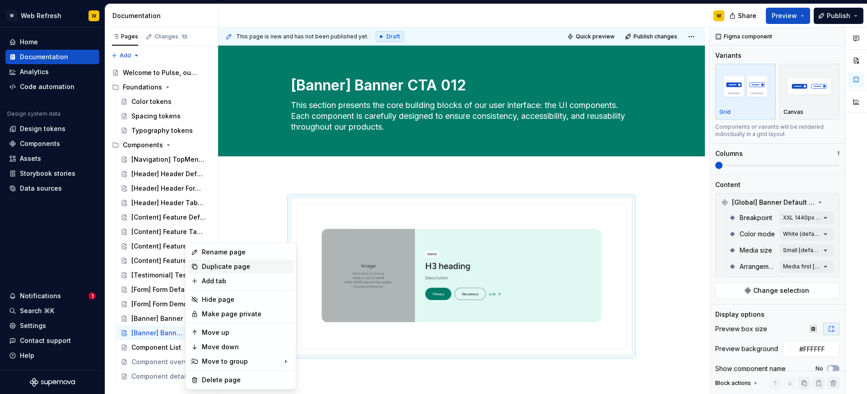
click at [223, 268] on div "Duplicate page" at bounding box center [246, 266] width 89 height 9
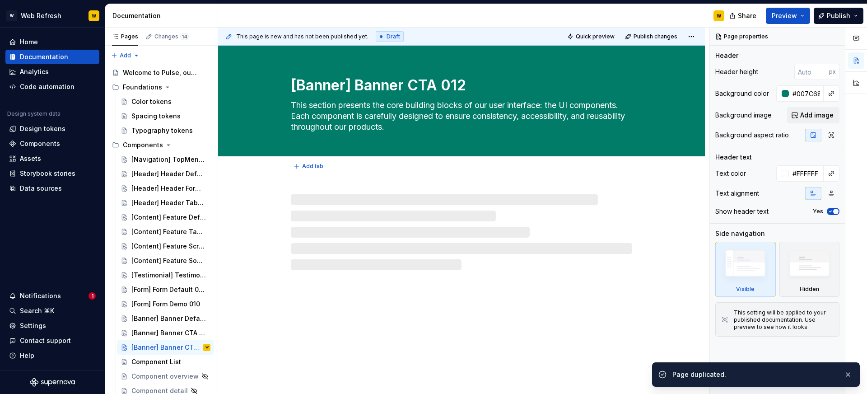
click at [386, 85] on textarea "[Banner] Banner CTA 012" at bounding box center [459, 86] width 341 height 22
paste textarea "Form 013"
type textarea "*"
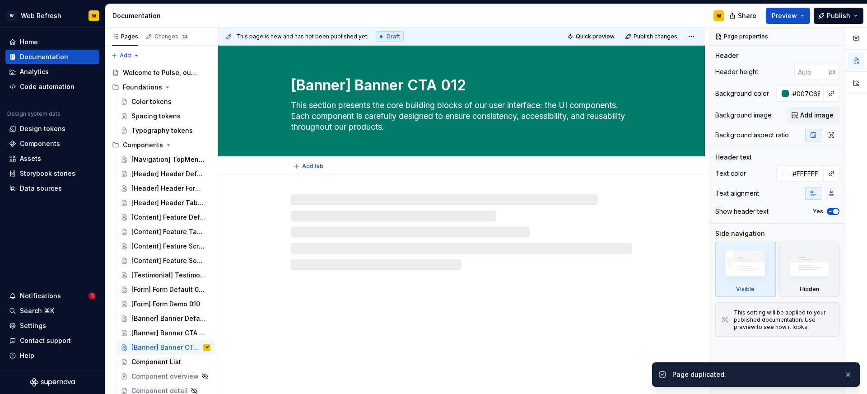
type textarea "[Banner] Banner Form 013"
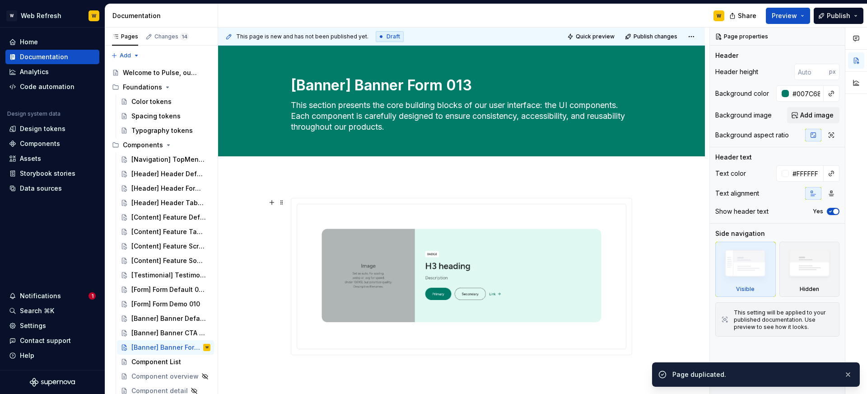
type textarea "*"
type textarea "[Banner] Banner Form 013"
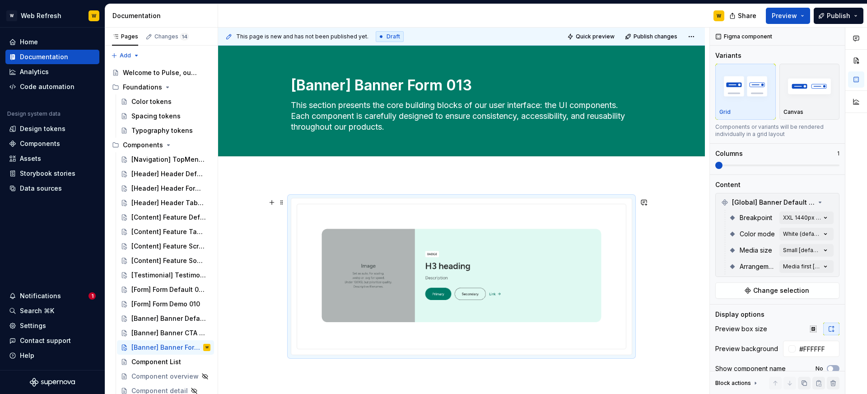
click at [538, 285] on img at bounding box center [461, 275] width 314 height 128
type textarea "*"
click at [800, 288] on span "Change selection" at bounding box center [781, 290] width 56 height 9
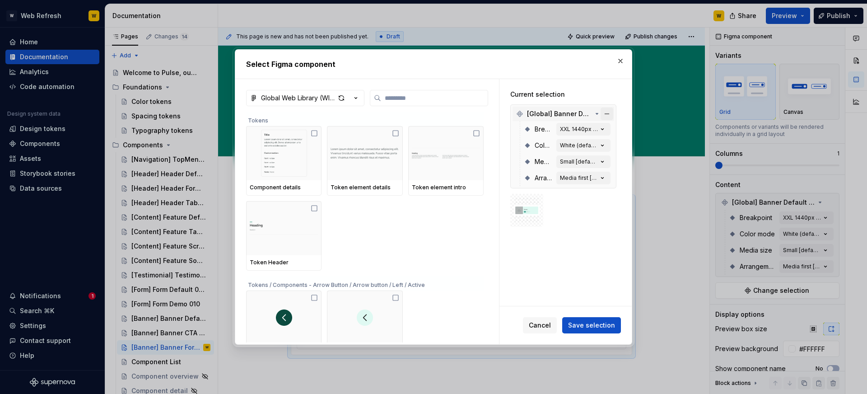
click at [613, 114] on button "button" at bounding box center [607, 114] width 13 height 13
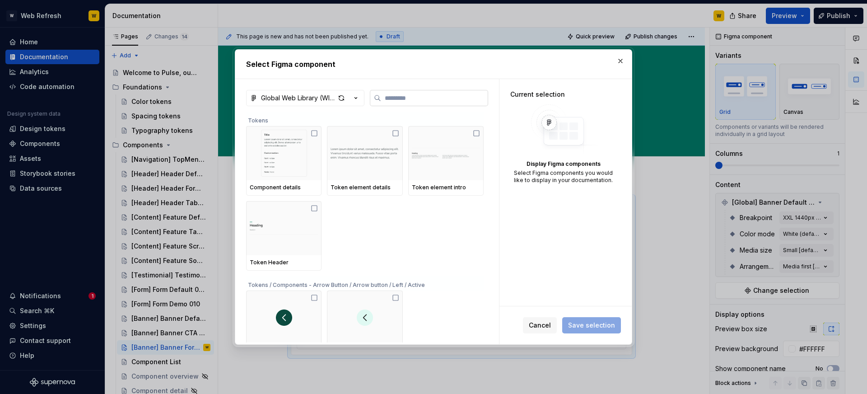
click at [422, 104] on label at bounding box center [429, 98] width 118 height 16
click at [422, 103] on input "search" at bounding box center [434, 98] width 107 height 9
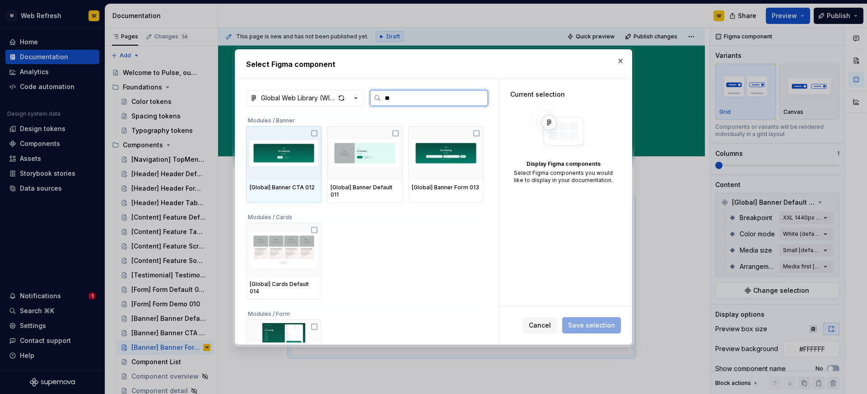
type input "***"
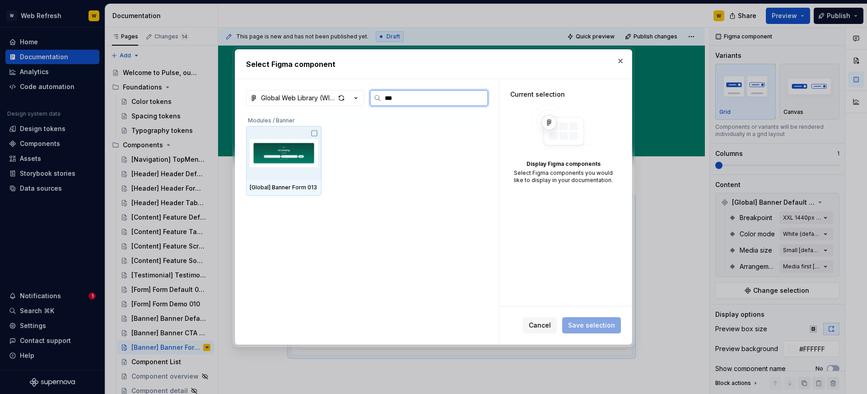
click at [282, 164] on img at bounding box center [284, 153] width 68 height 47
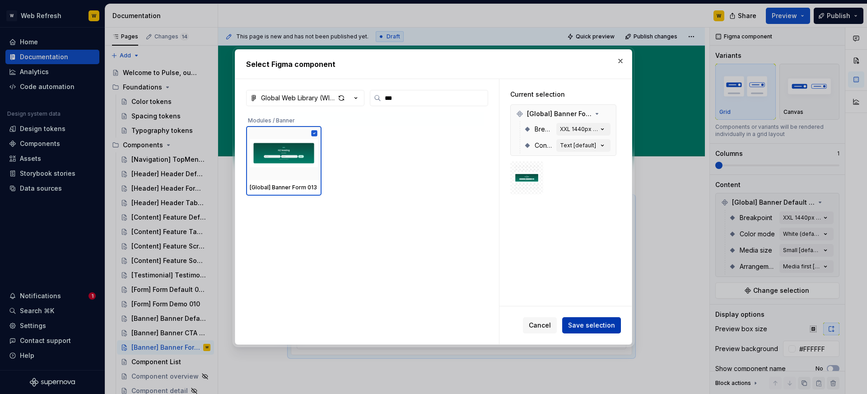
click at [588, 322] on span "Save selection" at bounding box center [591, 325] width 47 height 9
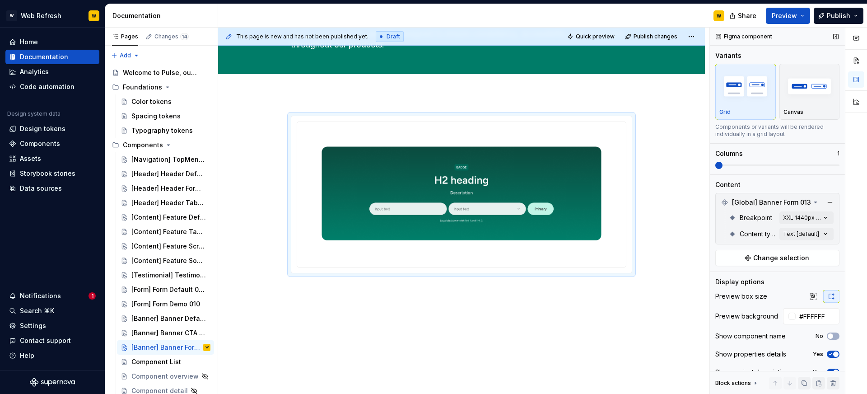
scroll to position [13, 0]
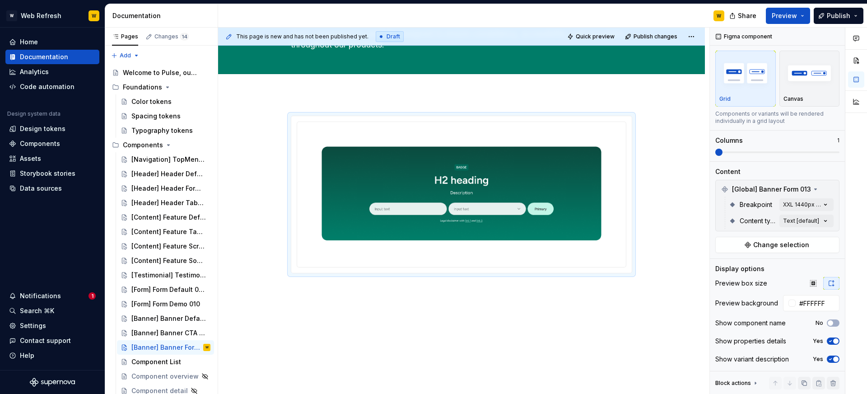
click at [573, 306] on div at bounding box center [461, 248] width 487 height 308
click at [191, 346] on button "Page tree" at bounding box center [191, 347] width 13 height 13
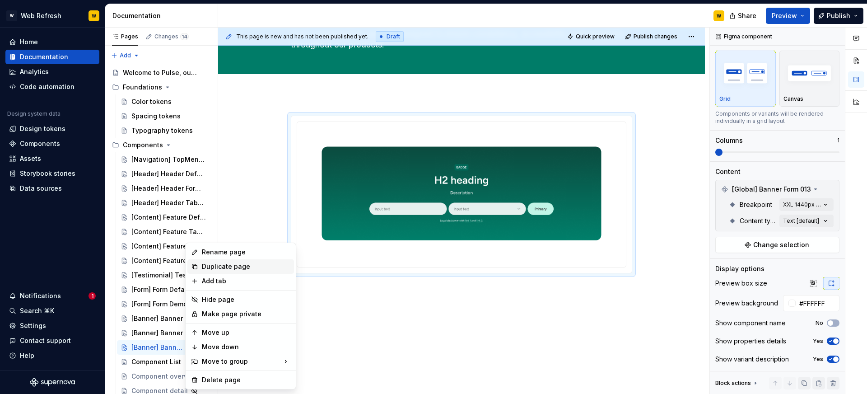
click at [235, 268] on div "Duplicate page" at bounding box center [246, 266] width 89 height 9
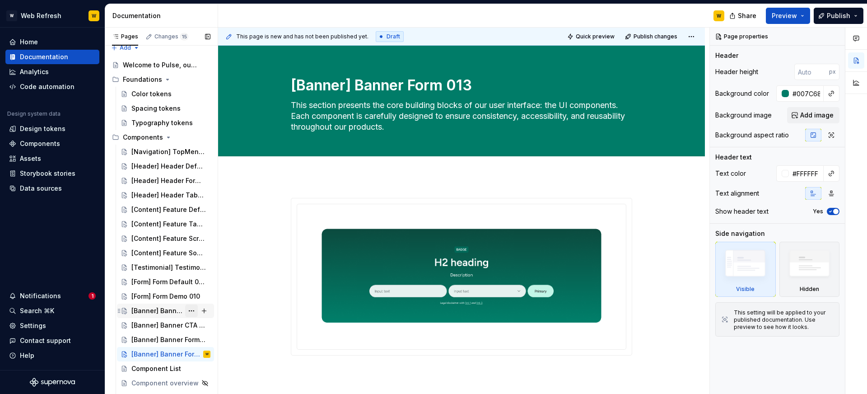
scroll to position [16, 0]
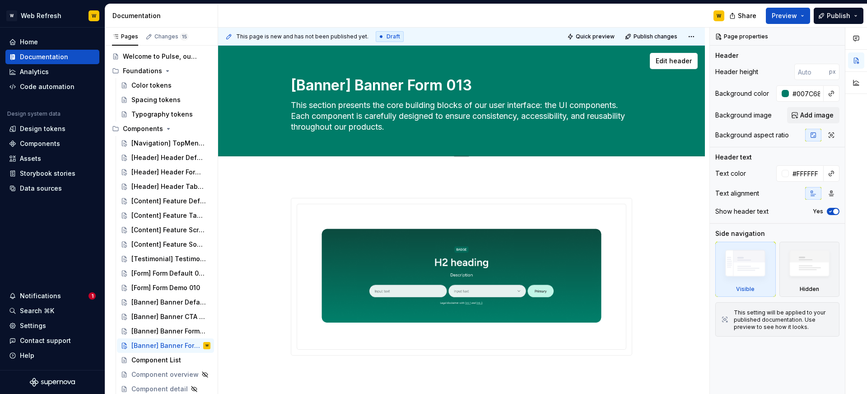
click at [371, 86] on textarea "[Banner] Banner Form 013" at bounding box center [459, 86] width 341 height 22
paste textarea "Content] Cards Default 014"
type textarea "*"
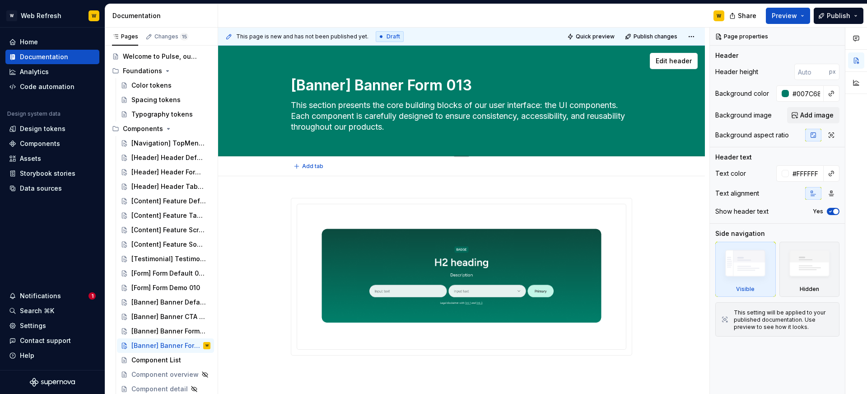
type textarea "[Content] Cards Default 014"
type textarea "*"
type textarea "[Content] Cards Default 014"
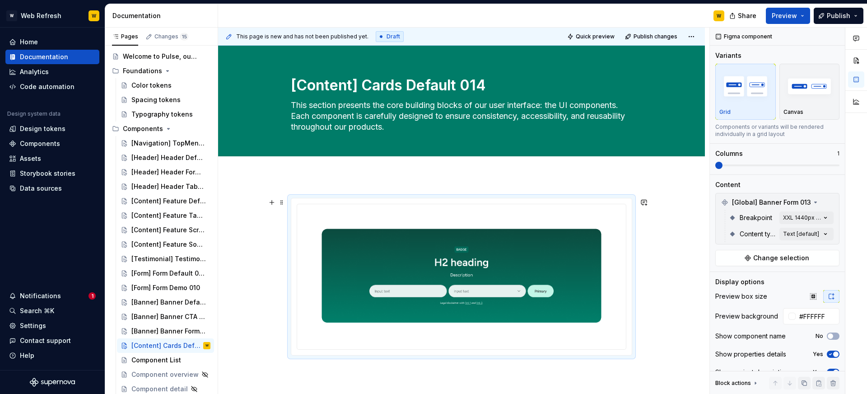
click at [537, 249] on img at bounding box center [461, 275] width 314 height 129
click at [795, 265] on button "Change selection" at bounding box center [778, 258] width 124 height 16
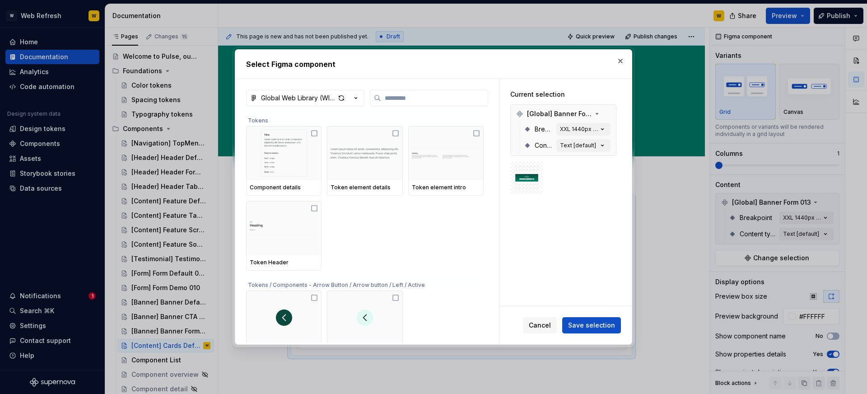
type textarea "*"
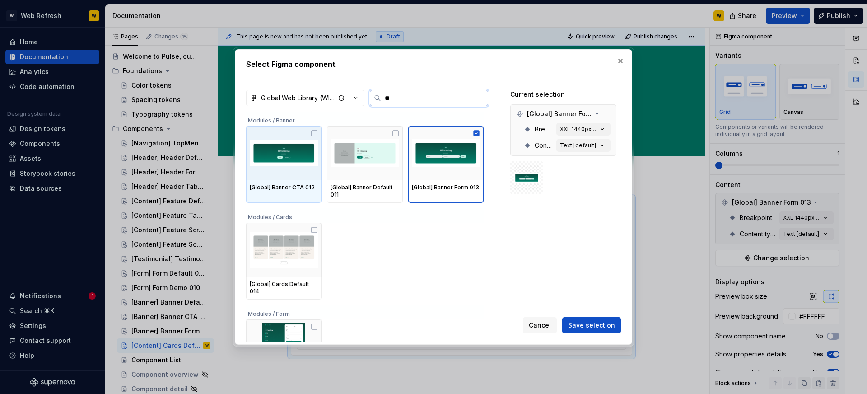
type input "***"
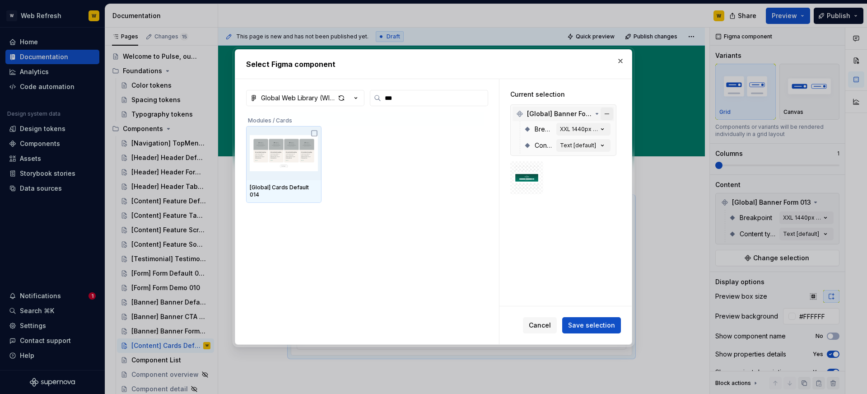
click at [613, 112] on button "button" at bounding box center [607, 114] width 13 height 13
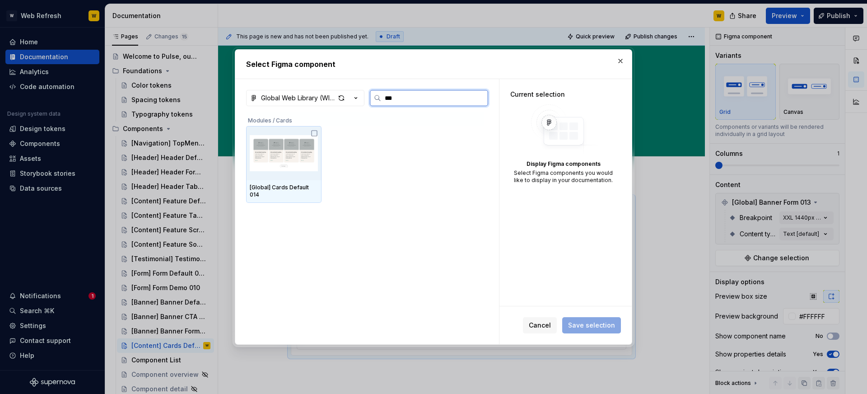
click at [292, 140] on img at bounding box center [284, 153] width 68 height 47
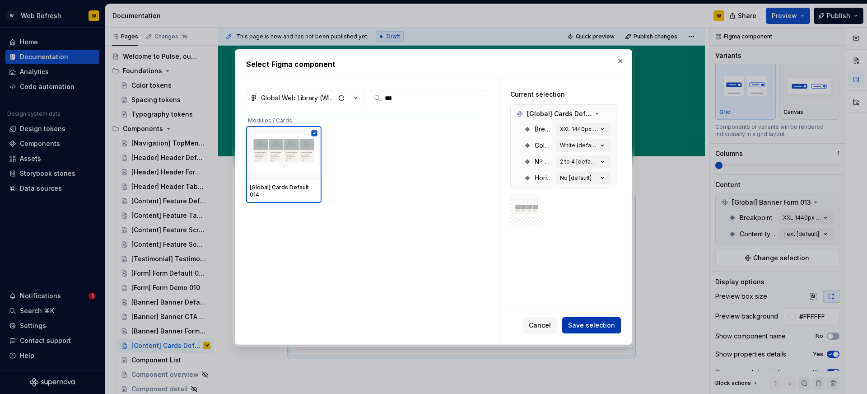
click at [585, 323] on span "Save selection" at bounding box center [591, 325] width 47 height 9
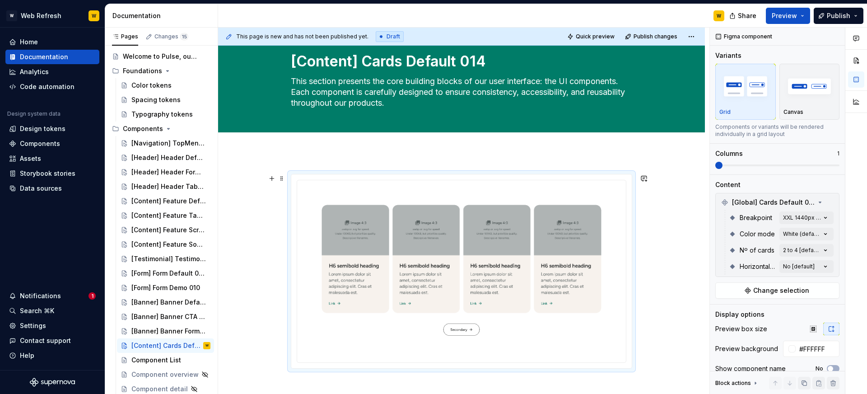
scroll to position [26, 0]
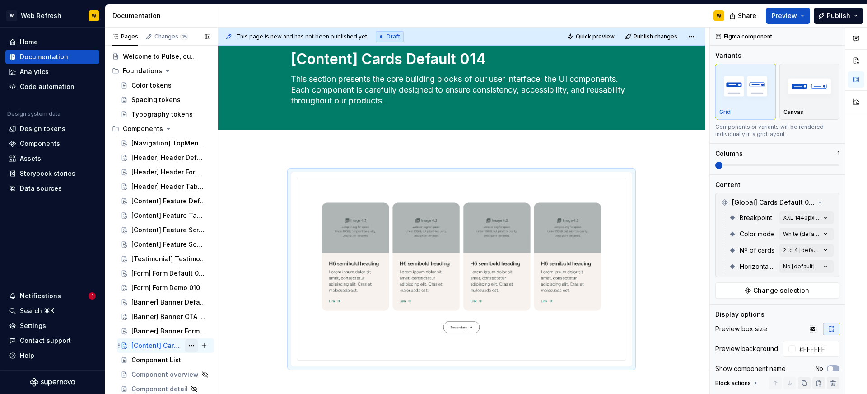
click at [187, 345] on button "Page tree" at bounding box center [191, 345] width 13 height 13
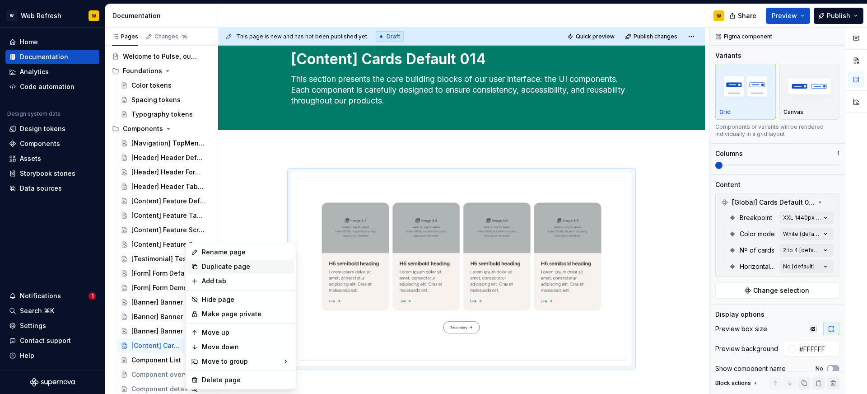
click at [237, 269] on div "Duplicate page" at bounding box center [246, 266] width 89 height 9
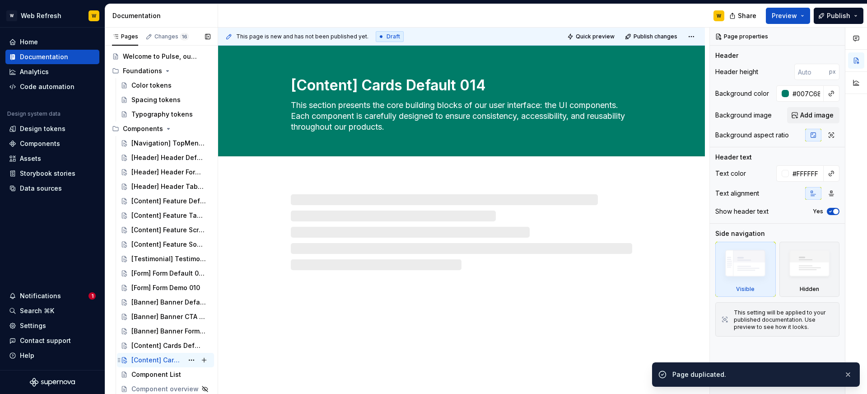
click at [165, 360] on div "[Content] Cards Default 014" at bounding box center [157, 360] width 52 height 9
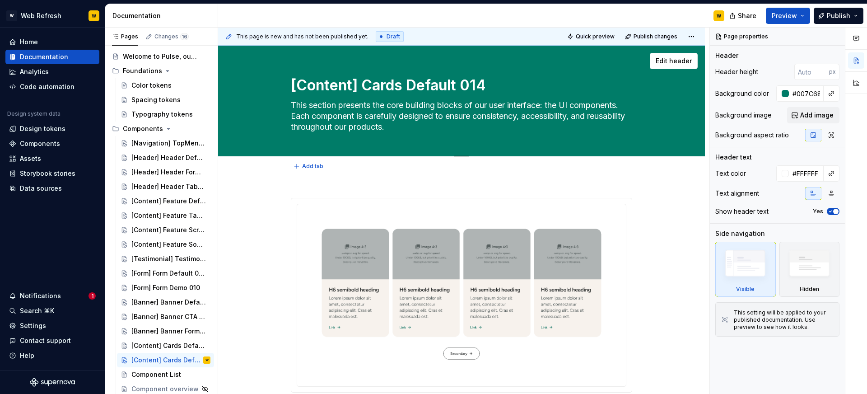
click at [369, 92] on textarea "[Content] Cards Default 014" at bounding box center [459, 86] width 341 height 22
paste textarea "Media Default 015"
type textarea "*"
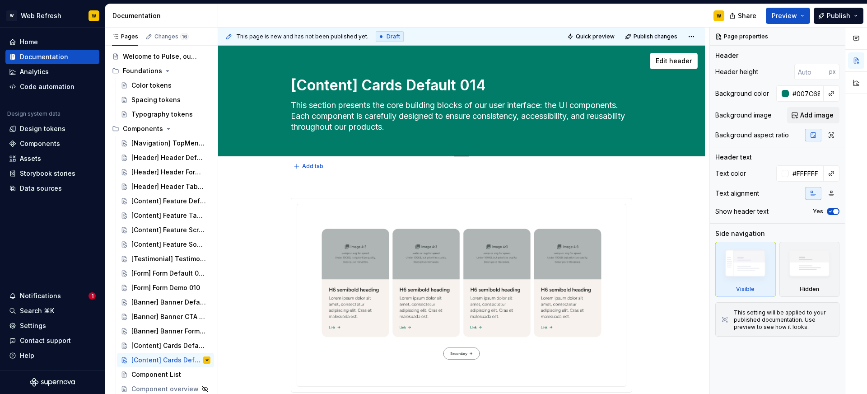
type textarea "[Content] Media Default 015"
type textarea "*"
type textarea "[Content] Media Default 015"
click at [479, 274] on img at bounding box center [461, 294] width 314 height 166
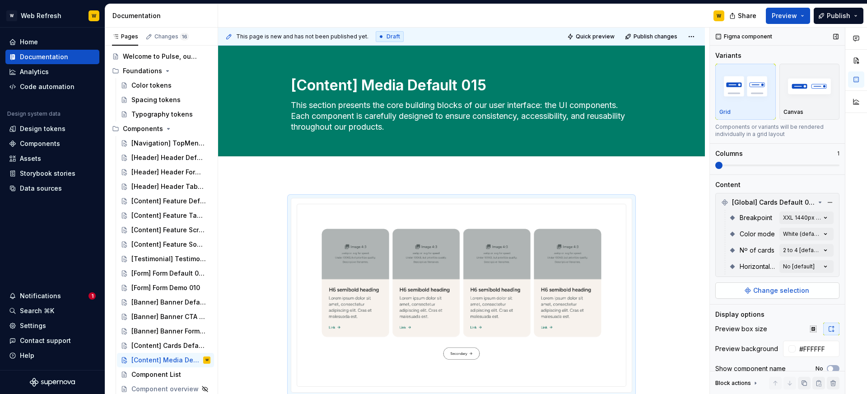
type textarea "*"
click at [781, 289] on span "Change selection" at bounding box center [781, 290] width 56 height 9
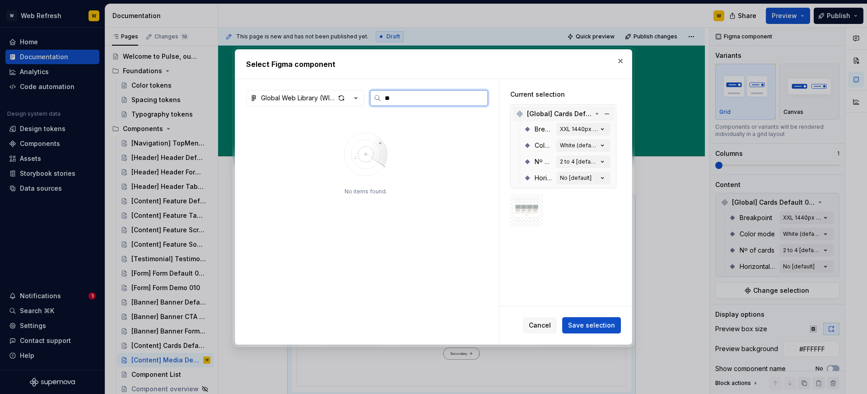
type input "*"
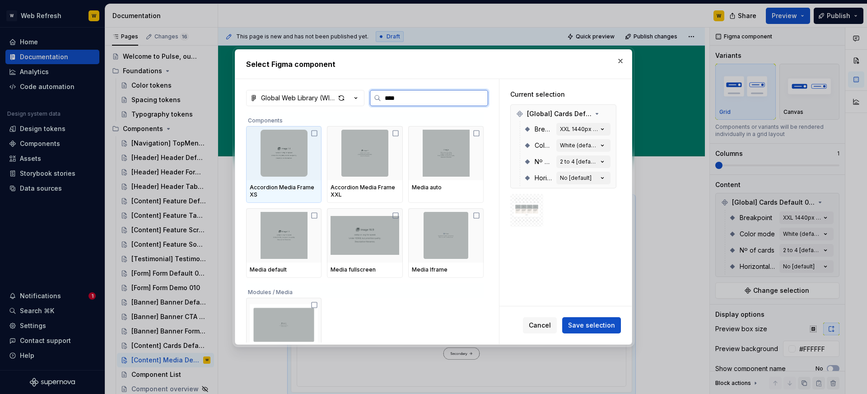
type input "*****"
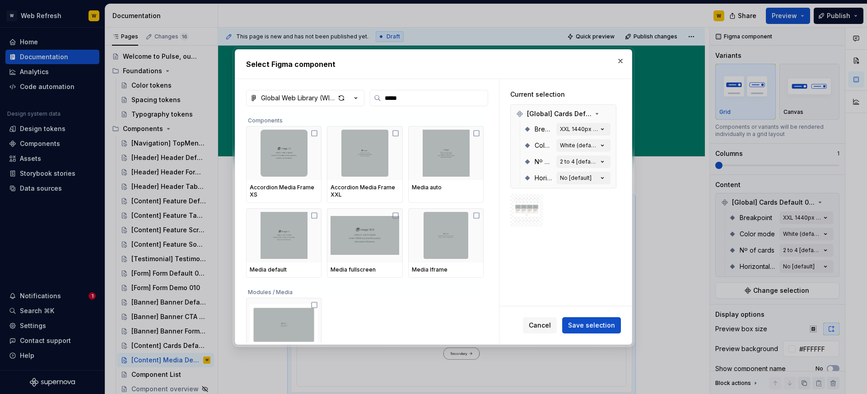
scroll to position [25, 0]
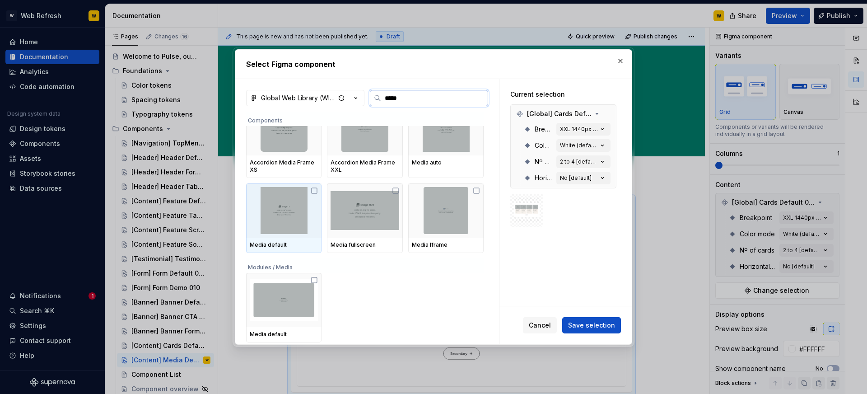
click at [291, 200] on img at bounding box center [284, 210] width 68 height 47
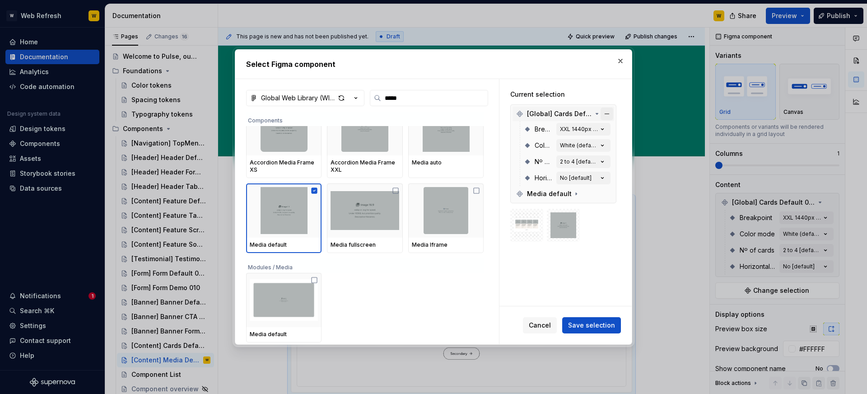
click at [612, 114] on button "button" at bounding box center [607, 114] width 13 height 13
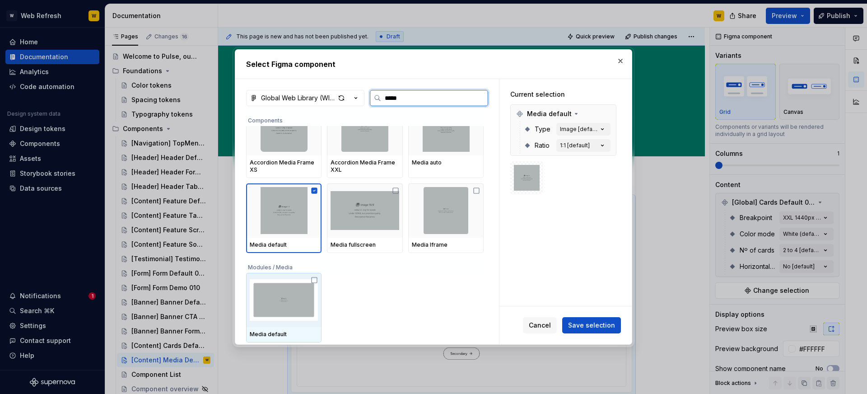
click at [314, 290] on img at bounding box center [284, 299] width 68 height 47
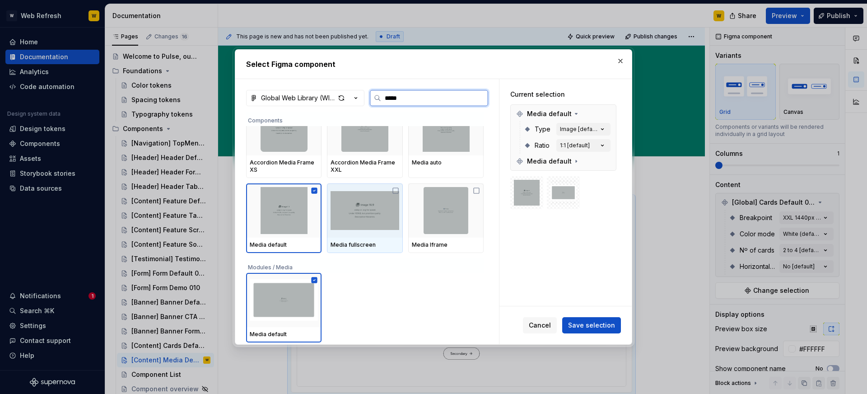
click at [385, 222] on img at bounding box center [365, 210] width 68 height 47
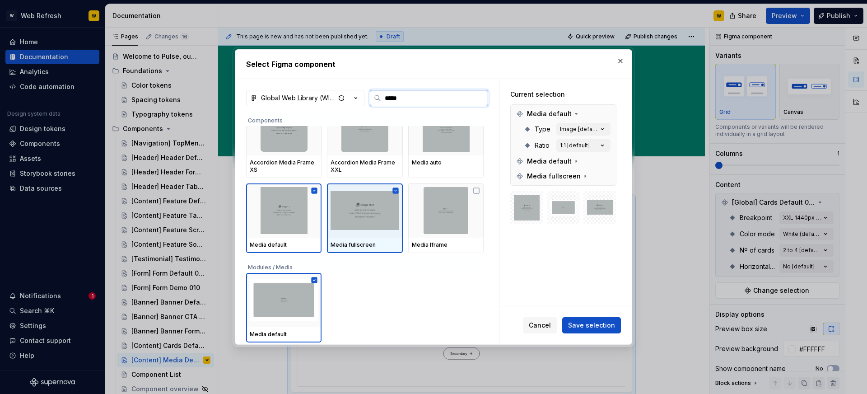
scroll to position [0, 0]
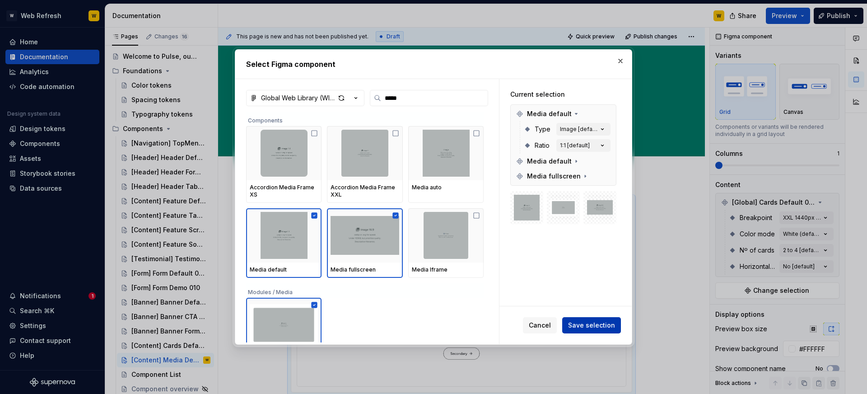
click at [595, 325] on span "Save selection" at bounding box center [591, 325] width 47 height 9
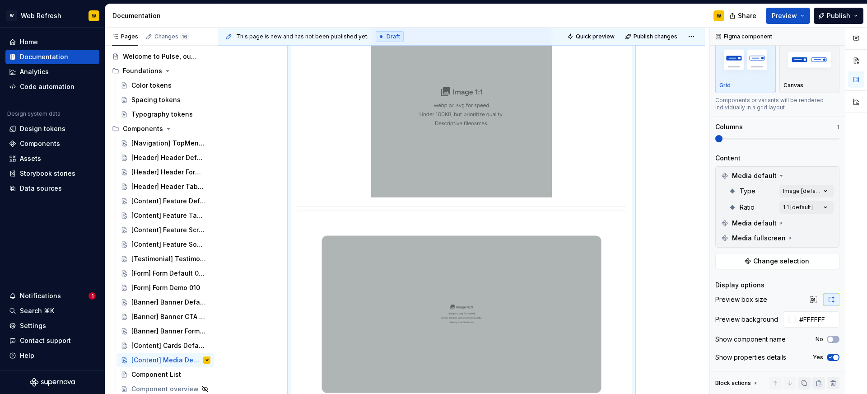
scroll to position [43, 0]
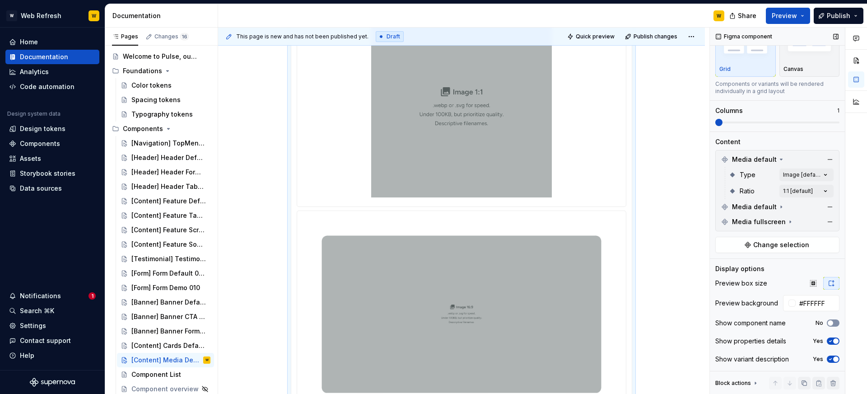
click at [832, 324] on span "button" at bounding box center [830, 322] width 5 height 5
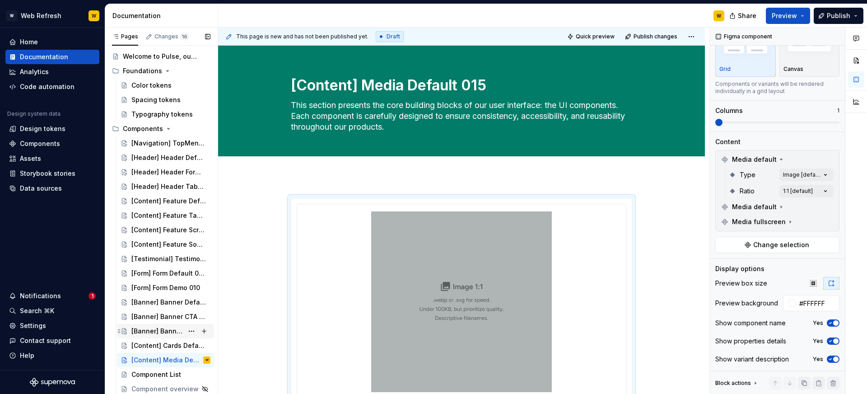
scroll to position [31, 0]
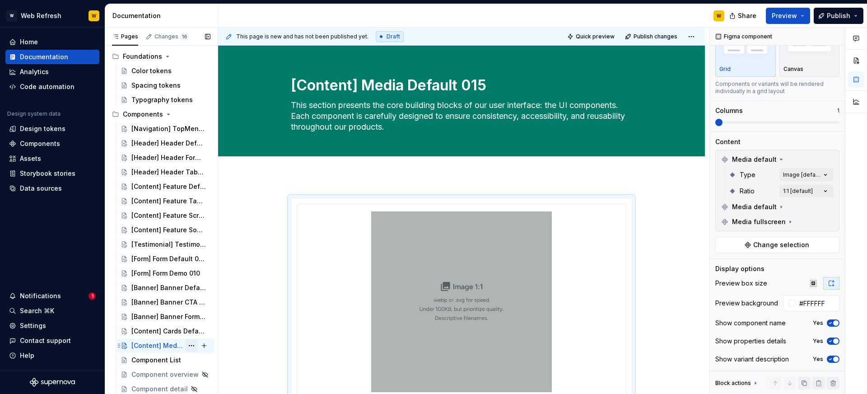
click at [194, 344] on button "Page tree" at bounding box center [191, 345] width 13 height 13
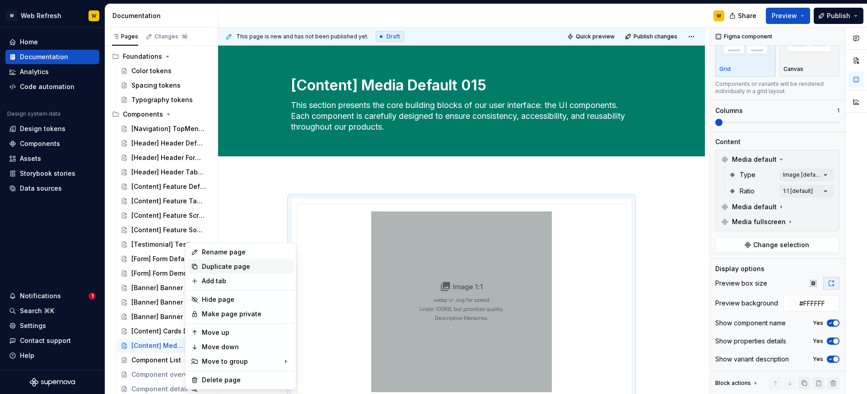
click at [230, 268] on div "Duplicate page" at bounding box center [246, 266] width 89 height 9
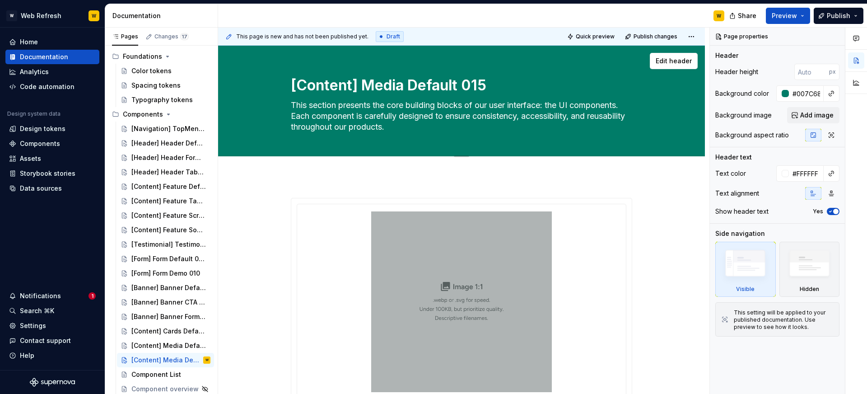
click at [434, 87] on textarea "[Content] Media Default 015" at bounding box center [459, 86] width 341 height 22
paste textarea "Headline Default 016"
type textarea "*"
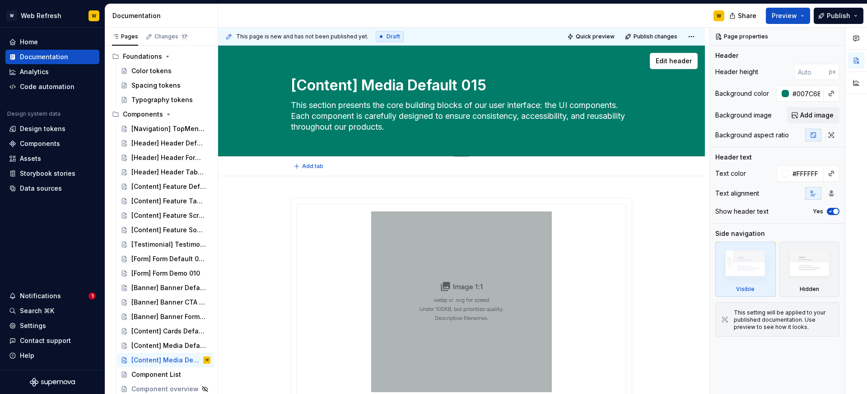
type textarea "[Content] Headline Default 016"
type textarea "*"
type textarea "[Content] Headline Default 016"
click at [483, 257] on img at bounding box center [461, 301] width 181 height 181
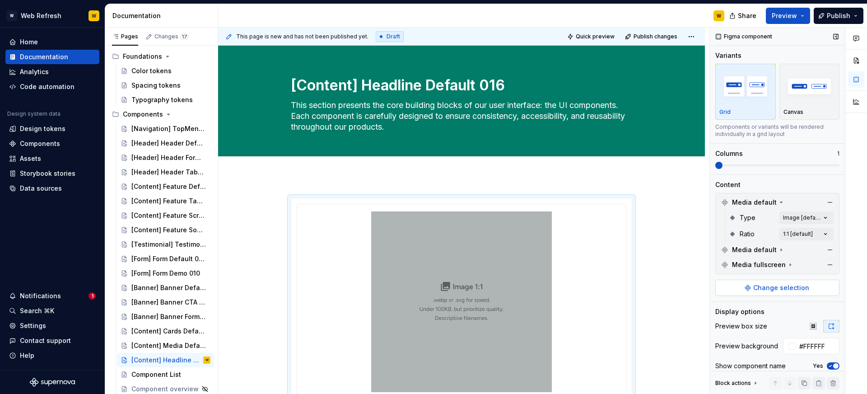
click at [794, 281] on button "Change selection" at bounding box center [778, 288] width 124 height 16
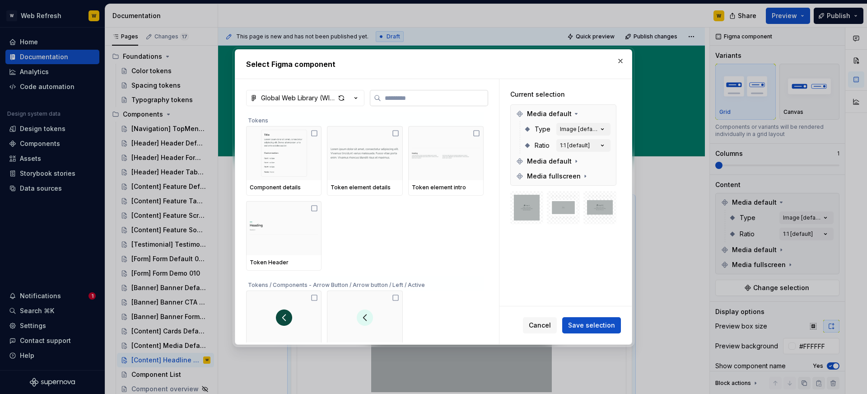
type textarea "*"
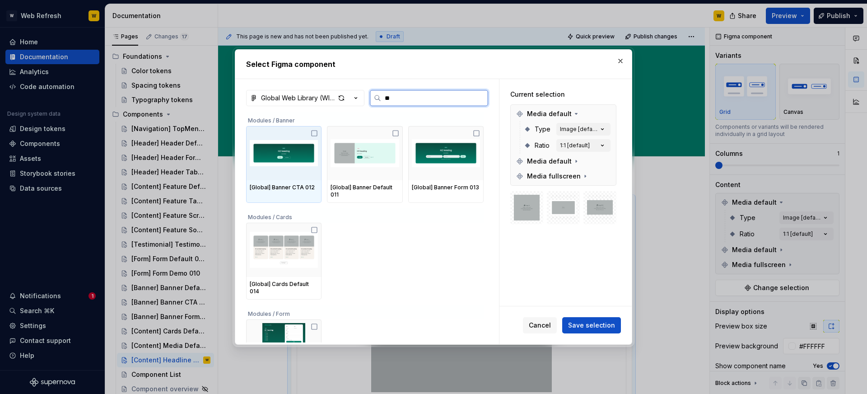
type input "***"
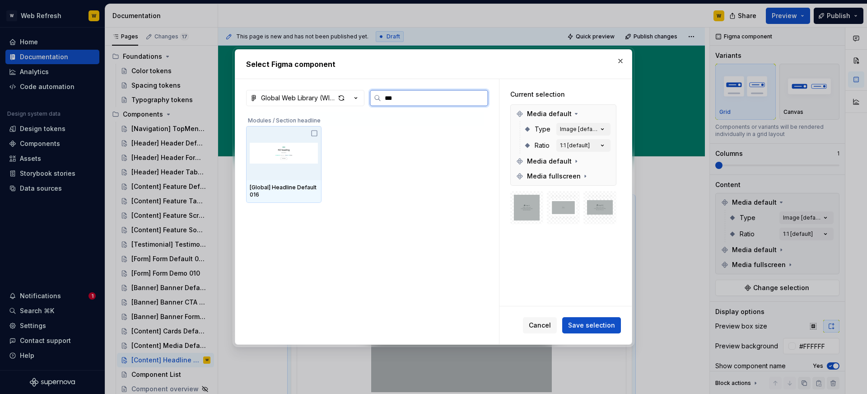
click at [313, 132] on icon at bounding box center [314, 133] width 5 height 5
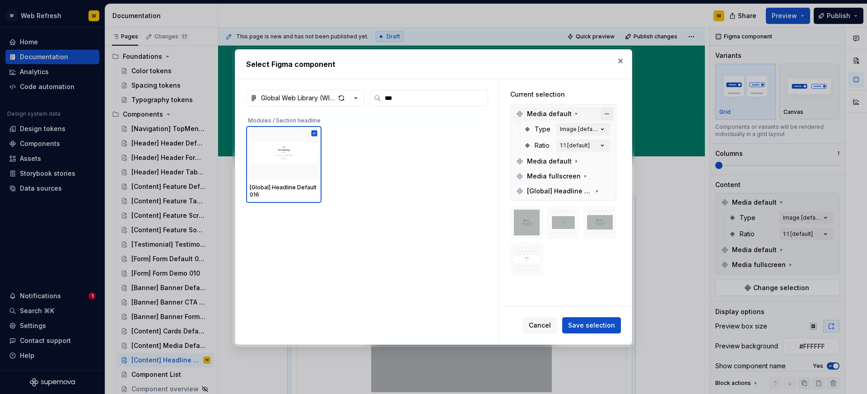
click at [609, 113] on button "button" at bounding box center [607, 114] width 13 height 13
click at [611, 108] on button "button" at bounding box center [607, 114] width 13 height 13
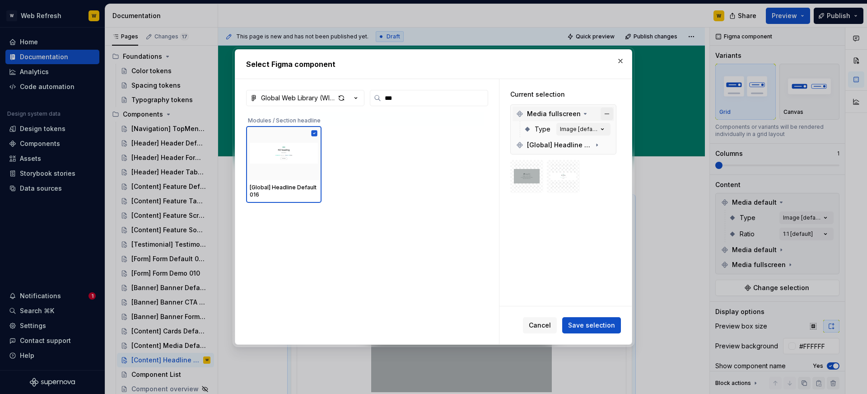
click at [610, 112] on button "button" at bounding box center [607, 114] width 13 height 13
click at [599, 326] on span "Save selection" at bounding box center [591, 325] width 47 height 9
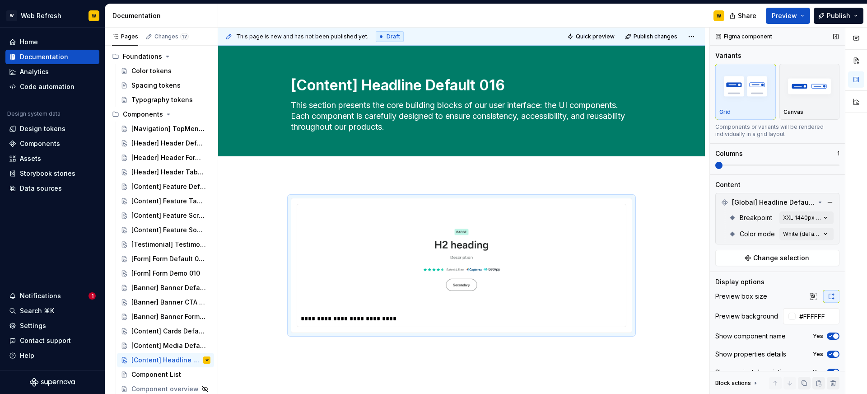
click at [827, 337] on icon "button" at bounding box center [830, 335] width 7 height 5
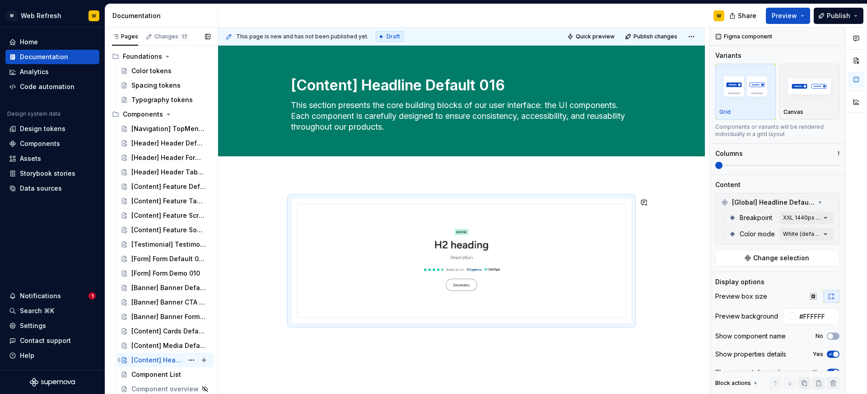
scroll to position [45, 0]
click at [194, 346] on button "Page tree" at bounding box center [191, 345] width 13 height 13
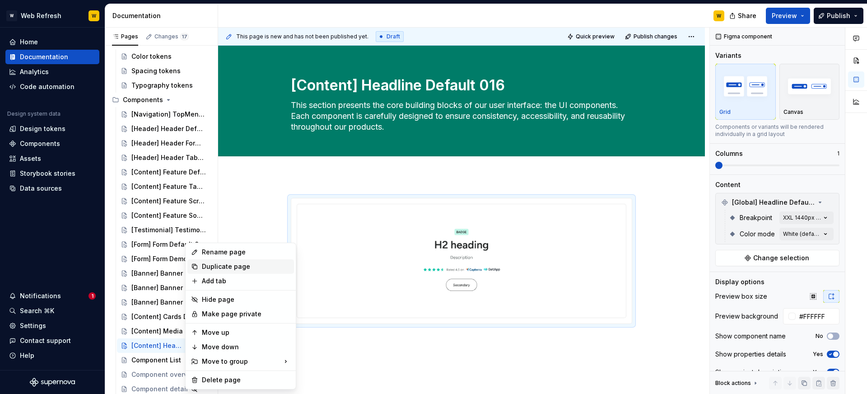
click at [213, 267] on div "Duplicate page" at bounding box center [246, 266] width 89 height 9
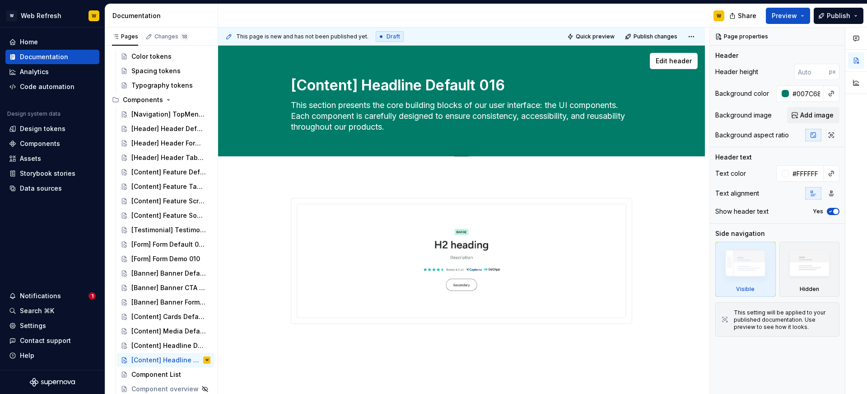
click at [409, 89] on textarea "[Content] Headline Default 016" at bounding box center [459, 86] width 341 height 22
paste textarea "Faqs Default 017"
type textarea "*"
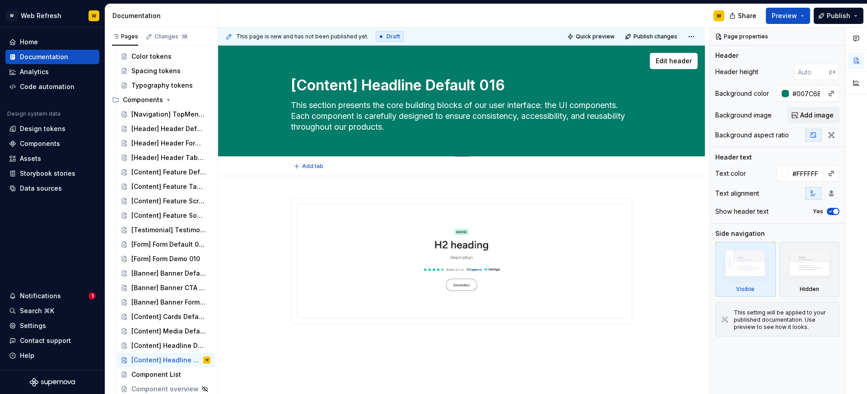
type textarea "[Content] Faqs Default 017ne Default 016"
click at [409, 89] on textarea "[Content] Faqs Default 017ne Default 016" at bounding box center [459, 86] width 341 height 22
paste textarea
type textarea "*"
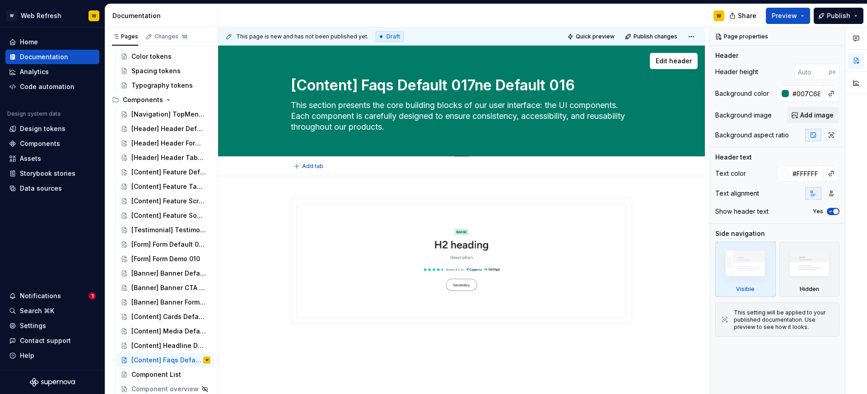
type textarea "[Content] Faqs Default 017"
type textarea "*"
type textarea "[Content] Faqs Default 017"
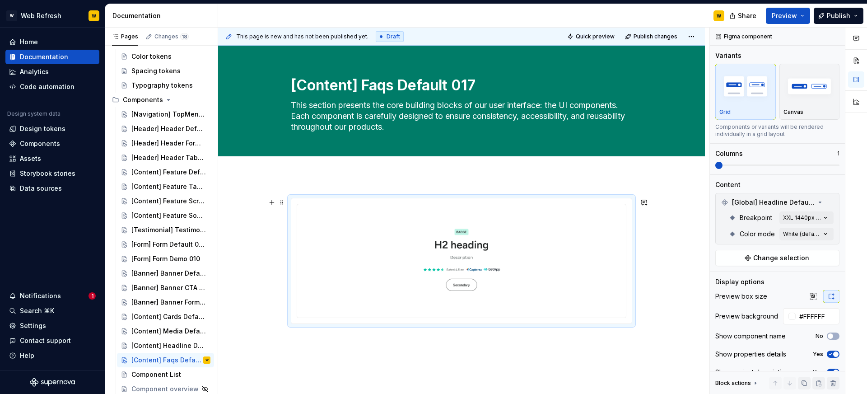
click at [459, 256] on img at bounding box center [461, 259] width 314 height 97
type textarea "*"
click at [797, 254] on span "Change selection" at bounding box center [781, 257] width 56 height 9
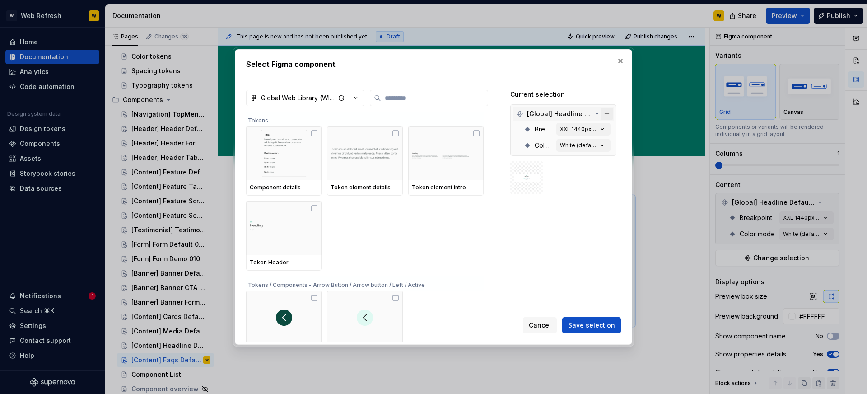
click at [610, 112] on button "button" at bounding box center [607, 114] width 13 height 13
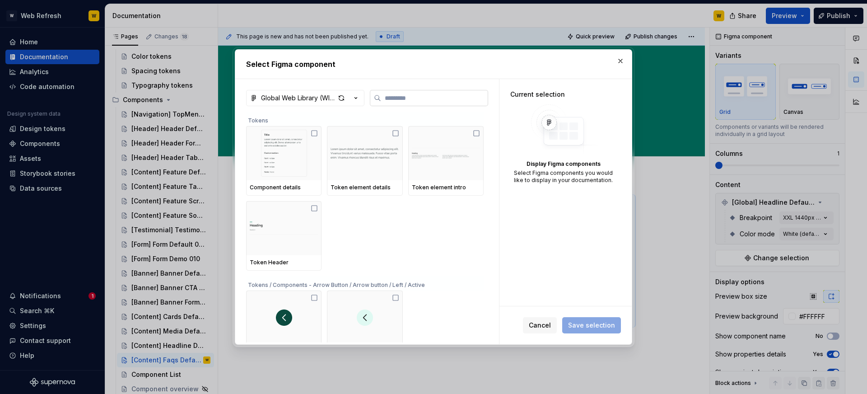
click at [445, 103] on label at bounding box center [429, 98] width 118 height 16
click at [445, 103] on input "search" at bounding box center [434, 98] width 107 height 9
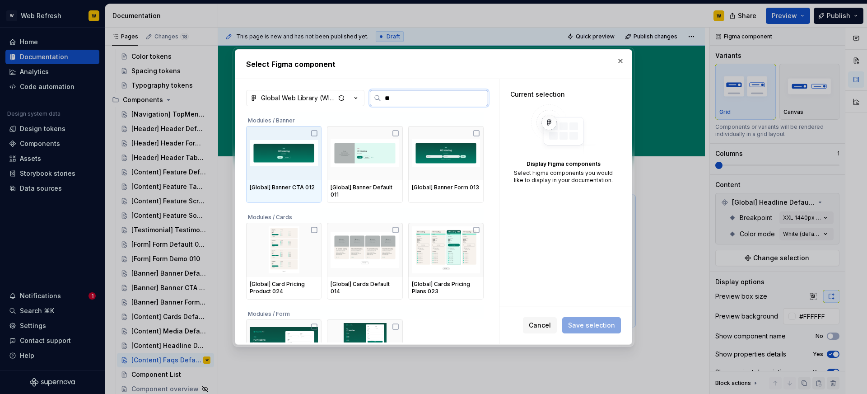
type input "***"
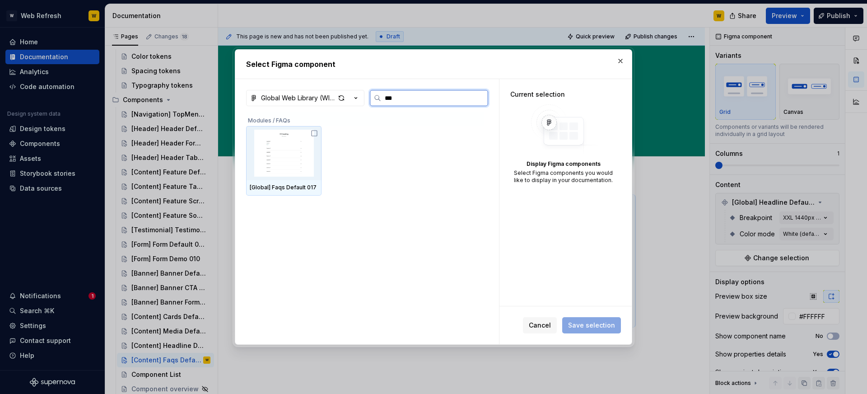
click at [309, 165] on img at bounding box center [284, 153] width 68 height 47
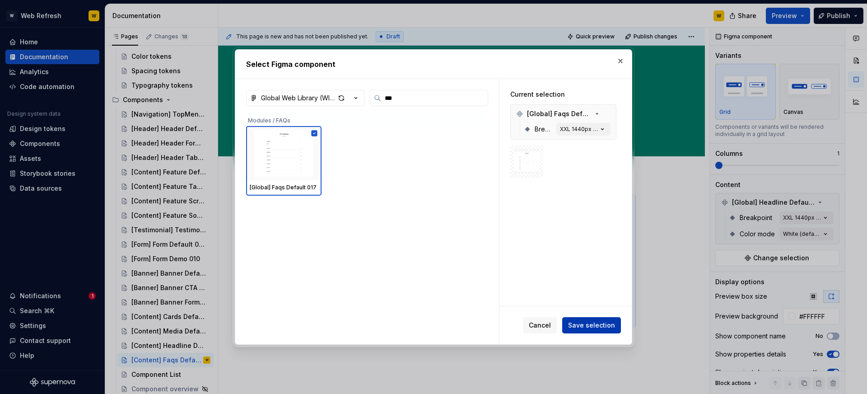
click at [585, 324] on span "Save selection" at bounding box center [591, 325] width 47 height 9
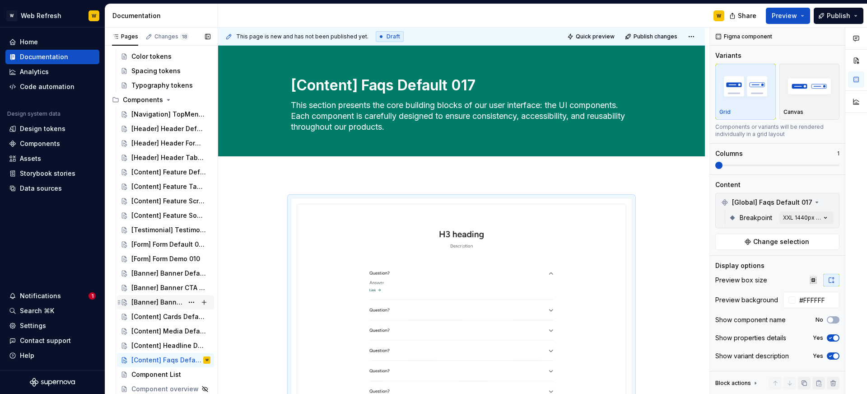
scroll to position [60, 0]
click at [194, 348] on button "Page tree" at bounding box center [191, 345] width 13 height 13
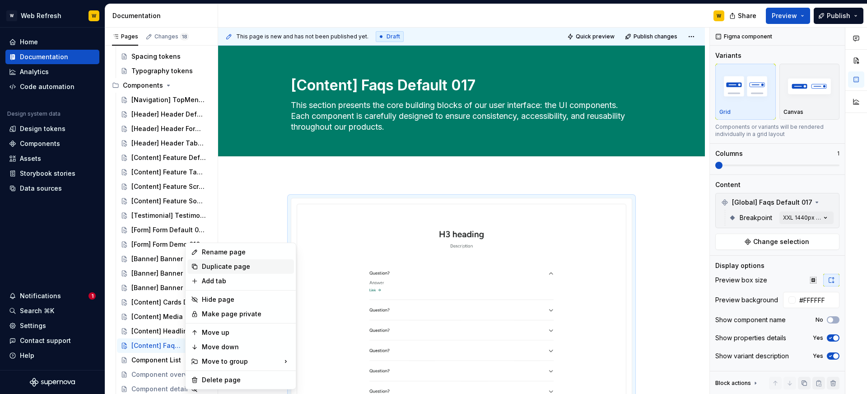
click at [230, 269] on div "Duplicate page" at bounding box center [246, 266] width 89 height 9
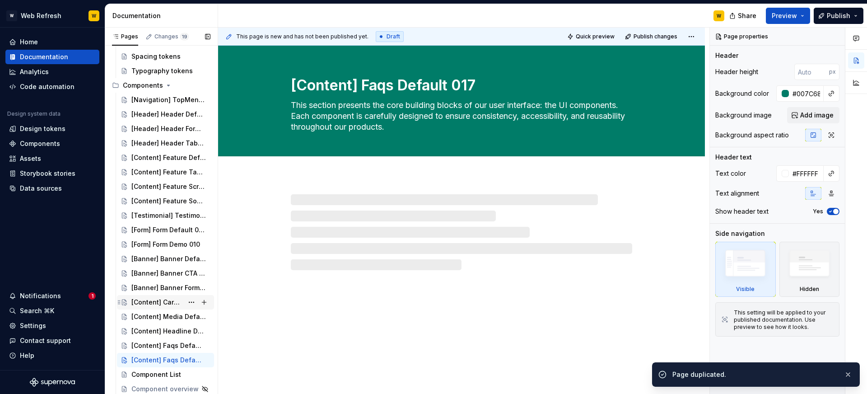
scroll to position [74, 0]
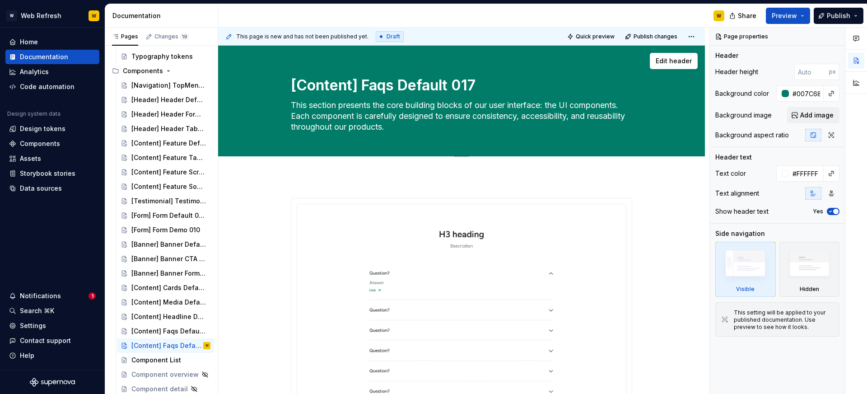
click at [435, 89] on textarea "[Content] Faqs Default 017" at bounding box center [459, 86] width 341 height 22
paste textarea "Numbers Default 020"
type textarea "*"
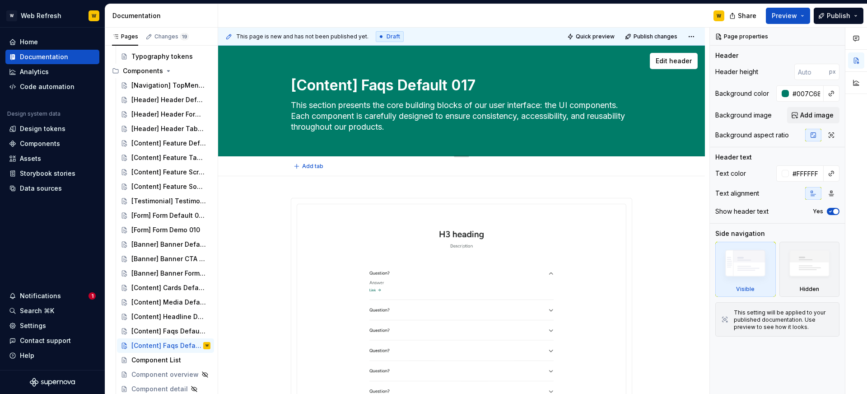
type textarea "[Content] Numbers Default 020"
type textarea "*"
type textarea "[Content] Numbers Default 020"
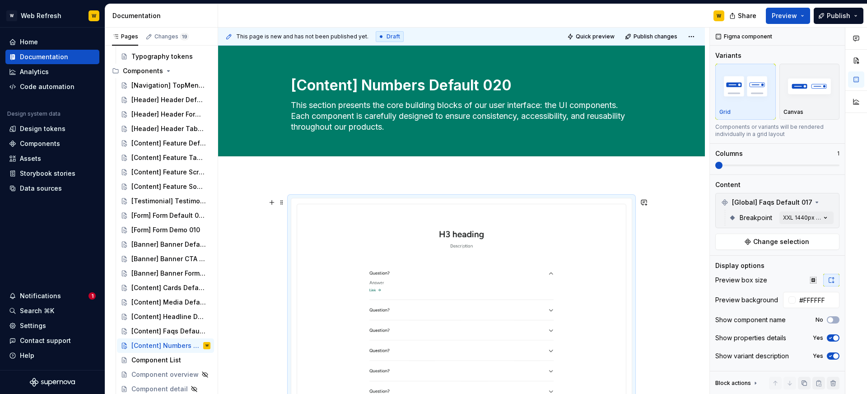
click at [457, 237] on img at bounding box center [461, 335] width 314 height 248
type textarea "*"
click at [803, 242] on span "Change selection" at bounding box center [781, 241] width 56 height 9
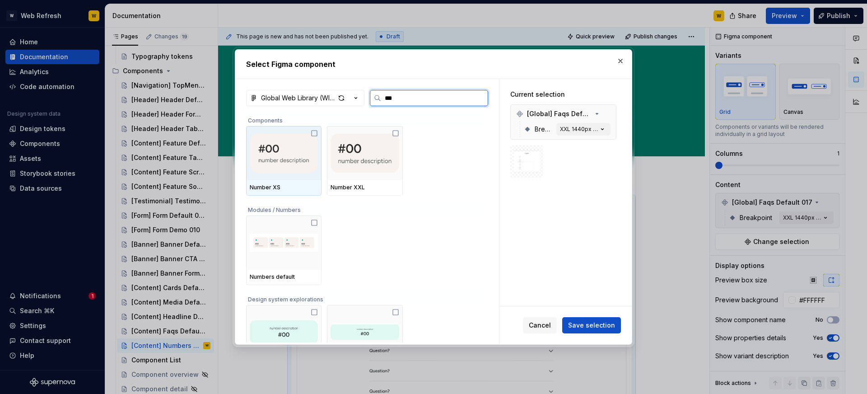
type input "****"
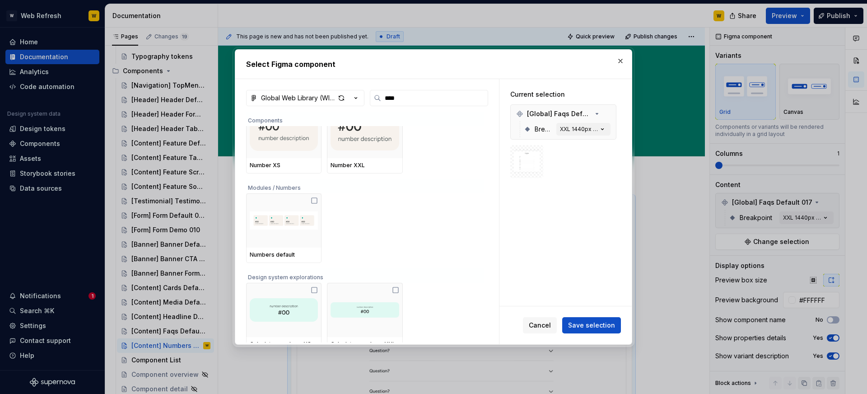
scroll to position [32, 0]
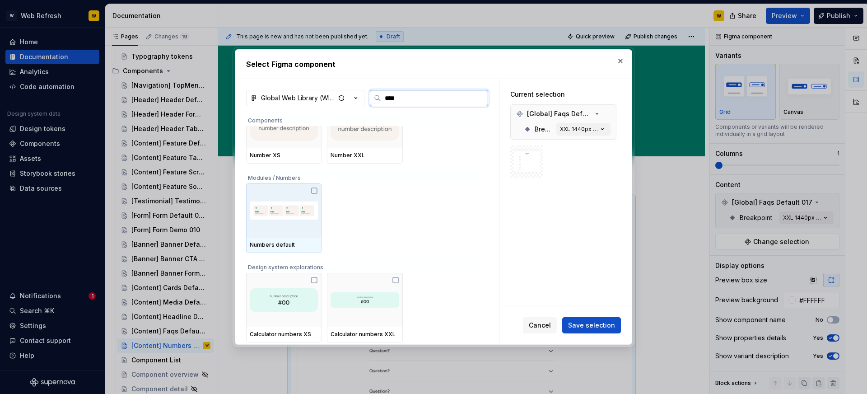
click at [308, 198] on img at bounding box center [284, 210] width 68 height 47
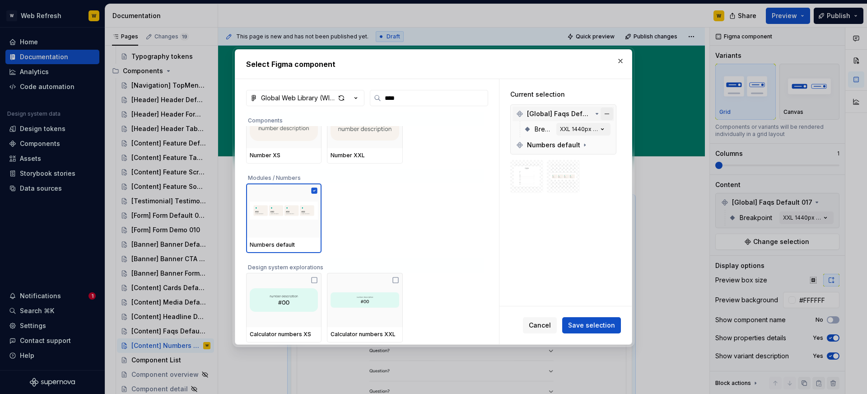
click at [611, 111] on button "button" at bounding box center [607, 114] width 13 height 13
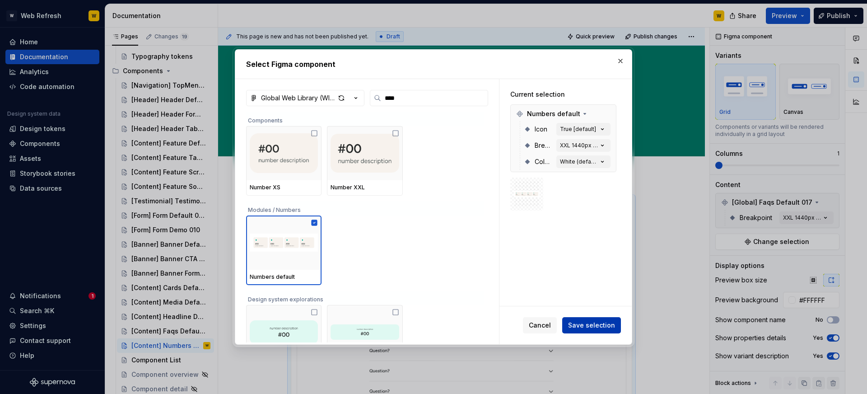
click at [603, 321] on span "Save selection" at bounding box center [591, 325] width 47 height 9
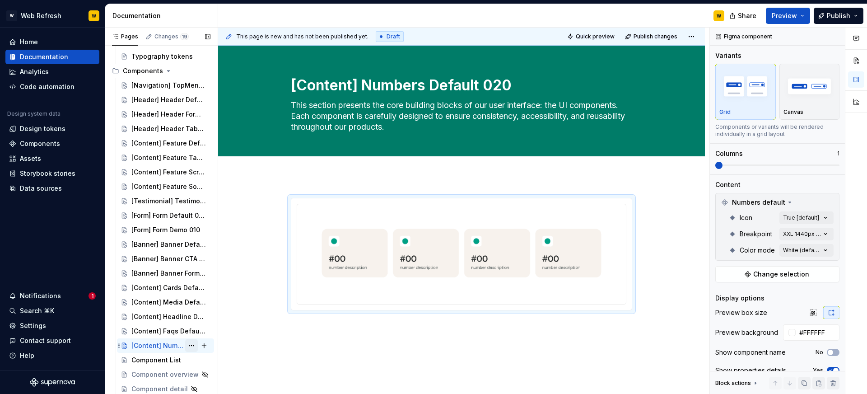
click at [187, 343] on button "Page tree" at bounding box center [191, 345] width 13 height 13
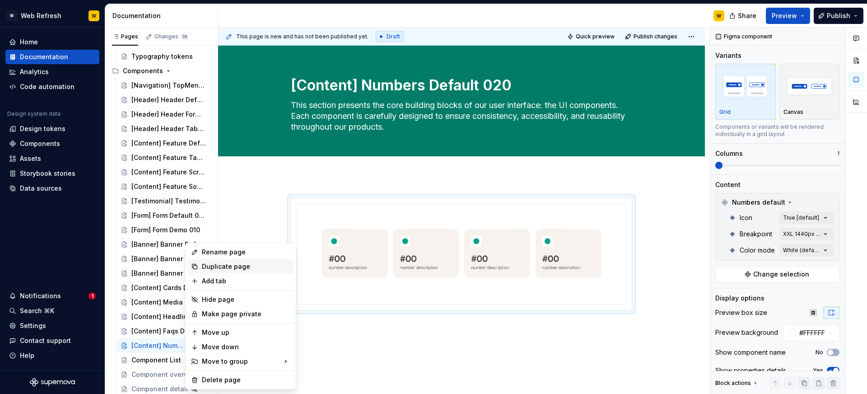
click at [213, 260] on div "Duplicate page" at bounding box center [240, 266] width 107 height 14
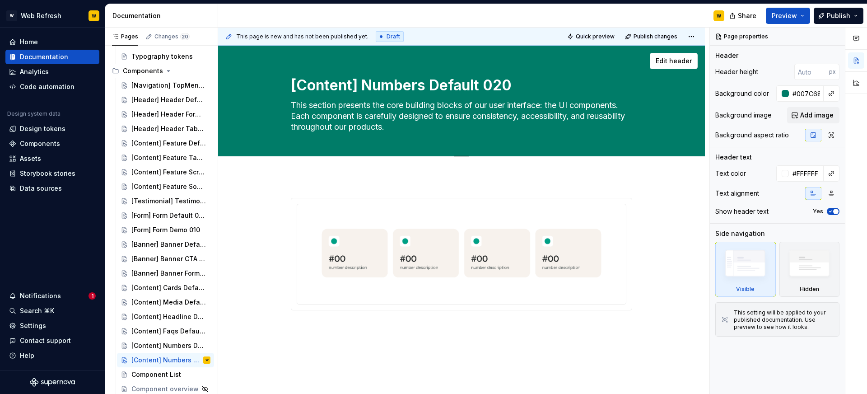
click at [421, 80] on textarea "[Content] Numbers Default 020" at bounding box center [459, 86] width 341 height 22
paste textarea "Accordion default 021"
type textarea "*"
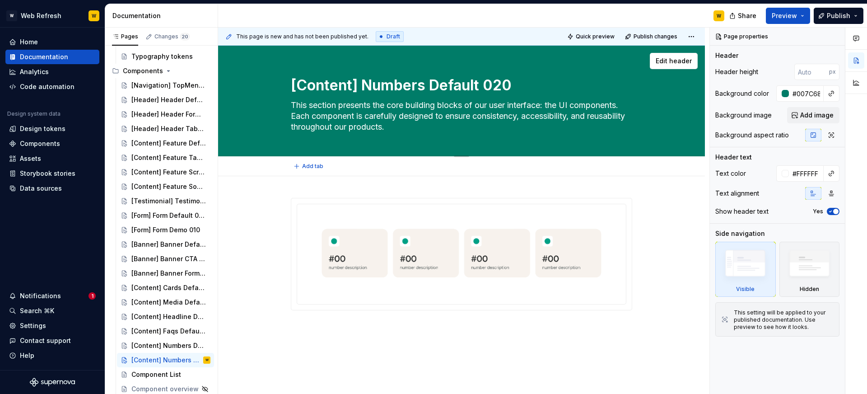
type textarea "[Content] Accordion default 021"
type textarea "*"
type textarea "[Content] Accordion default 021"
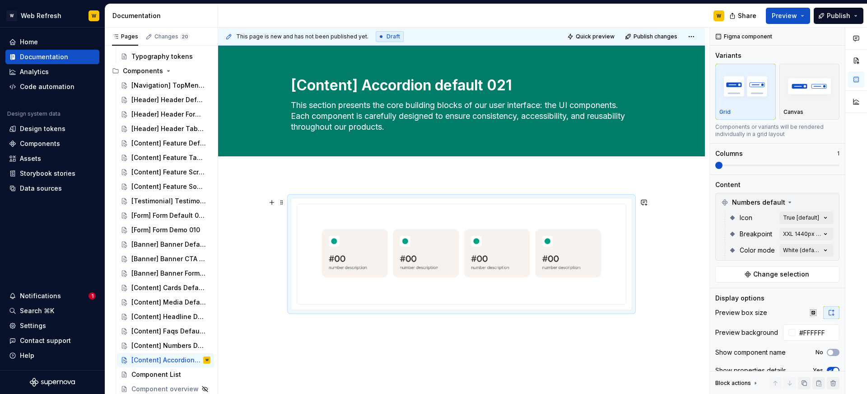
click at [416, 247] on img at bounding box center [461, 253] width 314 height 84
click at [777, 277] on span "Change selection" at bounding box center [781, 274] width 56 height 9
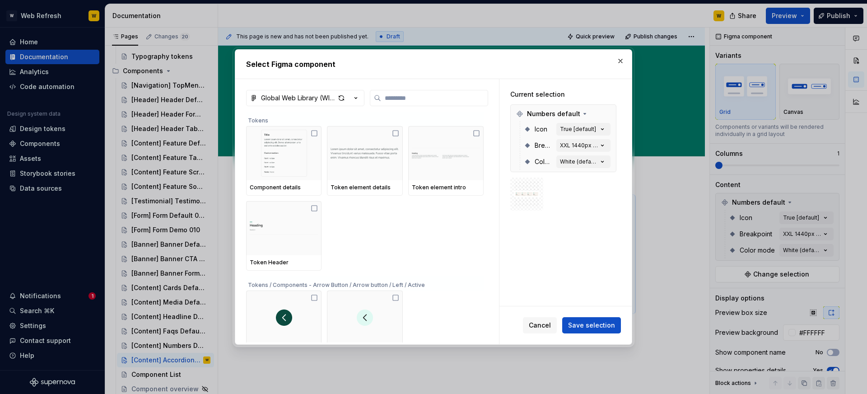
type textarea "*"
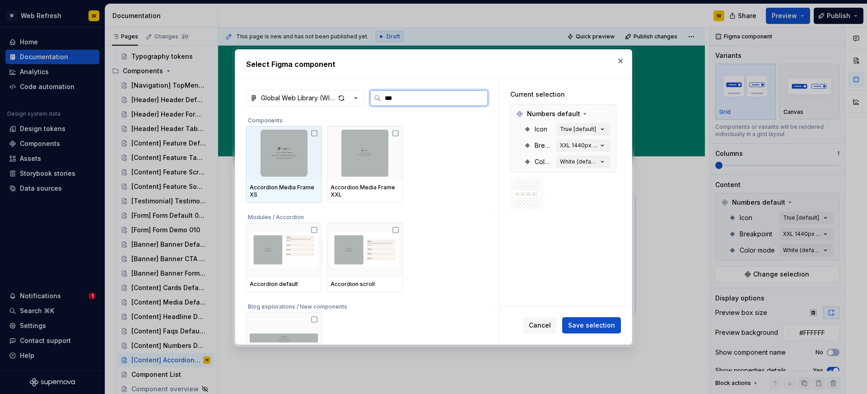
type input "****"
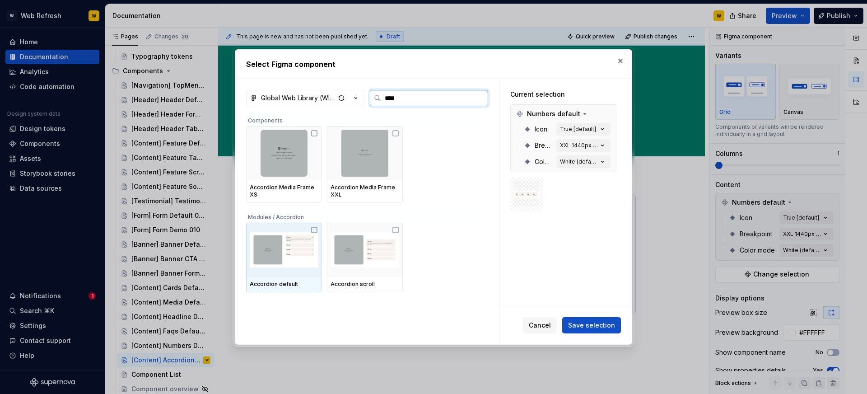
click at [306, 254] on img at bounding box center [284, 249] width 68 height 47
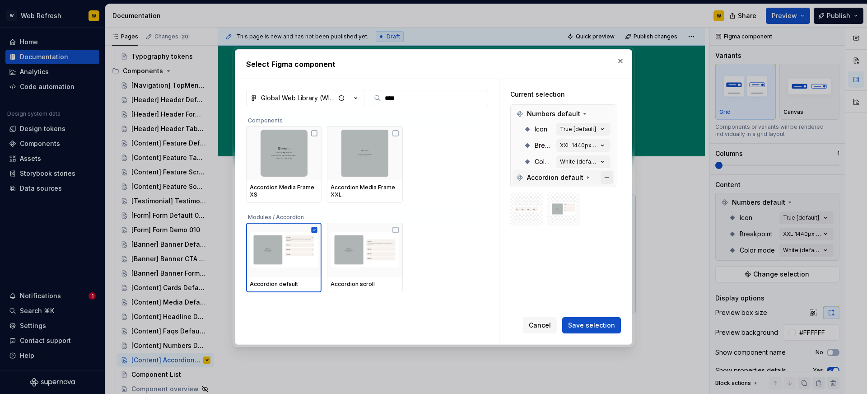
click at [605, 109] on button "button" at bounding box center [607, 114] width 13 height 13
click at [586, 320] on button "Save selection" at bounding box center [591, 325] width 59 height 16
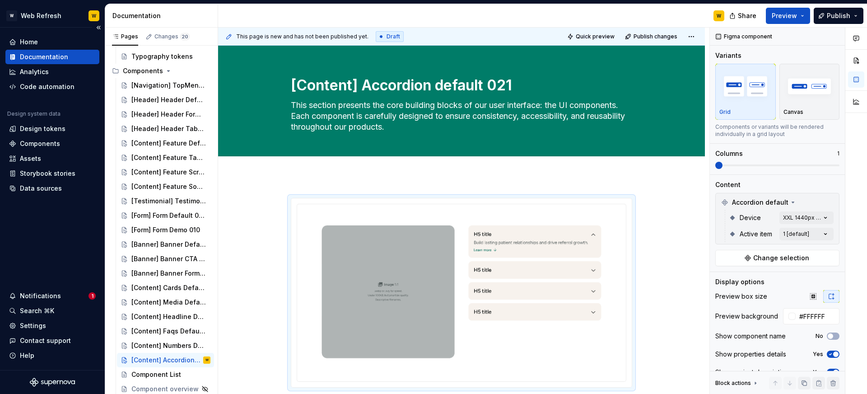
scroll to position [89, 0]
click at [195, 348] on button "Page tree" at bounding box center [191, 345] width 13 height 13
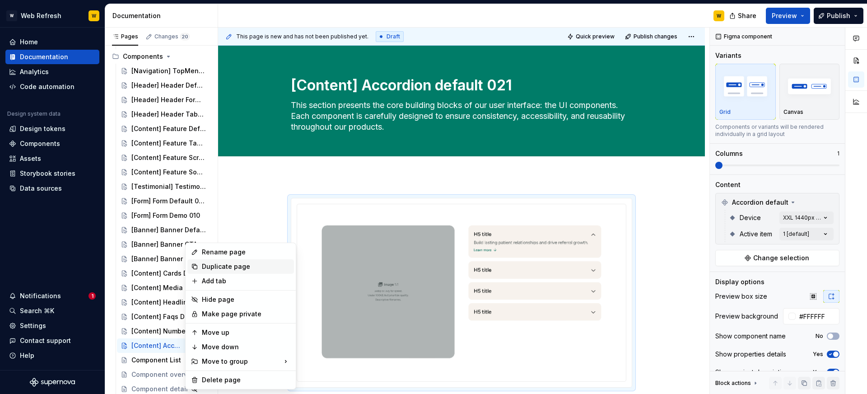
click at [236, 269] on div "Duplicate page" at bounding box center [246, 266] width 89 height 9
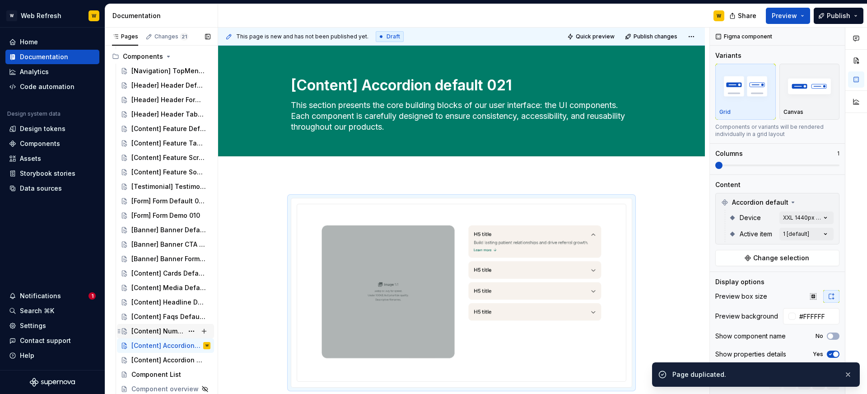
scroll to position [103, 0]
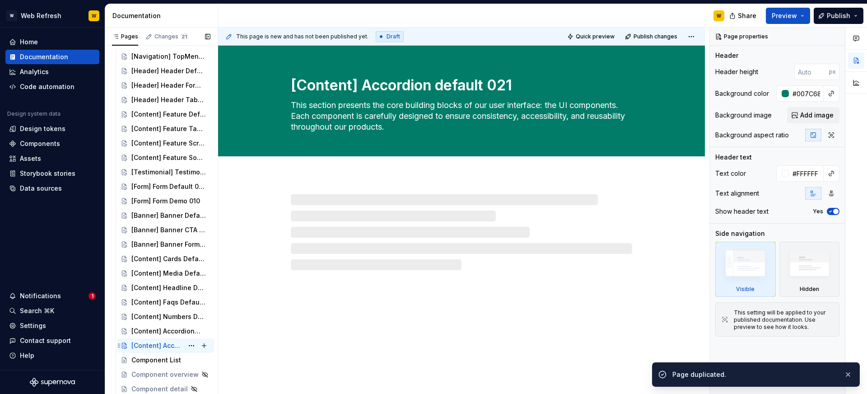
click at [159, 347] on div "[Content] Accordion default 021" at bounding box center [157, 345] width 52 height 9
click at [360, 91] on textarea "[Content] Accordion default 021" at bounding box center [459, 86] width 341 height 22
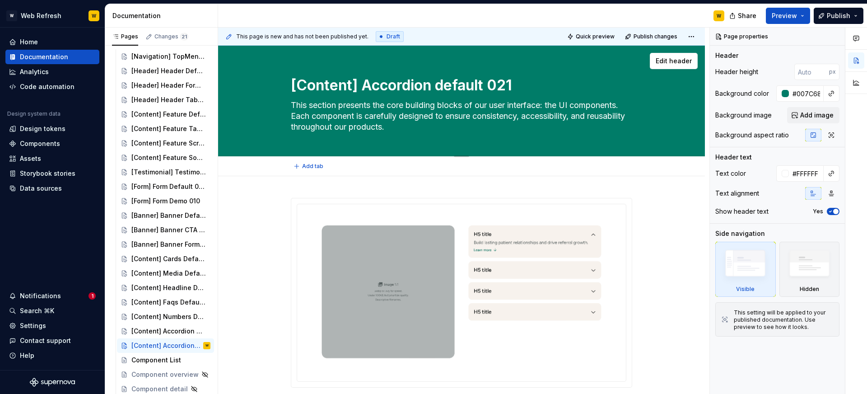
paste textarea "Cards Advanced 022"
type textarea "*"
type textarea "[Content] Cards Advanced 022"
type textarea "*"
type textarea "[Content] Cards Advanced 022"
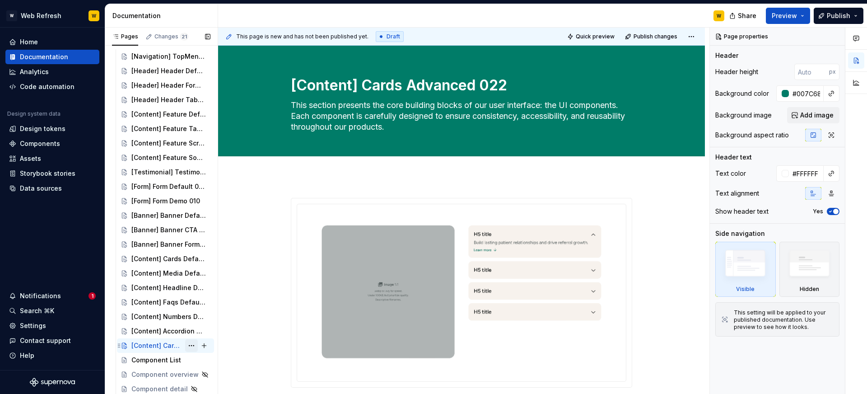
click at [194, 346] on button "Page tree" at bounding box center [191, 345] width 13 height 13
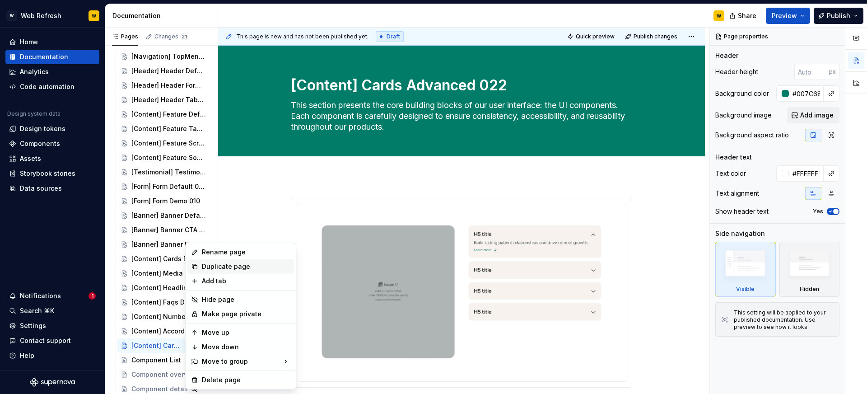
click at [223, 267] on div "Duplicate page" at bounding box center [246, 266] width 89 height 9
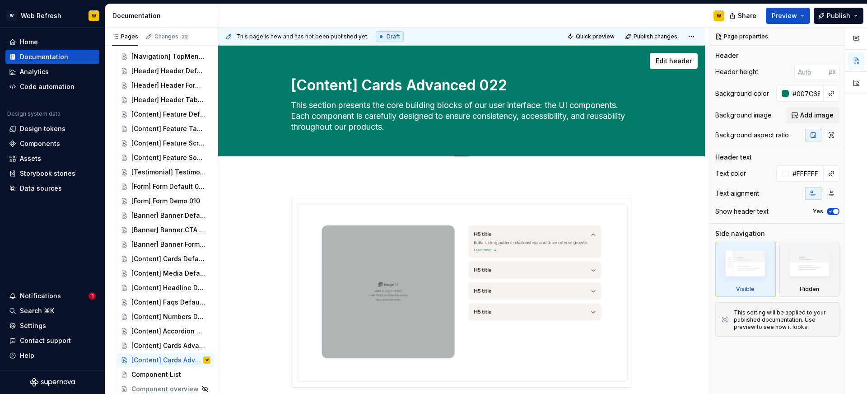
click at [399, 94] on textarea "[Content] Cards Advanced 022" at bounding box center [459, 86] width 341 height 22
paste textarea "Pricing] cards pricing plans 023"
type textarea "*"
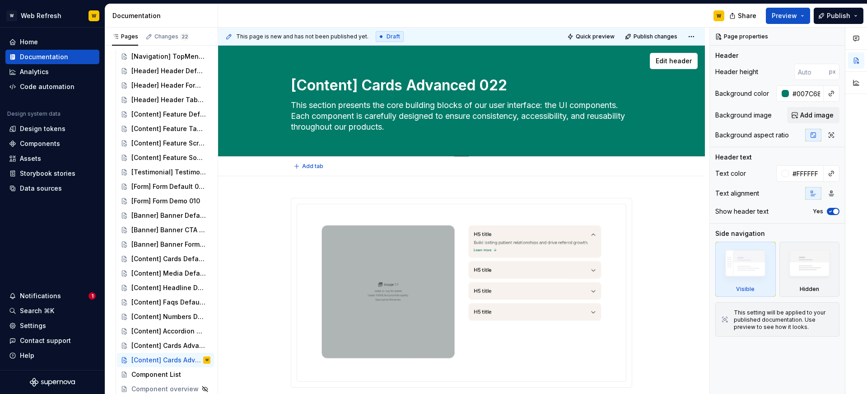
type textarea "[Pricing] cards pricing plans 023"
click at [360, 85] on textarea "[Pricing] cards pricing plans 023" at bounding box center [459, 86] width 341 height 22
type textarea "*"
type textarea "[Pricing] ards pricing plans 023"
type textarea "*"
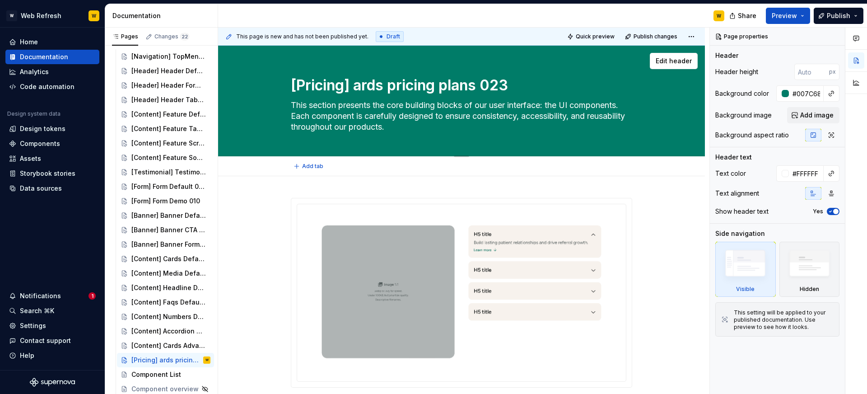
type textarea "[Pricing] Cards pricing plans 023"
type textarea "*"
type textarea "[Pricing] Cards ricing plans 023"
type textarea "*"
type textarea "[Pricing] Cards pricing plans 023"
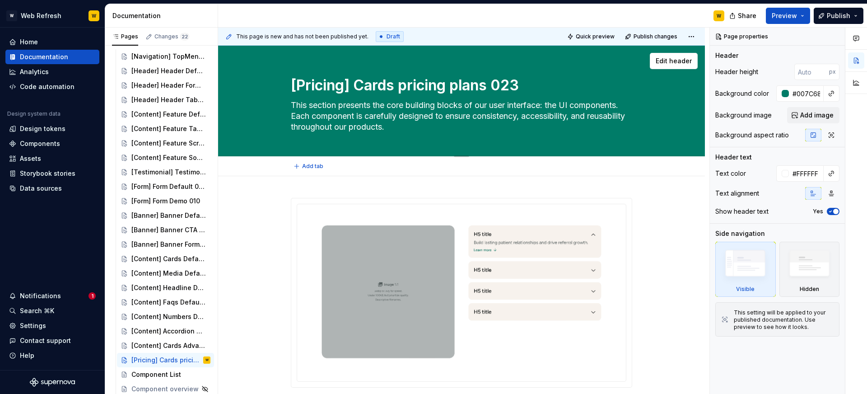
type textarea "*"
type textarea "[Pricing] Cards pPricing plans 023"
type textarea "*"
type textarea "[Pricing] Cards pricing plans 023"
type textarea "*"
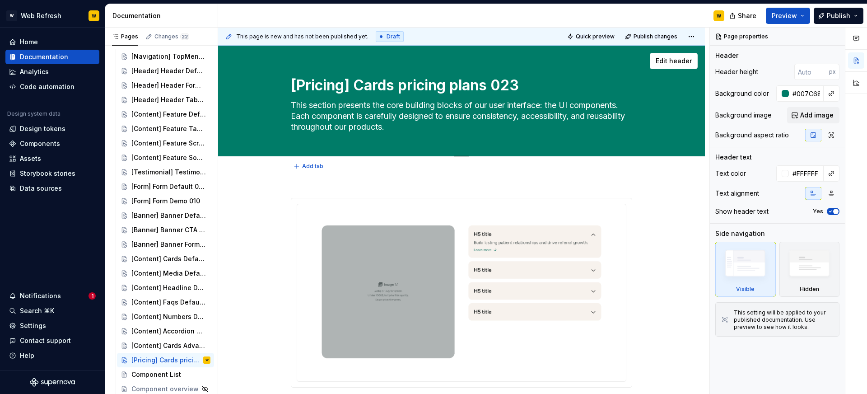
type textarea "[Pricing] Cards ricing plans 023"
type textarea "*"
type textarea "[Pricing] Cards Pricing plans 023"
type textarea "*"
type textarea "[Pricing] Cards Pricing lans 023"
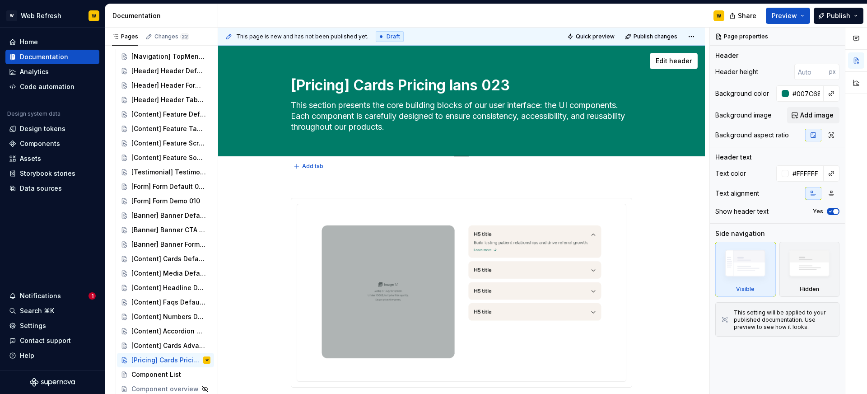
type textarea "*"
type textarea "[Pricing] Cards Pricing Plans 023"
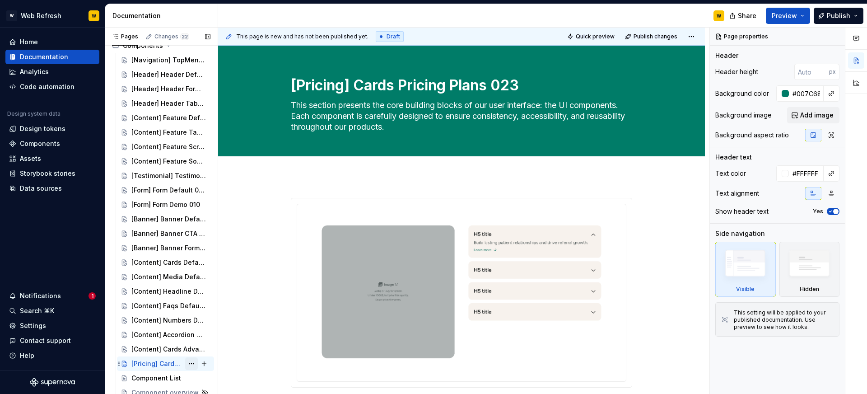
scroll to position [109, 0]
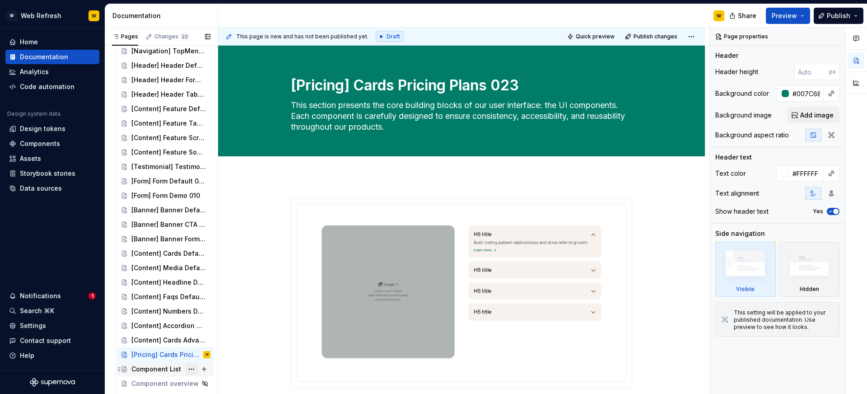
type textarea "*"
type textarea "[Pricing] Cards Pricing Plans 023"
click at [179, 342] on div "[Content] Cards Advanced 022" at bounding box center [157, 339] width 52 height 9
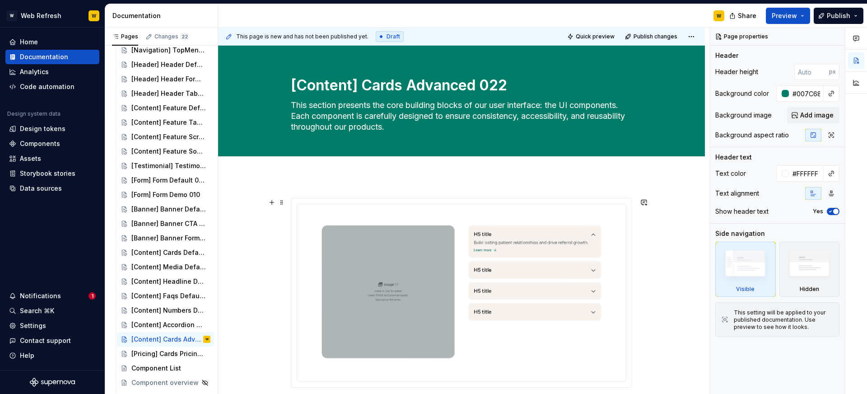
click at [438, 274] on img at bounding box center [461, 291] width 314 height 161
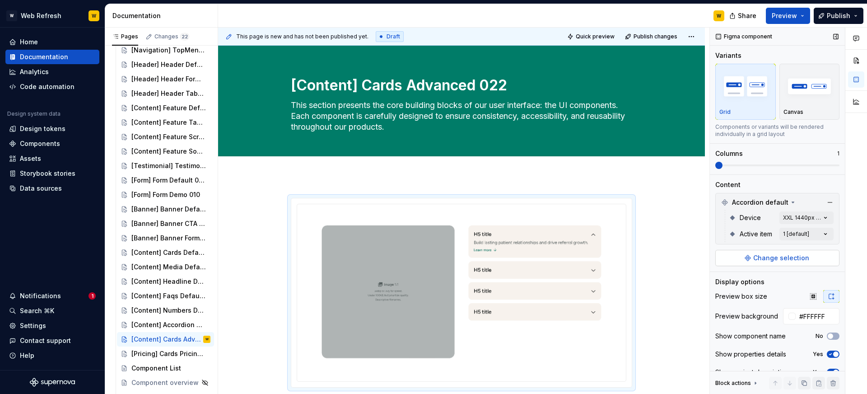
click at [786, 254] on span "Change selection" at bounding box center [781, 257] width 56 height 9
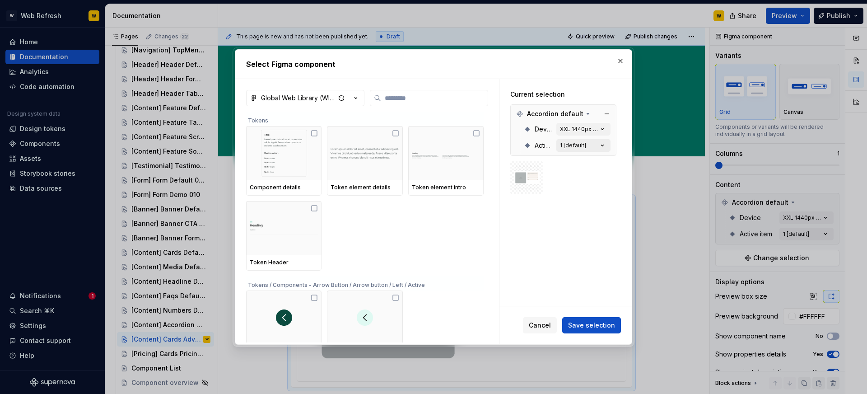
type textarea "*"
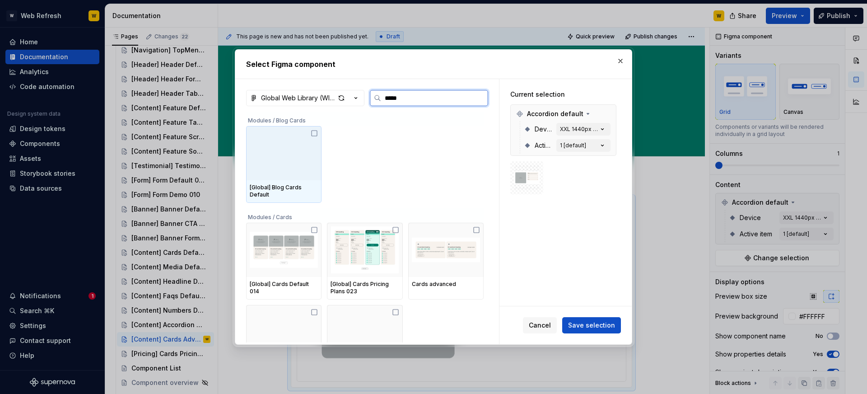
type input "*****"
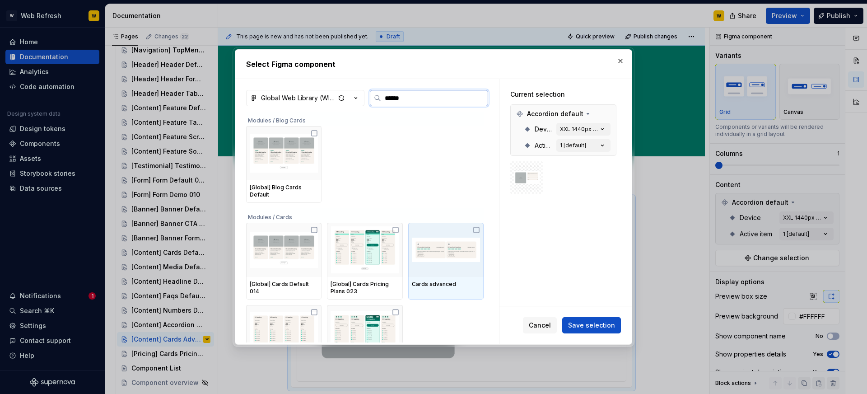
click at [461, 241] on img at bounding box center [446, 249] width 68 height 47
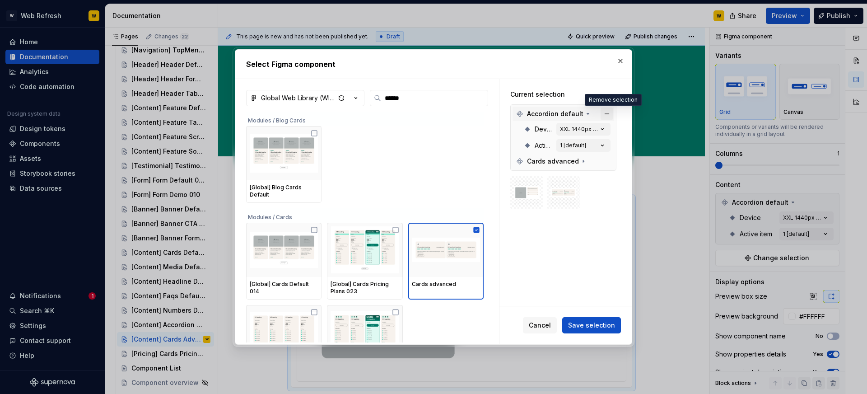
click at [612, 113] on button "button" at bounding box center [607, 114] width 13 height 13
click at [598, 332] on button "Save selection" at bounding box center [591, 325] width 59 height 16
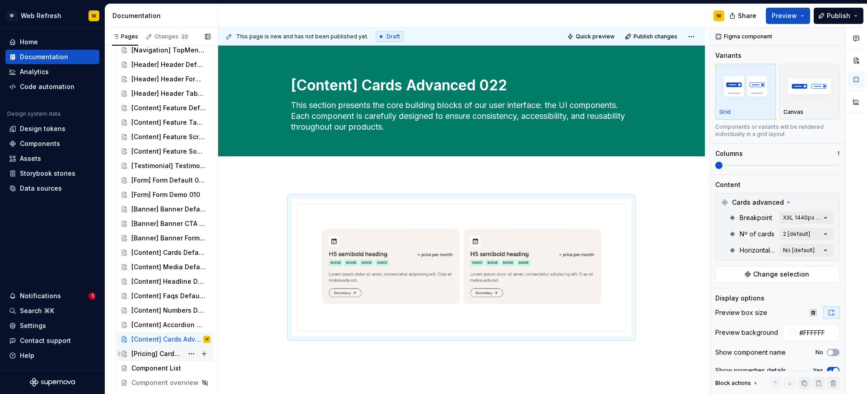
scroll to position [117, 0]
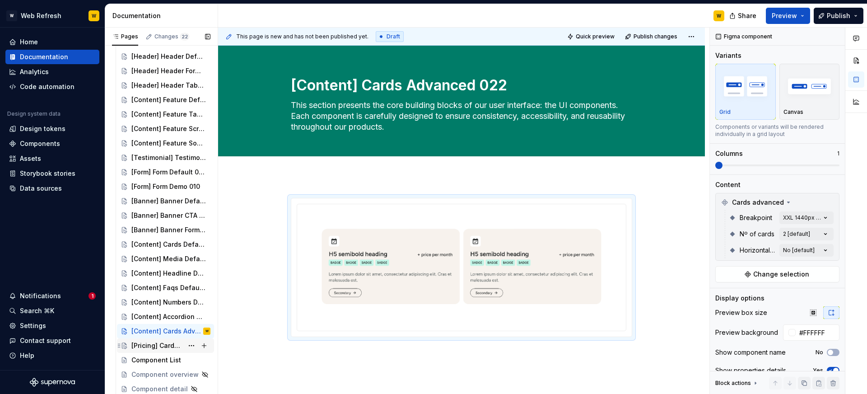
click at [166, 344] on div "[Pricing] Cards Pricing Plans 023" at bounding box center [157, 345] width 52 height 9
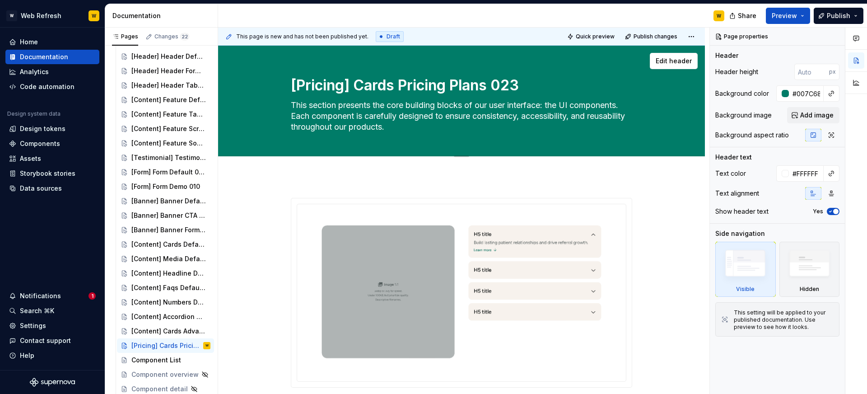
click at [441, 80] on textarea "[Pricing] Cards Pricing Plans 023" at bounding box center [459, 86] width 341 height 22
paste textarea "pricing product 024"
type textarea "*"
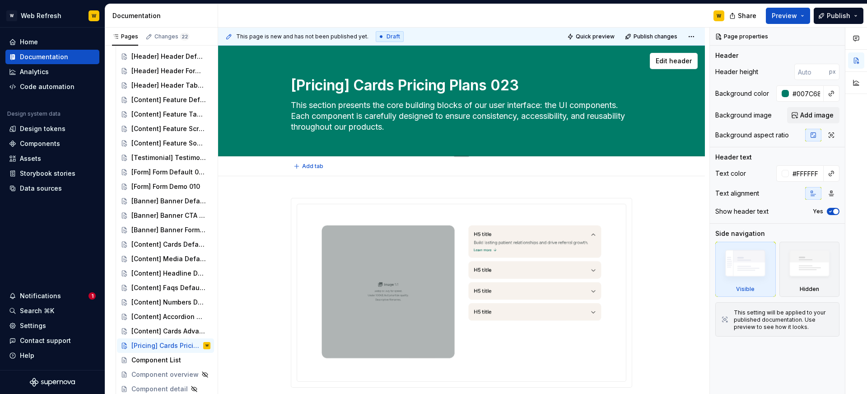
type textarea "[Pricing] Card pricing product 024"
type textarea "*"
type textarea "[Pricing] Card pricing product 024"
click at [499, 312] on img at bounding box center [461, 291] width 314 height 161
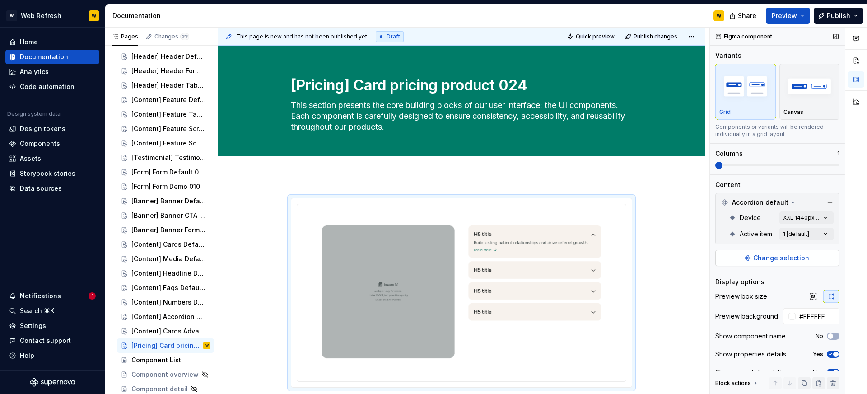
click at [782, 258] on span "Change selection" at bounding box center [781, 257] width 56 height 9
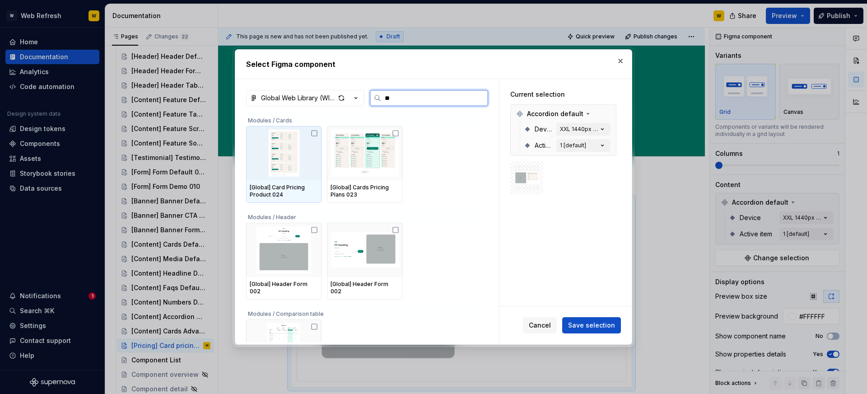
type input "***"
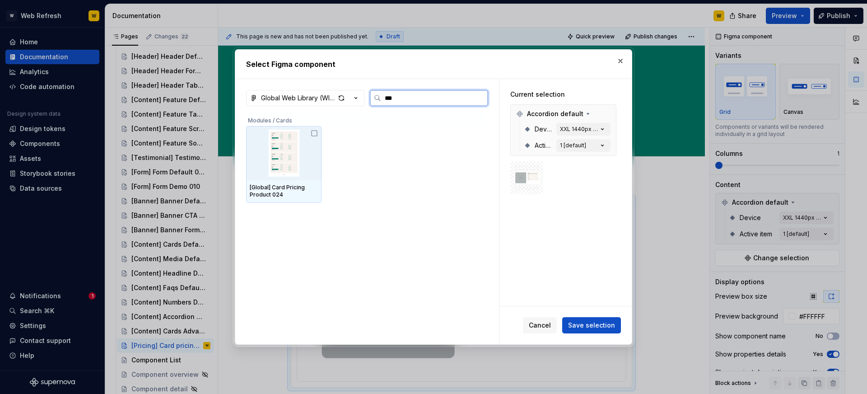
click at [283, 156] on img at bounding box center [284, 153] width 68 height 47
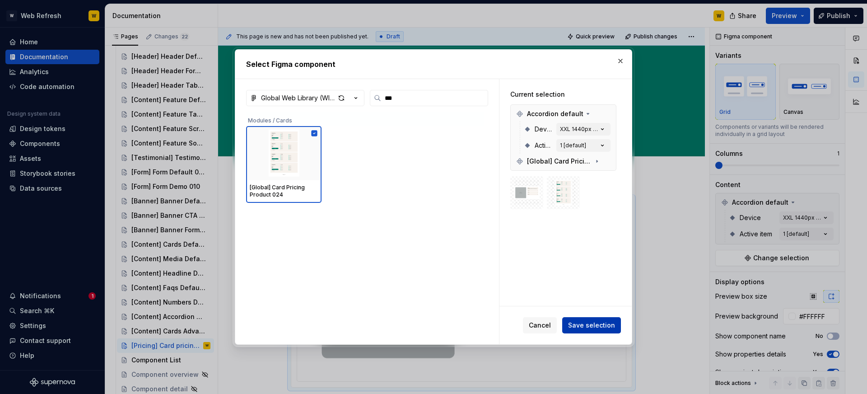
click at [603, 321] on span "Save selection" at bounding box center [591, 325] width 47 height 9
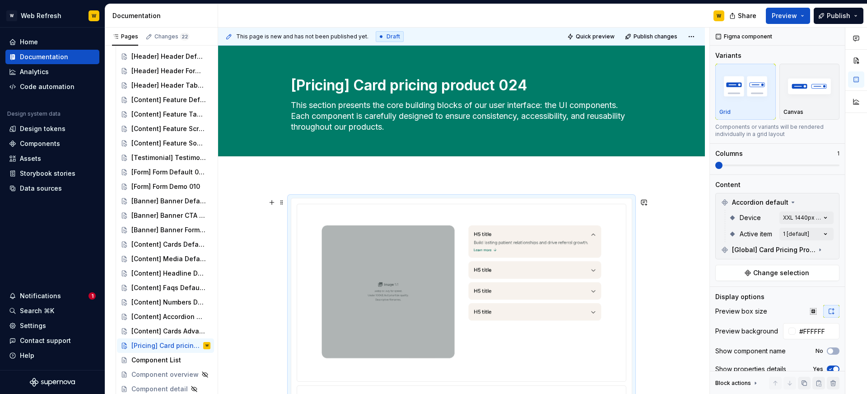
scroll to position [180, 0]
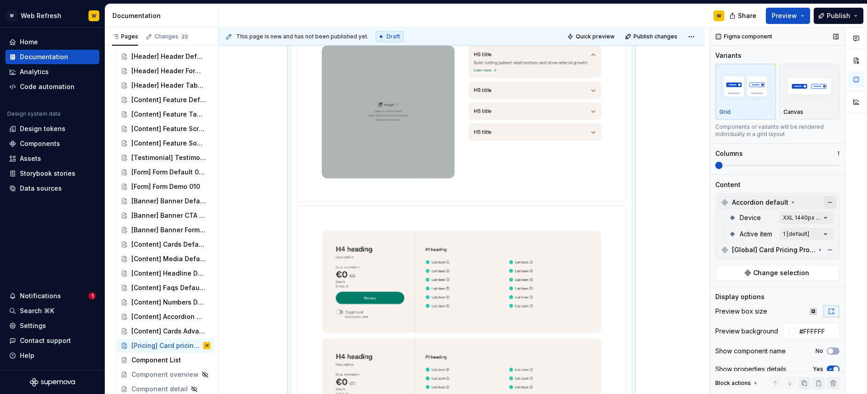
click at [829, 206] on button "button" at bounding box center [830, 202] width 13 height 13
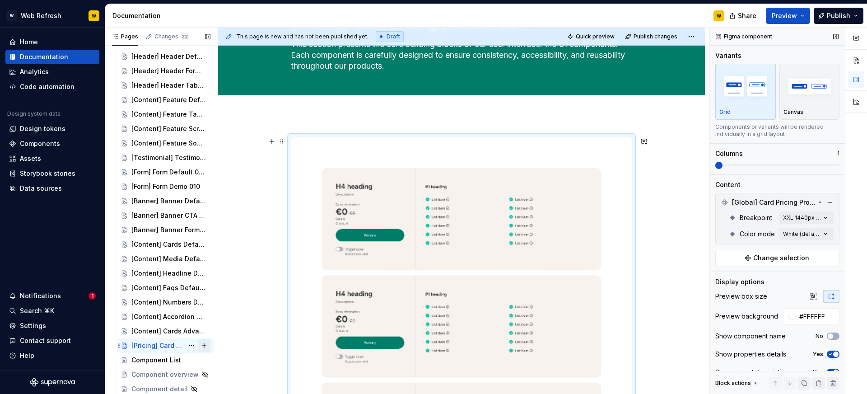
scroll to position [0, 0]
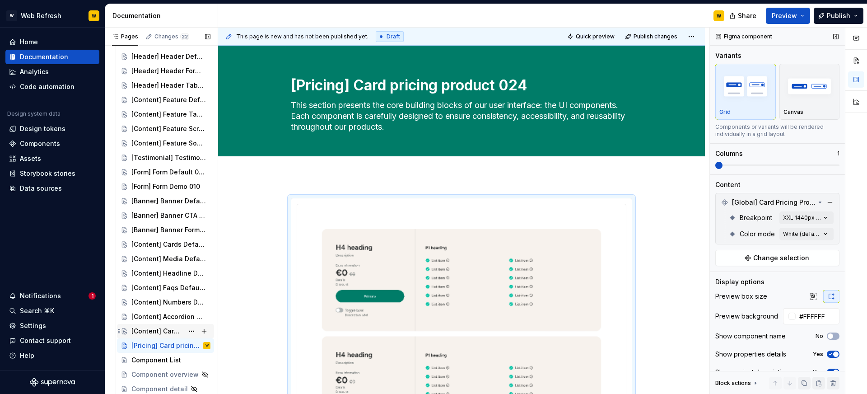
click at [175, 330] on div "[Content] Cards Advanced 022" at bounding box center [157, 331] width 52 height 9
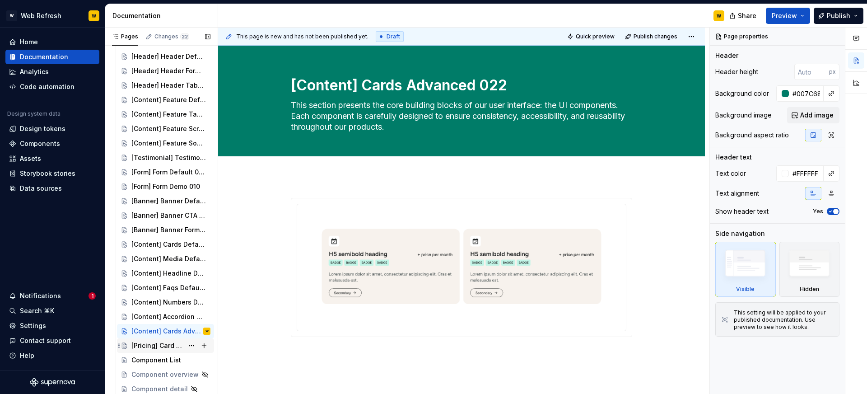
click at [171, 346] on div "[Pricing] Card pricing product 024" at bounding box center [157, 345] width 52 height 9
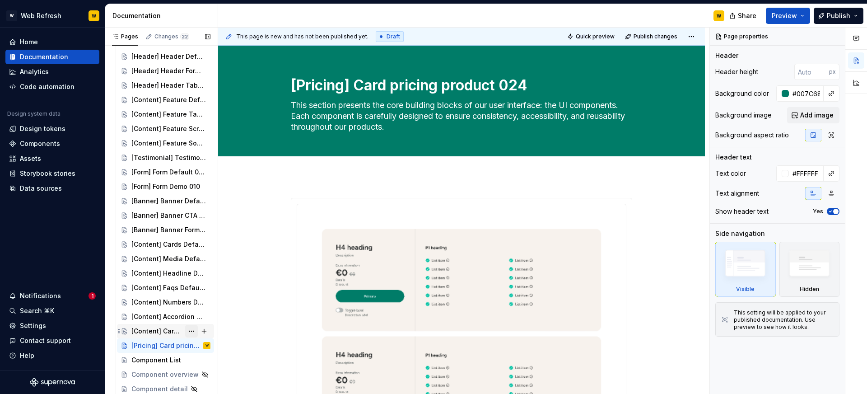
click at [189, 331] on button "Page tree" at bounding box center [191, 331] width 13 height 13
click at [167, 345] on div "Pages Changes 22 Add Accessibility guide for tree Page tree. Navigate the tree …" at bounding box center [161, 213] width 113 height 370
click at [195, 348] on button "Page tree" at bounding box center [191, 345] width 13 height 13
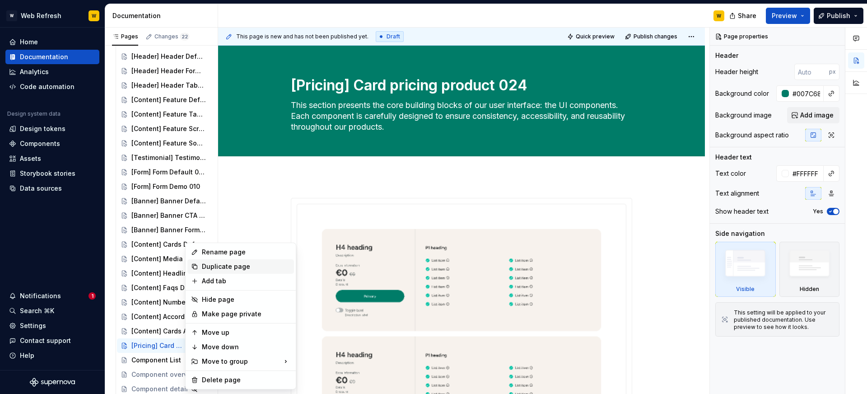
click at [231, 267] on div "Duplicate page" at bounding box center [246, 266] width 89 height 9
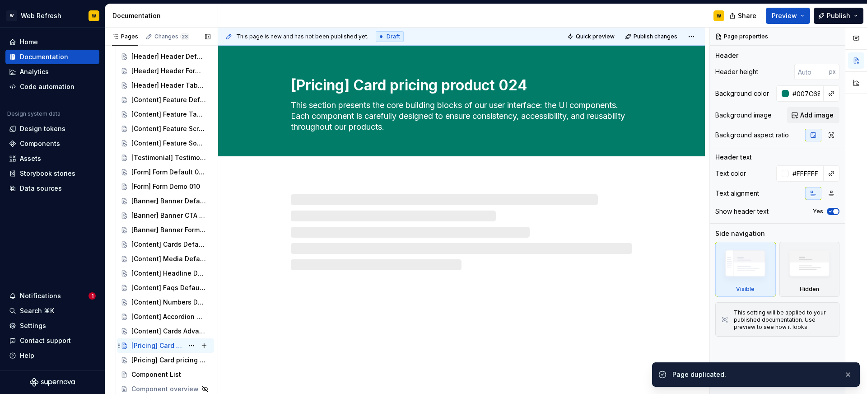
click at [166, 345] on div "[Pricing] Card pricing product 024" at bounding box center [157, 345] width 52 height 9
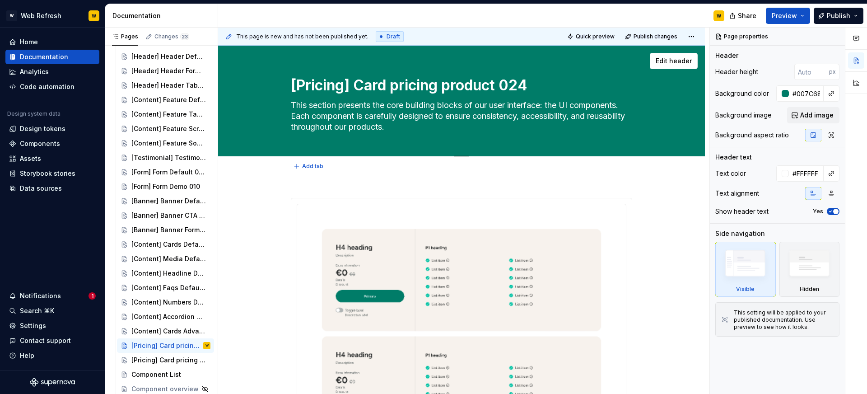
click at [473, 87] on textarea "[Pricing] Card pricing product 024" at bounding box center [459, 86] width 341 height 22
click at [450, 87] on textarea "[Pricing] Card pricing product 024" at bounding box center [459, 86] width 341 height 22
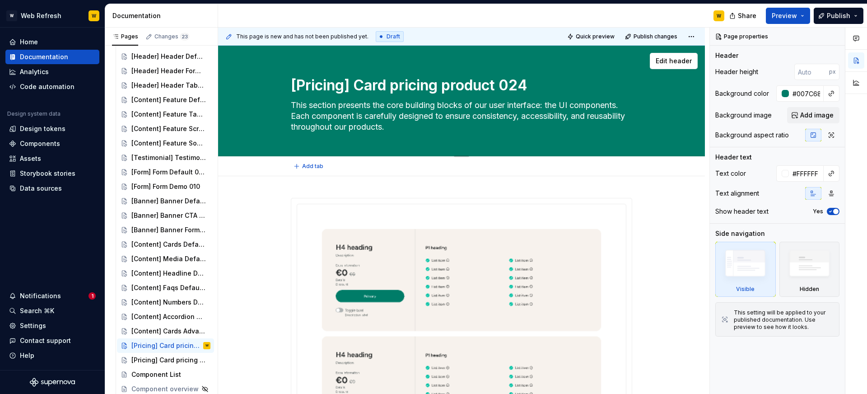
paste textarea "cards pricing plans 023"
type textarea "*"
type textarea "[Pricing] cards pricing plans 023"
type textarea "*"
type textarea "[Pricing] cards pricing plans 023"
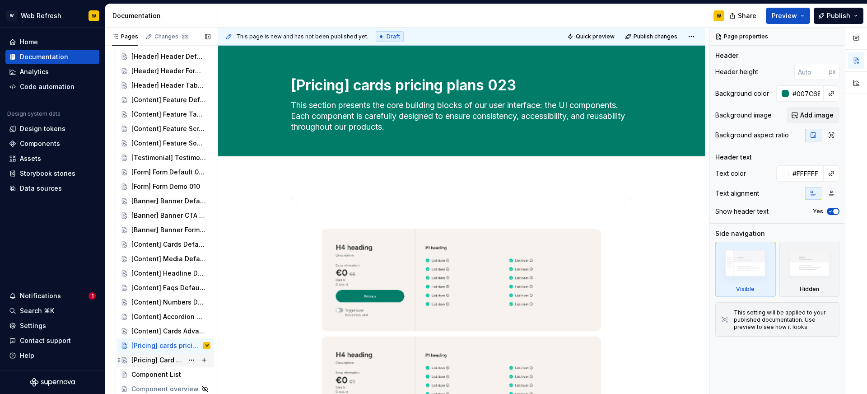
click at [173, 361] on div "[Pricing] Card pricing product 024" at bounding box center [157, 360] width 52 height 9
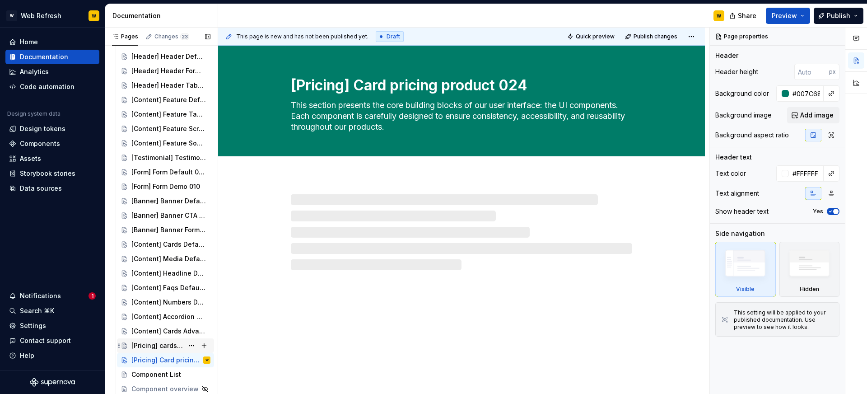
click at [168, 346] on div "[Pricing] cards pricing plans 023" at bounding box center [157, 345] width 52 height 9
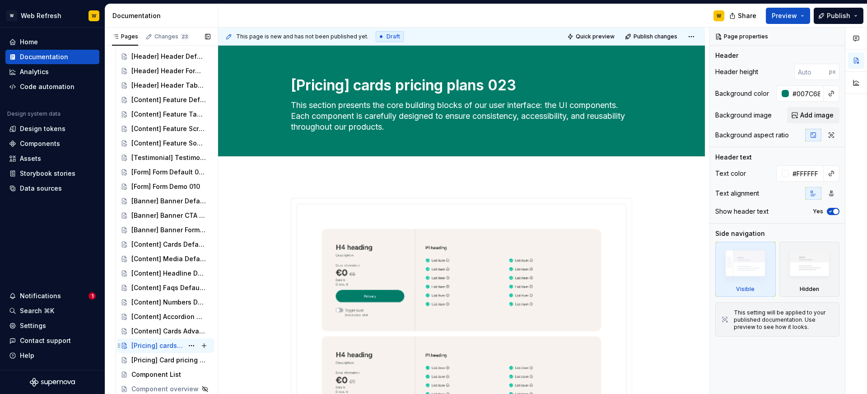
scroll to position [132, 0]
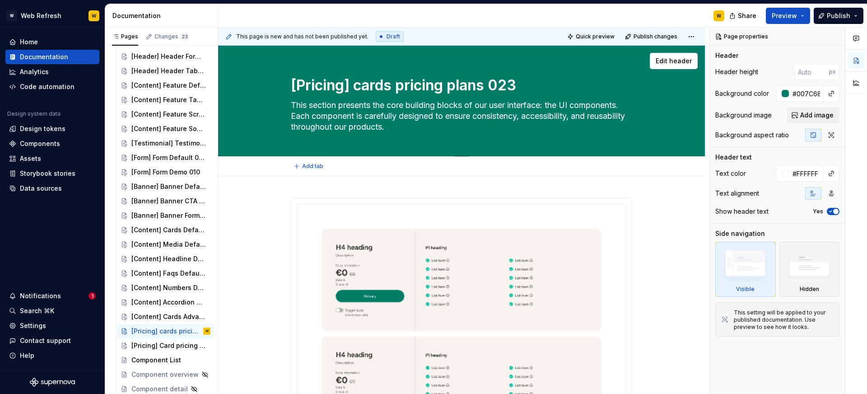
click at [366, 89] on textarea "[Pricing] cards pricing plans 023" at bounding box center [459, 86] width 341 height 22
type textarea "*"
type textarea "[Pricing] ards pricing plans 023"
type textarea "*"
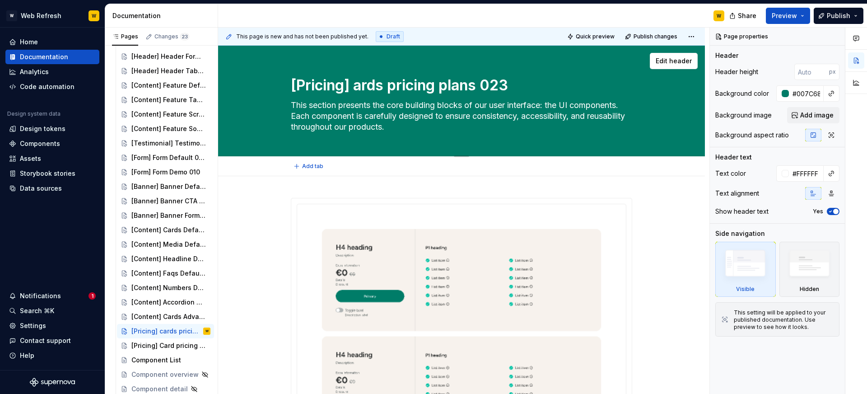
type textarea "[Pricing] Cards pricing plans 023"
type textarea "*"
type textarea "[Pricing] Cards ricing plans 023"
type textarea "*"
type textarea "[Pricing] Cards pricing plans 023"
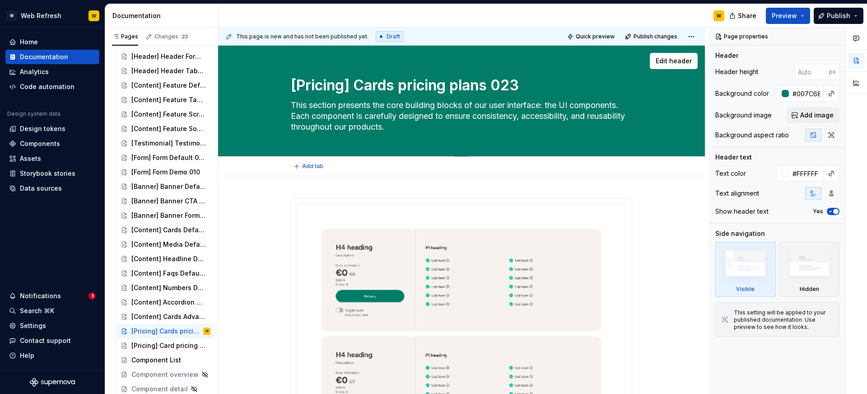
type textarea "*"
type textarea "[Pricing] Cards ricing plans 023"
type textarea "*"
type textarea "[Pricing] Cards pricing plans 023"
type textarea "*"
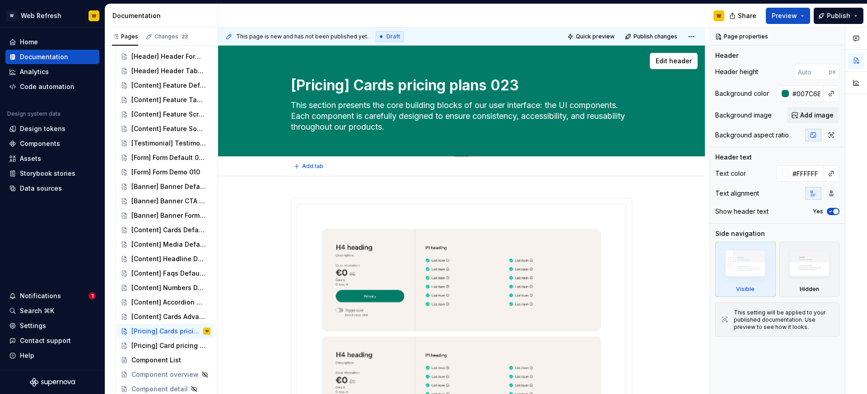
type textarea "[Pricing] Cardspricing plans 023"
type textarea "*"
type textarea "[Pricing] Cardsricing plans 023"
type textarea "*"
type textarea "[Pricing] Cardspricing plans 023"
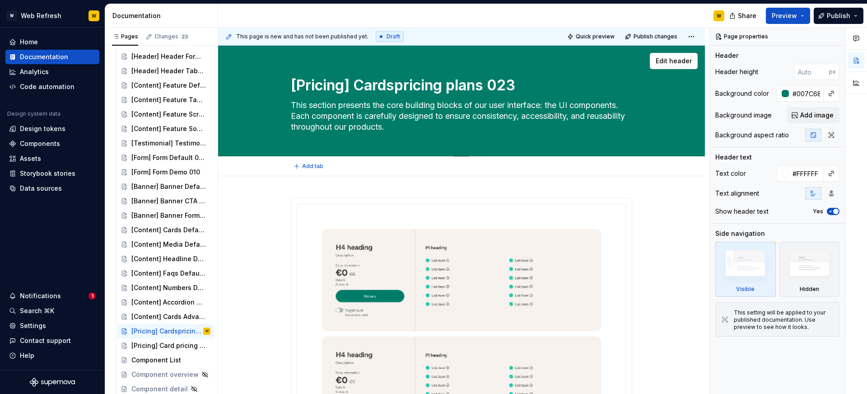
type textarea "*"
type textarea "[Pricing] Cardsricing plans 023"
type textarea "*"
type textarea "[Pricing] Cards ricing plans 023"
type textarea "*"
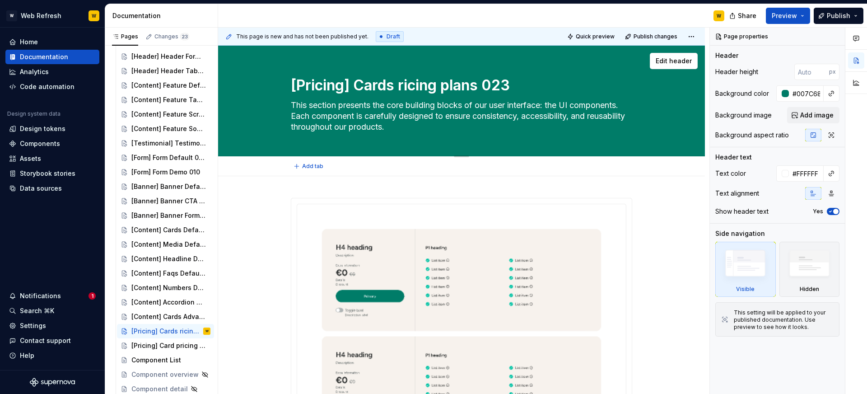
type textarea "[Pricing] Cards Pricing plans 023"
type textarea "*"
type textarea "[Pricing] Cards Pricing lans 023"
type textarea "*"
type textarea "[Pricing] Cards Pricing Plans 023"
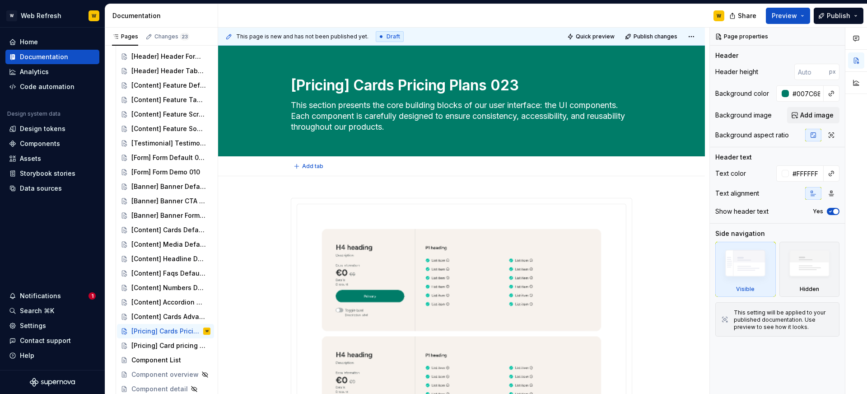
type textarea "*"
type textarea "[Pricing] Cards Pricing Plans 023"
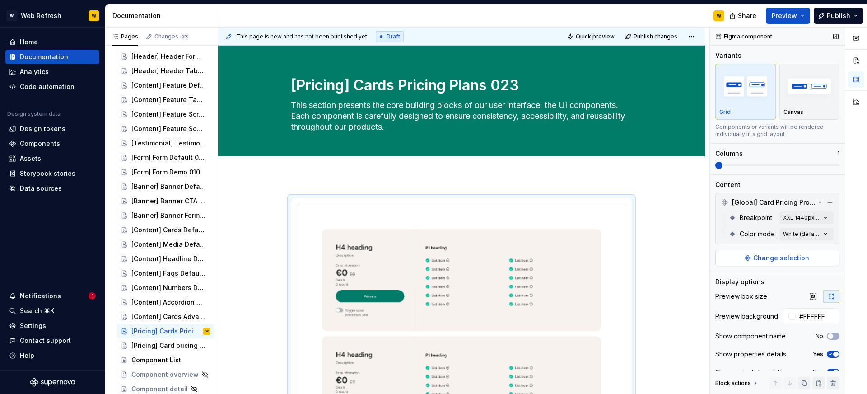
click at [800, 259] on span "Change selection" at bounding box center [781, 257] width 56 height 9
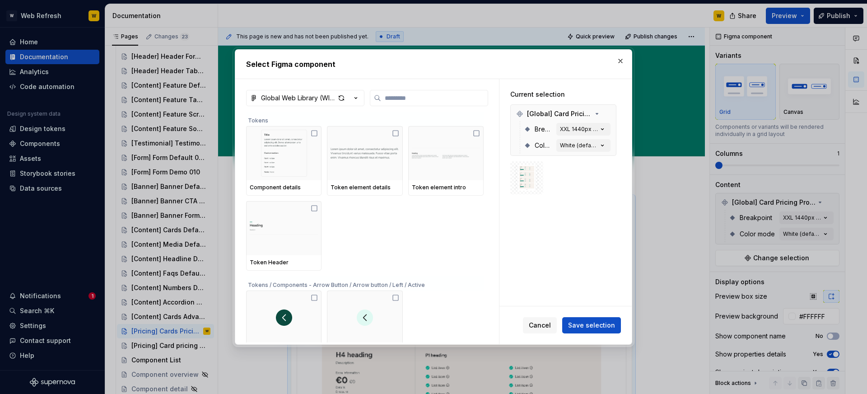
type textarea "*"
click at [613, 113] on button "button" at bounding box center [607, 114] width 13 height 13
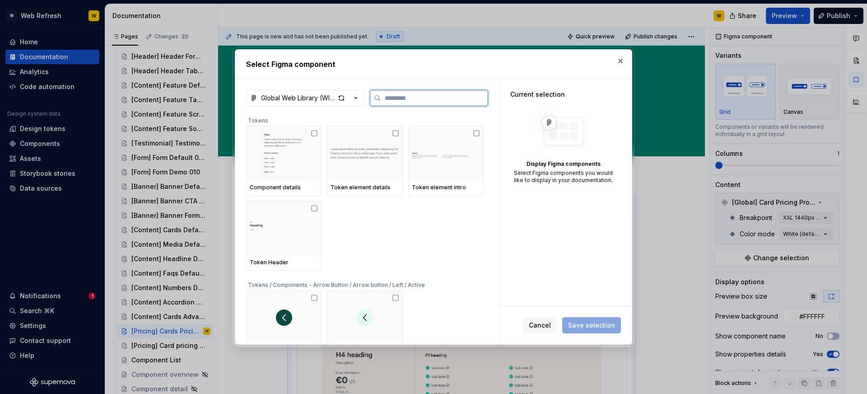
click at [436, 102] on input "search" at bounding box center [434, 98] width 107 height 9
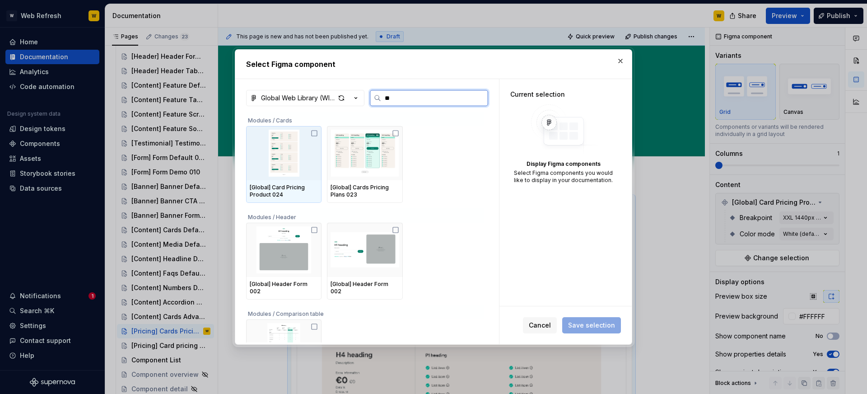
type input "***"
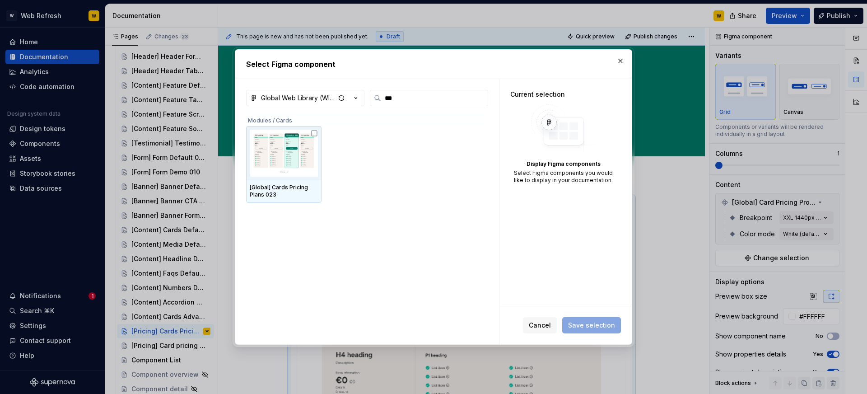
click at [324, 154] on div "[Global] Cards Pricing Plans 023" at bounding box center [365, 164] width 238 height 77
click at [316, 155] on img at bounding box center [284, 153] width 68 height 47
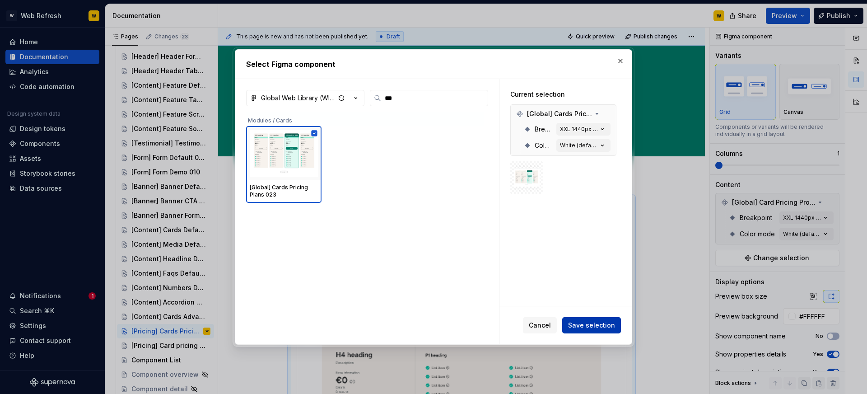
click at [594, 326] on span "Save selection" at bounding box center [591, 325] width 47 height 9
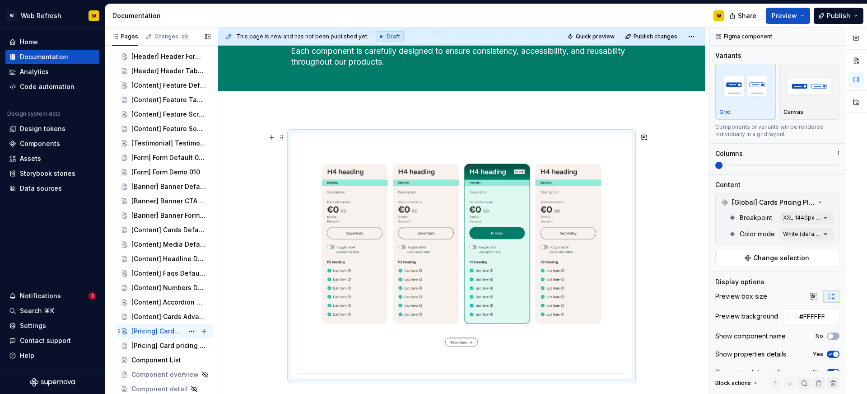
scroll to position [69, 0]
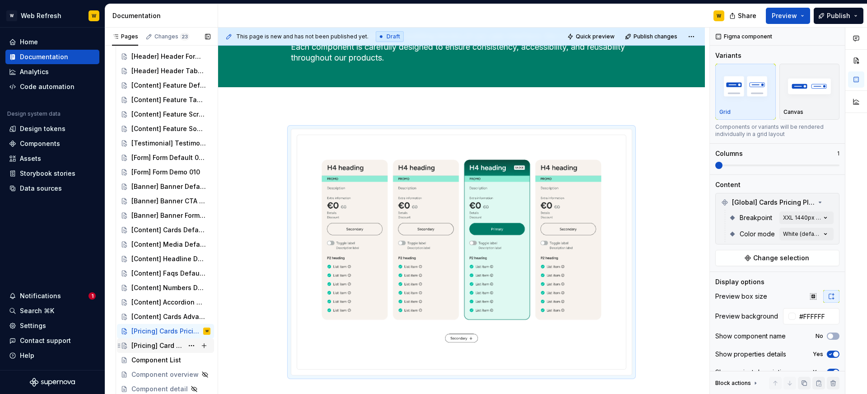
click at [160, 343] on div "[Pricing] Card pricing product 024" at bounding box center [157, 345] width 52 height 9
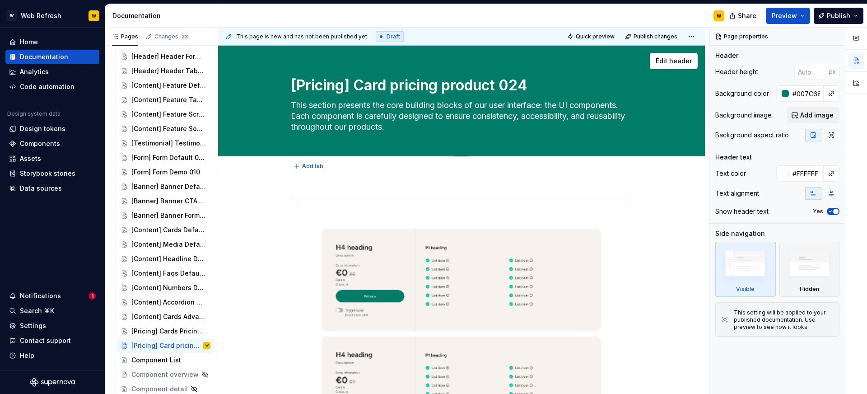
click at [401, 84] on textarea "[Pricing] Card pricing product 024" at bounding box center [459, 86] width 341 height 22
type textarea "*"
type textarea "[Pricing] Card pricing roduct 024"
type textarea "*"
type textarea "[Pricing] Card pricing Product 024"
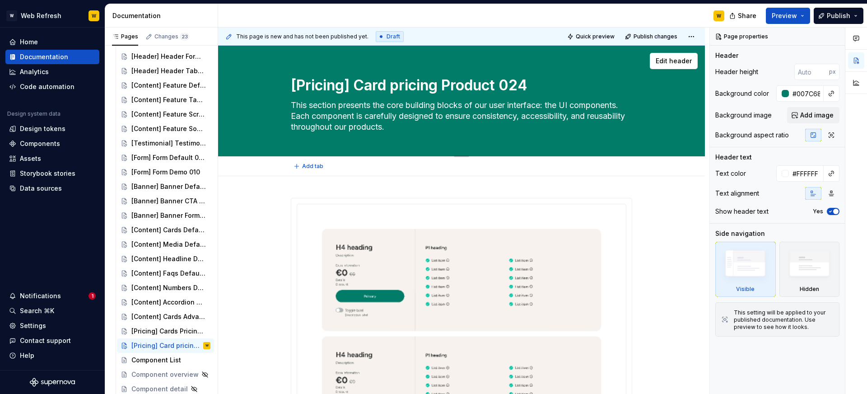
type textarea "*"
type textarea "[Pricing] Card ricing Product 024"
type textarea "*"
type textarea "[Pricing] Card Pricing Product 024"
type textarea "*"
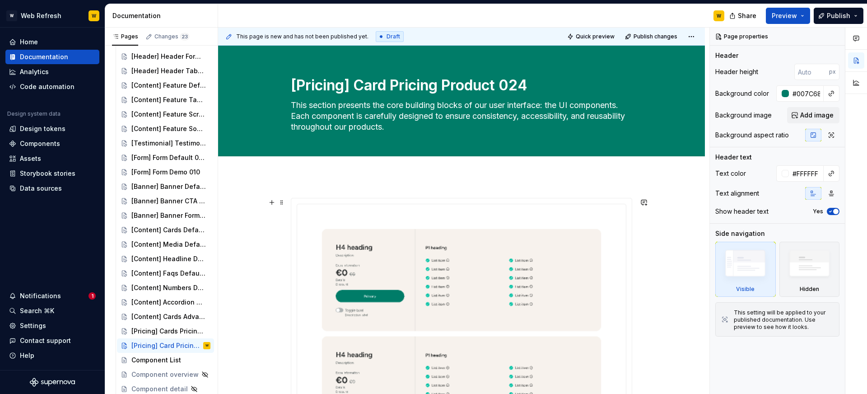
type textarea "[Pricing] Card Pricing Product 024"
drag, startPoint x: 295, startPoint y: 199, endPoint x: 282, endPoint y: 202, distance: 13.2
click at [282, 202] on span at bounding box center [281, 202] width 7 height 13
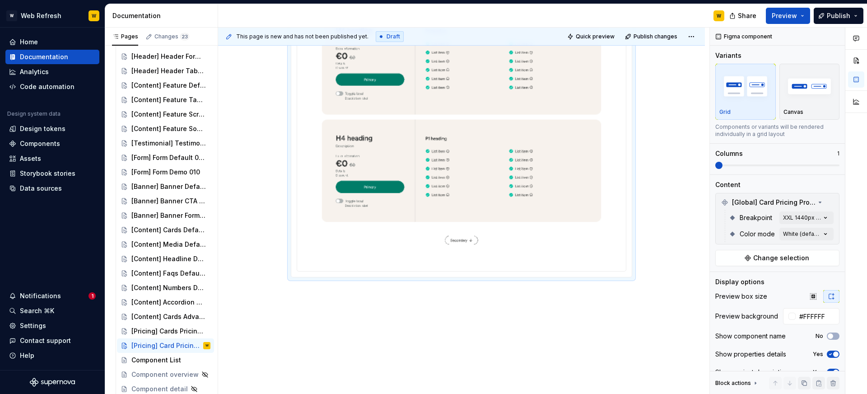
scroll to position [444, 0]
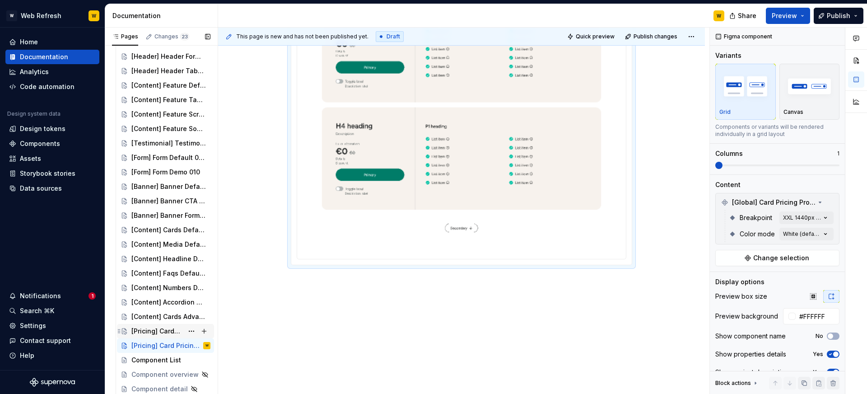
click at [167, 330] on div "[Pricing] Cards Pricing Plans 023" at bounding box center [157, 331] width 52 height 9
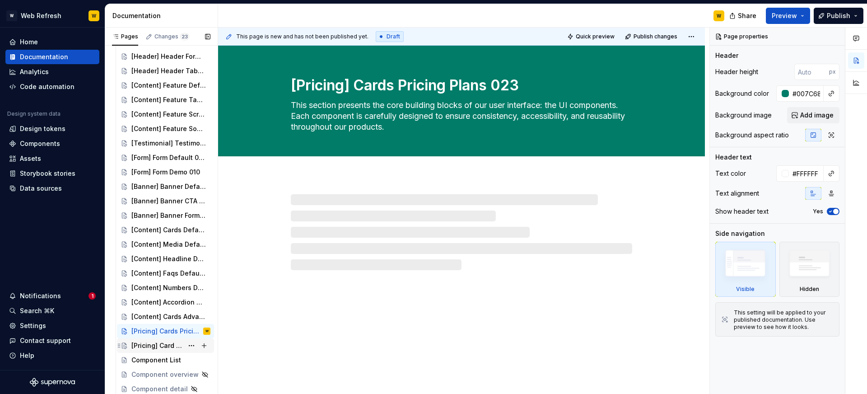
click at [169, 345] on div "[Pricing] Card Pricing Product 024" at bounding box center [157, 345] width 52 height 9
click at [193, 346] on button "Page tree" at bounding box center [191, 345] width 13 height 13
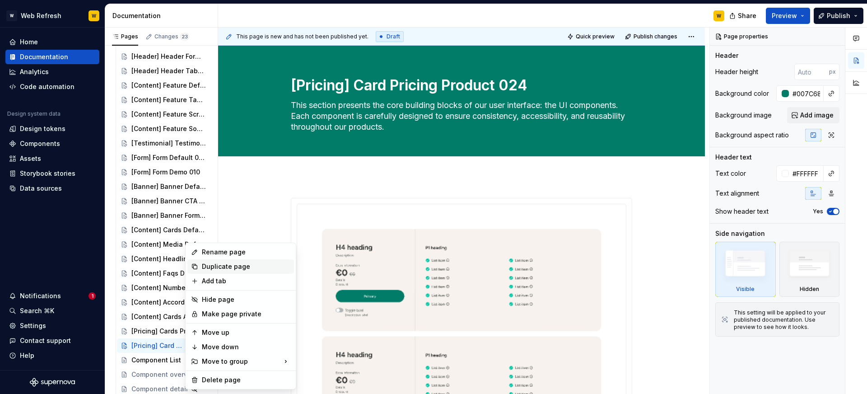
click at [229, 268] on div "Duplicate page" at bounding box center [246, 266] width 89 height 9
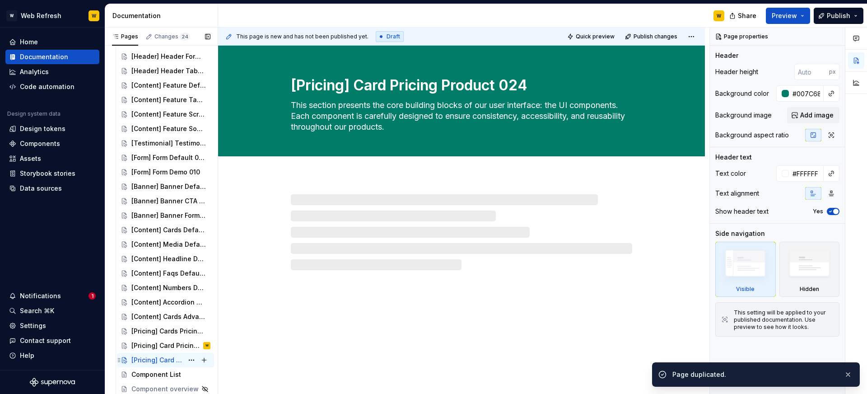
click at [150, 359] on div "[Pricing] Card Pricing Product 024" at bounding box center [157, 360] width 52 height 9
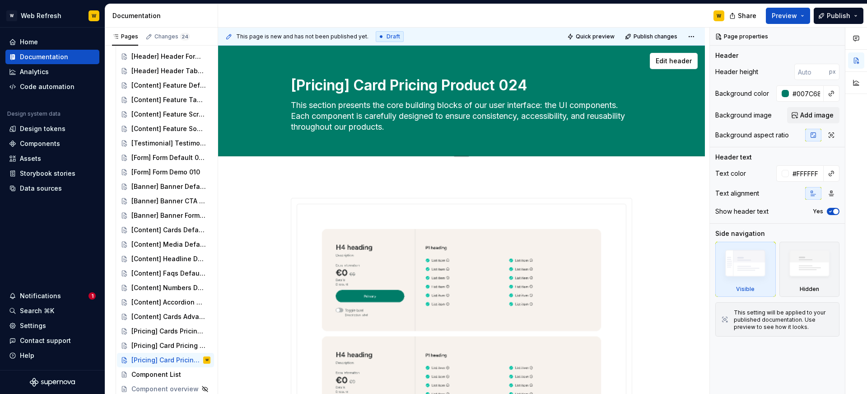
click at [381, 78] on textarea "[Pricing] Card Pricing Product 024" at bounding box center [459, 86] width 341 height 22
paste textarea "Content] Accordion Scroll 025"
type textarea "*"
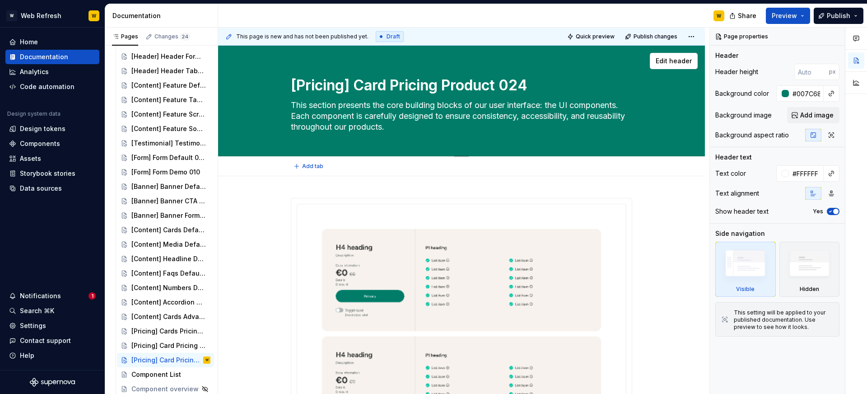
type textarea "[Content] Accordion Scroll 025"
type textarea "*"
type textarea "[Content] Accordion Scroll 025"
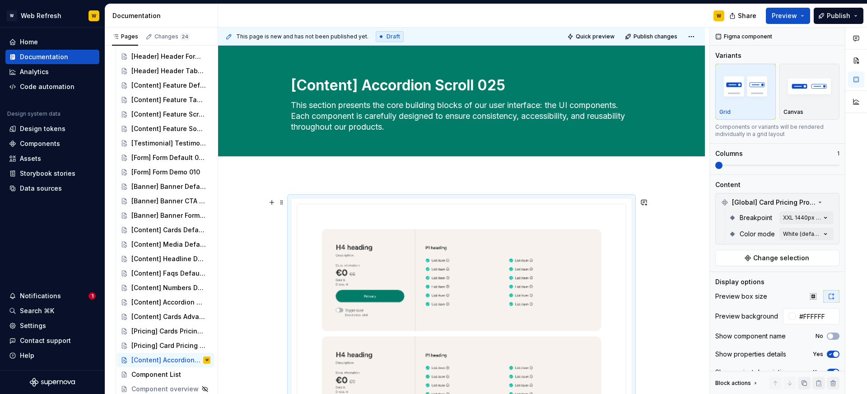
type textarea "*"
drag, startPoint x: 834, startPoint y: 204, endPoint x: 813, endPoint y: 226, distance: 30.4
click at [834, 204] on button "button" at bounding box center [830, 202] width 13 height 13
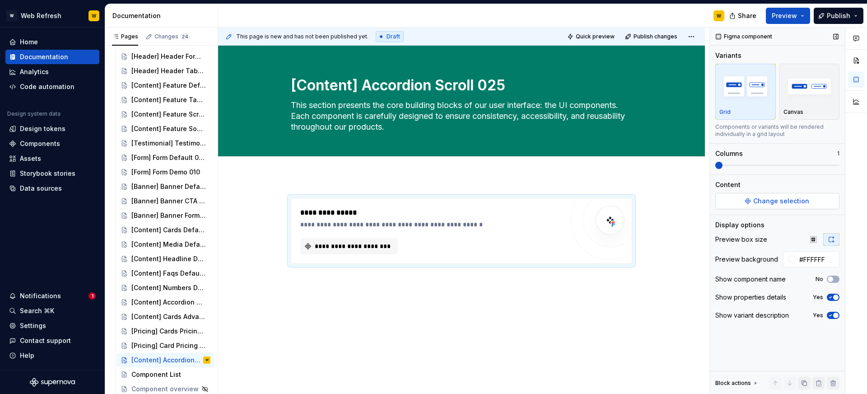
click at [772, 201] on span "Change selection" at bounding box center [781, 200] width 56 height 9
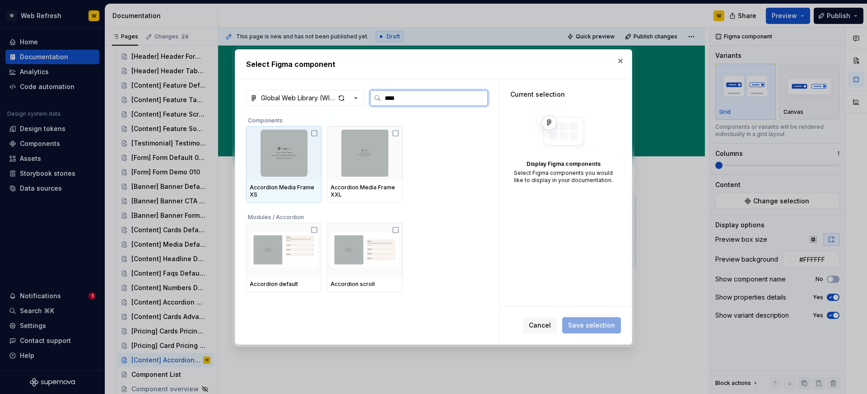
type input "*****"
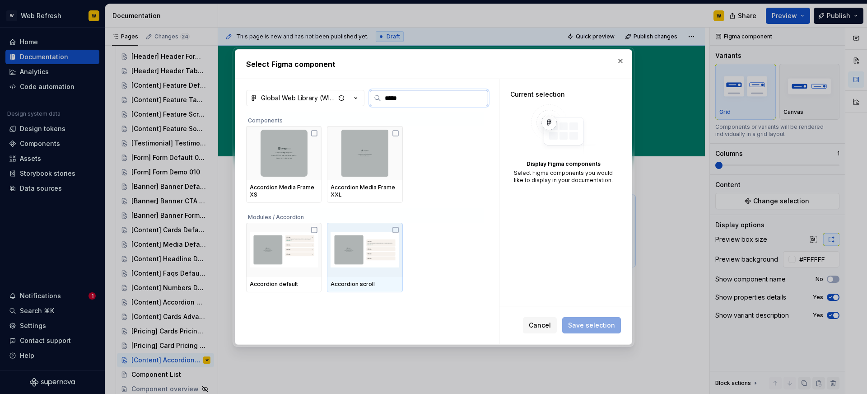
click at [361, 237] on img at bounding box center [365, 249] width 68 height 47
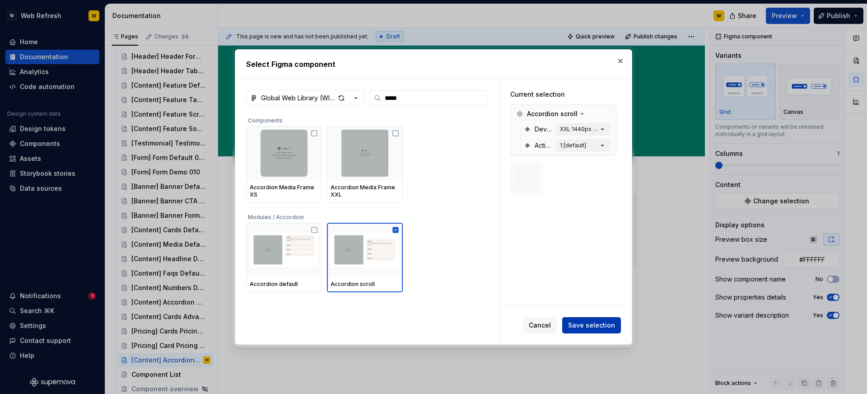
click at [579, 325] on span "Save selection" at bounding box center [591, 325] width 47 height 9
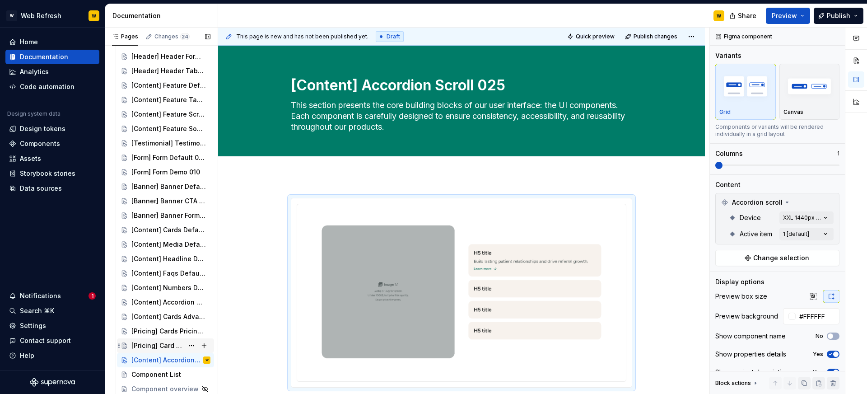
scroll to position [146, 0]
click at [196, 346] on button "Page tree" at bounding box center [191, 345] width 13 height 13
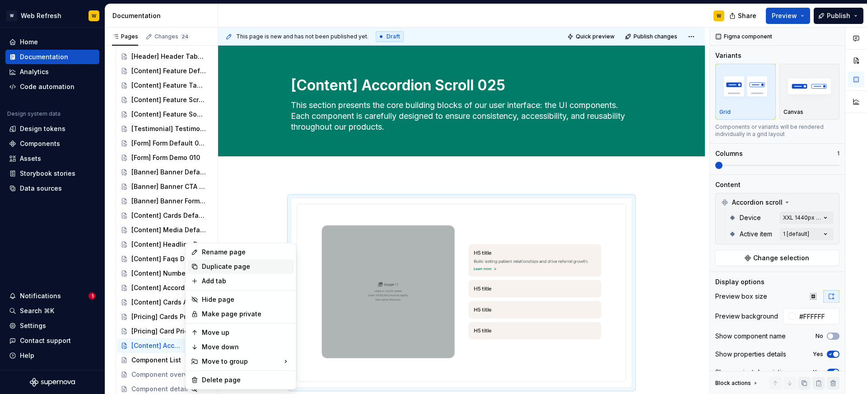
click at [219, 269] on div "Duplicate page" at bounding box center [246, 266] width 89 height 9
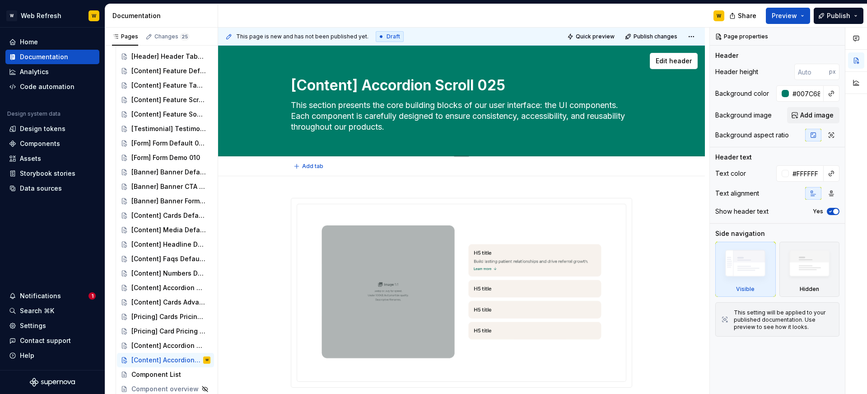
click at [382, 86] on textarea "[Content] Accordion Scroll 025" at bounding box center [459, 86] width 341 height 22
paste textarea "Pricing] Comparison Table 026"
type textarea "*"
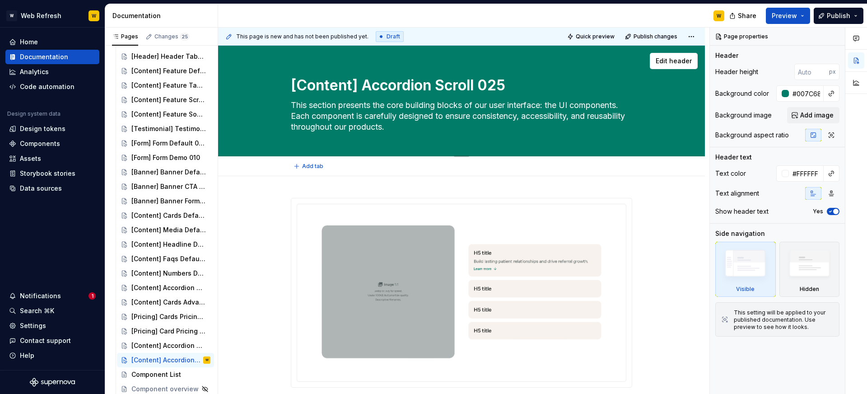
type textarea "[Pricing] Comparison Table 026"
type textarea "*"
type textarea "[Pricing] Comparison Table 026"
type textarea "*"
click at [405, 238] on img at bounding box center [461, 291] width 314 height 161
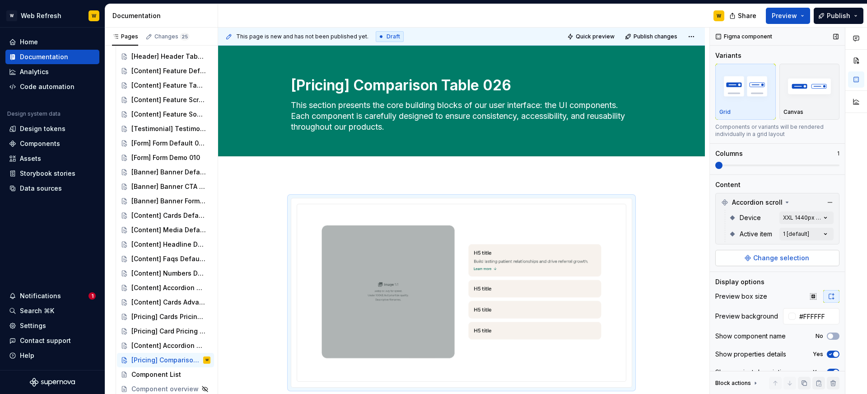
click at [783, 258] on span "Change selection" at bounding box center [781, 257] width 56 height 9
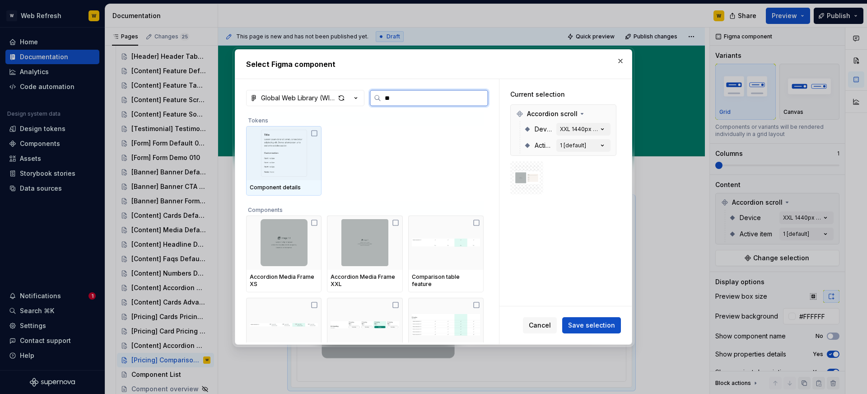
type input "***"
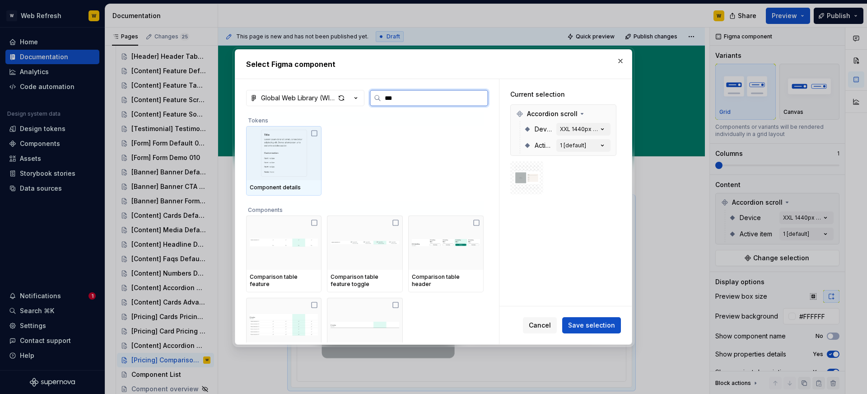
type textarea "*"
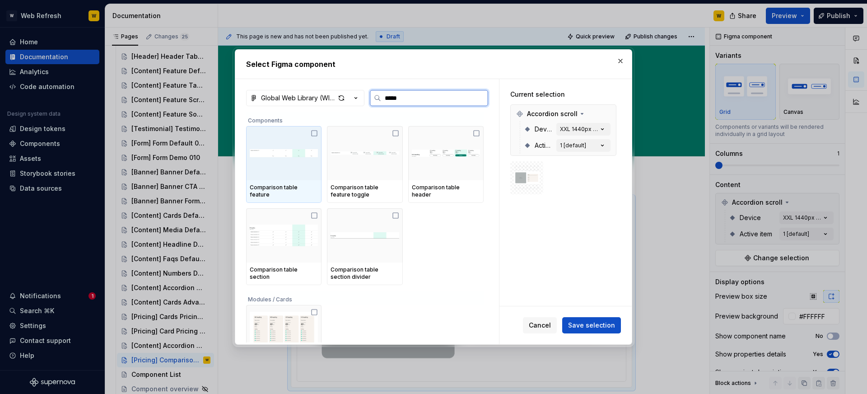
type input "******"
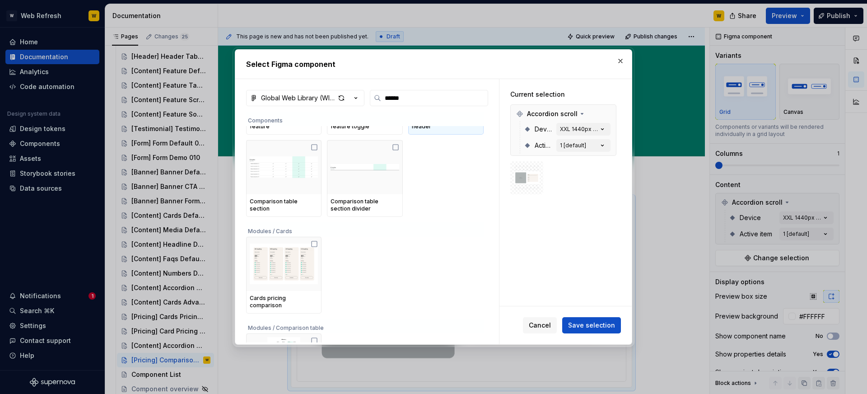
scroll to position [124, 0]
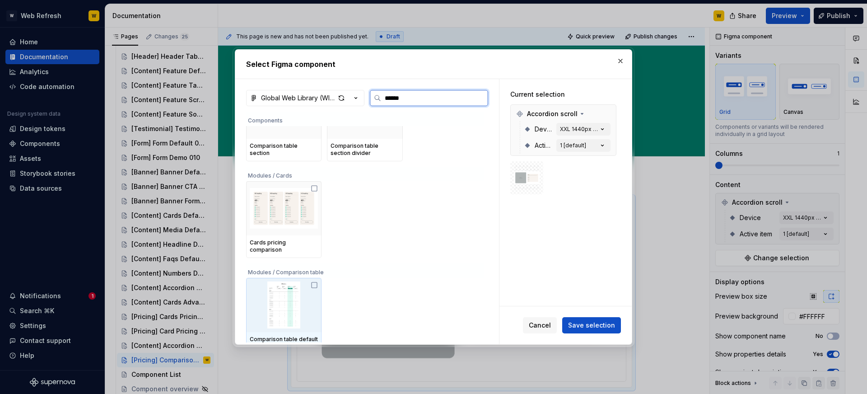
click at [309, 292] on img at bounding box center [284, 304] width 68 height 47
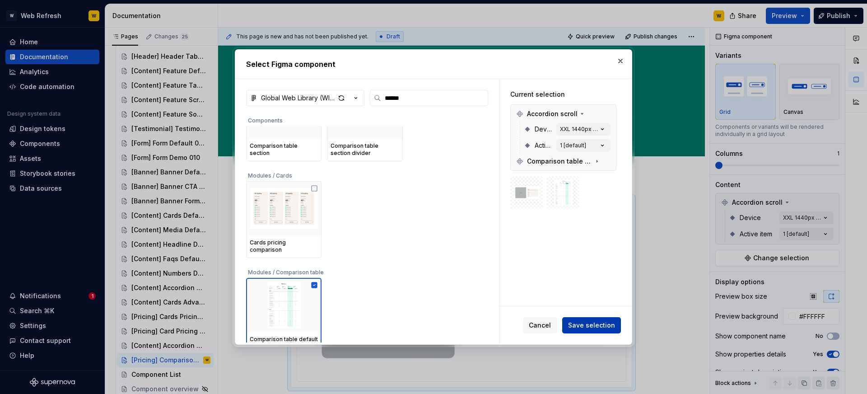
click at [575, 326] on span "Save selection" at bounding box center [591, 325] width 47 height 9
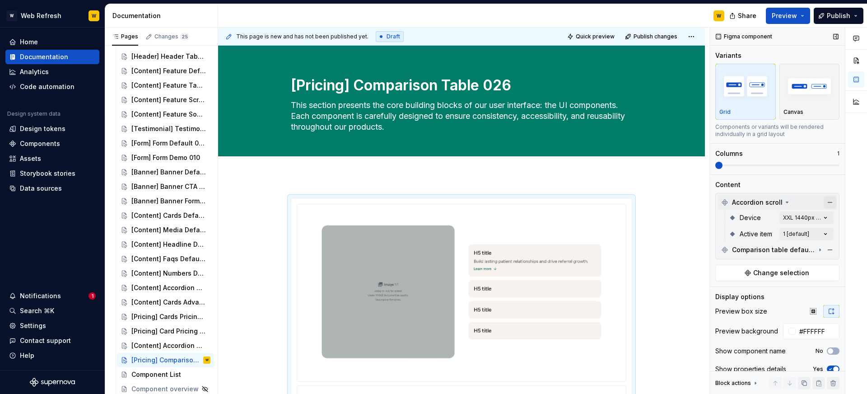
click at [828, 202] on button "button" at bounding box center [830, 202] width 13 height 13
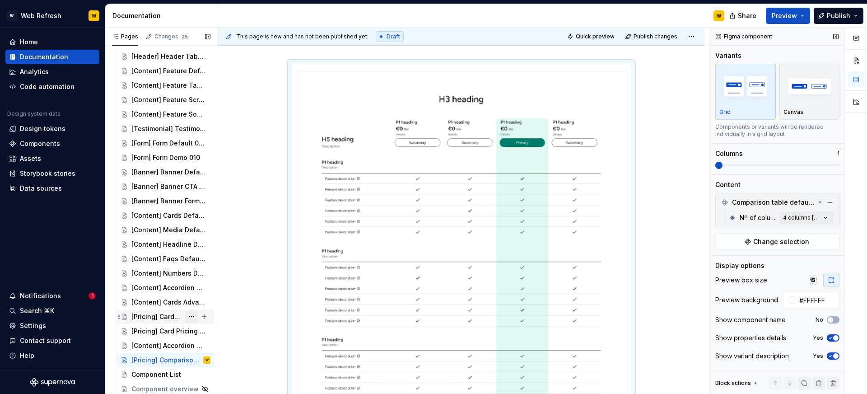
scroll to position [139, 0]
click at [194, 359] on button "Page tree" at bounding box center [191, 360] width 13 height 13
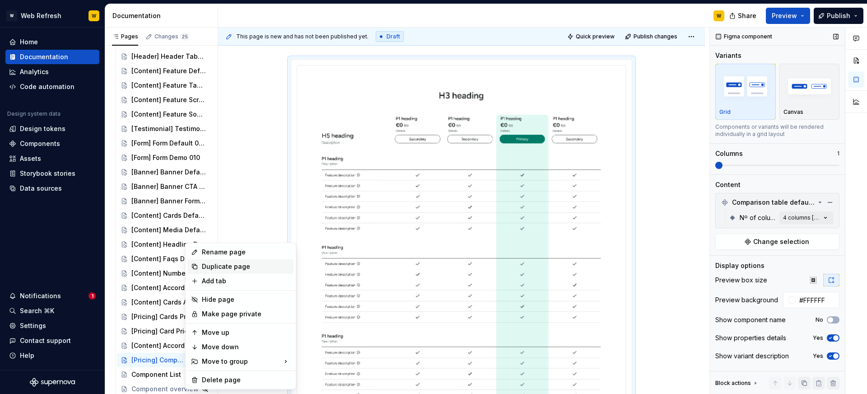
click at [224, 266] on div "Duplicate page" at bounding box center [246, 266] width 89 height 9
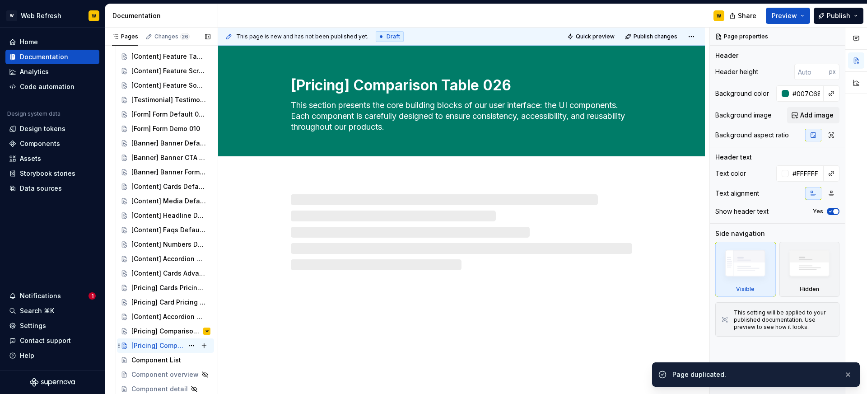
click at [154, 346] on div "[Pricing] Comparison Table 026" at bounding box center [157, 345] width 52 height 9
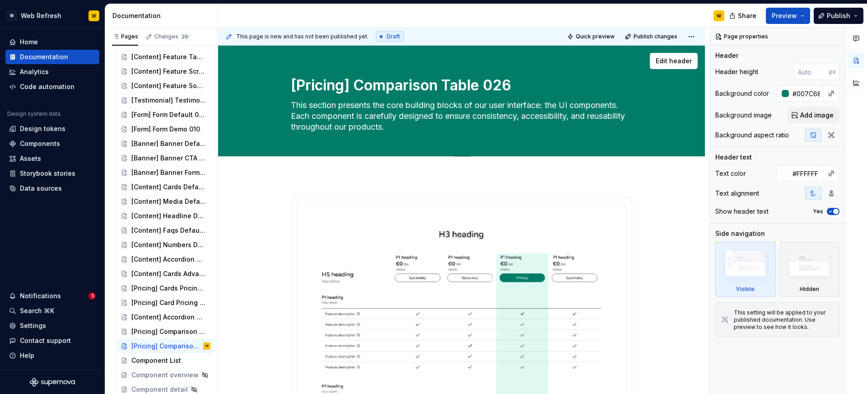
click at [437, 89] on textarea "[Pricing] Comparison Table 026" at bounding box center [459, 86] width 341 height 22
paste textarea "ards pricing comparison 027"
type textarea "*"
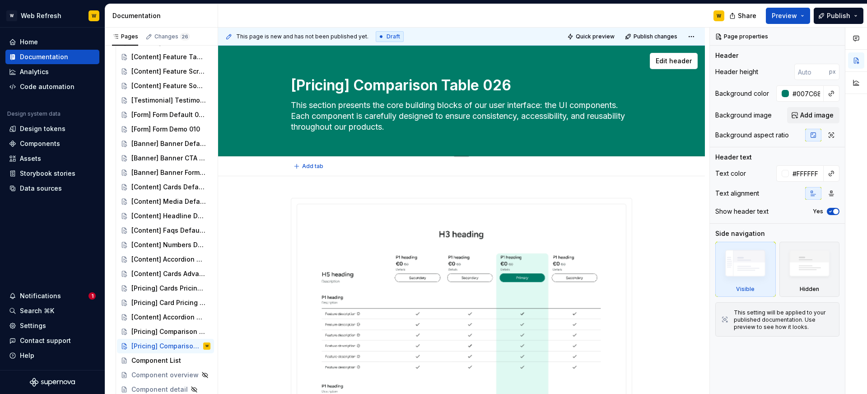
type textarea "[Pricing] Cards pricing comparison 027"
click at [411, 86] on textarea "[Pricing] Cards pricing comparison 027" at bounding box center [459, 86] width 341 height 22
type textarea "*"
type textarea "[Pricing] Cards ricing comparison 027"
type textarea "*"
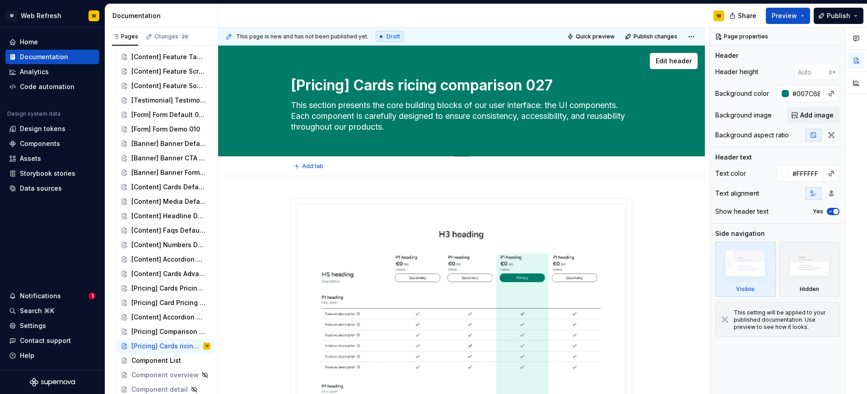
type textarea "[Pricing] Cards Pricing comparison 027"
type textarea "*"
type textarea "[Pricing] Cards Pricing omparison 027"
type textarea "*"
type textarea "[Pricing] Cards Pricing Comparison 027"
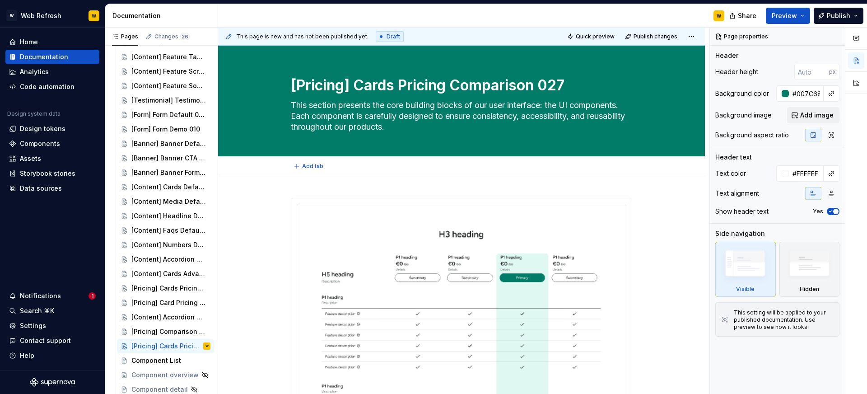
type textarea "*"
type textarea "[Pricing] Cards Pricing Comparison 027"
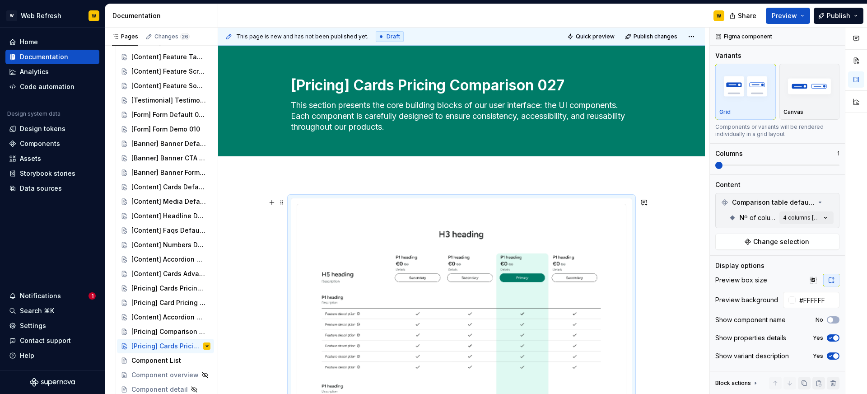
click at [777, 237] on span "Change selection" at bounding box center [781, 241] width 56 height 9
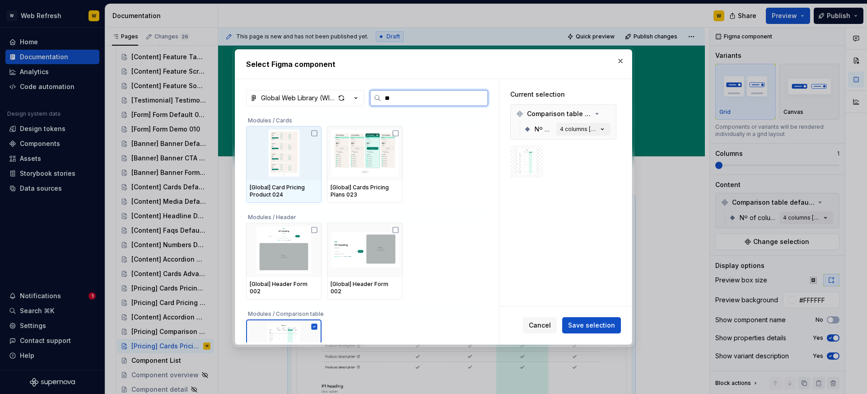
type input "*"
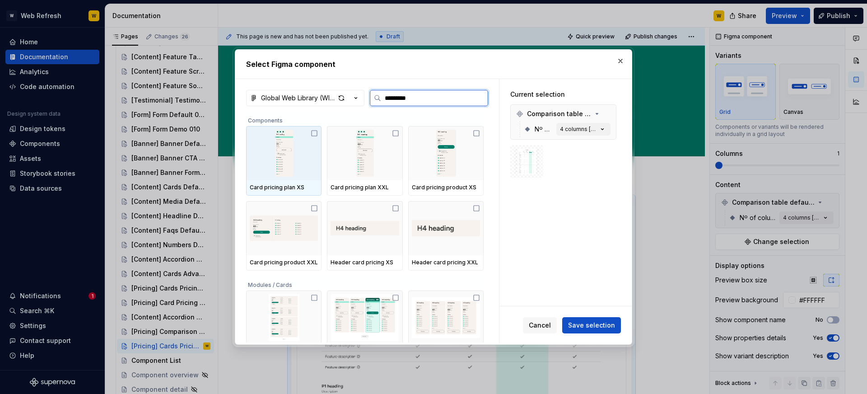
type input "**********"
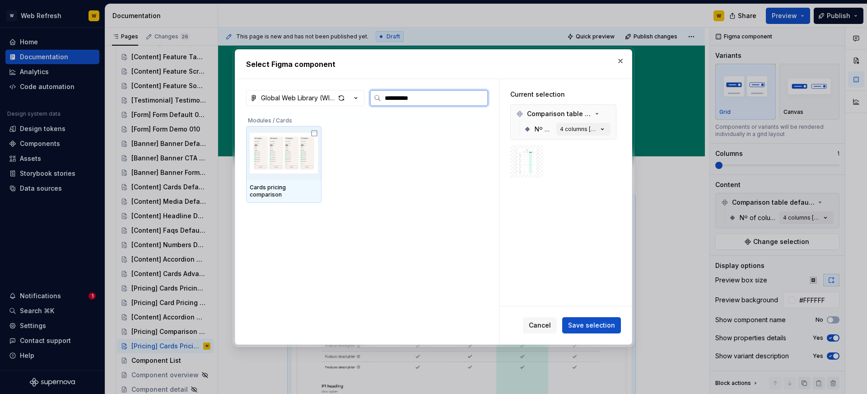
click at [306, 174] on img at bounding box center [284, 153] width 68 height 47
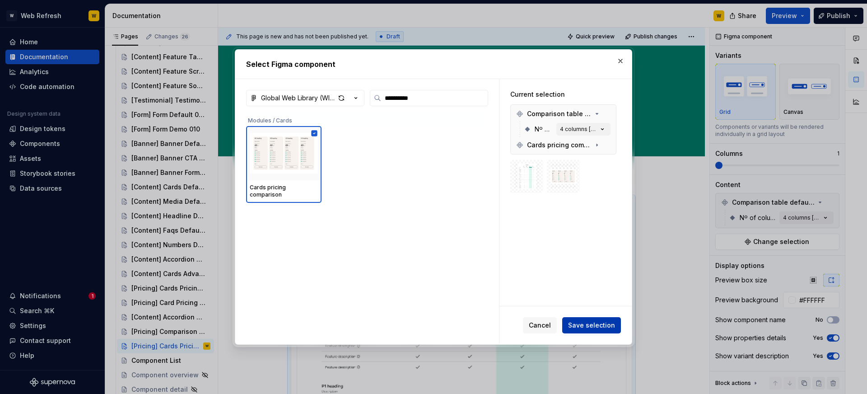
click at [593, 326] on span "Save selection" at bounding box center [591, 325] width 47 height 9
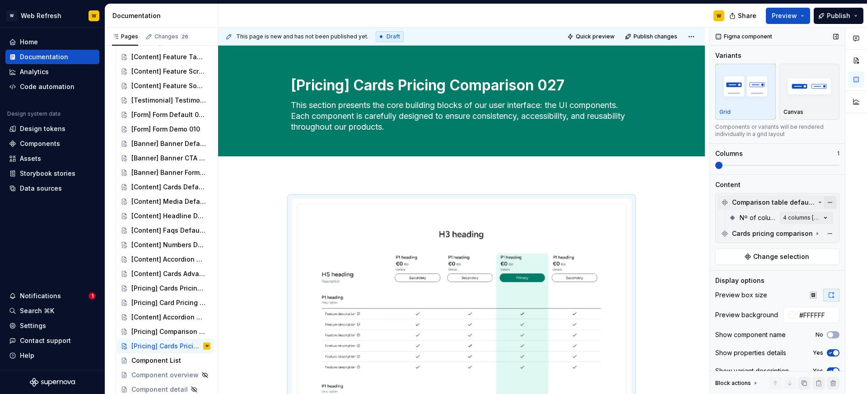
click at [824, 201] on button "button" at bounding box center [830, 202] width 13 height 13
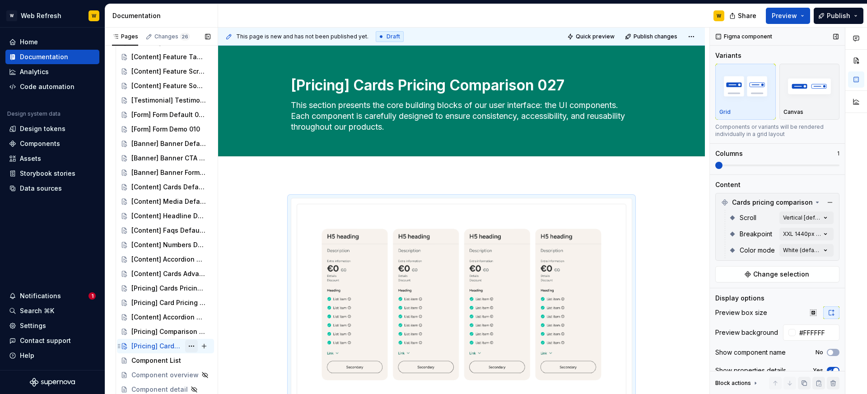
click at [192, 345] on button "Page tree" at bounding box center [191, 346] width 13 height 13
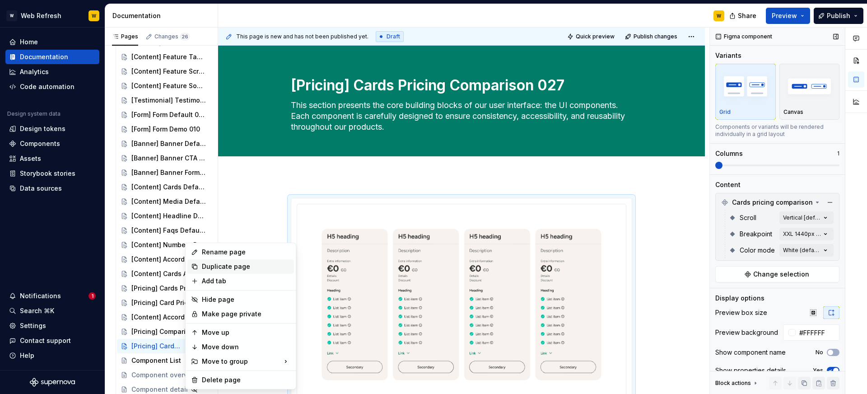
click at [229, 267] on div "Duplicate page" at bounding box center [246, 266] width 89 height 9
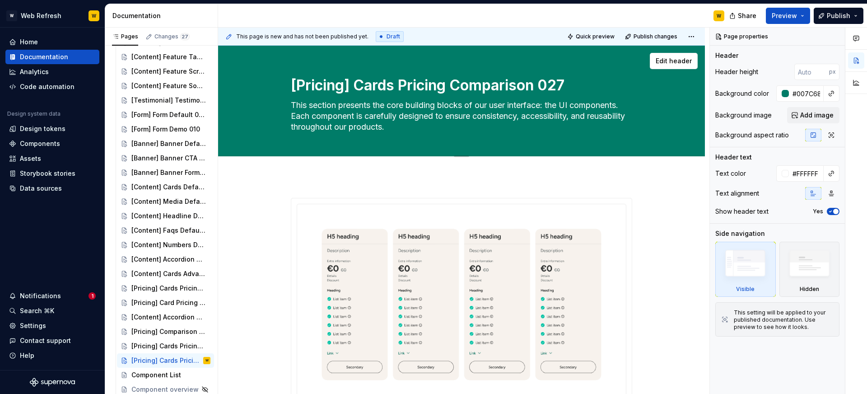
click at [430, 85] on textarea "[Pricing] Cards Pricing Comparison 027" at bounding box center [459, 86] width 341 height 22
paste textarea "Banner] Slim Informational 028"
type textarea "*"
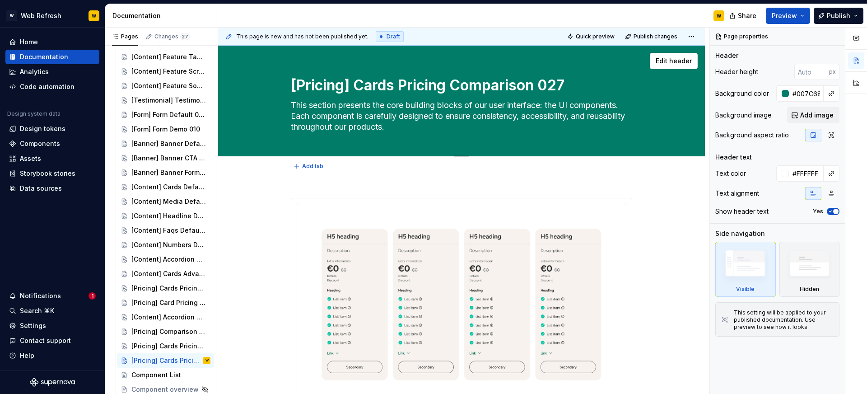
type textarea "[Banner] Slim Informational 028"
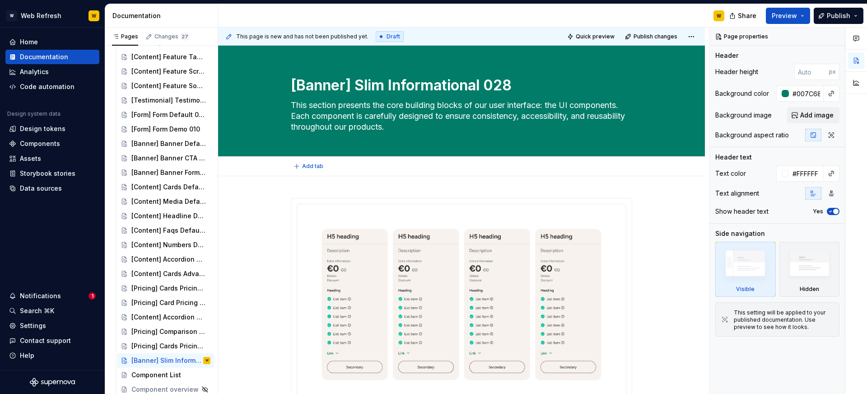
type textarea "*"
type textarea "[Banner] Slim Informational 028"
click at [473, 248] on img at bounding box center [461, 304] width 314 height 186
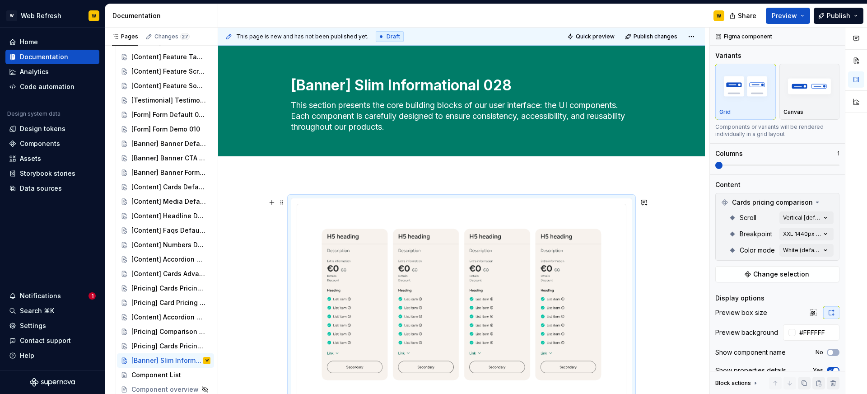
type textarea "*"
click at [772, 269] on button "Change selection" at bounding box center [778, 274] width 124 height 16
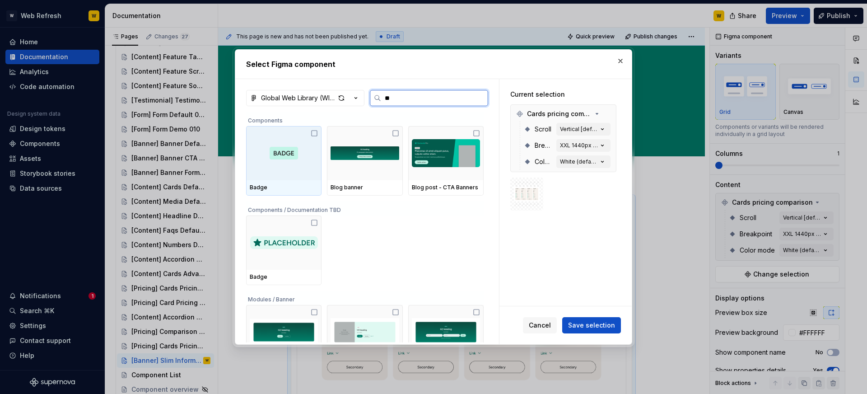
type input "*"
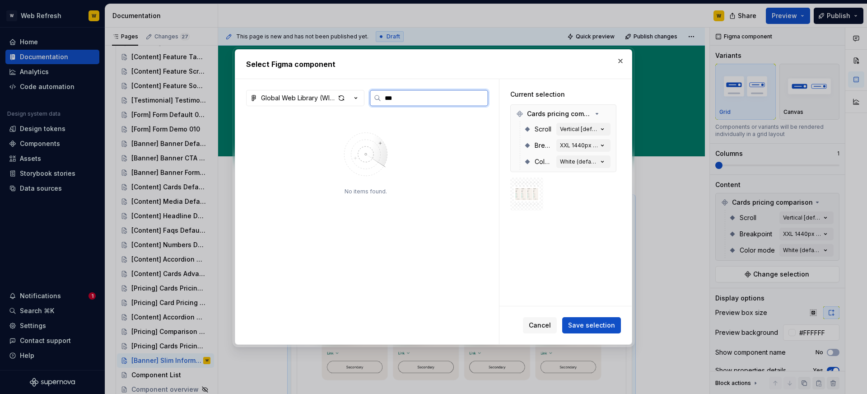
type input "***"
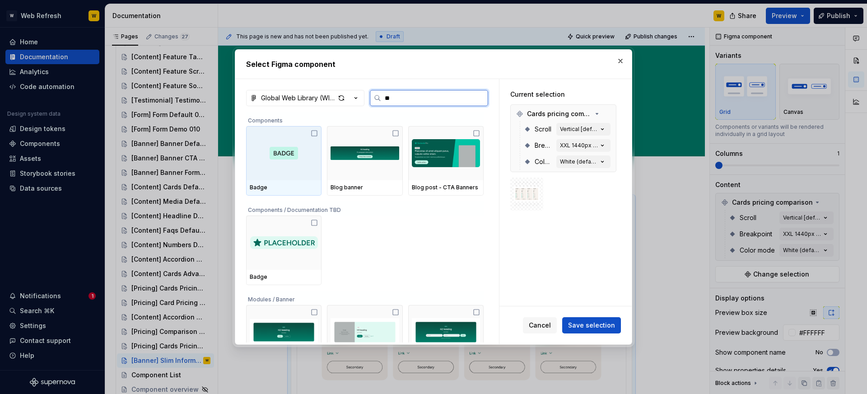
type input "*"
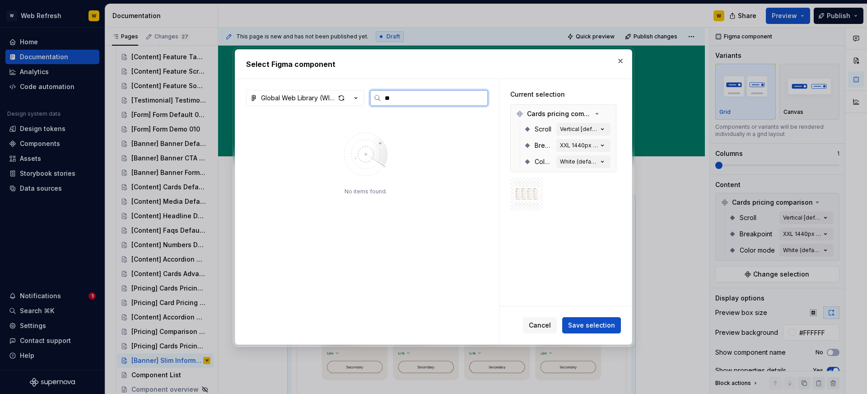
type input "*"
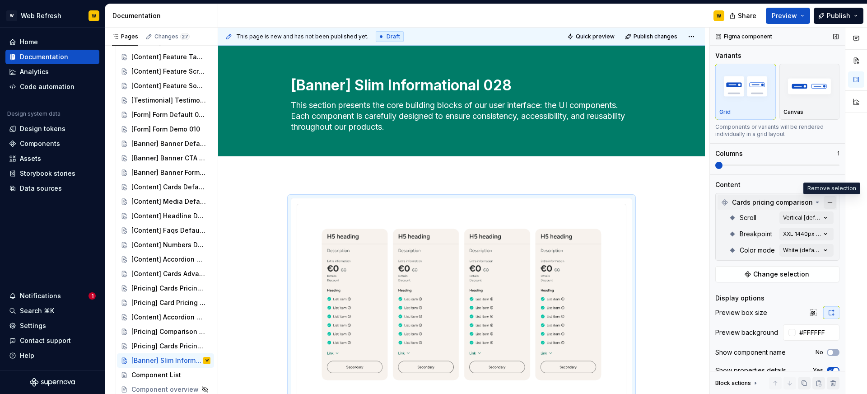
click at [826, 203] on button "button" at bounding box center [830, 202] width 13 height 13
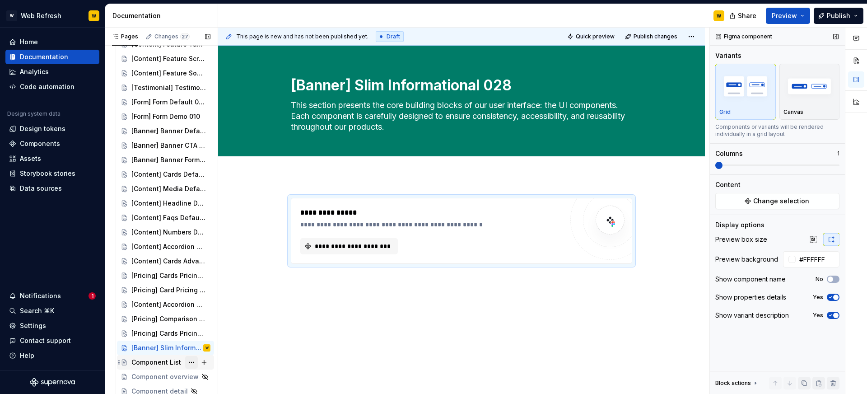
scroll to position [190, 0]
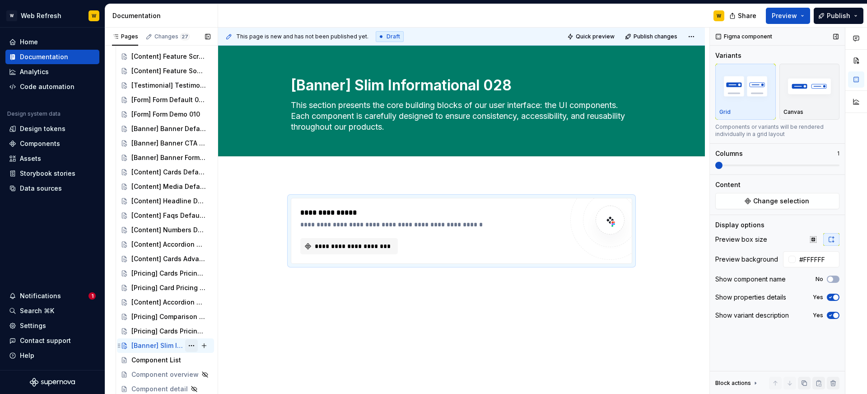
click at [193, 346] on button "Page tree" at bounding box center [191, 345] width 13 height 13
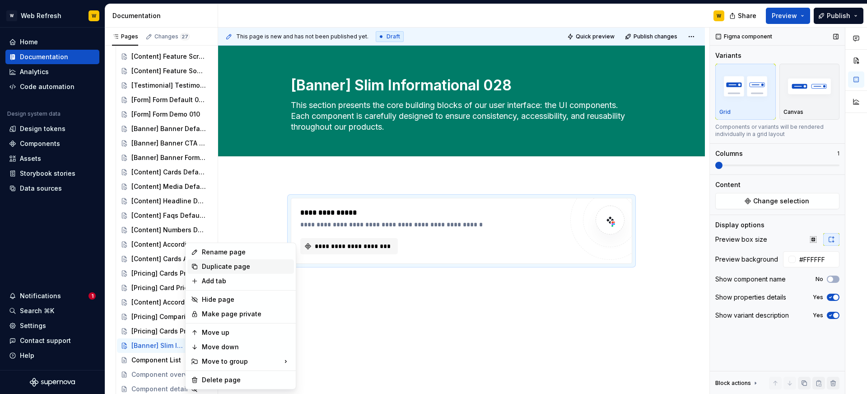
click at [224, 265] on div "Duplicate page" at bounding box center [246, 266] width 89 height 9
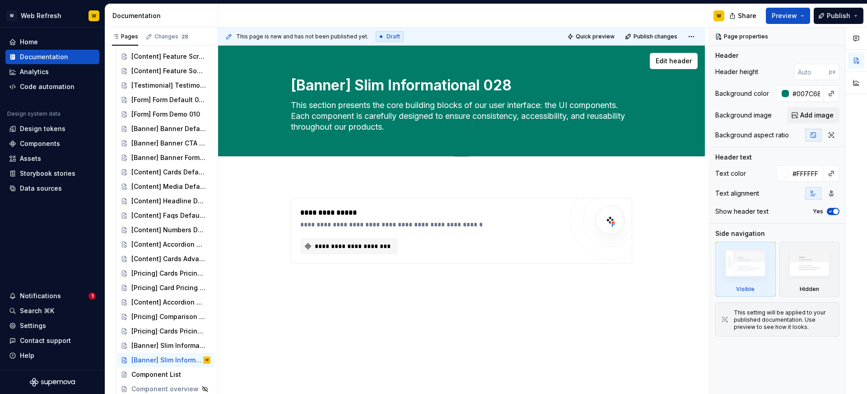
click at [416, 85] on textarea "[Banner] Slim Informational 028" at bounding box center [459, 86] width 341 height 22
paste textarea "Content] Logos Showcase 029"
type textarea "*"
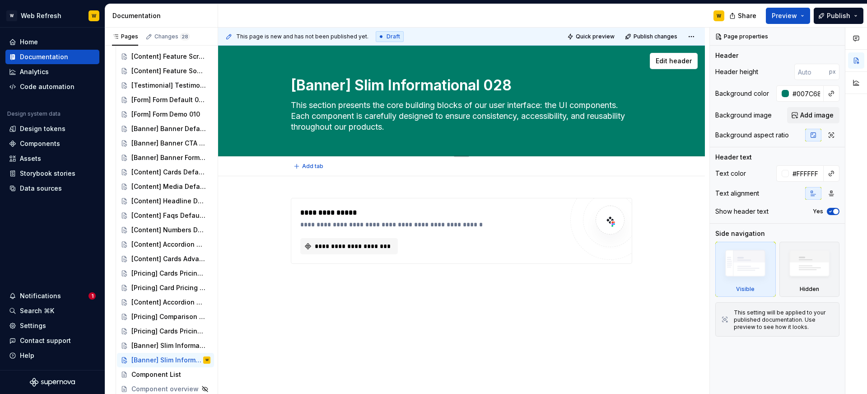
type textarea "[Content] Logos Showcase 029"
type textarea "*"
type textarea "[Content] Logos Showcase 029"
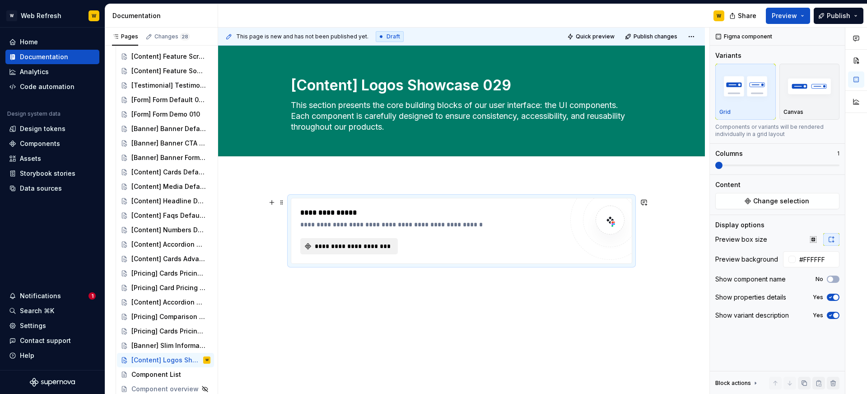
click at [371, 243] on span "**********" at bounding box center [352, 246] width 79 height 9
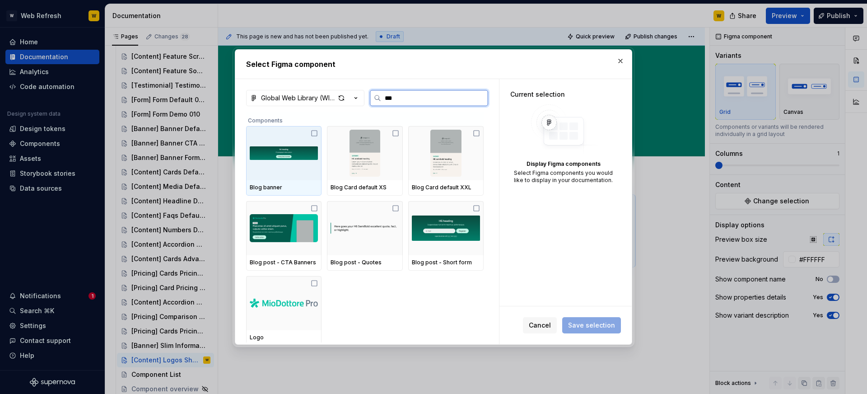
type input "****"
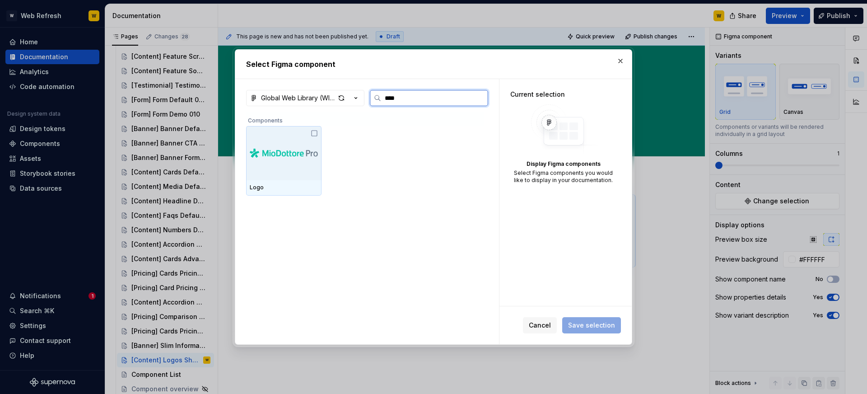
type textarea "*"
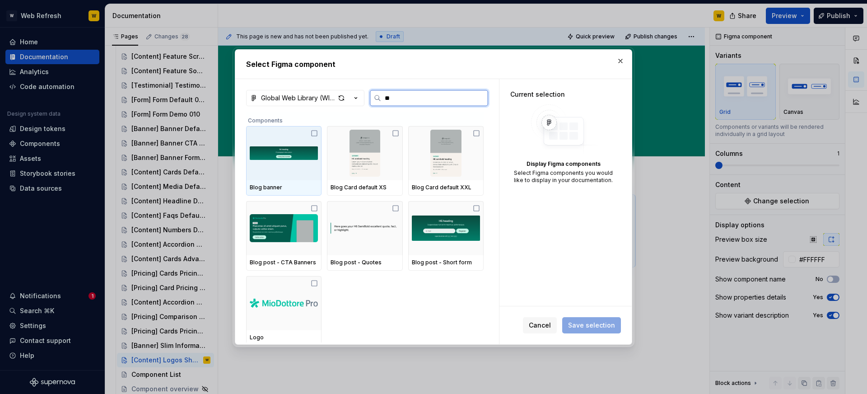
type input "*"
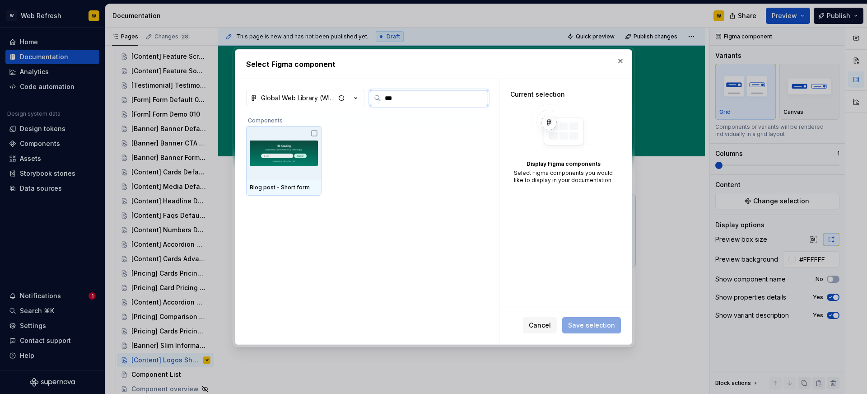
type input "****"
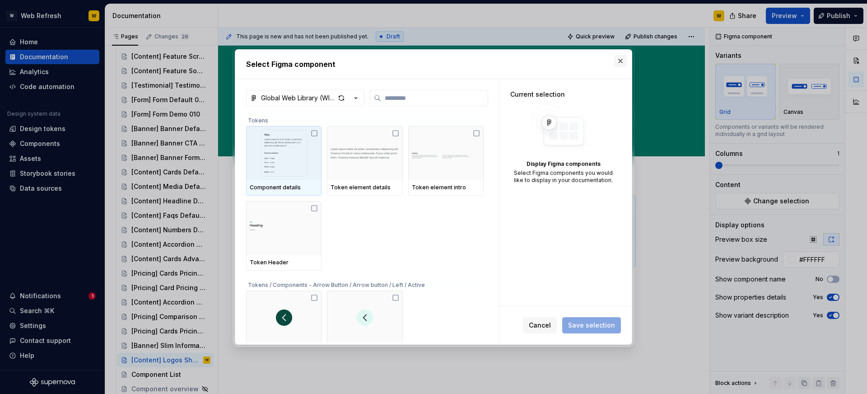
click at [616, 61] on button "button" at bounding box center [620, 61] width 13 height 13
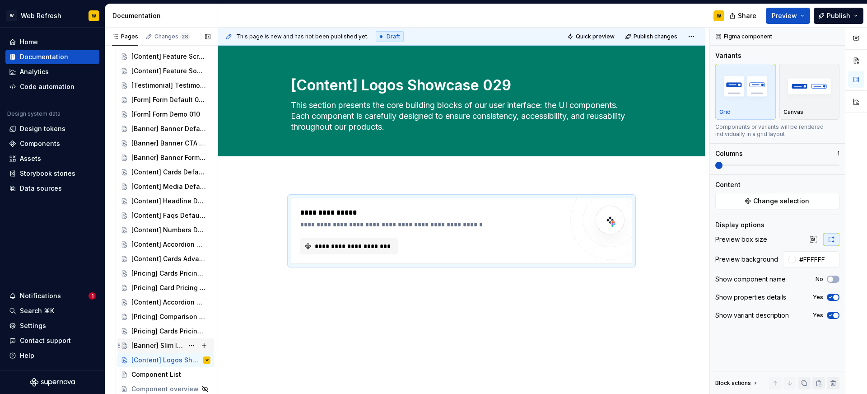
scroll to position [204, 0]
click at [193, 348] on button "Page tree" at bounding box center [191, 345] width 13 height 13
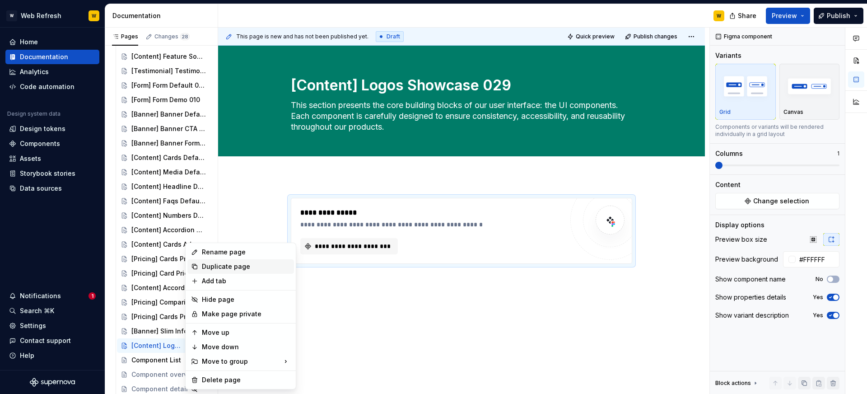
click at [222, 270] on div "Duplicate page" at bounding box center [246, 266] width 89 height 9
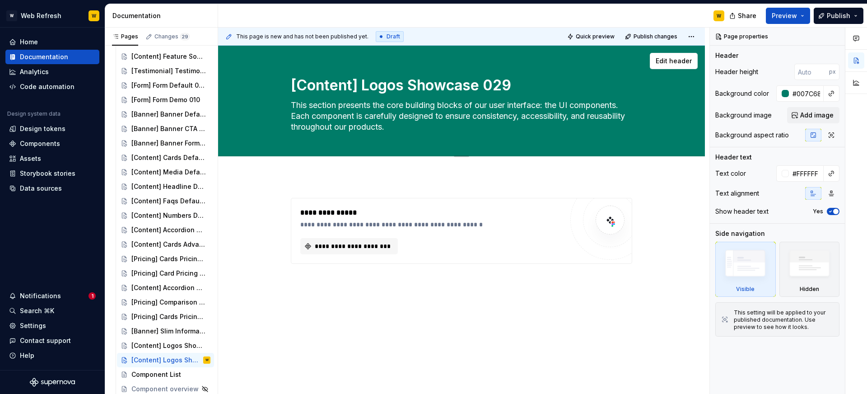
click at [428, 88] on textarea "[Content] Logos Showcase 029" at bounding box center [459, 86] width 341 height 22
paste textarea "Pricing] Cards Pricing Product Multi 030"
type textarea "*"
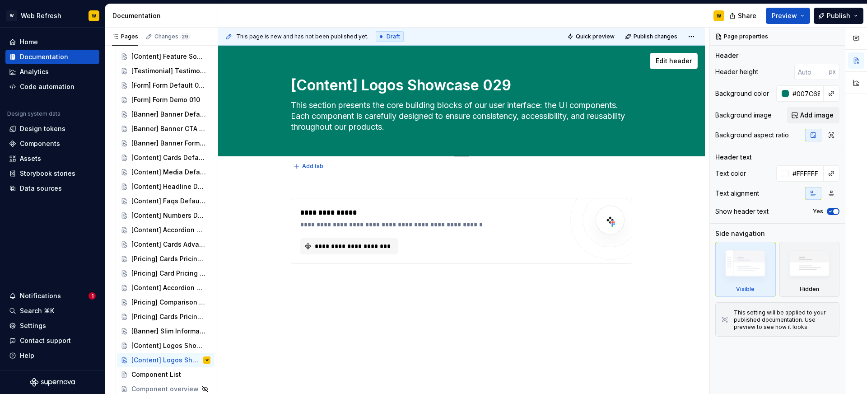
type textarea "[Pricing] Cards Pricing Product Multi 030"
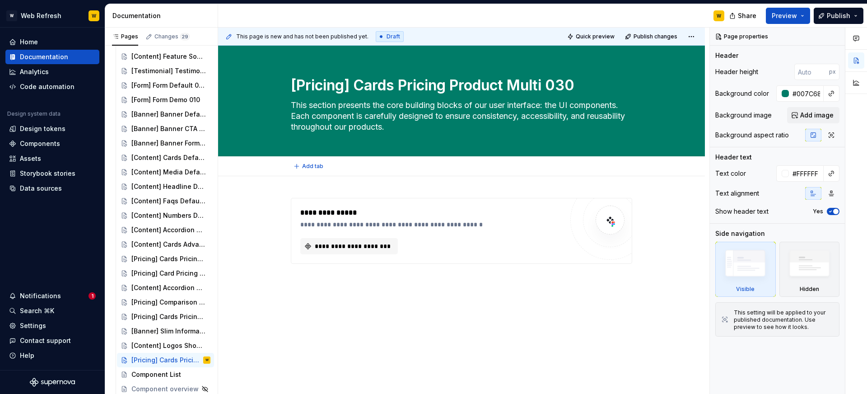
type textarea "*"
type textarea "[Pricing] Cards Pricing Product Multi 030"
click at [421, 225] on div "**********" at bounding box center [431, 224] width 263 height 9
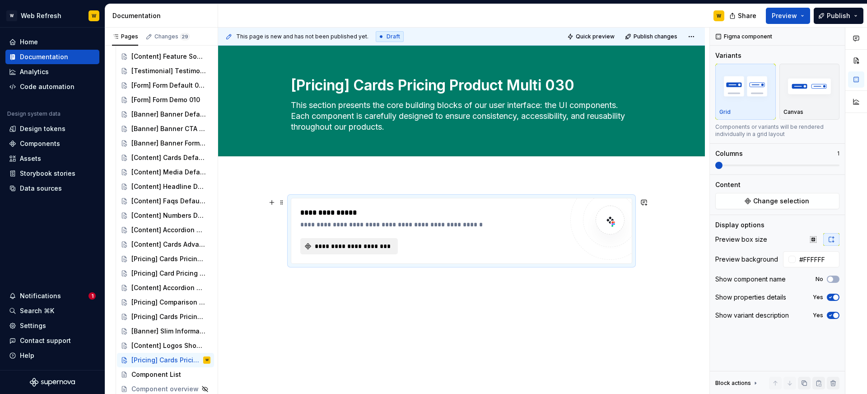
click at [376, 251] on button "**********" at bounding box center [349, 246] width 98 height 16
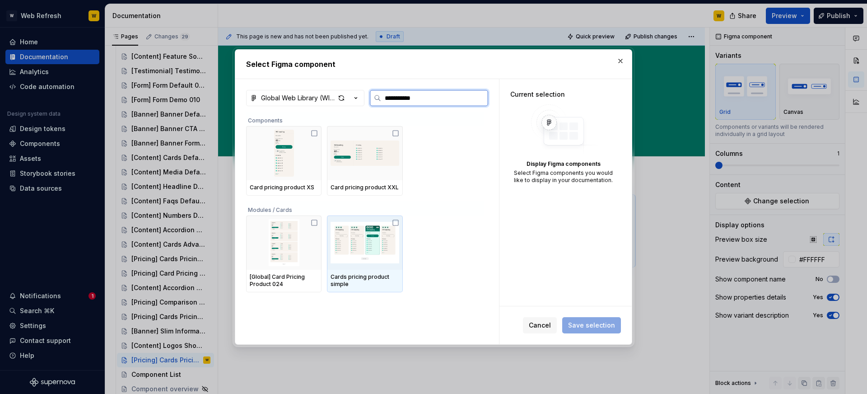
click at [374, 248] on img at bounding box center [365, 242] width 68 height 47
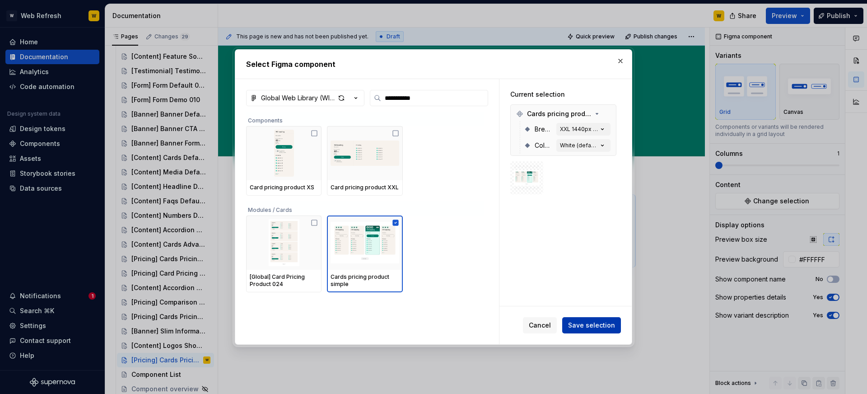
click at [582, 324] on span "Save selection" at bounding box center [591, 325] width 47 height 9
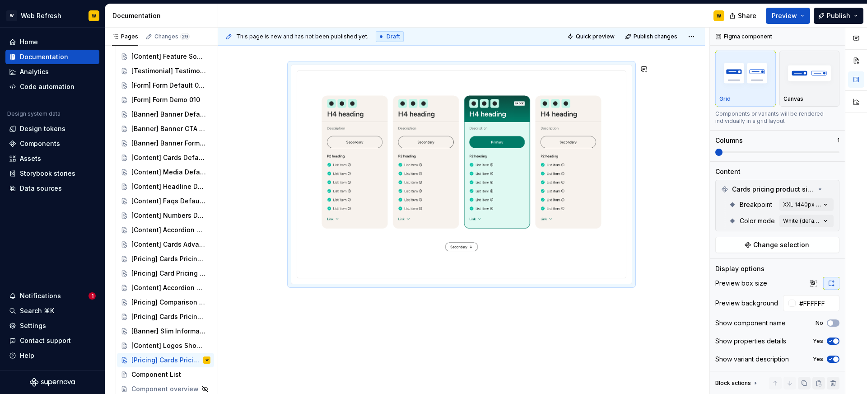
scroll to position [152, 0]
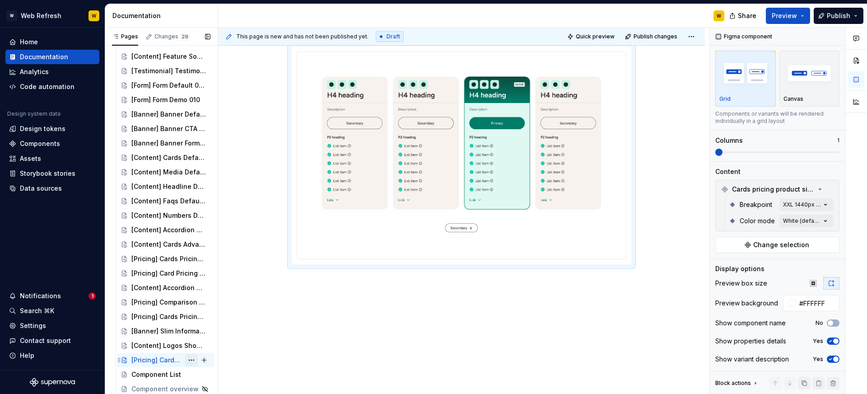
click at [190, 359] on button "Page tree" at bounding box center [191, 360] width 13 height 13
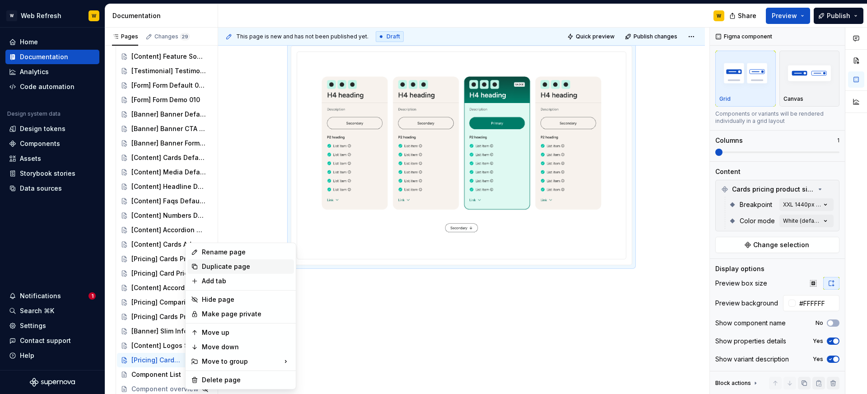
click at [224, 266] on div "Duplicate page" at bounding box center [246, 266] width 89 height 9
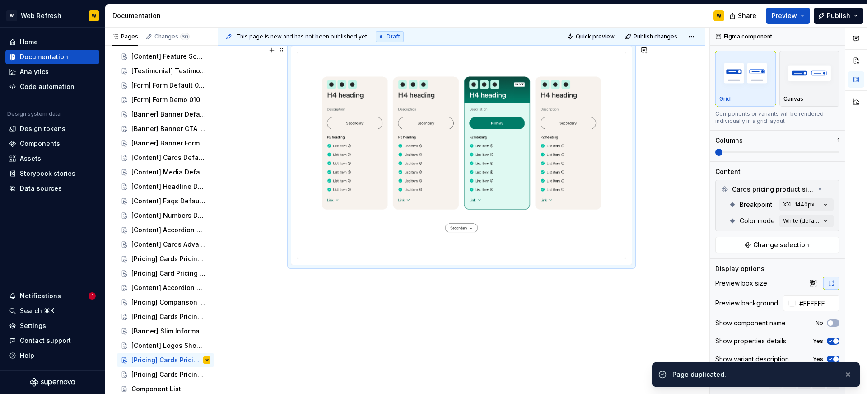
scroll to position [0, 0]
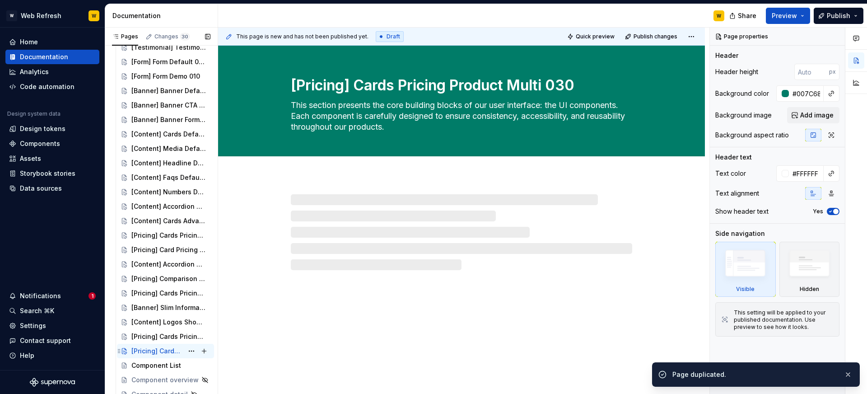
scroll to position [233, 0]
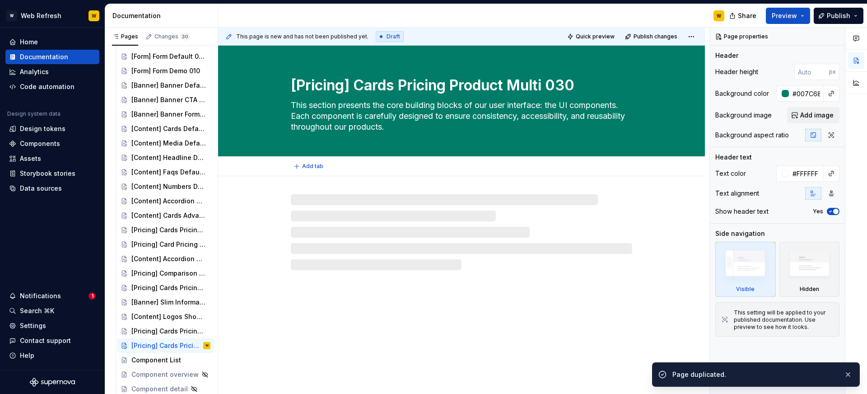
click at [330, 89] on textarea "[Pricing] Cards Pricing Product Multi 030" at bounding box center [459, 86] width 341 height 22
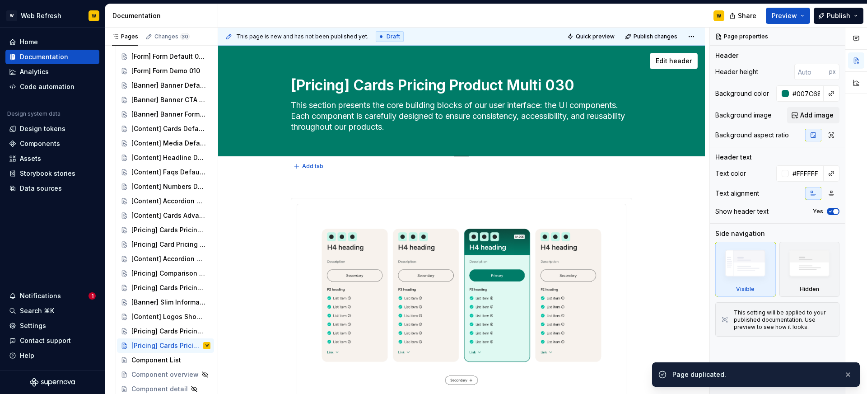
paste textarea "Content] Social Proof Notification 031"
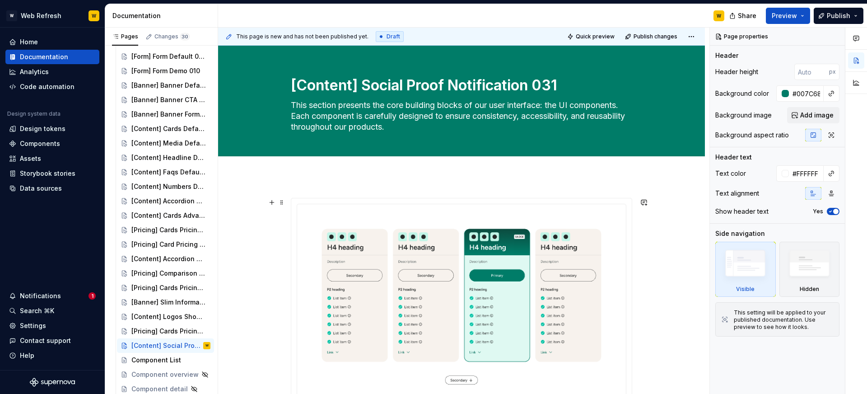
click at [373, 236] on img at bounding box center [461, 306] width 314 height 191
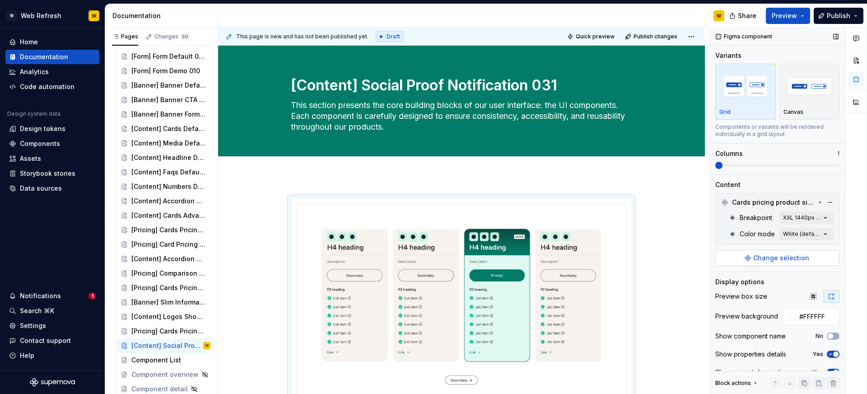
click at [785, 255] on span "Change selection" at bounding box center [781, 257] width 56 height 9
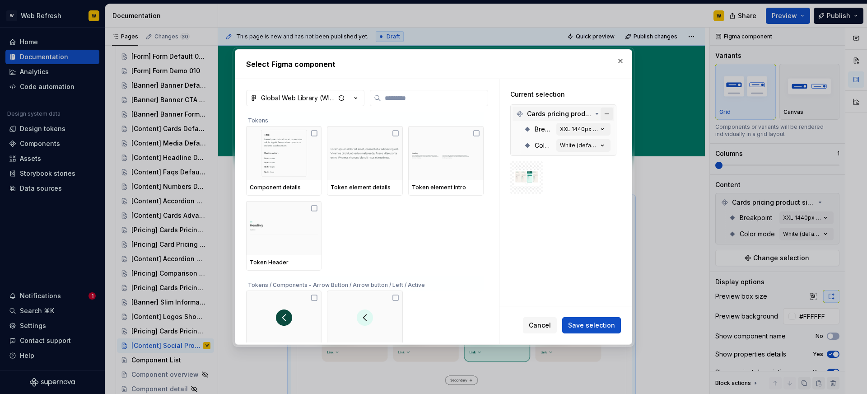
click at [613, 111] on button "button" at bounding box center [607, 114] width 13 height 13
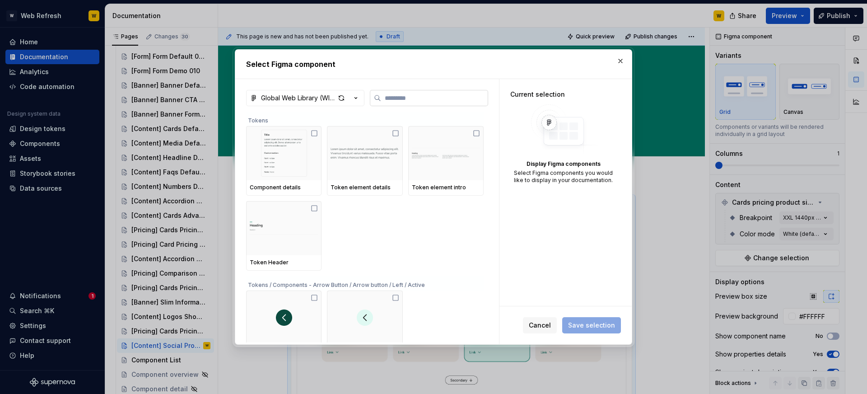
click at [409, 104] on label at bounding box center [429, 98] width 118 height 16
click at [409, 103] on input "search" at bounding box center [434, 98] width 107 height 9
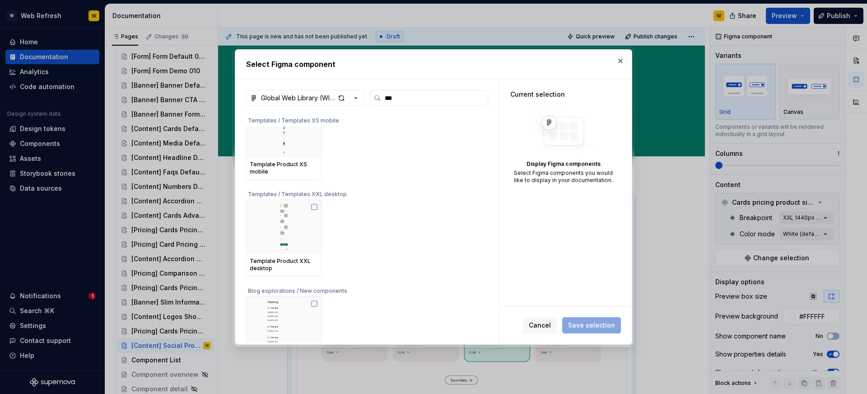
scroll to position [320, 0]
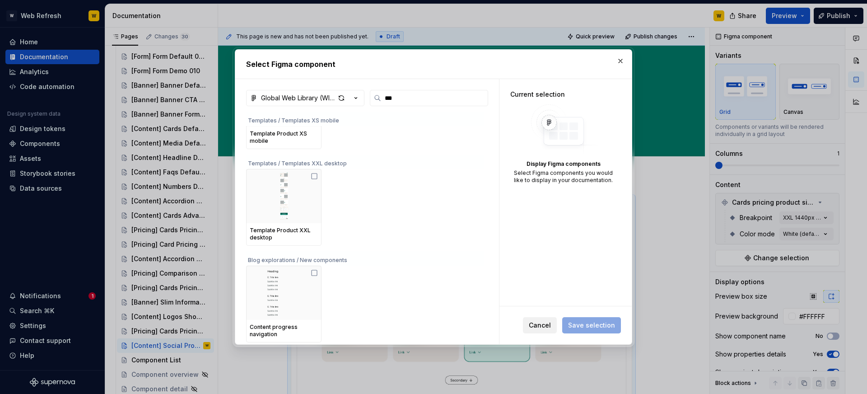
click at [540, 325] on span "Cancel" at bounding box center [540, 325] width 22 height 9
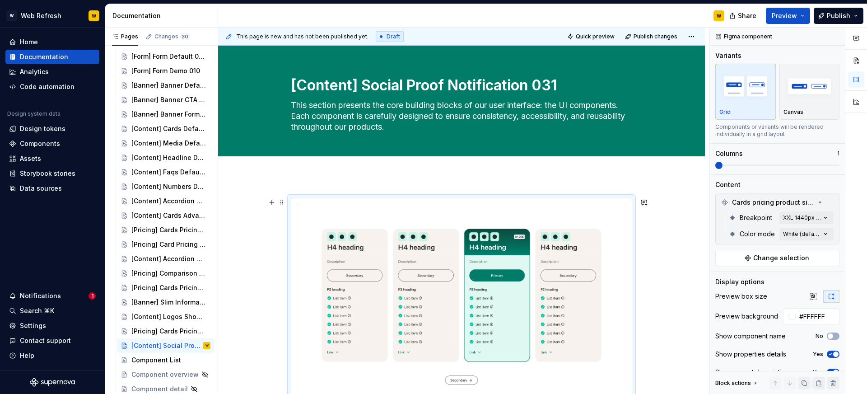
click at [535, 320] on img at bounding box center [461, 306] width 314 height 191
click at [826, 201] on button "button" at bounding box center [830, 202] width 13 height 13
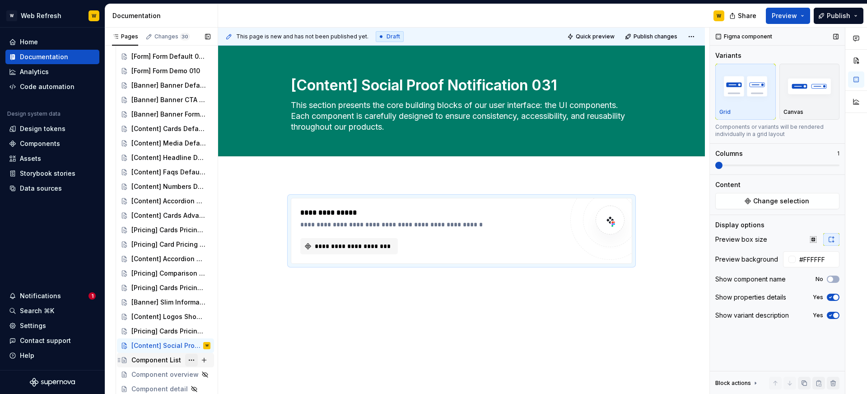
click at [192, 358] on button "Page tree" at bounding box center [191, 360] width 13 height 13
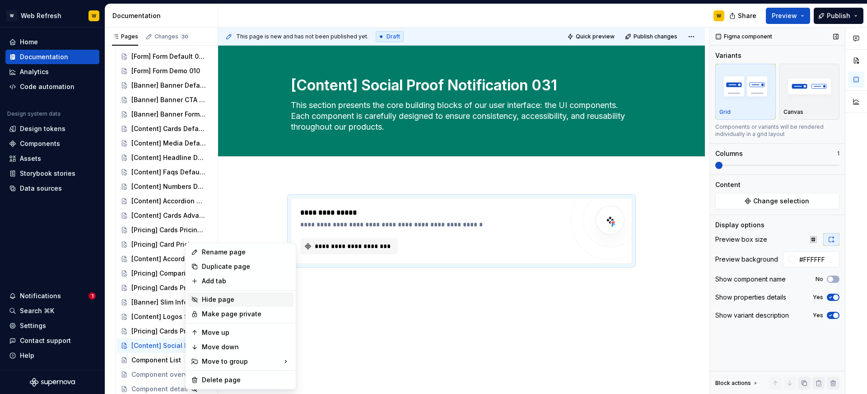
click at [215, 297] on div "Hide page" at bounding box center [246, 299] width 89 height 9
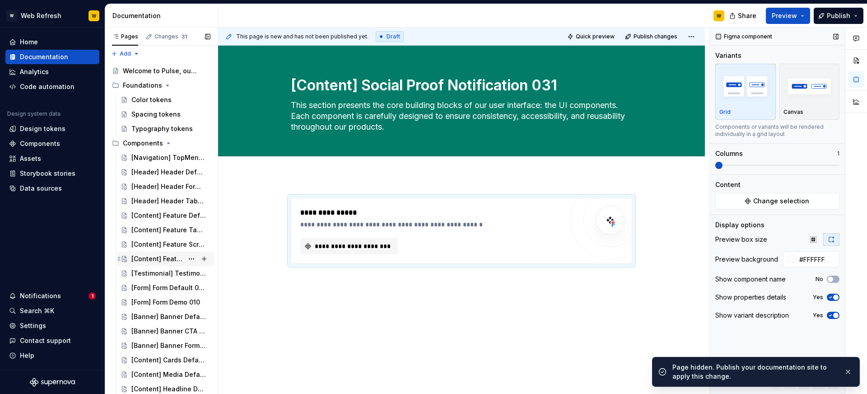
scroll to position [0, 0]
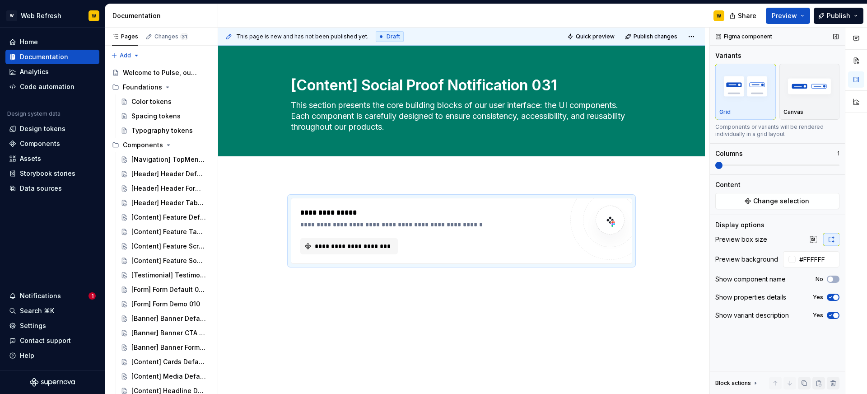
click at [300, 15] on div "W" at bounding box center [475, 15] width 514 height 23
click at [151, 74] on div "Welcome to Pulse, our Design System" at bounding box center [153, 72] width 61 height 9
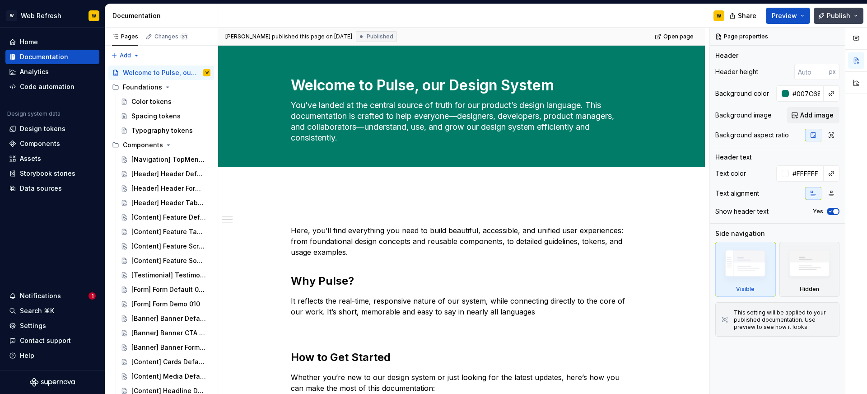
click at [828, 18] on button "Publish" at bounding box center [839, 16] width 50 height 16
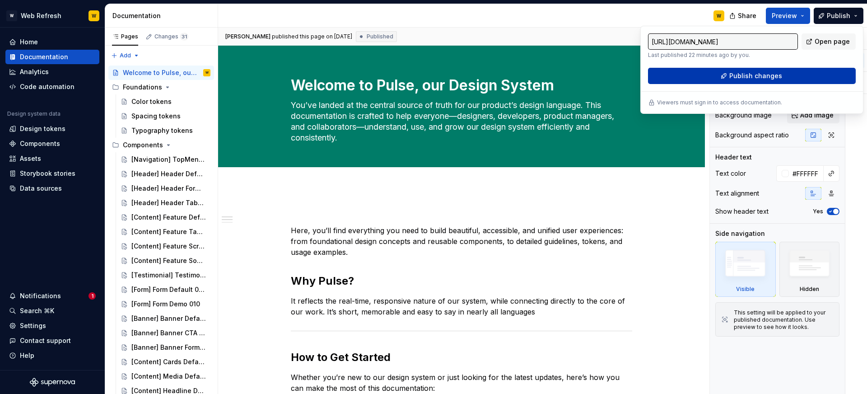
click at [734, 77] on span "Publish changes" at bounding box center [756, 75] width 53 height 9
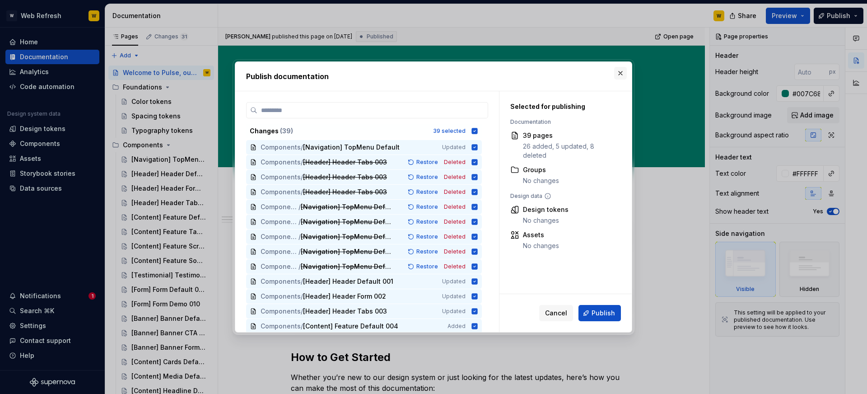
click at [618, 70] on button "button" at bounding box center [620, 73] width 13 height 13
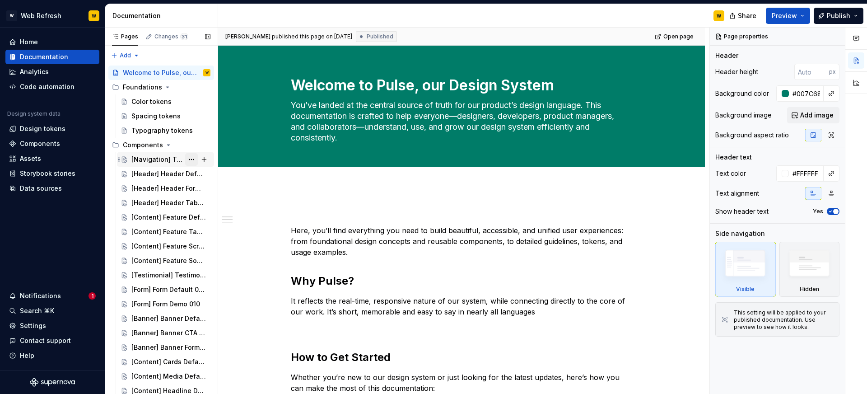
click at [191, 157] on button "Page tree" at bounding box center [191, 159] width 13 height 13
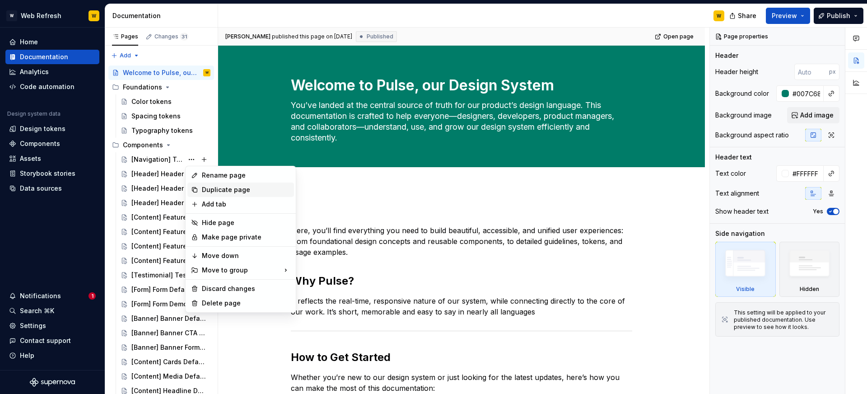
click at [219, 192] on div "Duplicate page" at bounding box center [246, 189] width 89 height 9
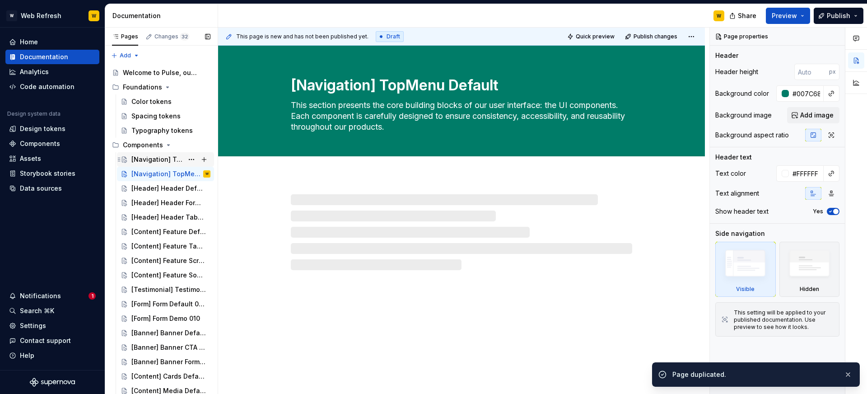
click at [167, 158] on div "[Navigation] TopMenu Default" at bounding box center [157, 159] width 52 height 9
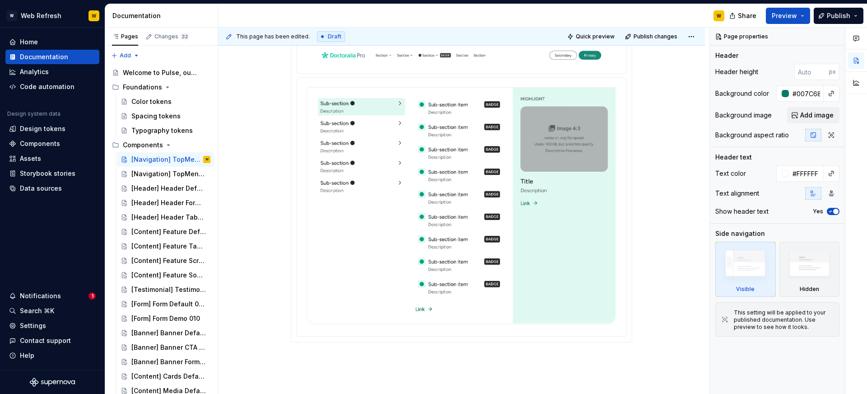
scroll to position [187, 0]
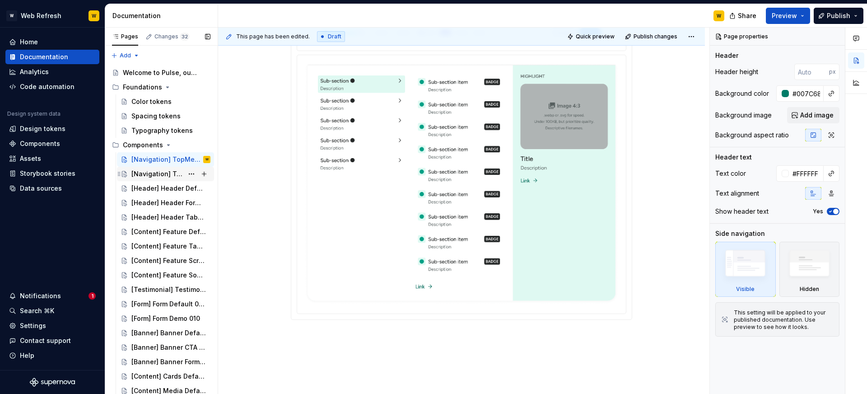
click at [158, 173] on div "[Navigation] TopMenu Default" at bounding box center [157, 173] width 52 height 9
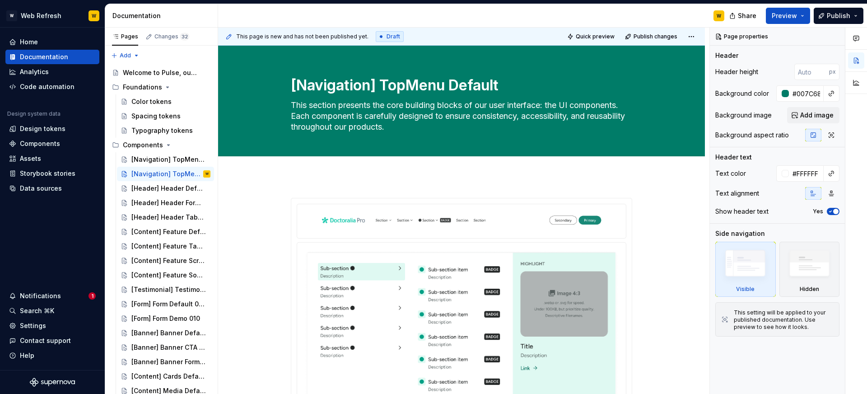
click at [480, 245] on div at bounding box center [461, 372] width 329 height 259
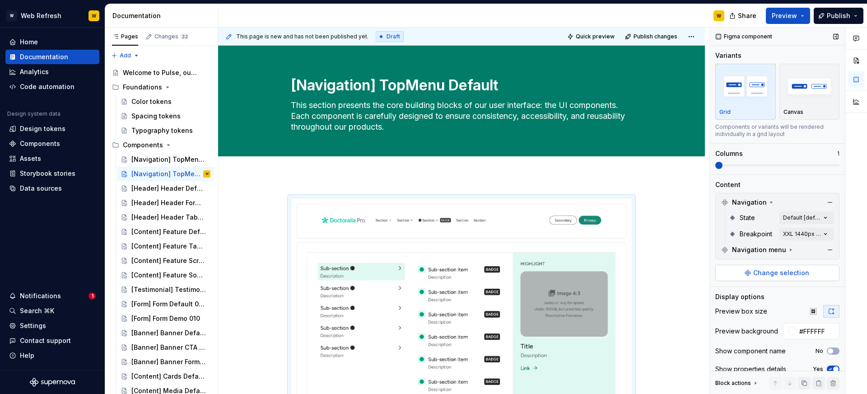
click at [779, 271] on span "Change selection" at bounding box center [781, 272] width 56 height 9
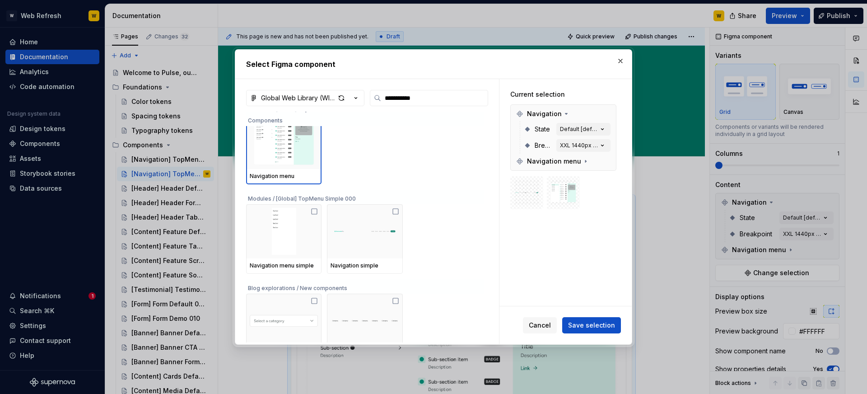
scroll to position [131, 0]
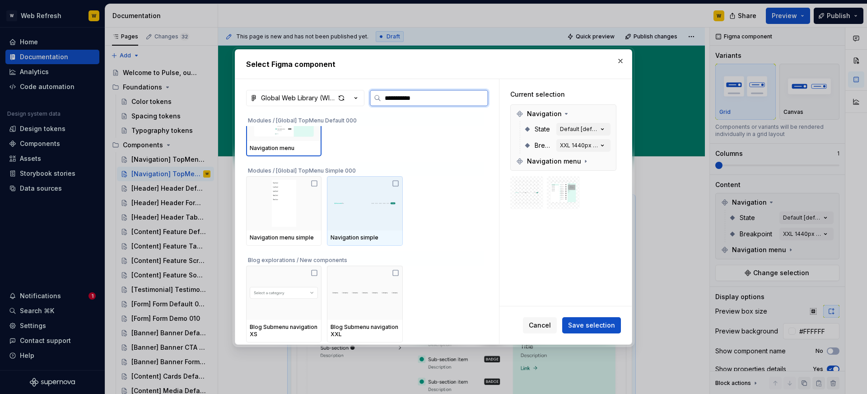
click at [365, 197] on img at bounding box center [365, 203] width 68 height 36
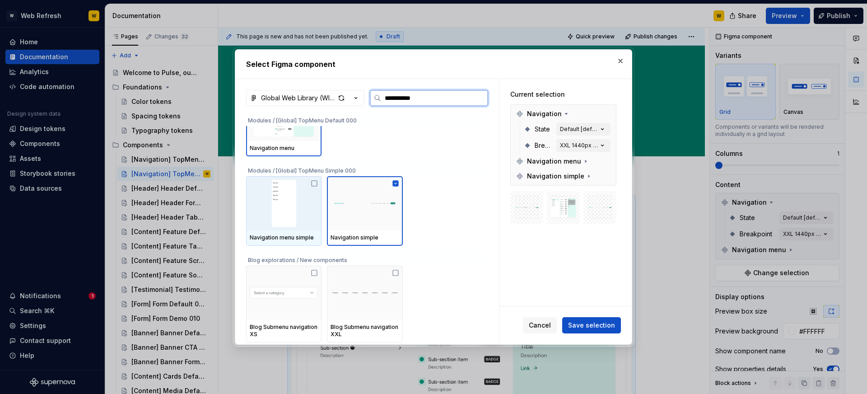
click at [287, 200] on img at bounding box center [284, 203] width 68 height 47
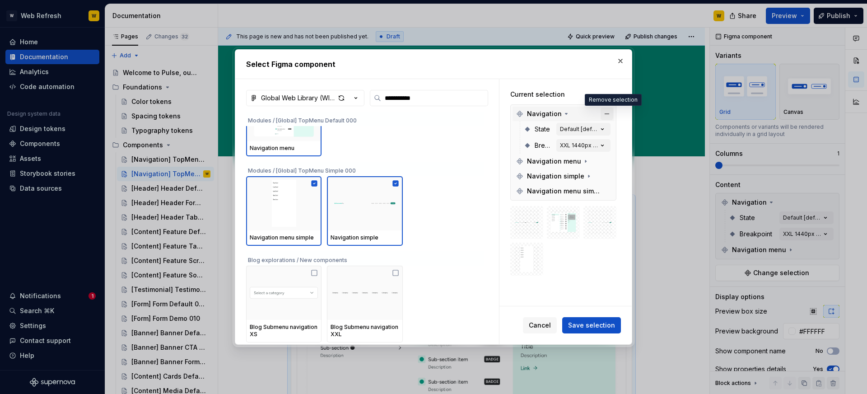
click at [610, 114] on button "button" at bounding box center [607, 114] width 13 height 13
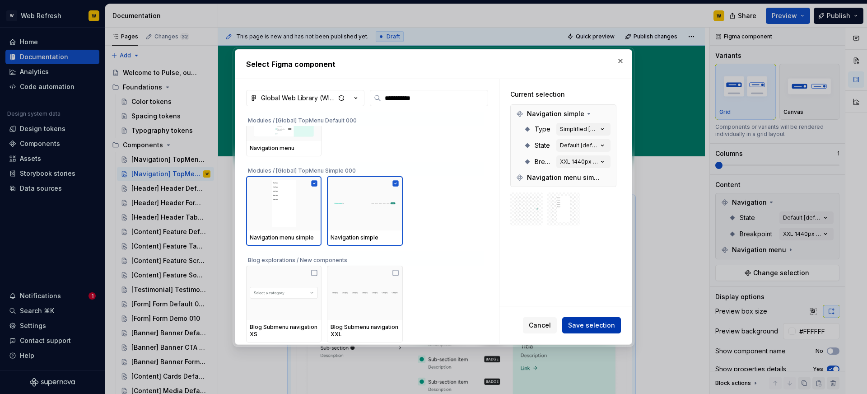
click at [588, 323] on span "Save selection" at bounding box center [591, 325] width 47 height 9
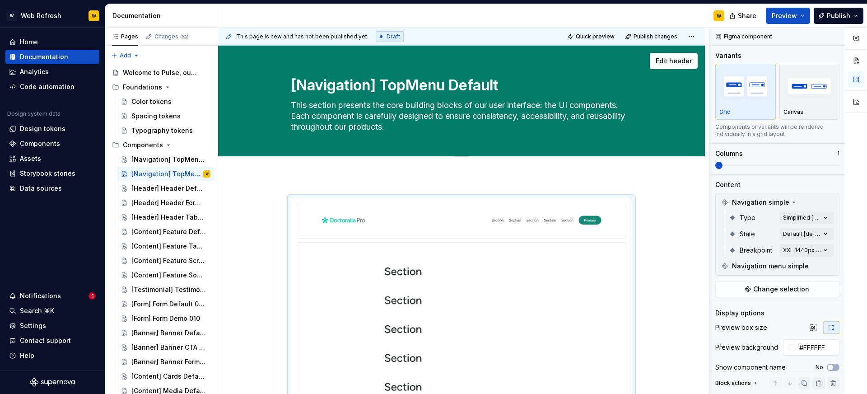
click at [377, 84] on textarea "[Navigation] TopMenu Default" at bounding box center [459, 86] width 341 height 22
paste textarea "Simple"
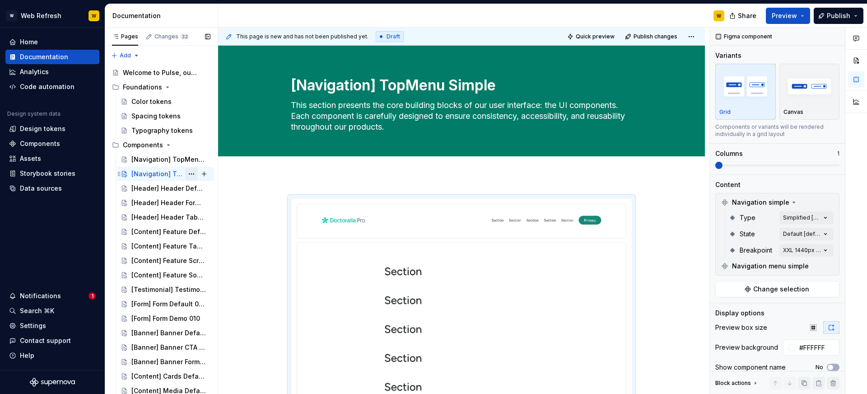
click at [192, 174] on button "Page tree" at bounding box center [191, 174] width 13 height 13
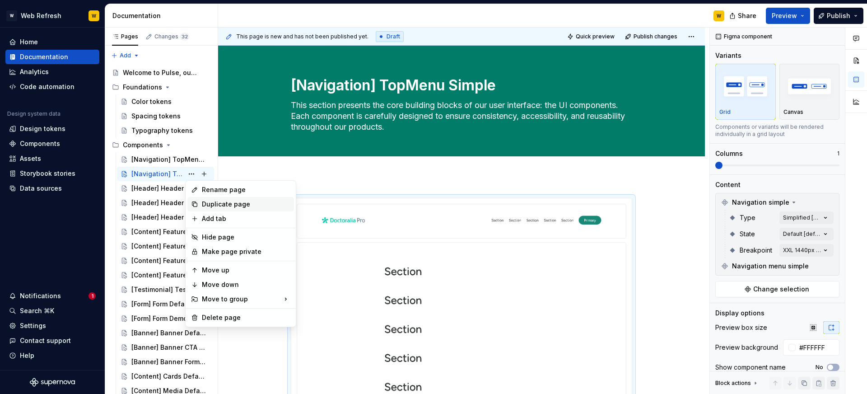
click at [213, 200] on div "Duplicate page" at bounding box center [246, 204] width 89 height 9
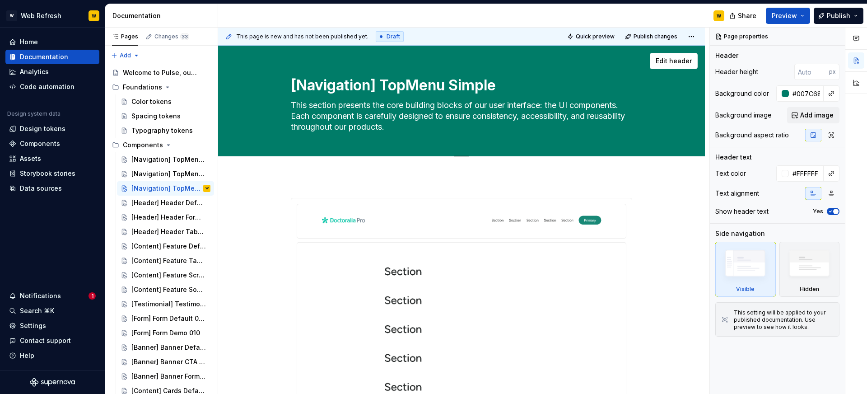
click at [388, 89] on textarea "[Navigation] TopMenu Simple" at bounding box center [459, 86] width 341 height 22
paste textarea "Footer Default"
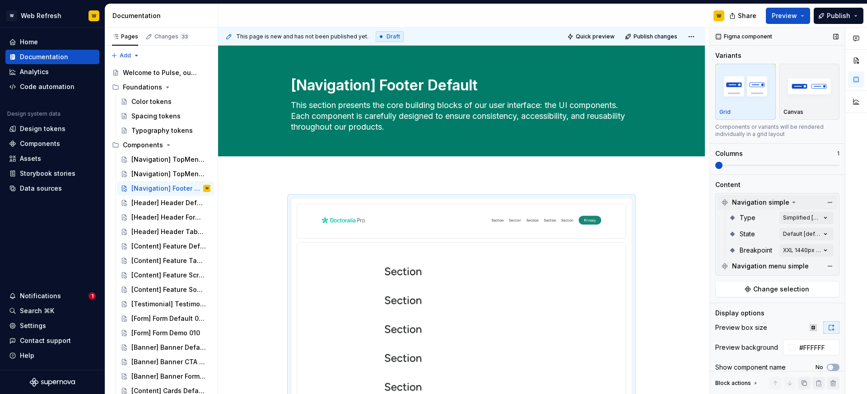
click at [832, 195] on div "Navigation simple" at bounding box center [778, 202] width 120 height 14
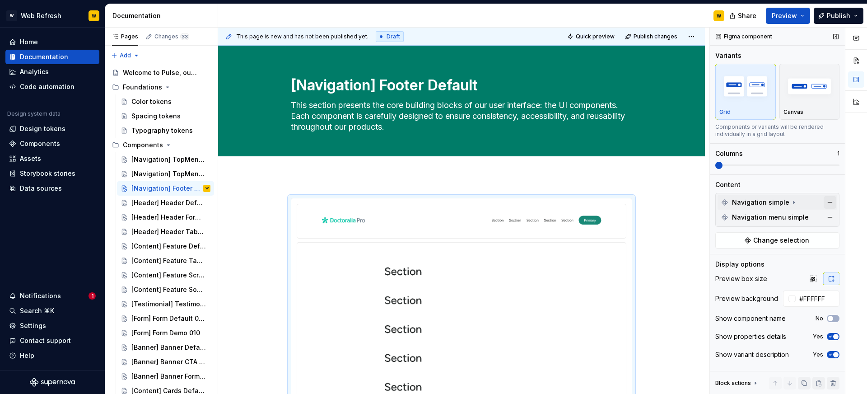
click at [829, 202] on button "button" at bounding box center [830, 202] width 13 height 13
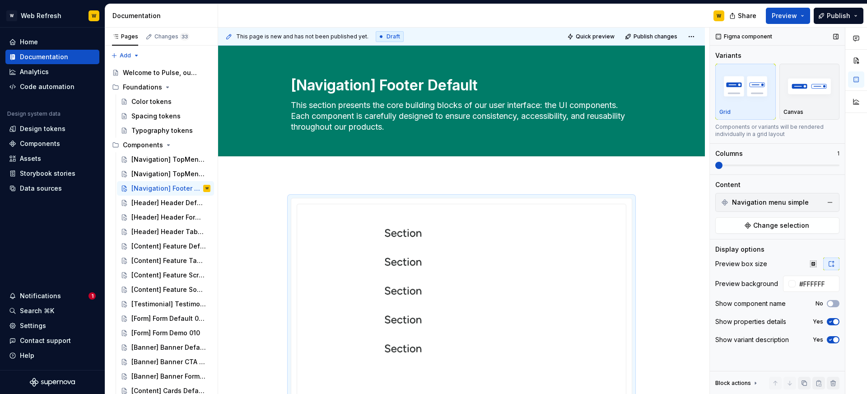
click at [829, 202] on button "button" at bounding box center [830, 202] width 13 height 13
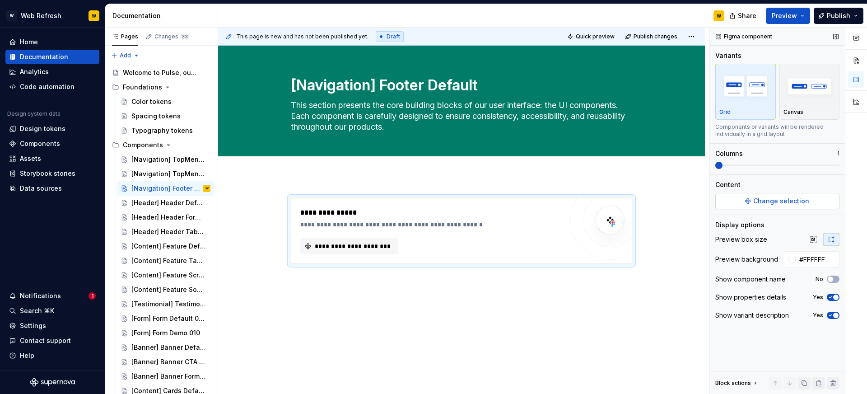
click at [776, 198] on span "Change selection" at bounding box center [781, 200] width 56 height 9
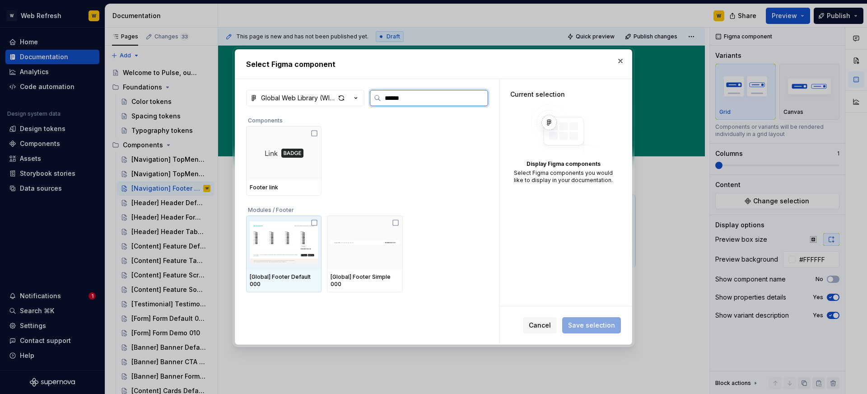
click at [302, 243] on img at bounding box center [284, 242] width 68 height 47
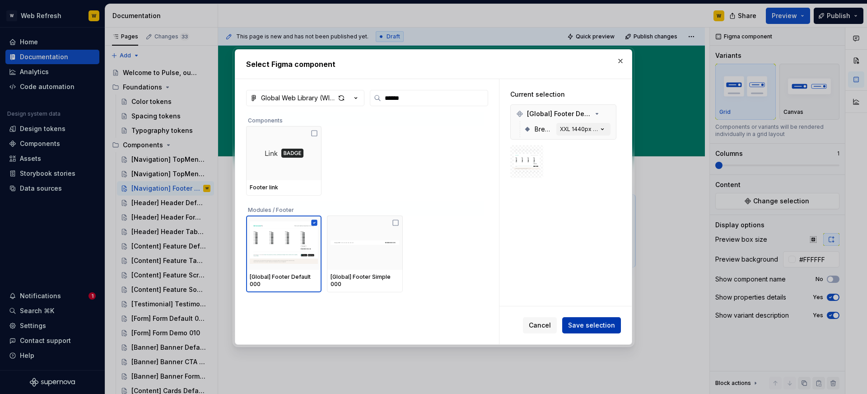
click at [596, 323] on span "Save selection" at bounding box center [591, 325] width 47 height 9
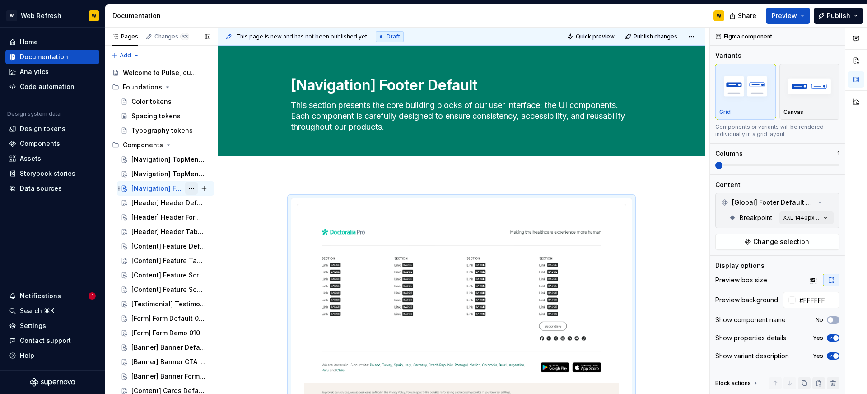
click at [195, 185] on button "Page tree" at bounding box center [191, 188] width 13 height 13
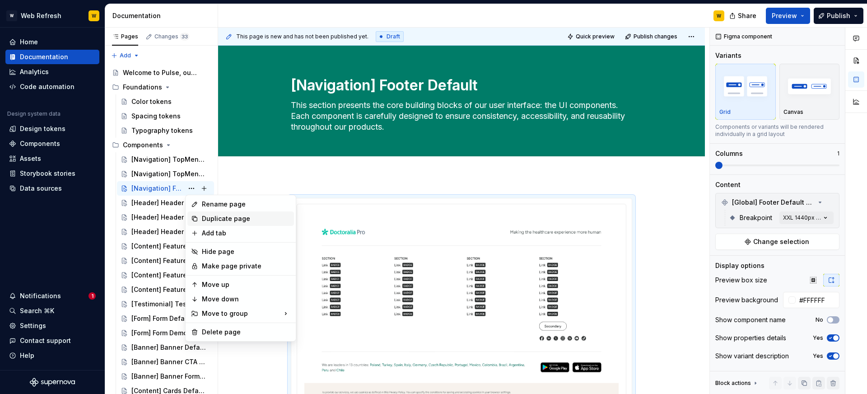
click at [212, 214] on div "Duplicate page" at bounding box center [246, 218] width 89 height 9
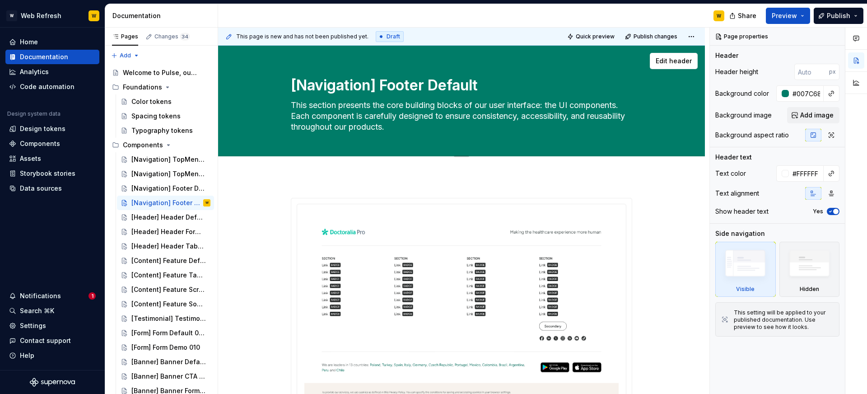
click at [337, 80] on textarea "[Navigation] Footer Default" at bounding box center [459, 86] width 341 height 22
paste textarea "a = { label: '[PRO] [Navigation] Footer Simple"
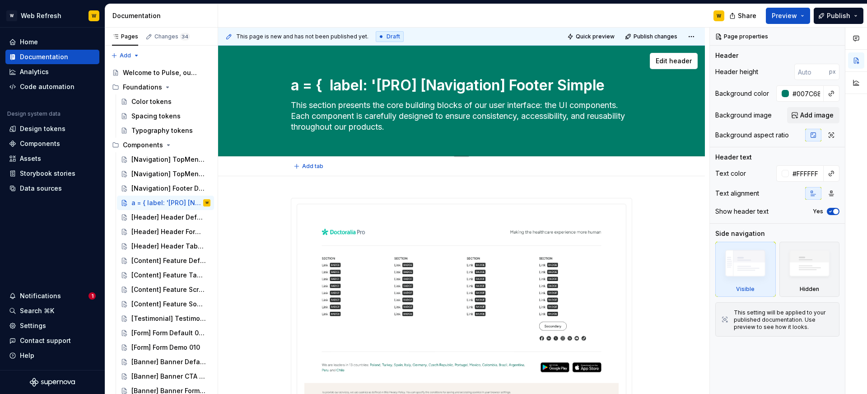
drag, startPoint x: 420, startPoint y: 84, endPoint x: 291, endPoint y: 85, distance: 128.7
click at [291, 85] on textarea "a = { label: '[PRO] [Navigation] Footer Simple" at bounding box center [459, 86] width 341 height 22
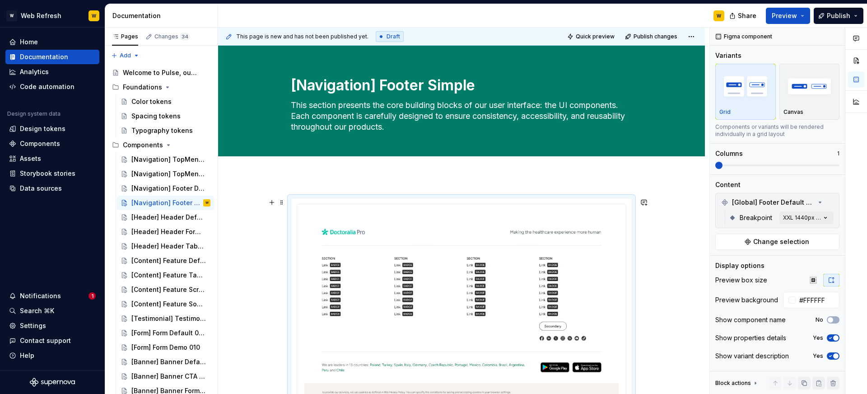
drag, startPoint x: 446, startPoint y: 224, endPoint x: 427, endPoint y: 220, distance: 19.8
click at [446, 224] on img at bounding box center [461, 309] width 314 height 196
click at [796, 244] on span "Change selection" at bounding box center [781, 241] width 56 height 9
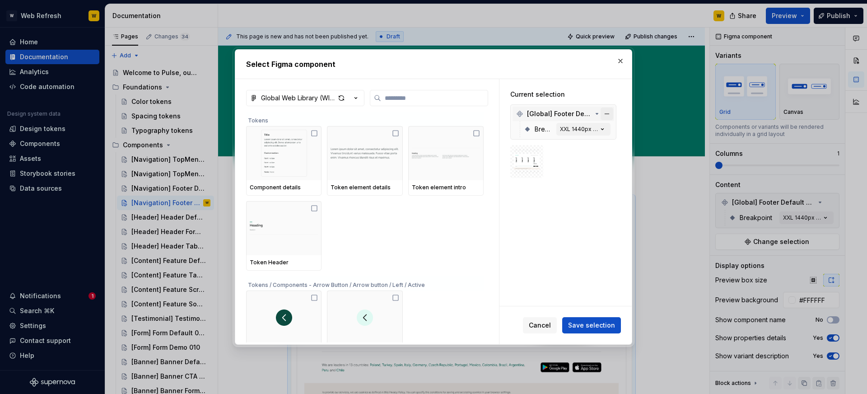
click at [613, 114] on button "button" at bounding box center [607, 114] width 13 height 13
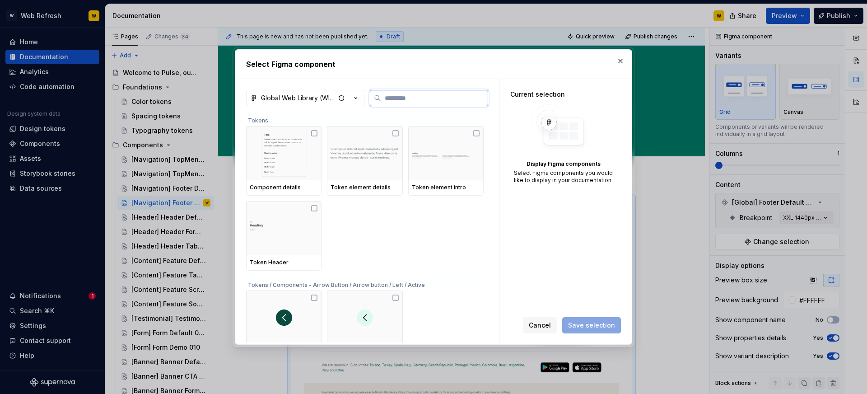
click at [437, 96] on input "search" at bounding box center [434, 98] width 107 height 9
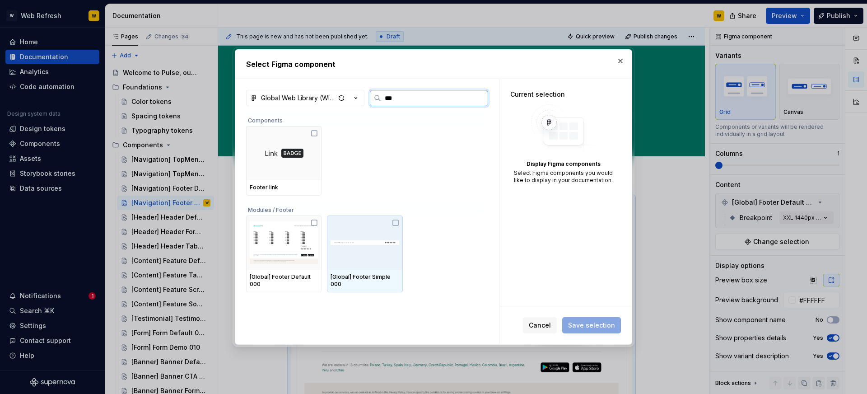
click at [370, 257] on img at bounding box center [365, 243] width 68 height 40
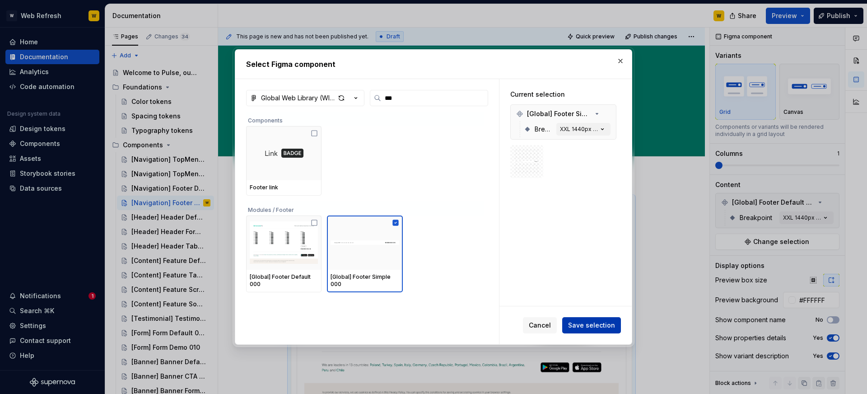
click at [574, 328] on span "Save selection" at bounding box center [591, 325] width 47 height 9
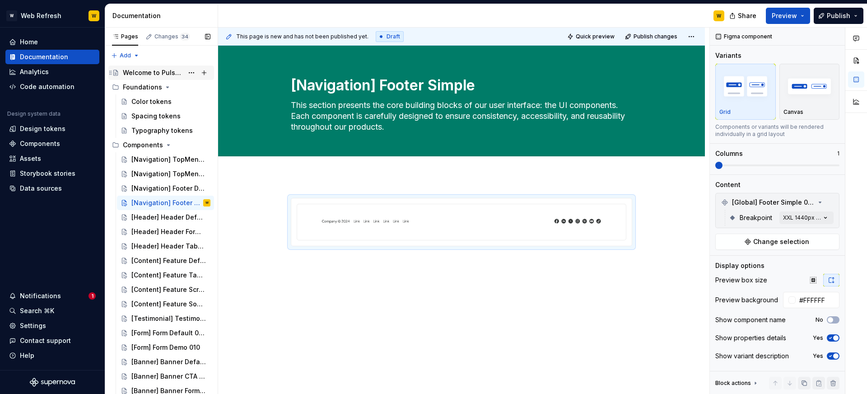
click at [138, 74] on div "Welcome to Pulse, our Design System" at bounding box center [153, 72] width 61 height 9
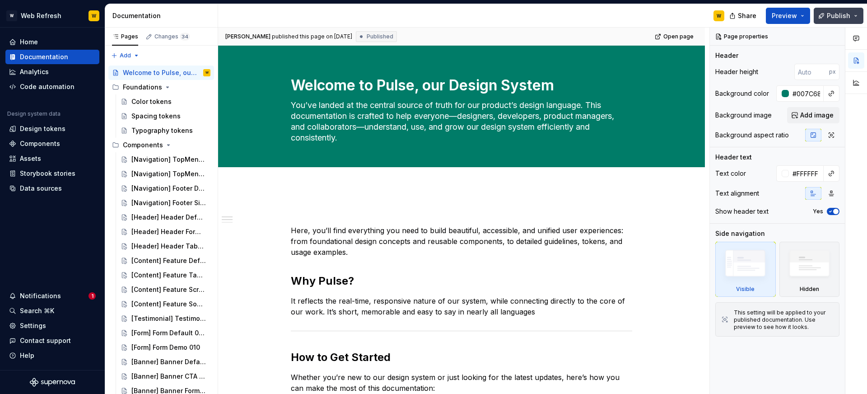
click at [836, 11] on span "Publish" at bounding box center [838, 15] width 23 height 9
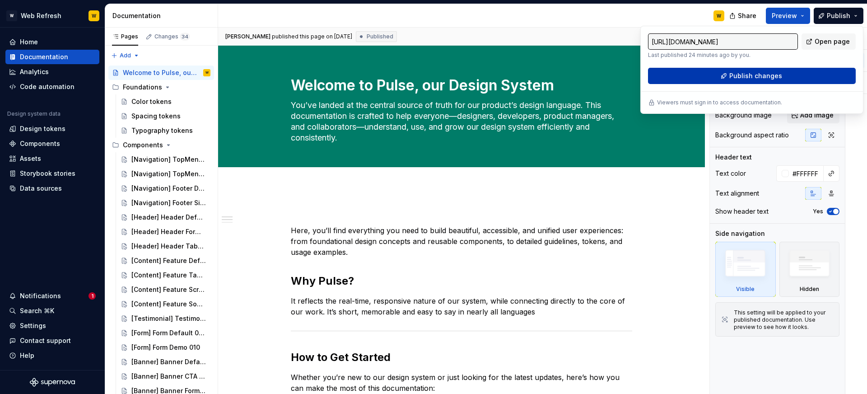
click at [740, 79] on span "Publish changes" at bounding box center [756, 75] width 53 height 9
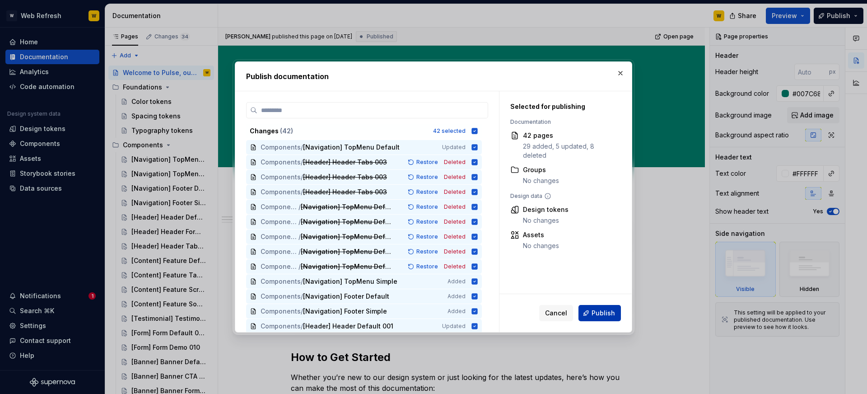
click at [598, 314] on span "Publish" at bounding box center [603, 313] width 23 height 9
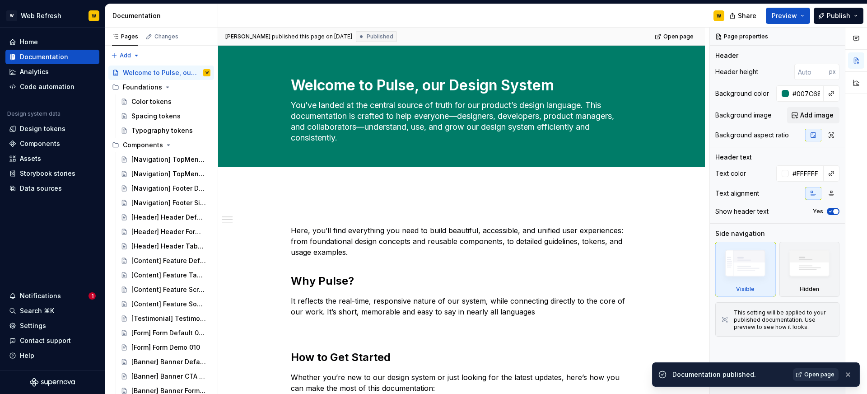
click at [822, 376] on span "Open page" at bounding box center [820, 374] width 30 height 7
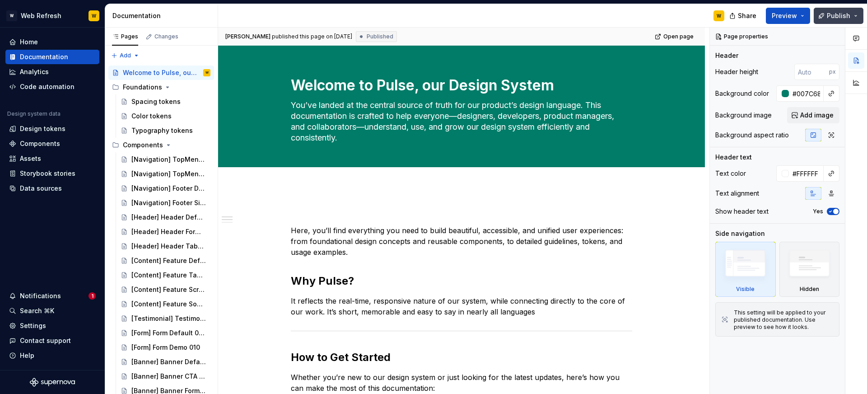
click at [823, 14] on button "Publish" at bounding box center [839, 16] width 50 height 16
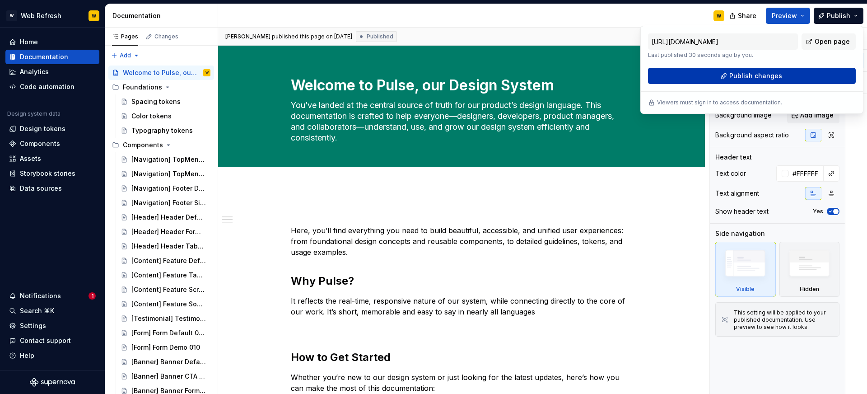
click at [755, 82] on button "Publish changes" at bounding box center [752, 76] width 208 height 16
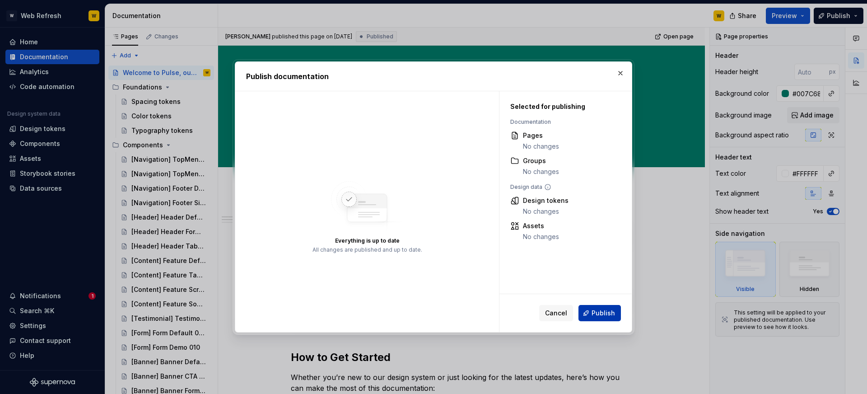
click at [599, 315] on span "Publish" at bounding box center [603, 313] width 23 height 9
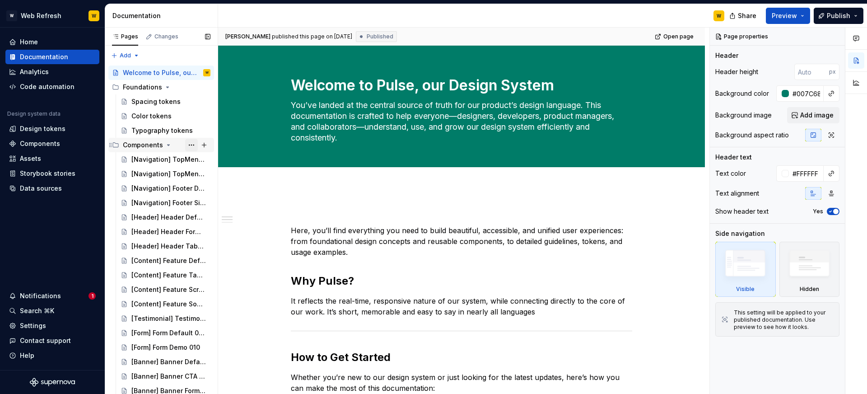
click at [191, 144] on button "Page tree" at bounding box center [191, 145] width 13 height 13
type textarea "*"
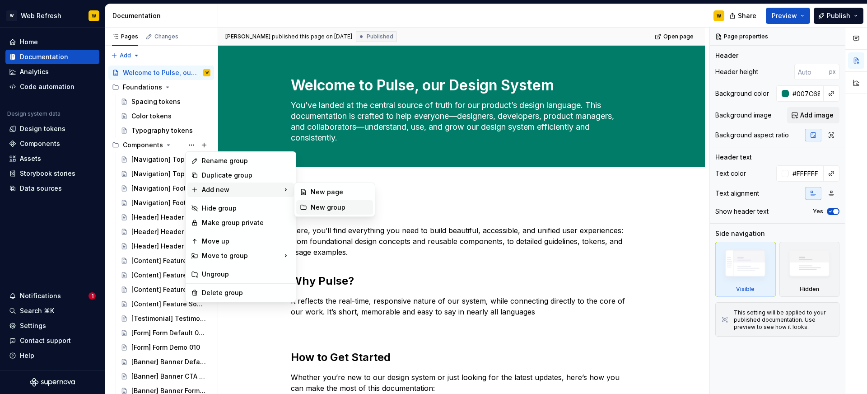
click at [311, 206] on div "New group" at bounding box center [340, 207] width 59 height 9
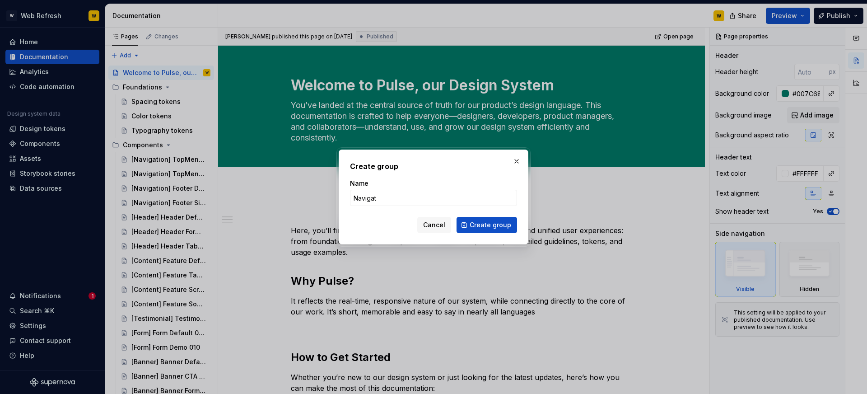
type input "Navigati"
type textarea "*"
type input "Navigatio"
type textarea "*"
type input "Navigation"
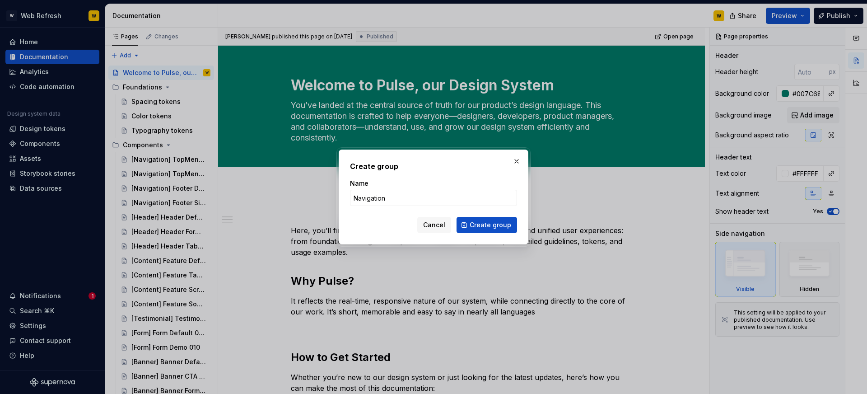
click button "Create group" at bounding box center [487, 225] width 61 height 16
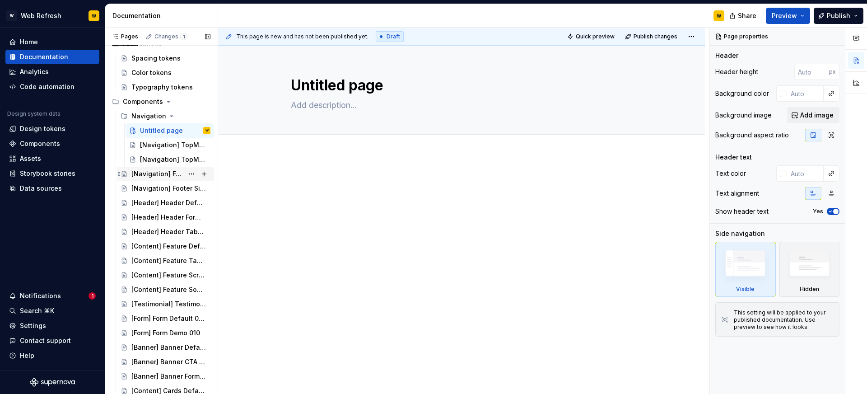
scroll to position [39, 0]
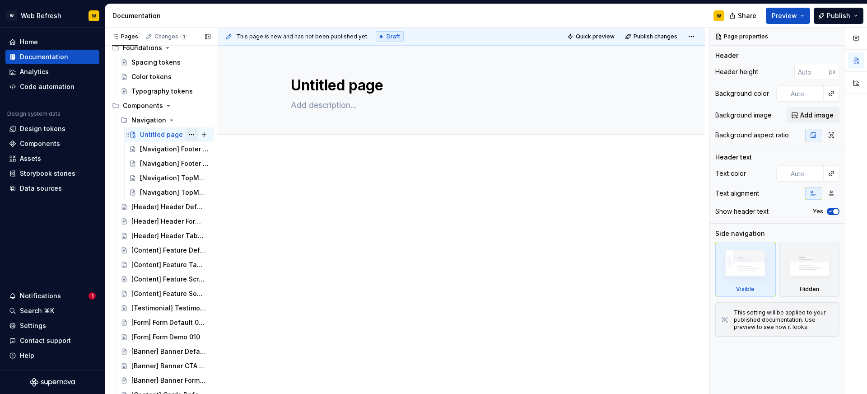
click at [190, 134] on button "Page tree" at bounding box center [191, 134] width 13 height 13
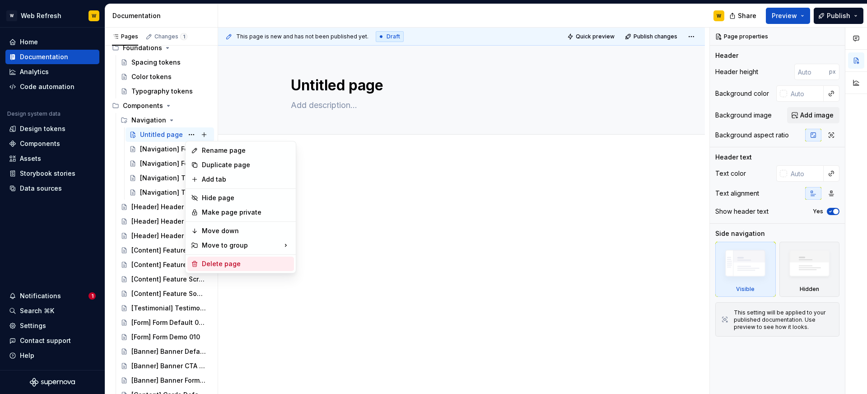
click at [231, 257] on div "Delete page" at bounding box center [240, 264] width 107 height 14
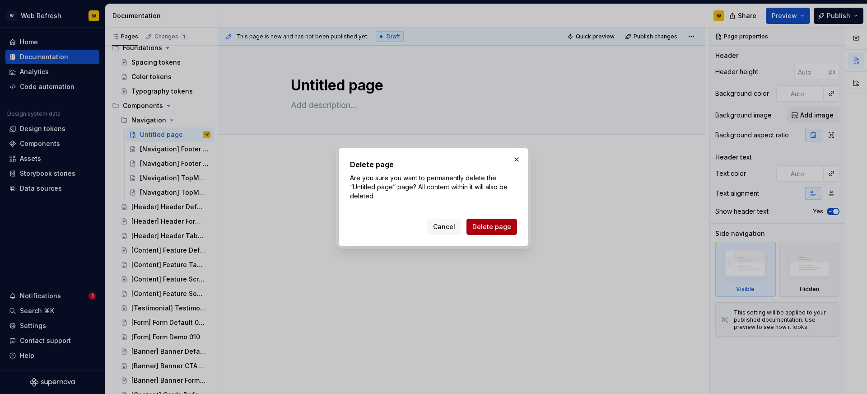
click at [478, 228] on span "Delete page" at bounding box center [491, 226] width 39 height 9
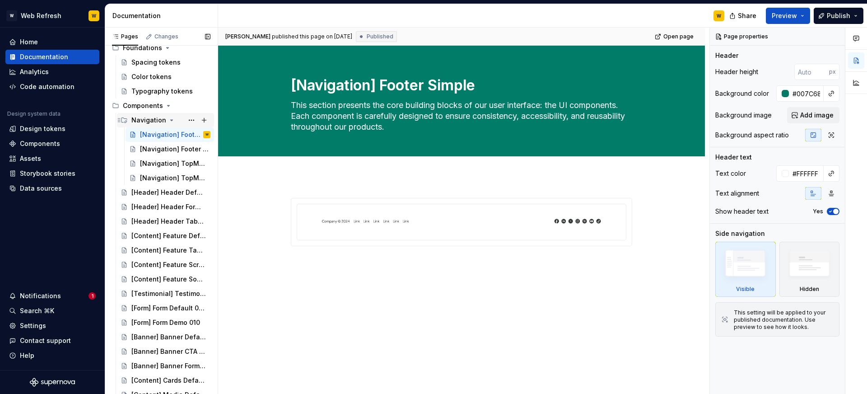
click at [168, 120] on icon "Page tree" at bounding box center [171, 120] width 7 height 7
click at [191, 105] on button "Page tree" at bounding box center [191, 105] width 13 height 13
type textarea "*"
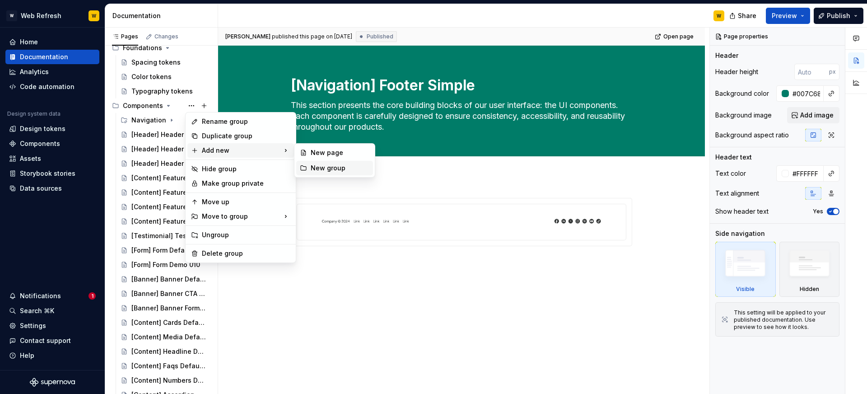
click at [319, 168] on div "New group" at bounding box center [340, 168] width 59 height 9
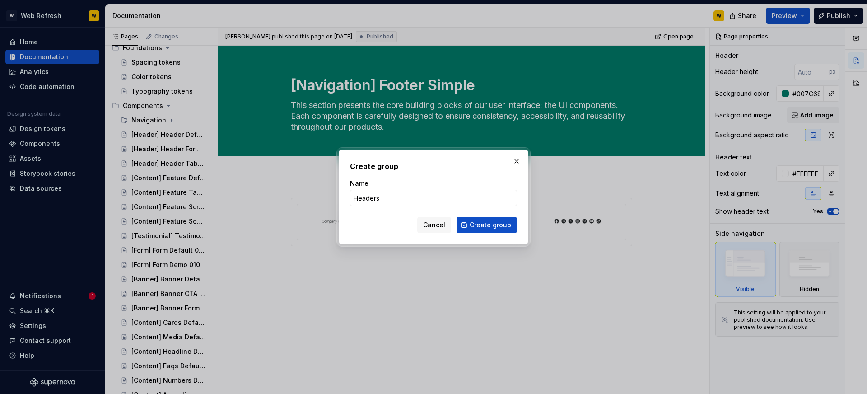
type input "Header"
click button "Create group" at bounding box center [487, 225] width 61 height 16
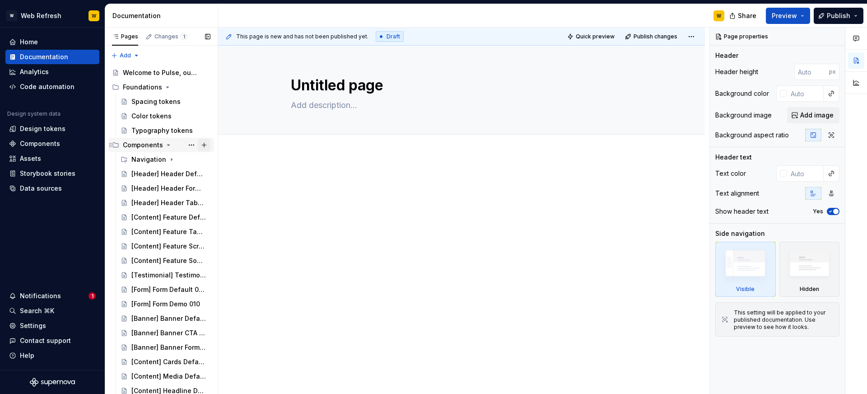
click at [203, 144] on button "Page tree" at bounding box center [204, 145] width 13 height 13
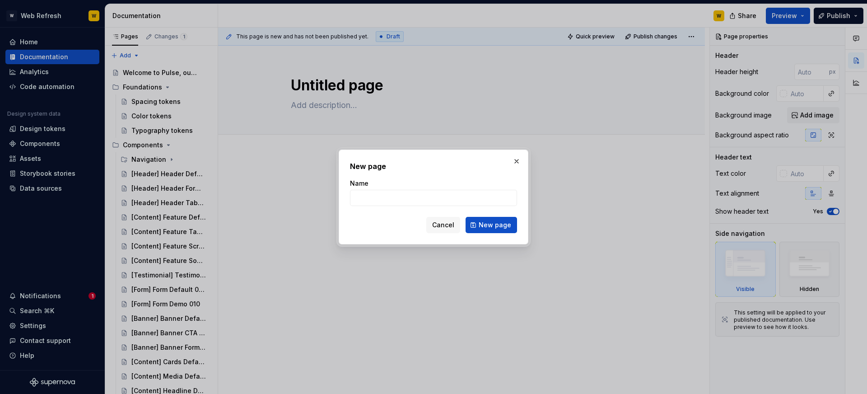
click at [518, 164] on button "button" at bounding box center [516, 161] width 13 height 13
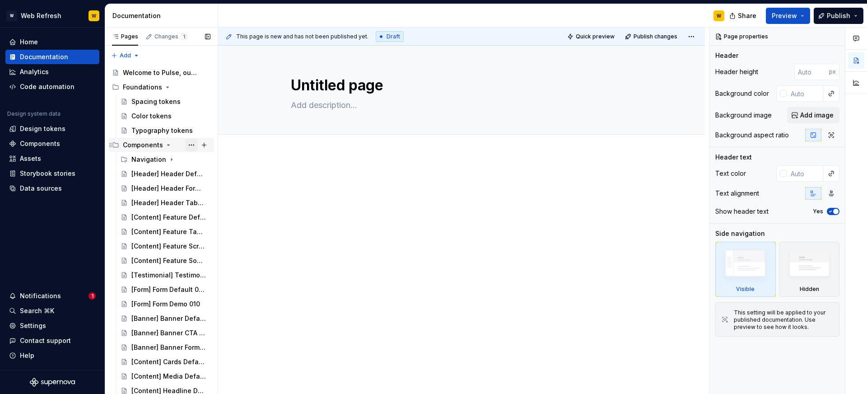
click at [193, 145] on button "Page tree" at bounding box center [191, 145] width 13 height 13
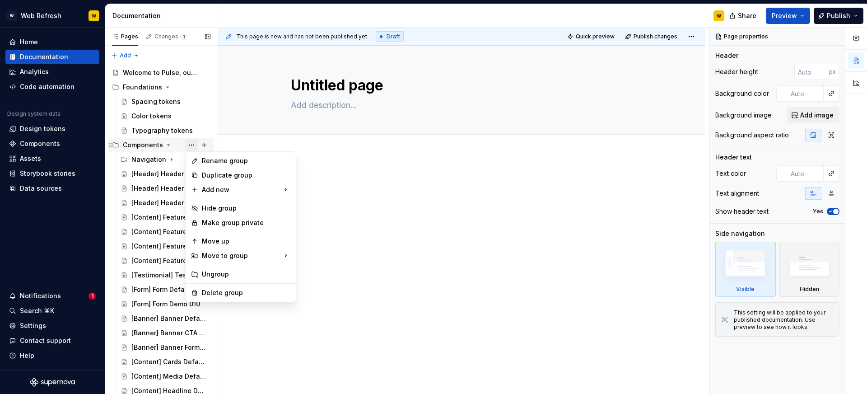
type textarea "*"
click at [324, 212] on div "New group" at bounding box center [334, 207] width 77 height 14
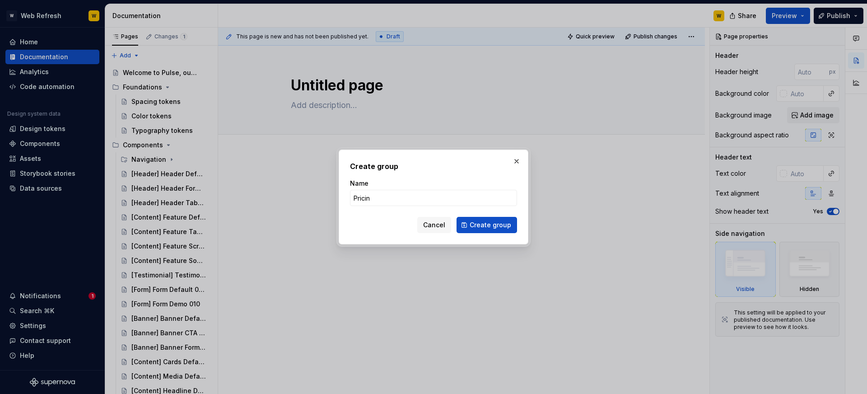
type input "Pricing"
click button "Create group" at bounding box center [487, 225] width 61 height 16
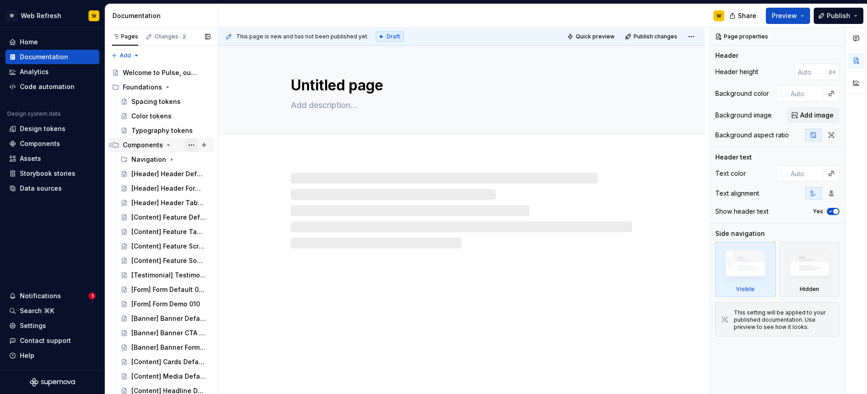
click at [191, 147] on button "Page tree" at bounding box center [191, 145] width 13 height 13
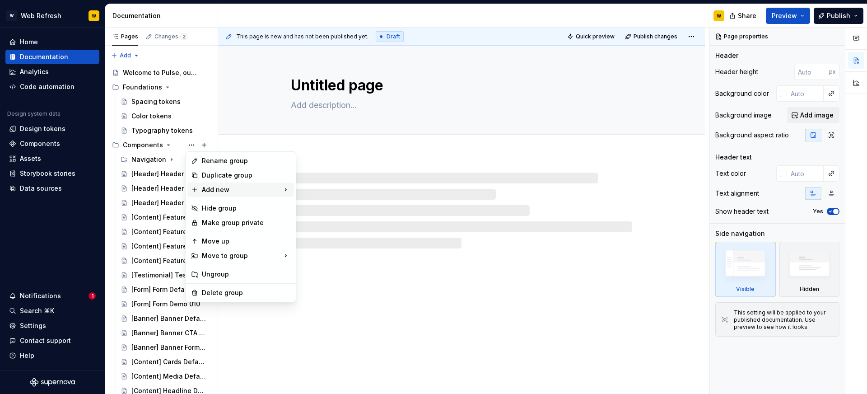
type textarea "*"
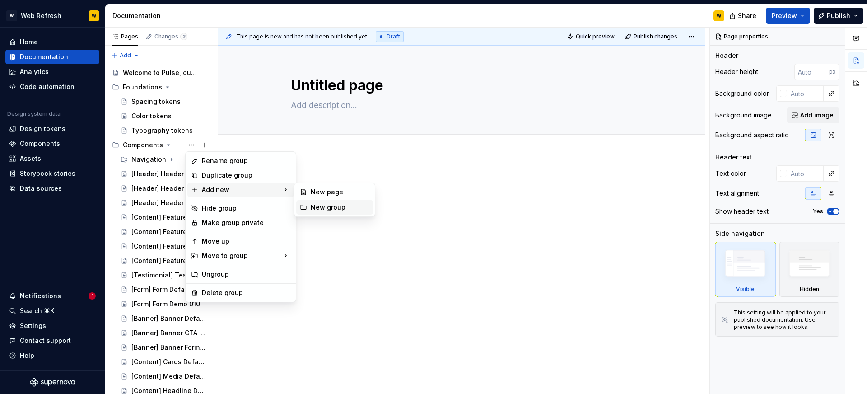
click at [341, 206] on div "New group" at bounding box center [340, 207] width 59 height 9
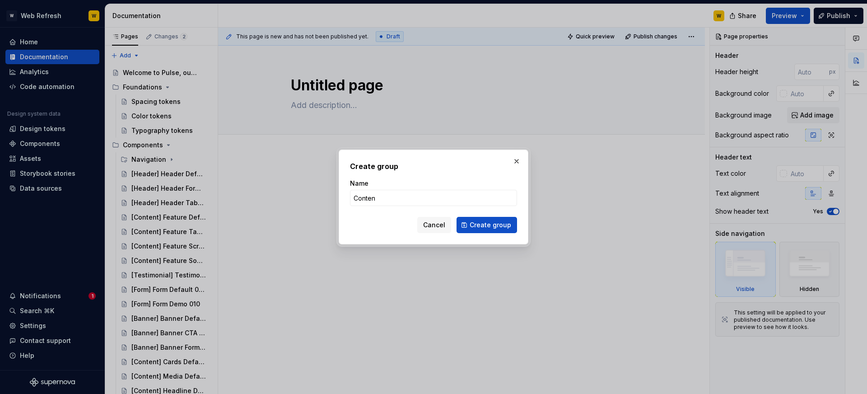
type input "Content"
click button "Create group" at bounding box center [487, 225] width 61 height 16
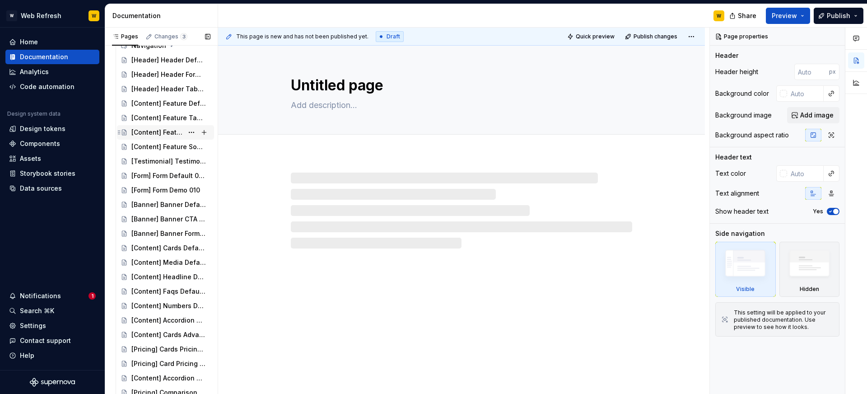
scroll to position [320, 0]
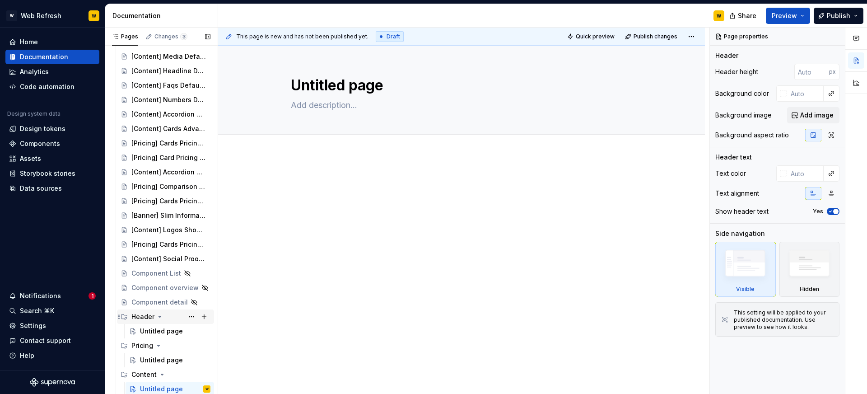
click at [157, 318] on icon "Page tree" at bounding box center [159, 316] width 7 height 7
click at [158, 343] on icon "Page tree" at bounding box center [158, 345] width 7 height 7
click at [159, 376] on icon "Page tree" at bounding box center [162, 374] width 7 height 7
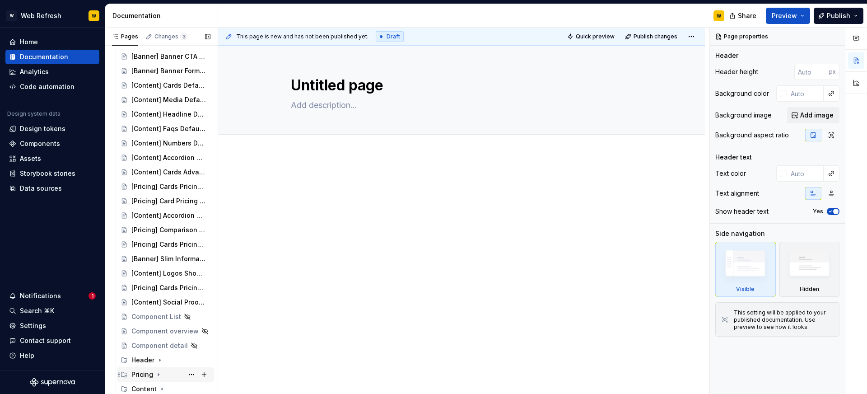
scroll to position [276, 0]
drag, startPoint x: 219, startPoint y: 386, endPoint x: 145, endPoint y: 354, distance: 80.3
click at [148, 354] on div "Pages Changes 3 Add Accessibility guide for tree Page tree. Navigate the tree w…" at bounding box center [486, 213] width 762 height 370
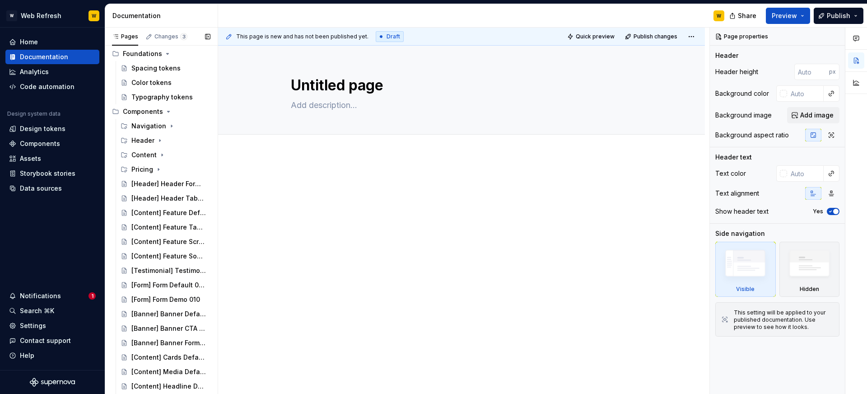
scroll to position [20, 0]
click at [152, 197] on div "[Header] Header Form 002" at bounding box center [157, 197] width 52 height 9
click at [151, 214] on div "[Header] Header Tabs 003" at bounding box center [157, 211] width 52 height 9
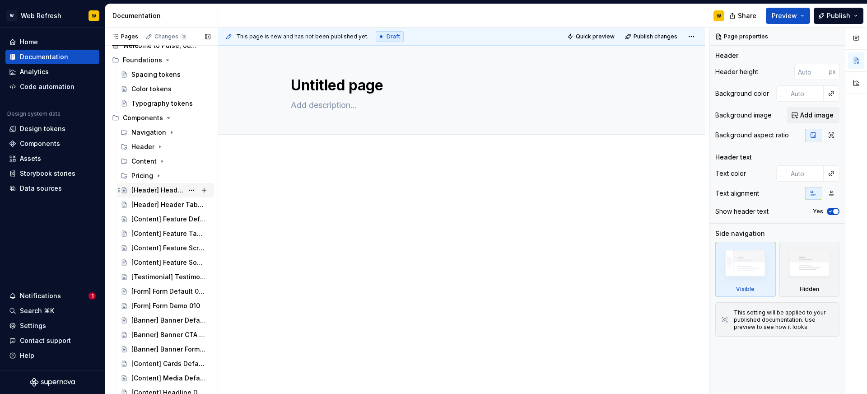
scroll to position [29, 0]
click at [161, 144] on icon "Page tree" at bounding box center [159, 144] width 7 height 7
click at [160, 145] on icon "Page tree" at bounding box center [159, 145] width 7 height 7
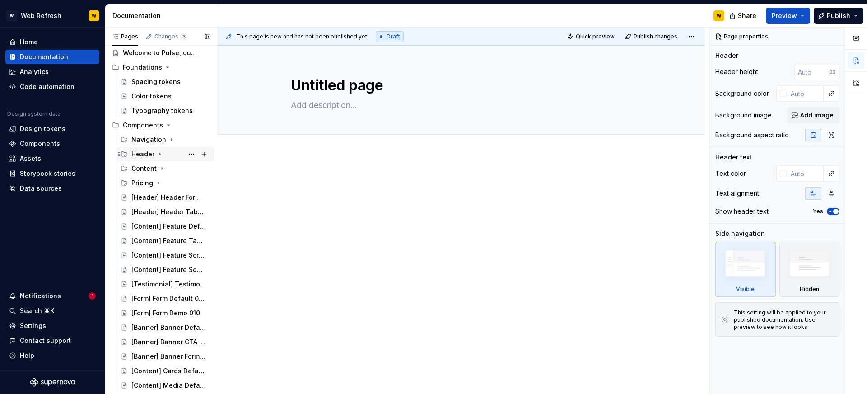
click at [158, 155] on icon "Page tree" at bounding box center [159, 153] width 7 height 7
type textarea "*"
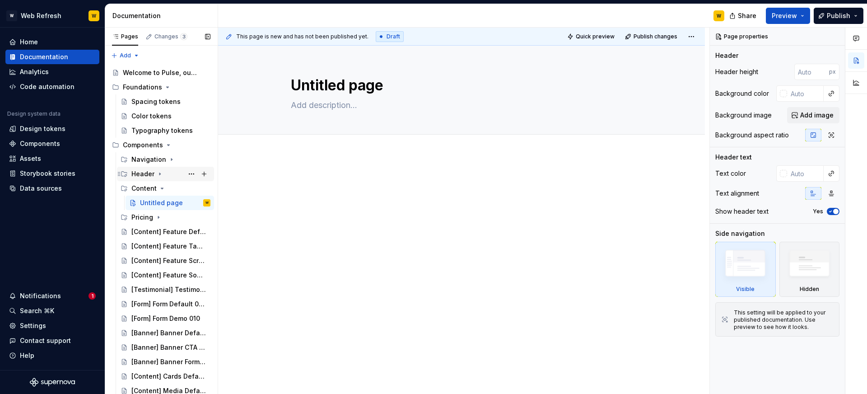
click at [161, 173] on icon "Page tree" at bounding box center [159, 173] width 7 height 7
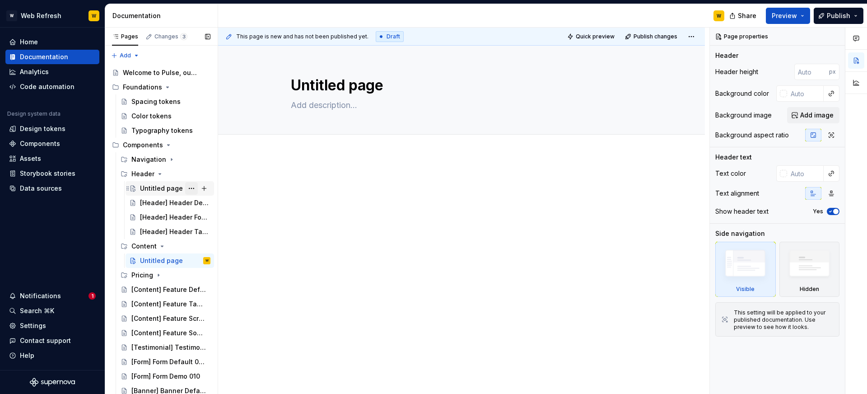
click at [190, 188] on button "Page tree" at bounding box center [191, 188] width 13 height 13
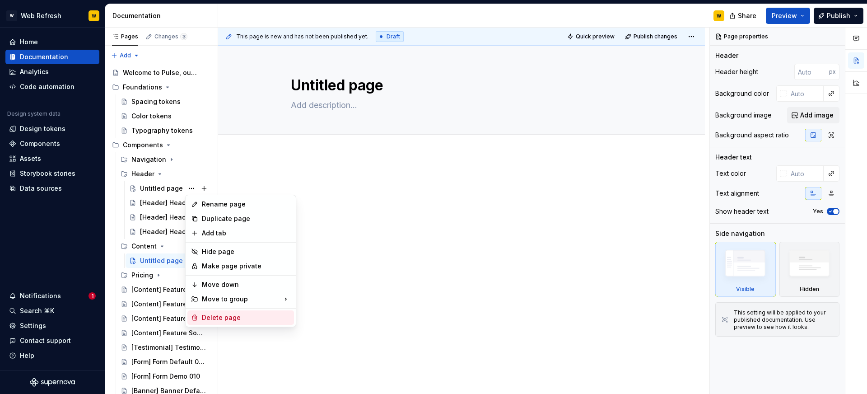
click at [224, 319] on div "Delete page" at bounding box center [246, 317] width 89 height 9
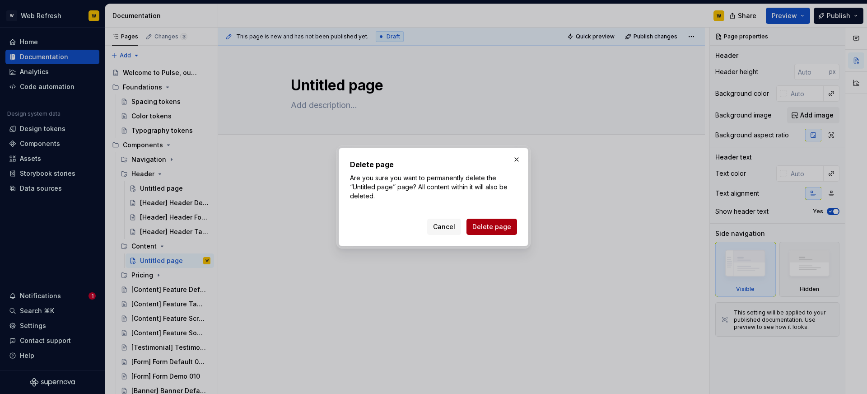
click at [481, 224] on span "Delete page" at bounding box center [491, 226] width 39 height 9
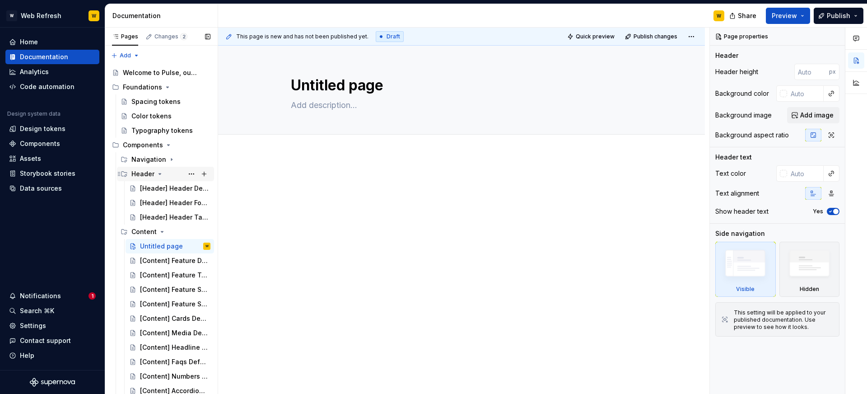
click at [159, 173] on icon "Page tree" at bounding box center [160, 173] width 2 height 1
click at [159, 187] on icon "Page tree" at bounding box center [162, 188] width 7 height 7
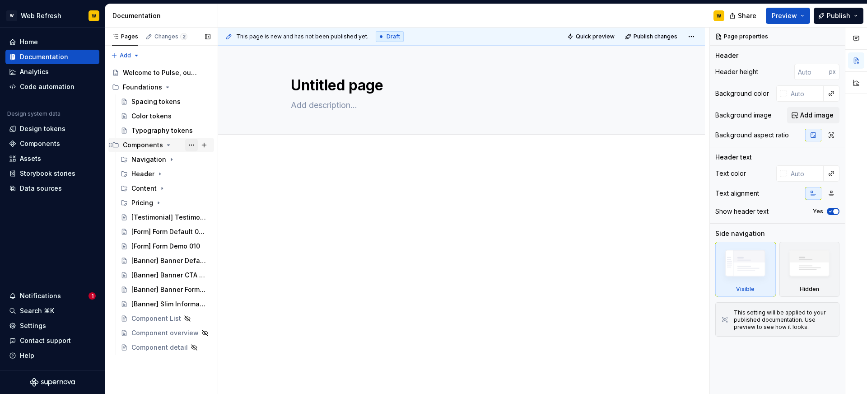
click at [196, 145] on button "Page tree" at bounding box center [191, 145] width 13 height 13
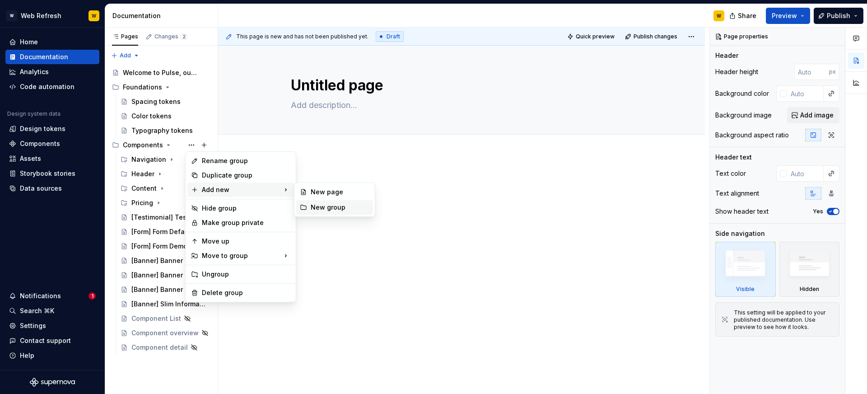
type textarea "*"
click at [335, 209] on div "New group" at bounding box center [340, 207] width 59 height 9
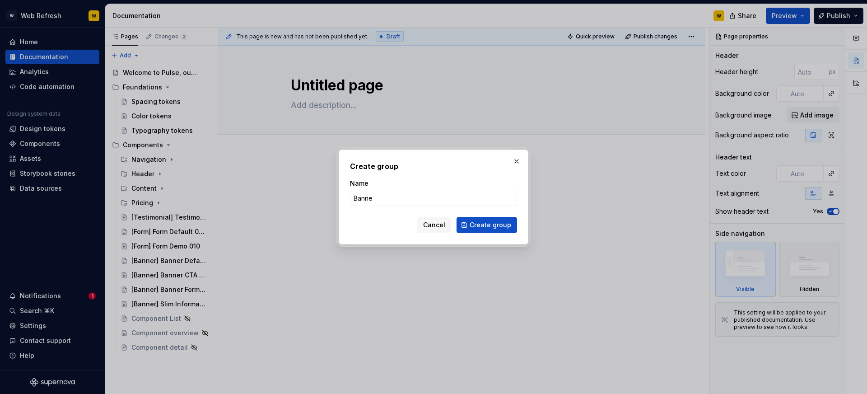
type input "Banner"
click button "Create group" at bounding box center [487, 225] width 61 height 16
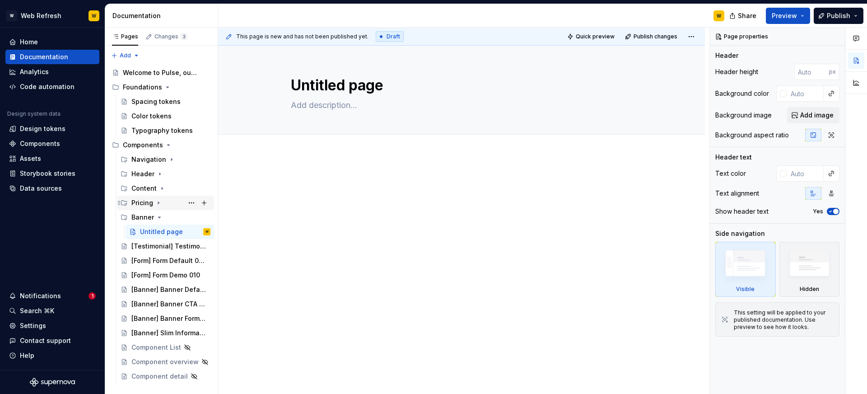
click at [155, 203] on icon "Page tree" at bounding box center [158, 202] width 7 height 7
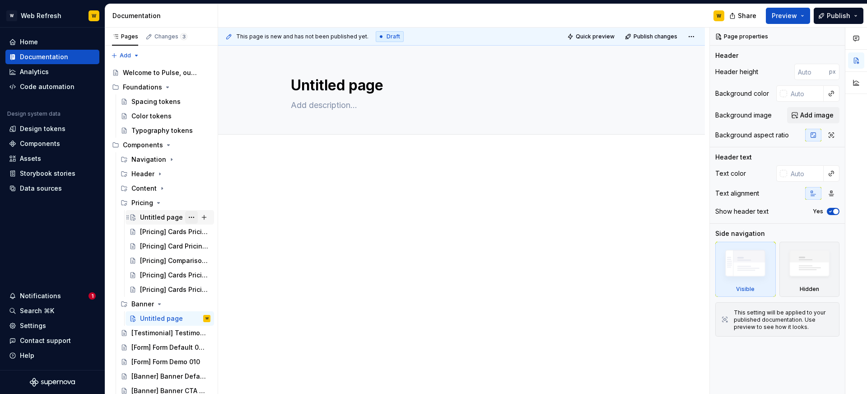
click at [191, 217] on button "Page tree" at bounding box center [191, 217] width 13 height 13
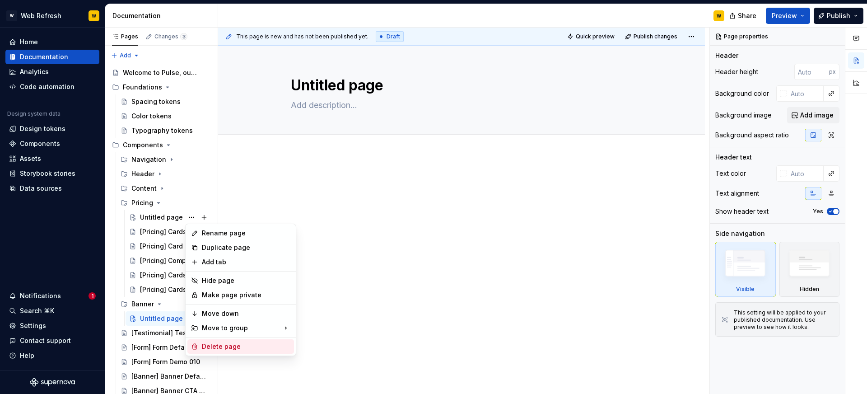
click at [223, 340] on div "Delete page" at bounding box center [240, 346] width 107 height 14
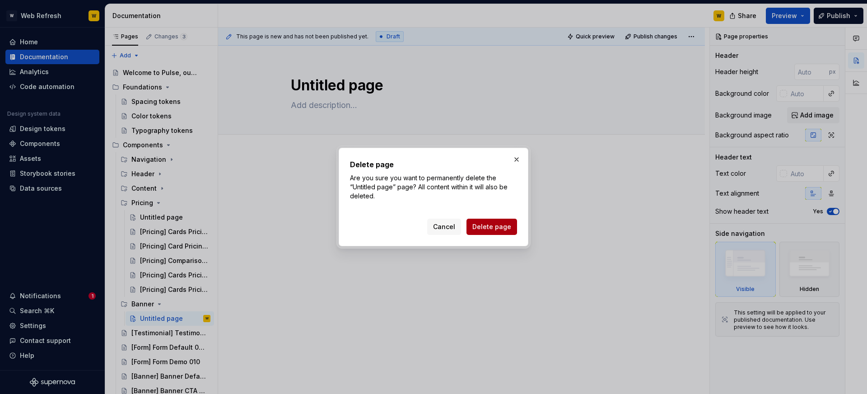
click at [483, 221] on button "Delete page" at bounding box center [492, 227] width 51 height 16
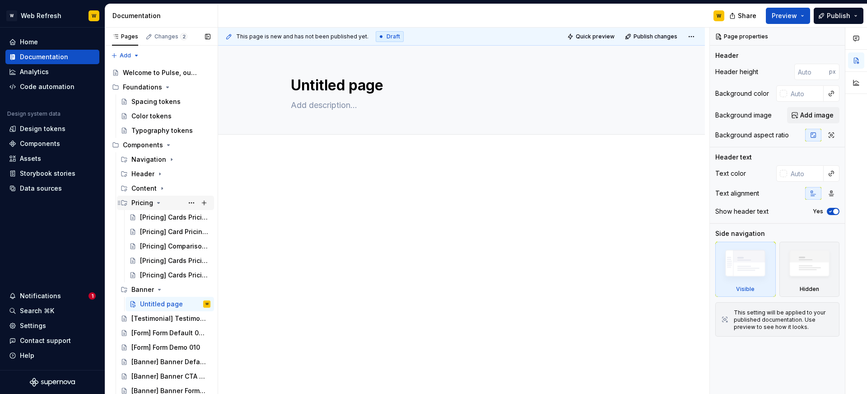
click at [142, 201] on div "Pricing" at bounding box center [142, 202] width 22 height 9
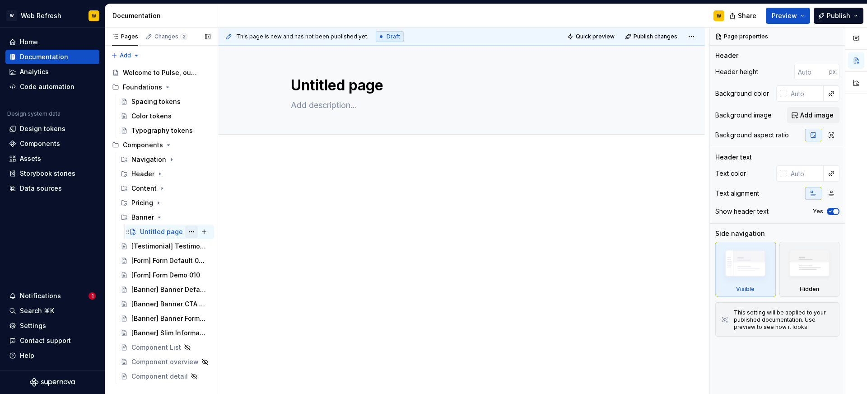
click at [193, 232] on button "Page tree" at bounding box center [191, 231] width 13 height 13
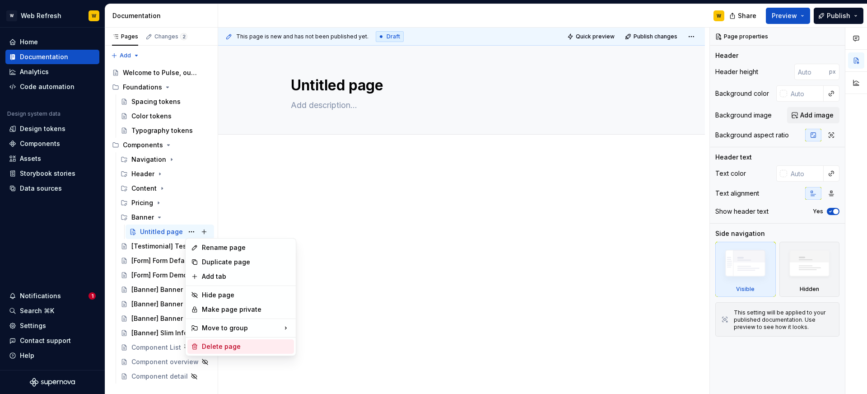
click at [223, 345] on div "Delete page" at bounding box center [246, 346] width 89 height 9
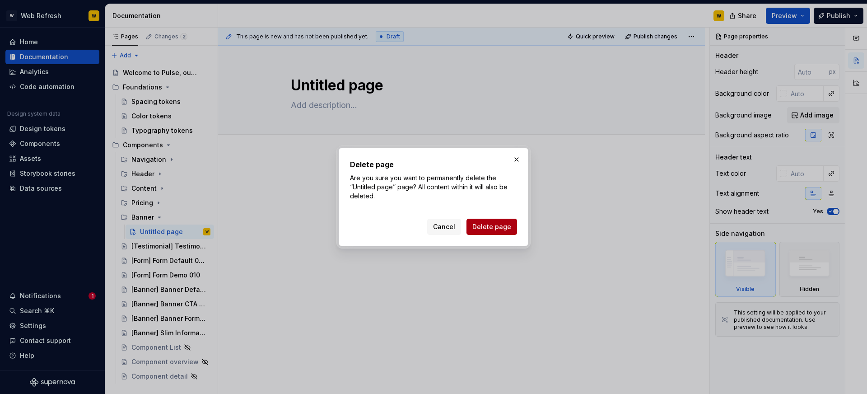
click at [491, 229] on span "Delete page" at bounding box center [491, 226] width 39 height 9
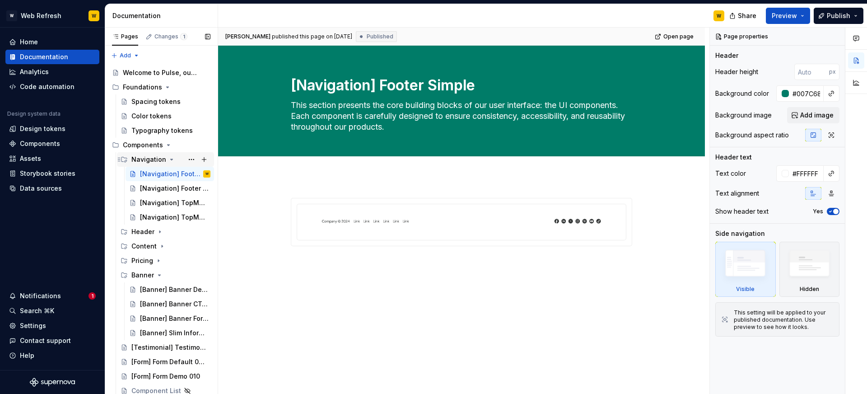
click at [169, 160] on icon "Page tree" at bounding box center [171, 159] width 7 height 7
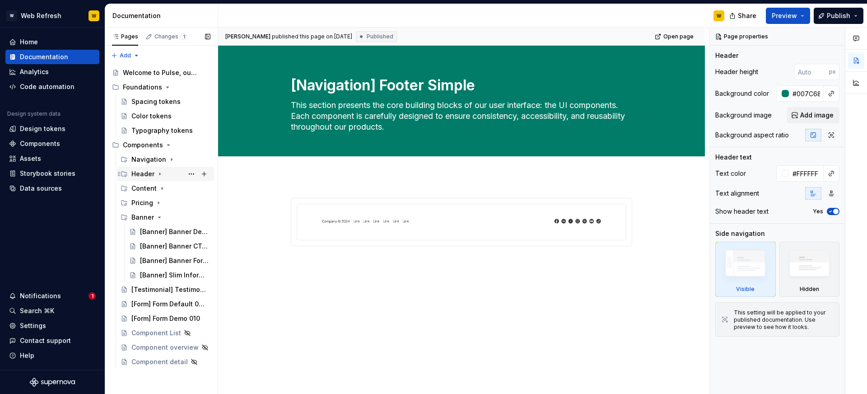
click at [161, 173] on icon "Page tree" at bounding box center [159, 173] width 7 height 7
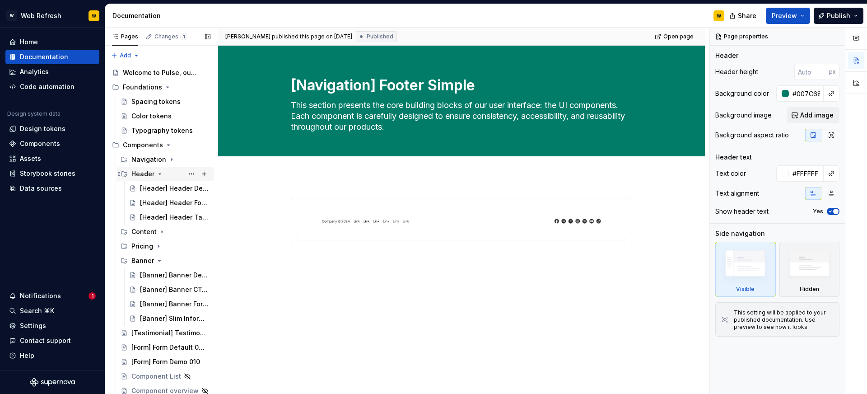
click at [157, 174] on icon "Page tree" at bounding box center [159, 173] width 7 height 7
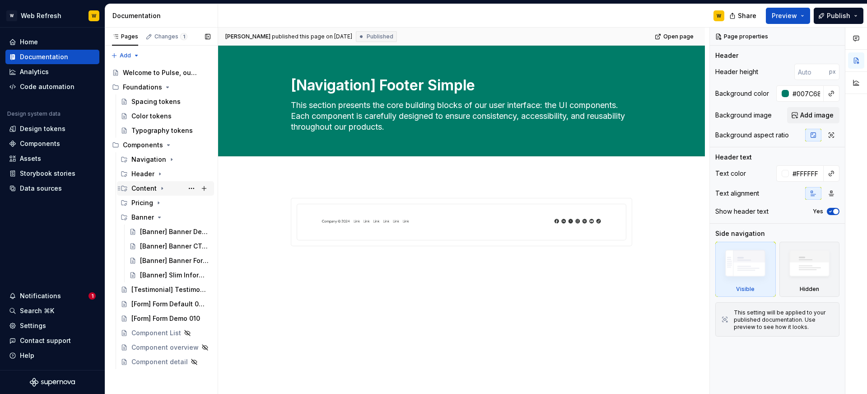
click at [162, 188] on icon "Page tree" at bounding box center [162, 188] width 1 height 2
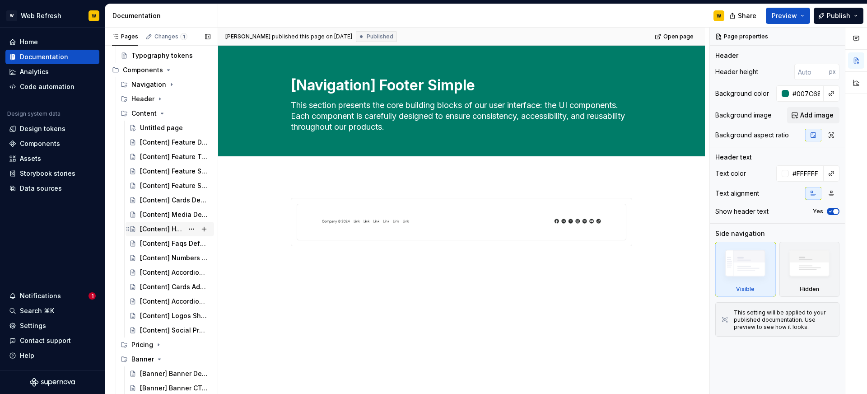
scroll to position [75, 0]
click at [191, 128] on button "Page tree" at bounding box center [191, 128] width 13 height 13
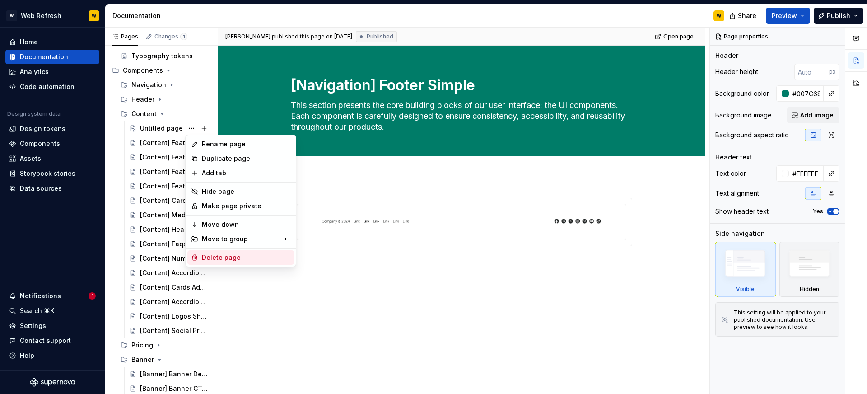
click at [213, 257] on div "Delete page" at bounding box center [246, 257] width 89 height 9
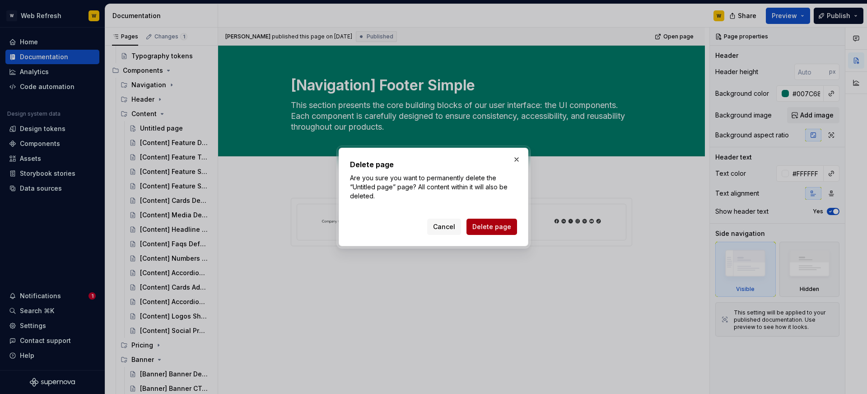
click at [486, 228] on span "Delete page" at bounding box center [491, 226] width 39 height 9
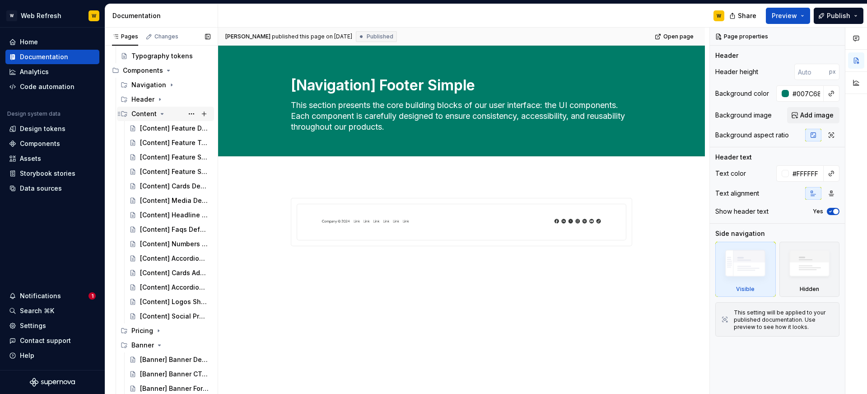
click at [164, 115] on icon "Page tree" at bounding box center [162, 113] width 7 height 7
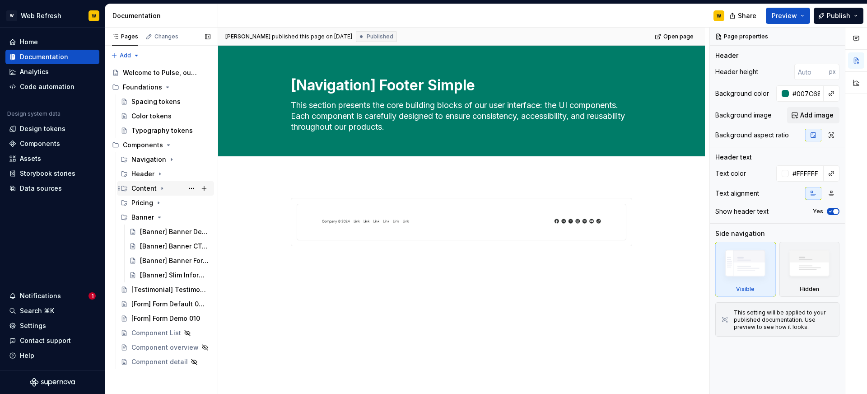
scroll to position [0, 0]
click at [159, 219] on icon "Page tree" at bounding box center [159, 217] width 7 height 7
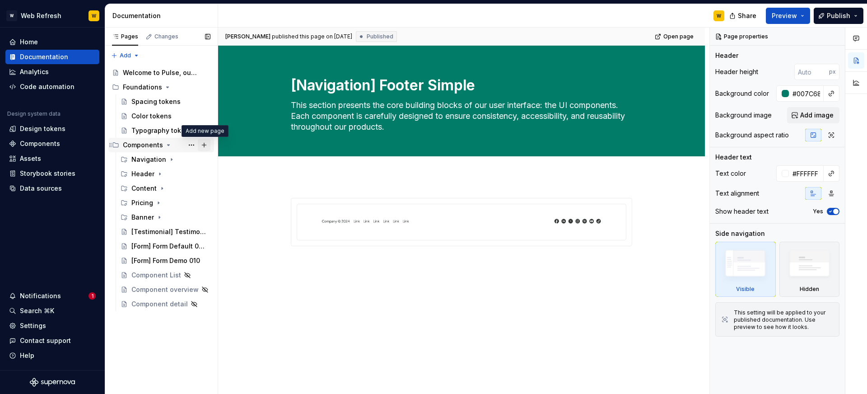
click at [201, 143] on button "Page tree" at bounding box center [204, 145] width 13 height 13
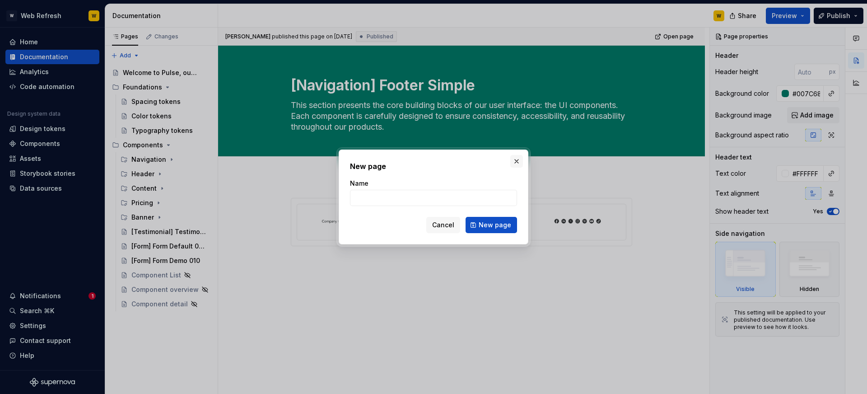
click at [514, 160] on button "button" at bounding box center [516, 161] width 13 height 13
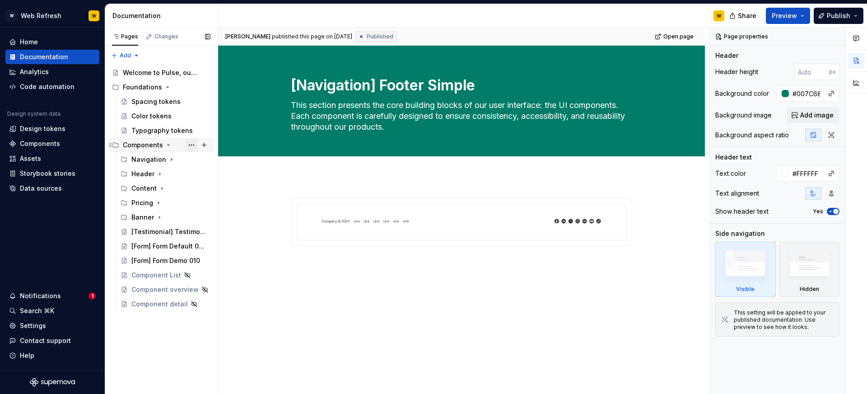
click at [191, 145] on button "Page tree" at bounding box center [191, 145] width 13 height 13
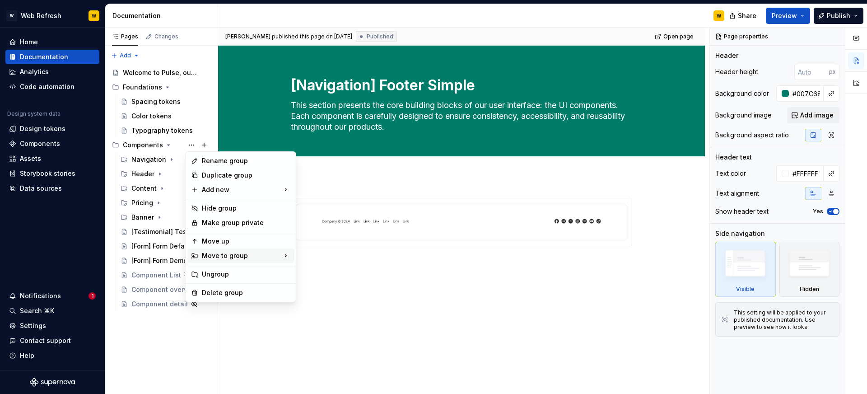
type textarea "*"
click at [331, 208] on div "New group" at bounding box center [340, 207] width 59 height 9
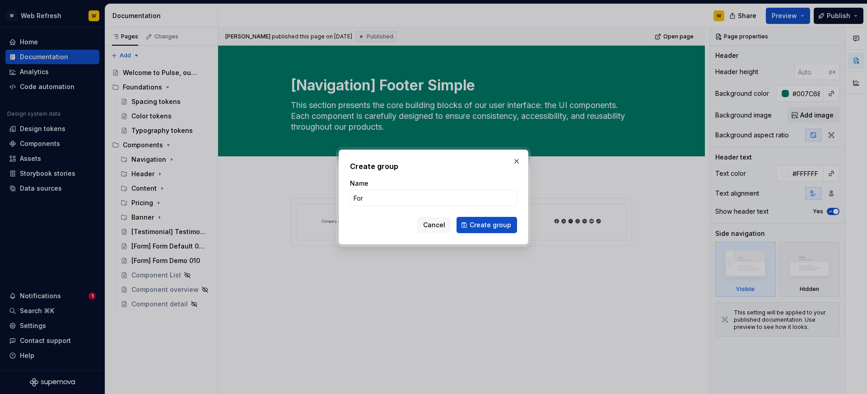
type input "Form"
click button "Create group" at bounding box center [487, 225] width 61 height 16
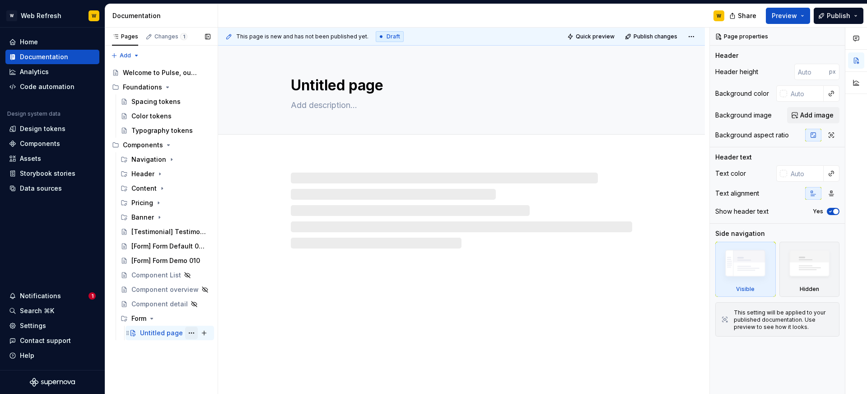
click at [189, 332] on button "Page tree" at bounding box center [191, 333] width 13 height 13
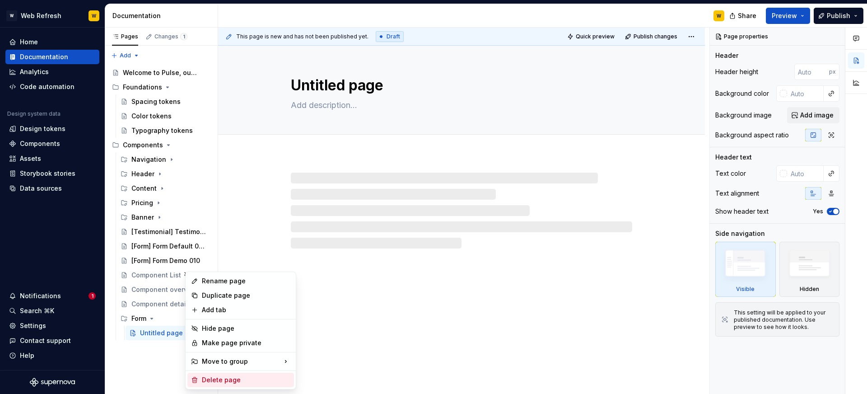
click at [225, 377] on div "Delete page" at bounding box center [246, 379] width 89 height 9
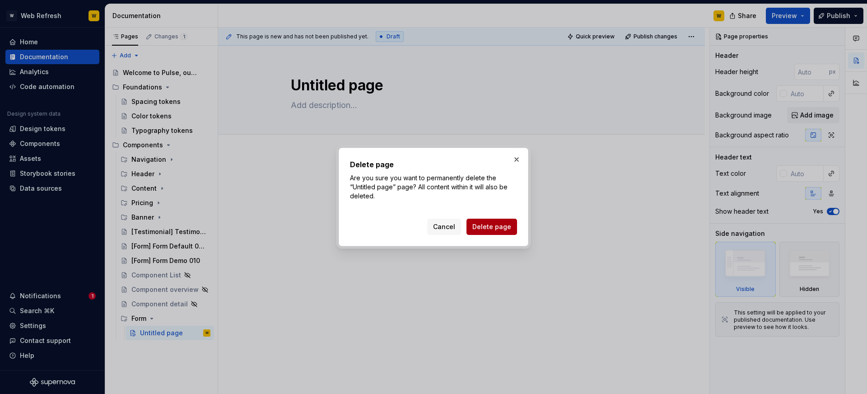
click at [512, 222] on button "Delete page" at bounding box center [492, 227] width 51 height 16
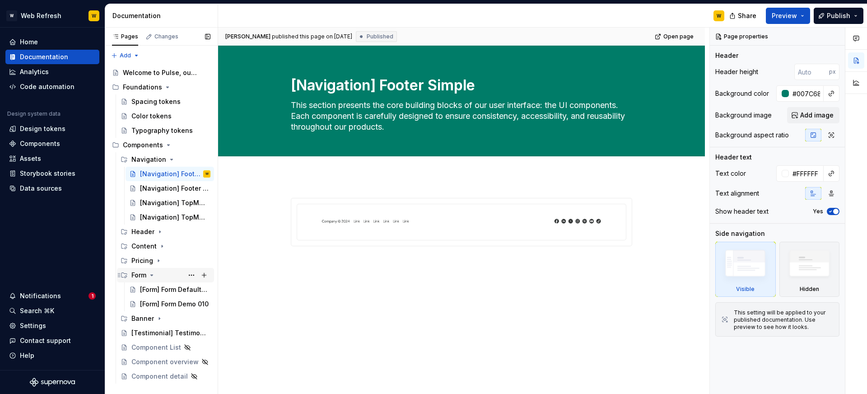
click at [154, 272] on icon "Page tree" at bounding box center [151, 274] width 7 height 7
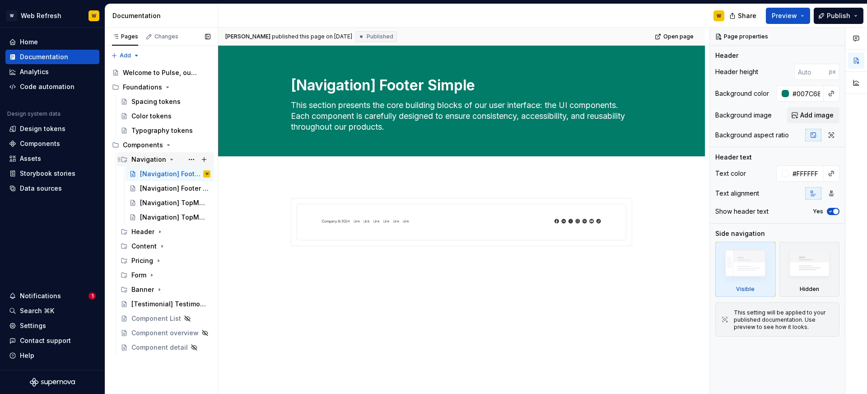
click at [171, 159] on icon "Page tree" at bounding box center [171, 159] width 7 height 7
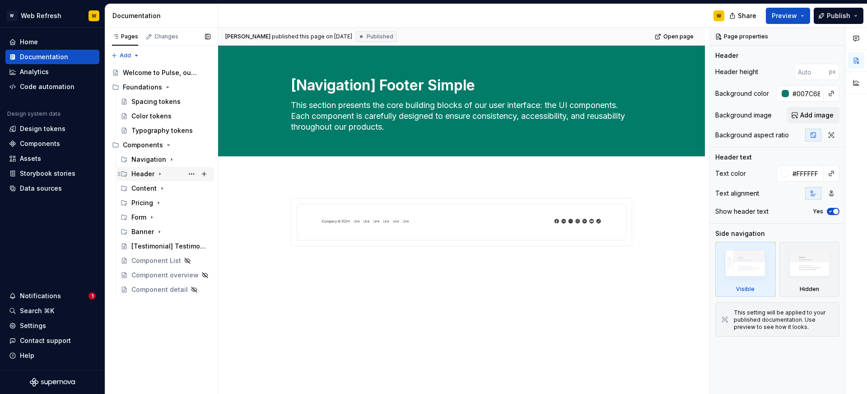
click at [160, 176] on icon "Page tree" at bounding box center [159, 173] width 7 height 7
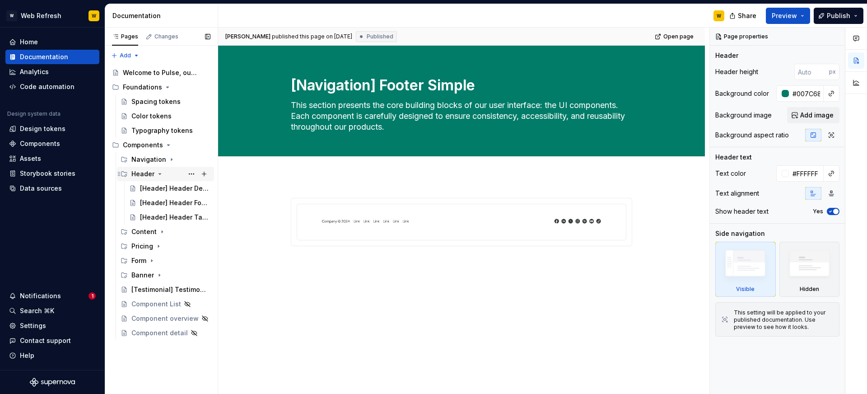
click at [160, 176] on icon "Page tree" at bounding box center [159, 173] width 7 height 7
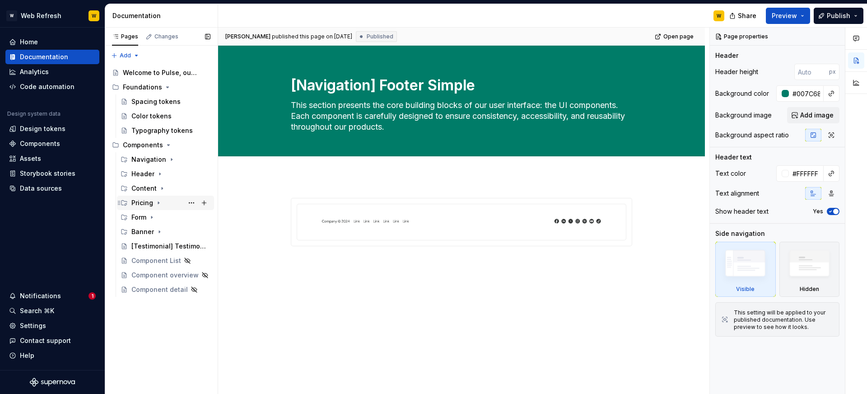
click at [159, 201] on icon "Page tree" at bounding box center [158, 202] width 7 height 7
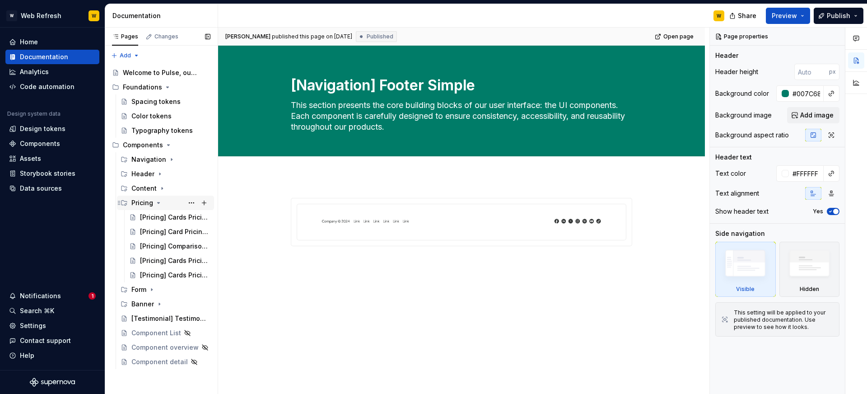
click at [159, 201] on icon "Page tree" at bounding box center [158, 202] width 7 height 7
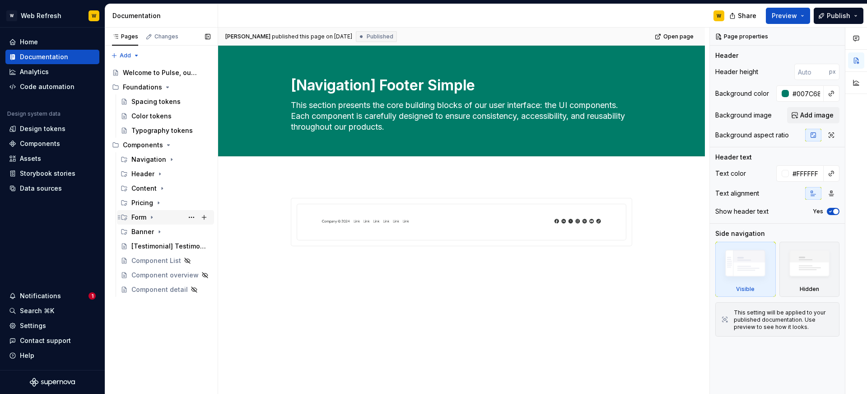
click at [155, 220] on icon "Page tree" at bounding box center [151, 217] width 7 height 7
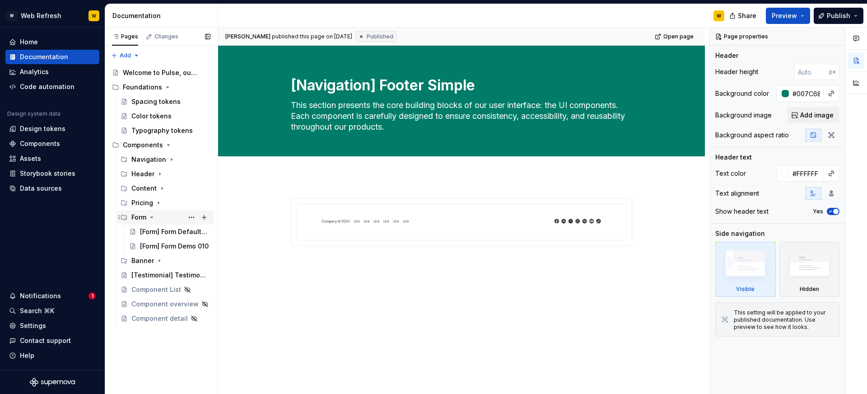
click at [155, 220] on icon "Page tree" at bounding box center [151, 217] width 7 height 7
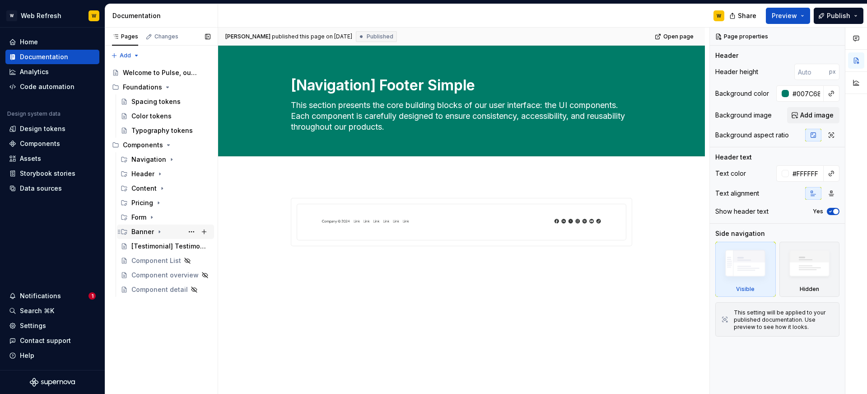
click at [159, 231] on icon "Page tree" at bounding box center [159, 231] width 7 height 7
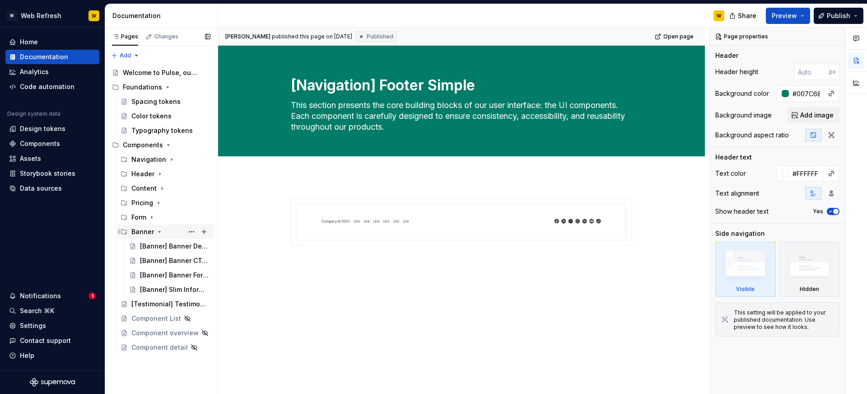
click at [159, 231] on icon "Page tree" at bounding box center [159, 231] width 7 height 7
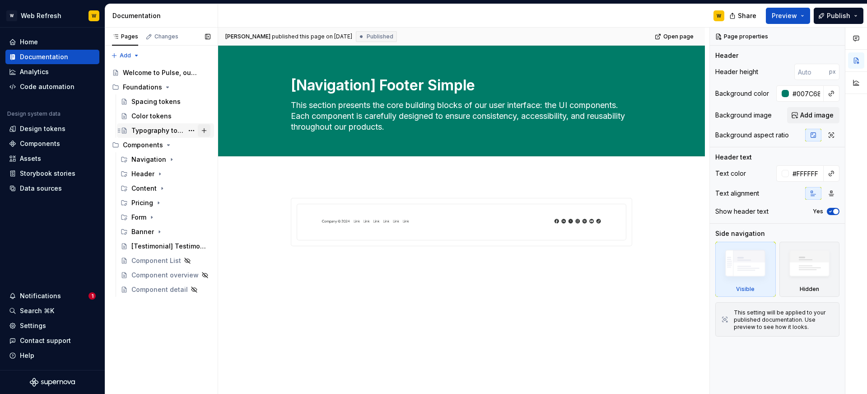
click at [206, 131] on button "Page tree" at bounding box center [204, 130] width 13 height 13
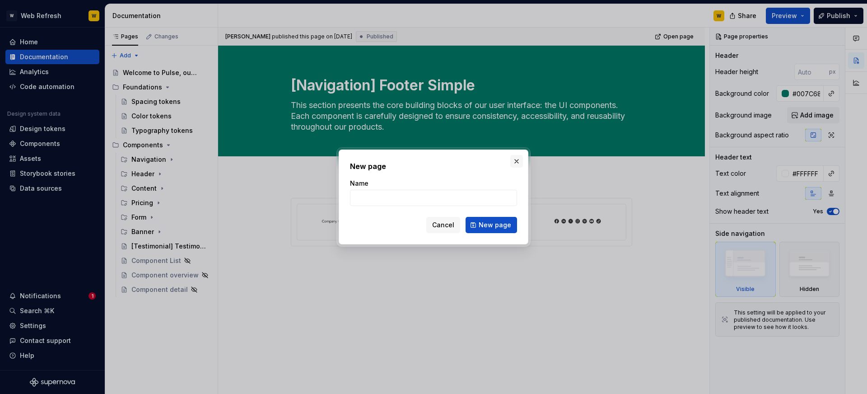
click at [517, 162] on button "button" at bounding box center [516, 161] width 13 height 13
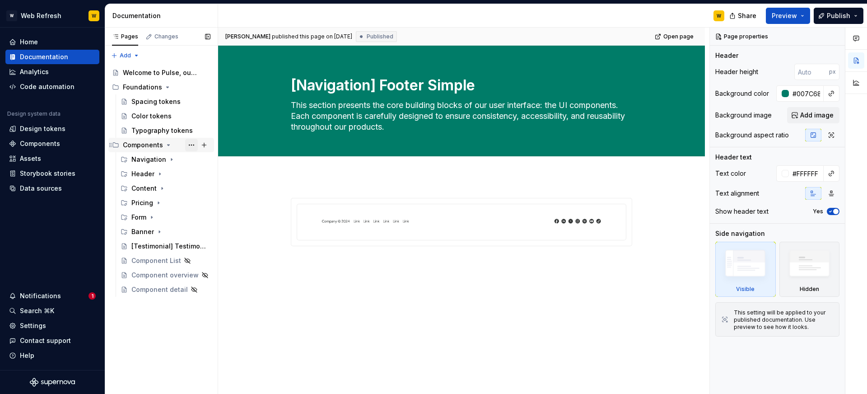
click at [193, 145] on button "Page tree" at bounding box center [191, 145] width 13 height 13
type textarea "*"
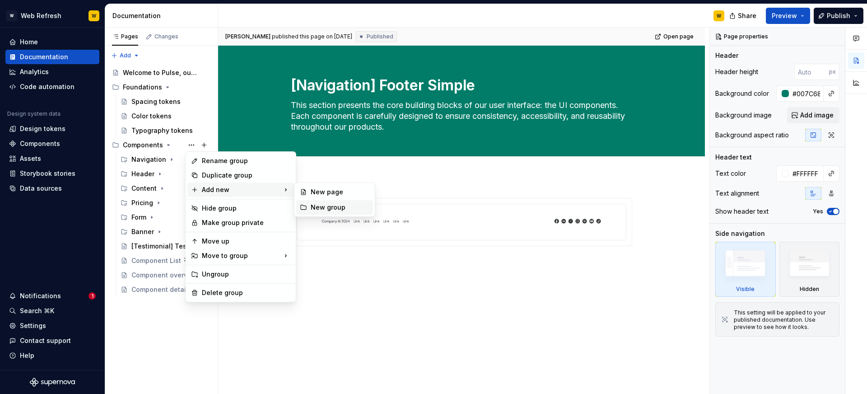
click at [316, 208] on div "New group" at bounding box center [340, 207] width 59 height 9
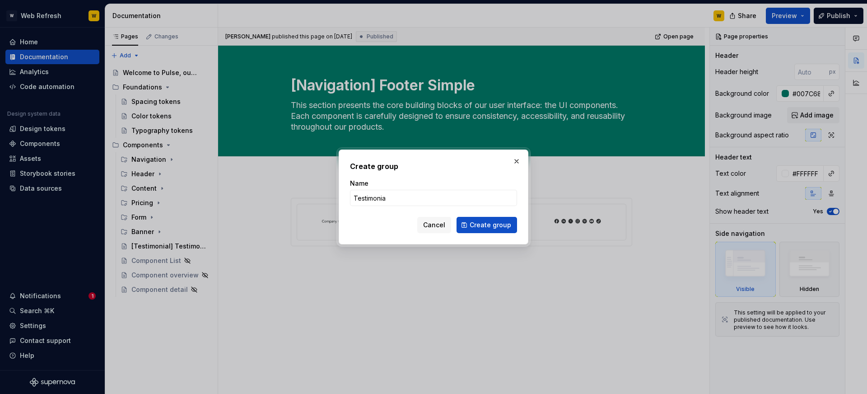
type input "Testimonial"
click button "Create group" at bounding box center [487, 225] width 61 height 16
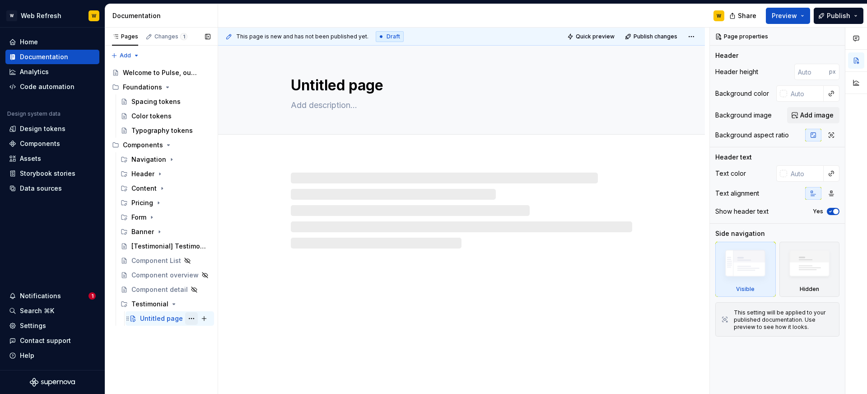
click at [191, 315] on button "Page tree" at bounding box center [191, 318] width 13 height 13
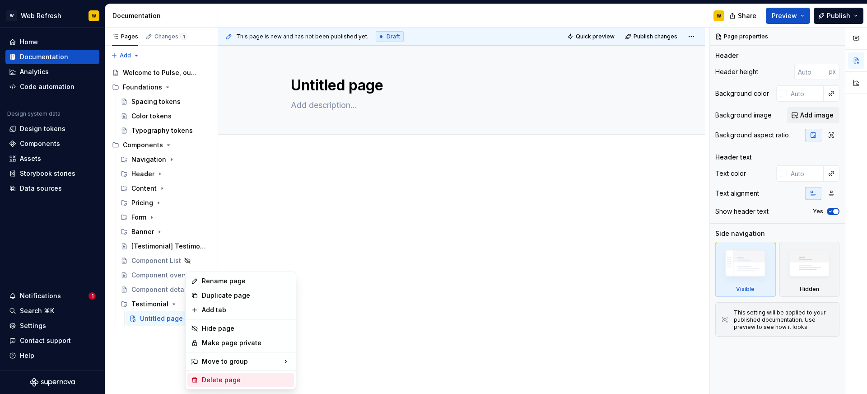
click at [218, 375] on div "Delete page" at bounding box center [246, 379] width 89 height 9
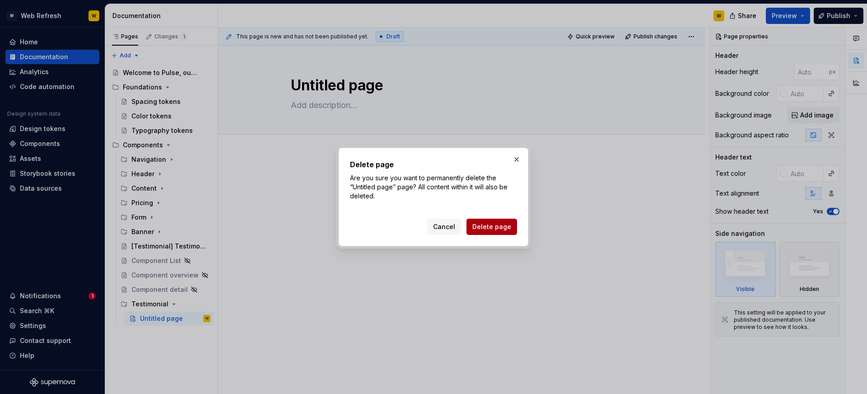
click at [490, 225] on span "Delete page" at bounding box center [491, 226] width 39 height 9
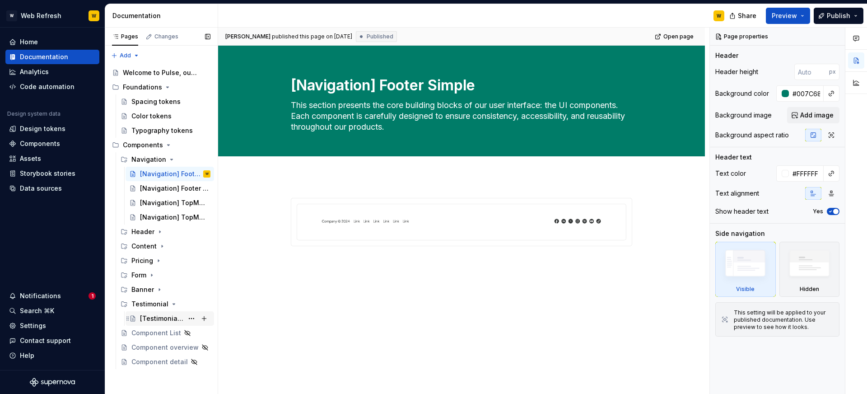
click at [169, 314] on div "[Testimonial] Testimonial Default 008" at bounding box center [161, 318] width 43 height 9
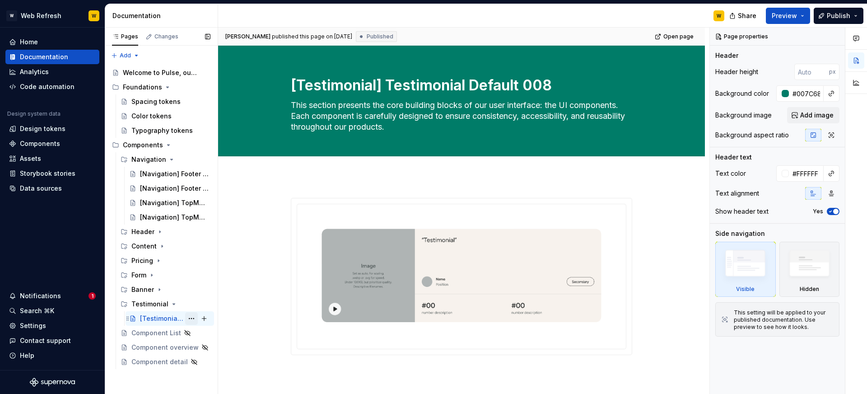
click at [191, 317] on button "Page tree" at bounding box center [191, 318] width 13 height 13
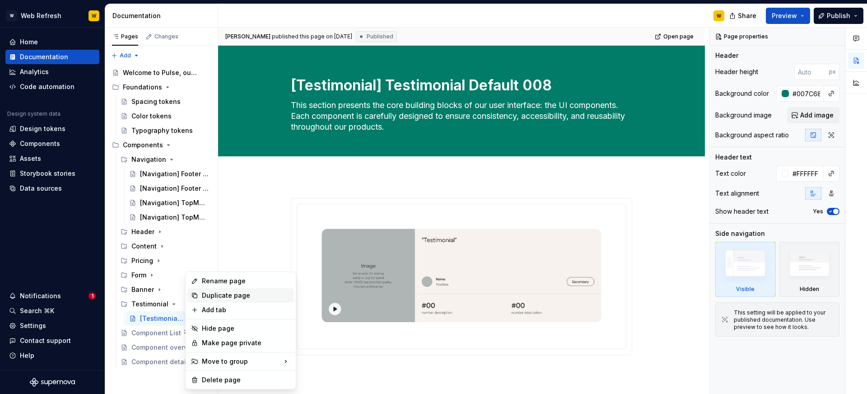
click at [222, 297] on div "Duplicate page" at bounding box center [246, 295] width 89 height 9
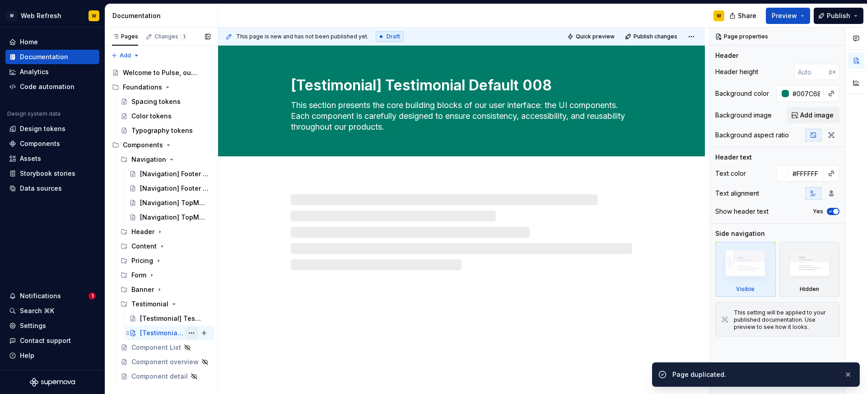
click at [193, 333] on button "Page tree" at bounding box center [191, 333] width 13 height 13
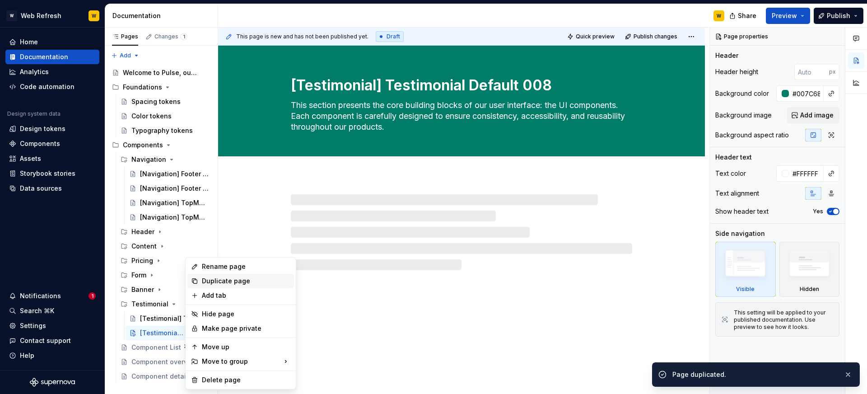
click at [242, 278] on div "Duplicate page" at bounding box center [246, 280] width 89 height 9
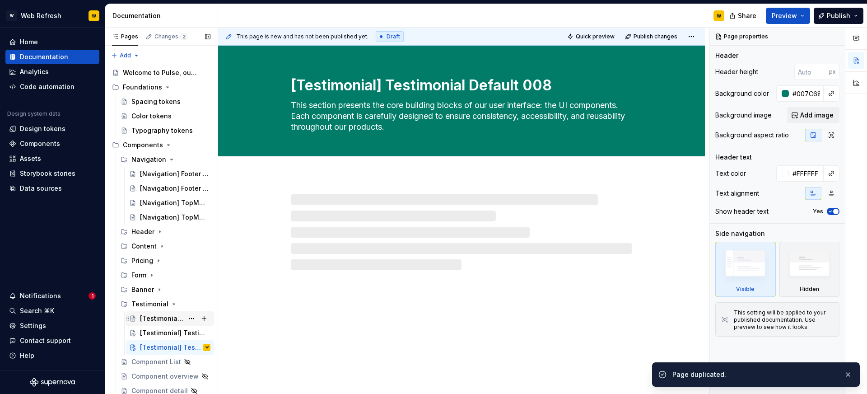
click at [175, 315] on div "[Testimonial] Testimonial Default 008" at bounding box center [161, 318] width 43 height 9
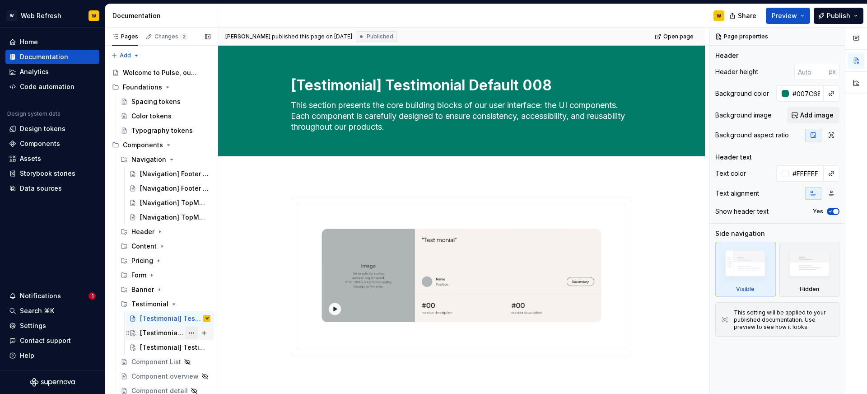
click at [187, 337] on button "Page tree" at bounding box center [191, 333] width 13 height 13
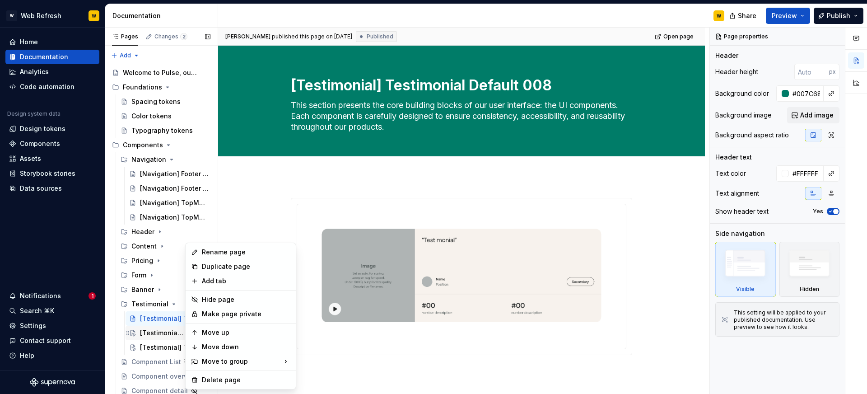
click at [164, 332] on div "Pages Changes 2 Add Accessibility guide for tree Page tree. Navigate the tree w…" at bounding box center [161, 213] width 113 height 370
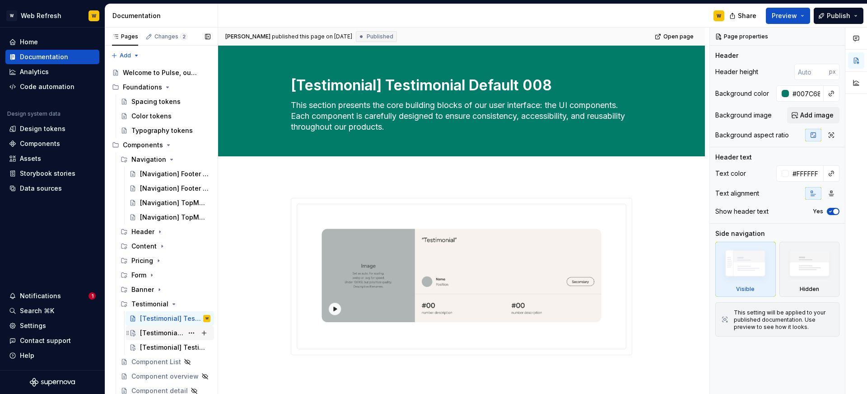
click at [164, 332] on div "[Testimonial] Testimonial Default 008" at bounding box center [161, 332] width 43 height 9
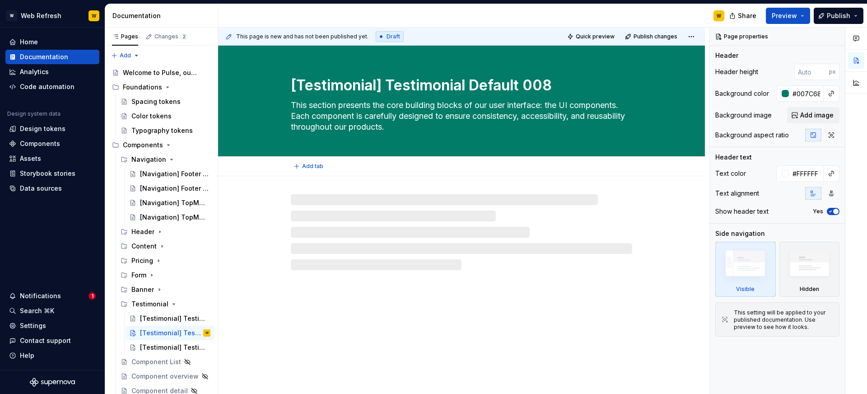
type textarea "*"
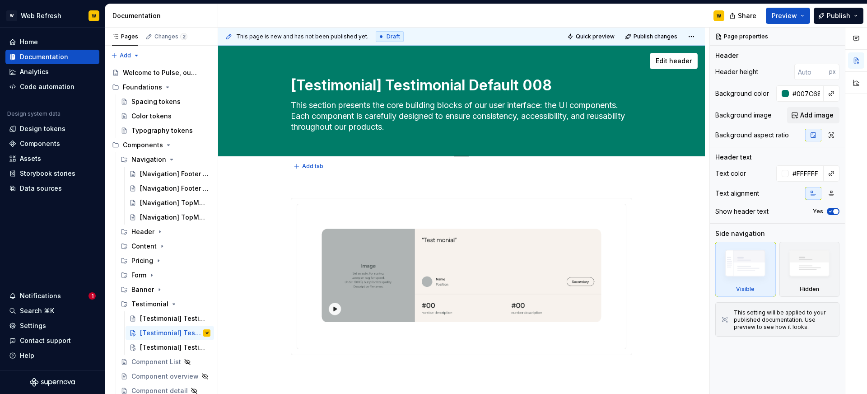
type textarea "**********"
click at [427, 82] on textarea "[Testimonial] Testimonial Default 008" at bounding box center [459, 86] width 341 height 22
paste textarea "s Carousel 01"
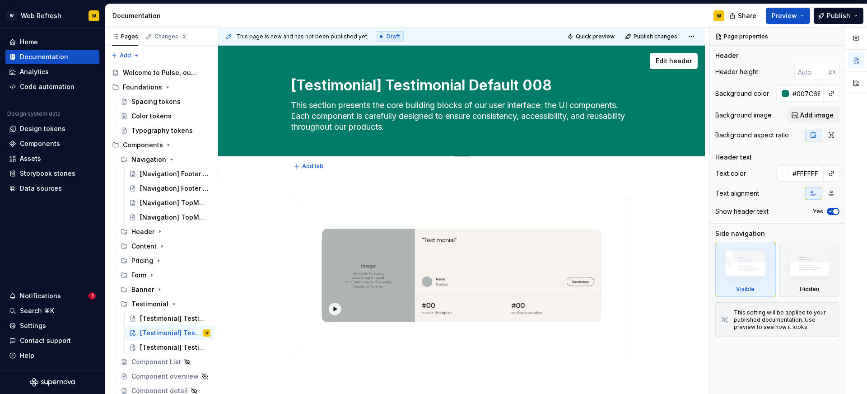
type textarea "*"
type textarea "[Testimonial] Testimonials Carousel 018"
type textarea "*"
type textarea "[Testimonial] Testimonials Carousel 018"
click at [533, 239] on img at bounding box center [461, 275] width 314 height 128
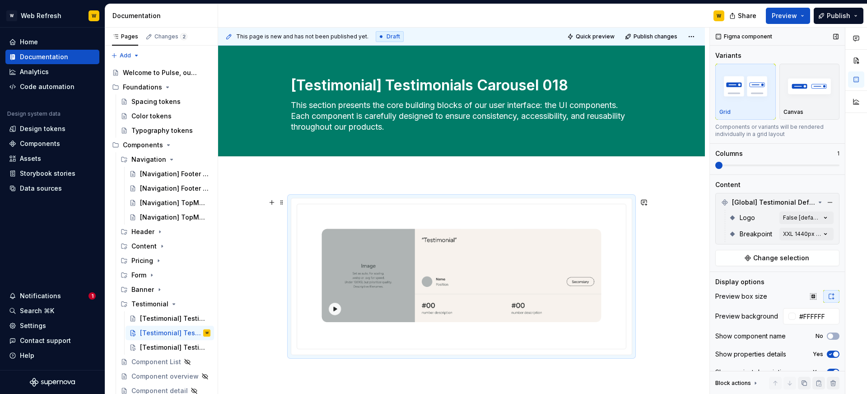
type textarea "*"
click at [834, 202] on button "button" at bounding box center [830, 202] width 13 height 13
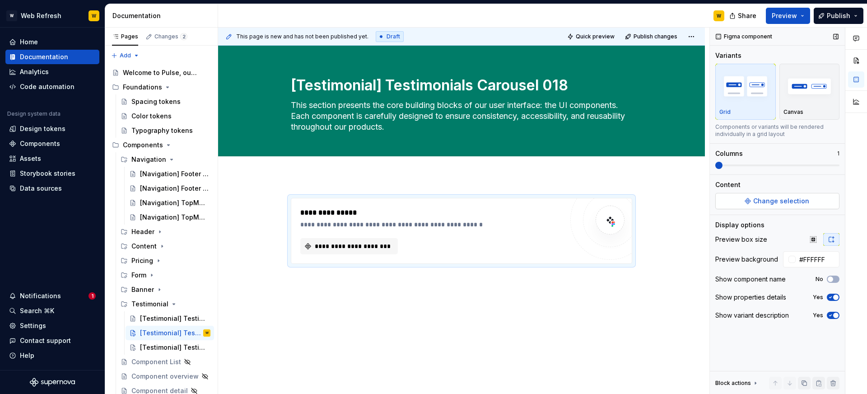
click at [769, 200] on span "Change selection" at bounding box center [781, 200] width 56 height 9
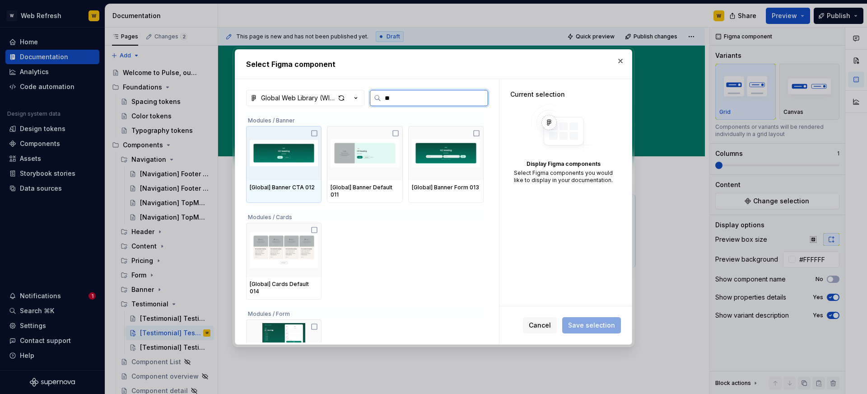
type input "***"
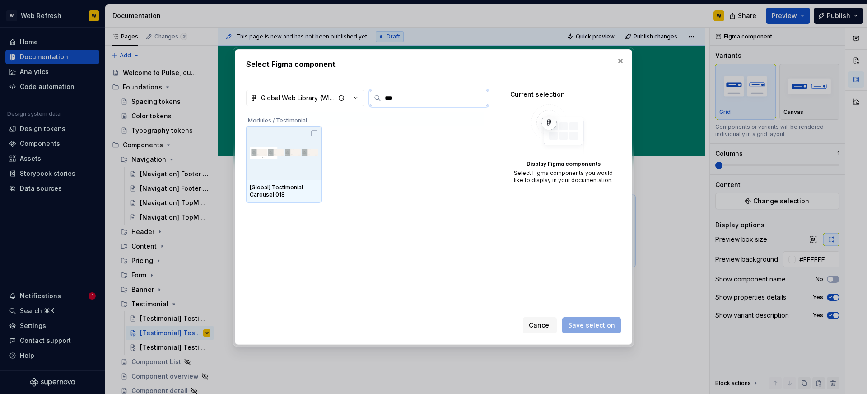
click at [311, 162] on img at bounding box center [284, 153] width 68 height 47
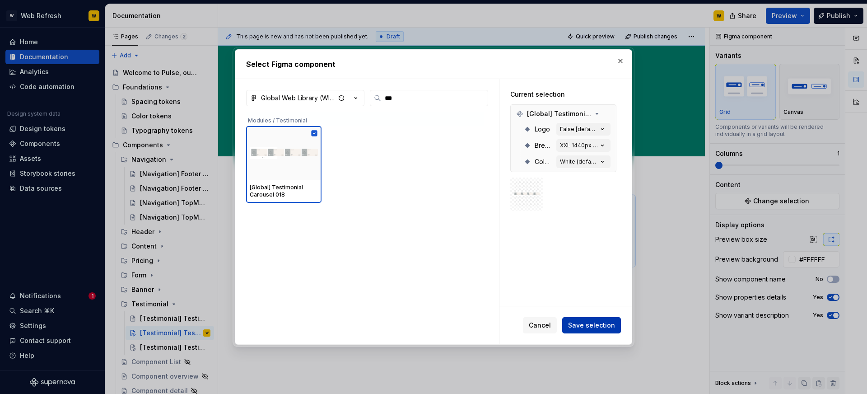
click at [573, 329] on span "Save selection" at bounding box center [591, 325] width 47 height 9
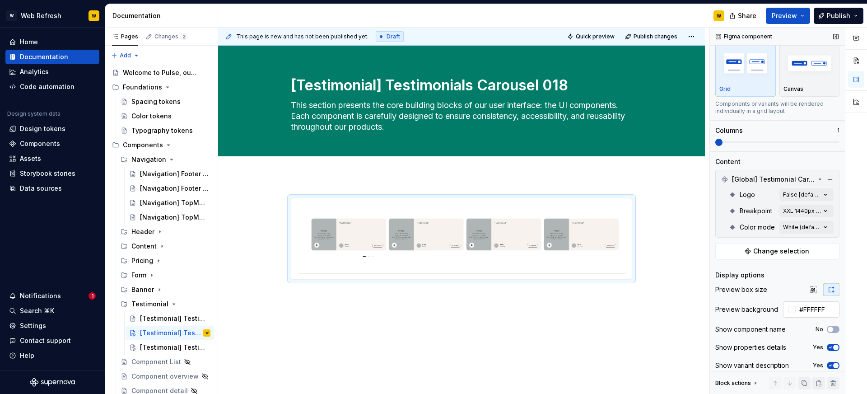
scroll to position [29, 0]
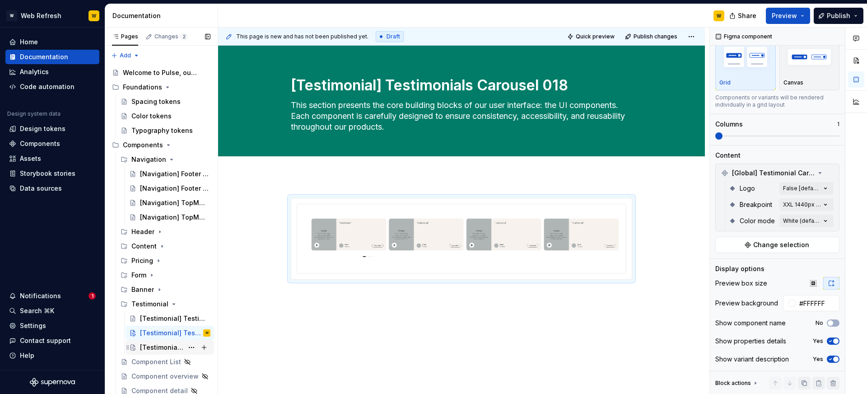
click at [158, 346] on div "[Testimonial] Testimonial Default 008" at bounding box center [161, 347] width 43 height 9
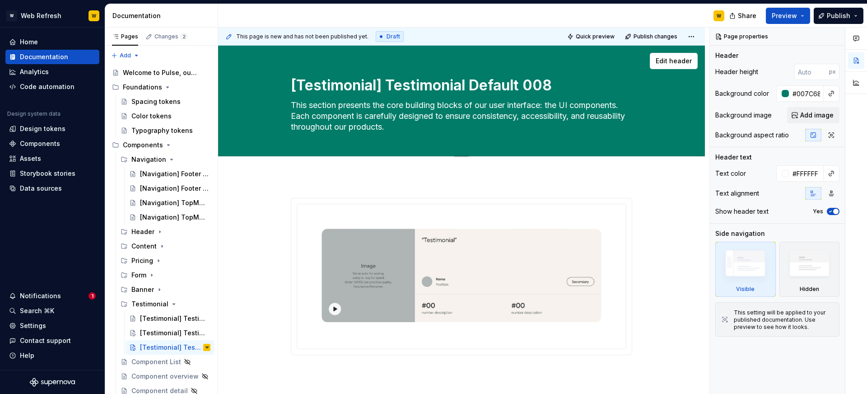
click at [426, 83] on textarea "[Testimonial] Testimonial Default 008" at bounding box center [459, 86] width 341 height 22
paste textarea "Simple 019"
type textarea "*"
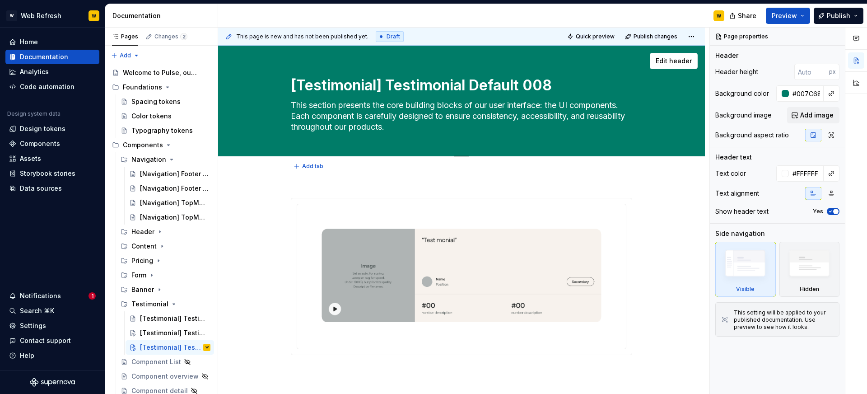
type textarea "[Testimonial] Testimonial Simple 019"
type textarea "*"
type textarea "[Testimonial] Testimonial Simple 019"
click at [469, 251] on img at bounding box center [461, 275] width 314 height 128
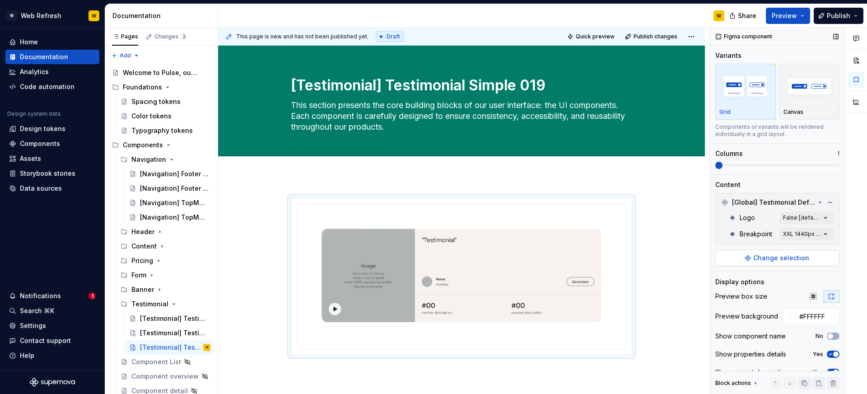
type textarea "*"
click at [799, 253] on span "Change selection" at bounding box center [781, 257] width 56 height 9
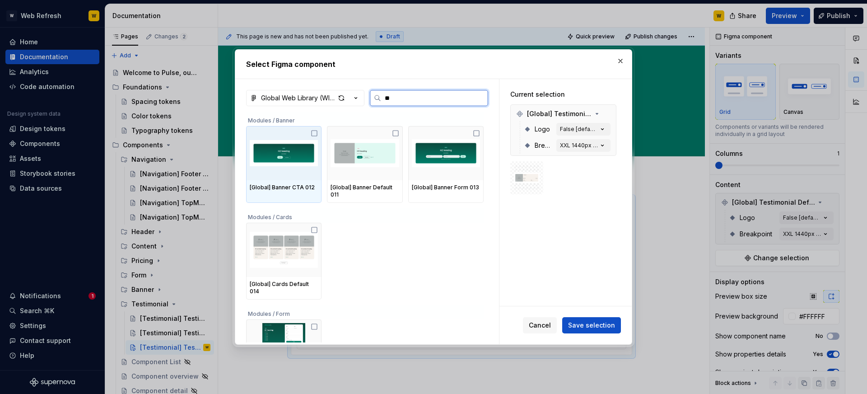
type input "*"
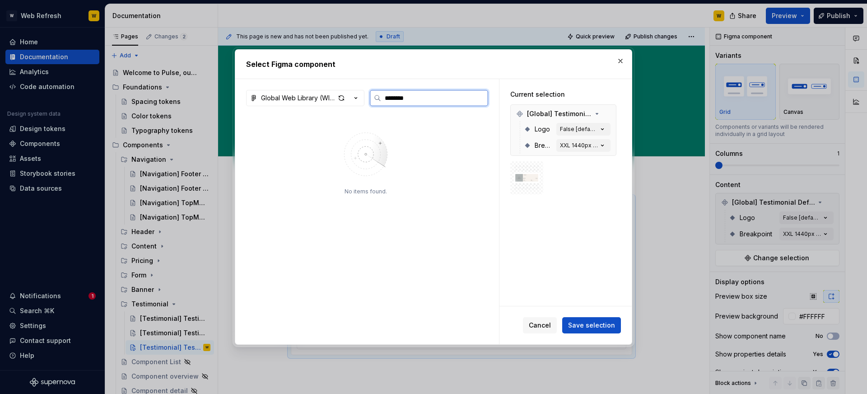
type input "********"
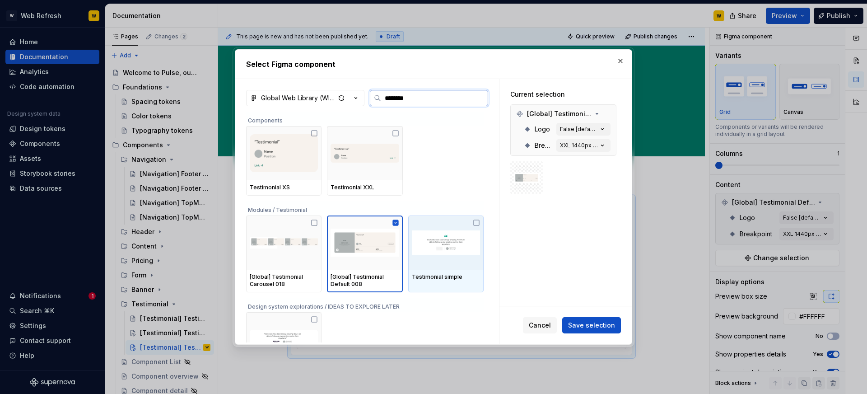
click at [459, 233] on img at bounding box center [446, 242] width 68 height 47
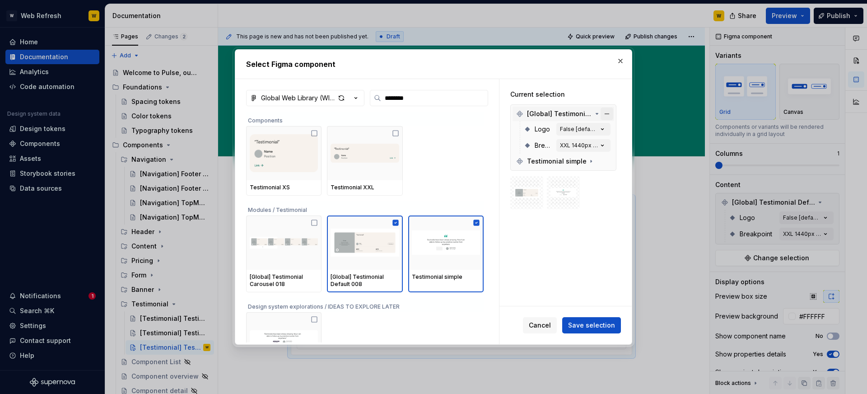
click at [607, 112] on button "button" at bounding box center [607, 114] width 13 height 13
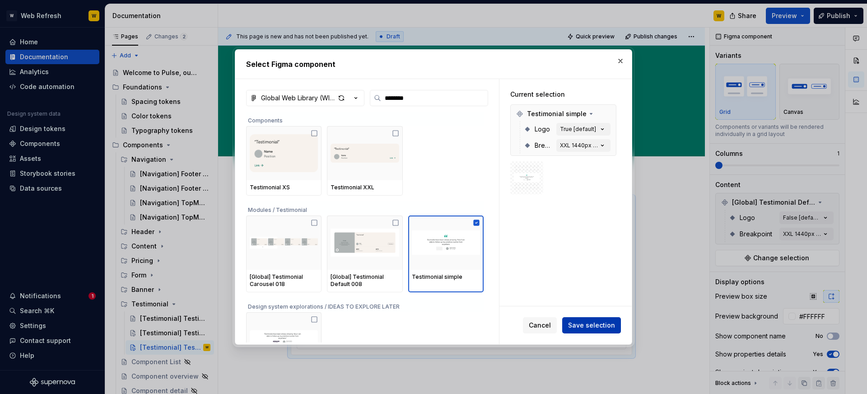
click at [590, 322] on span "Save selection" at bounding box center [591, 325] width 47 height 9
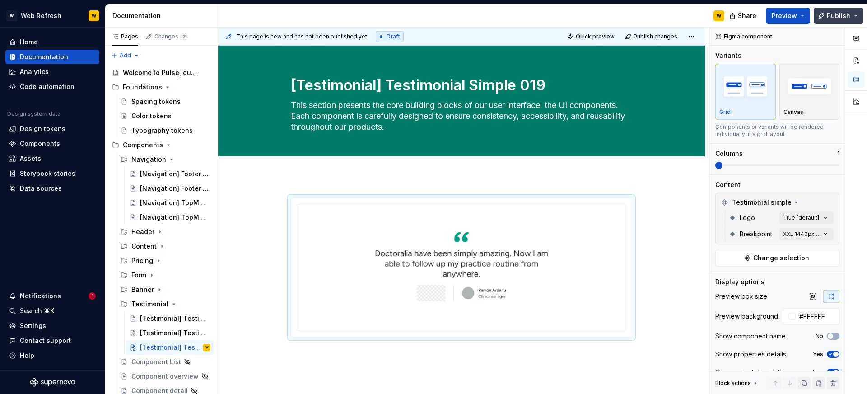
click at [827, 16] on button "Publish" at bounding box center [839, 16] width 50 height 16
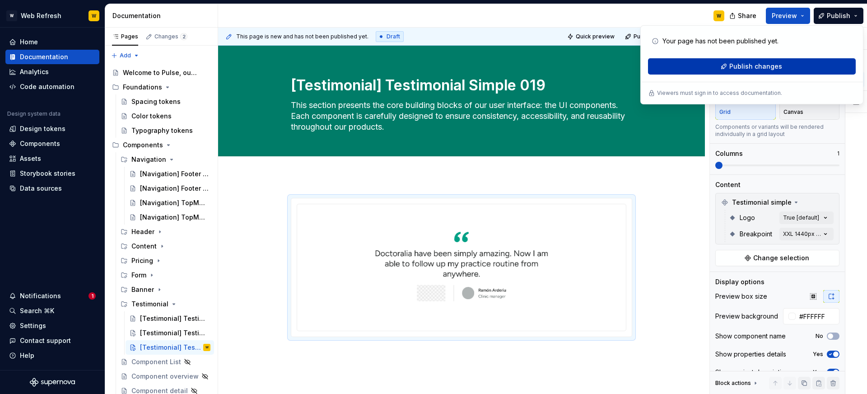
click at [738, 64] on span "Publish changes" at bounding box center [756, 66] width 53 height 9
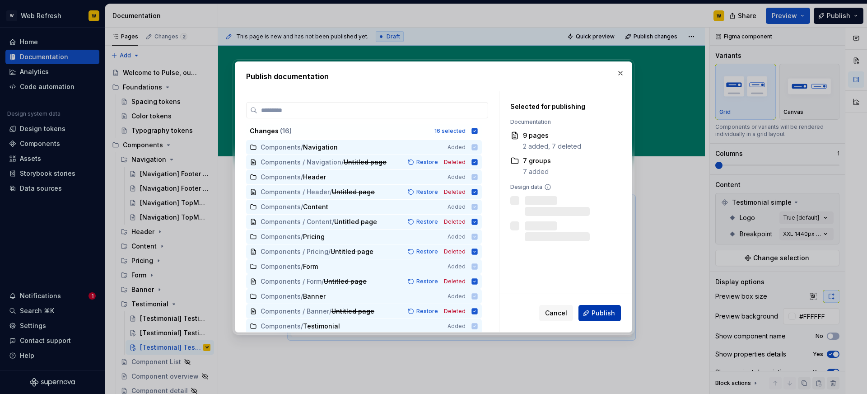
click at [603, 313] on span "Publish" at bounding box center [603, 313] width 23 height 9
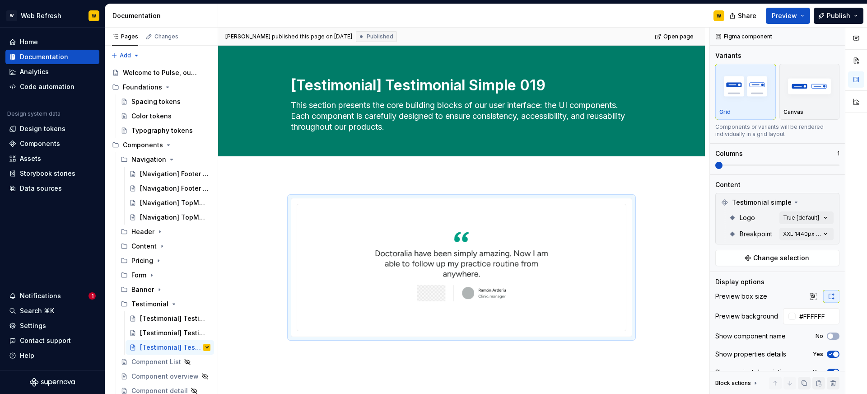
type textarea "*"
